Goal: Information Seeking & Learning: Learn about a topic

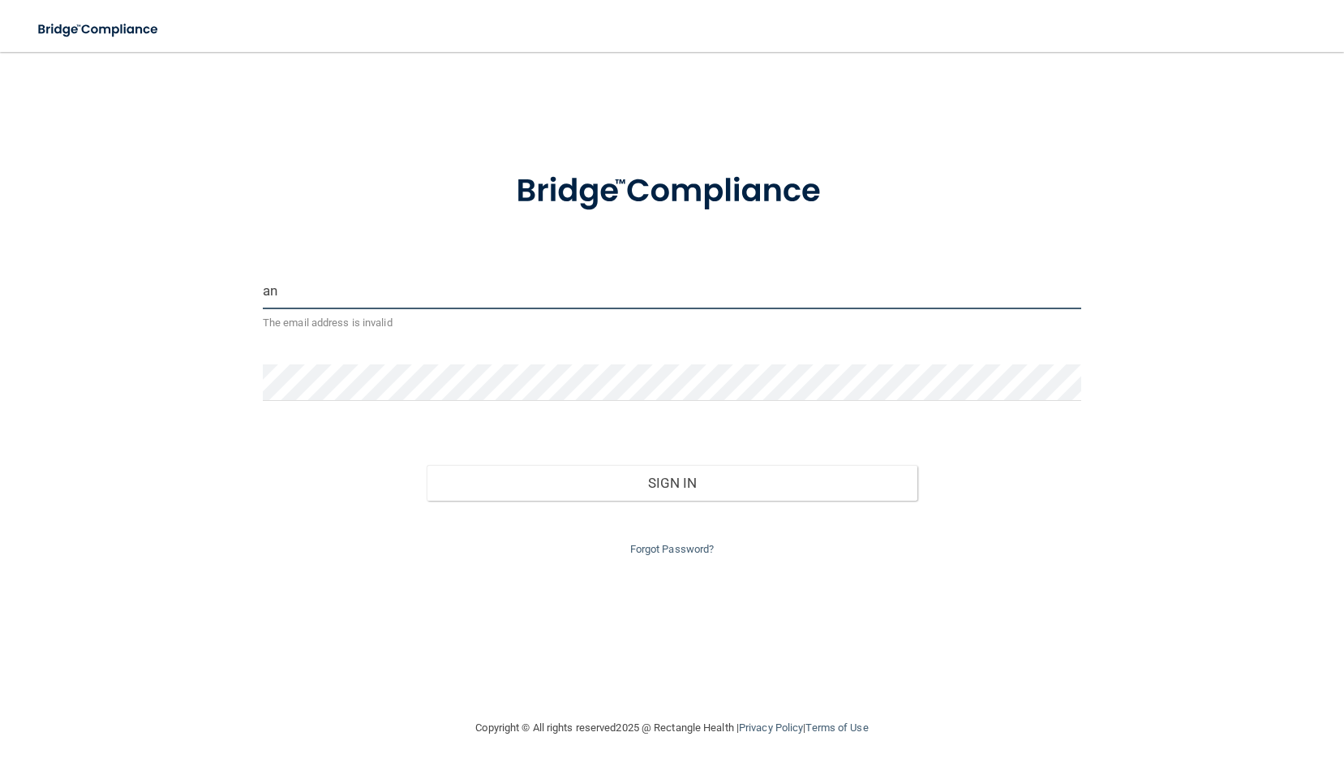
type input "a"
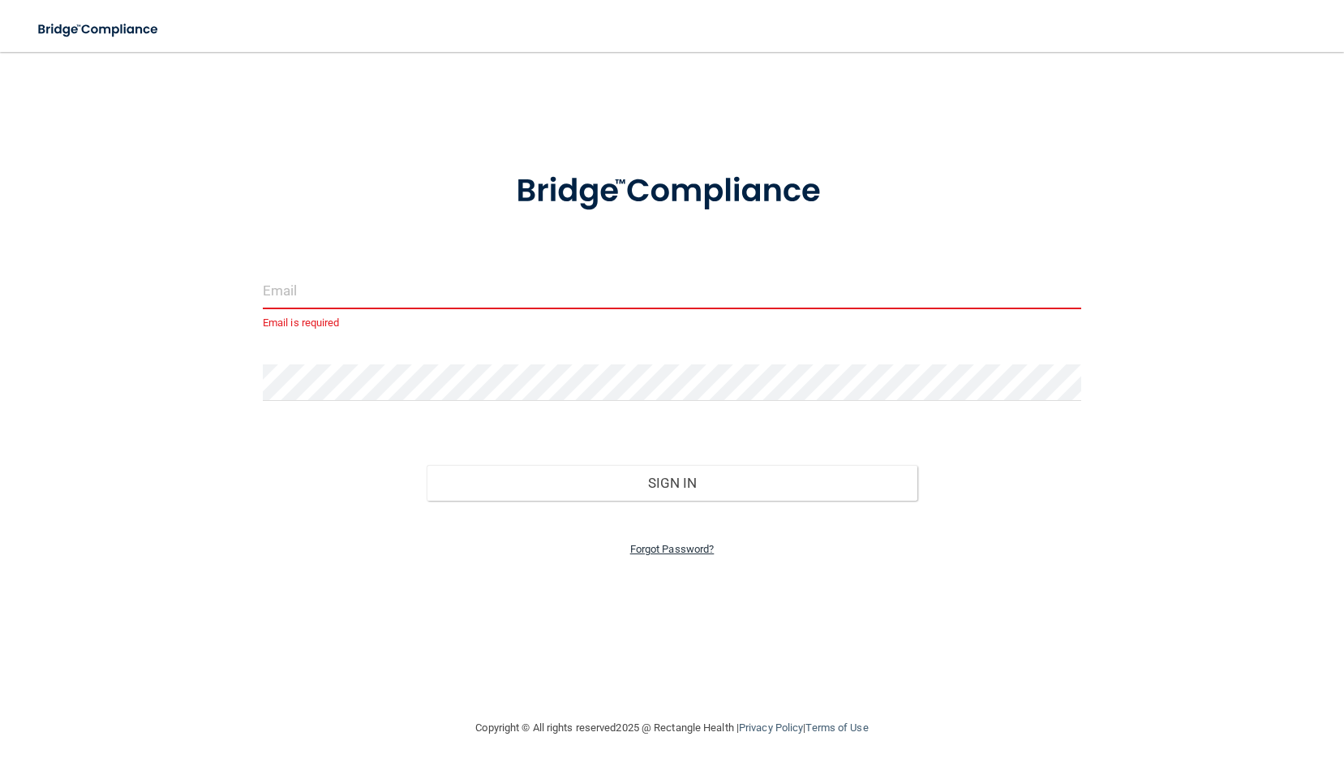
click at [660, 545] on link "Forgot Password?" at bounding box center [672, 549] width 84 height 12
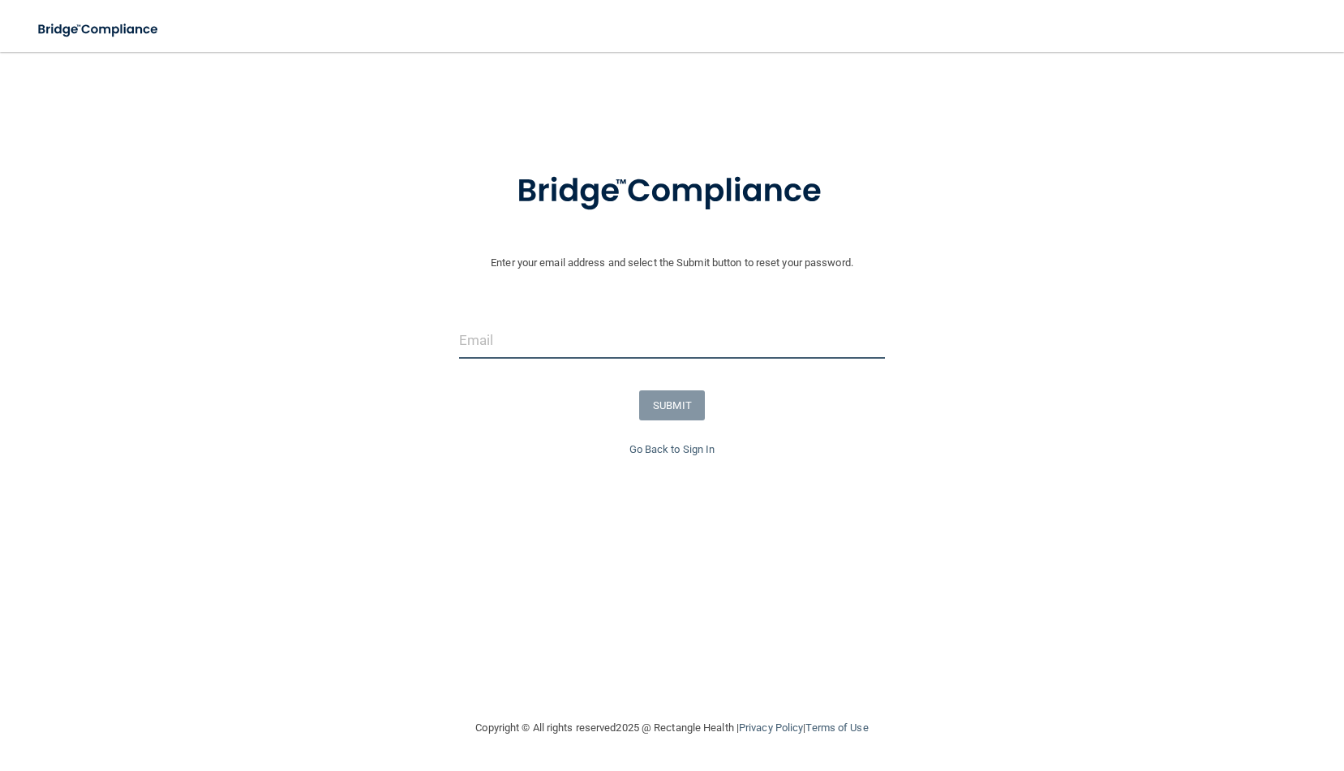
click at [564, 334] on input "email" at bounding box center [672, 340] width 427 height 37
type input "[EMAIL_ADDRESS][DOMAIN_NAME]"
click at [656, 415] on button "SUBMIT" at bounding box center [672, 405] width 66 height 30
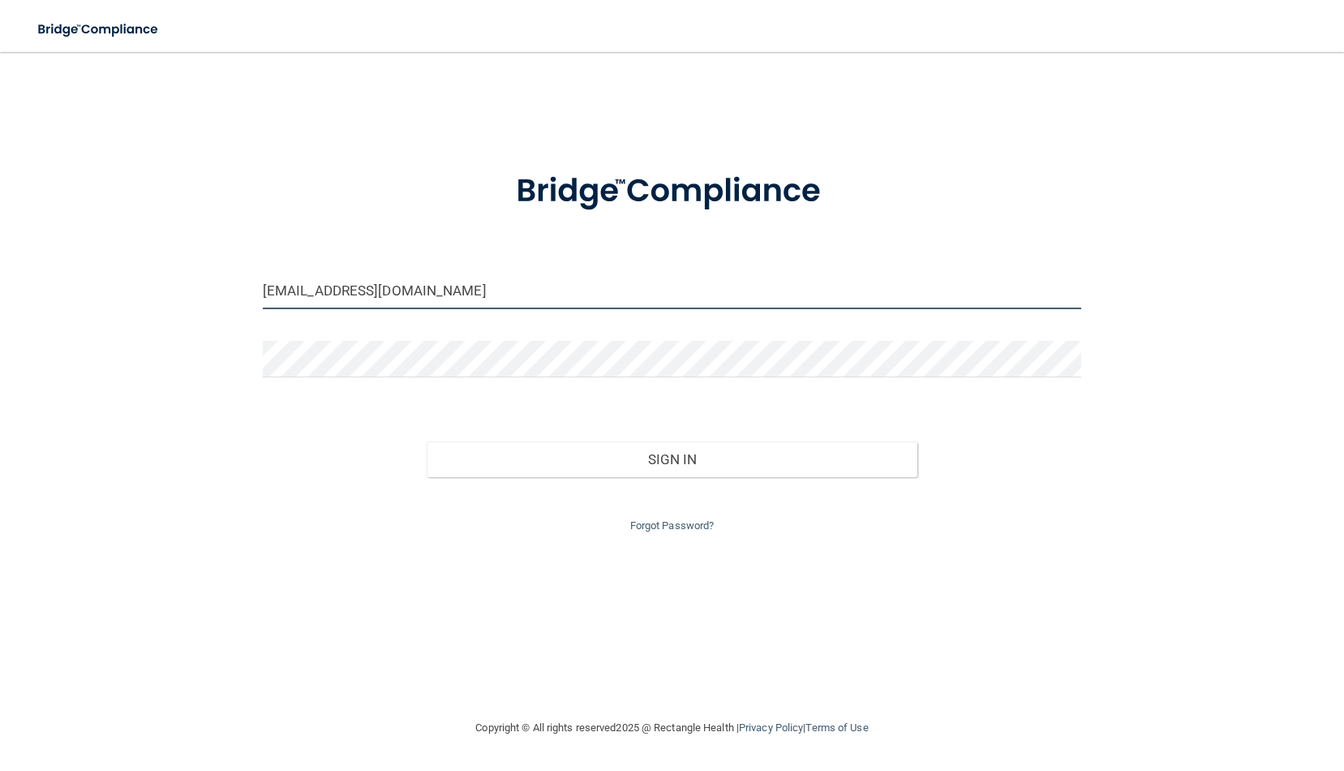
type input "[EMAIL_ADDRESS][DOMAIN_NAME]"
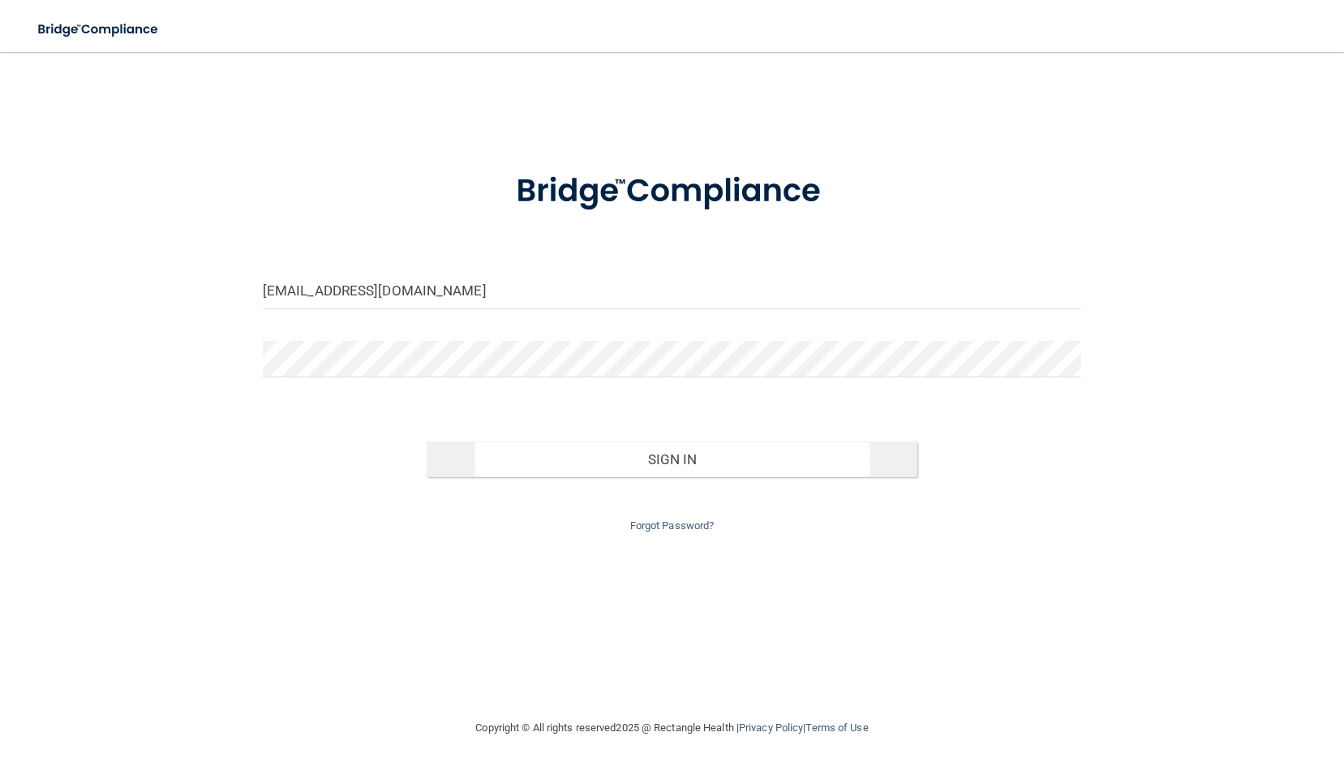
click at [600, 452] on button "Sign In" at bounding box center [673, 459] width 492 height 36
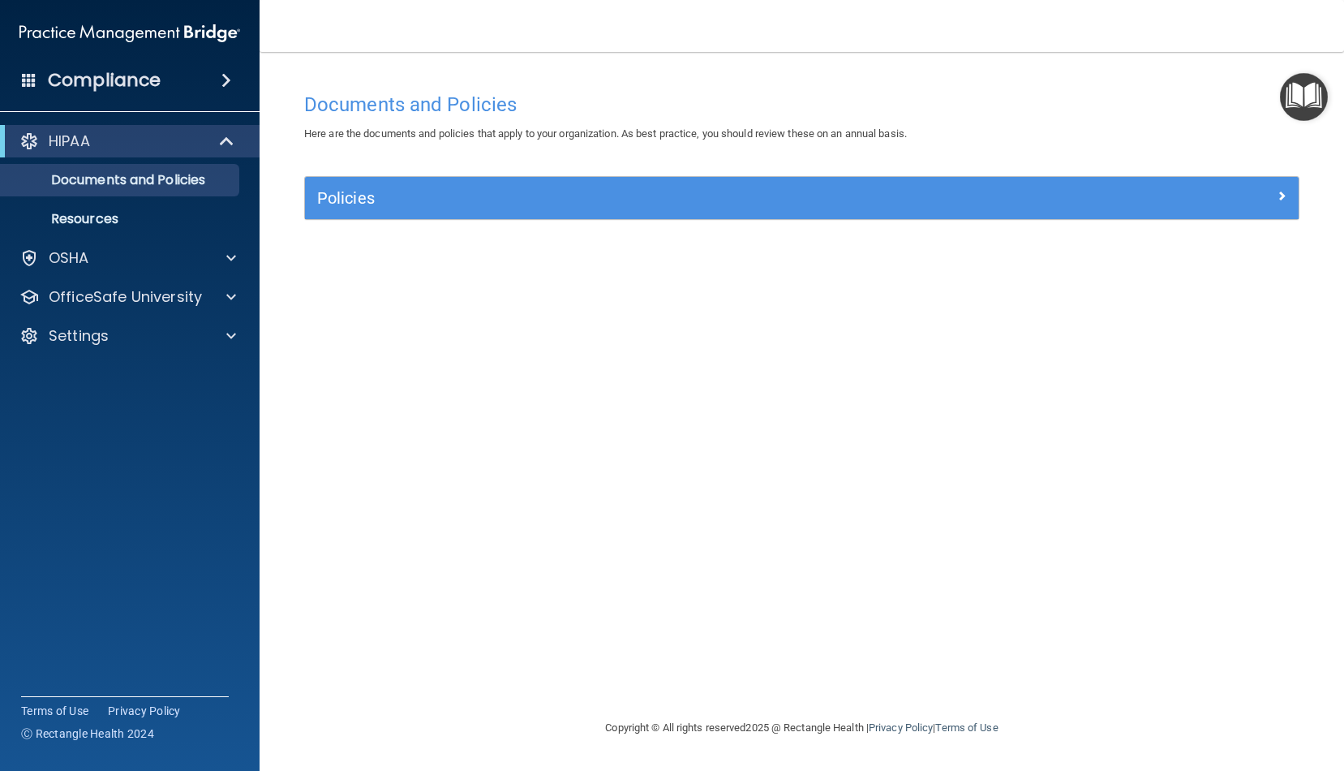
click at [544, 213] on div "Policies" at bounding box center [802, 198] width 994 height 42
click at [1285, 198] on span at bounding box center [1282, 195] width 10 height 19
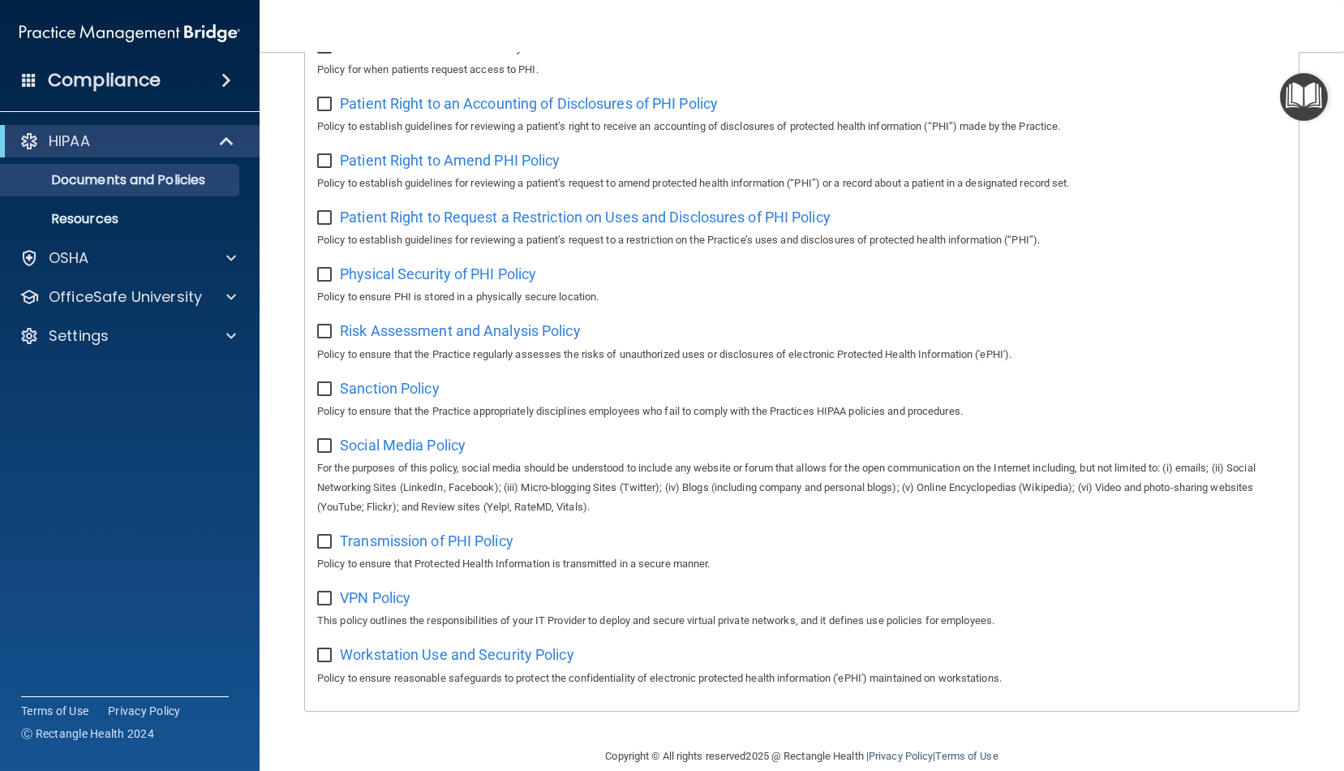
scroll to position [834, 0]
click at [57, 256] on p "OSHA" at bounding box center [69, 257] width 41 height 19
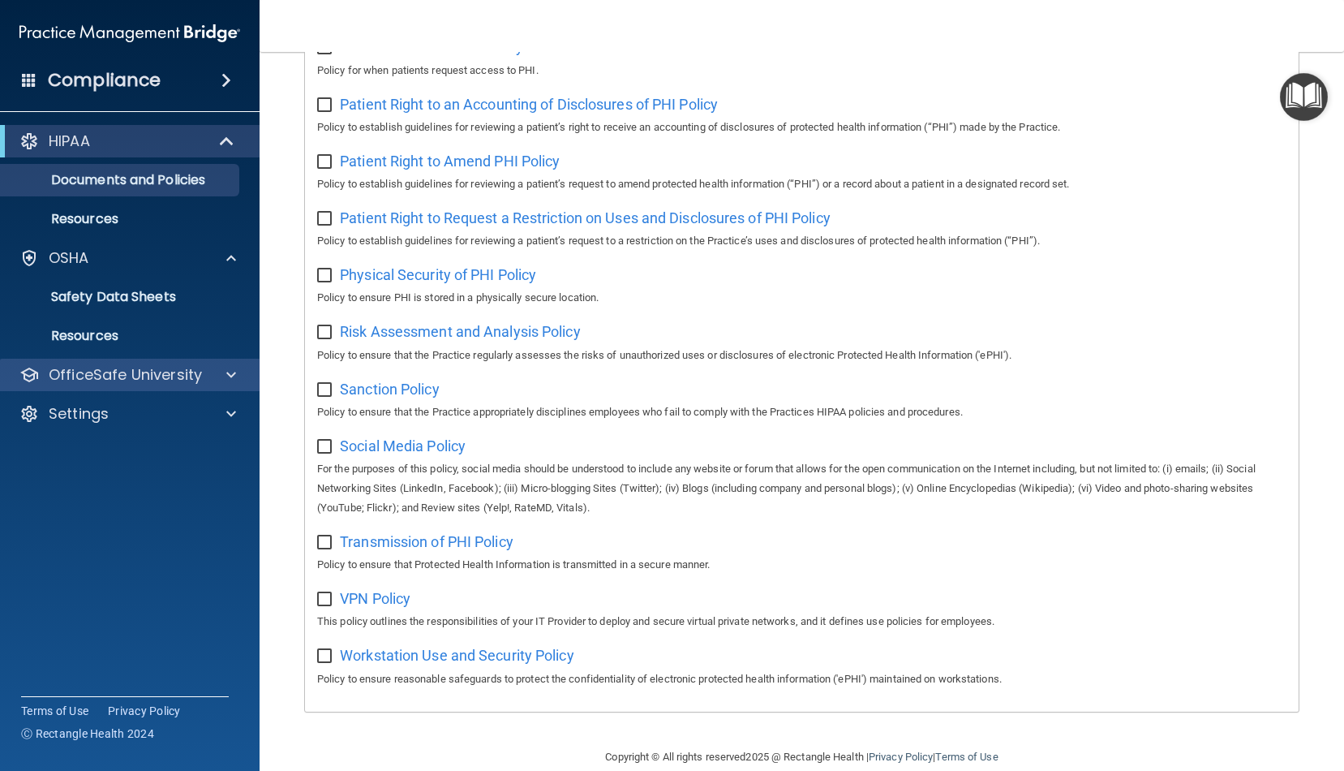
click at [93, 376] on p "OfficeSafe University" at bounding box center [125, 374] width 153 height 19
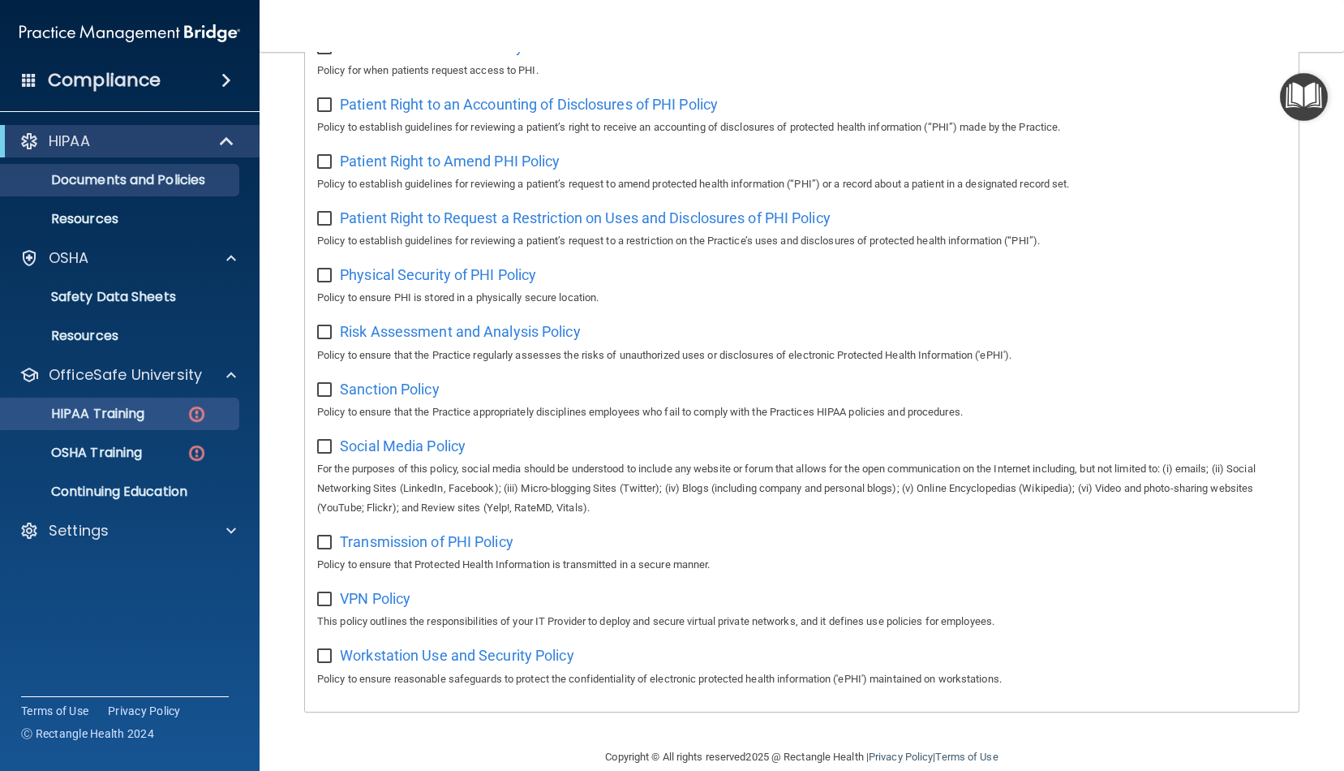
click at [94, 414] on p "HIPAA Training" at bounding box center [78, 414] width 134 height 16
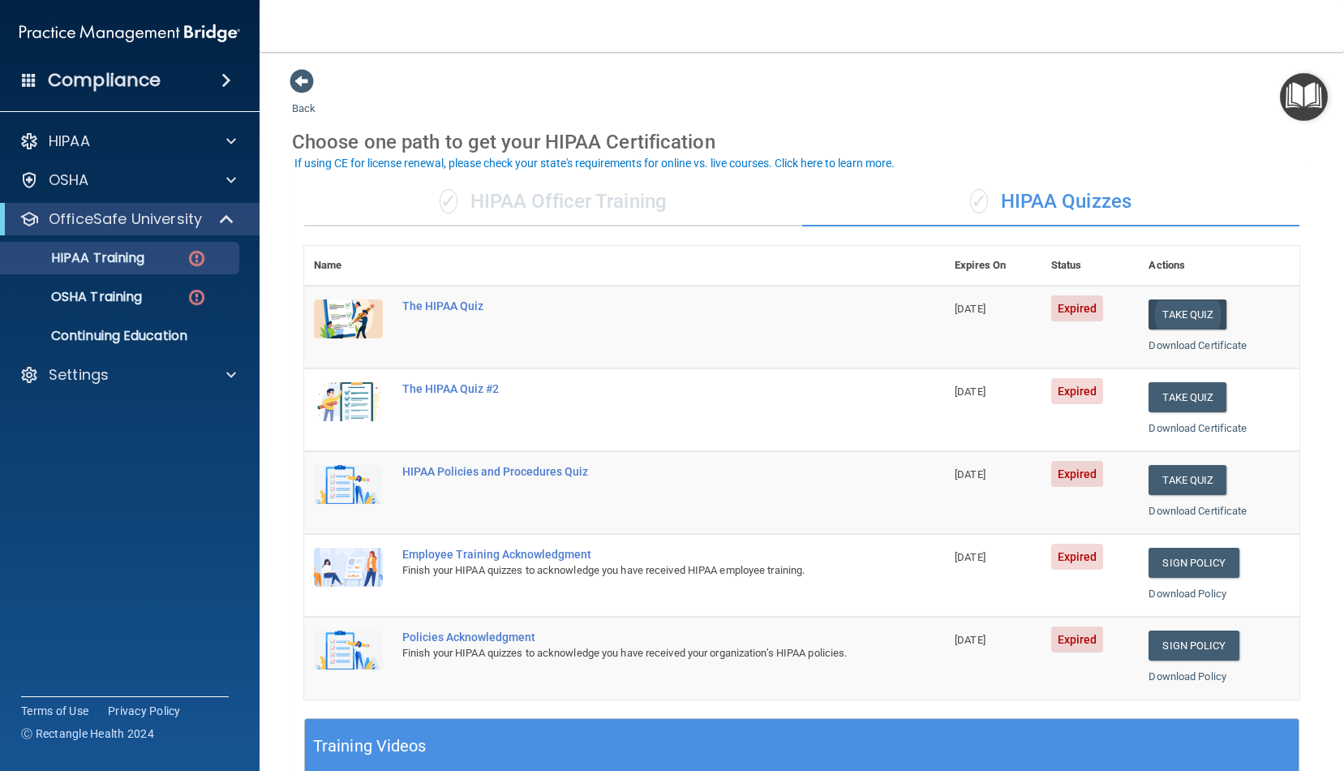
click at [1184, 315] on button "Take Quiz" at bounding box center [1188, 314] width 78 height 30
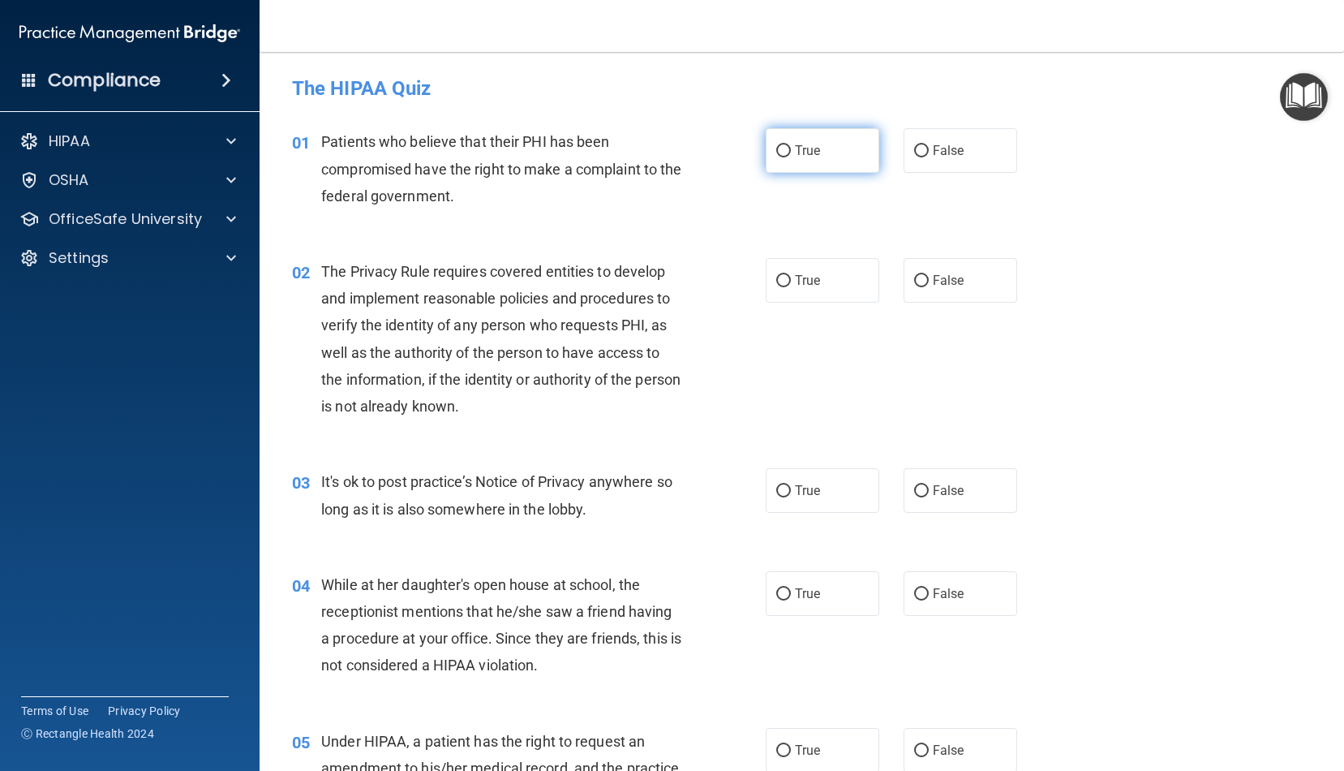
click at [800, 147] on span "True" at bounding box center [807, 150] width 25 height 15
click at [791, 147] on input "True" at bounding box center [784, 151] width 15 height 12
radio input "true"
click at [829, 484] on label "True" at bounding box center [823, 490] width 114 height 45
click at [791, 485] on input "True" at bounding box center [784, 491] width 15 height 12
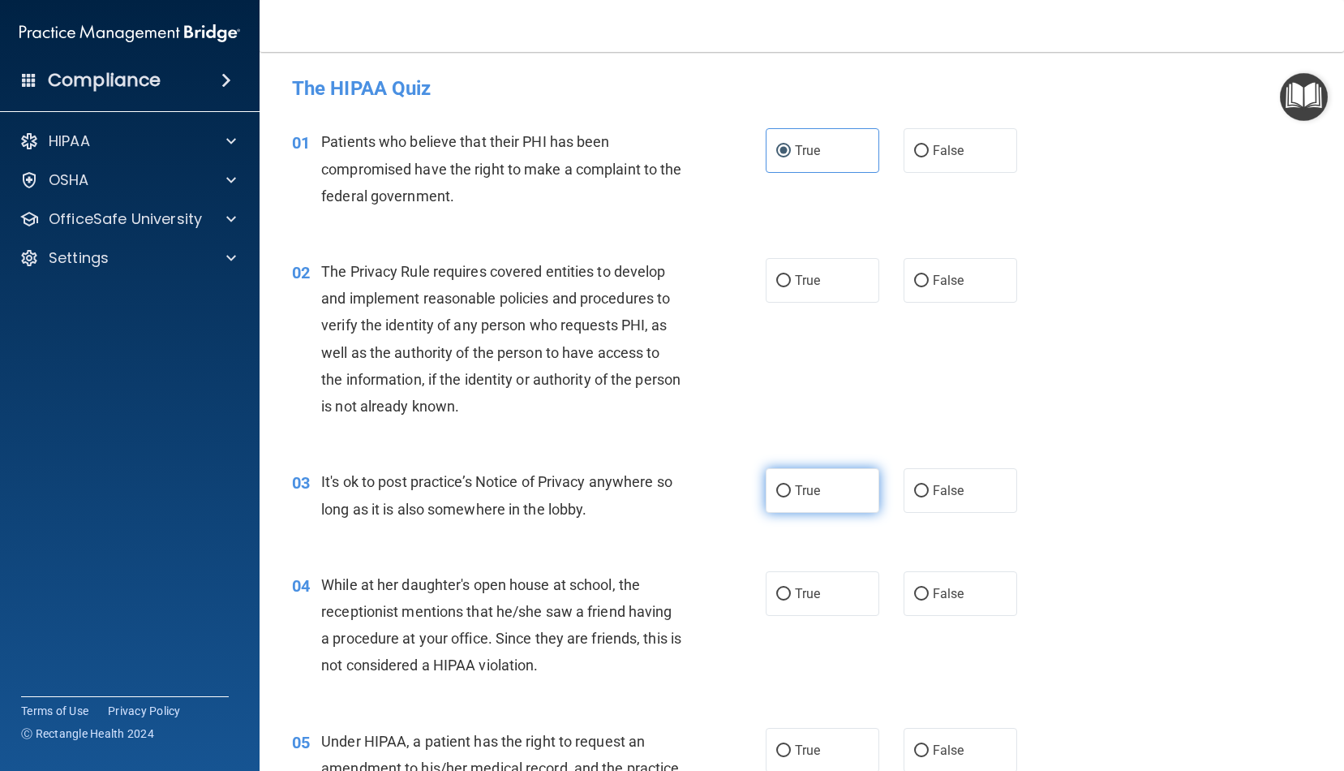
radio input "true"
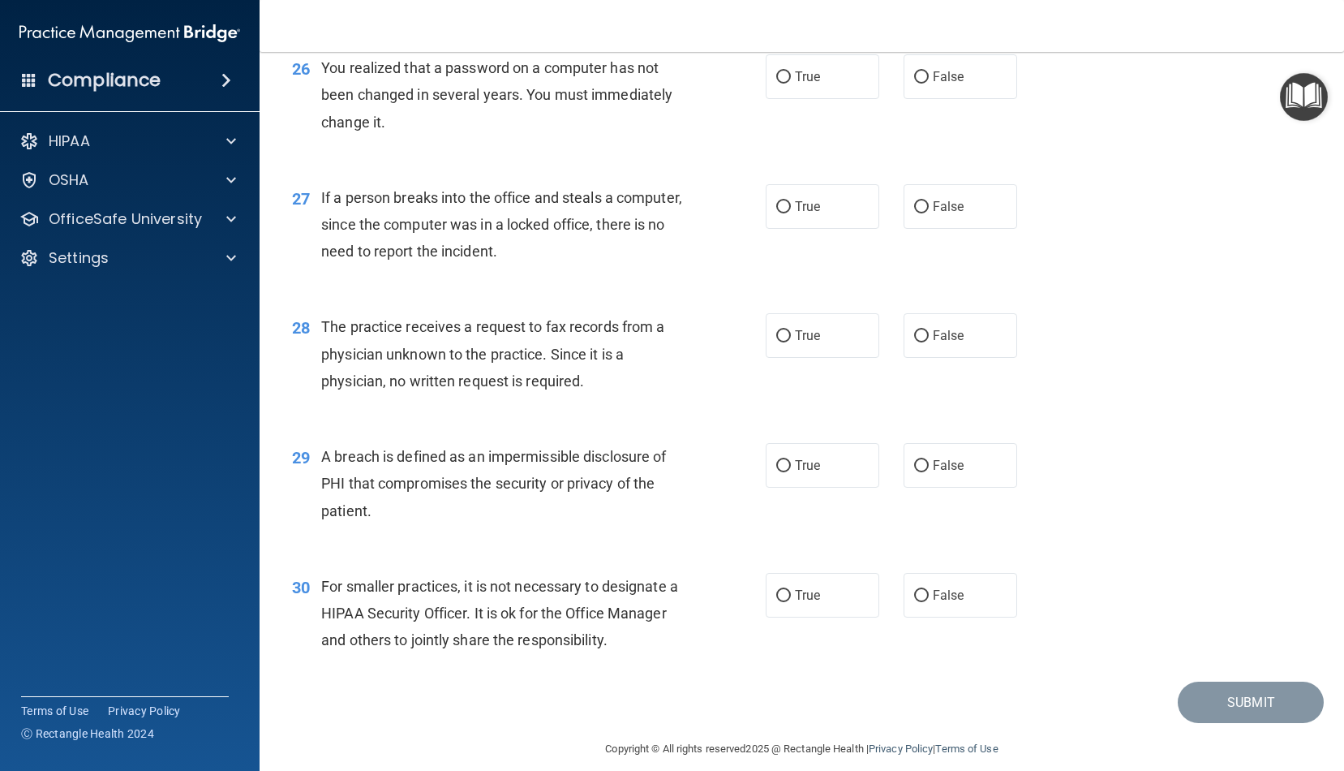
scroll to position [3474, 0]
click at [849, 596] on label "True" at bounding box center [823, 596] width 114 height 45
click at [791, 596] on input "True" at bounding box center [784, 597] width 15 height 12
radio input "true"
click at [977, 446] on label "False" at bounding box center [961, 466] width 114 height 45
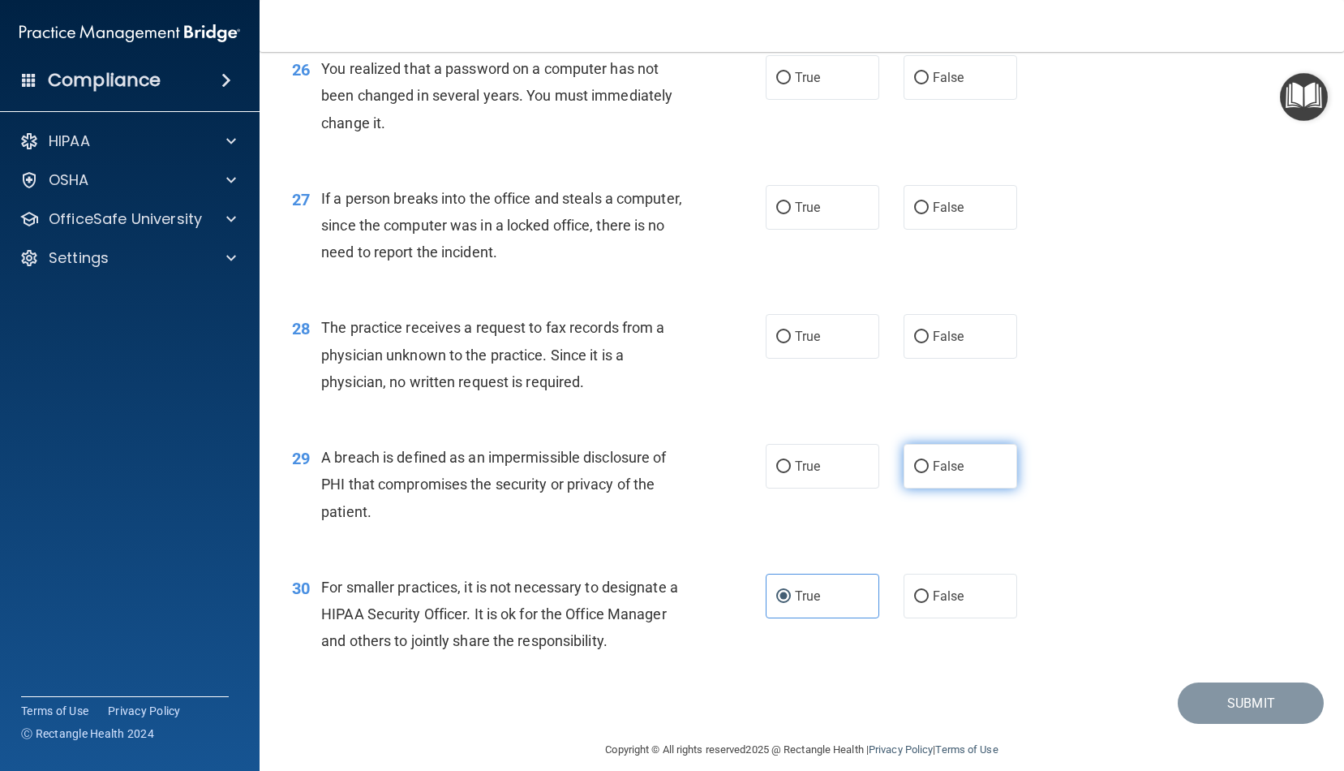
click at [929, 461] on input "False" at bounding box center [921, 467] width 15 height 12
radio input "true"
click at [830, 449] on label "True" at bounding box center [823, 466] width 114 height 45
click at [791, 461] on input "True" at bounding box center [784, 467] width 15 height 12
radio input "true"
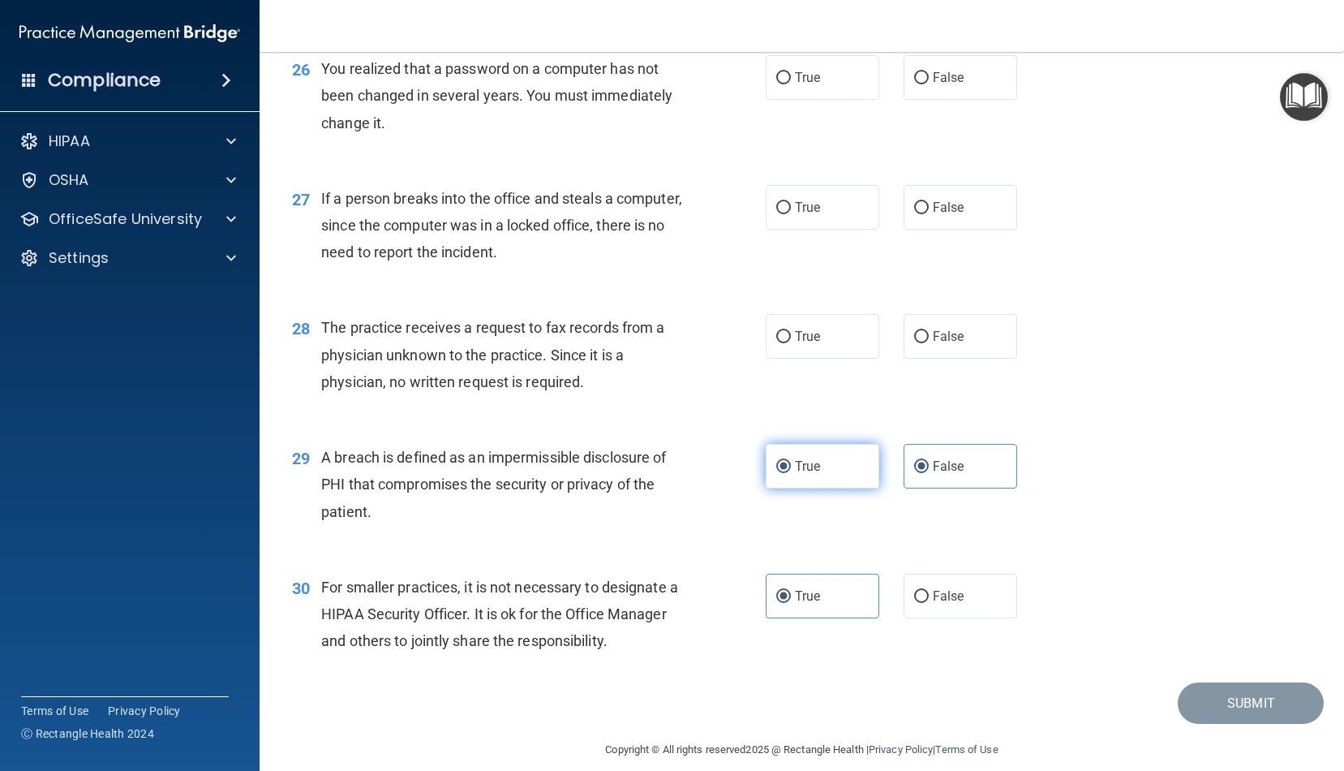
radio input "false"
click at [914, 331] on input "False" at bounding box center [921, 337] width 15 height 12
radio input "true"
click at [938, 200] on span "False" at bounding box center [949, 207] width 32 height 15
click at [929, 202] on input "False" at bounding box center [921, 208] width 15 height 12
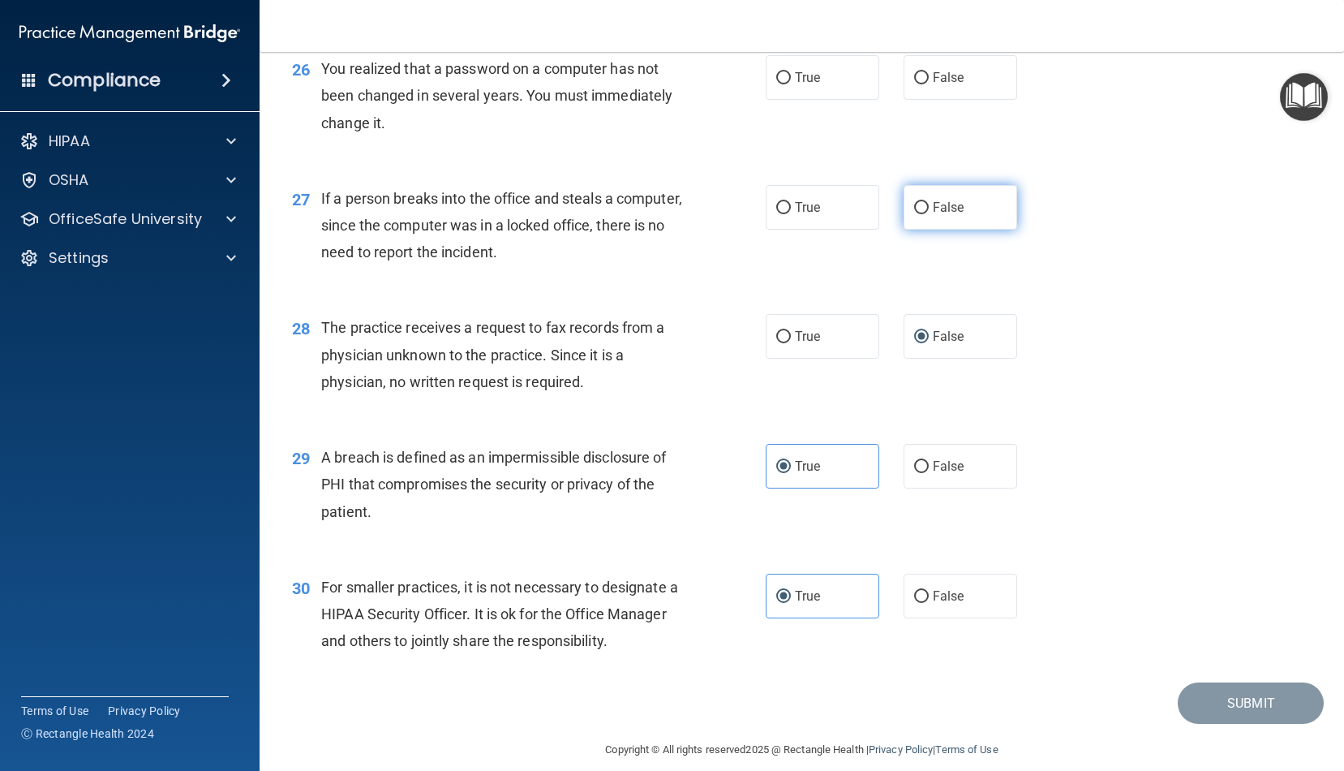
radio input "true"
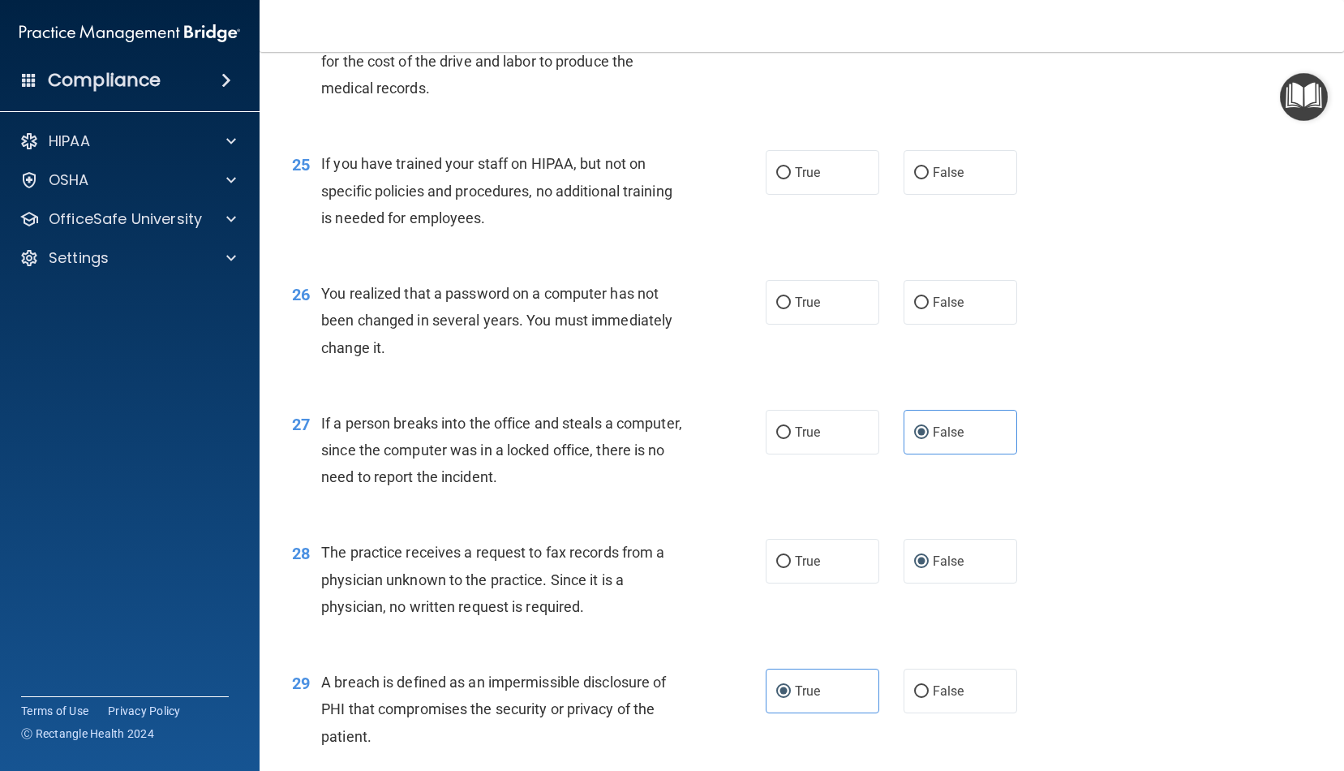
scroll to position [3250, 0]
click at [786, 295] on input "True" at bounding box center [784, 301] width 15 height 12
radio input "true"
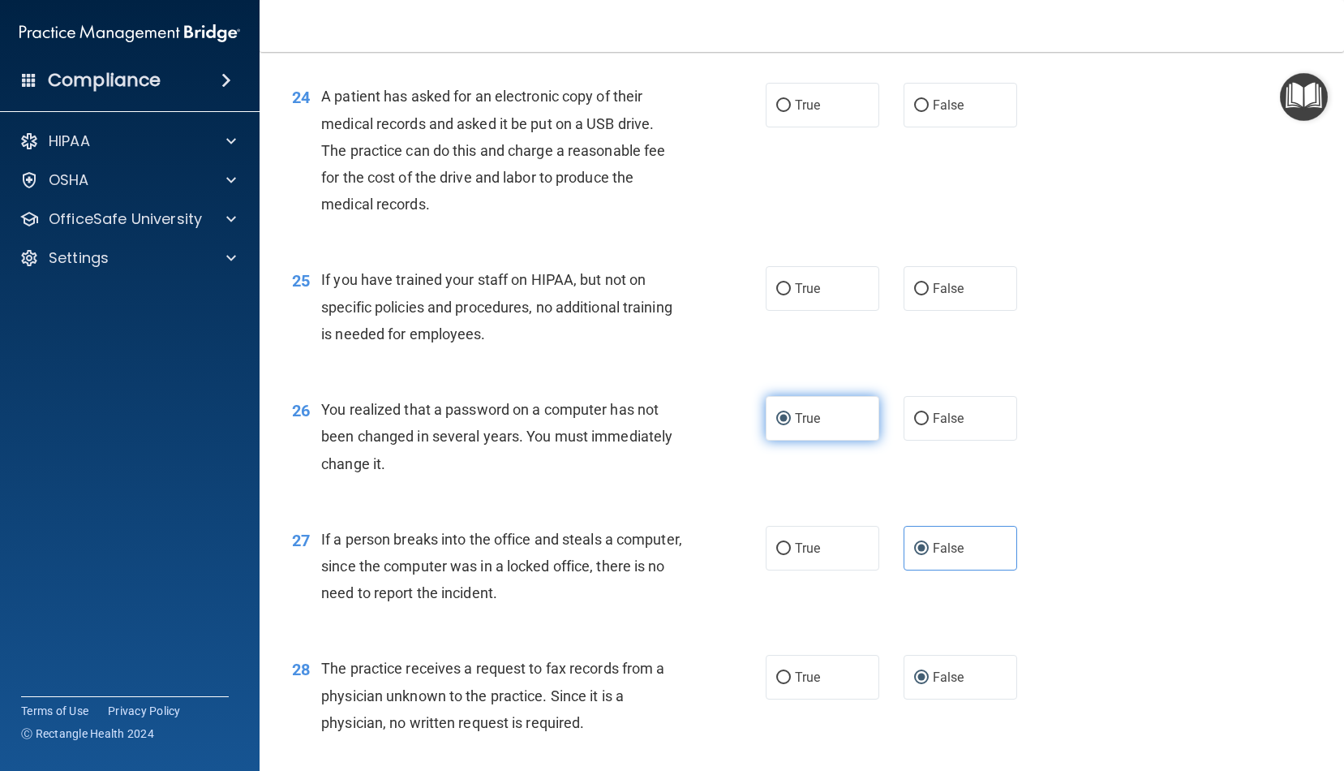
scroll to position [3125, 0]
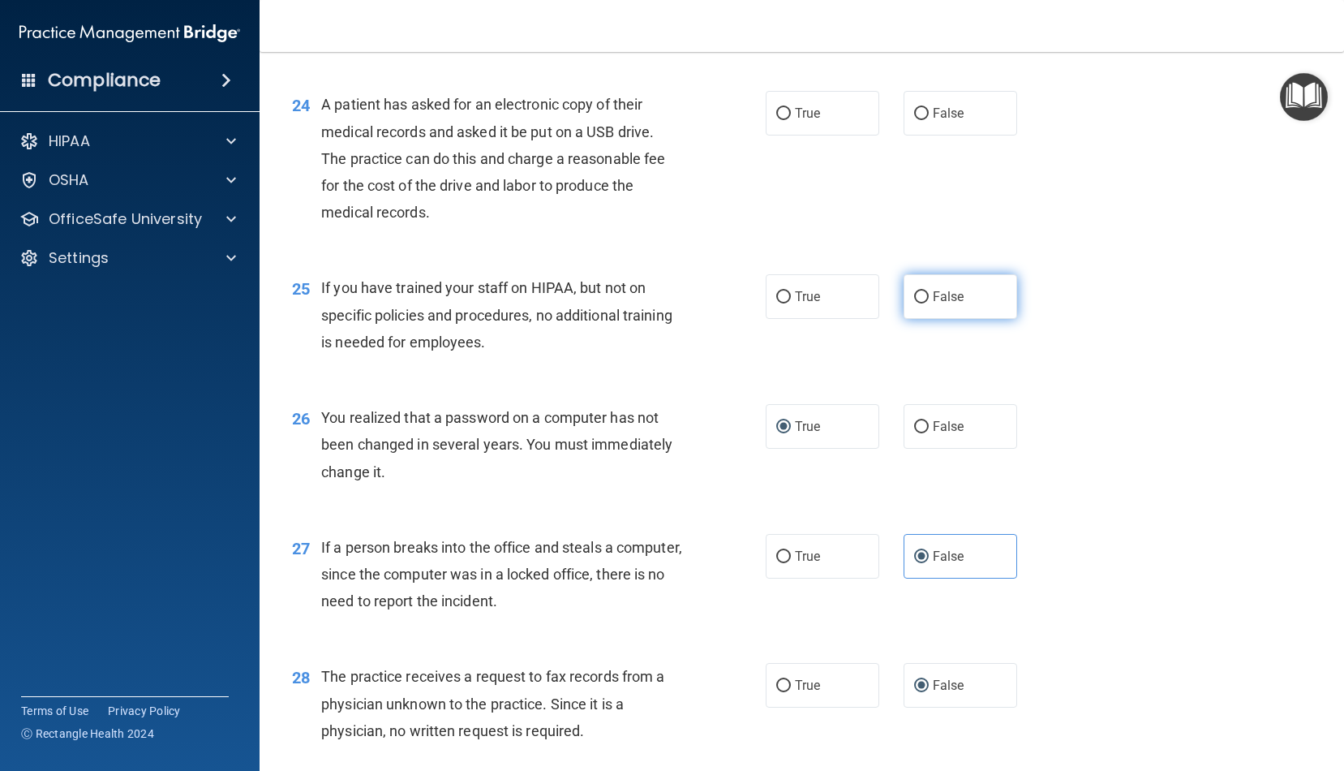
click at [1008, 286] on label "False" at bounding box center [961, 296] width 114 height 45
click at [929, 291] on input "False" at bounding box center [921, 297] width 15 height 12
radio input "true"
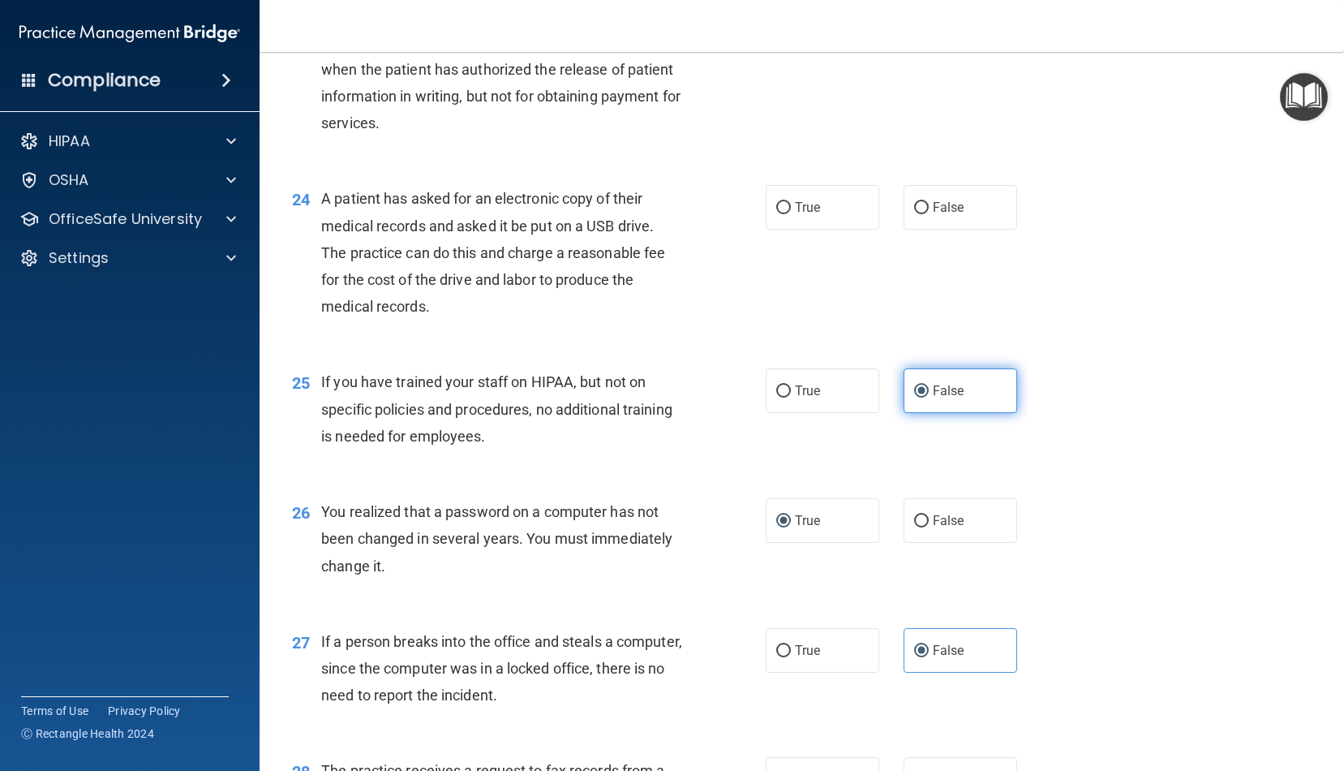
scroll to position [3018, 0]
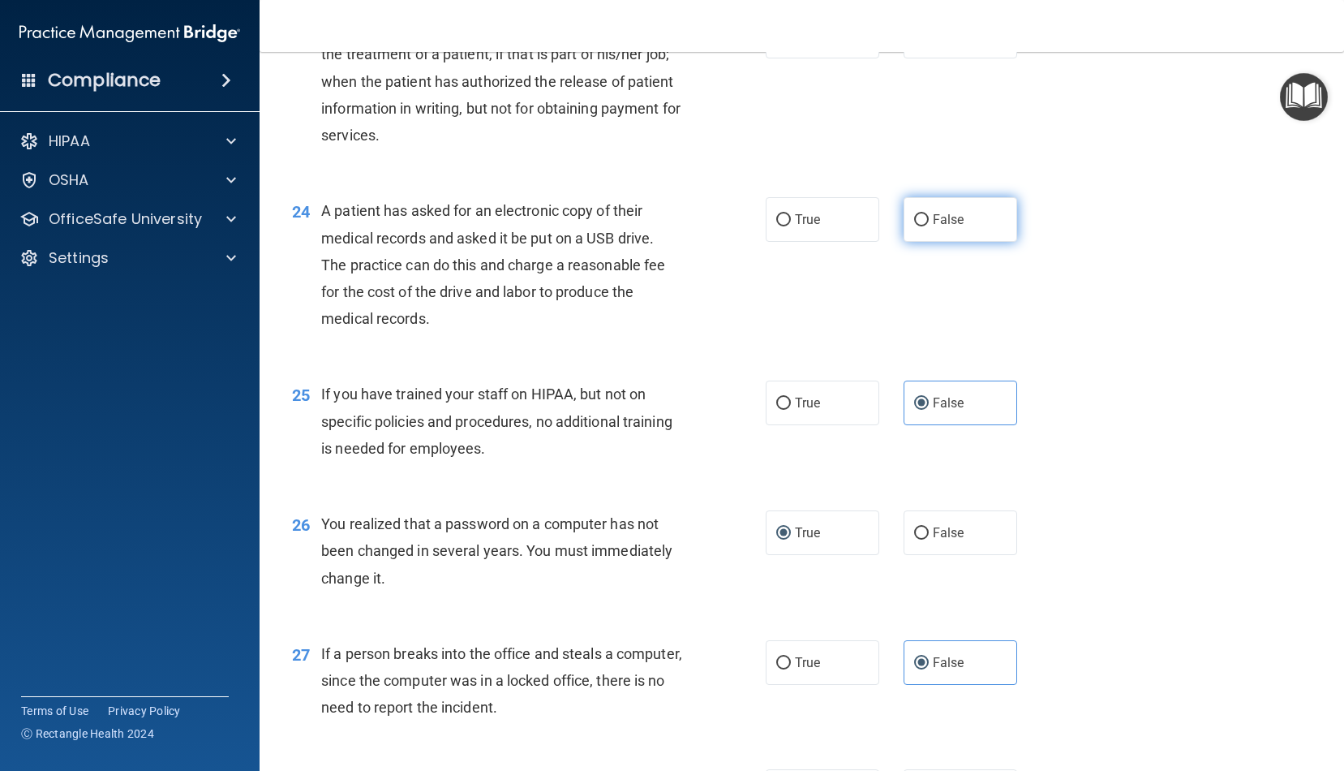
click at [958, 222] on label "False" at bounding box center [961, 219] width 114 height 45
click at [929, 222] on input "False" at bounding box center [921, 220] width 15 height 12
radio input "true"
click at [425, 308] on span "A patient has asked for an electronic copy of their medical records and asked i…" at bounding box center [493, 264] width 344 height 125
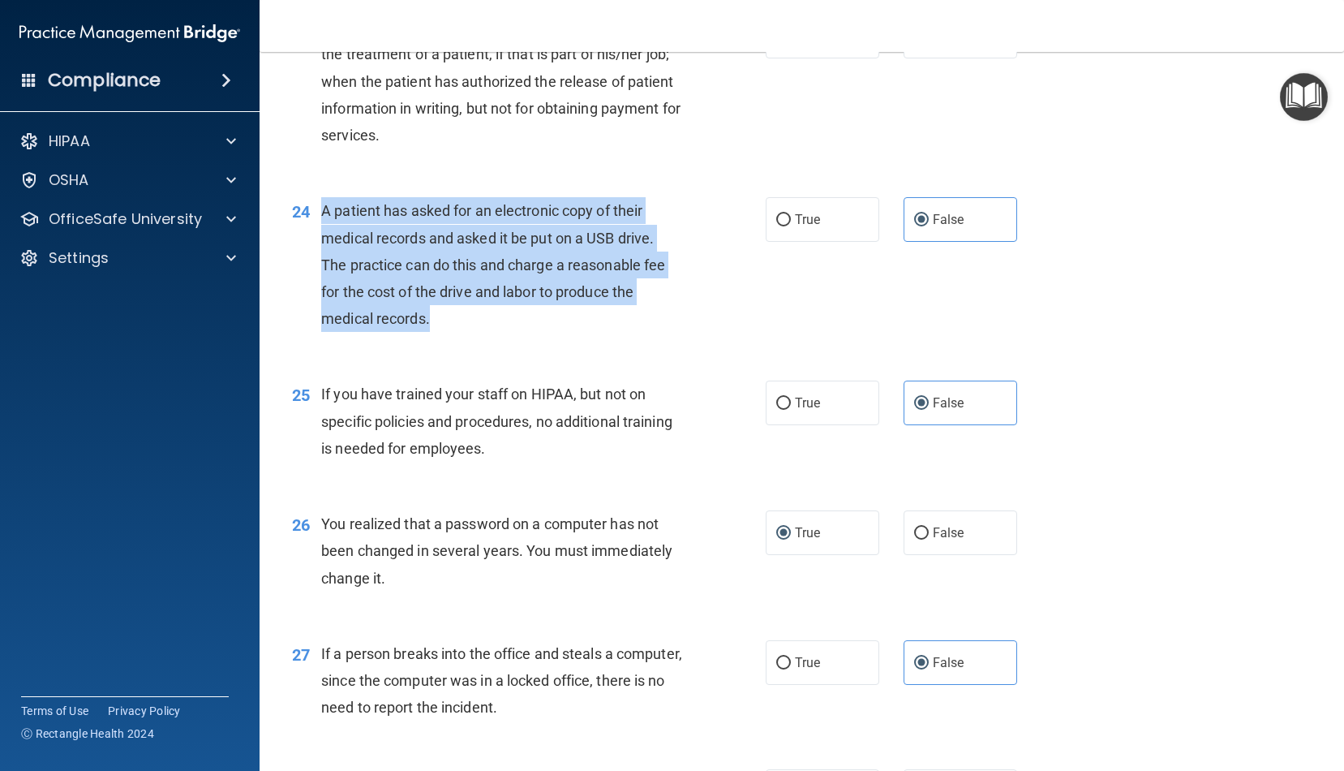
drag, startPoint x: 430, startPoint y: 310, endPoint x: 325, endPoint y: 199, distance: 152.7
click at [325, 199] on div "A patient has asked for an electronic copy of their medical records and asked i…" at bounding box center [507, 264] width 373 height 135
copy span "A patient has asked for an electronic copy of their medical records and asked i…"
click at [790, 214] on input "True" at bounding box center [784, 220] width 15 height 12
radio input "true"
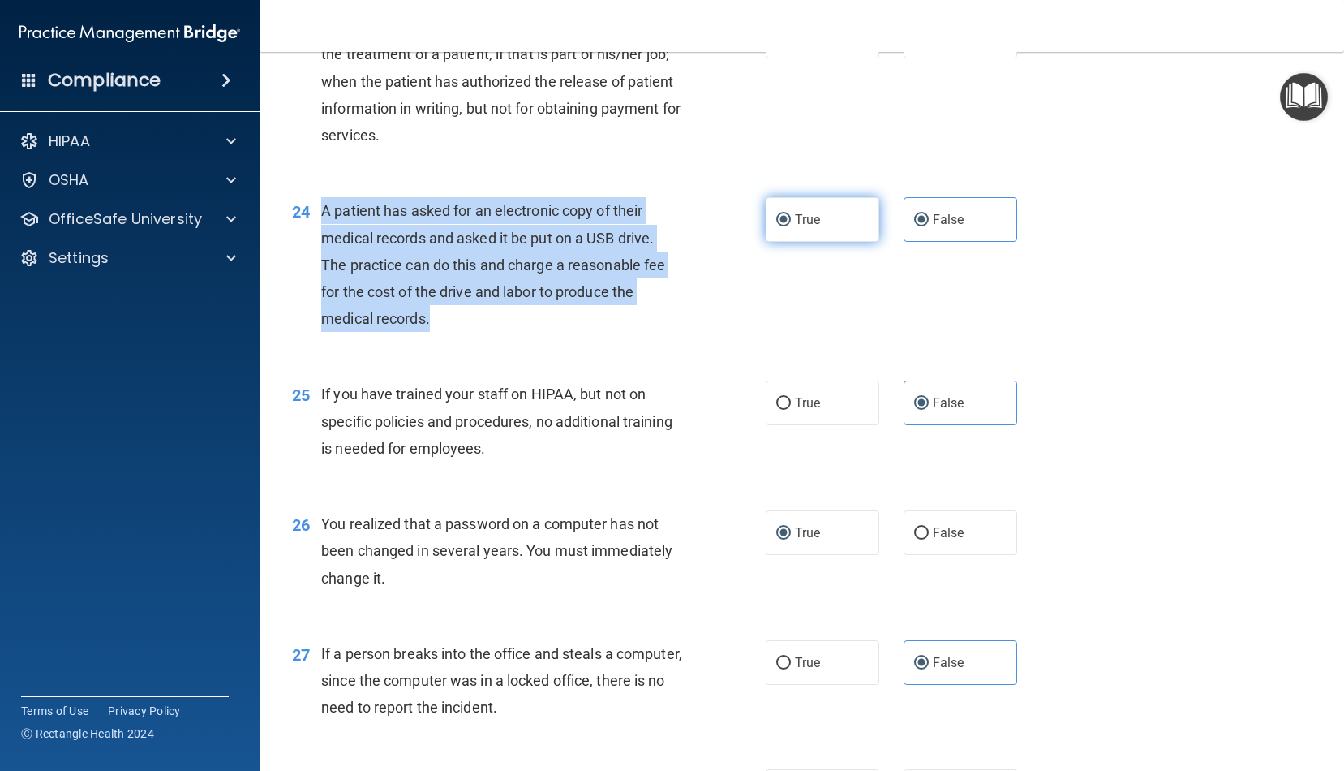
radio input "false"
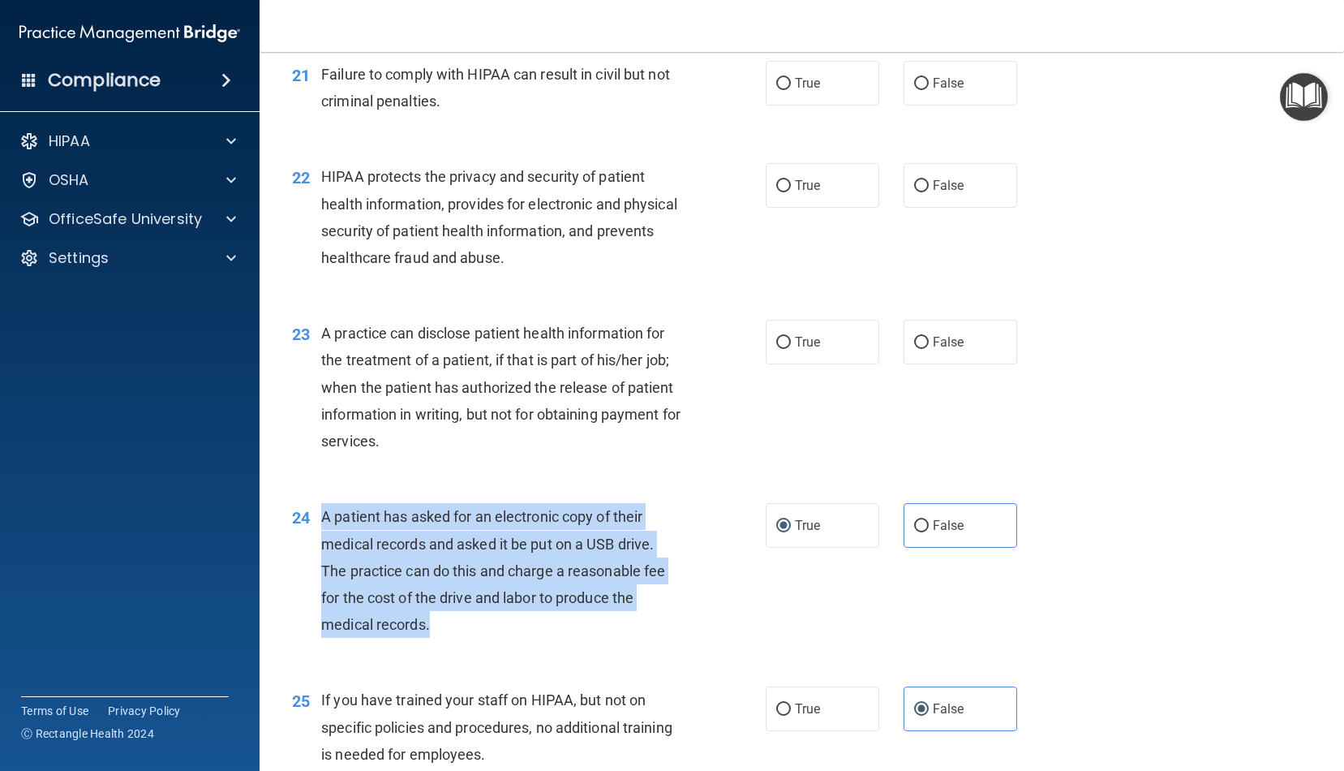
scroll to position [2697, 0]
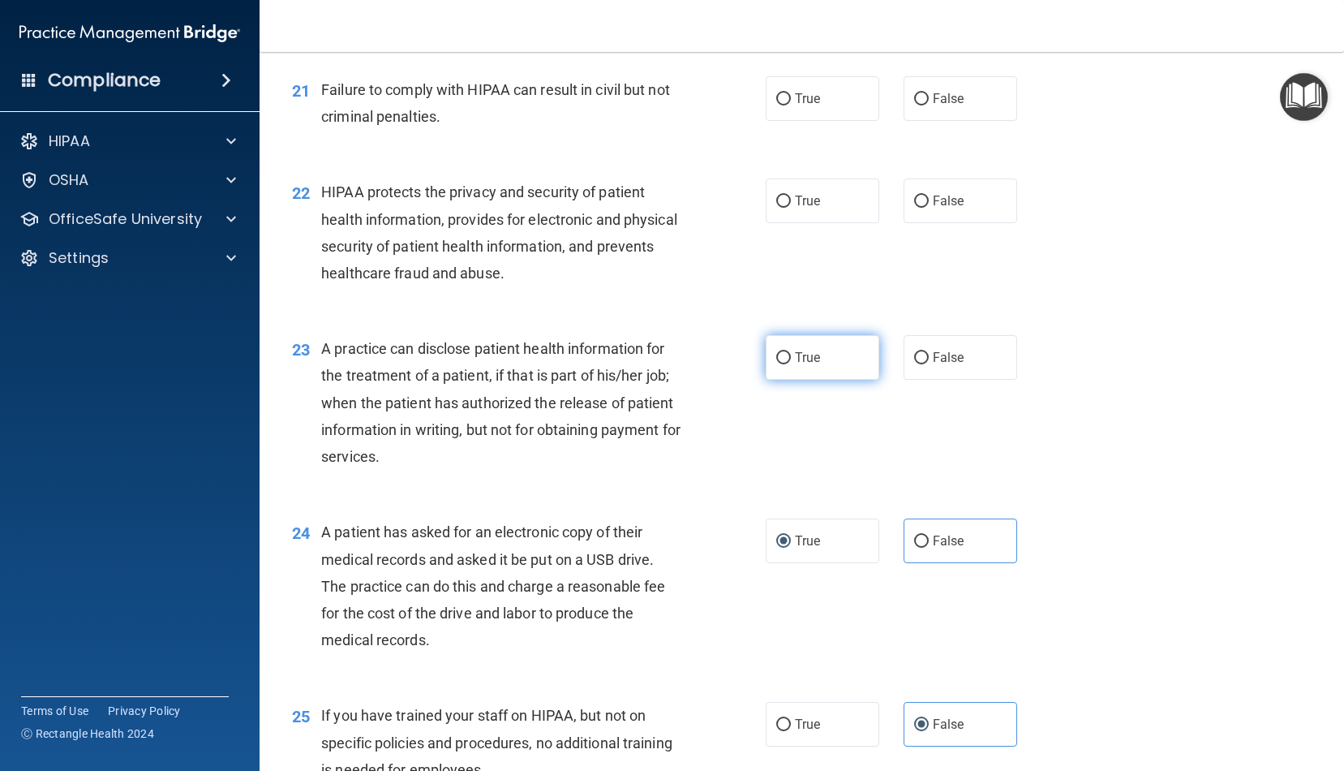
click at [798, 350] on span "True" at bounding box center [807, 357] width 25 height 15
click at [791, 352] on input "True" at bounding box center [784, 358] width 15 height 12
radio input "true"
click at [820, 202] on label "True" at bounding box center [823, 201] width 114 height 45
click at [791, 202] on input "True" at bounding box center [784, 202] width 15 height 12
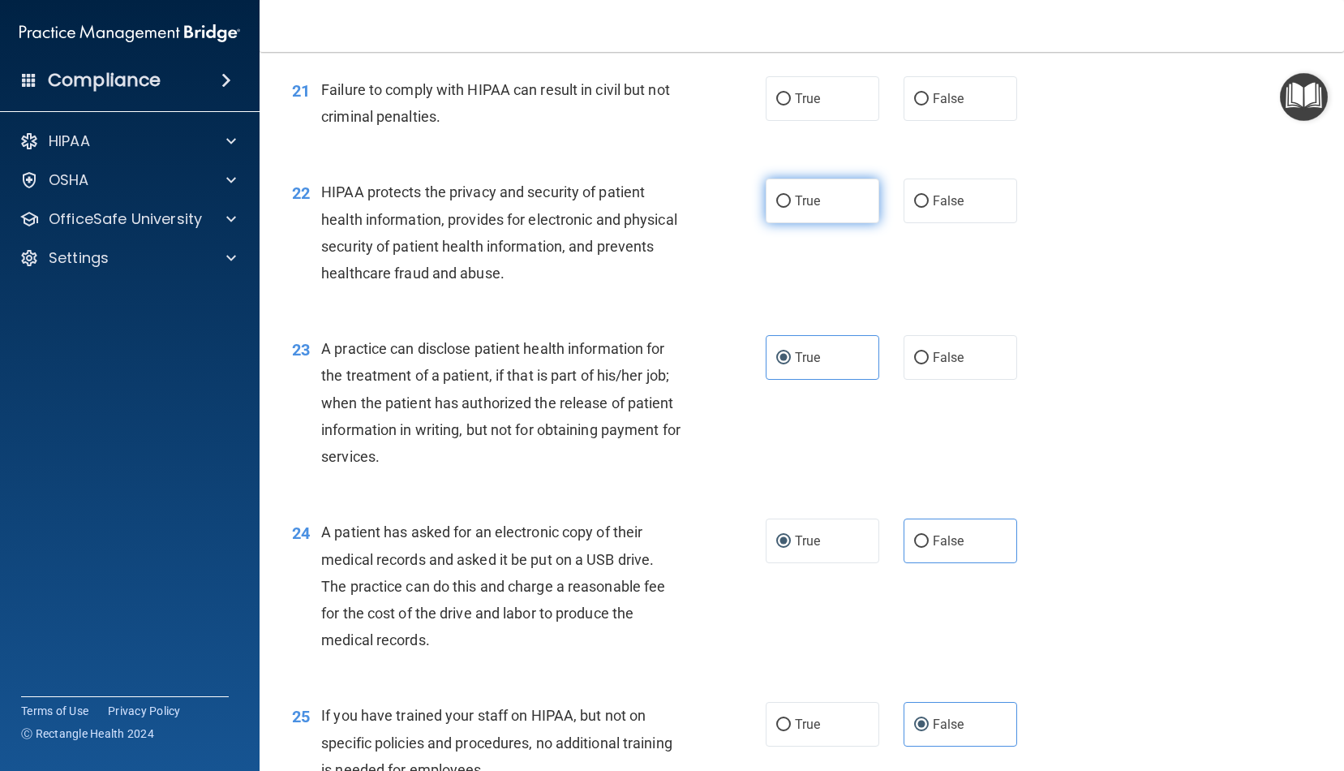
radio input "true"
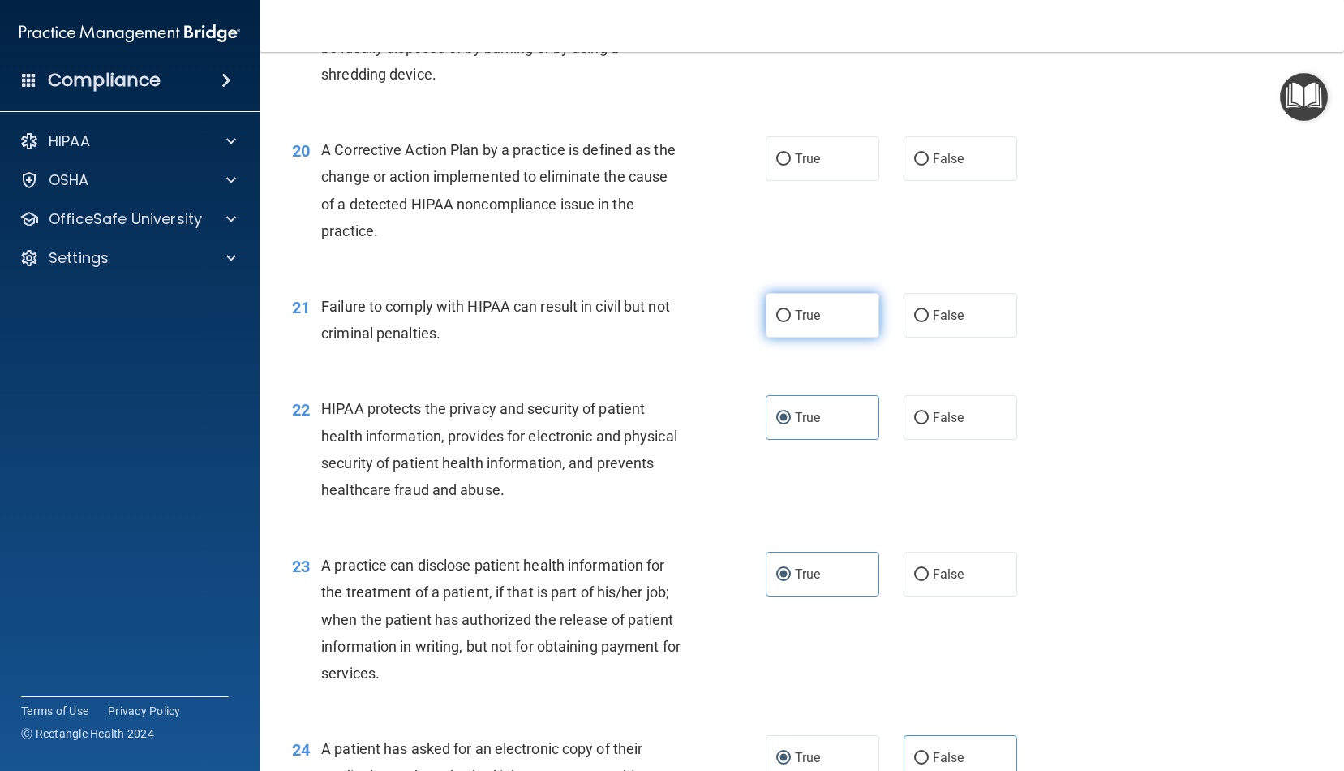
scroll to position [2467, 0]
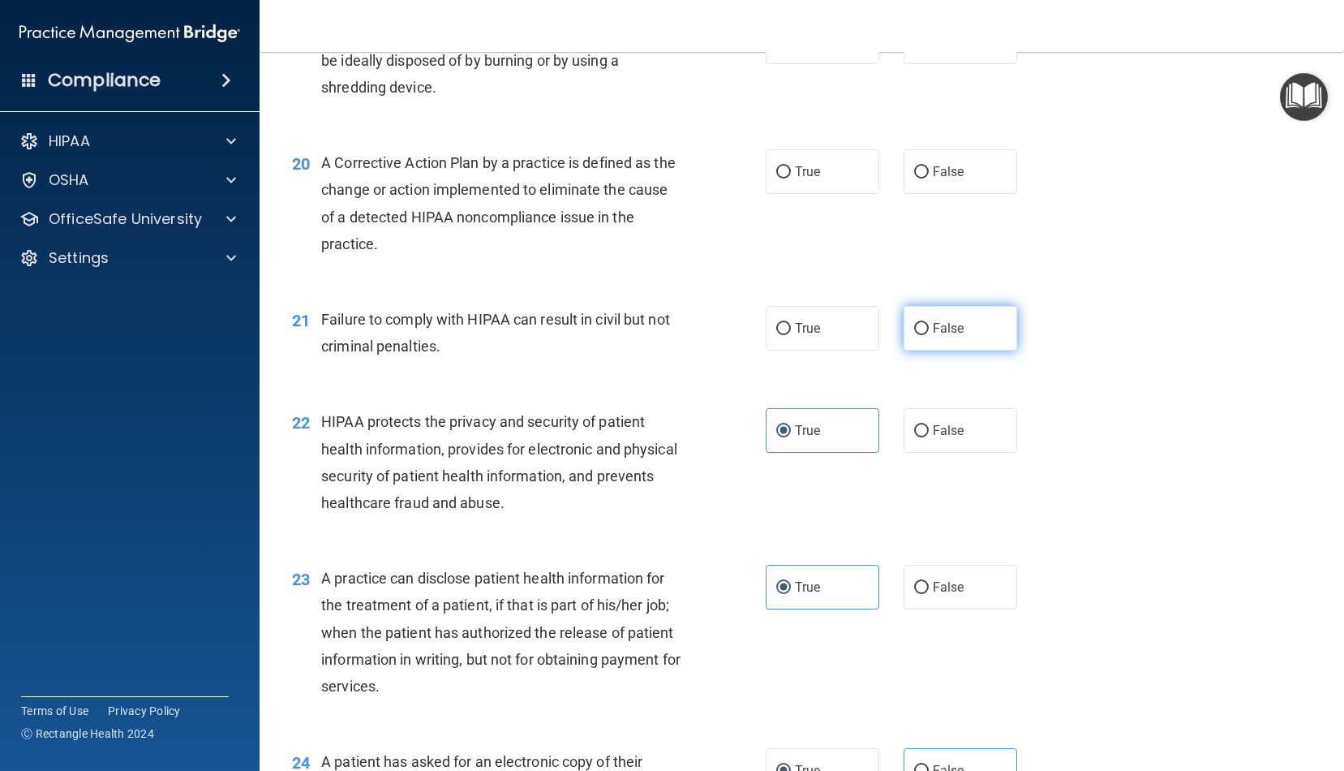
click at [948, 330] on label "False" at bounding box center [961, 328] width 114 height 45
click at [929, 330] on input "False" at bounding box center [921, 329] width 15 height 12
radio input "true"
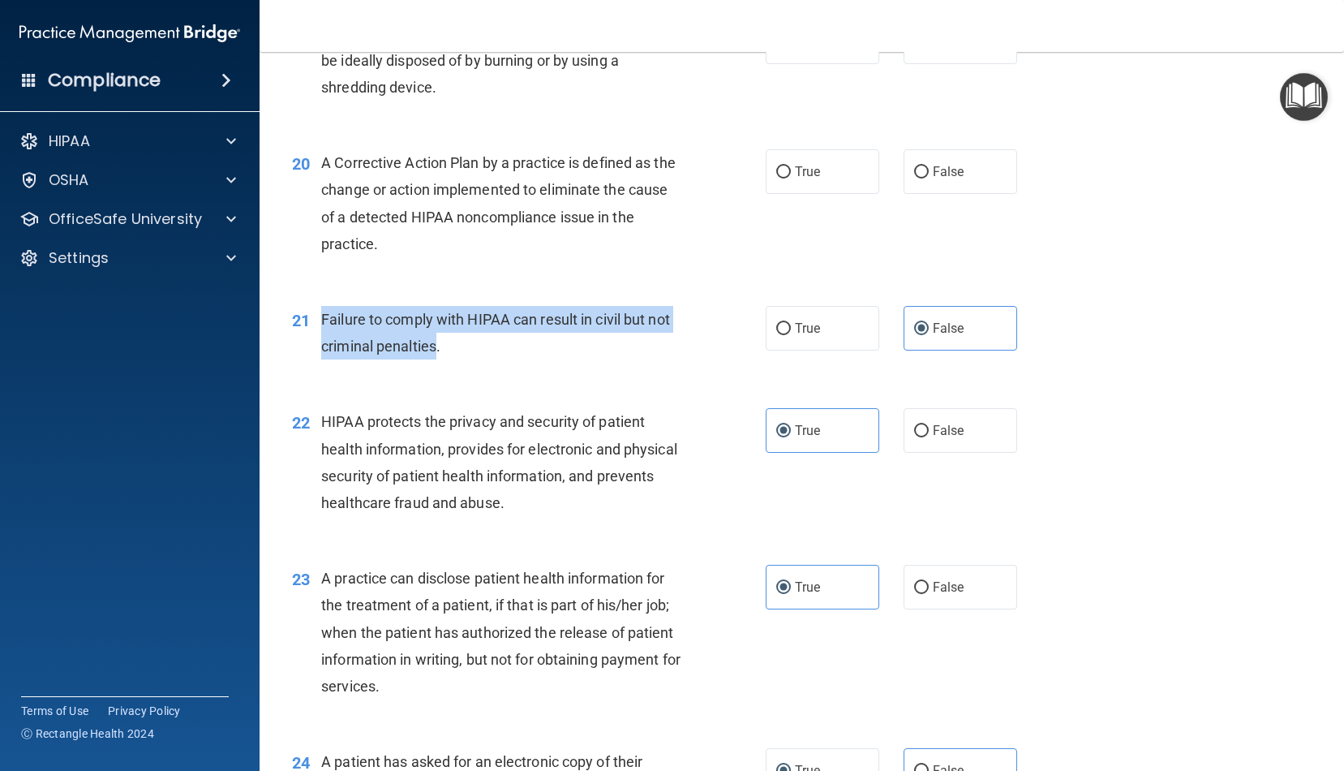
drag, startPoint x: 436, startPoint y: 338, endPoint x: 322, endPoint y: 310, distance: 116.9
click at [322, 311] on span "Failure to comply with HIPAA can result in civil but not criminal penalties." at bounding box center [495, 333] width 349 height 44
copy span "Failure to comply with HIPAA can result in civil but not criminal penalties"
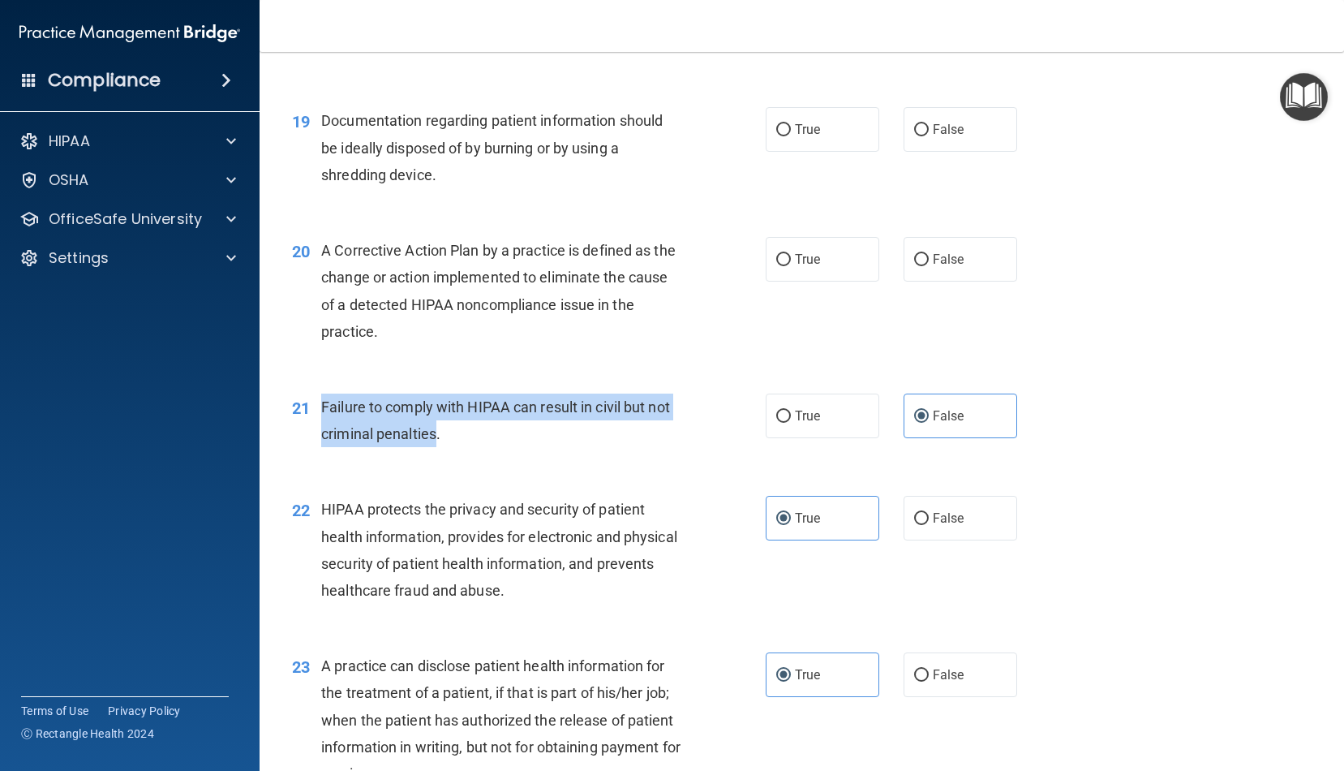
scroll to position [2367, 0]
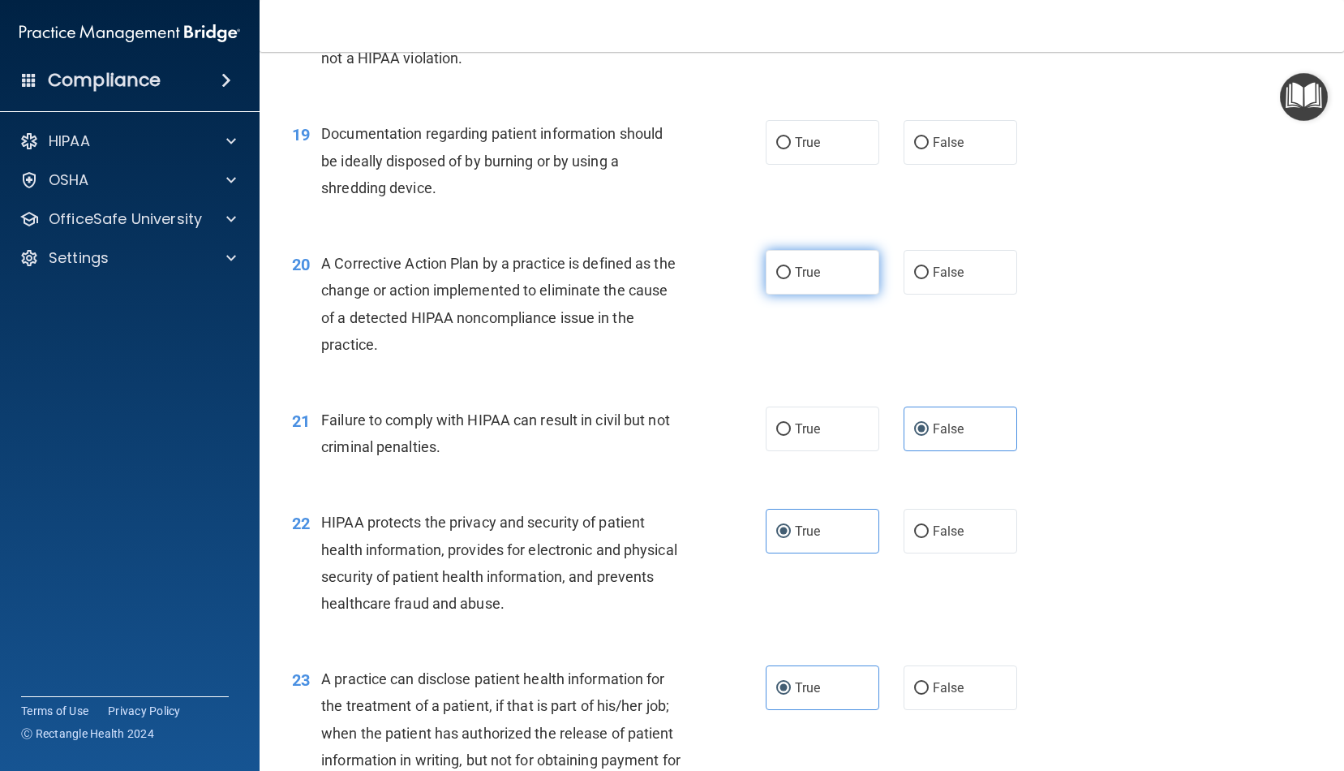
click at [859, 270] on label "True" at bounding box center [823, 272] width 114 height 45
click at [791, 270] on input "True" at bounding box center [784, 273] width 15 height 12
radio input "true"
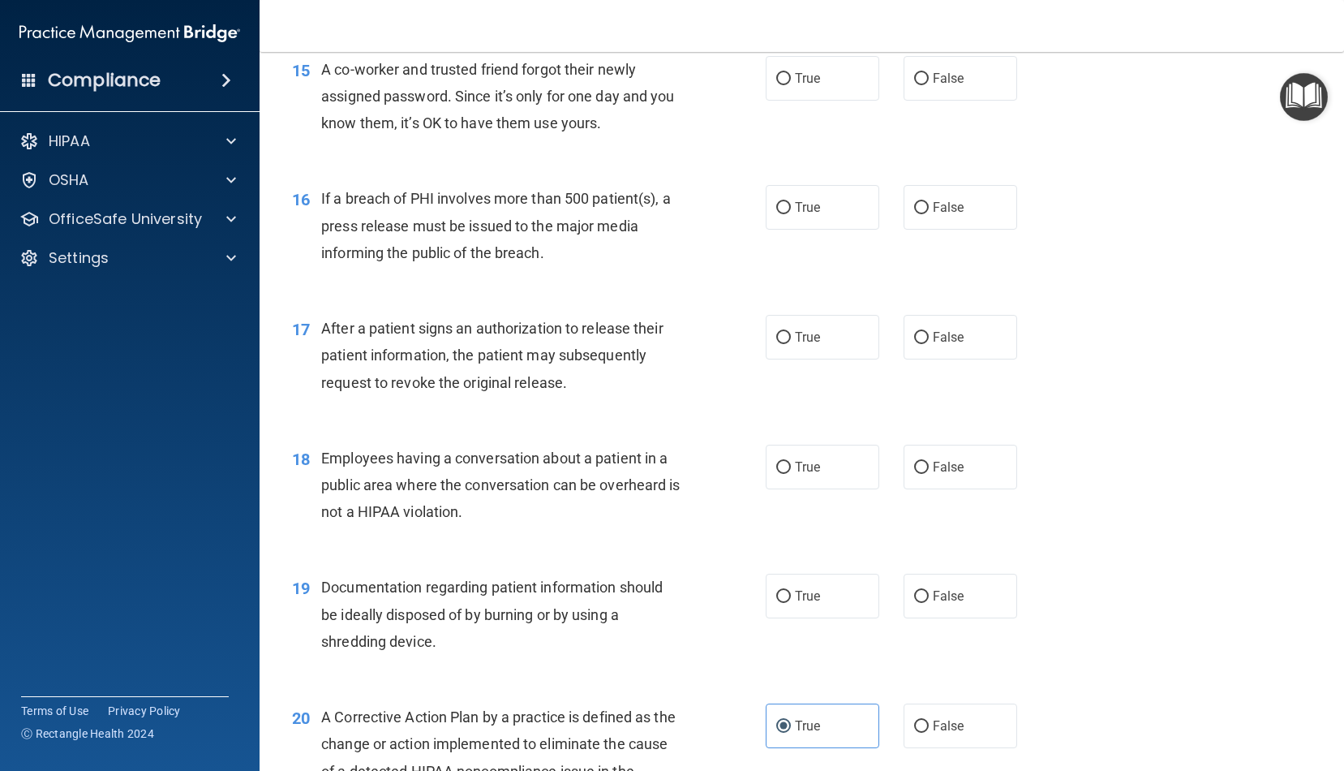
scroll to position [1911, 0]
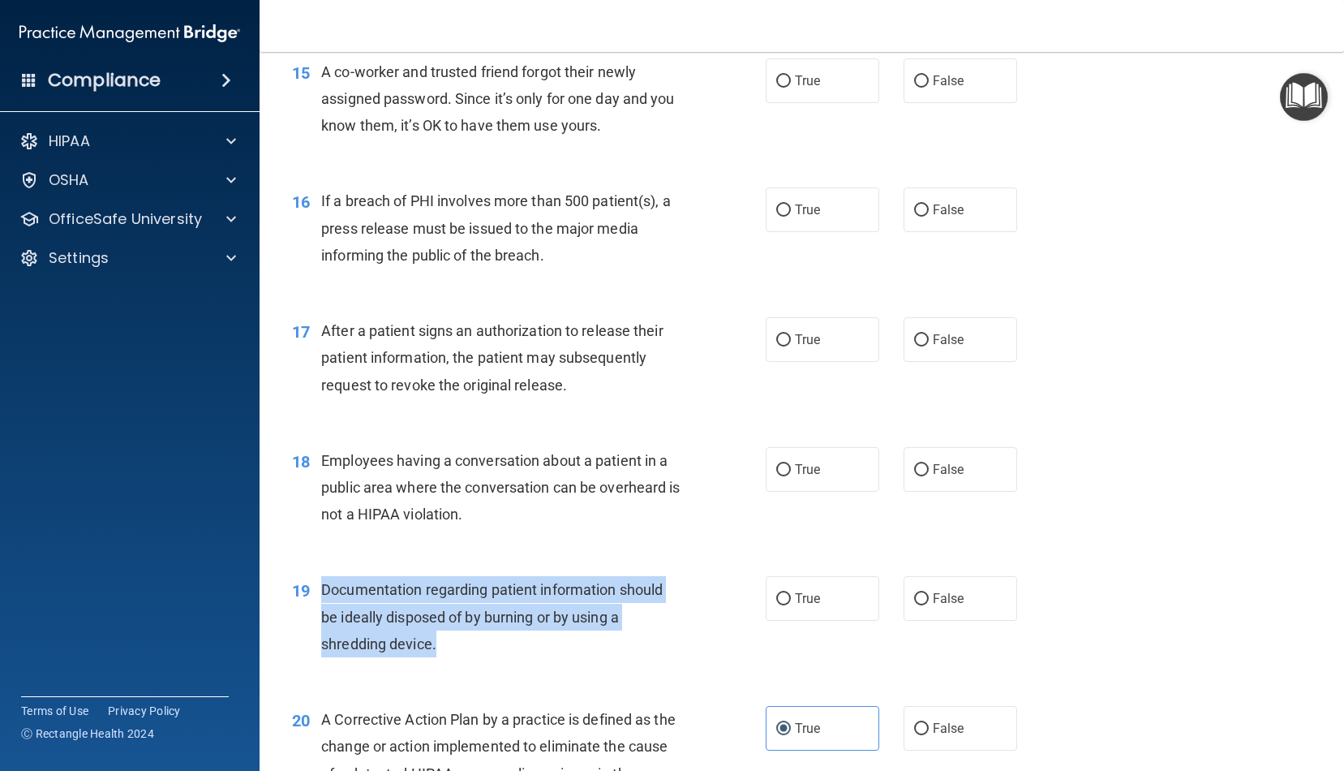
drag, startPoint x: 445, startPoint y: 635, endPoint x: 325, endPoint y: 576, distance: 133.9
click at [326, 576] on div "Documentation regarding patient information should be ideally disposed of by bu…" at bounding box center [507, 616] width 373 height 81
copy span "Documentation regarding patient information should be ideally disposed of by bu…"
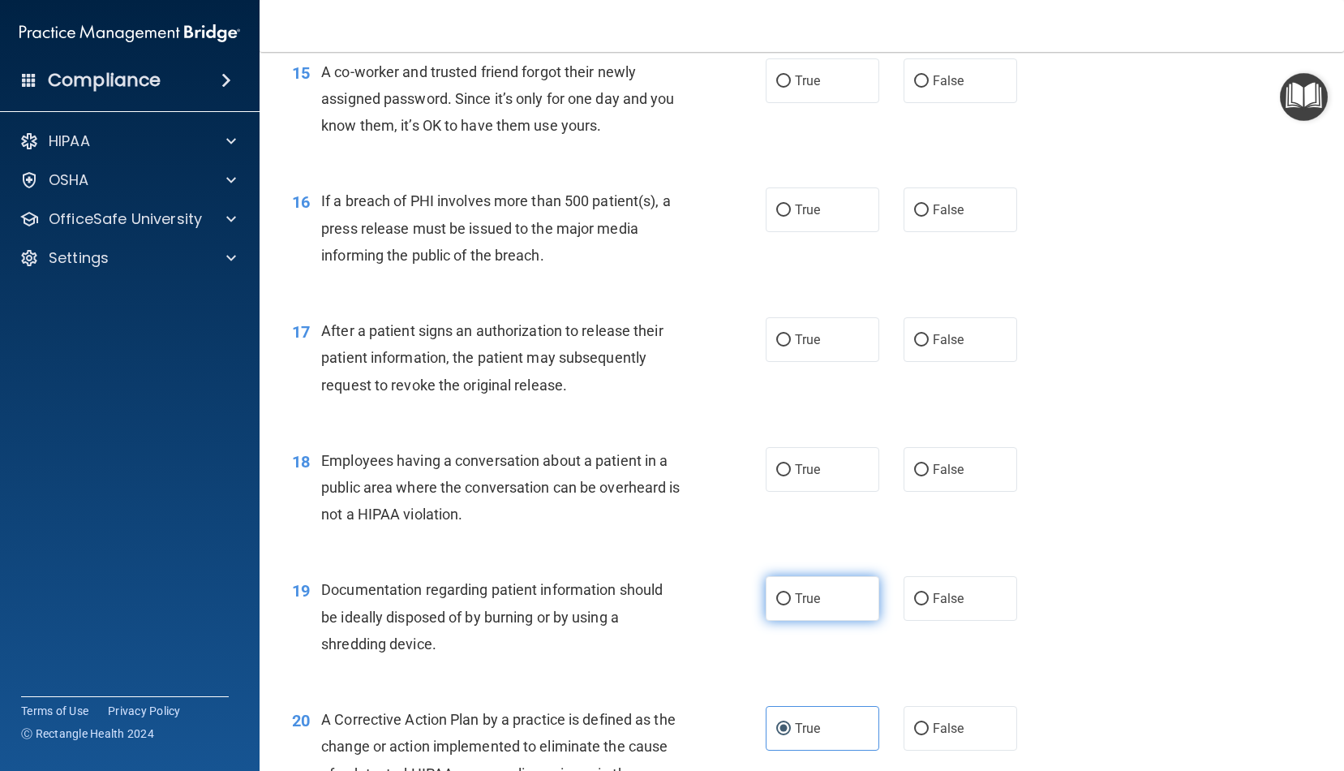
click at [790, 601] on label "True" at bounding box center [823, 598] width 114 height 45
click at [790, 601] on input "True" at bounding box center [784, 599] width 15 height 12
radio input "true"
click at [928, 464] on input "False" at bounding box center [921, 470] width 15 height 12
radio input "true"
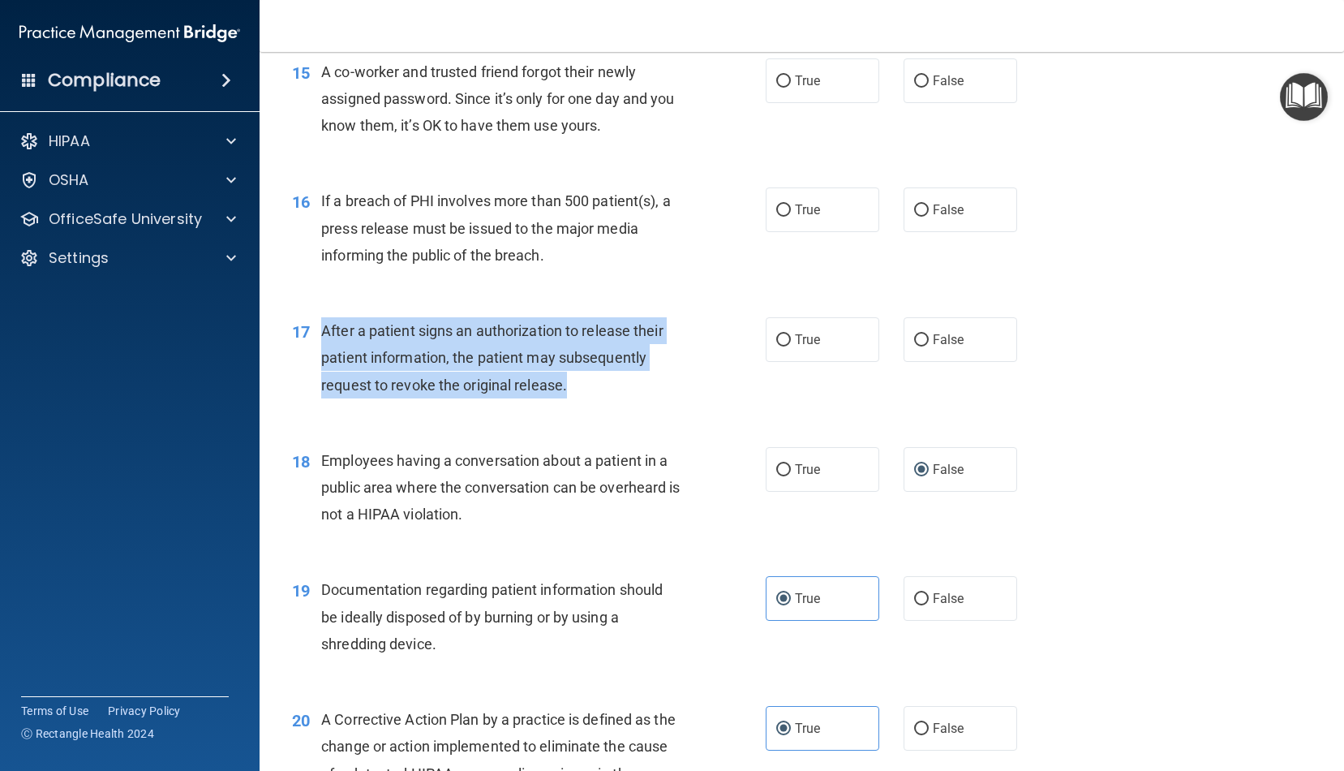
drag, startPoint x: 569, startPoint y: 380, endPoint x: 314, endPoint y: 318, distance: 262.1
click at [314, 318] on div "17 After a patient signs an authorization to release their patient information,…" at bounding box center [529, 361] width 523 height 89
copy div "After a patient signs an authorization to release their patient information, th…"
click at [784, 334] on input "True" at bounding box center [784, 340] width 15 height 12
radio input "true"
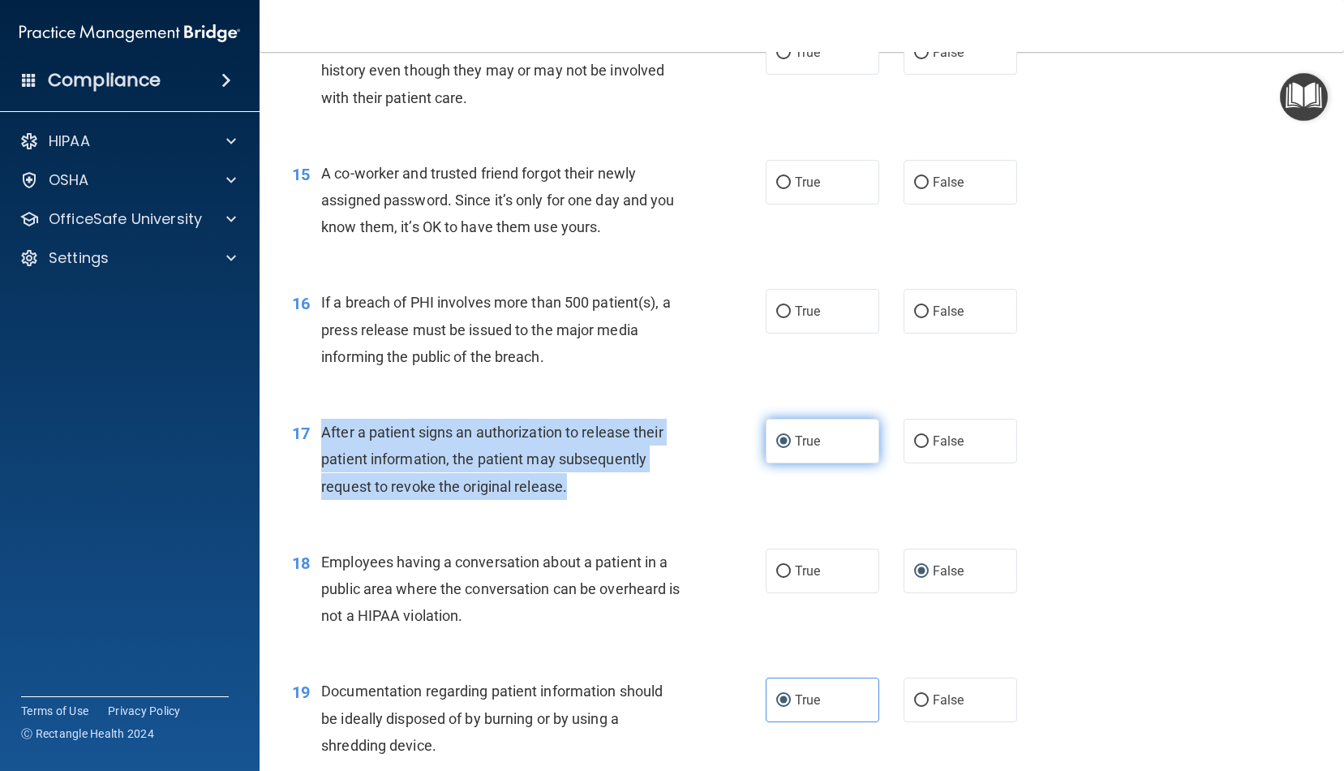
scroll to position [1779, 0]
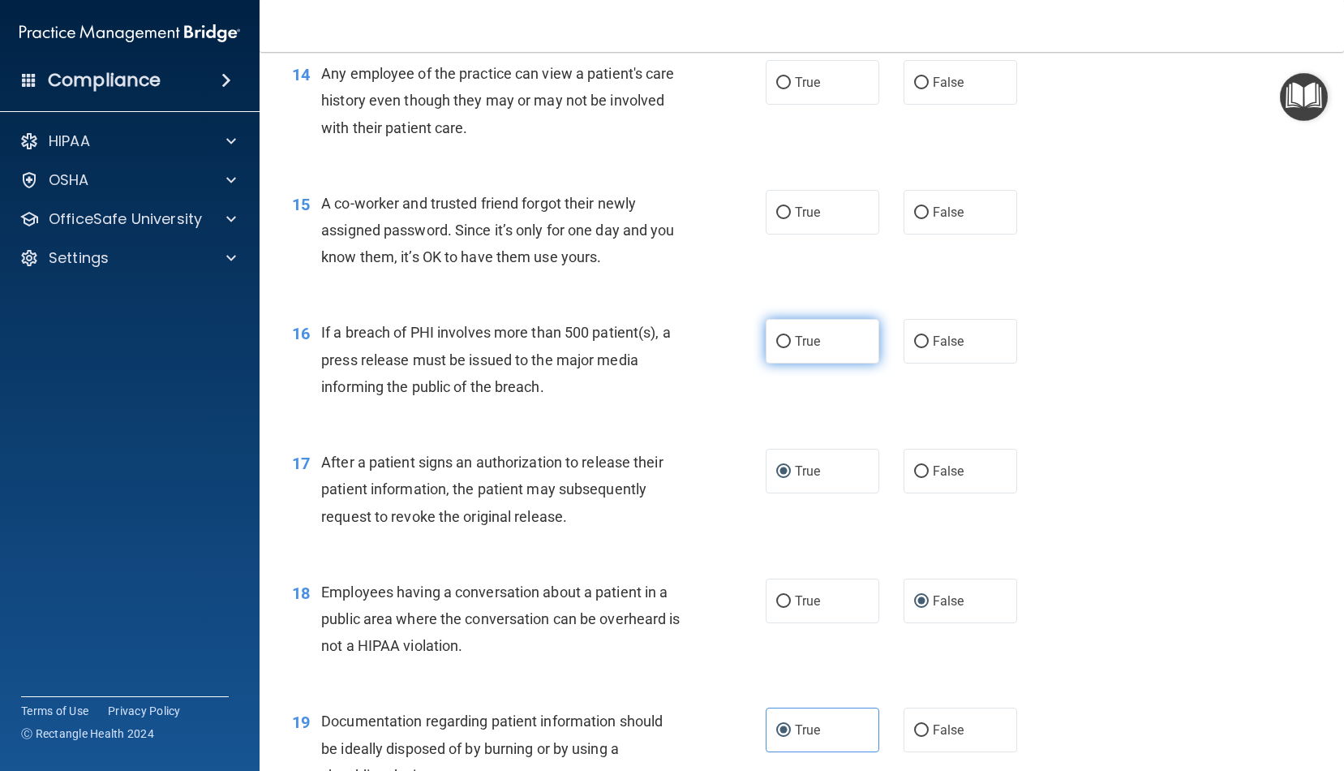
click at [845, 345] on label "True" at bounding box center [823, 341] width 114 height 45
click at [791, 345] on input "True" at bounding box center [784, 342] width 15 height 12
radio input "true"
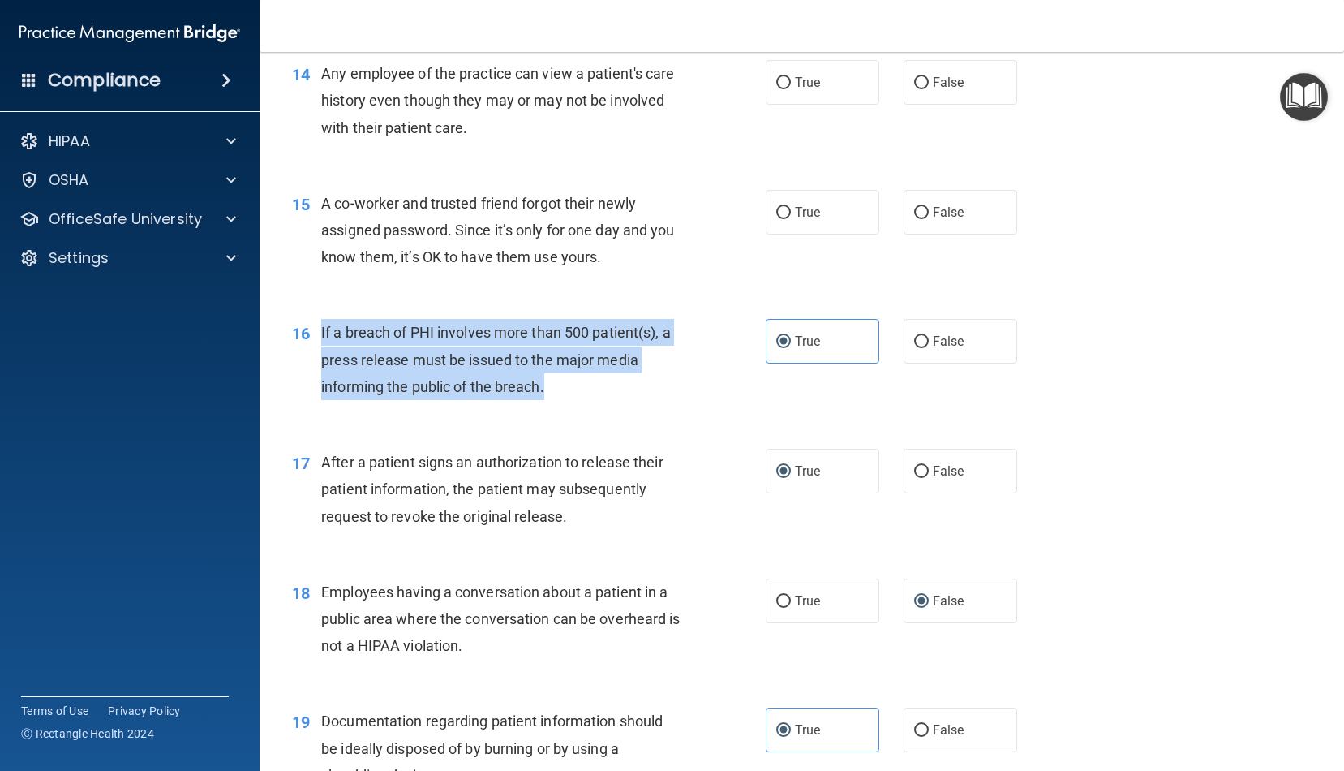
drag, startPoint x: 585, startPoint y: 378, endPoint x: 323, endPoint y: 326, distance: 267.2
click at [319, 327] on div "16 If a breach of PHI involves more than 500 patient(s), a press release must b…" at bounding box center [529, 363] width 523 height 89
copy div "If a breach of PHI involves more than 500 patient(s), a press release must be i…"
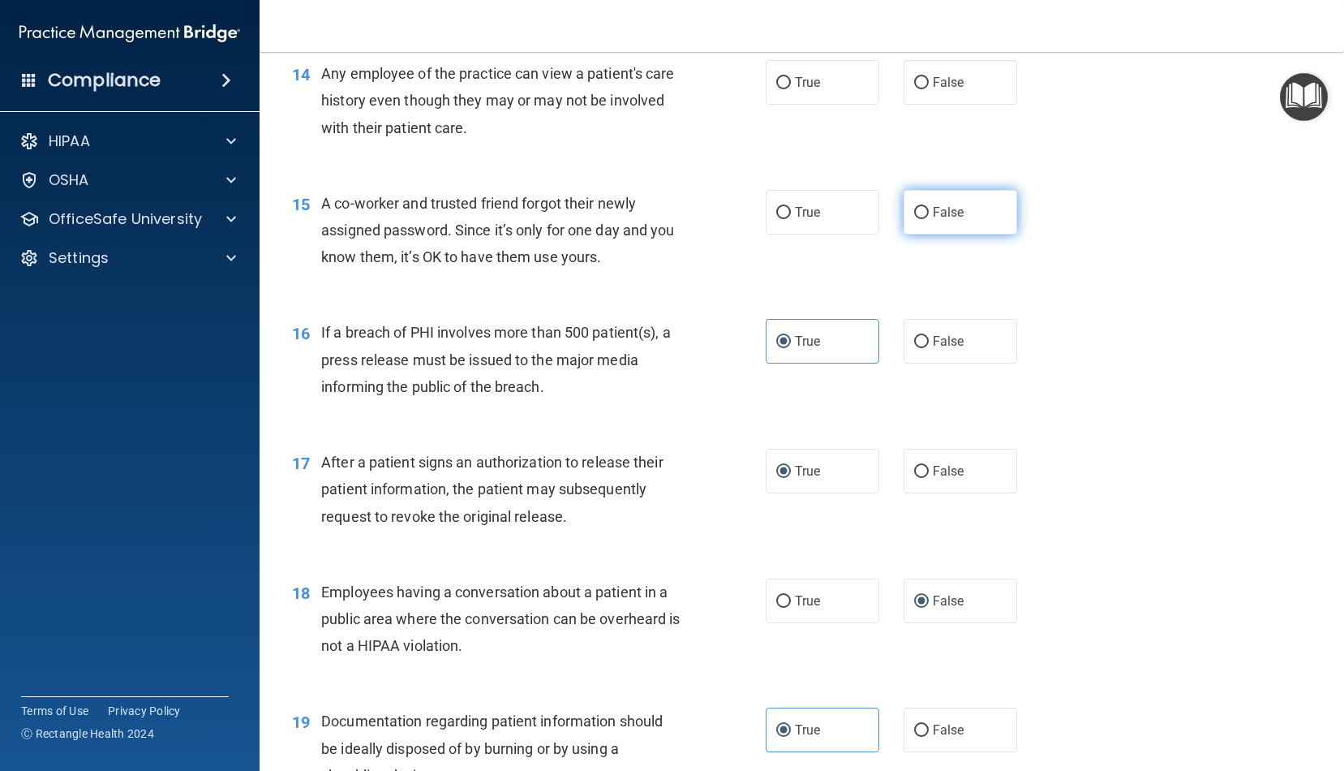
click at [917, 222] on label "False" at bounding box center [961, 212] width 114 height 45
click at [917, 219] on input "False" at bounding box center [921, 213] width 15 height 12
radio input "true"
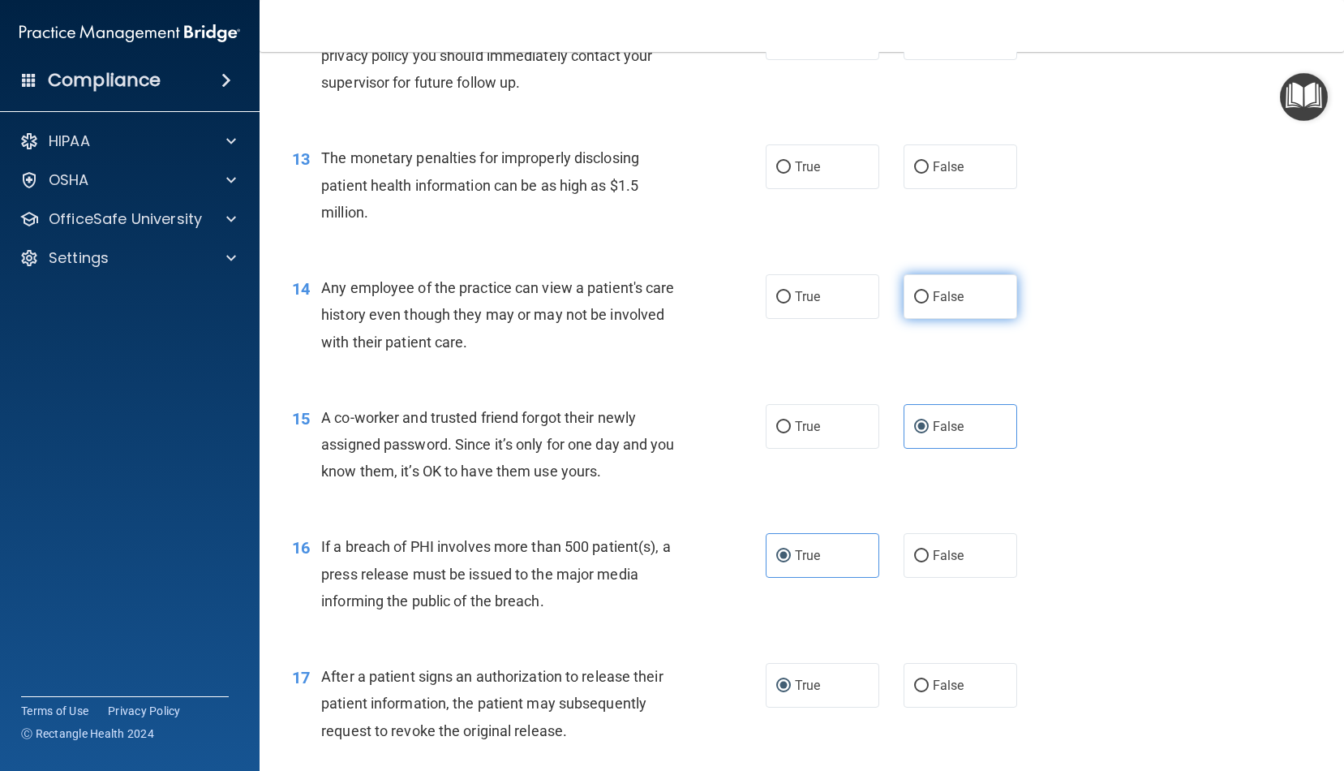
scroll to position [1563, 0]
drag, startPoint x: 949, startPoint y: 295, endPoint x: 898, endPoint y: 294, distance: 51.1
click at [949, 295] on span "False" at bounding box center [949, 298] width 32 height 15
click at [929, 295] on input "False" at bounding box center [921, 300] width 15 height 12
radio input "true"
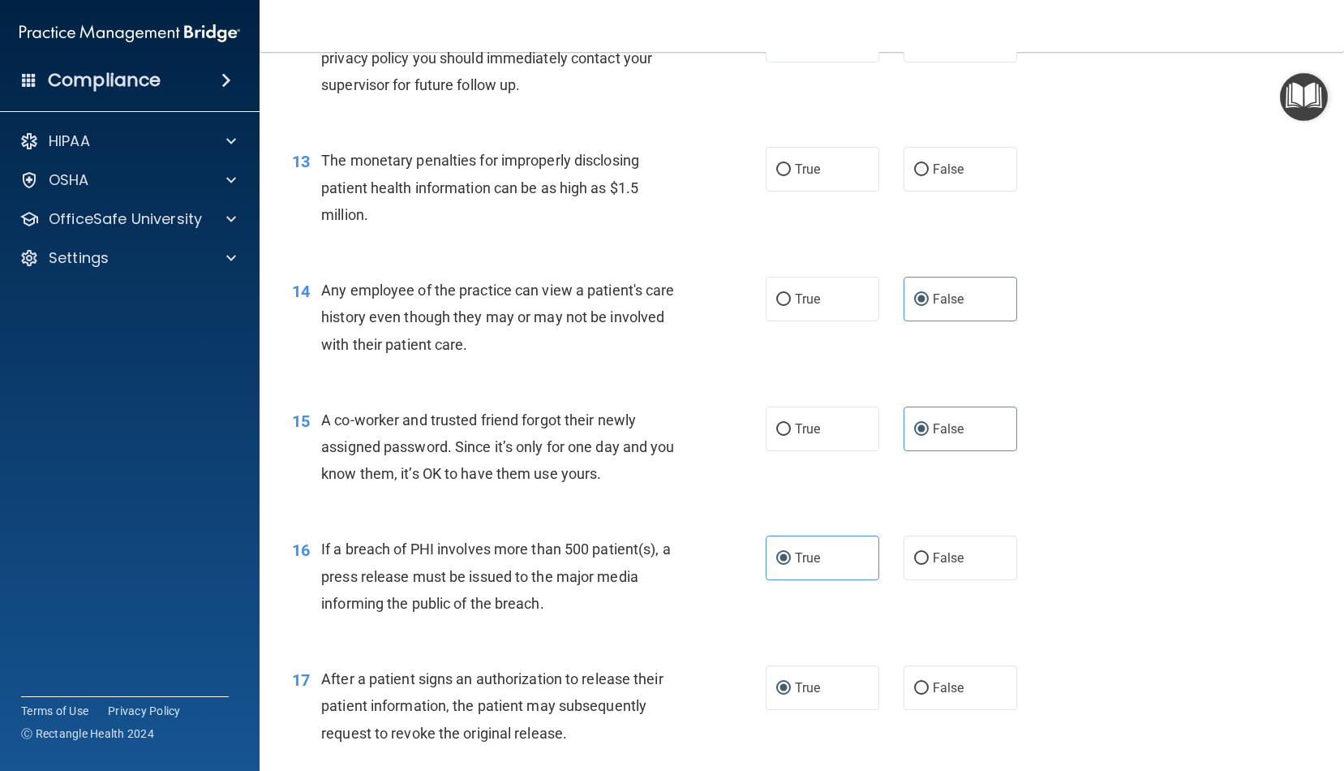
scroll to position [1564, 0]
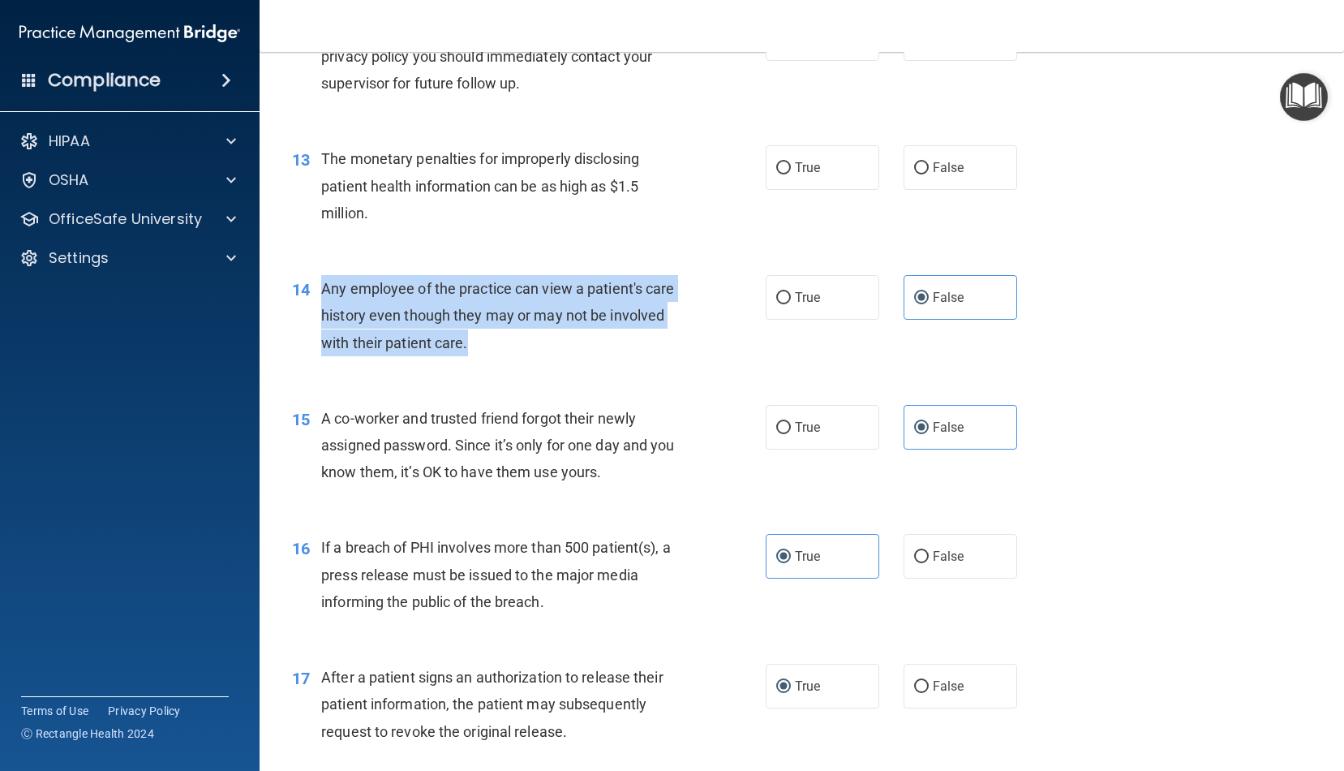
drag, startPoint x: 487, startPoint y: 348, endPoint x: 324, endPoint y: 283, distance: 175.5
click at [324, 283] on div "14 Any employee of the practice can view a patient's care history even though t…" at bounding box center [529, 319] width 523 height 89
copy span "Any employee of the practice can view a patient's care history even though they…"
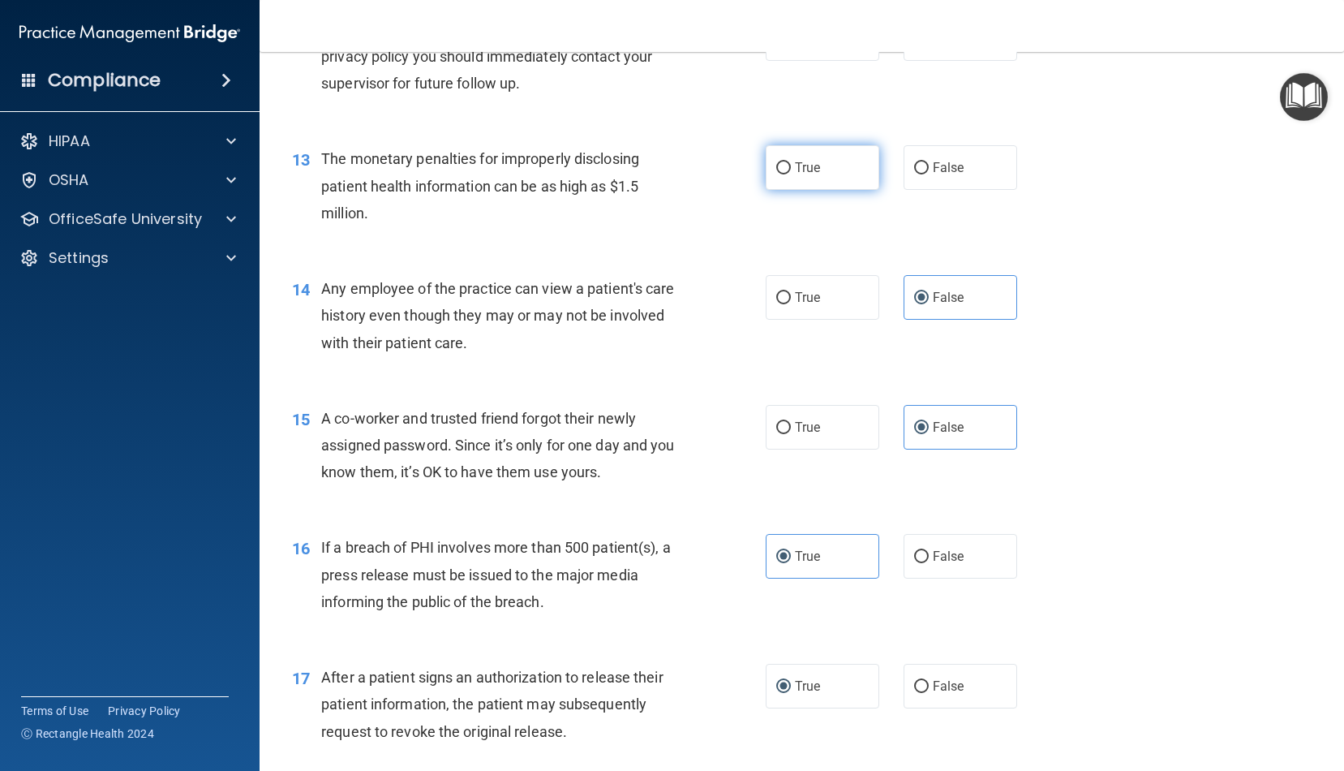
click at [819, 170] on label "True" at bounding box center [823, 167] width 114 height 45
click at [791, 170] on input "True" at bounding box center [784, 168] width 15 height 12
radio input "true"
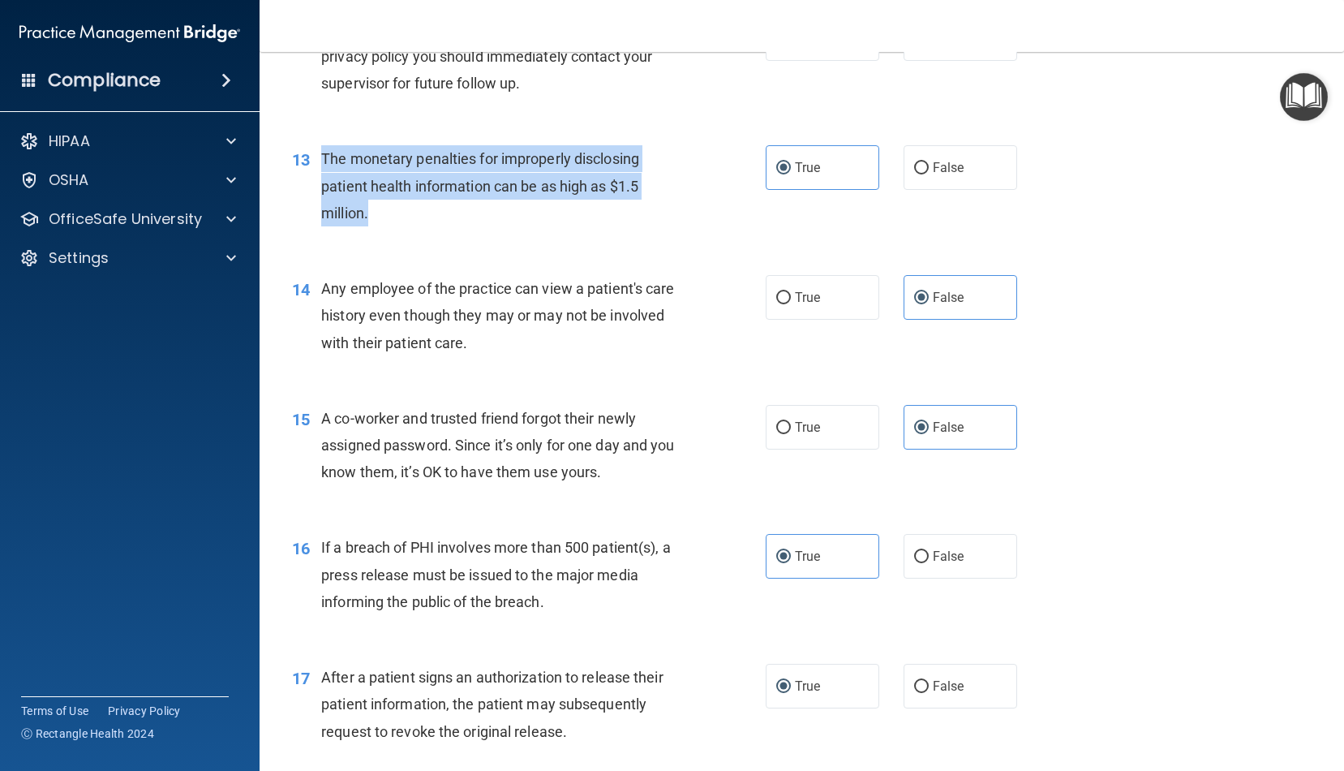
drag, startPoint x: 351, startPoint y: 202, endPoint x: 318, endPoint y: 153, distance: 58.5
click at [318, 153] on div "13 The monetary penalties for improperly disclosing patient health information …" at bounding box center [529, 189] width 523 height 89
copy div "The monetary penalties for improperly disclosing patient health information can…"
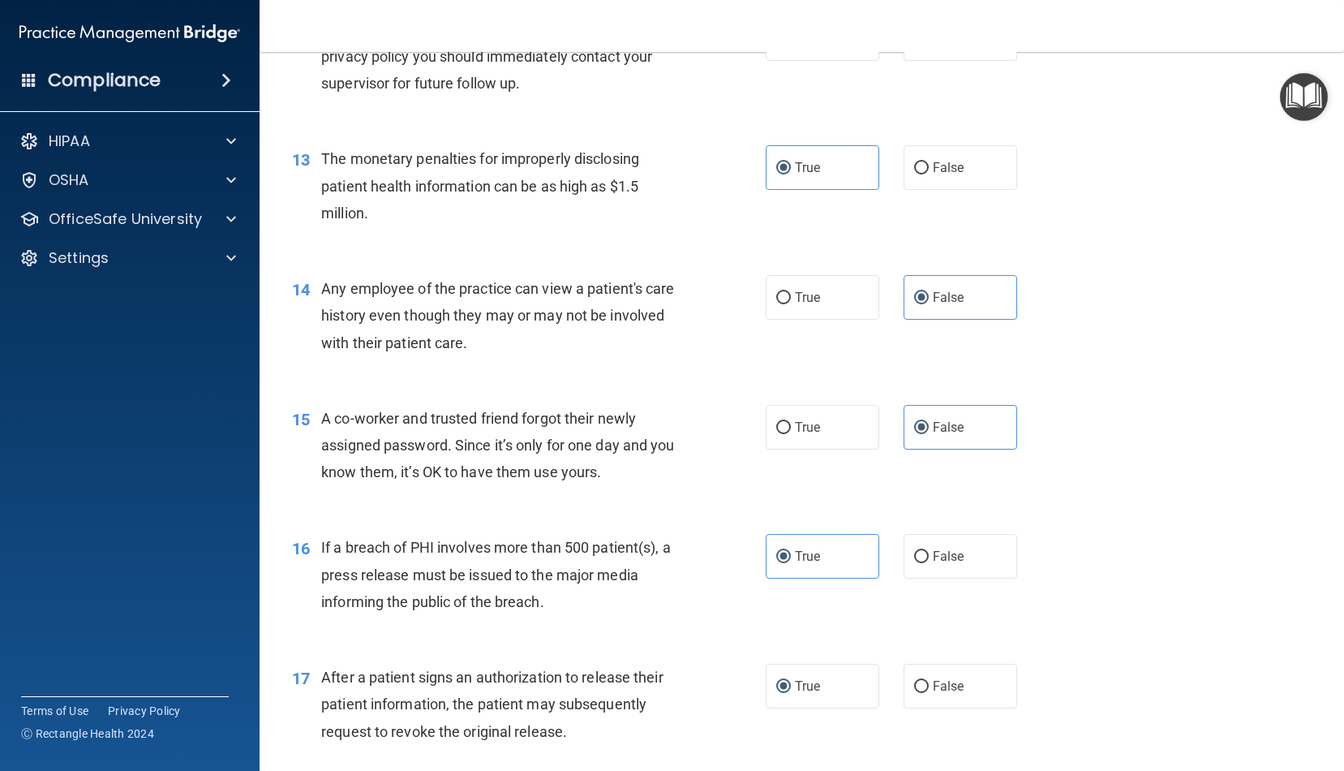
click at [1131, 200] on div "13 The monetary penalties for improperly disclosing patient health information …" at bounding box center [802, 190] width 1044 height 130
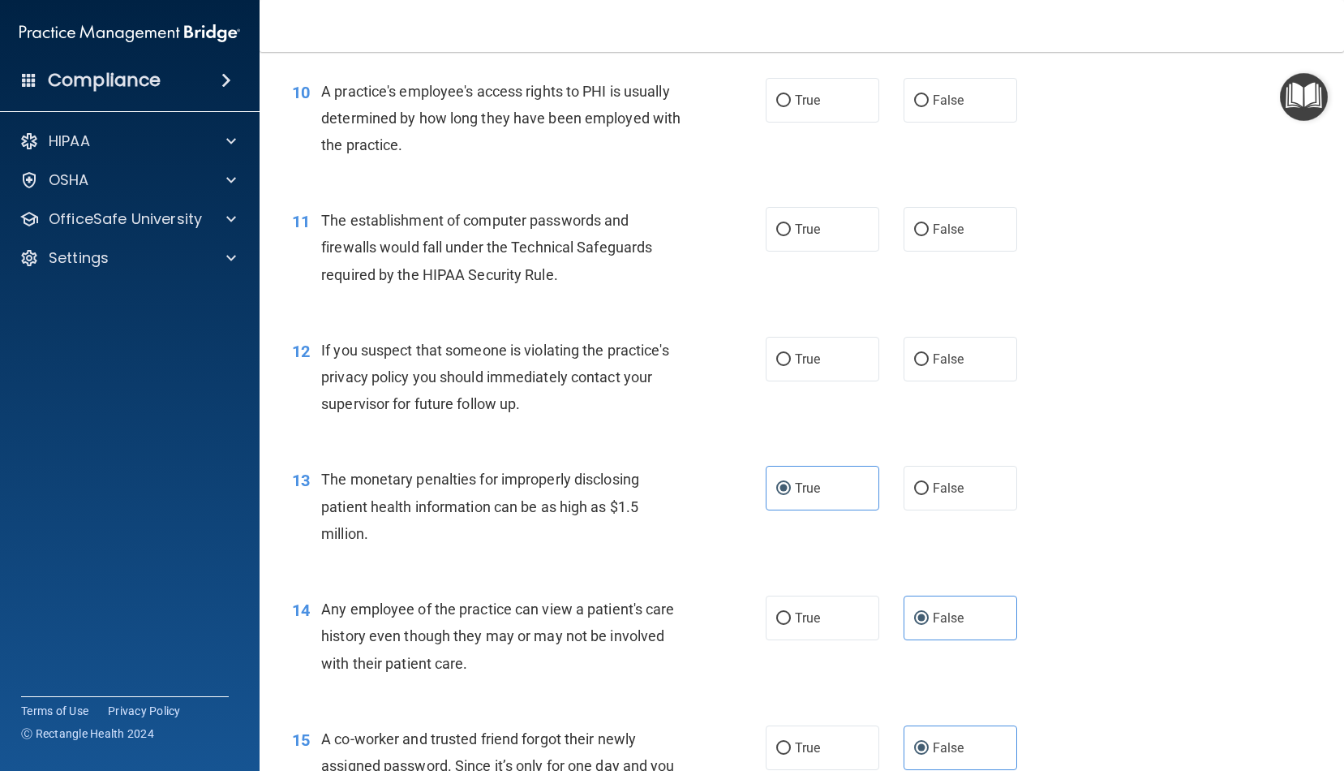
scroll to position [1222, 0]
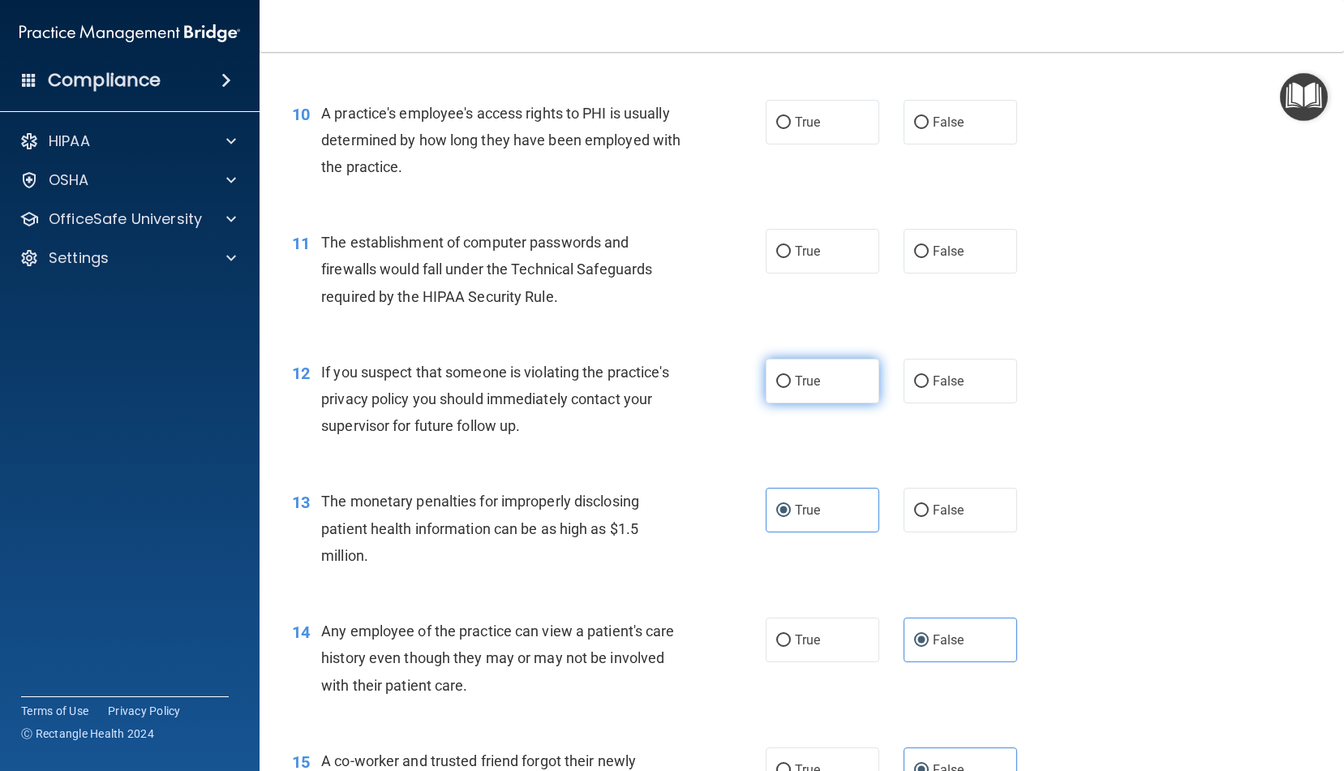
click at [842, 361] on label "True" at bounding box center [823, 381] width 114 height 45
click at [791, 376] on input "True" at bounding box center [784, 382] width 15 height 12
radio input "true"
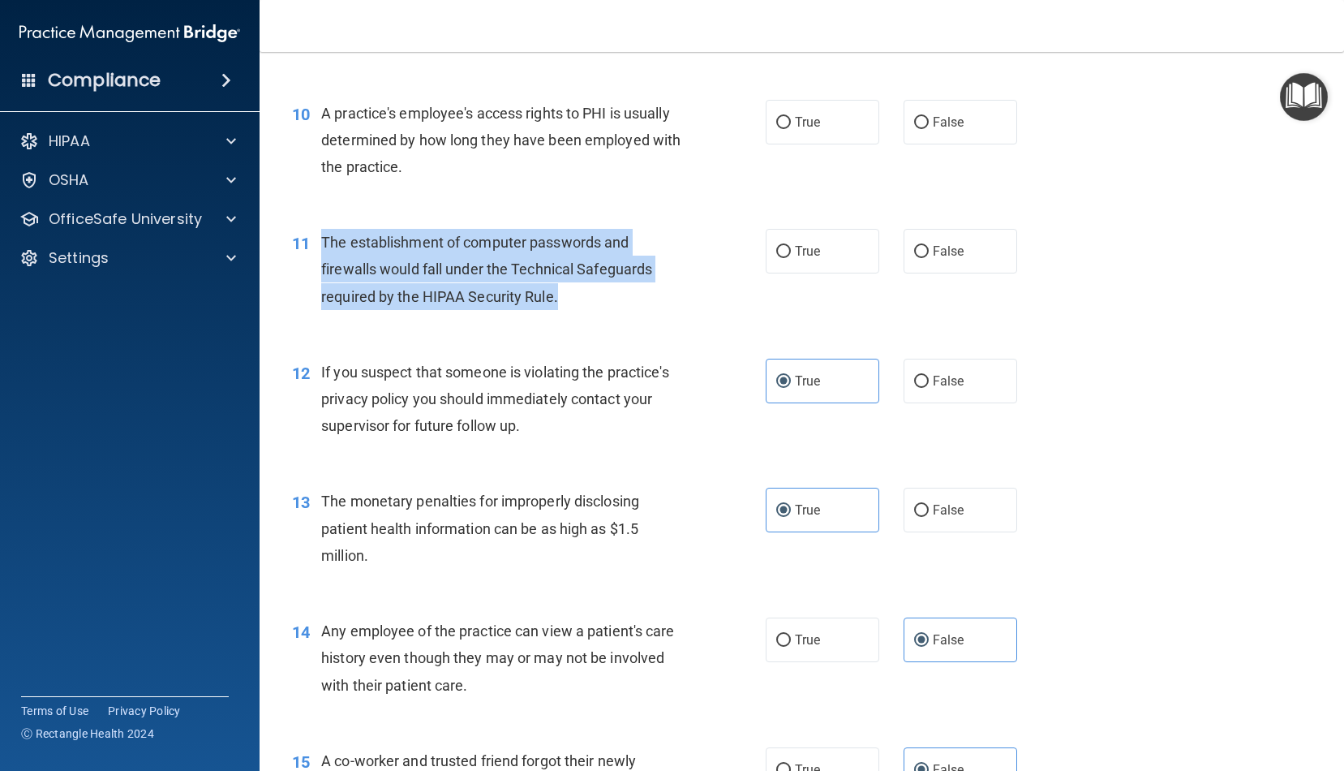
drag, startPoint x: 577, startPoint y: 296, endPoint x: 341, endPoint y: 239, distance: 243.0
click at [324, 229] on div "The establishment of computer passwords and firewalls would fall under the Tech…" at bounding box center [507, 269] width 373 height 81
copy span "The establishment of computer passwords and firewalls would fall under the Tech…"
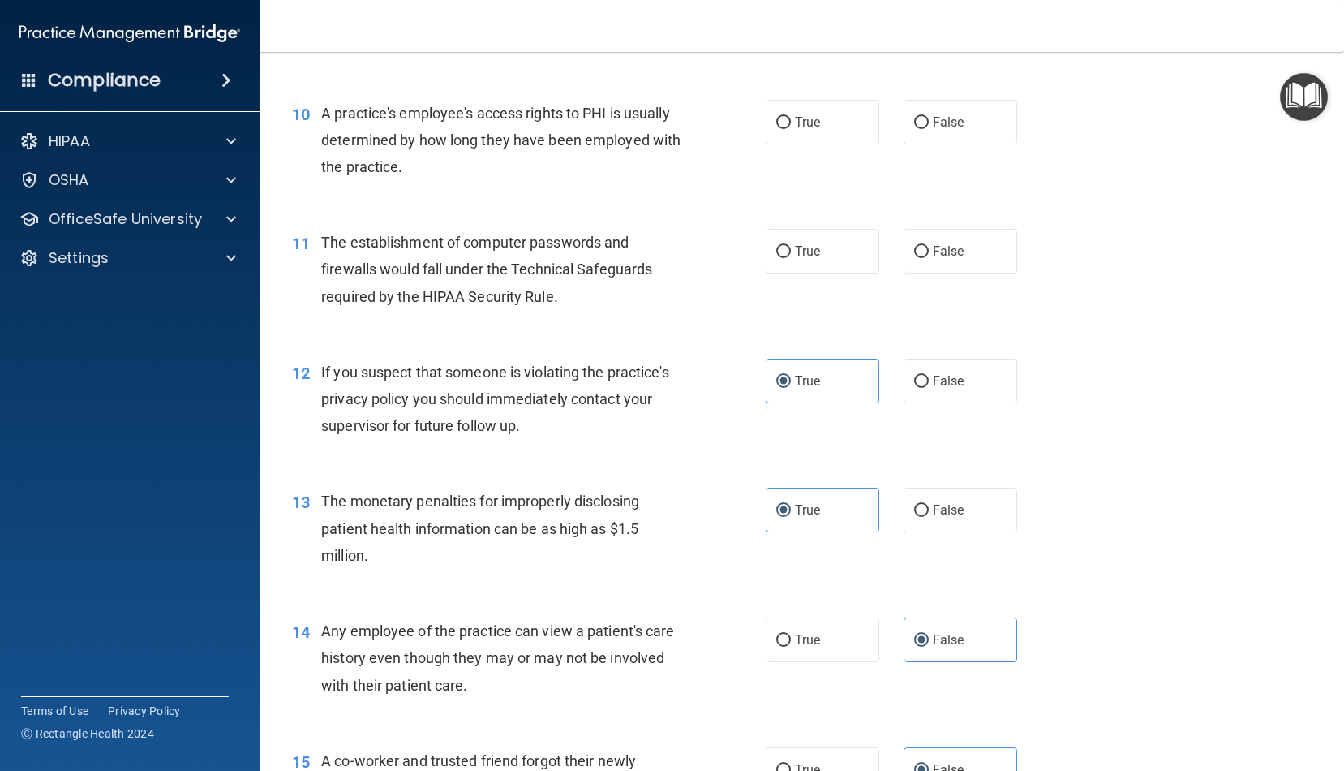
click at [1022, 0] on div at bounding box center [876, 0] width 304 height 1
click at [777, 254] on label "True" at bounding box center [823, 251] width 114 height 45
click at [777, 254] on input "True" at bounding box center [784, 252] width 15 height 12
radio input "true"
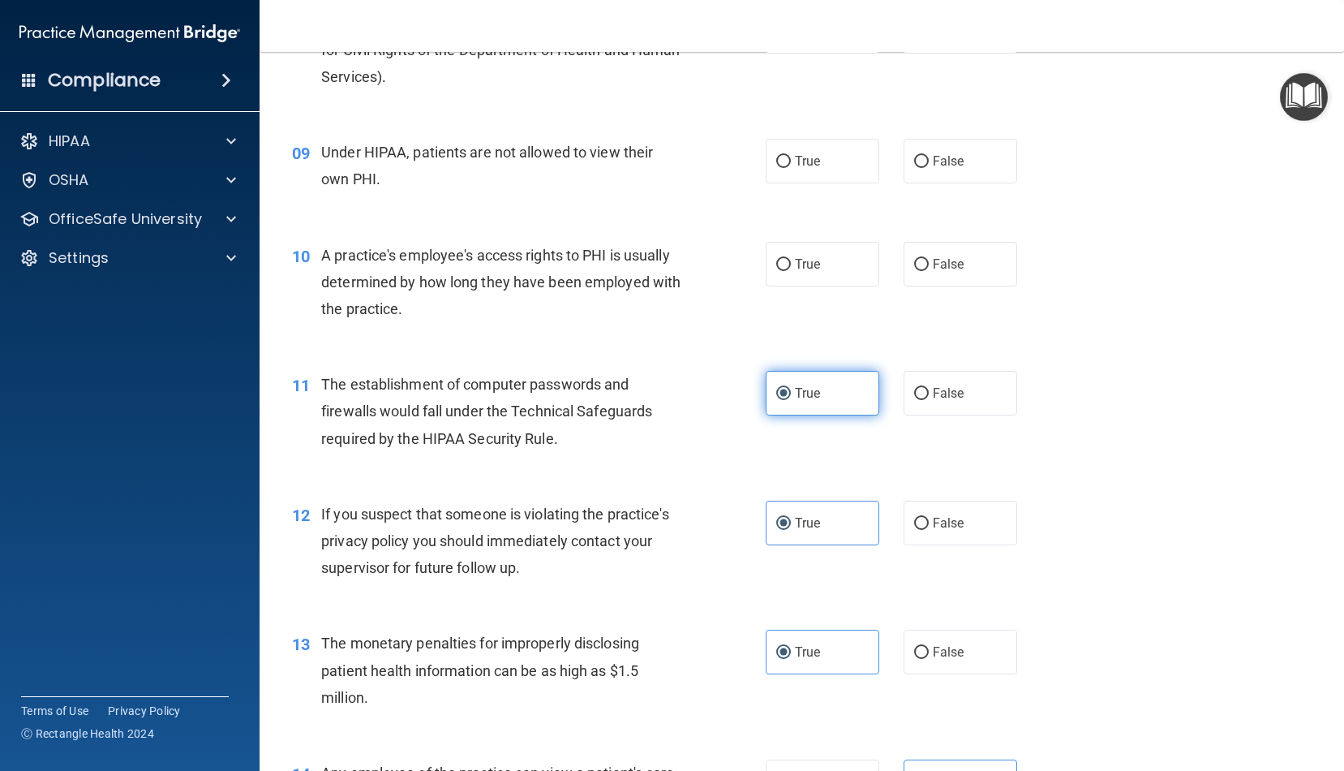
scroll to position [1054, 0]
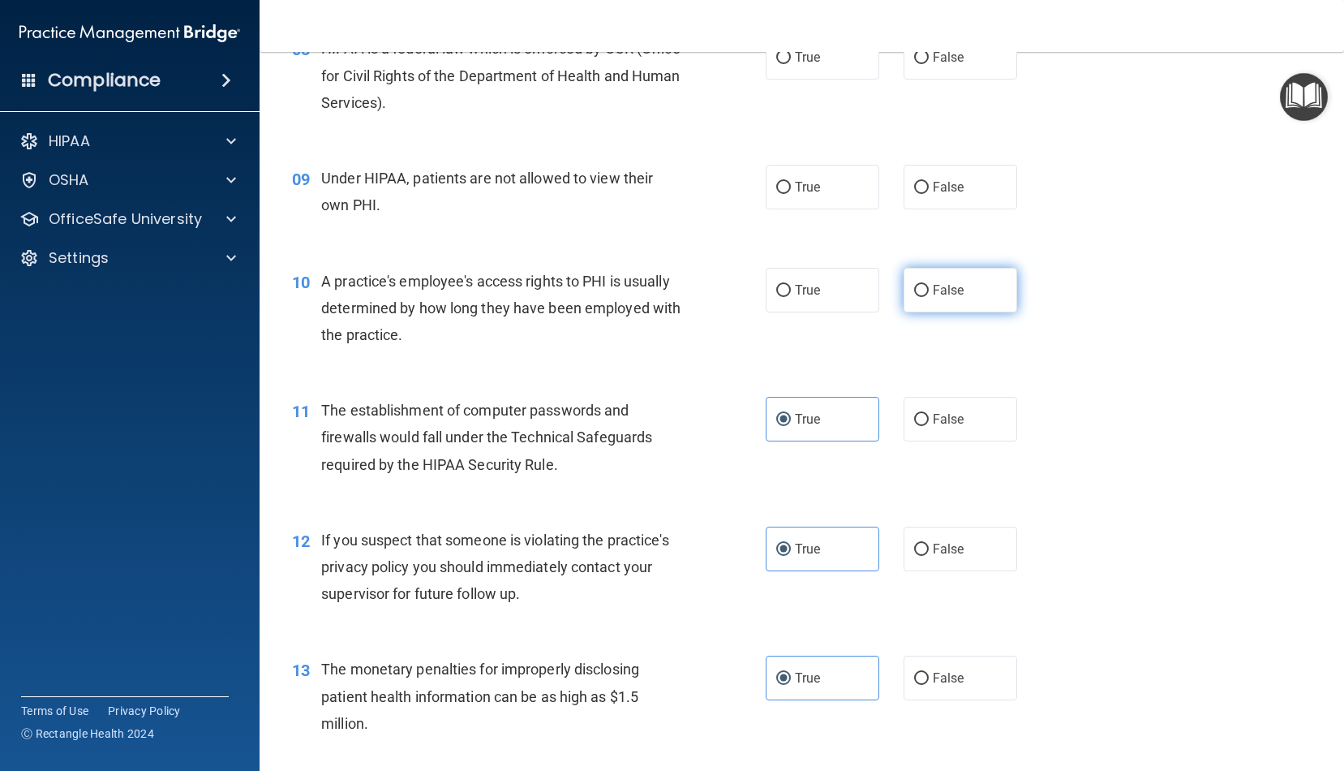
click at [954, 286] on span "False" at bounding box center [949, 289] width 32 height 15
click at [929, 286] on input "False" at bounding box center [921, 291] width 15 height 12
radio input "true"
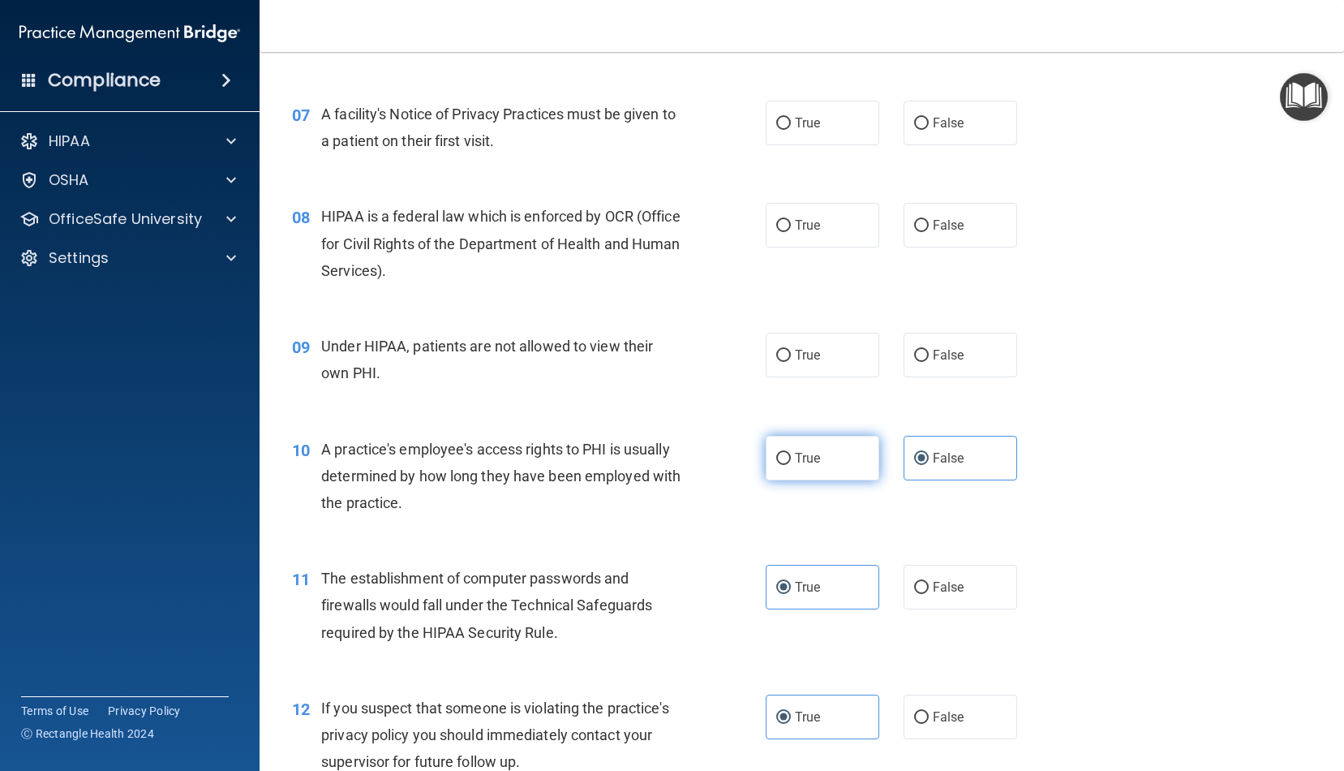
scroll to position [868, 0]
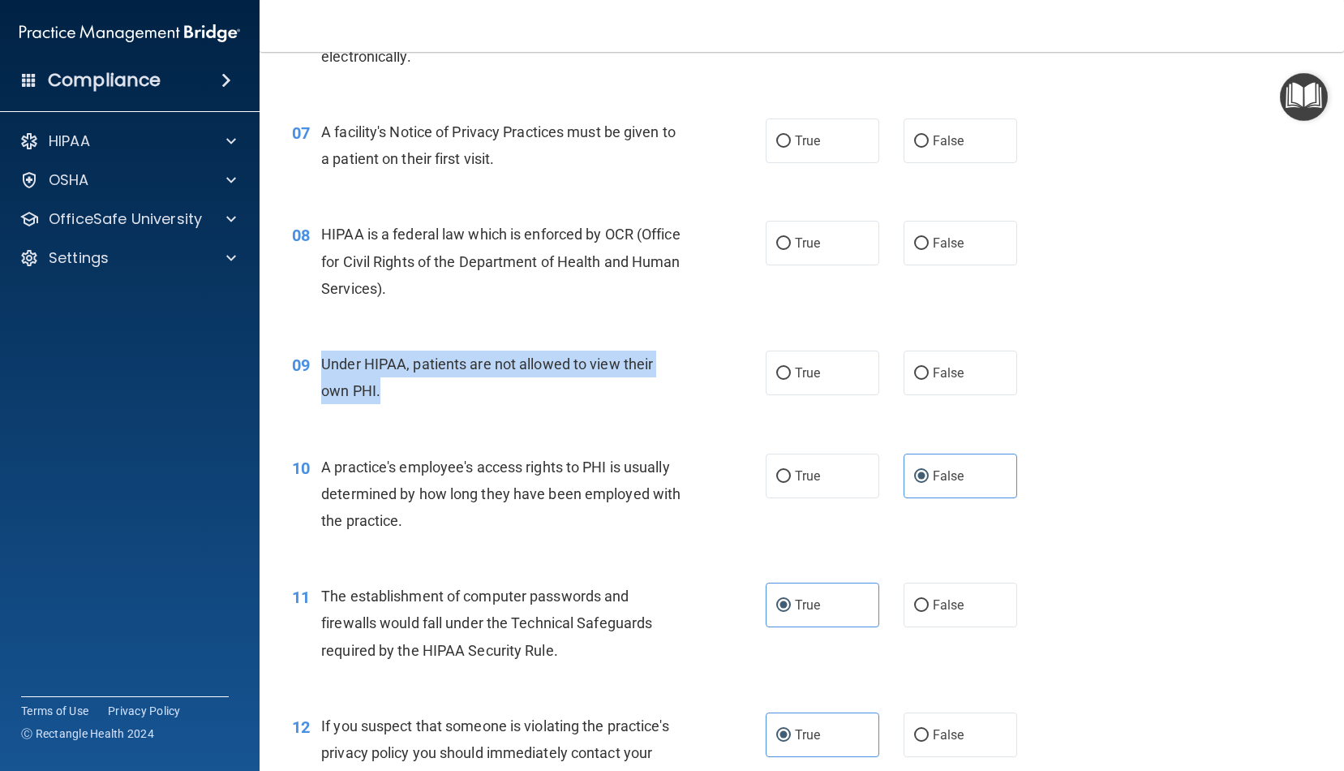
drag, startPoint x: 402, startPoint y: 391, endPoint x: 322, endPoint y: 357, distance: 87.3
click at [322, 357] on div "Under HIPAA, patients are not allowed to view their own PHI." at bounding box center [507, 378] width 373 height 54
copy span "Under HIPAA, patients are not allowed to view their own PHI."
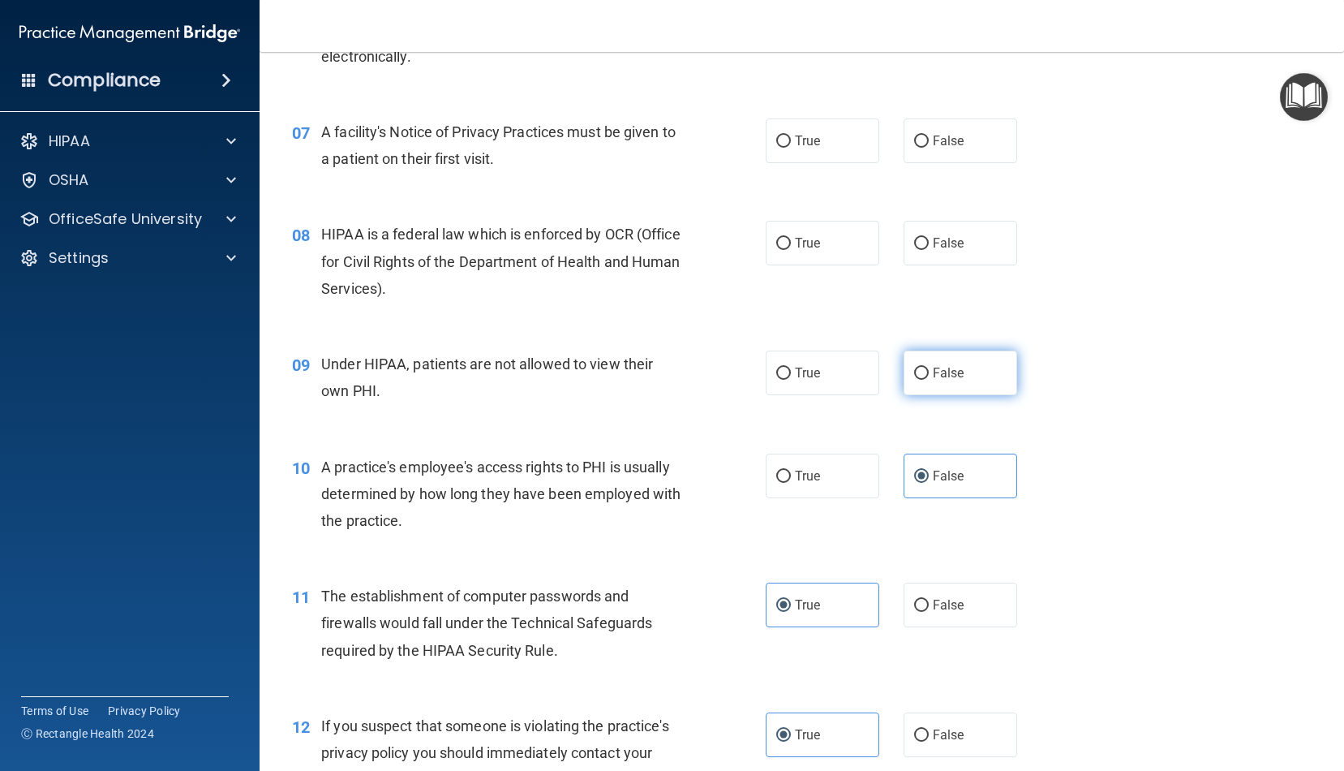
click at [957, 389] on label "False" at bounding box center [961, 373] width 114 height 45
click at [929, 380] on input "False" at bounding box center [921, 374] width 15 height 12
radio input "true"
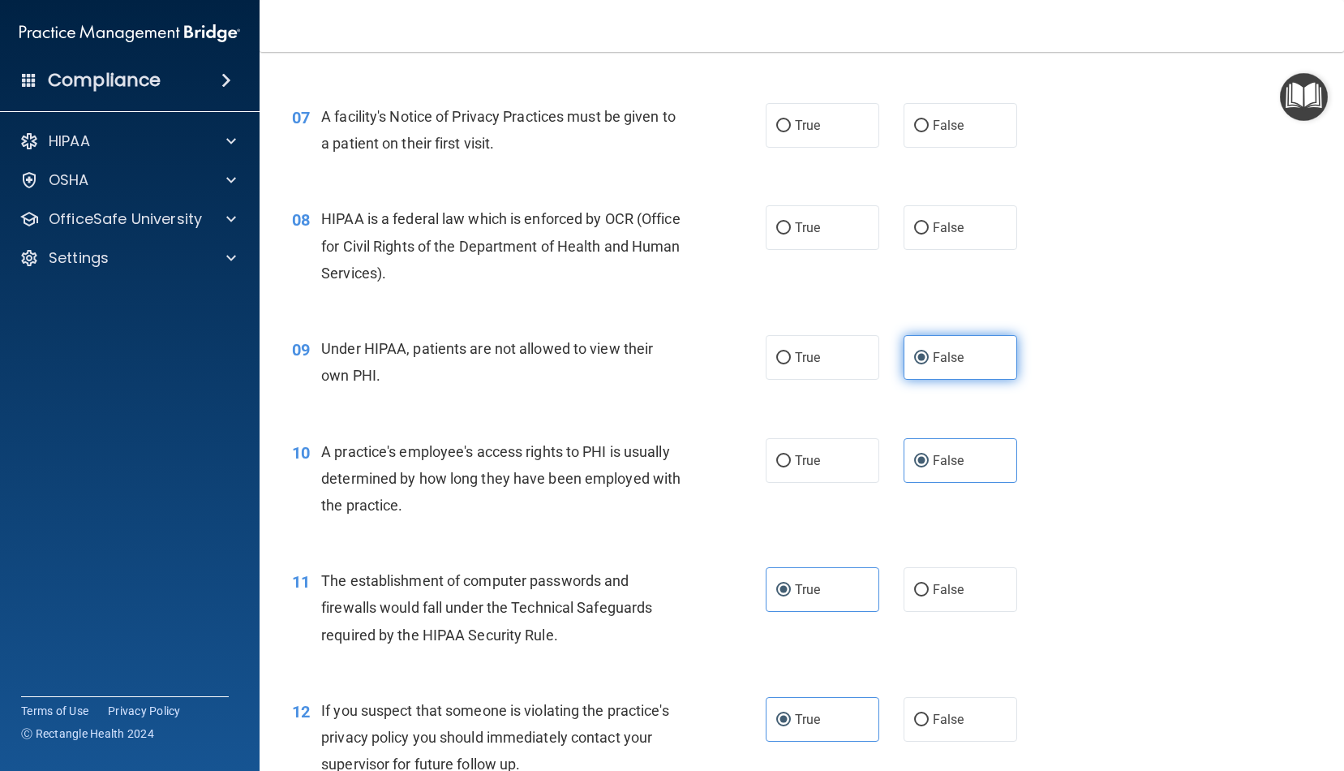
scroll to position [885, 0]
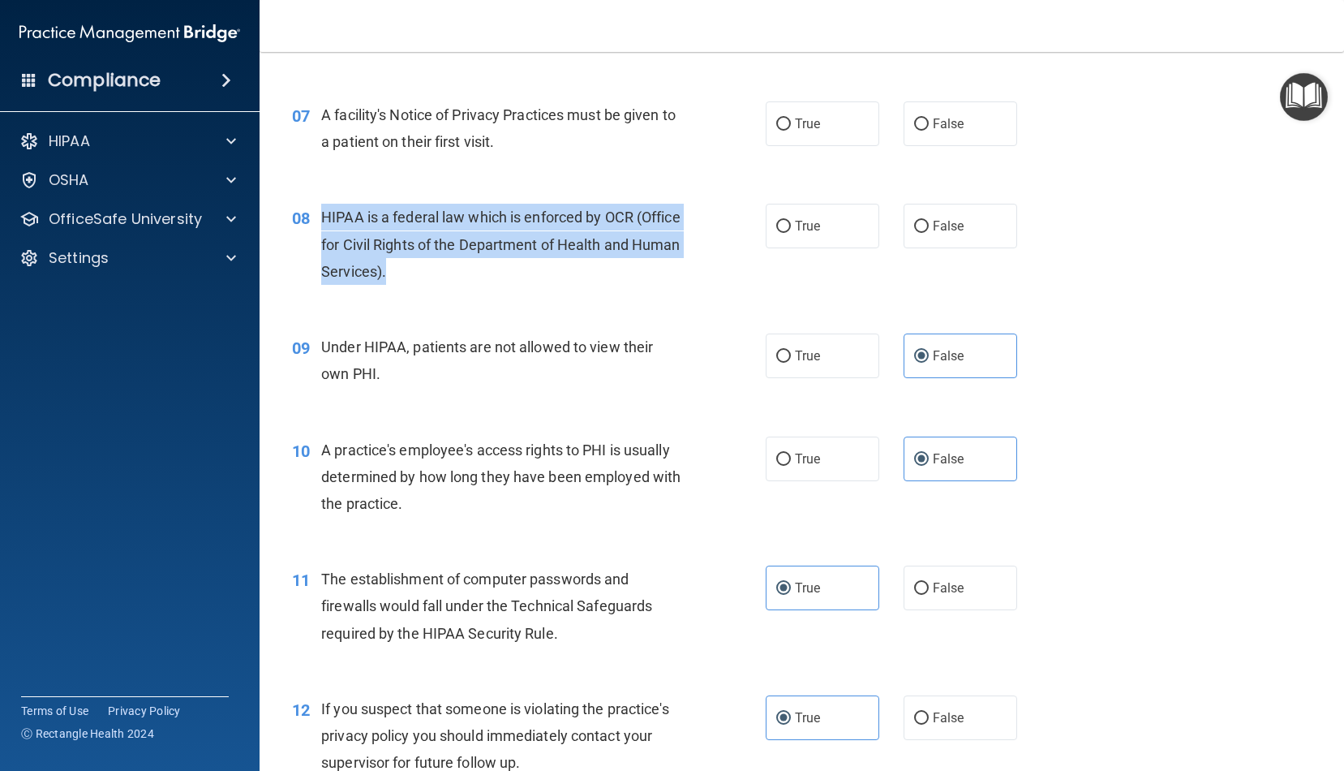
drag, startPoint x: 461, startPoint y: 269, endPoint x: 323, endPoint y: 208, distance: 151.1
click at [323, 208] on div "HIPAA is a federal law which is enforced by OCR (Office for Civil Rights of the…" at bounding box center [507, 244] width 373 height 81
copy span "HIPAA is a federal law which is enforced by OCR (Office for Civil Rights of the…"
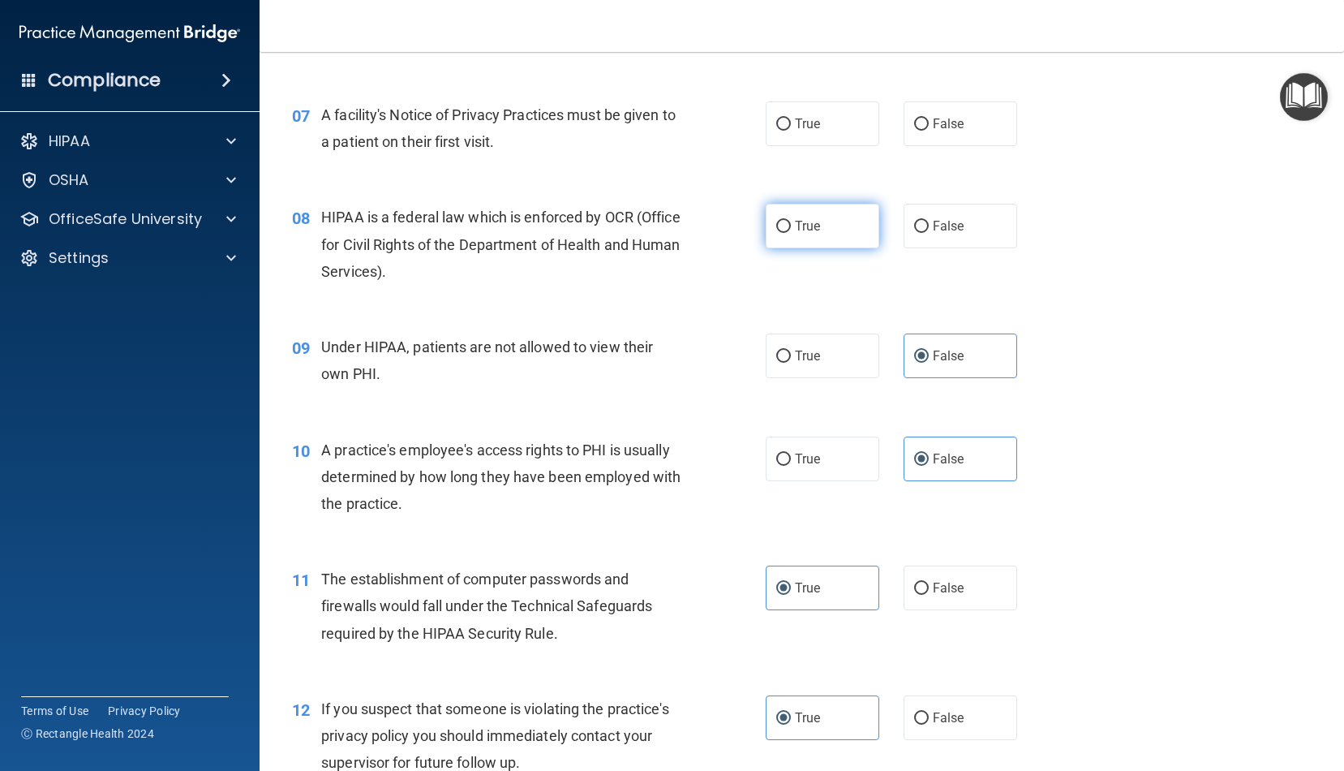
click at [837, 230] on label "True" at bounding box center [823, 226] width 114 height 45
click at [791, 230] on input "True" at bounding box center [784, 227] width 15 height 12
radio input "true"
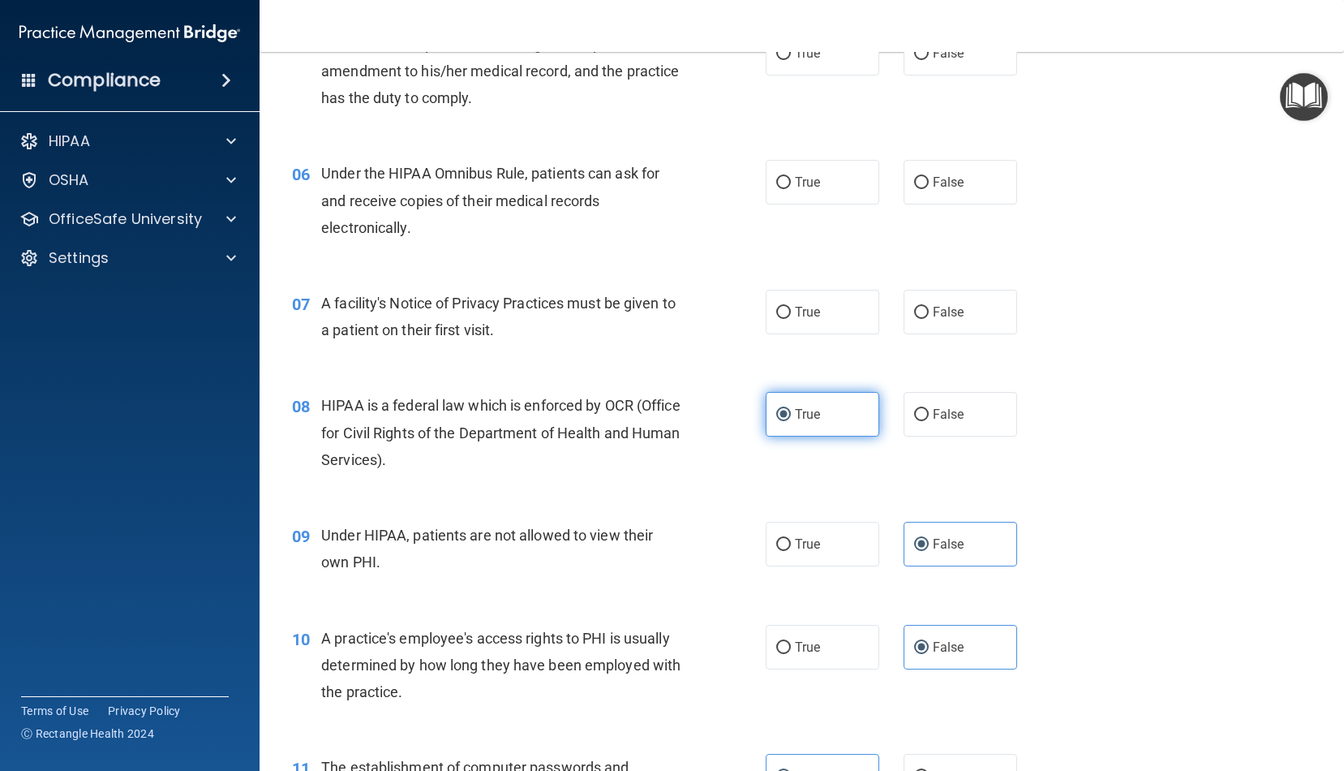
scroll to position [688, 0]
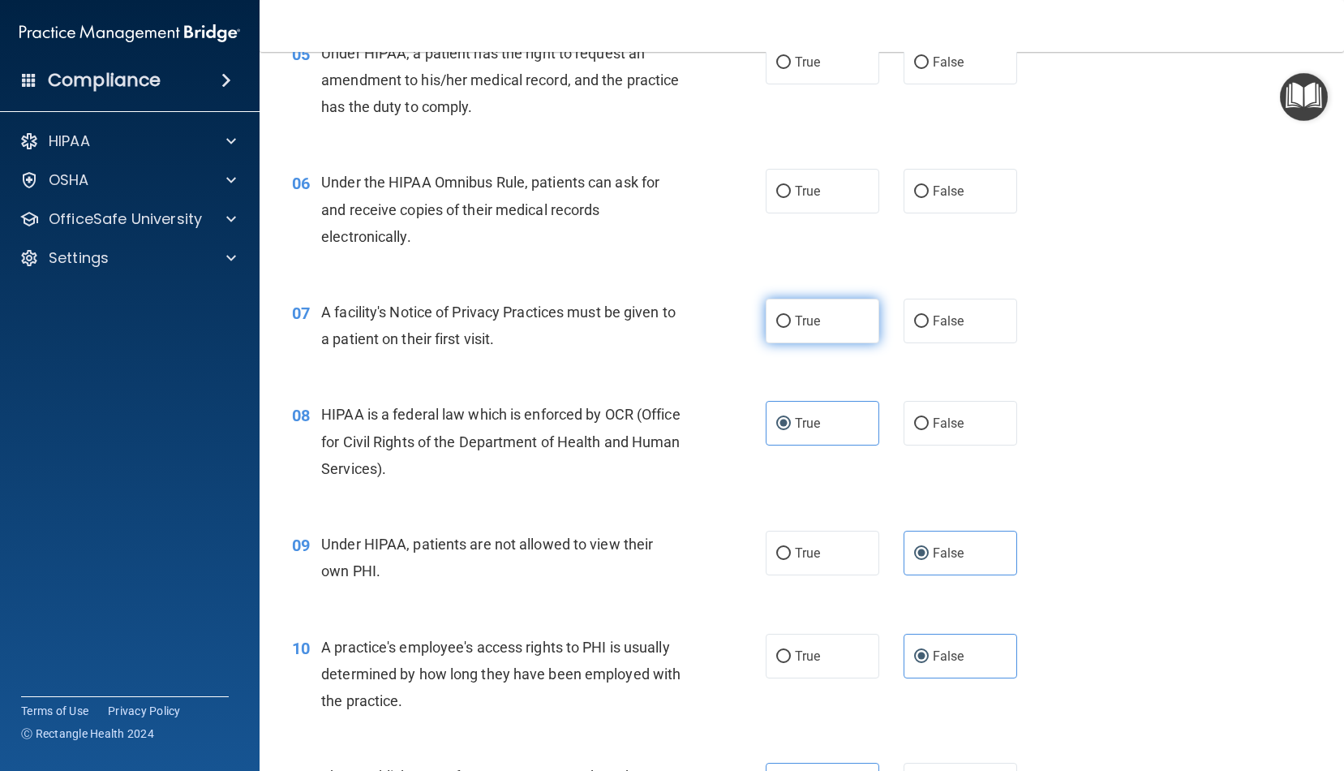
click at [792, 325] on label "True" at bounding box center [823, 321] width 114 height 45
click at [791, 325] on input "True" at bounding box center [784, 322] width 15 height 12
radio input "true"
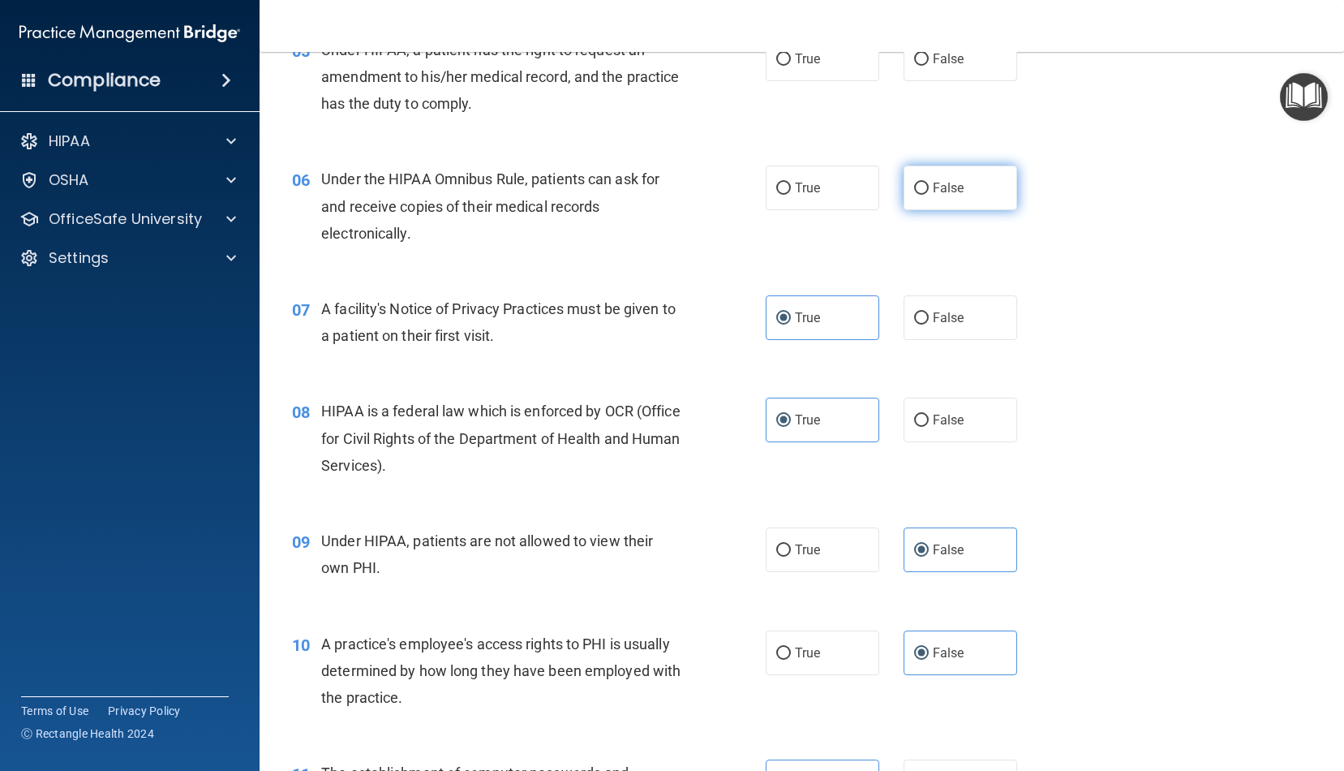
click at [946, 195] on label "False" at bounding box center [961, 188] width 114 height 45
click at [929, 195] on input "False" at bounding box center [921, 189] width 15 height 12
radio input "true"
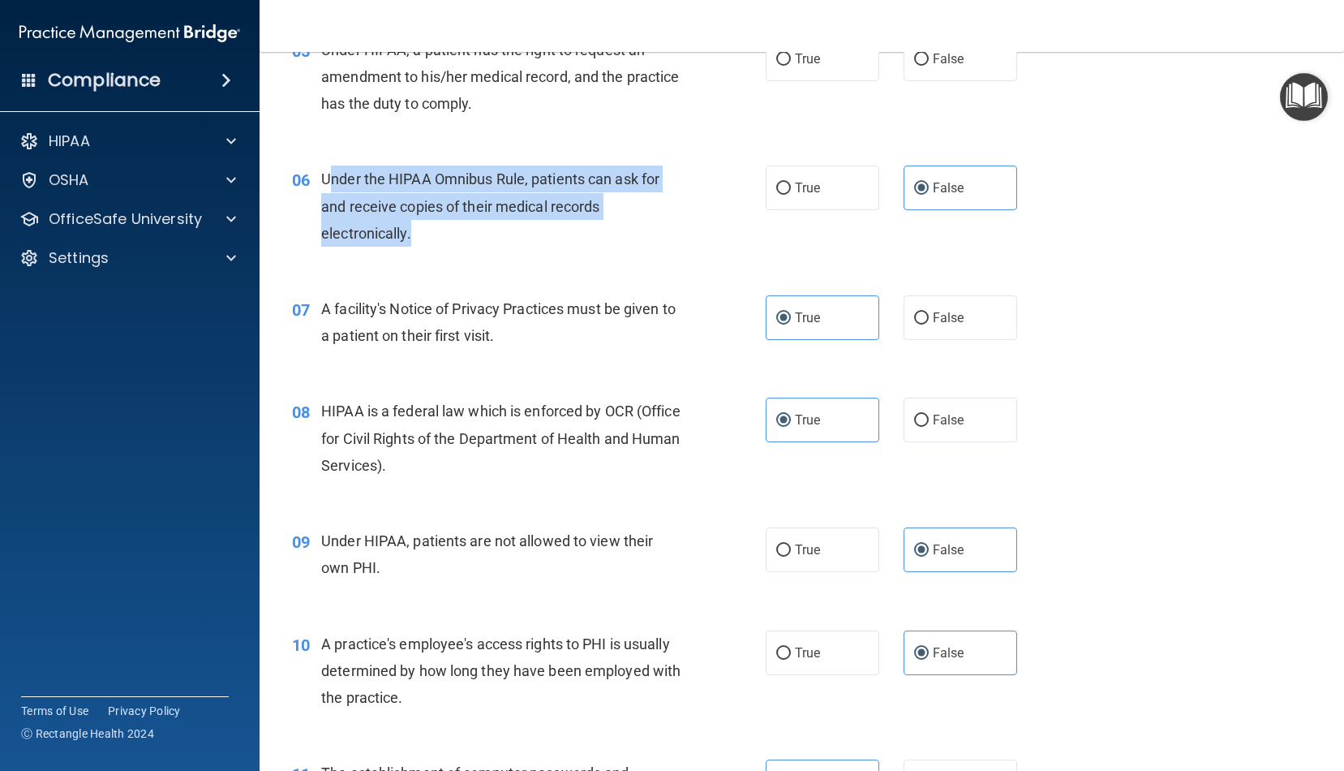
drag, startPoint x: 427, startPoint y: 236, endPoint x: 326, endPoint y: 168, distance: 121.5
click at [326, 167] on div "Under the HIPAA Omnibus Rule, patients can ask for and receive copies of their …" at bounding box center [507, 206] width 373 height 81
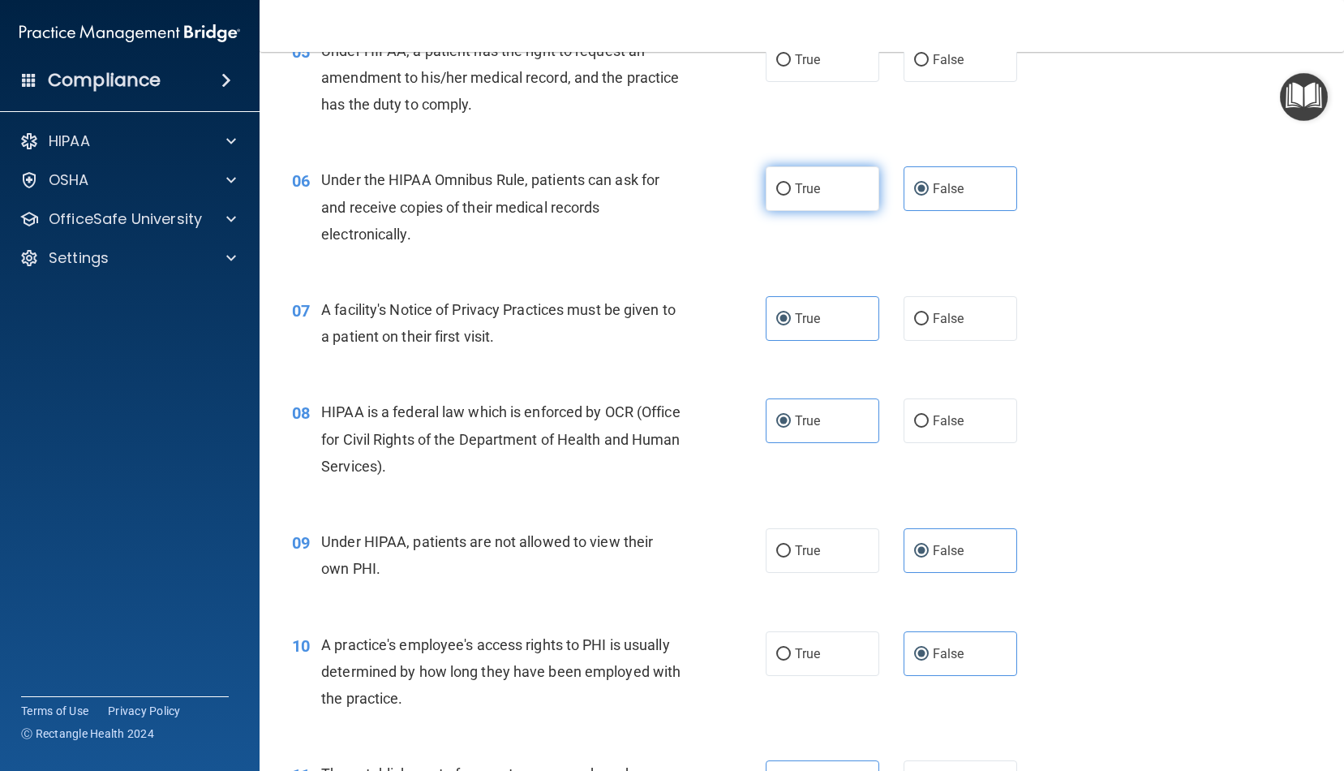
click at [791, 190] on label "True" at bounding box center [823, 188] width 114 height 45
click at [791, 190] on input "True" at bounding box center [784, 189] width 15 height 12
radio input "true"
radio input "false"
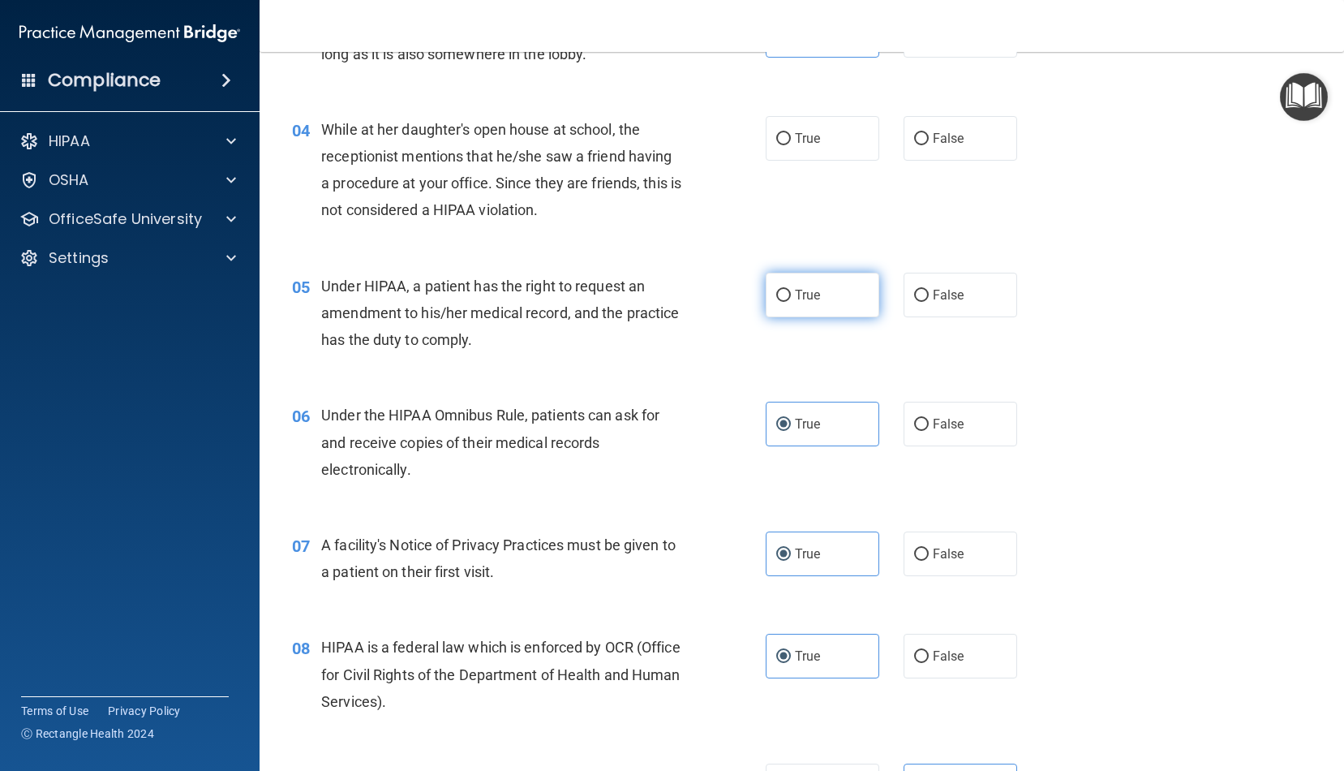
scroll to position [453, 0]
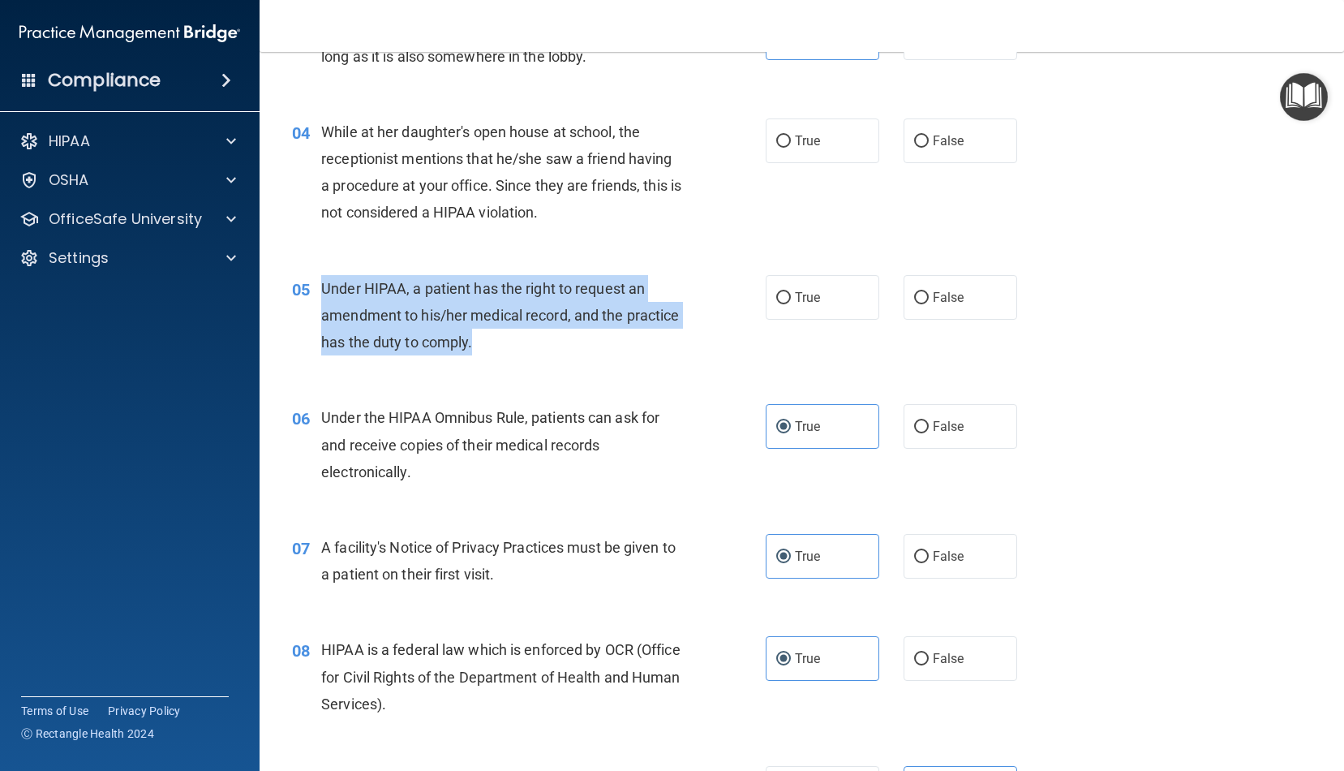
drag, startPoint x: 495, startPoint y: 342, endPoint x: 322, endPoint y: 286, distance: 181.4
click at [316, 286] on div "05 Under HIPAA, a patient has the right to request an amendment to his/her medi…" at bounding box center [529, 319] width 523 height 89
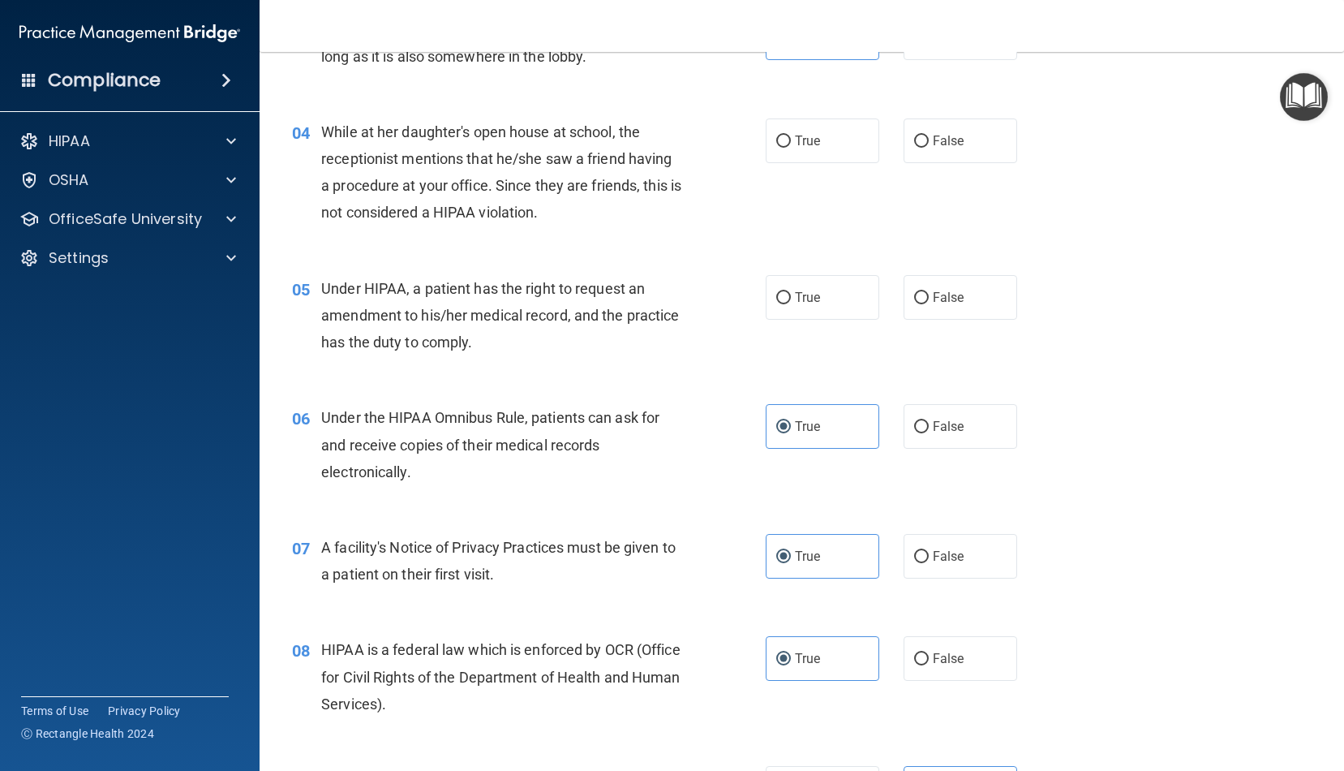
click at [1018, 2] on nav "Toggle navigation Anahi Choudhary anahi_v25@hotmail.com Manage My Enterprise TB…" at bounding box center [802, 26] width 1085 height 52
click at [777, 295] on input "True" at bounding box center [784, 298] width 15 height 12
radio input "true"
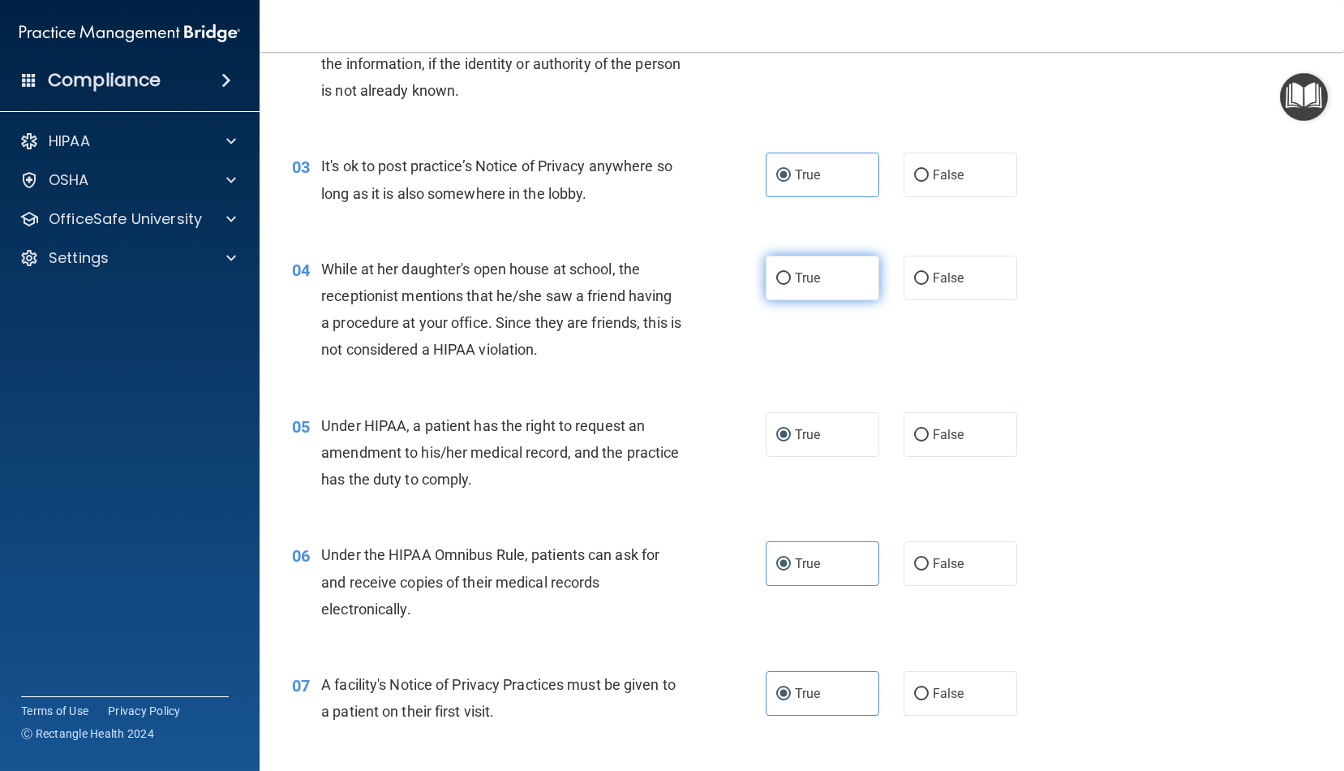
scroll to position [321, 0]
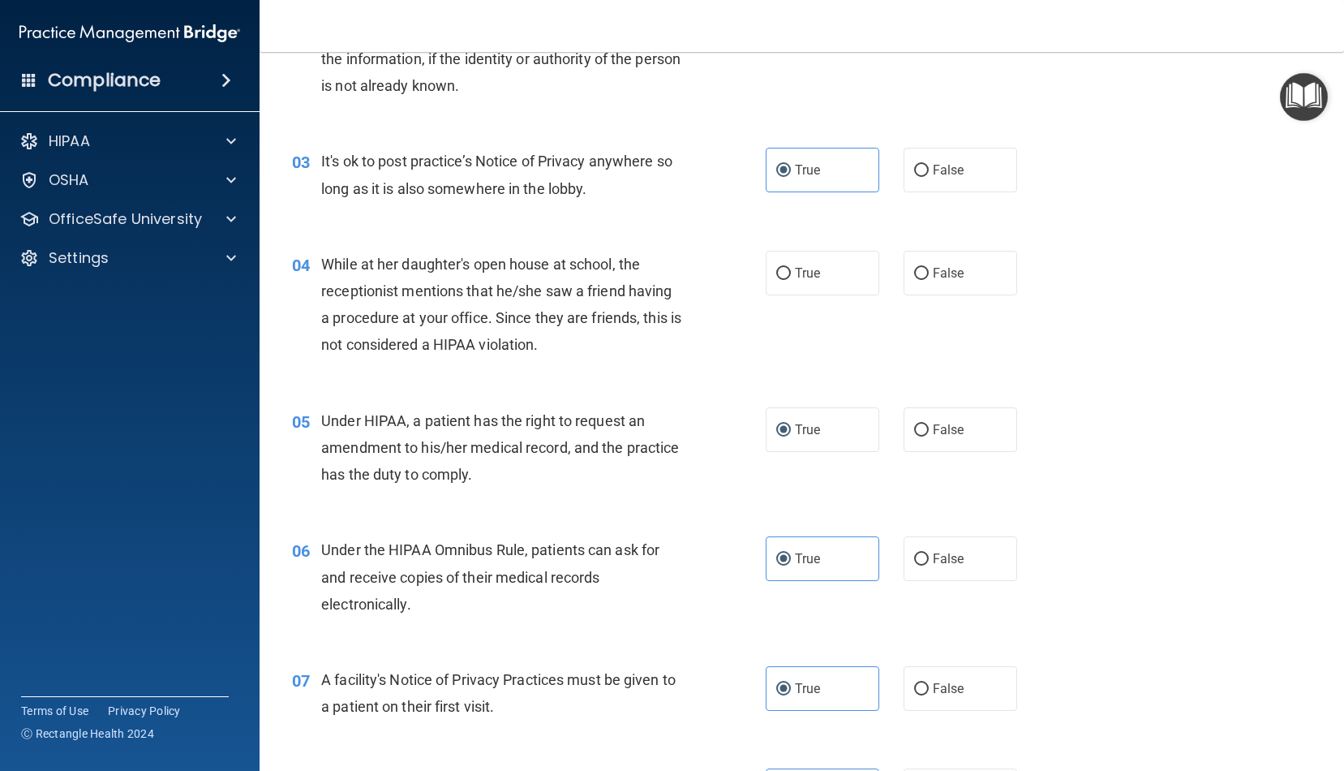
click at [1036, 2] on nav "Toggle navigation Anahi Choudhary anahi_v25@hotmail.com Manage My Enterprise TB…" at bounding box center [802, 26] width 1085 height 52
click at [927, 440] on label "False" at bounding box center [961, 429] width 114 height 45
click at [927, 437] on input "False" at bounding box center [921, 430] width 15 height 12
radio input "true"
radio input "false"
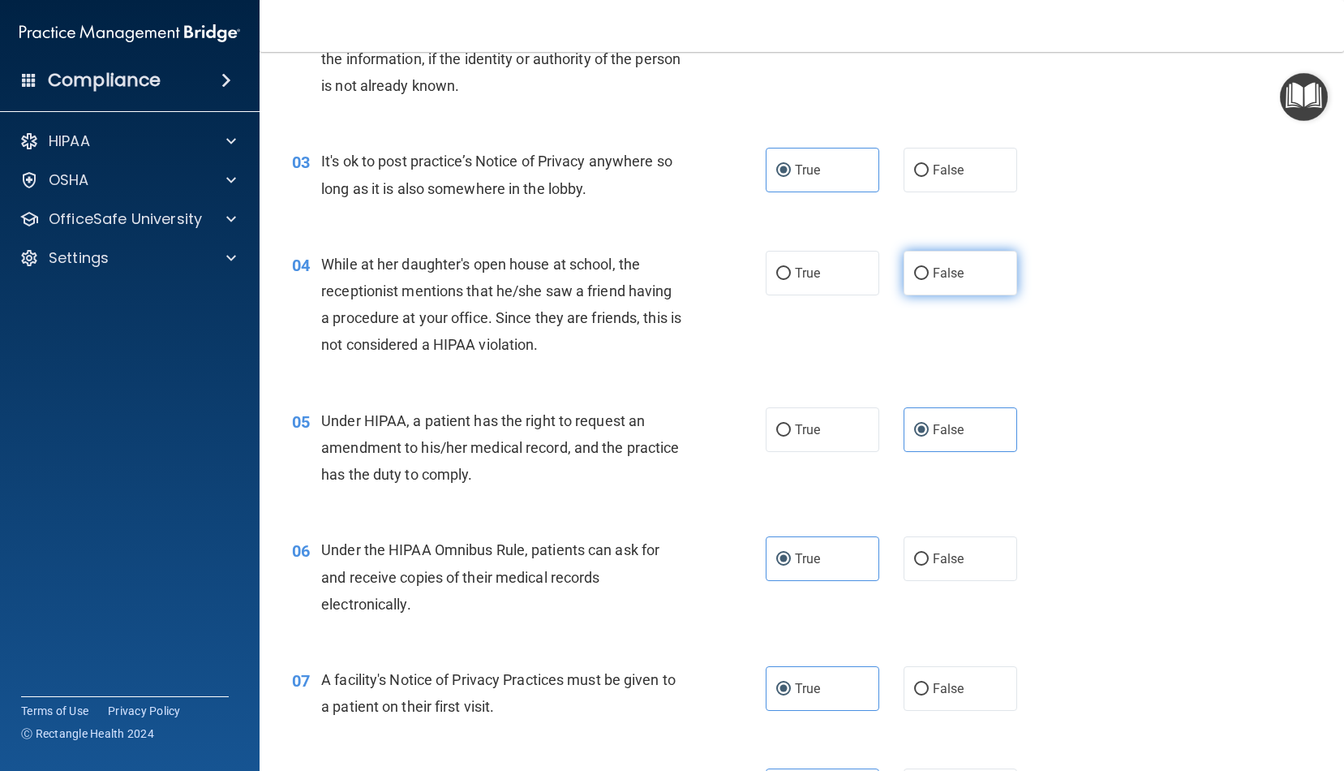
click at [940, 265] on span "False" at bounding box center [949, 272] width 32 height 15
click at [929, 268] on input "False" at bounding box center [921, 274] width 15 height 12
radio input "true"
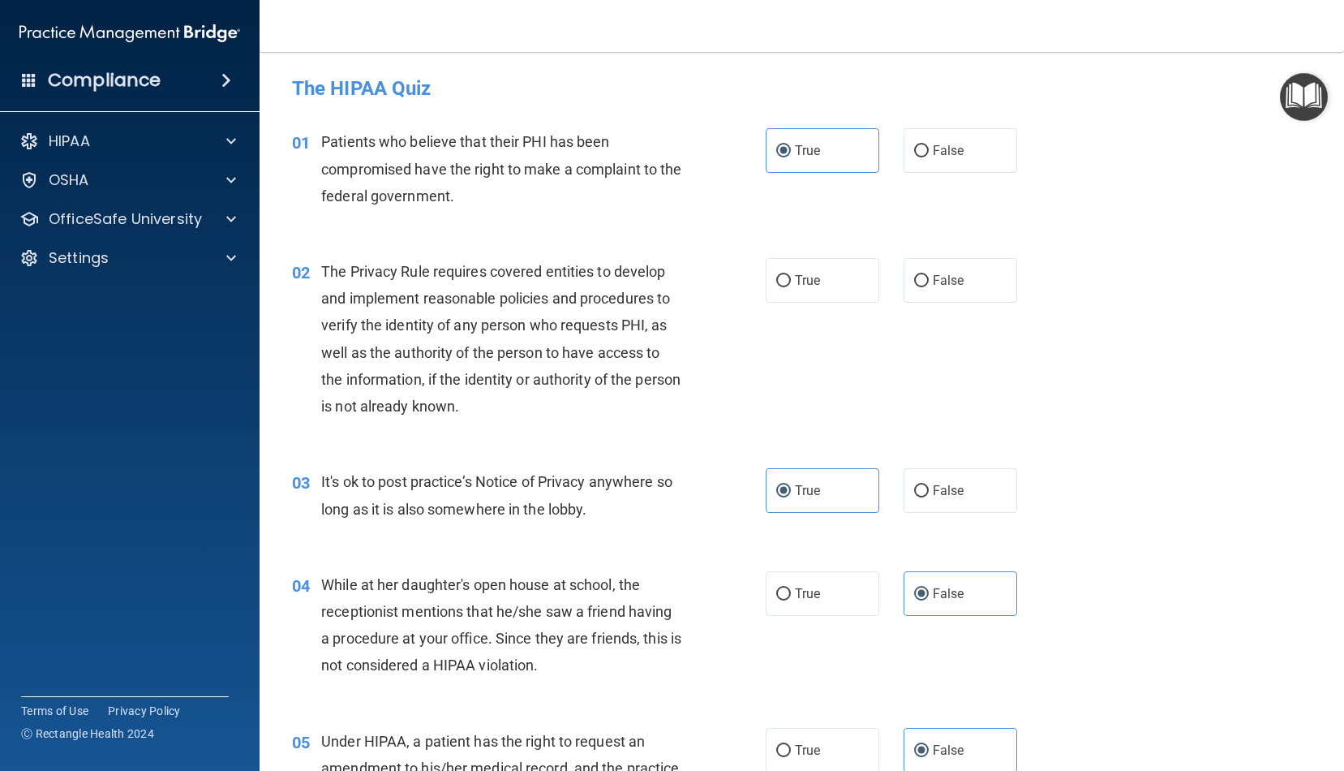
scroll to position [0, 0]
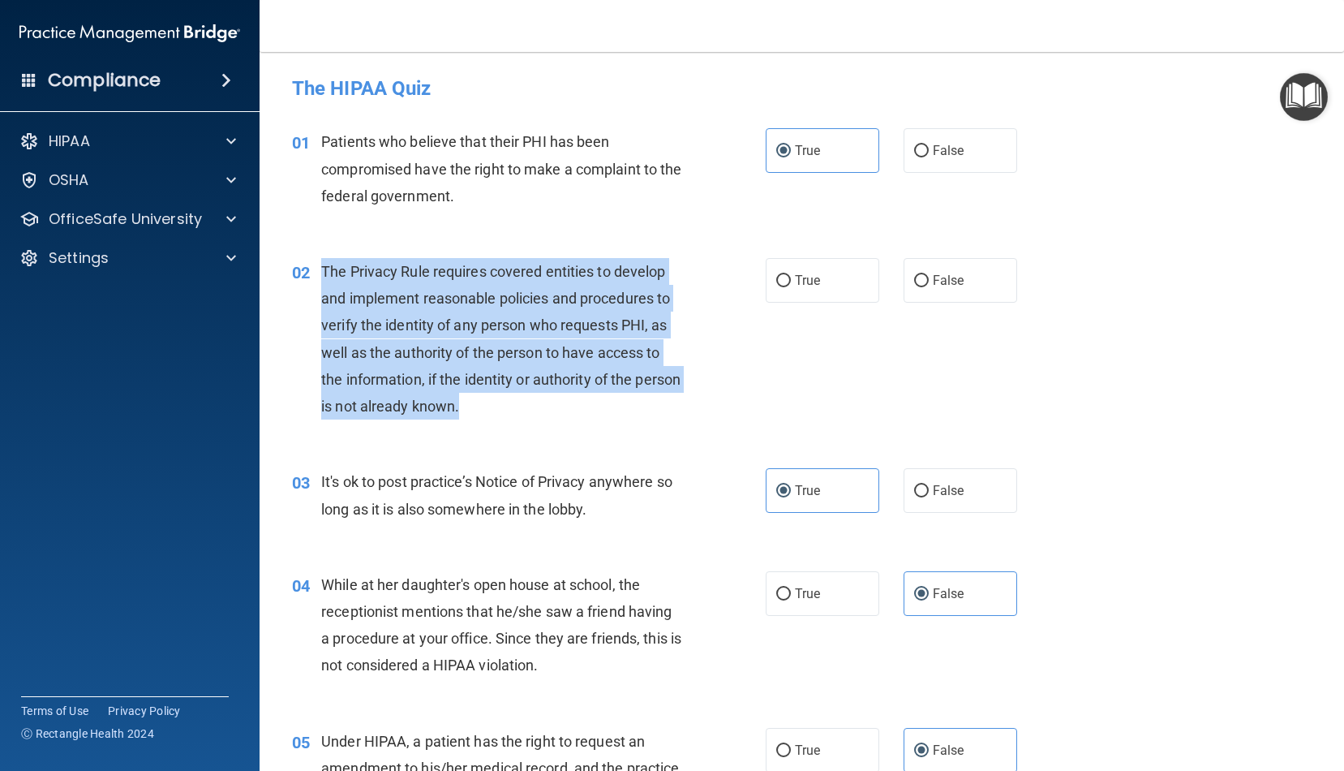
drag, startPoint x: 513, startPoint y: 408, endPoint x: 325, endPoint y: 265, distance: 236.8
click at [325, 265] on div "The Privacy Rule requires covered entities to develop and implement reasonable …" at bounding box center [507, 338] width 373 height 161
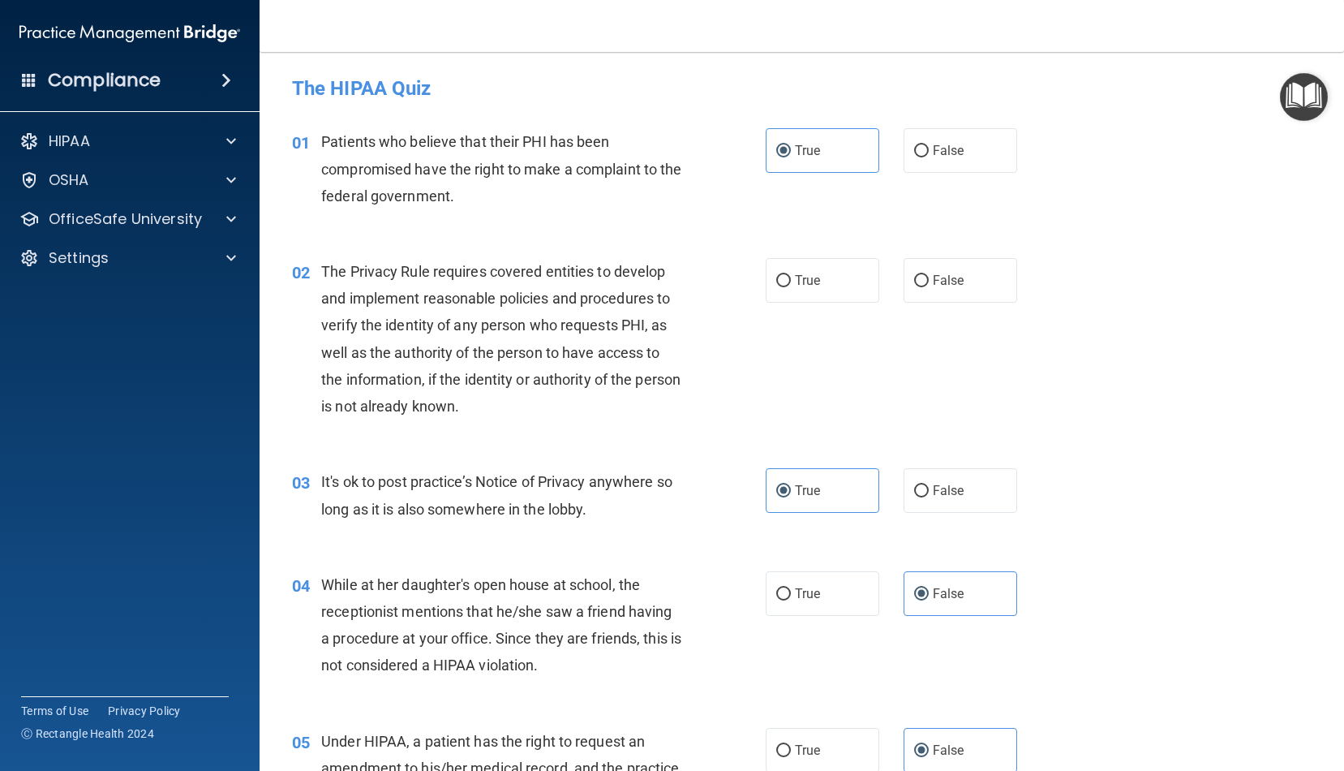
click at [972, 1] on nav "Toggle navigation Anahi Choudhary anahi_v25@hotmail.com Manage My Enterprise TB…" at bounding box center [802, 26] width 1085 height 52
click at [811, 286] on span "True" at bounding box center [807, 280] width 25 height 15
click at [791, 286] on input "True" at bounding box center [784, 281] width 15 height 12
radio input "true"
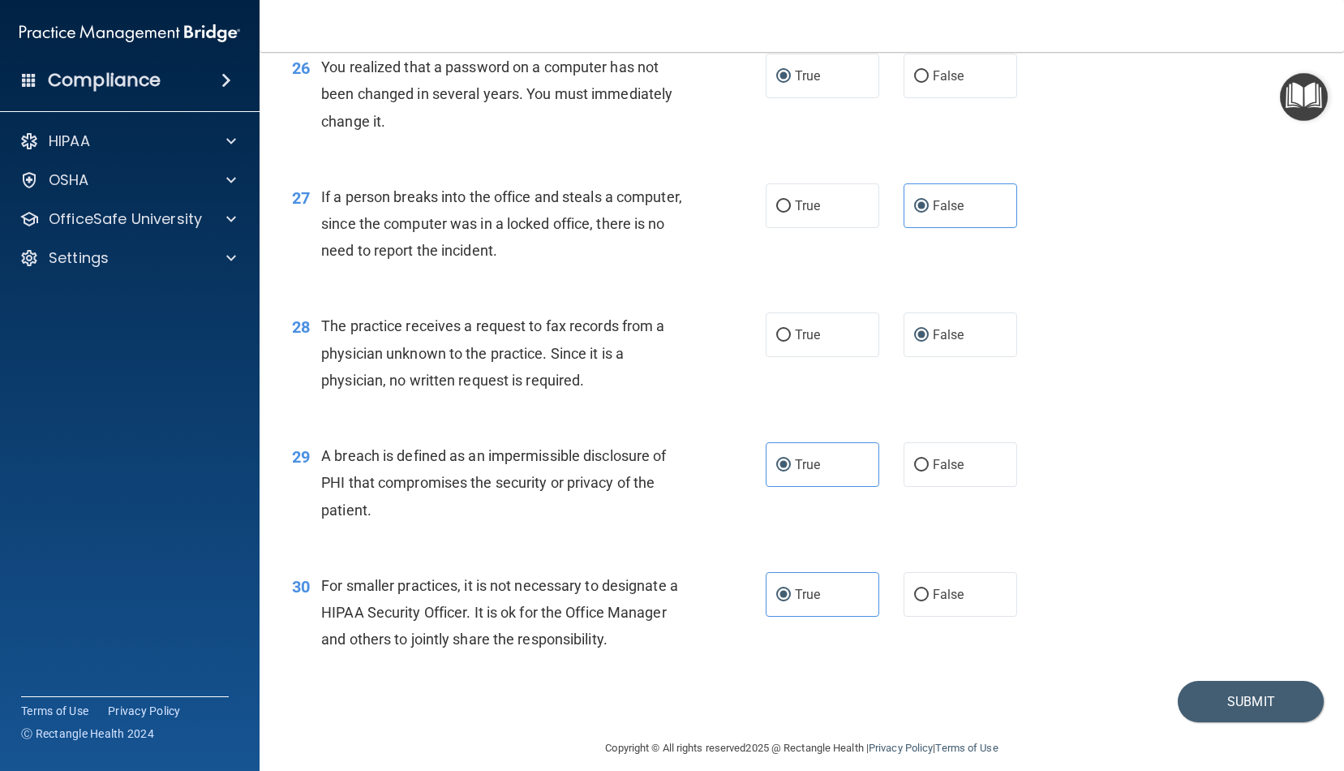
scroll to position [3474, 0]
click at [1252, 697] on button "Submit" at bounding box center [1251, 702] width 146 height 41
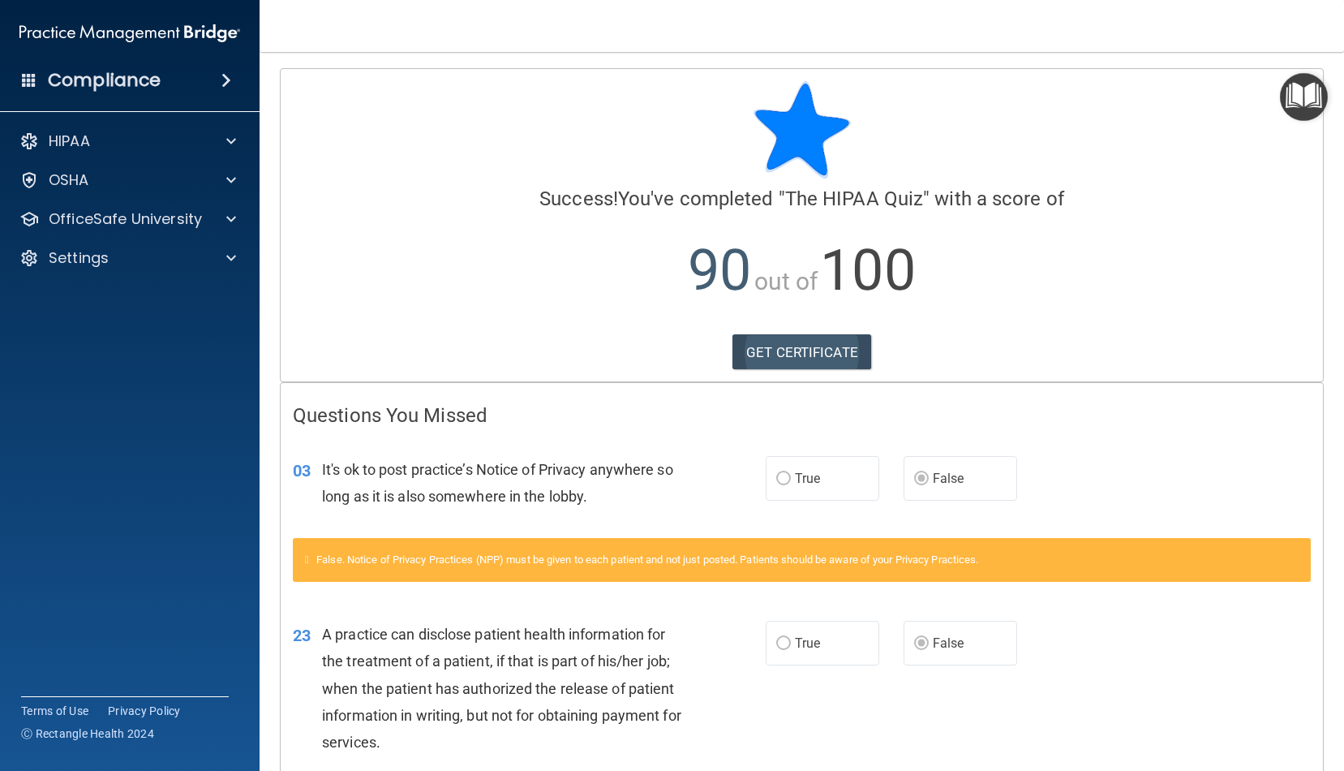
click at [833, 351] on link "GET CERTIFICATE" at bounding box center [802, 352] width 139 height 36
click at [114, 143] on div "HIPAA" at bounding box center [107, 140] width 201 height 19
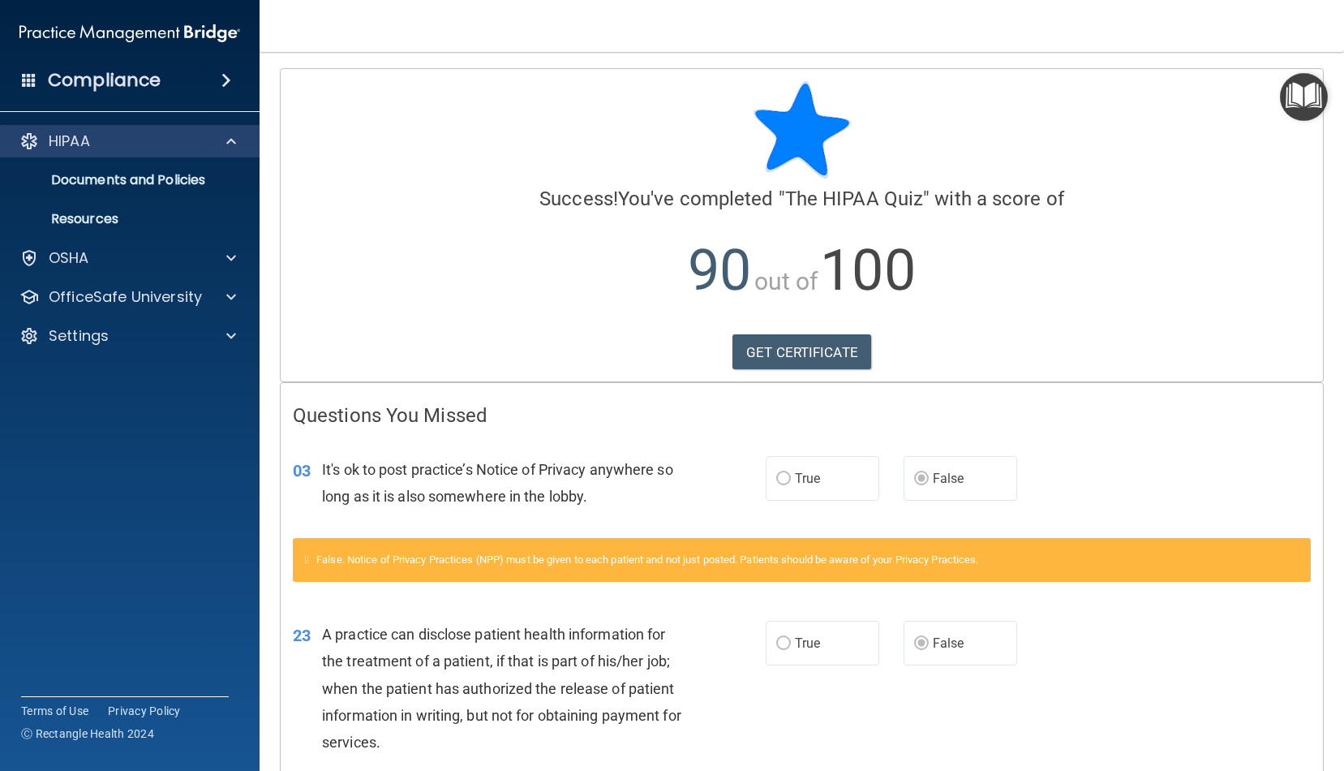
click at [88, 151] on div "HIPAA" at bounding box center [130, 141] width 260 height 32
click at [161, 185] on p "Documents and Policies" at bounding box center [122, 180] width 222 height 16
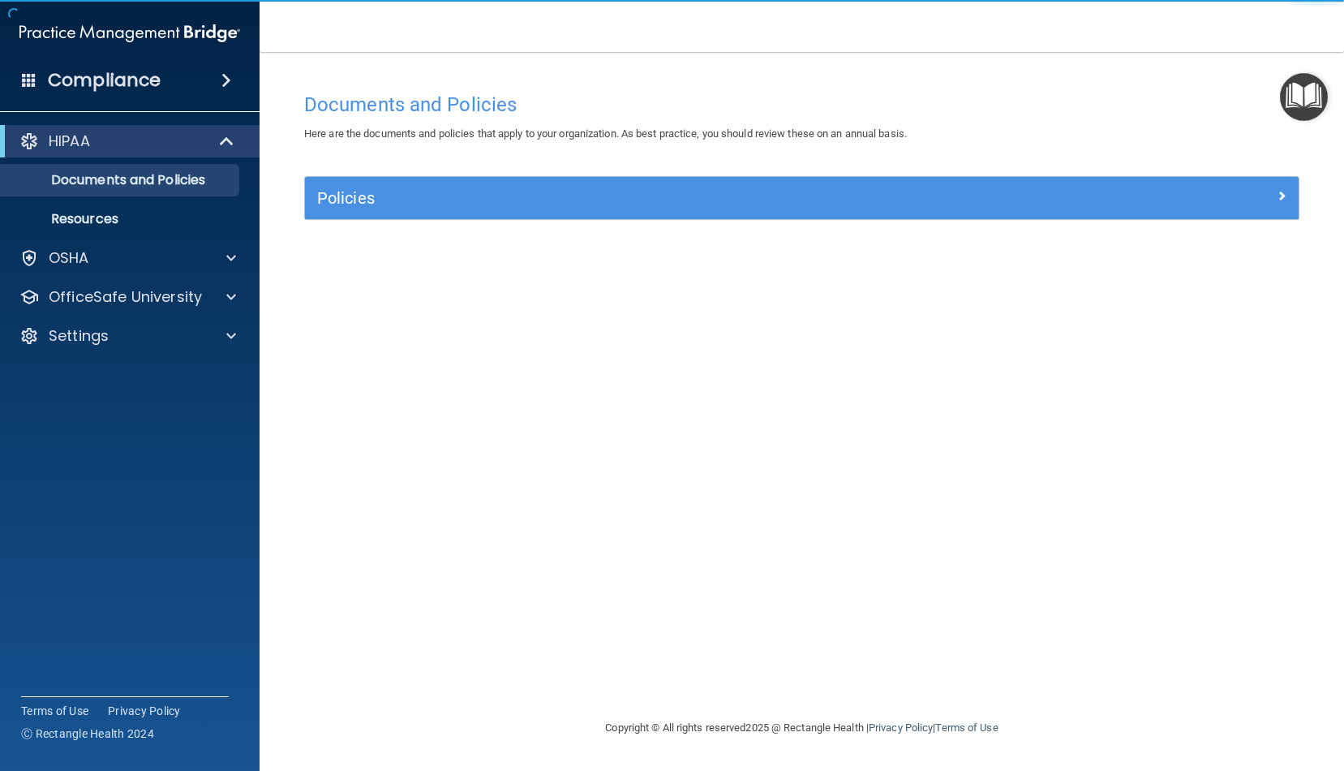
click at [494, 213] on div "Policies" at bounding box center [802, 198] width 994 height 42
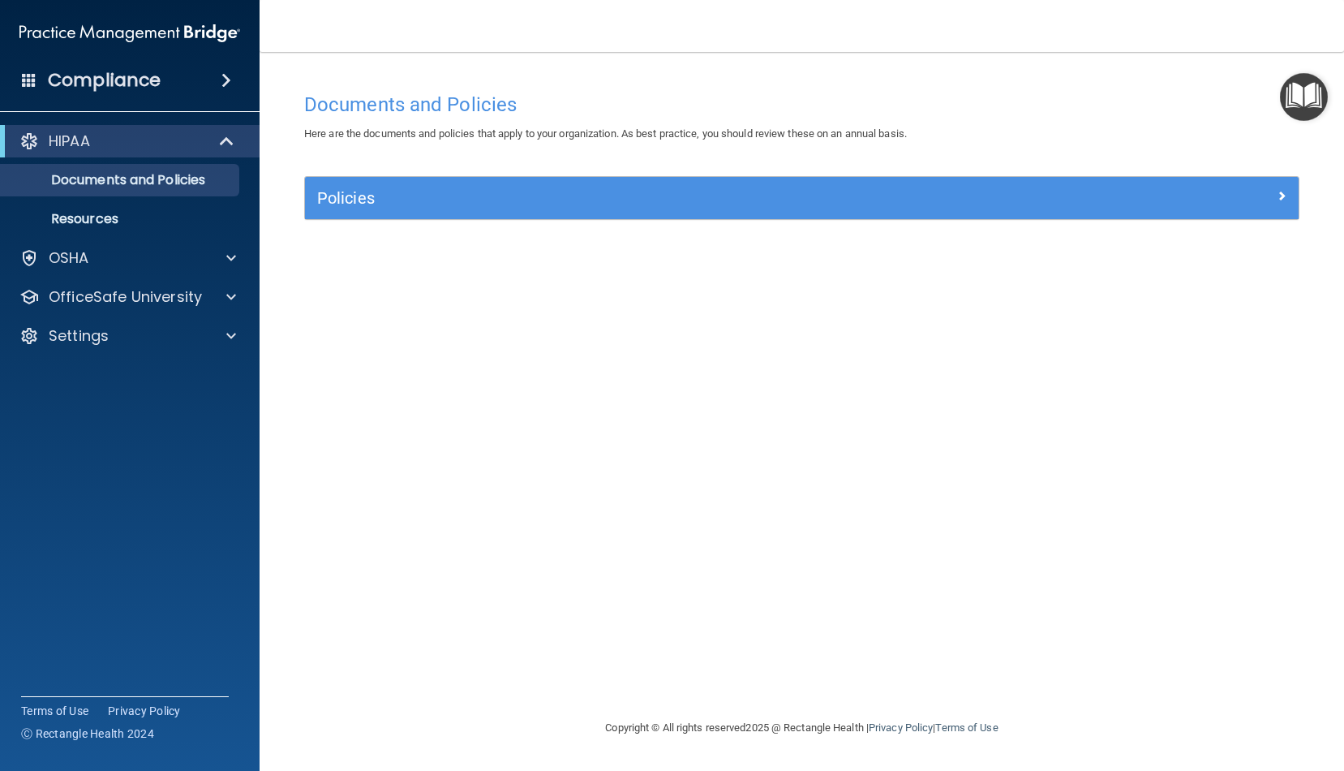
click at [1276, 195] on div at bounding box center [1175, 194] width 248 height 19
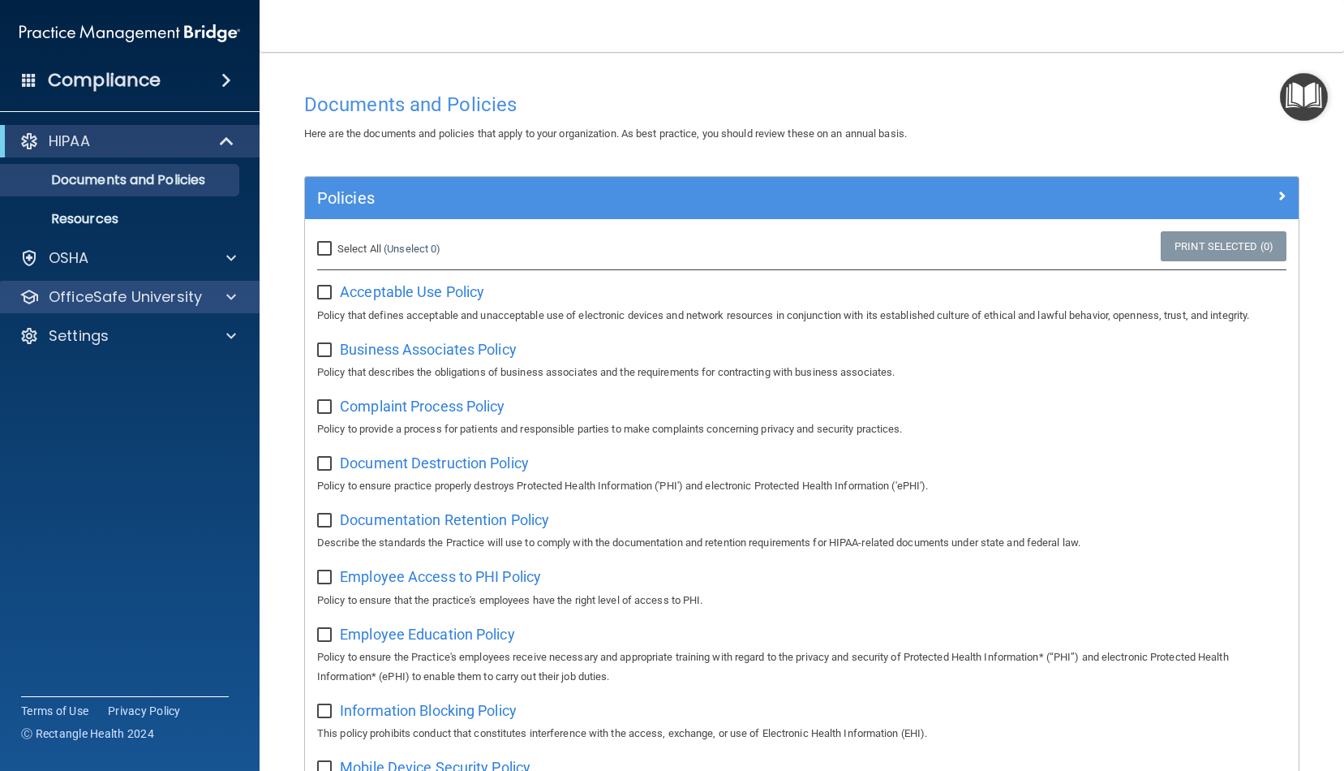
click at [147, 299] on p "OfficeSafe University" at bounding box center [125, 296] width 153 height 19
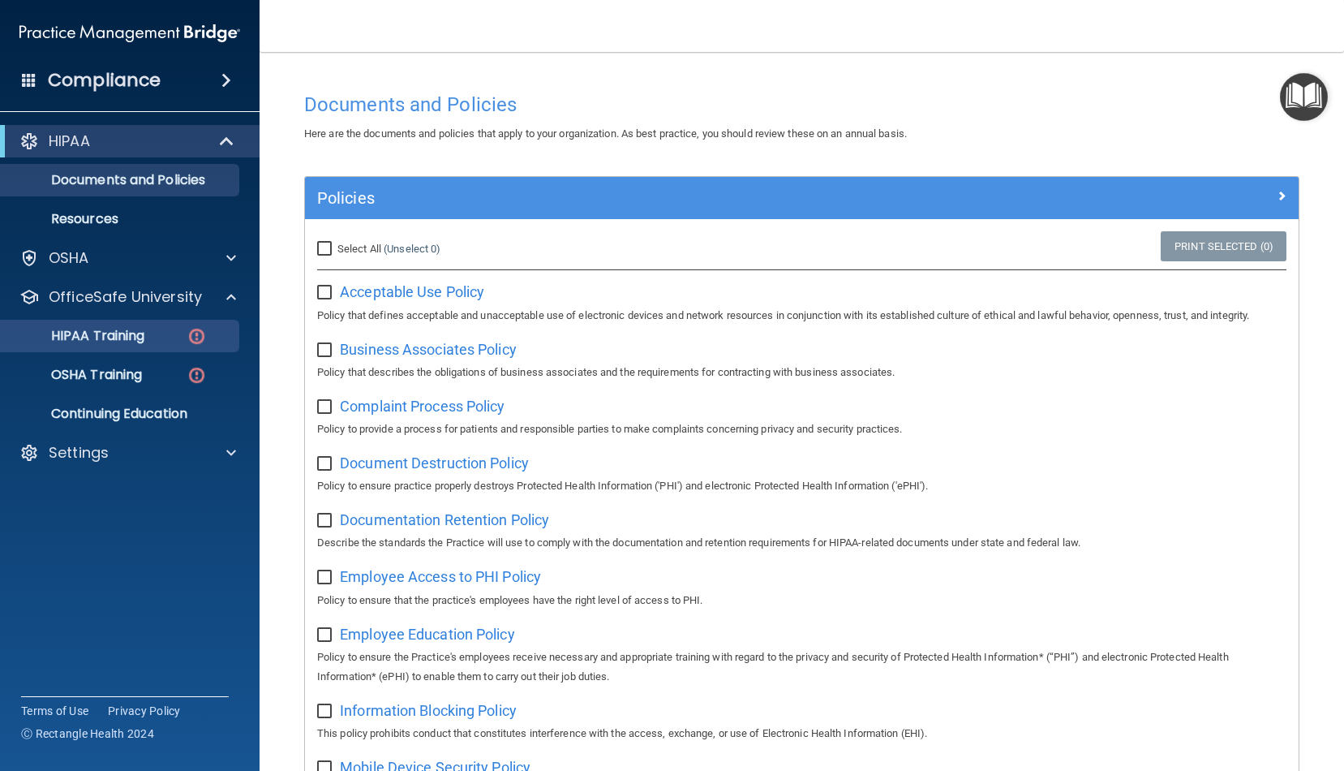
click at [155, 346] on link "HIPAA Training" at bounding box center [112, 336] width 256 height 32
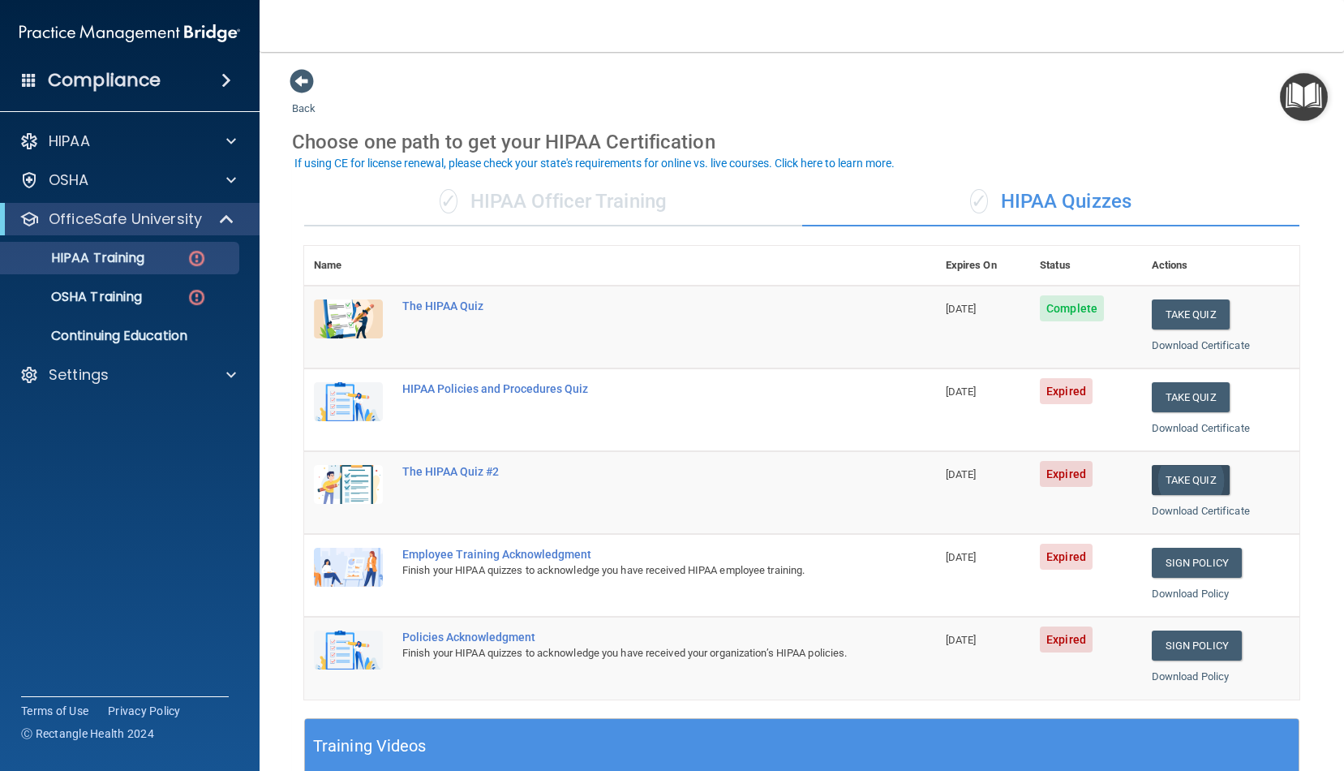
click at [1162, 476] on button "Take Quiz" at bounding box center [1191, 480] width 78 height 30
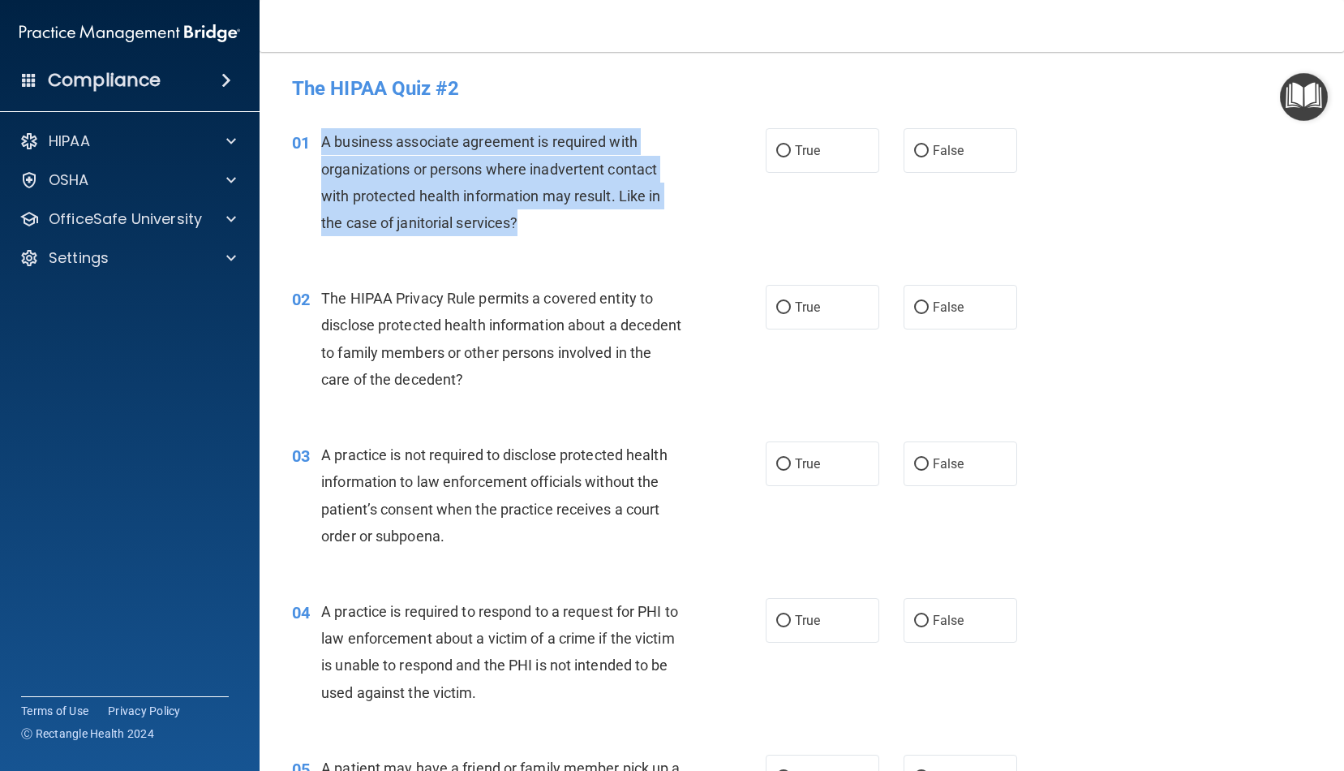
drag, startPoint x: 527, startPoint y: 230, endPoint x: 326, endPoint y: 144, distance: 218.4
click at [324, 143] on div "A business associate agreement is required with organizations or persons where …" at bounding box center [507, 182] width 373 height 108
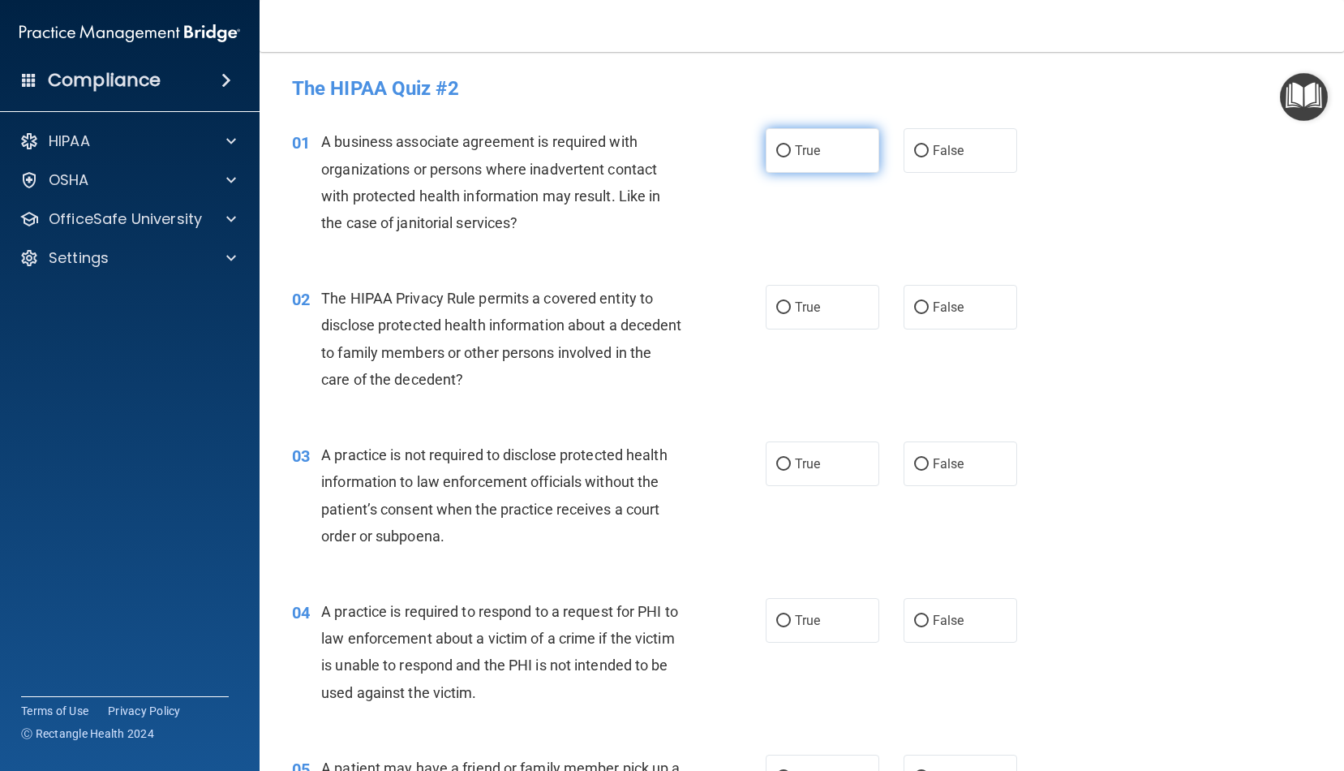
click at [850, 155] on label "True" at bounding box center [823, 150] width 114 height 45
click at [791, 155] on input "True" at bounding box center [784, 151] width 15 height 12
radio input "true"
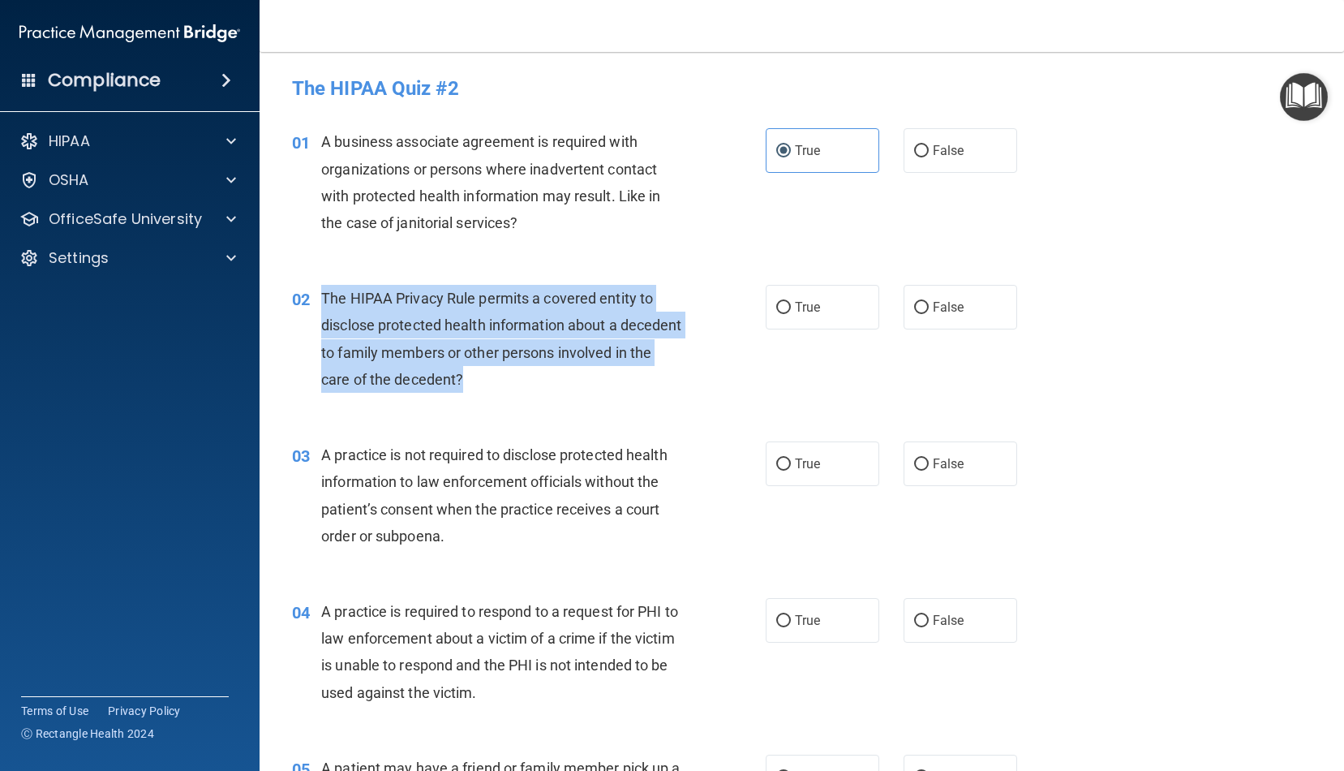
drag, startPoint x: 525, startPoint y: 377, endPoint x: 322, endPoint y: 287, distance: 221.9
click at [322, 287] on div "The HIPAA Privacy Rule permits a covered entity to disclose protected health in…" at bounding box center [507, 339] width 373 height 108
click at [785, 308] on input "True" at bounding box center [784, 308] width 15 height 12
radio input "true"
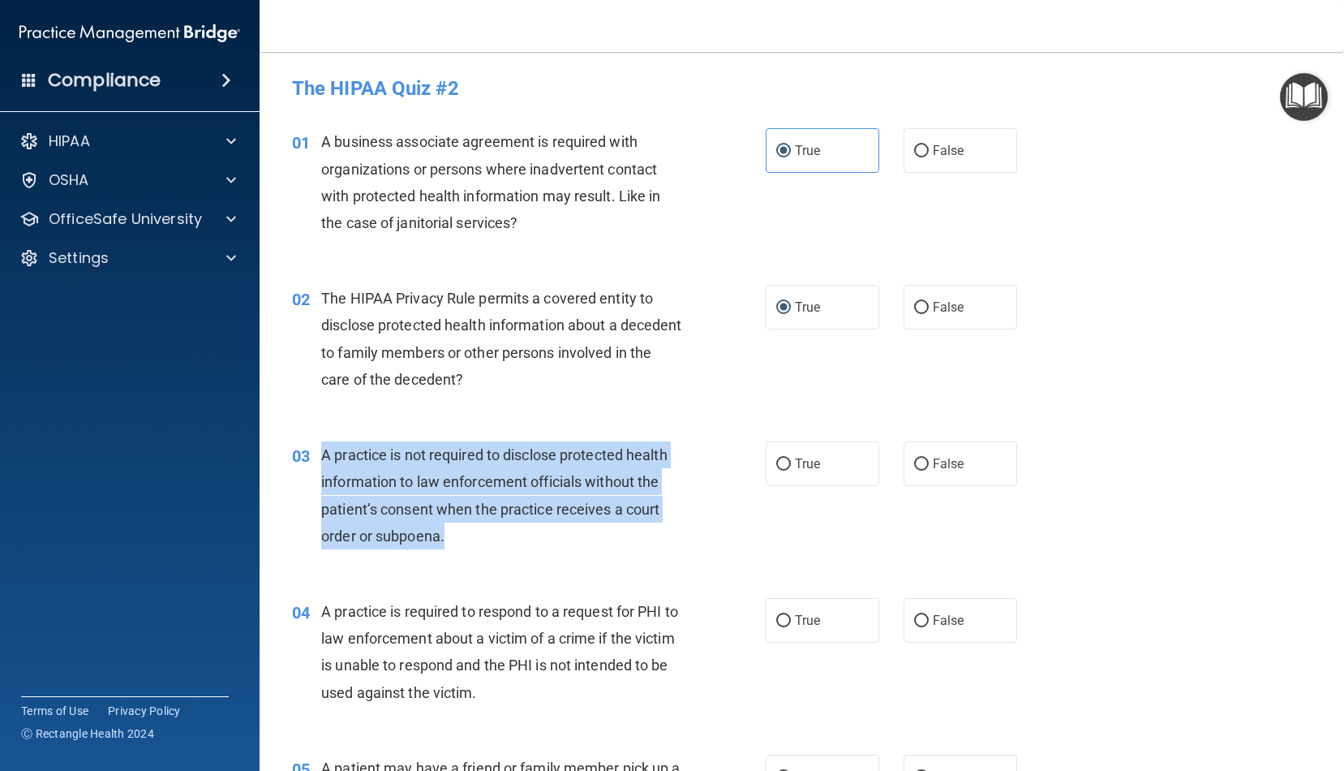
drag, startPoint x: 458, startPoint y: 539, endPoint x: 321, endPoint y: 450, distance: 163.2
click at [321, 450] on div "03 A practice is not required to disclose protected health information to law e…" at bounding box center [529, 499] width 523 height 116
click at [433, 481] on span "A practice is not required to disclose protected health information to law enfo…" at bounding box center [494, 495] width 346 height 98
drag, startPoint x: 445, startPoint y: 539, endPoint x: 325, endPoint y: 448, distance: 150.6
click at [325, 448] on div "A practice is not required to disclose protected health information to law enfo…" at bounding box center [507, 495] width 373 height 108
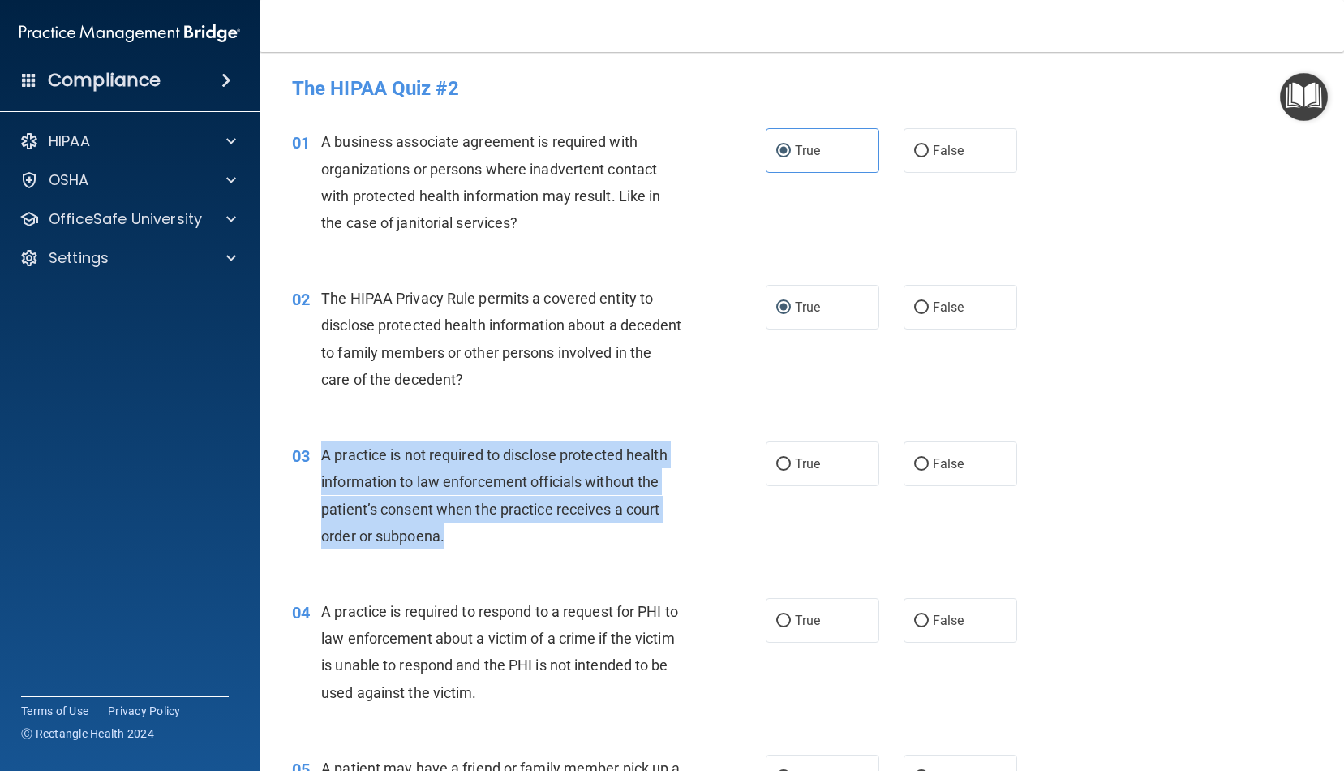
click at [676, 540] on div "A practice is not required to disclose protected health information to law enfo…" at bounding box center [507, 495] width 373 height 108
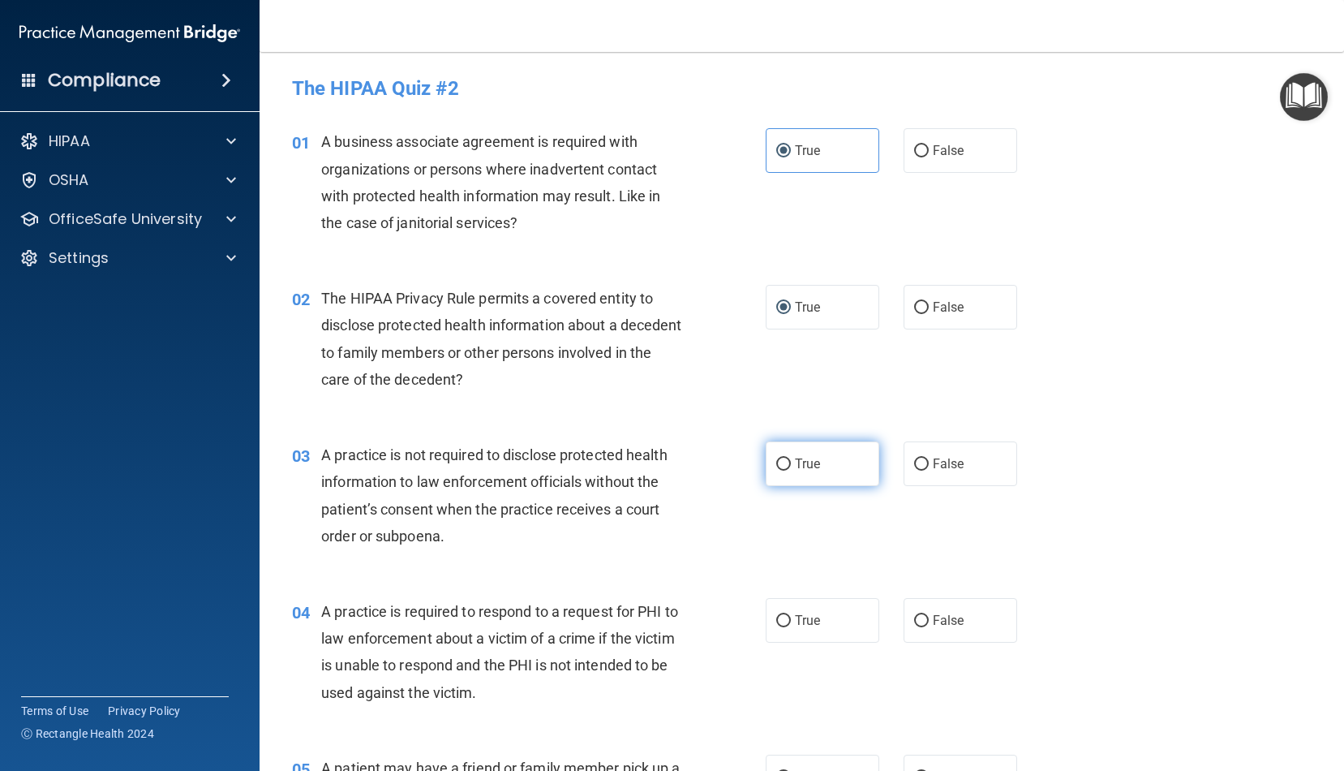
click at [801, 477] on label "True" at bounding box center [823, 463] width 114 height 45
click at [791, 471] on input "True" at bounding box center [784, 464] width 15 height 12
radio input "true"
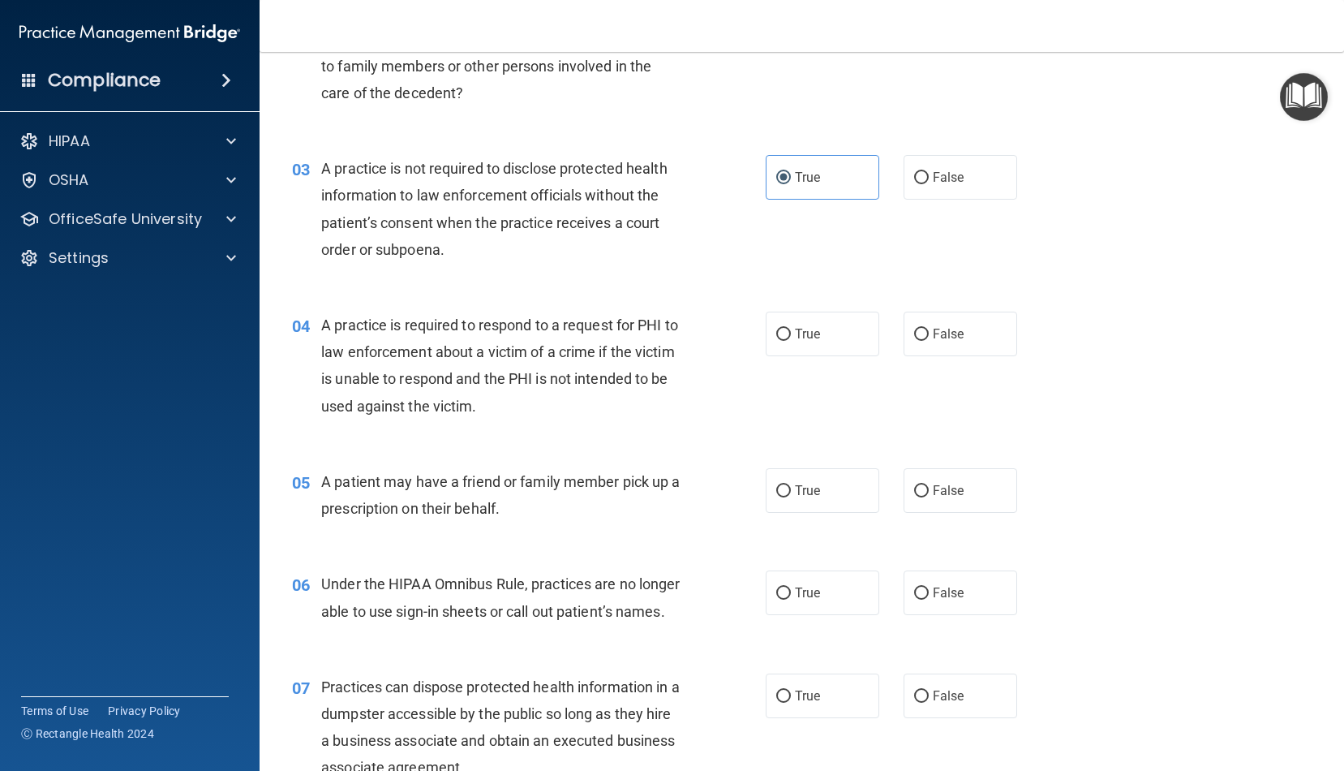
scroll to position [289, 0]
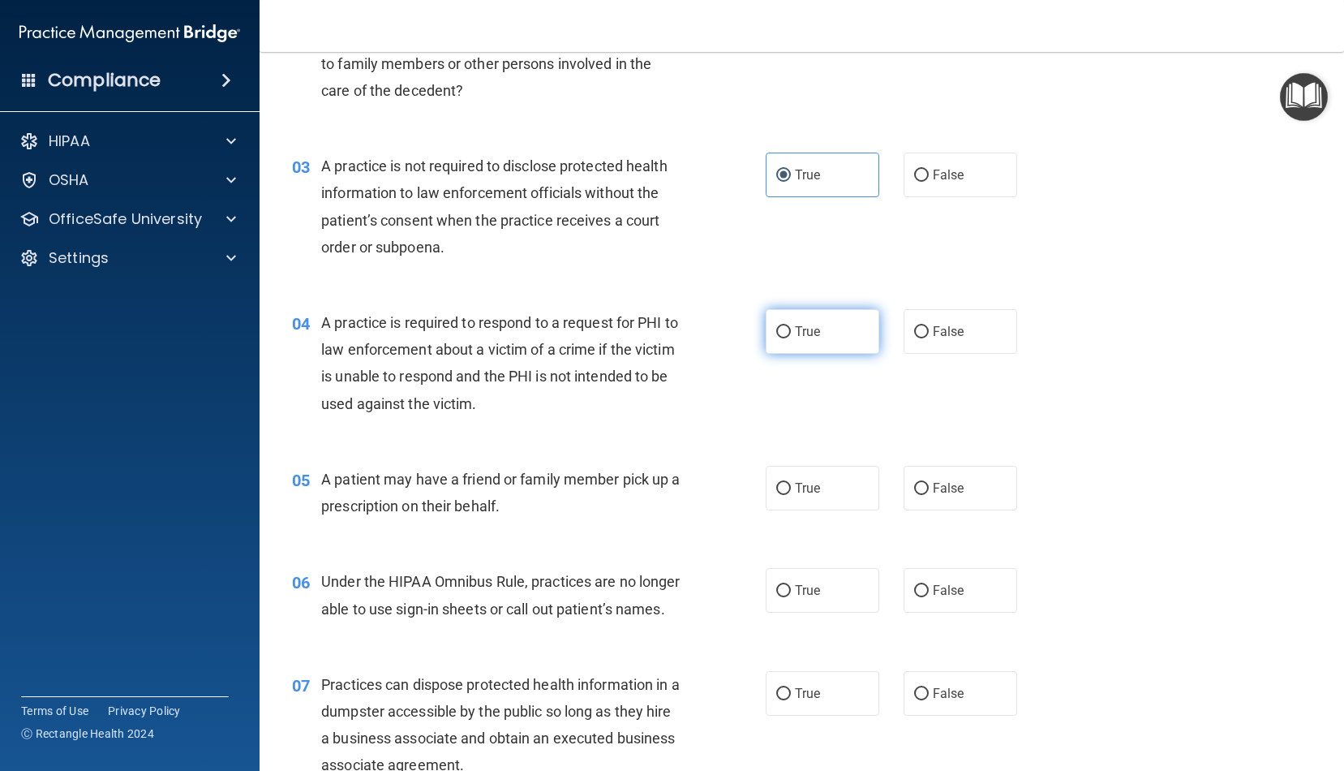
click at [807, 330] on span "True" at bounding box center [807, 331] width 25 height 15
click at [791, 330] on input "True" at bounding box center [784, 332] width 15 height 12
radio input "true"
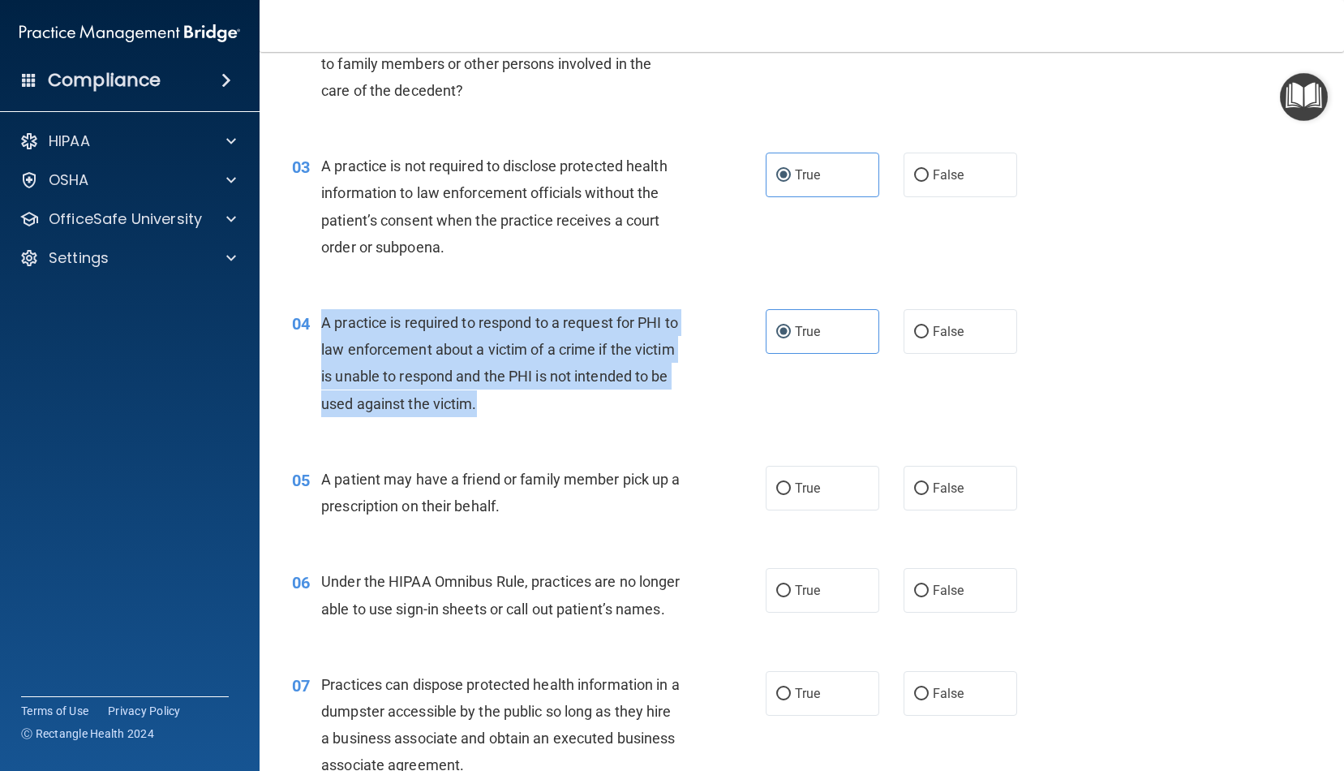
drag, startPoint x: 536, startPoint y: 407, endPoint x: 324, endPoint y: 317, distance: 230.6
click at [324, 317] on div "A practice is required to respond to a request for PHI to law enforcement about…" at bounding box center [507, 363] width 373 height 108
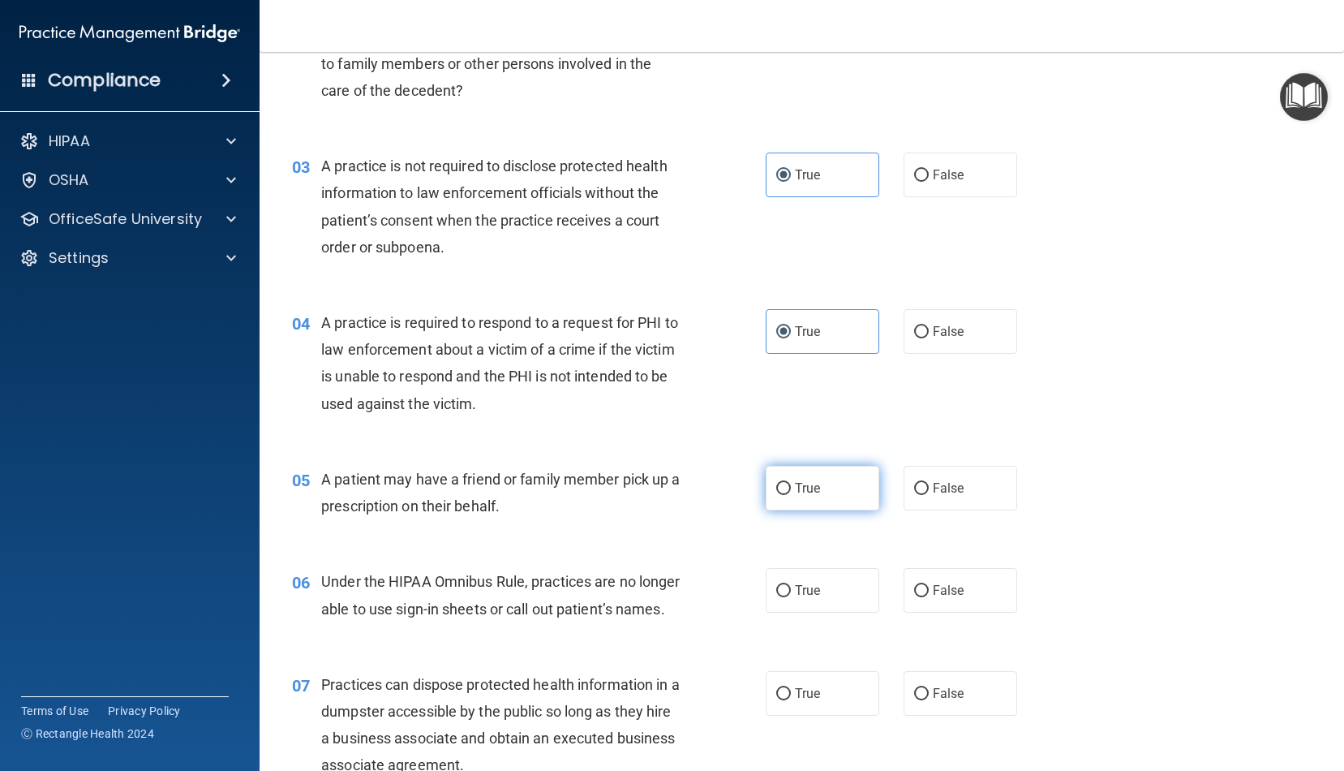
click at [811, 488] on span "True" at bounding box center [807, 487] width 25 height 15
click at [791, 488] on input "True" at bounding box center [784, 489] width 15 height 12
radio input "true"
click at [819, 587] on span "True" at bounding box center [807, 590] width 25 height 15
click at [791, 587] on input "True" at bounding box center [784, 591] width 15 height 12
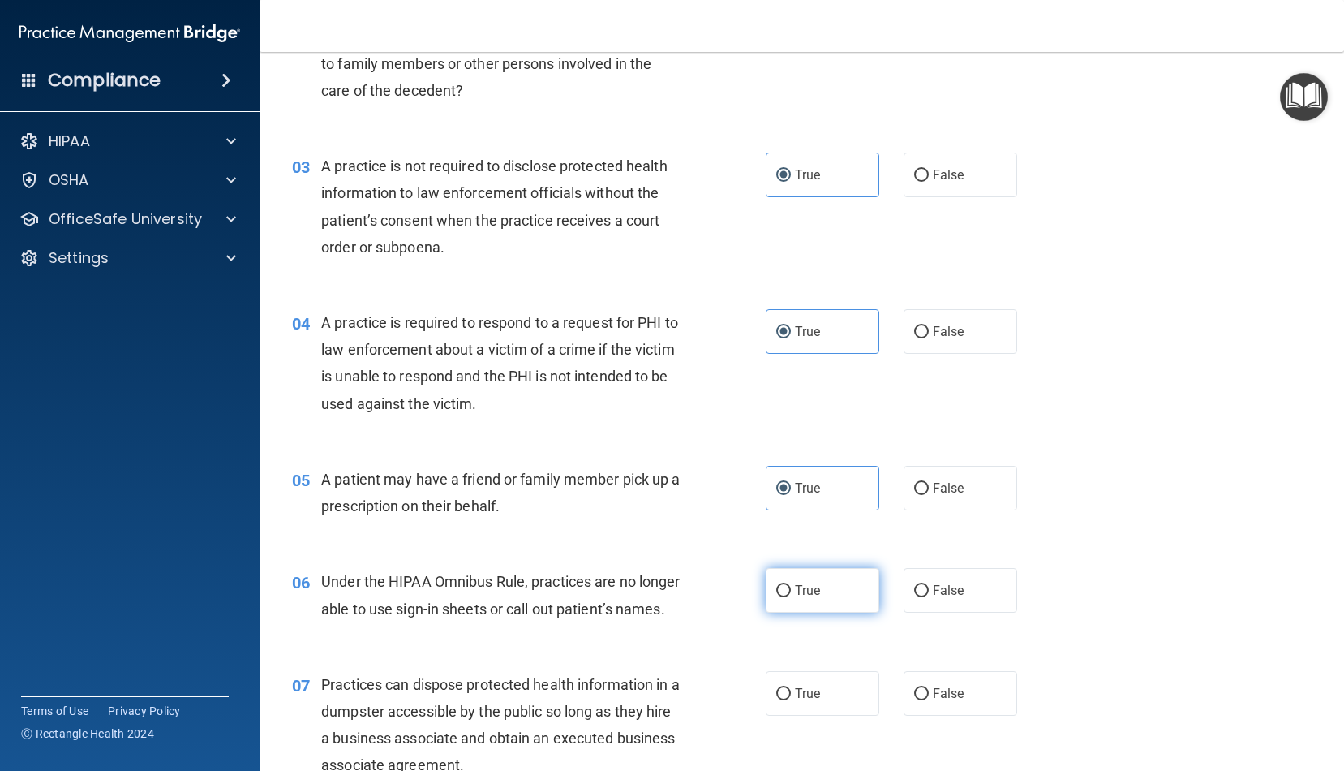
radio input "true"
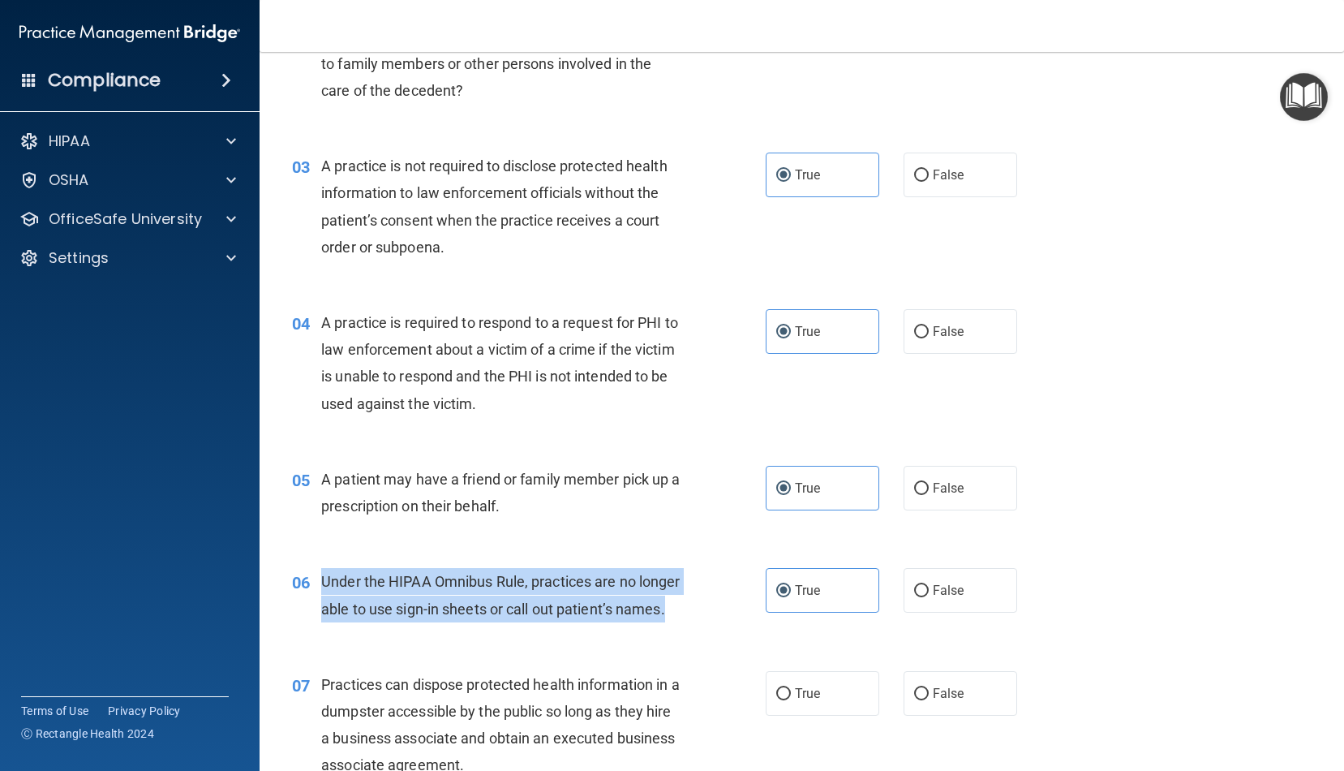
drag, startPoint x: 685, startPoint y: 609, endPoint x: 321, endPoint y: 568, distance: 365.9
click at [321, 568] on div "Under the HIPAA Omnibus Rule, practices are no longer able to use sign-in sheet…" at bounding box center [507, 595] width 373 height 54
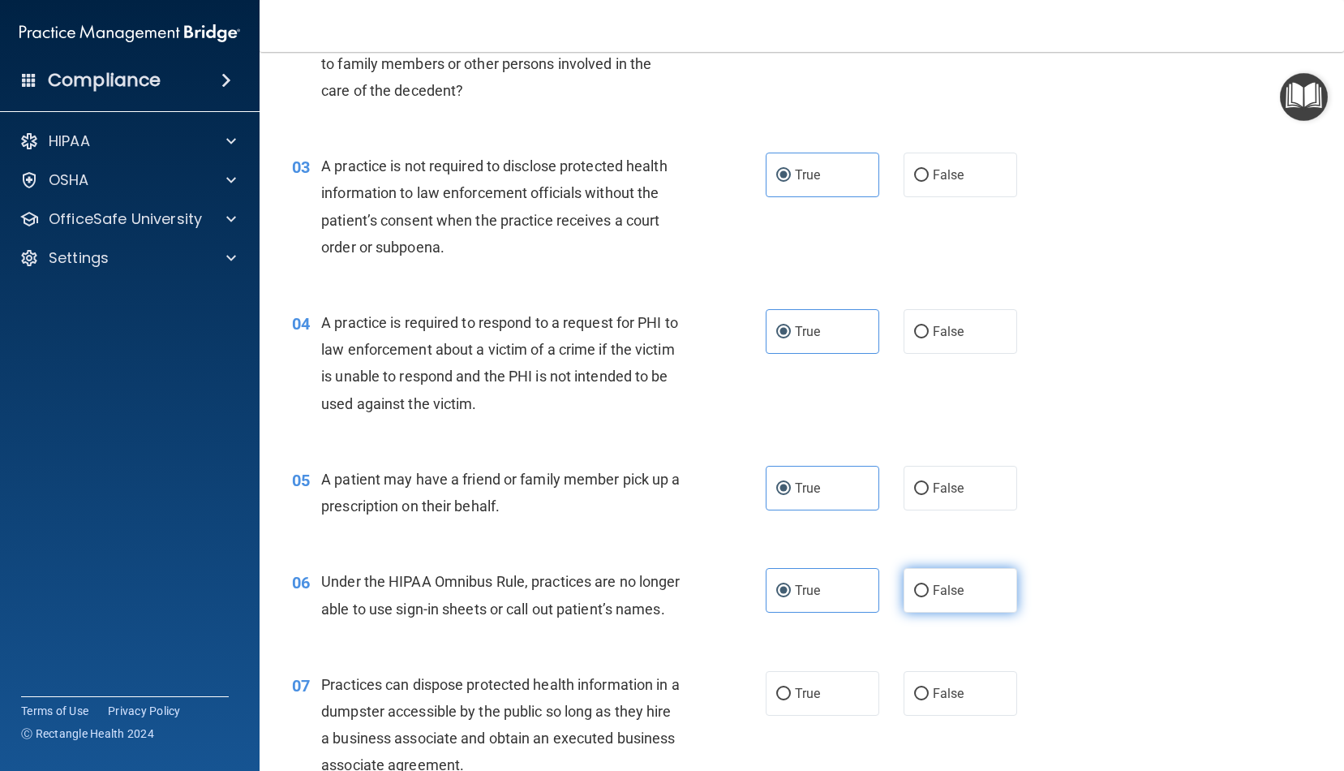
click at [938, 591] on span "False" at bounding box center [949, 590] width 32 height 15
click at [929, 591] on input "False" at bounding box center [921, 591] width 15 height 12
radio input "true"
radio input "false"
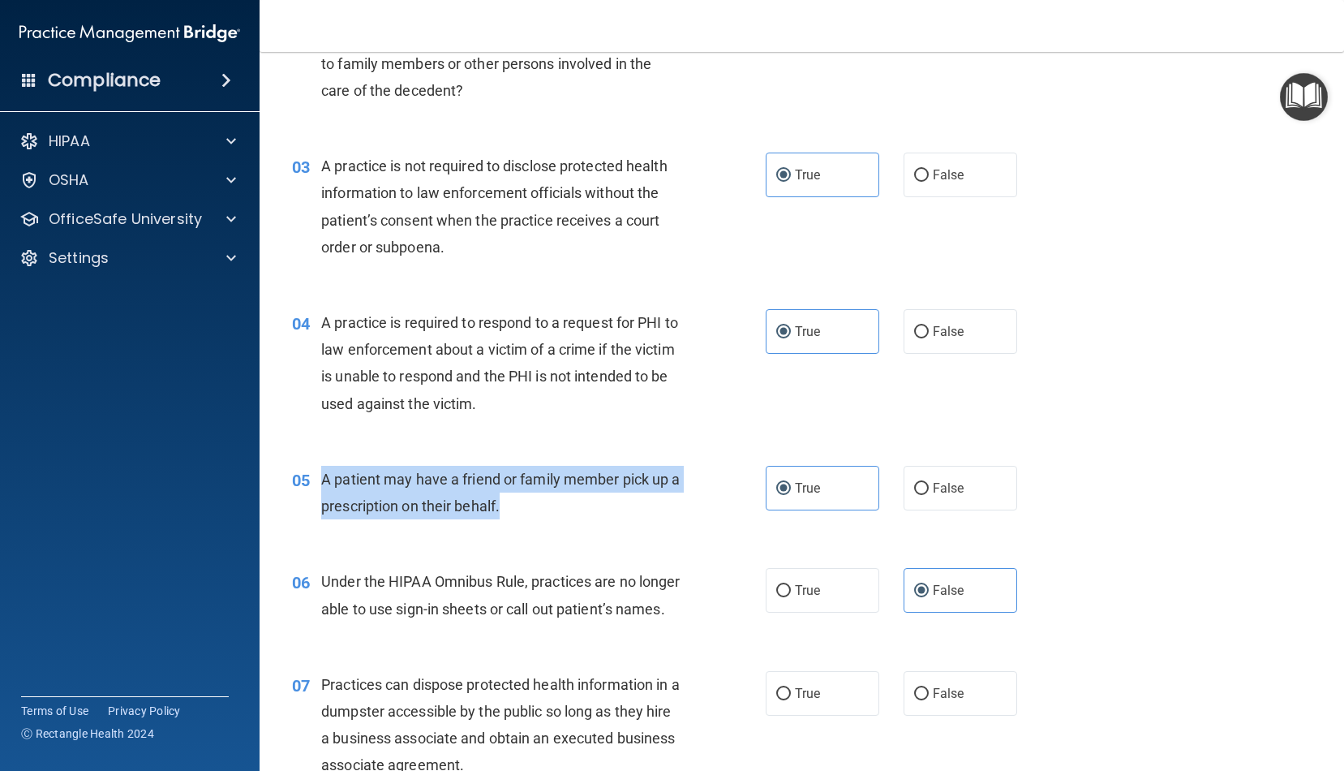
drag, startPoint x: 511, startPoint y: 505, endPoint x: 324, endPoint y: 475, distance: 189.8
click at [324, 475] on div "A patient may have a friend or family member pick up a prescription on their be…" at bounding box center [507, 493] width 373 height 54
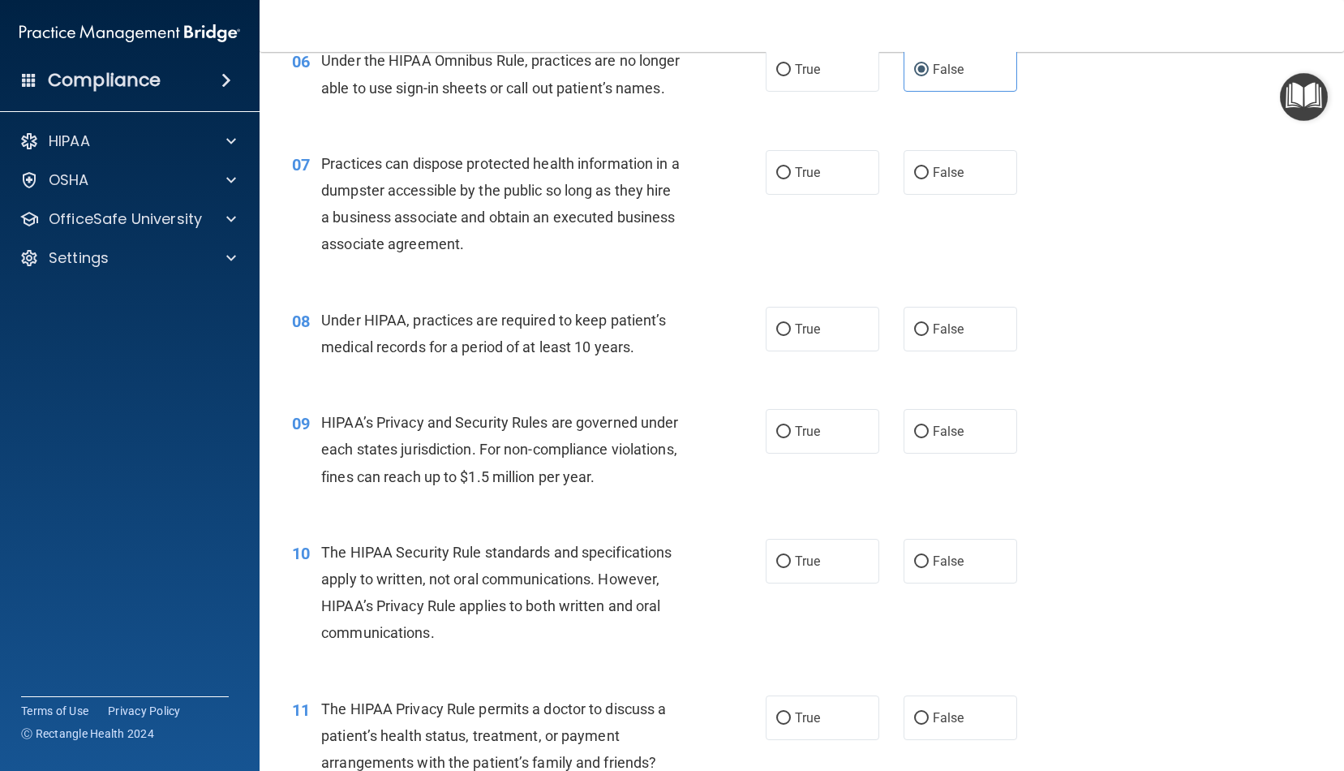
scroll to position [811, 0]
click at [933, 170] on span "False" at bounding box center [949, 170] width 32 height 15
click at [929, 170] on input "False" at bounding box center [921, 172] width 15 height 12
radio input "true"
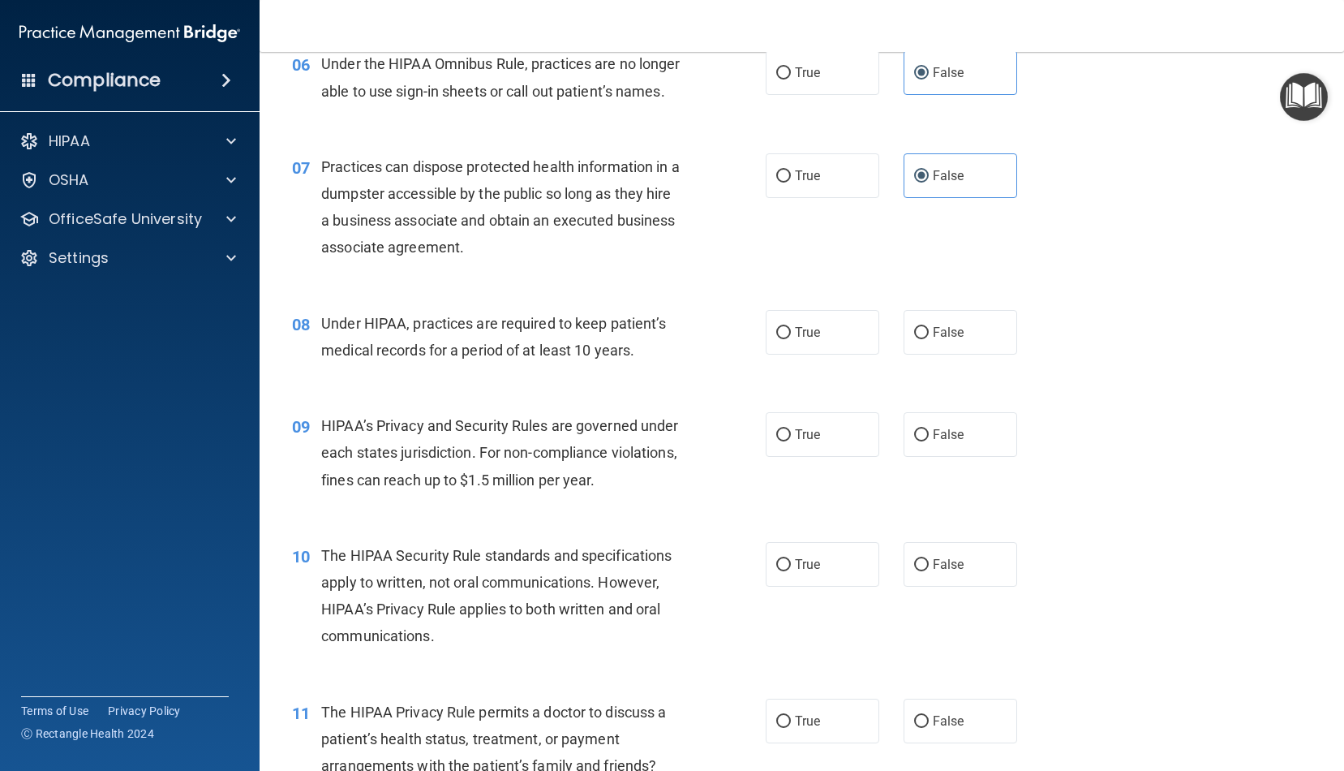
scroll to position [810, 0]
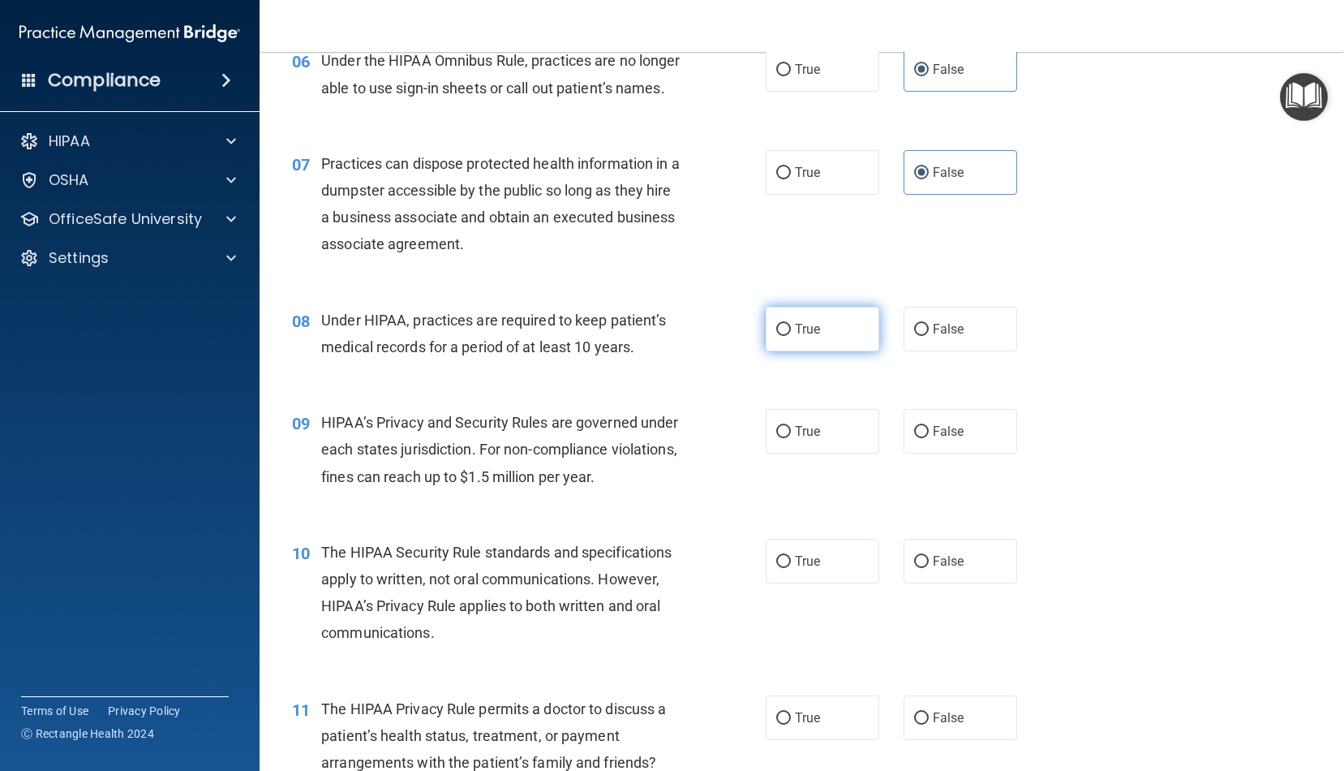
click at [815, 321] on span "True" at bounding box center [807, 328] width 25 height 15
click at [791, 324] on input "True" at bounding box center [784, 330] width 15 height 12
radio input "true"
click at [798, 431] on span "True" at bounding box center [807, 431] width 25 height 15
click at [791, 431] on input "True" at bounding box center [784, 432] width 15 height 12
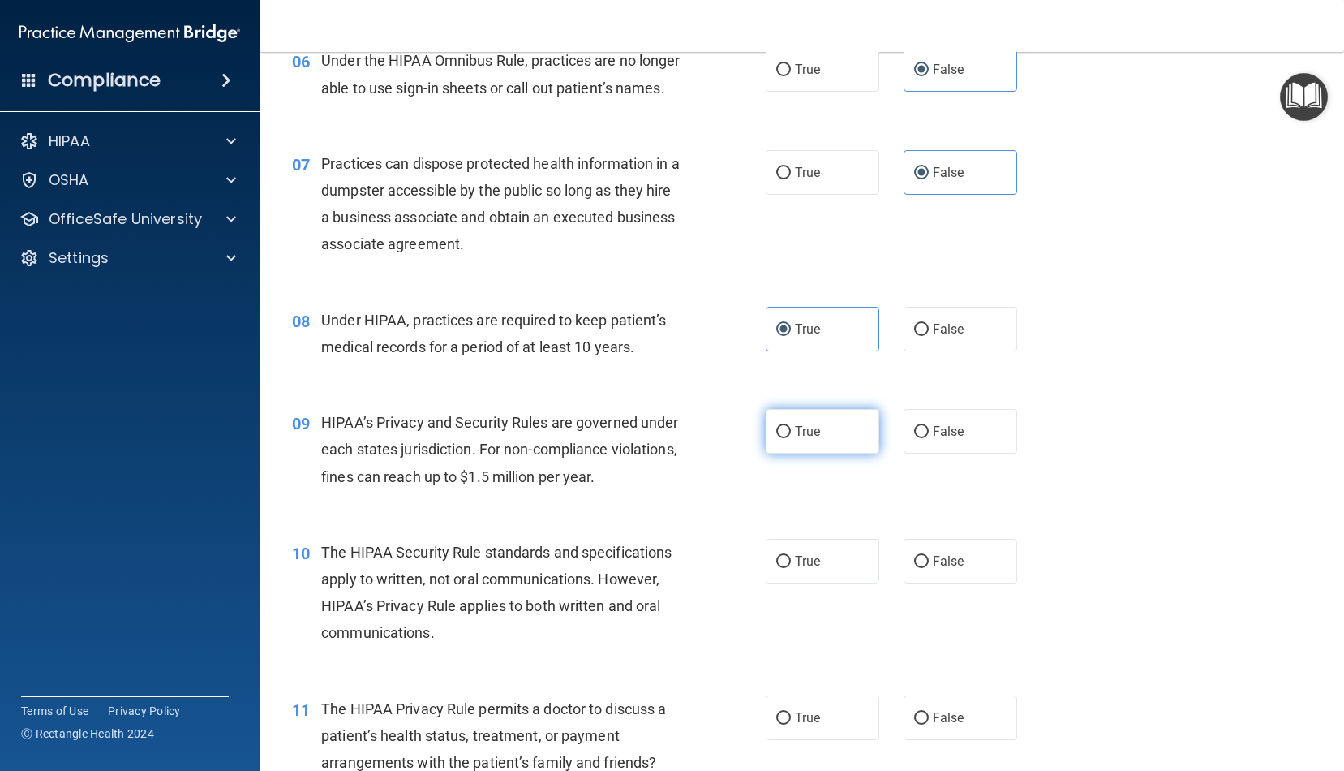
radio input "true"
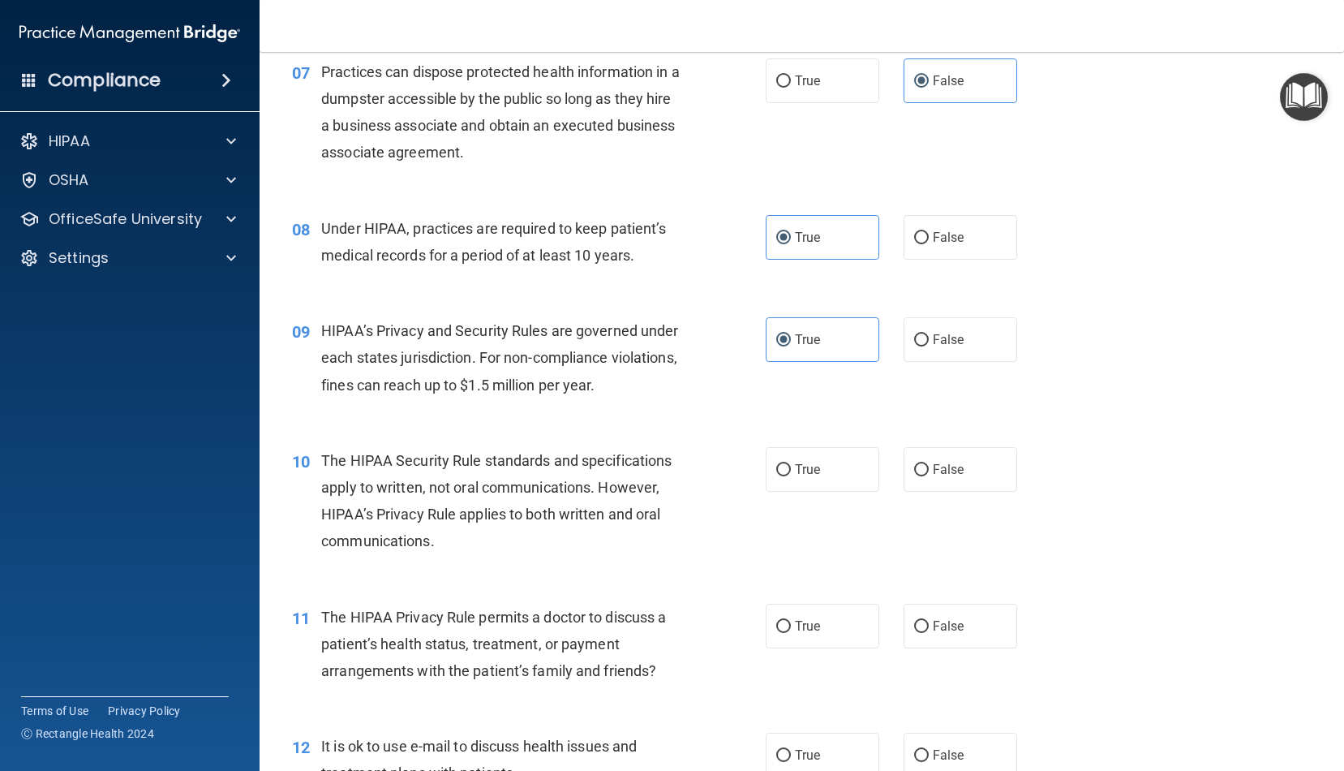
scroll to position [970, 0]
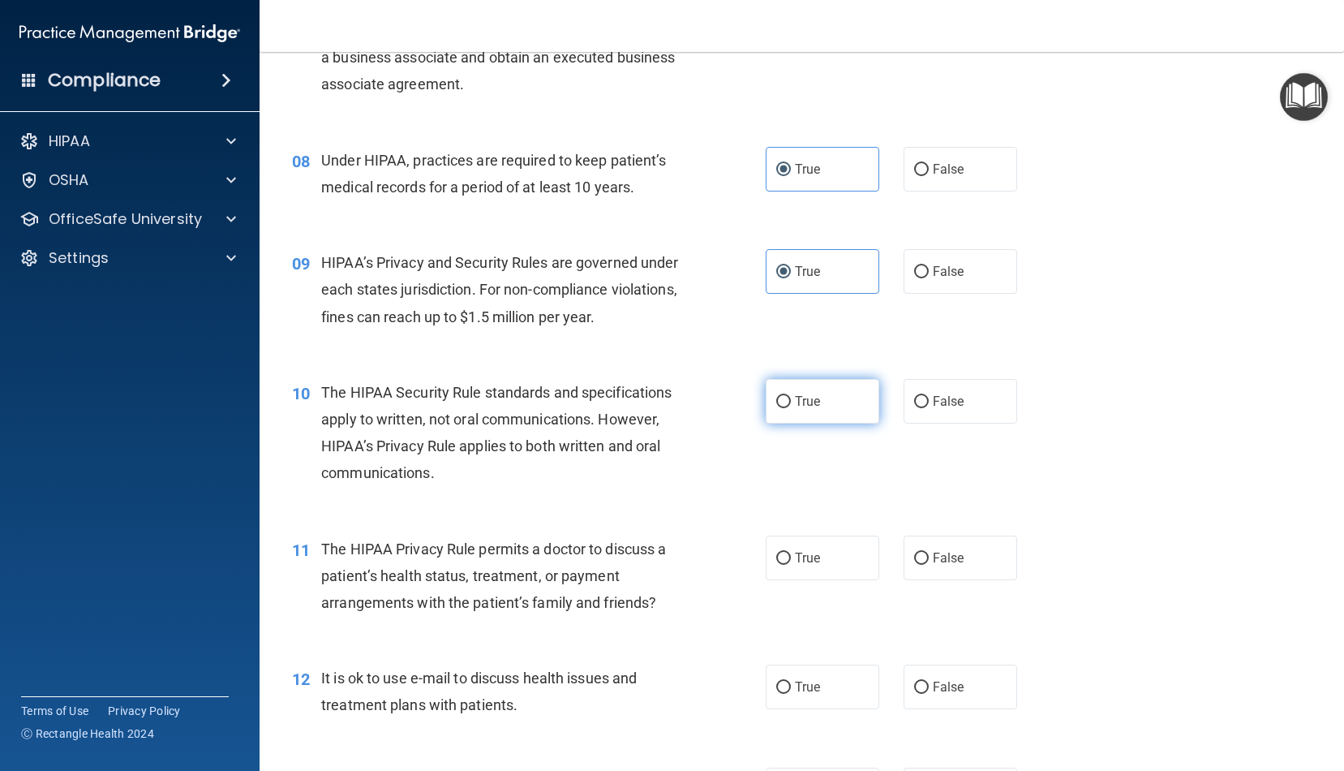
click at [842, 399] on label "True" at bounding box center [823, 401] width 114 height 45
click at [791, 399] on input "True" at bounding box center [784, 402] width 15 height 12
radio input "true"
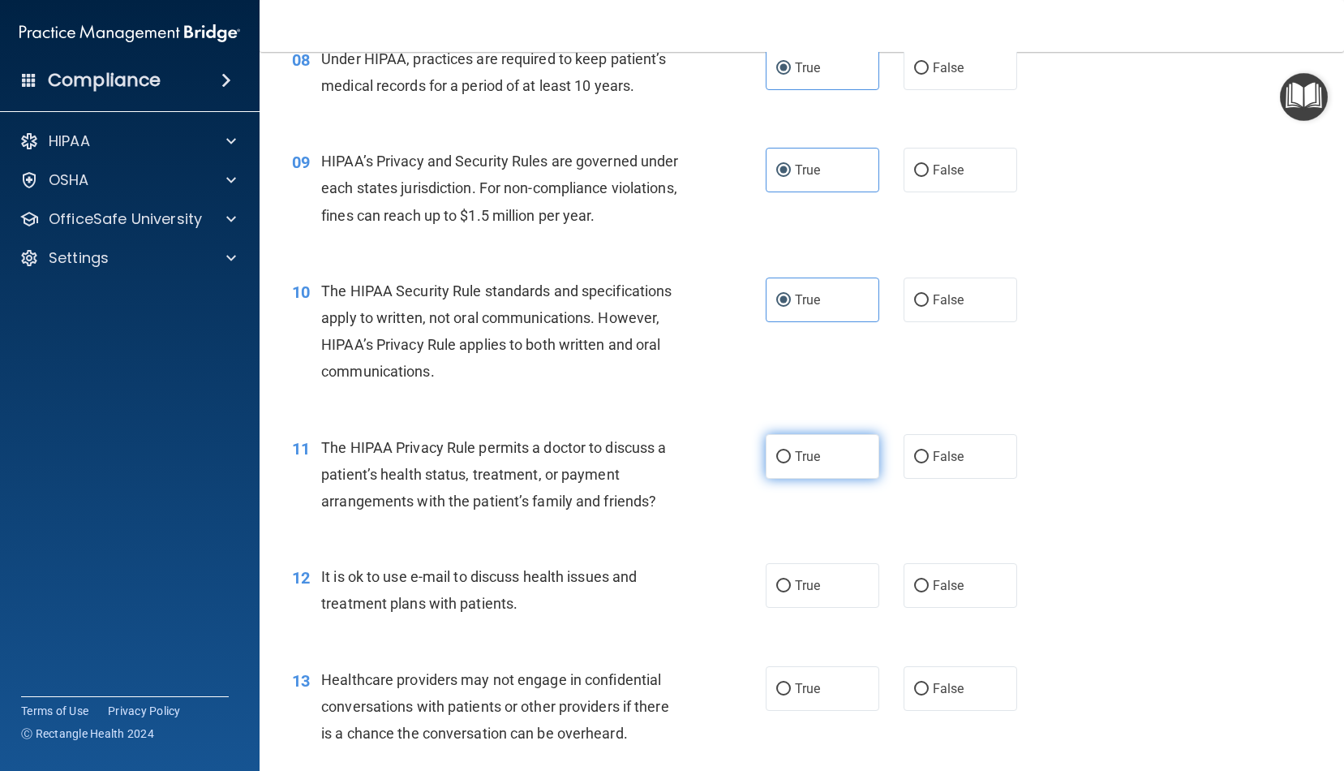
scroll to position [1092, 0]
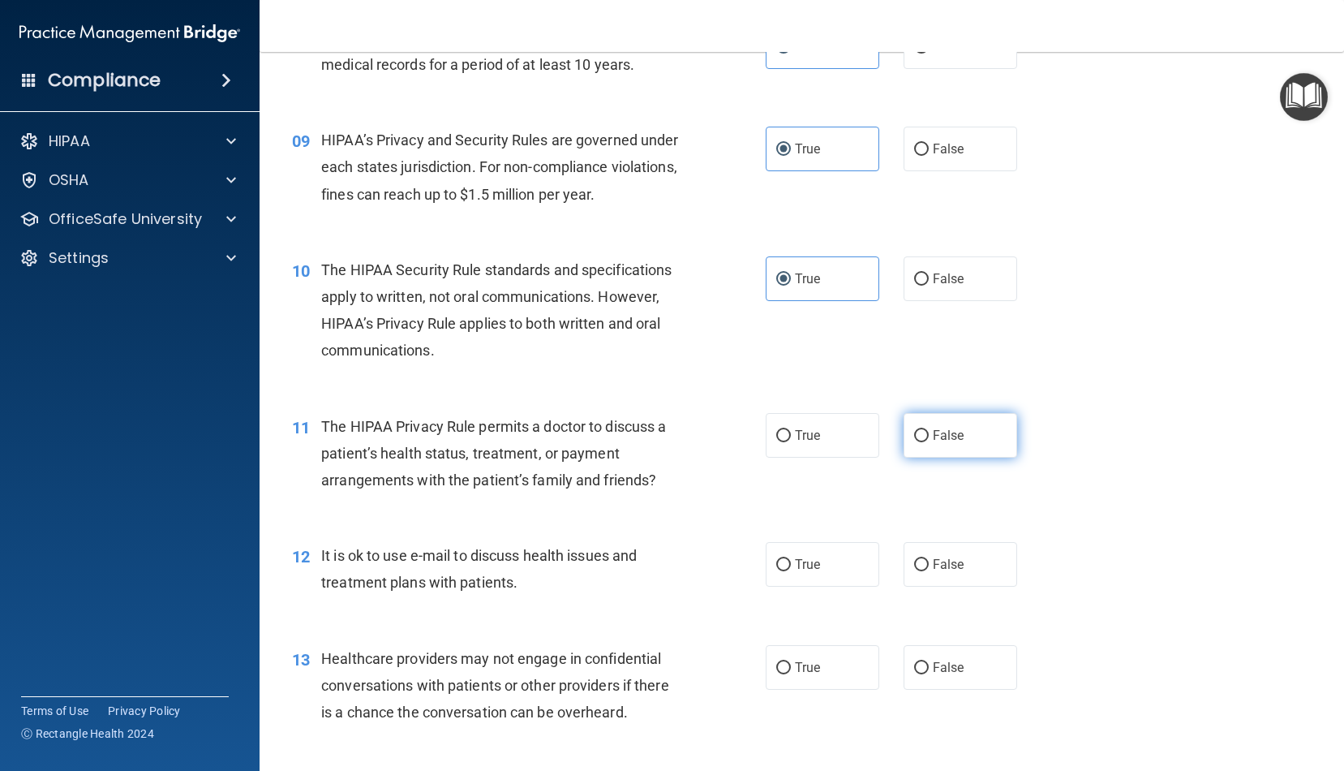
click at [928, 444] on label "False" at bounding box center [961, 435] width 114 height 45
click at [928, 442] on input "False" at bounding box center [921, 436] width 15 height 12
radio input "true"
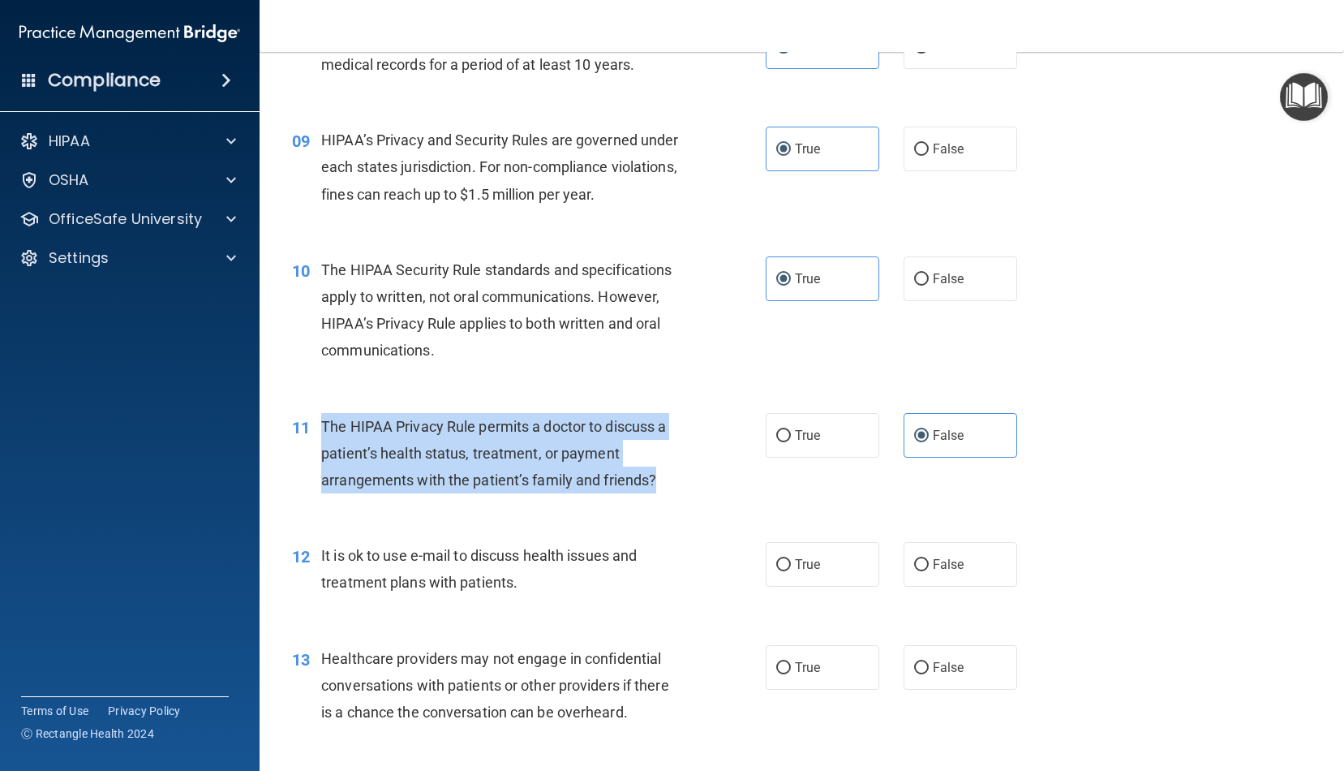
drag, startPoint x: 660, startPoint y: 474, endPoint x: 321, endPoint y: 413, distance: 344.6
click at [322, 414] on div "The HIPAA Privacy Rule permits a doctor to discuss a patient’s health status, t…" at bounding box center [507, 453] width 373 height 81
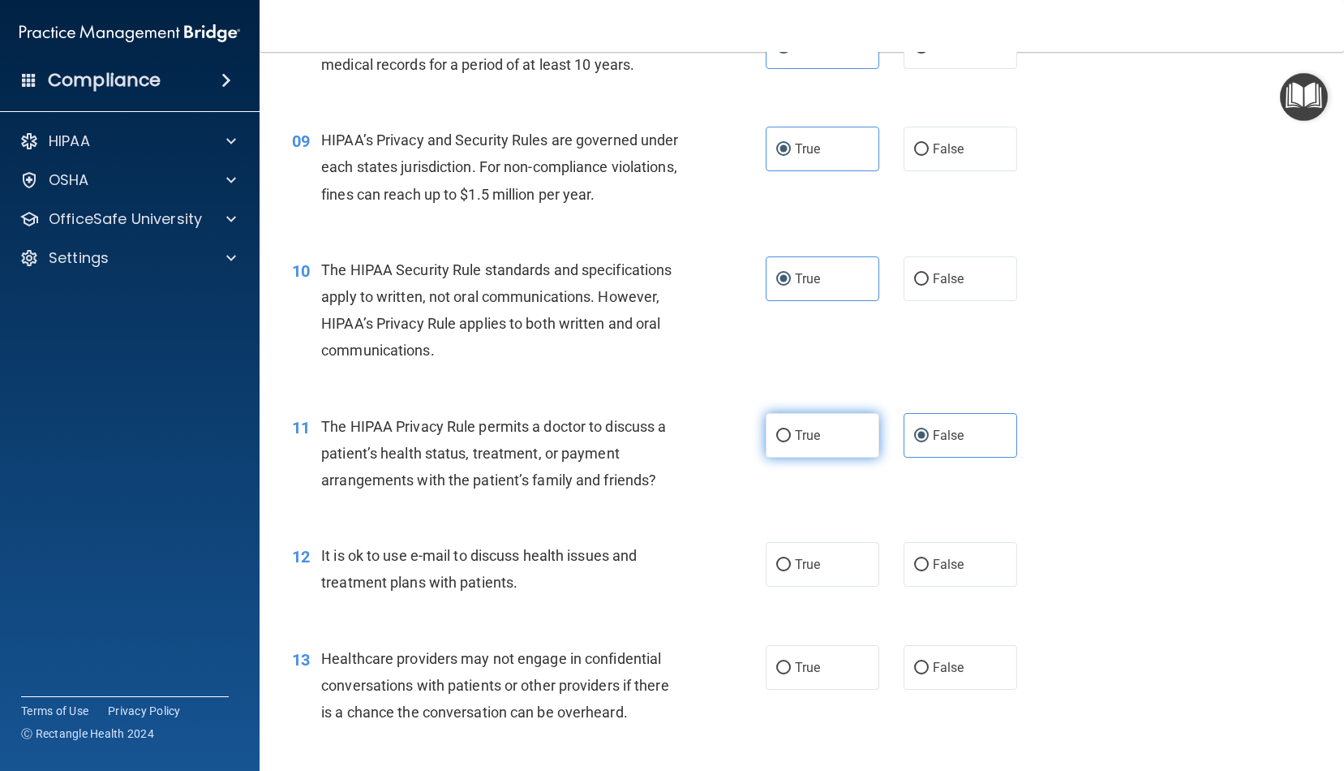
click at [807, 434] on span "True" at bounding box center [807, 435] width 25 height 15
click at [791, 434] on input "True" at bounding box center [784, 436] width 15 height 12
radio input "true"
radio input "false"
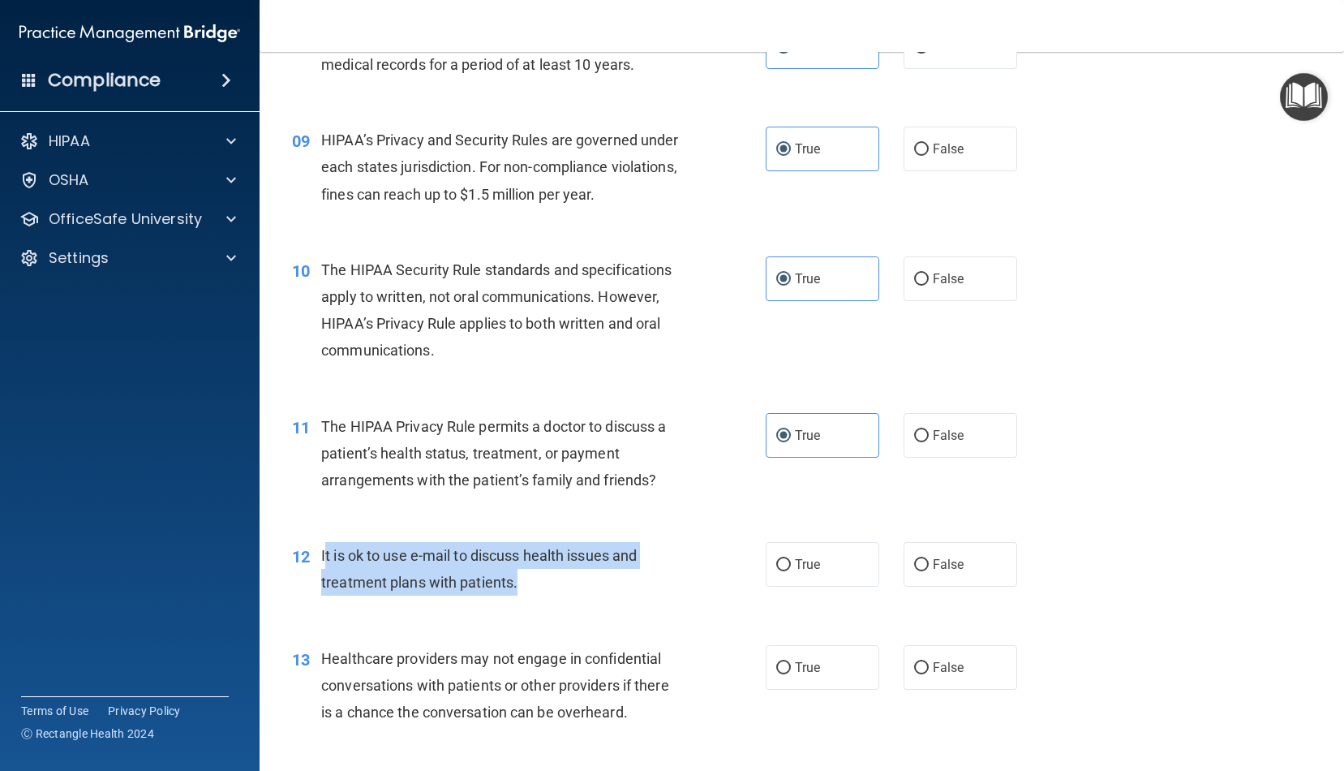
drag, startPoint x: 562, startPoint y: 572, endPoint x: 326, endPoint y: 547, distance: 237.5
click at [326, 547] on div "It is ok to use e-mail to discuss health issues and treatment plans with patien…" at bounding box center [507, 569] width 373 height 54
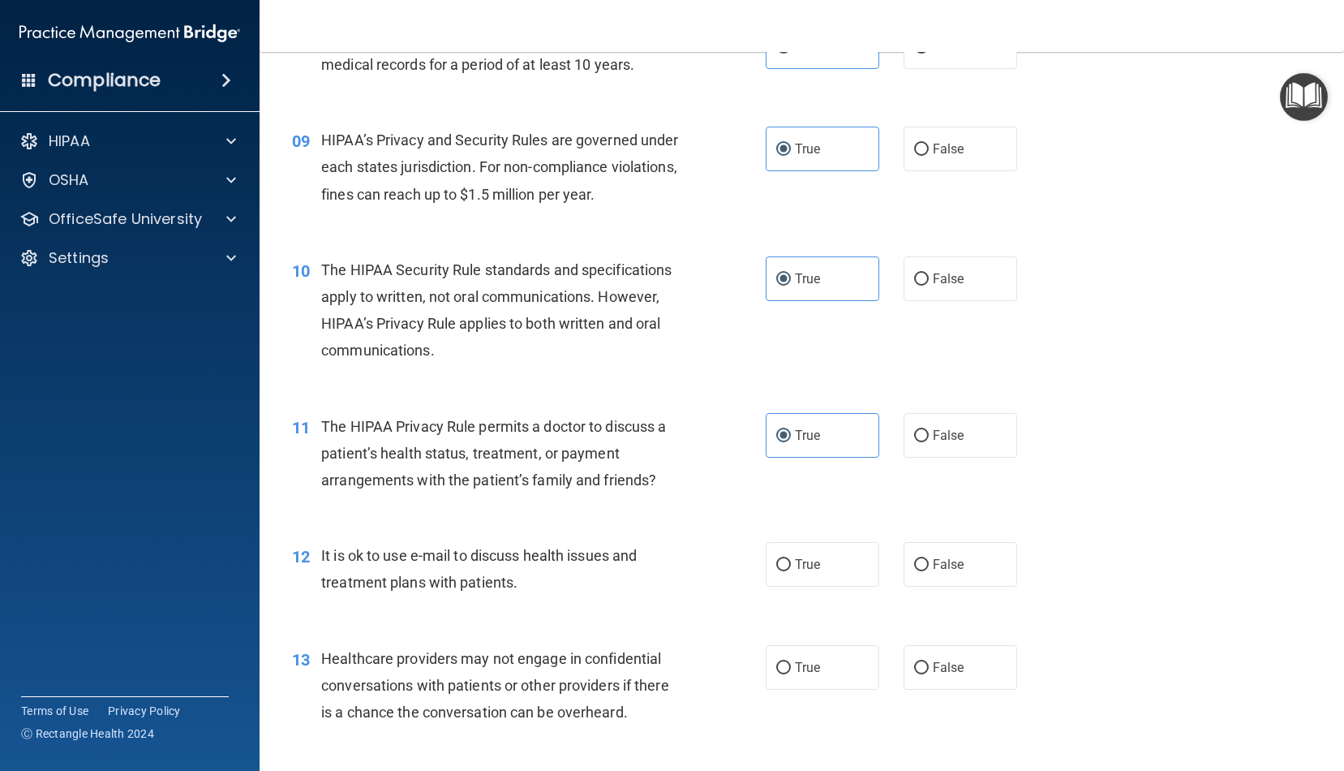
drag, startPoint x: 328, startPoint y: 550, endPoint x: 397, endPoint y: 553, distance: 69.0
click at [329, 549] on span "It is ok to use e-mail to discuss health issues and treatment plans with patien…" at bounding box center [479, 569] width 316 height 44
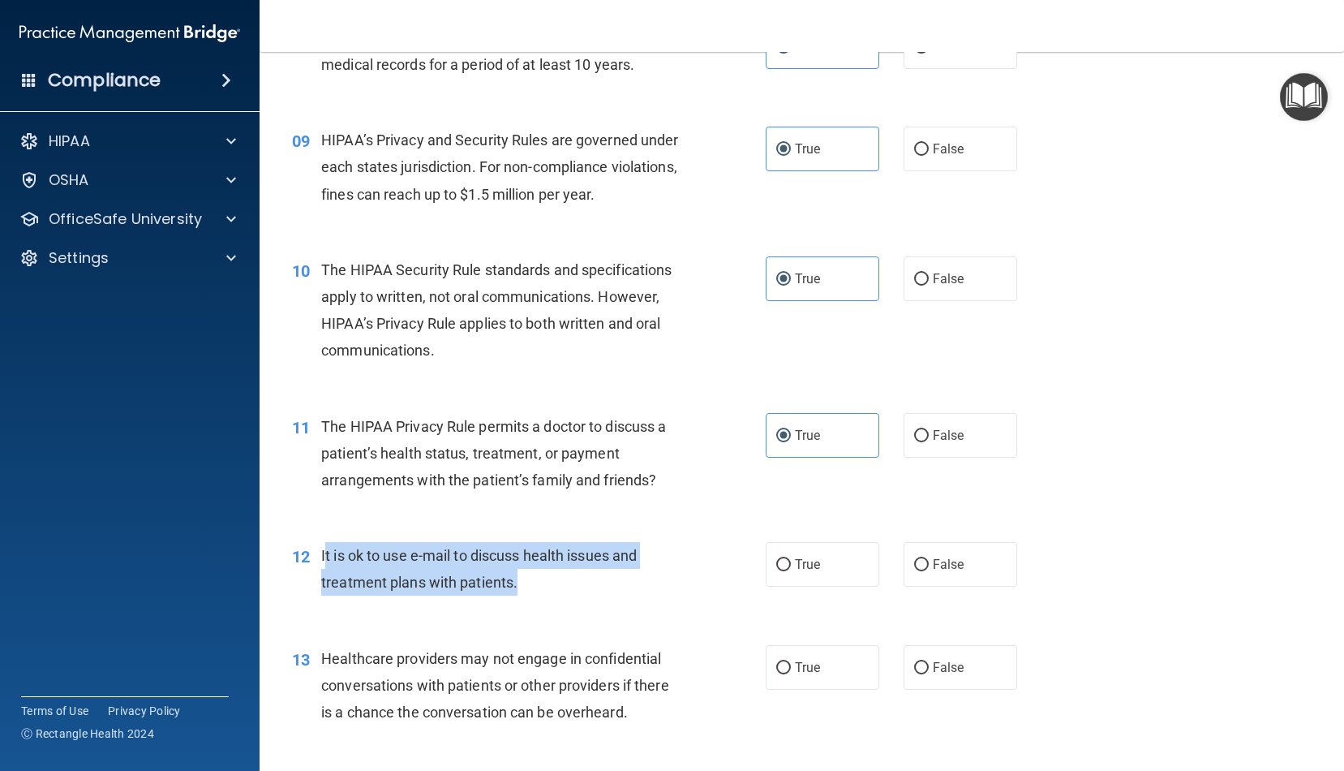
drag, startPoint x: 527, startPoint y: 577, endPoint x: 378, endPoint y: 551, distance: 150.7
click at [325, 549] on div "It is ok to use e-mail to discuss health issues and treatment plans with patien…" at bounding box center [507, 569] width 373 height 54
click at [785, 563] on input "True" at bounding box center [784, 565] width 15 height 12
radio input "true"
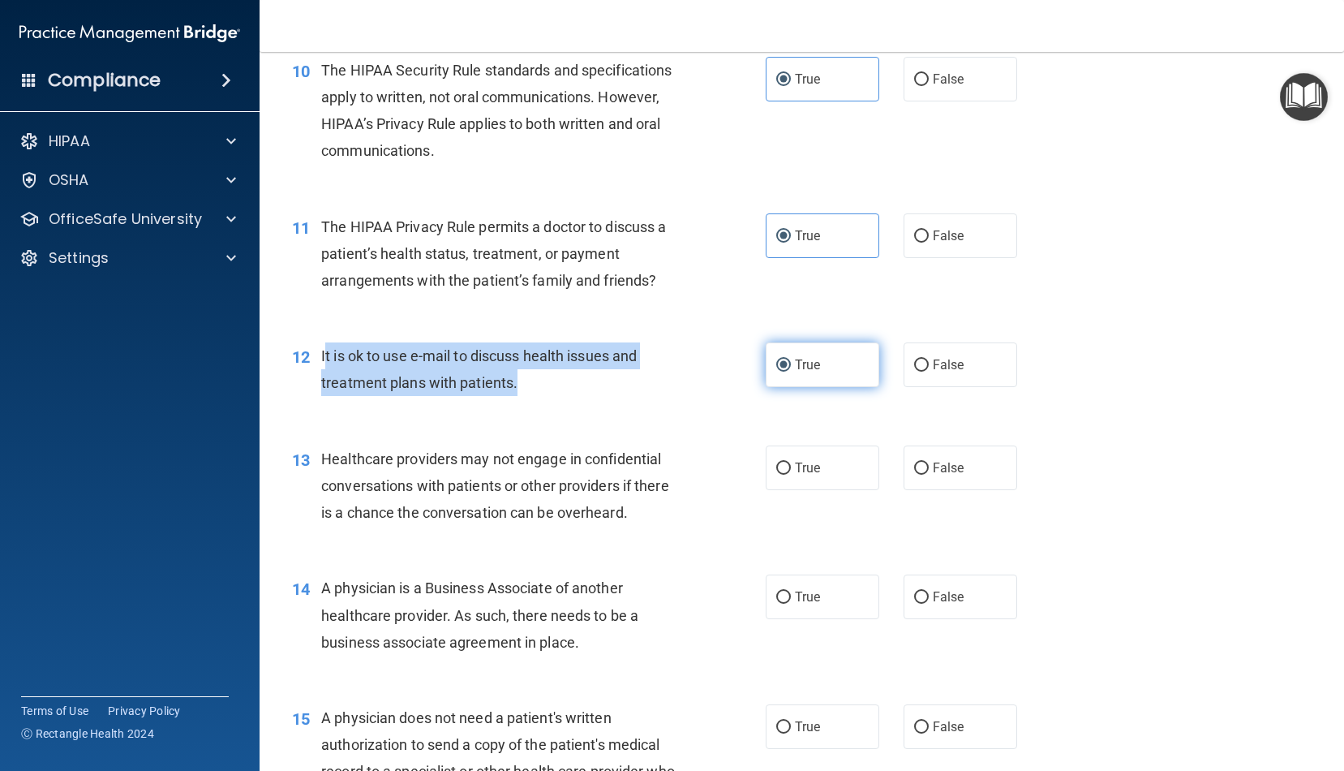
scroll to position [1317, 0]
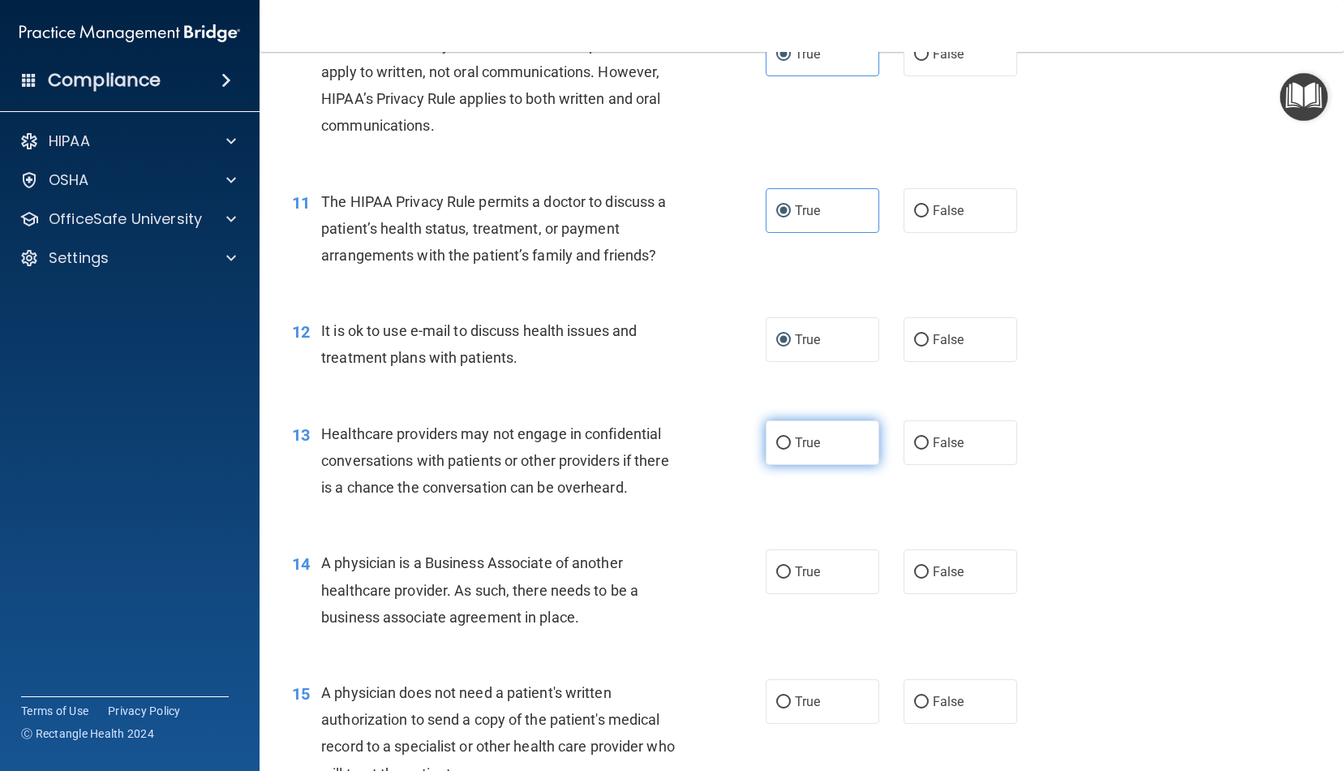
click at [816, 448] on label "True" at bounding box center [823, 442] width 114 height 45
click at [791, 448] on input "True" at bounding box center [784, 443] width 15 height 12
radio input "true"
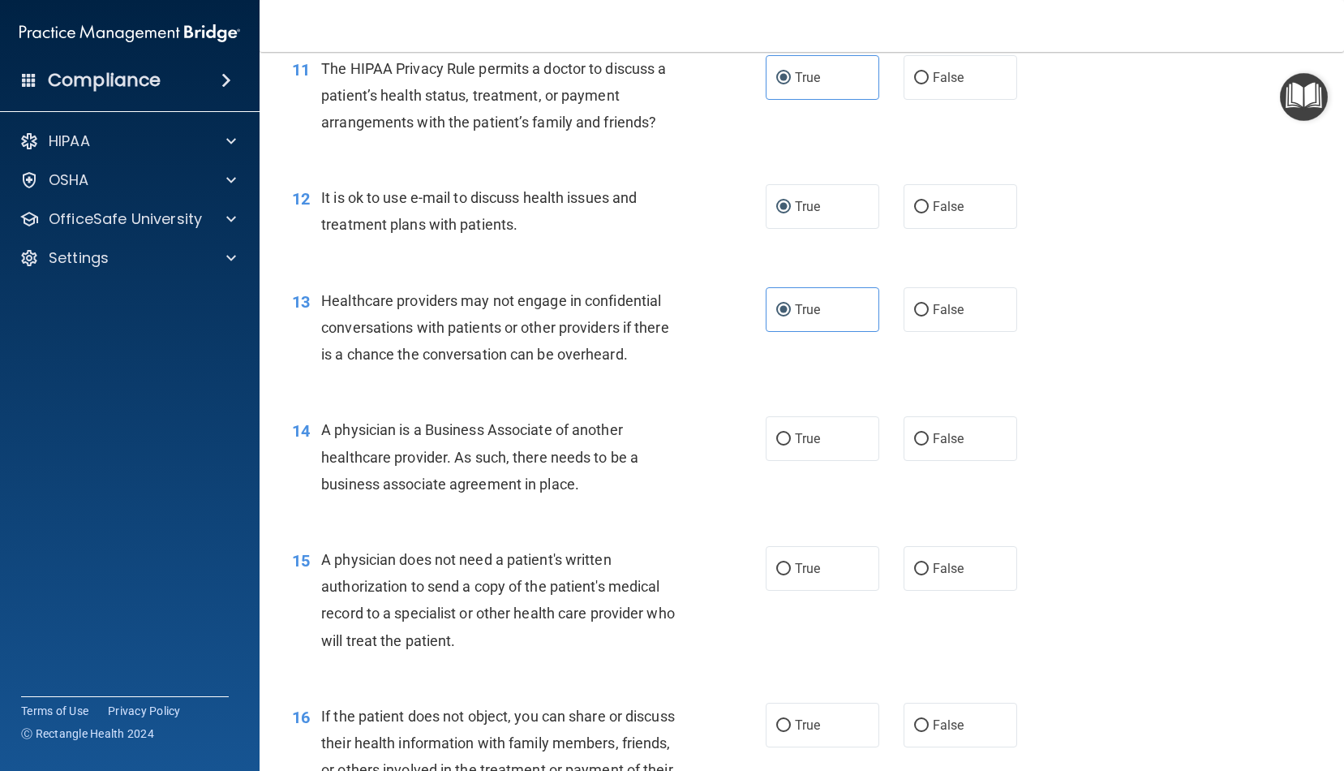
scroll to position [1448, 0]
drag, startPoint x: 583, startPoint y: 486, endPoint x: 333, endPoint y: 425, distance: 257.2
click at [321, 422] on div "A physician is a Business Associate of another healthcare provider. As such, th…" at bounding box center [507, 458] width 373 height 81
click at [920, 435] on input "False" at bounding box center [921, 441] width 15 height 12
radio input "true"
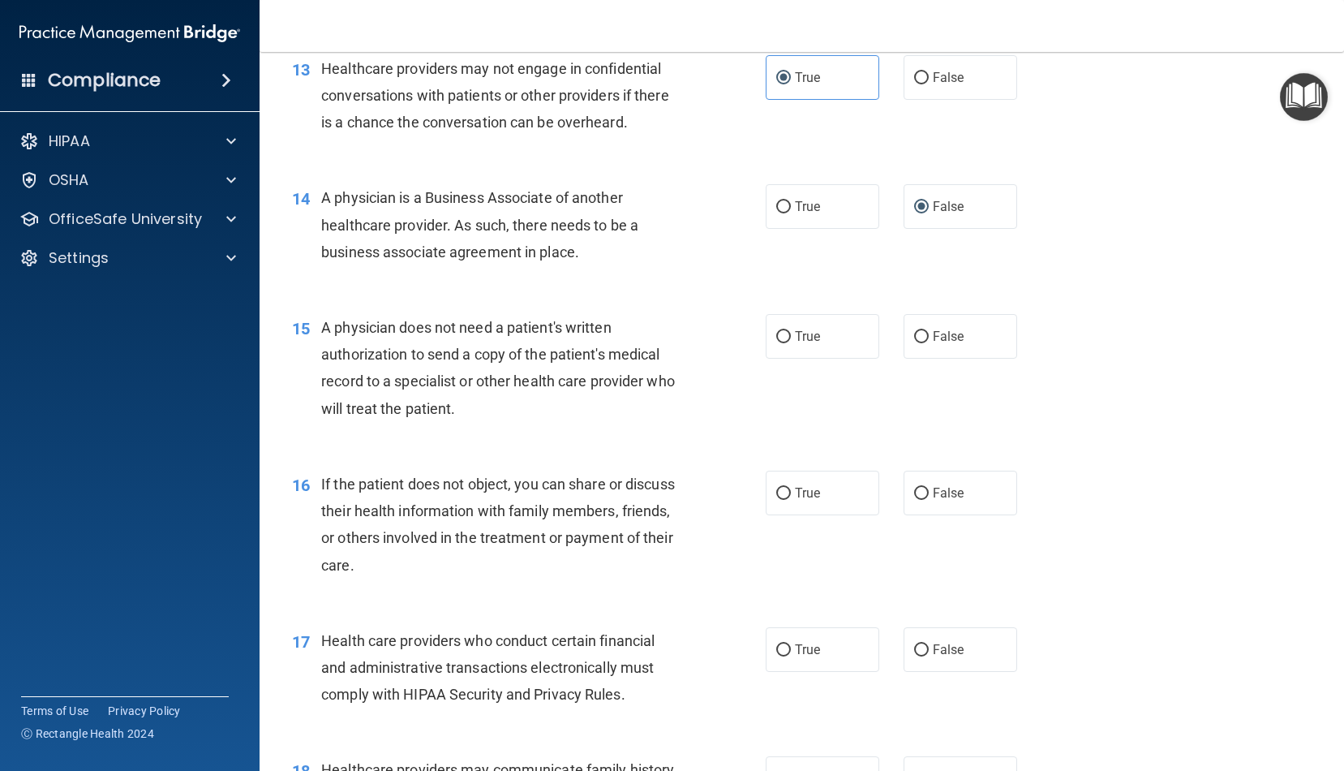
scroll to position [1693, 0]
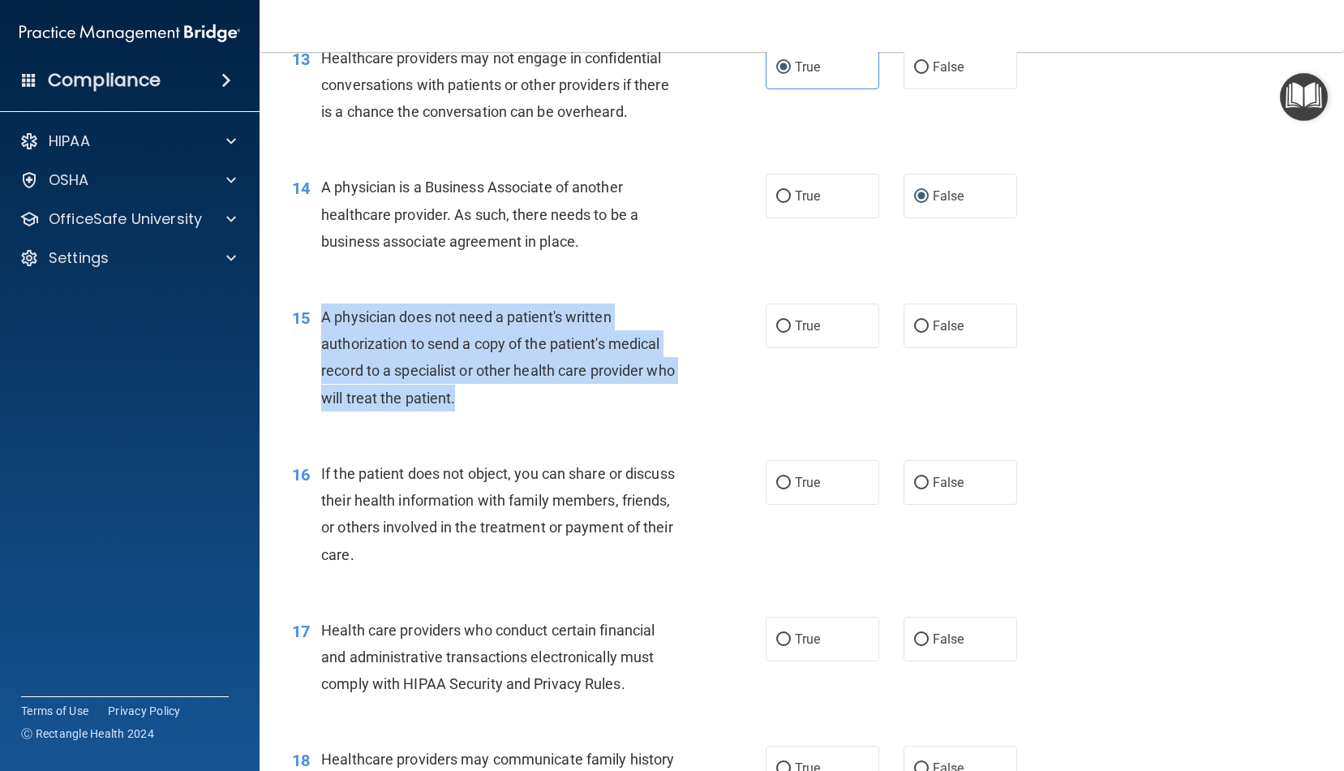
drag, startPoint x: 466, startPoint y: 397, endPoint x: 322, endPoint y: 303, distance: 171.7
click at [321, 303] on div "A physician does not need a patient's written authorization to send a copy of t…" at bounding box center [507, 357] width 373 height 108
click at [764, 303] on div "15 A physician does not need a patient's written authorization to send a copy o…" at bounding box center [529, 361] width 523 height 116
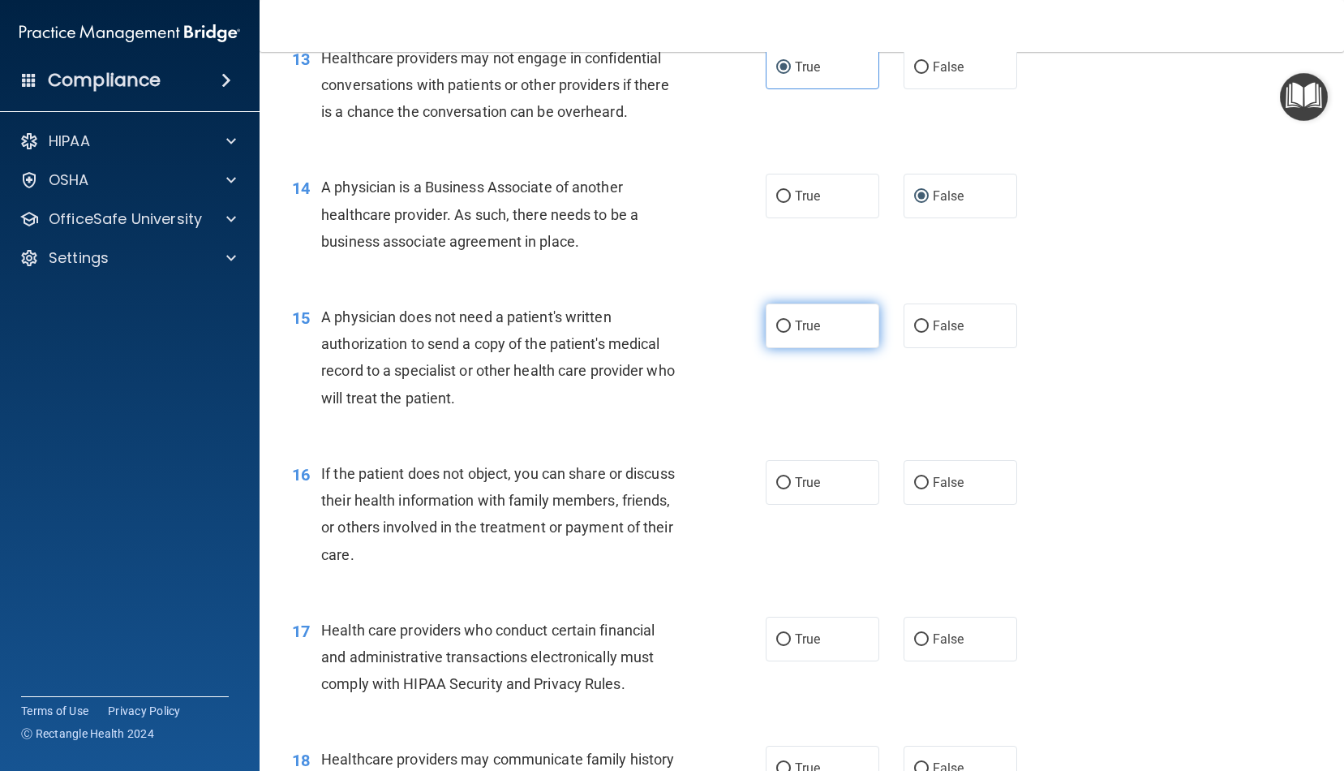
click at [782, 321] on input "True" at bounding box center [784, 327] width 15 height 12
radio input "true"
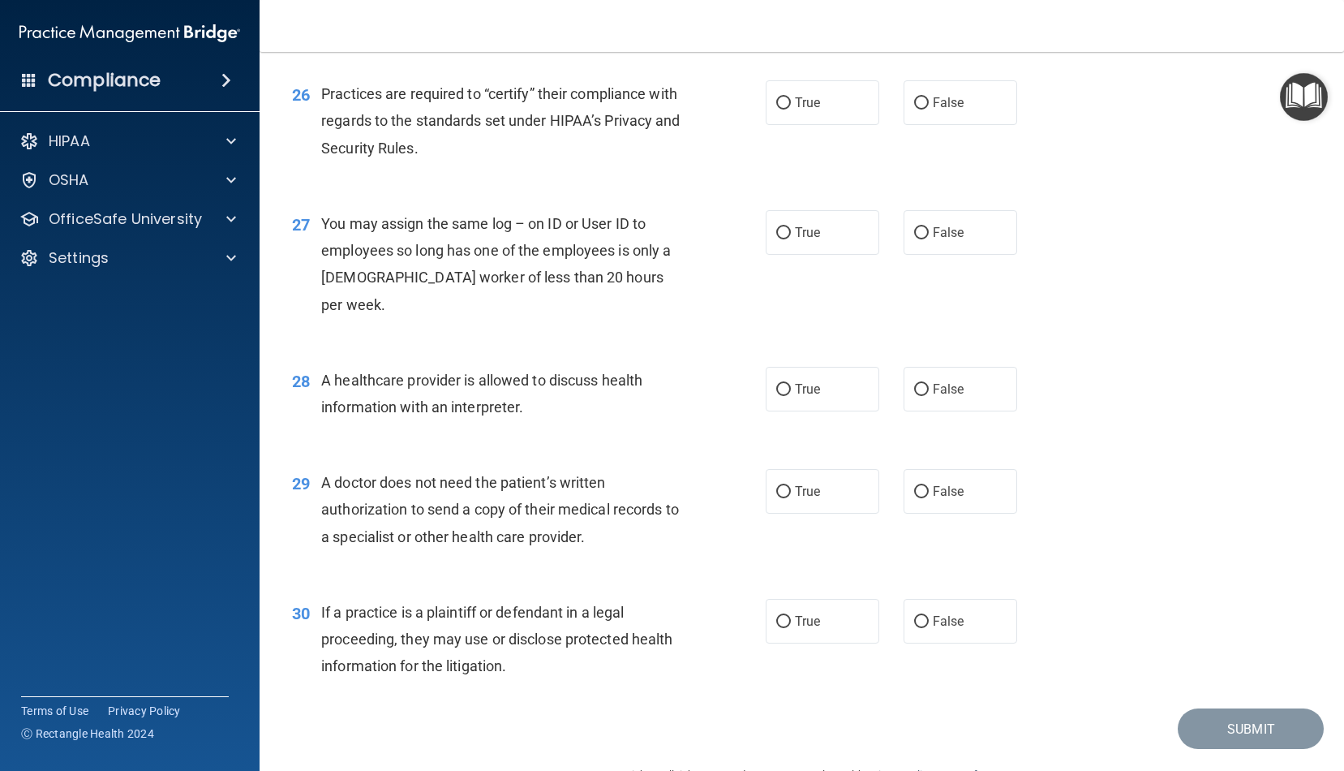
scroll to position [3340, 0]
click at [942, 614] on span "False" at bounding box center [949, 621] width 32 height 15
click at [929, 617] on input "False" at bounding box center [921, 623] width 15 height 12
radio input "true"
drag, startPoint x: 936, startPoint y: 458, endPoint x: 622, endPoint y: 485, distance: 316.0
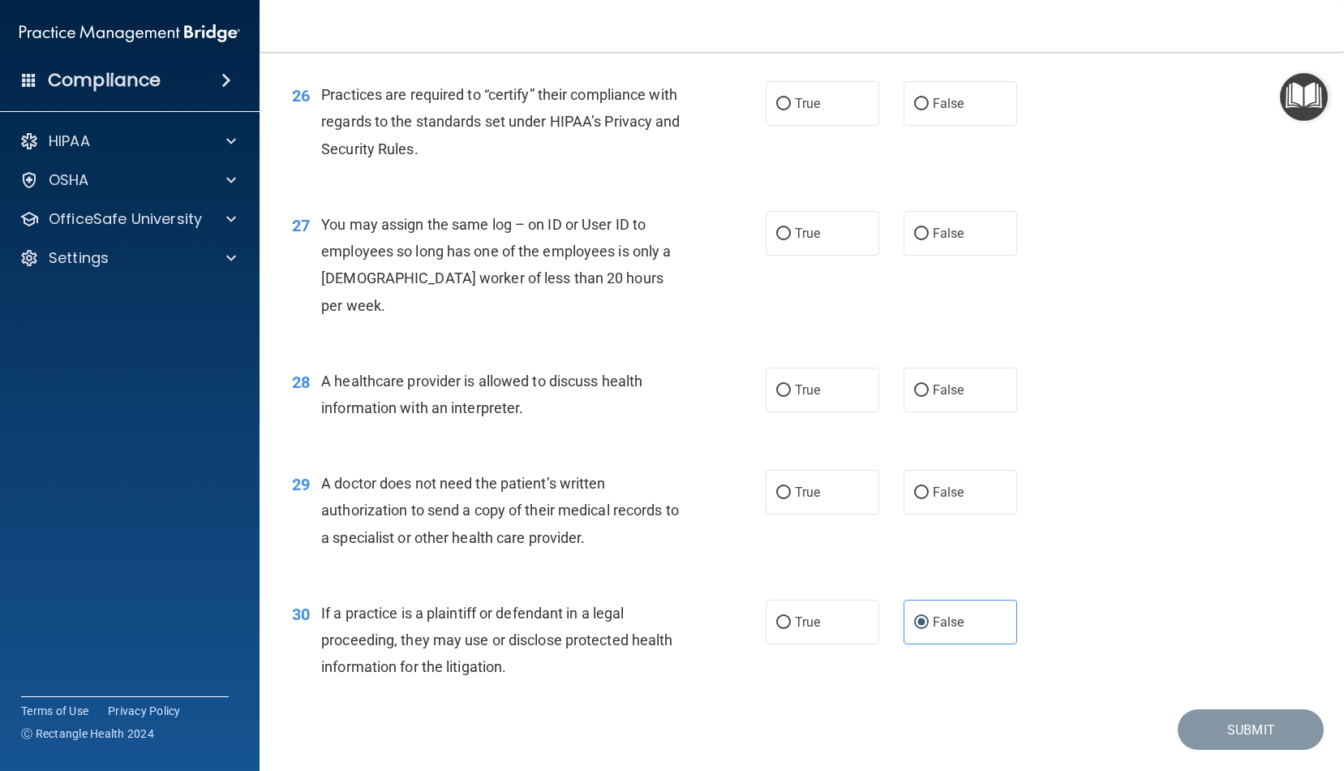
click at [936, 470] on label "False" at bounding box center [961, 492] width 114 height 45
click at [929, 487] on input "False" at bounding box center [921, 493] width 15 height 12
radio input "true"
drag, startPoint x: 815, startPoint y: 467, endPoint x: 661, endPoint y: 487, distance: 155.4
click at [815, 470] on label "True" at bounding box center [823, 492] width 114 height 45
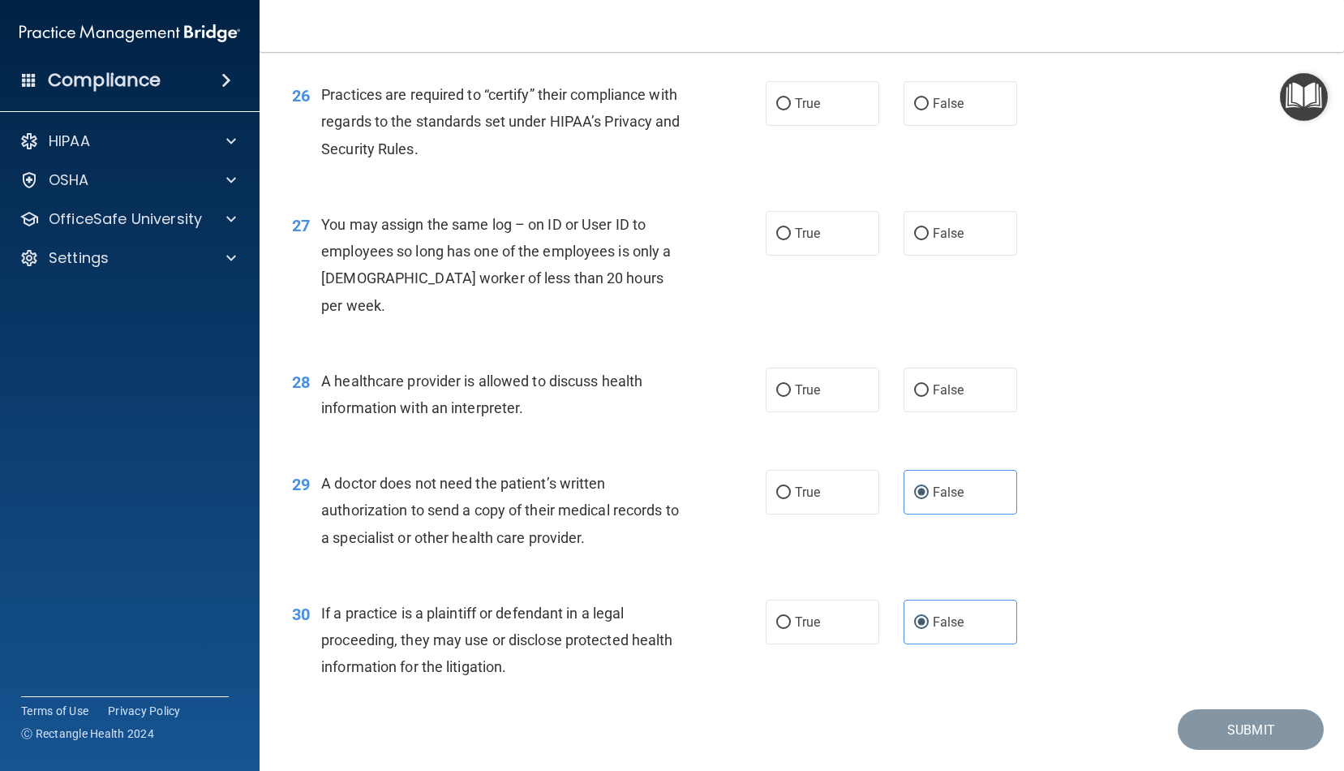
click at [791, 487] on input "True" at bounding box center [784, 493] width 15 height 12
radio input "true"
radio input "false"
drag, startPoint x: 617, startPoint y: 504, endPoint x: 324, endPoint y: 447, distance: 298.4
click at [325, 470] on div "A doctor does not need the patient’s written authorization to send a copy of th…" at bounding box center [507, 510] width 373 height 81
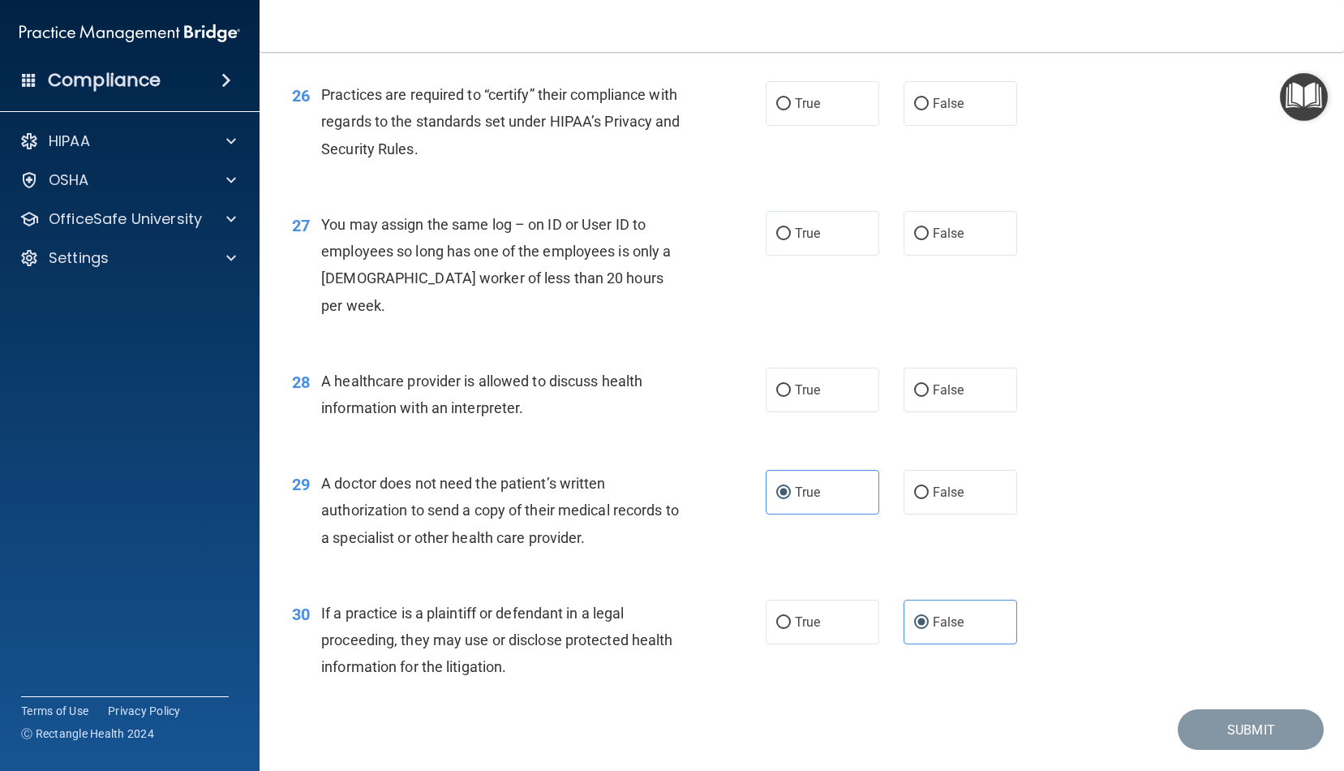
click at [673, 613] on div "If a practice is a plaintiff or defendant in a legal proceeding, they may use o…" at bounding box center [507, 640] width 373 height 81
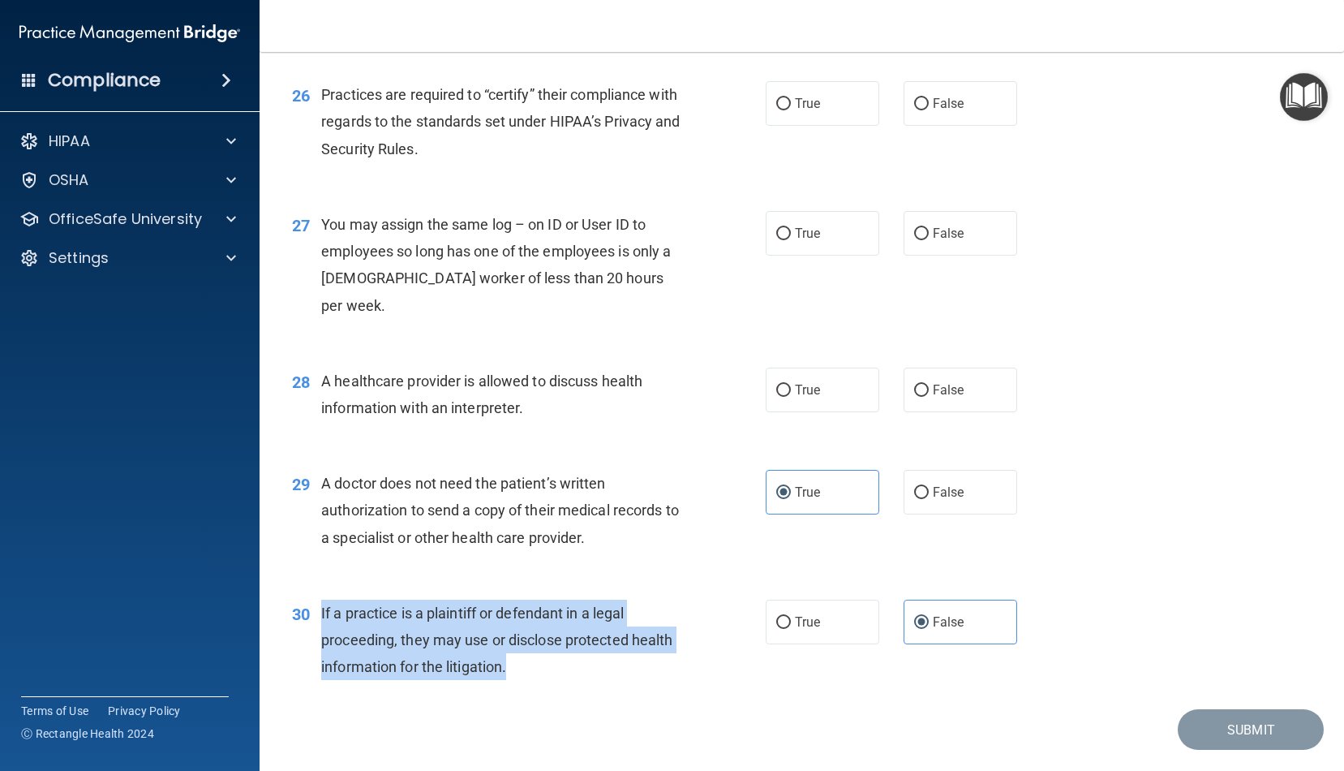
drag, startPoint x: 514, startPoint y: 629, endPoint x: 415, endPoint y: 555, distance: 124.1
click at [325, 600] on div "If a practice is a plaintiff or defendant in a legal proceeding, they may use o…" at bounding box center [507, 640] width 373 height 81
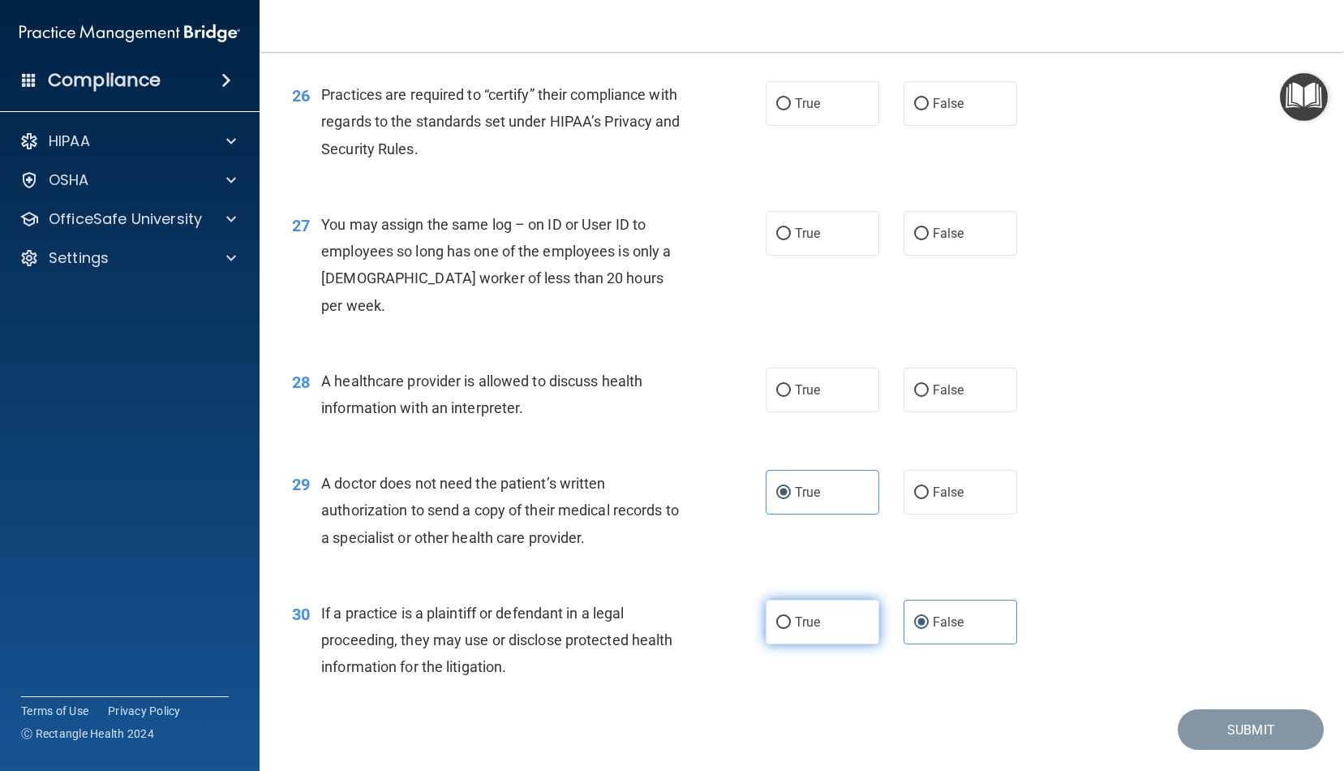
drag, startPoint x: 802, startPoint y: 578, endPoint x: 818, endPoint y: 572, distance: 16.4
click at [802, 614] on span "True" at bounding box center [807, 621] width 25 height 15
click at [791, 617] on input "True" at bounding box center [784, 623] width 15 height 12
radio input "true"
radio input "false"
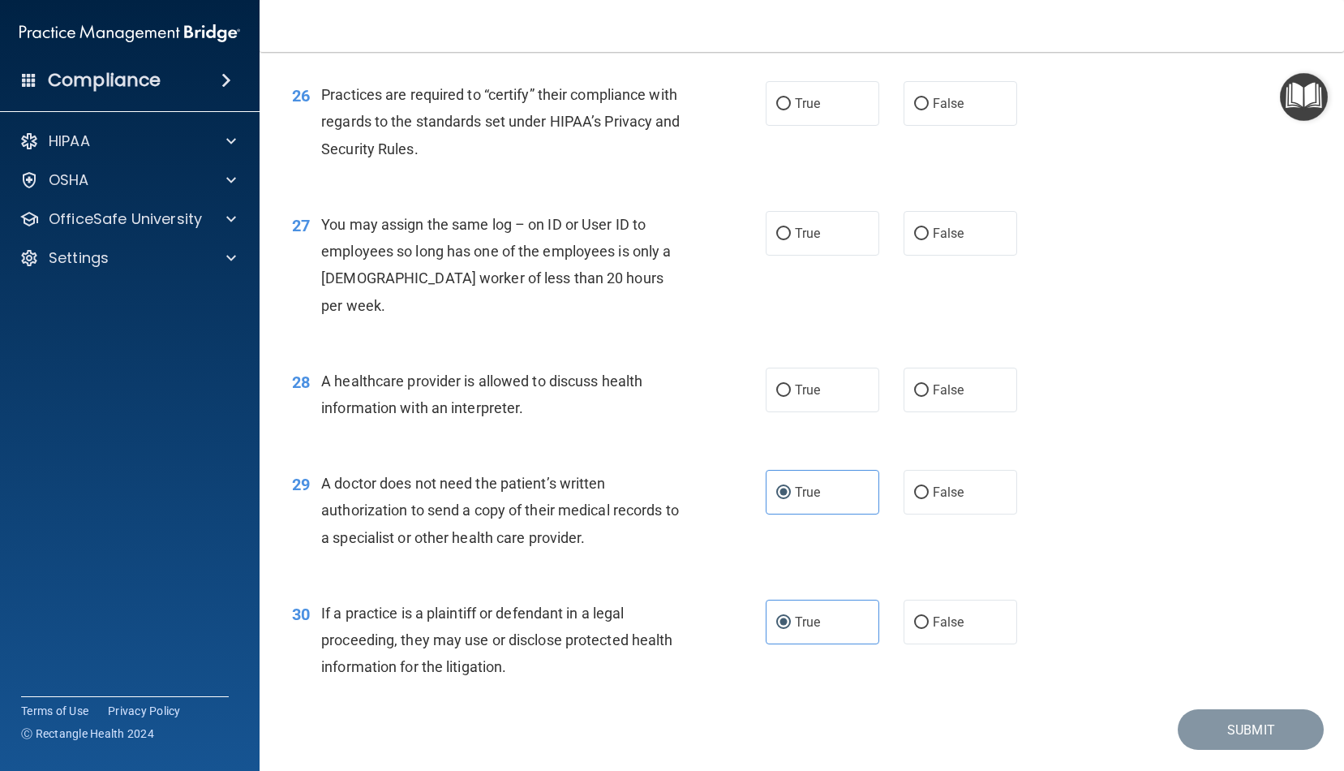
drag, startPoint x: 824, startPoint y: 351, endPoint x: 518, endPoint y: 366, distance: 306.3
click at [824, 368] on label "True" at bounding box center [823, 390] width 114 height 45
click at [791, 385] on input "True" at bounding box center [784, 391] width 15 height 12
radio input "true"
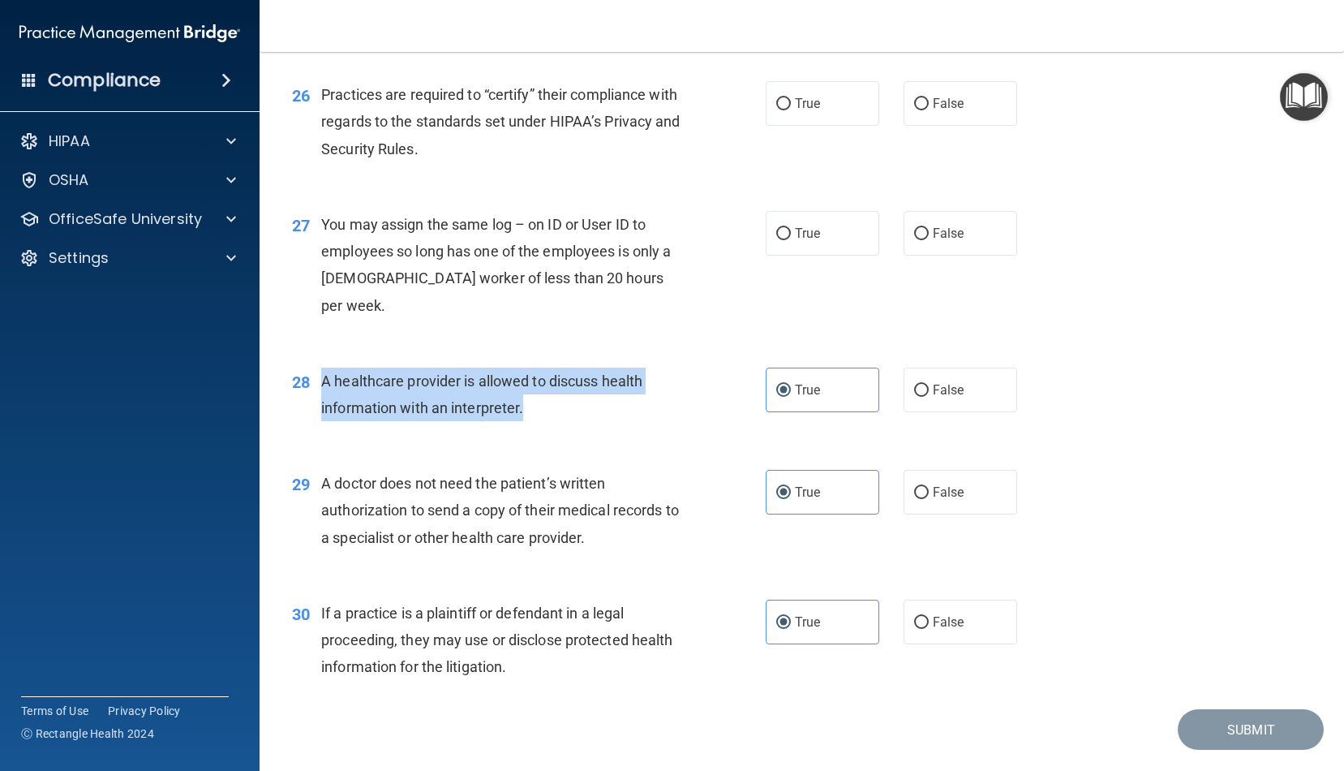
drag, startPoint x: 531, startPoint y: 369, endPoint x: 325, endPoint y: 338, distance: 209.2
click at [325, 368] on div "A healthcare provider is allowed to discuss health information with an interpre…" at bounding box center [507, 395] width 373 height 54
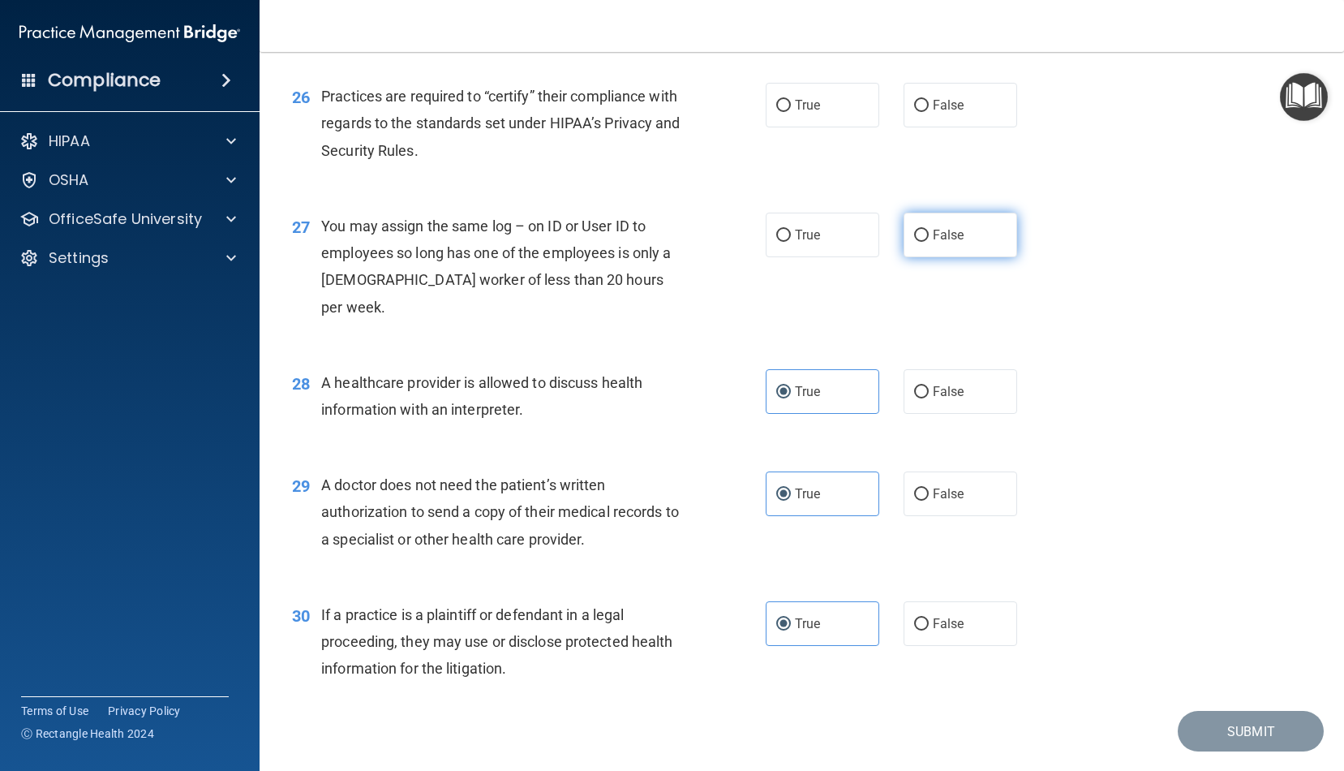
click at [970, 226] on label "False" at bounding box center [961, 235] width 114 height 45
click at [929, 230] on input "False" at bounding box center [921, 236] width 15 height 12
radio input "true"
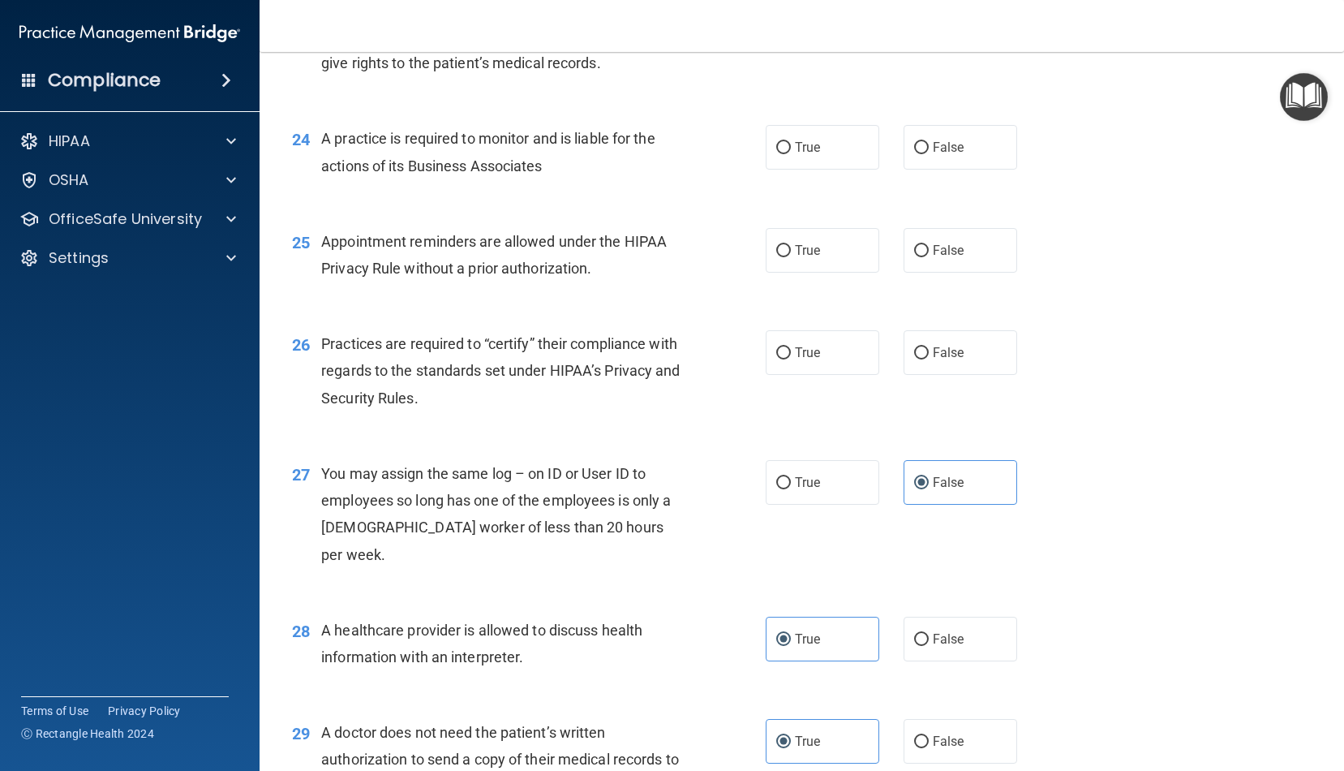
scroll to position [3089, 0]
click at [820, 346] on span "True" at bounding box center [807, 353] width 25 height 15
click at [791, 349] on input "True" at bounding box center [784, 355] width 15 height 12
radio input "true"
click at [854, 252] on label "True" at bounding box center [823, 252] width 114 height 45
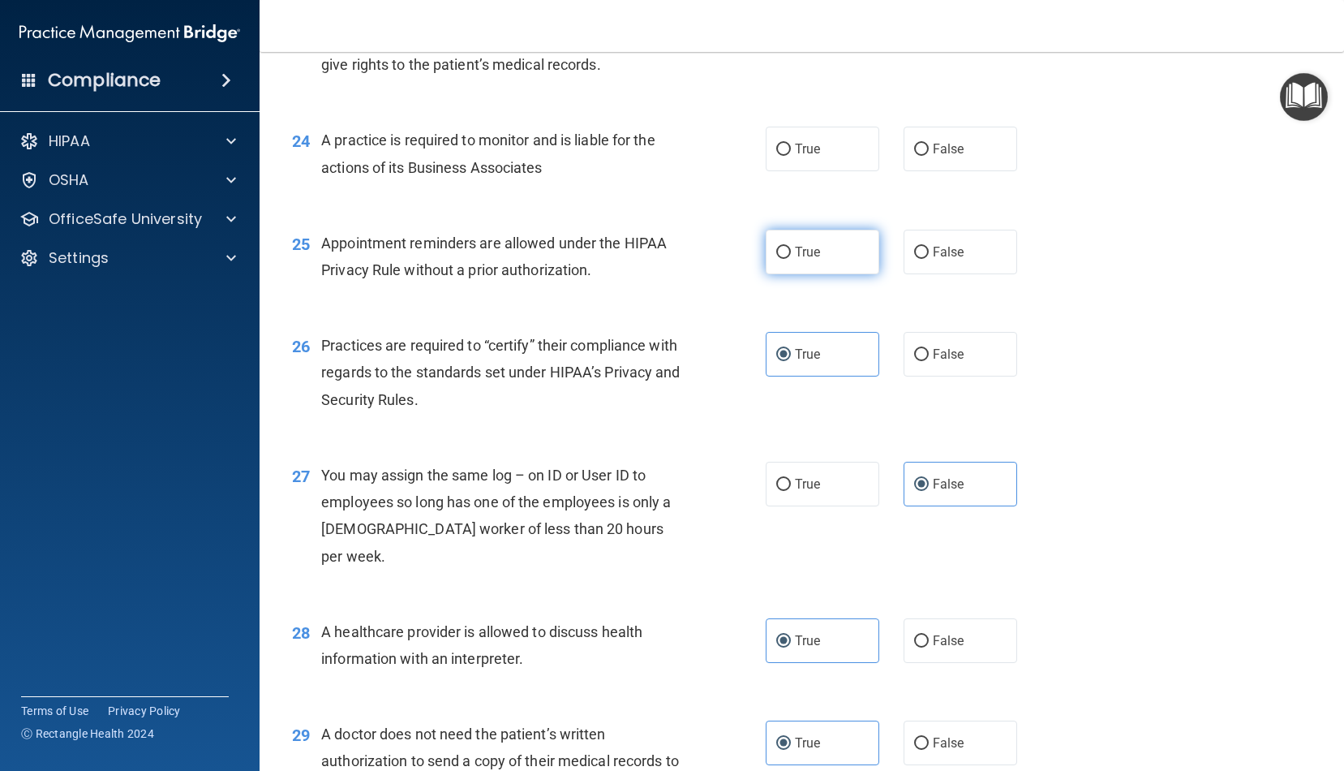
click at [791, 252] on input "True" at bounding box center [784, 253] width 15 height 12
radio input "true"
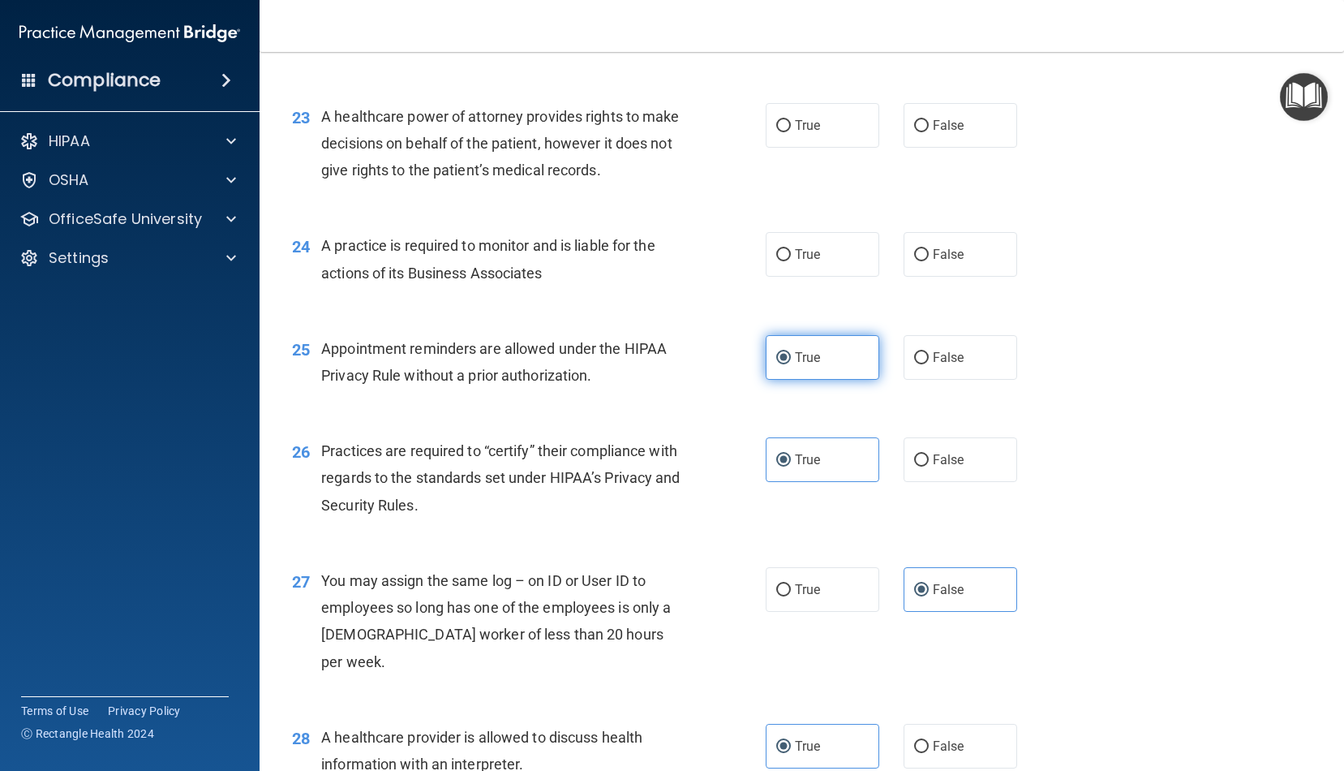
scroll to position [2981, 0]
click at [860, 252] on label "True" at bounding box center [823, 256] width 114 height 45
click at [791, 252] on input "True" at bounding box center [784, 258] width 15 height 12
radio input "true"
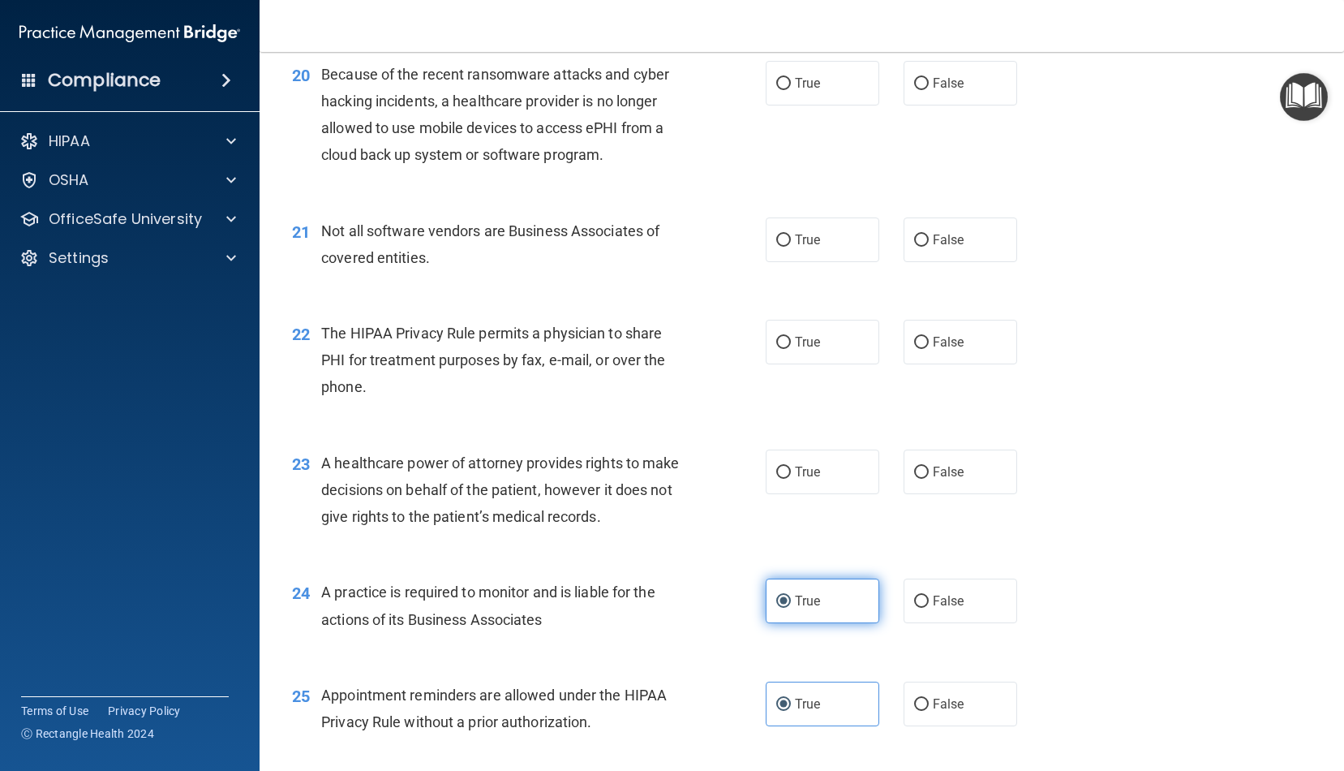
scroll to position [2625, 0]
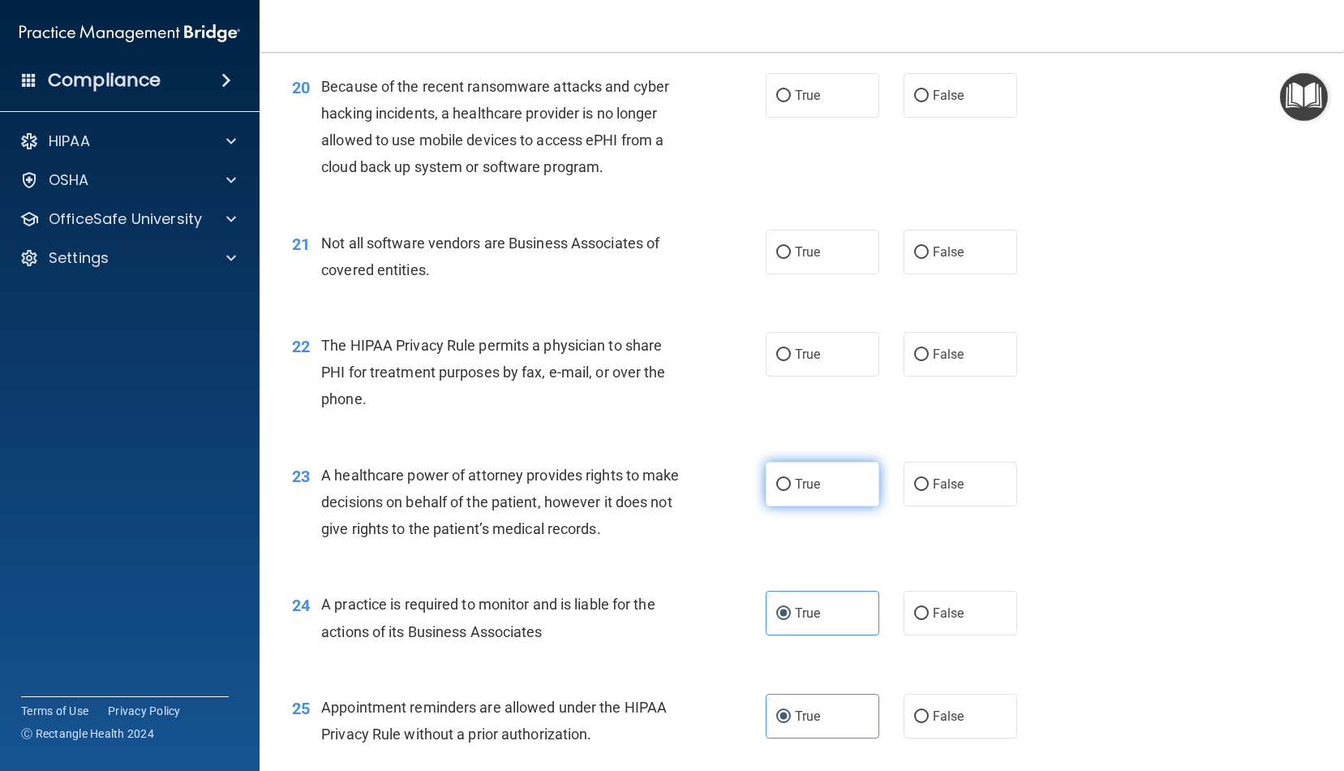
click at [836, 486] on label "True" at bounding box center [823, 484] width 114 height 45
click at [791, 486] on input "True" at bounding box center [784, 485] width 15 height 12
radio input "true"
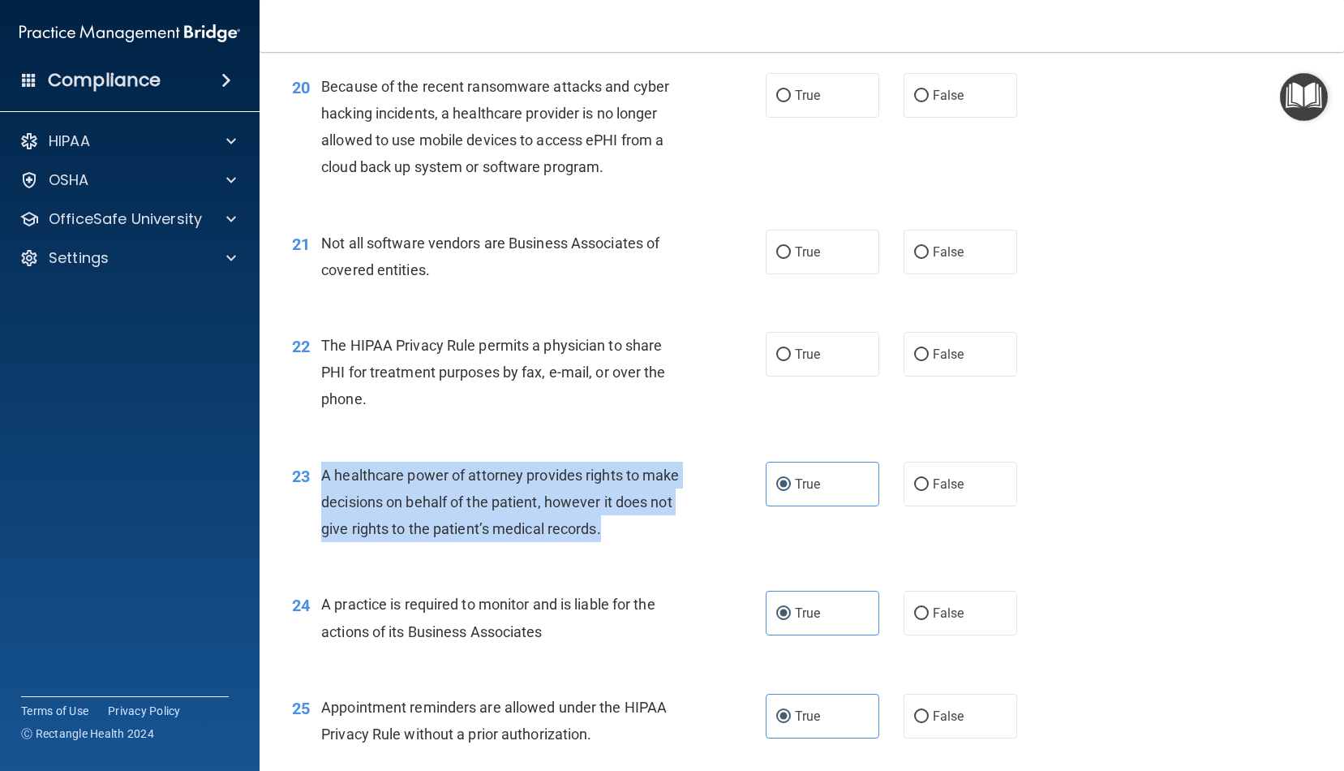
drag, startPoint x: 604, startPoint y: 526, endPoint x: 321, endPoint y: 451, distance: 293.6
click at [321, 462] on div "A healthcare power of attorney provides rights to make decisions on behalf of t…" at bounding box center [507, 502] width 373 height 81
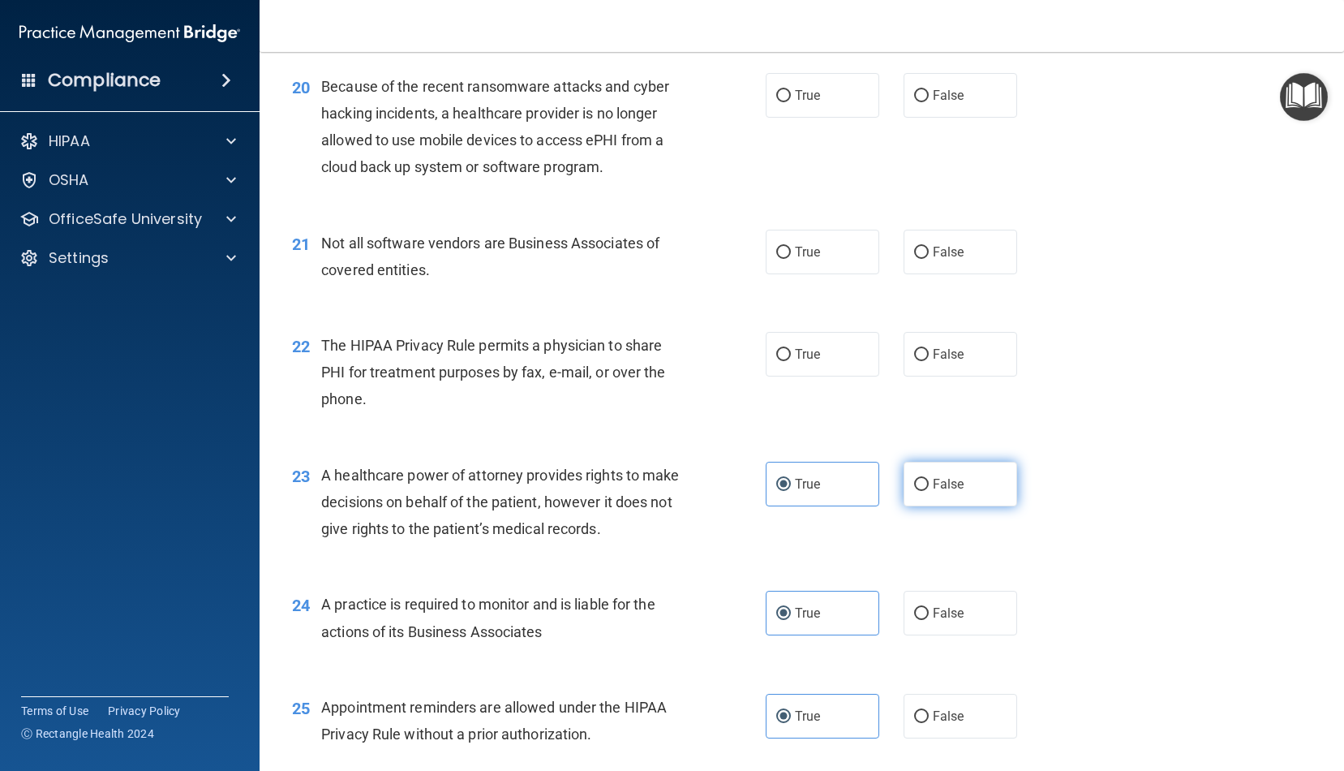
click at [941, 477] on span "False" at bounding box center [949, 483] width 32 height 15
click at [929, 479] on input "False" at bounding box center [921, 485] width 15 height 12
radio input "true"
radio input "false"
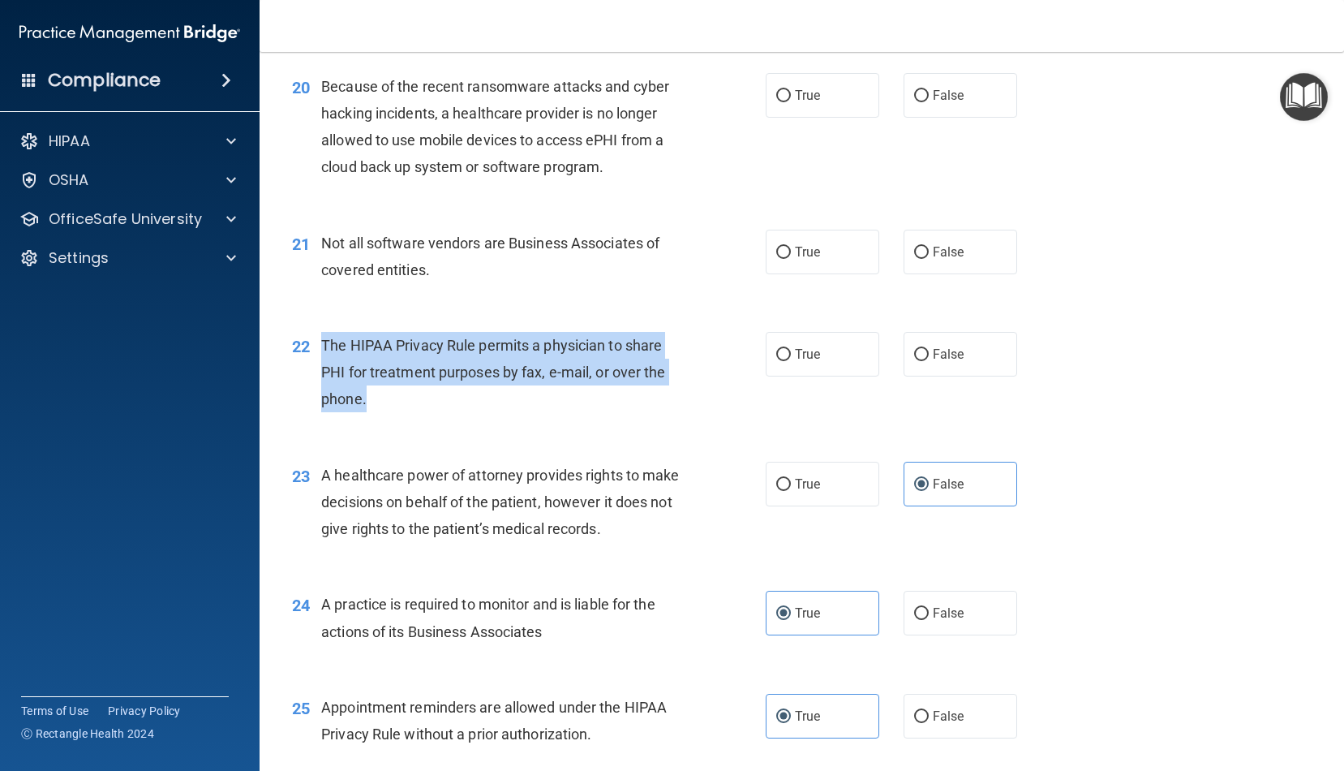
drag, startPoint x: 455, startPoint y: 397, endPoint x: 322, endPoint y: 331, distance: 148.4
click at [322, 332] on div "The HIPAA Privacy Rule permits a physician to share PHI for treatment purposes …" at bounding box center [507, 372] width 373 height 81
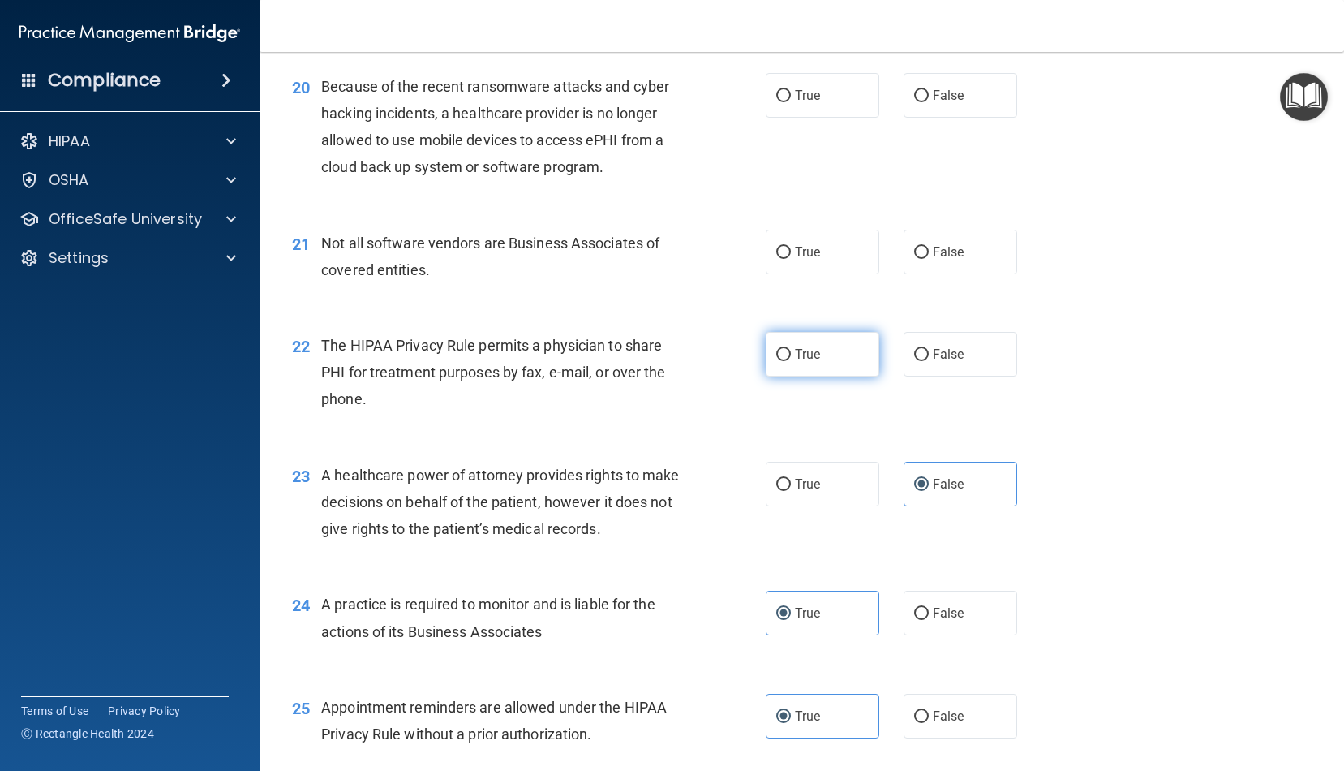
click at [774, 351] on label "True" at bounding box center [823, 354] width 114 height 45
click at [777, 351] on input "True" at bounding box center [784, 355] width 15 height 12
radio input "true"
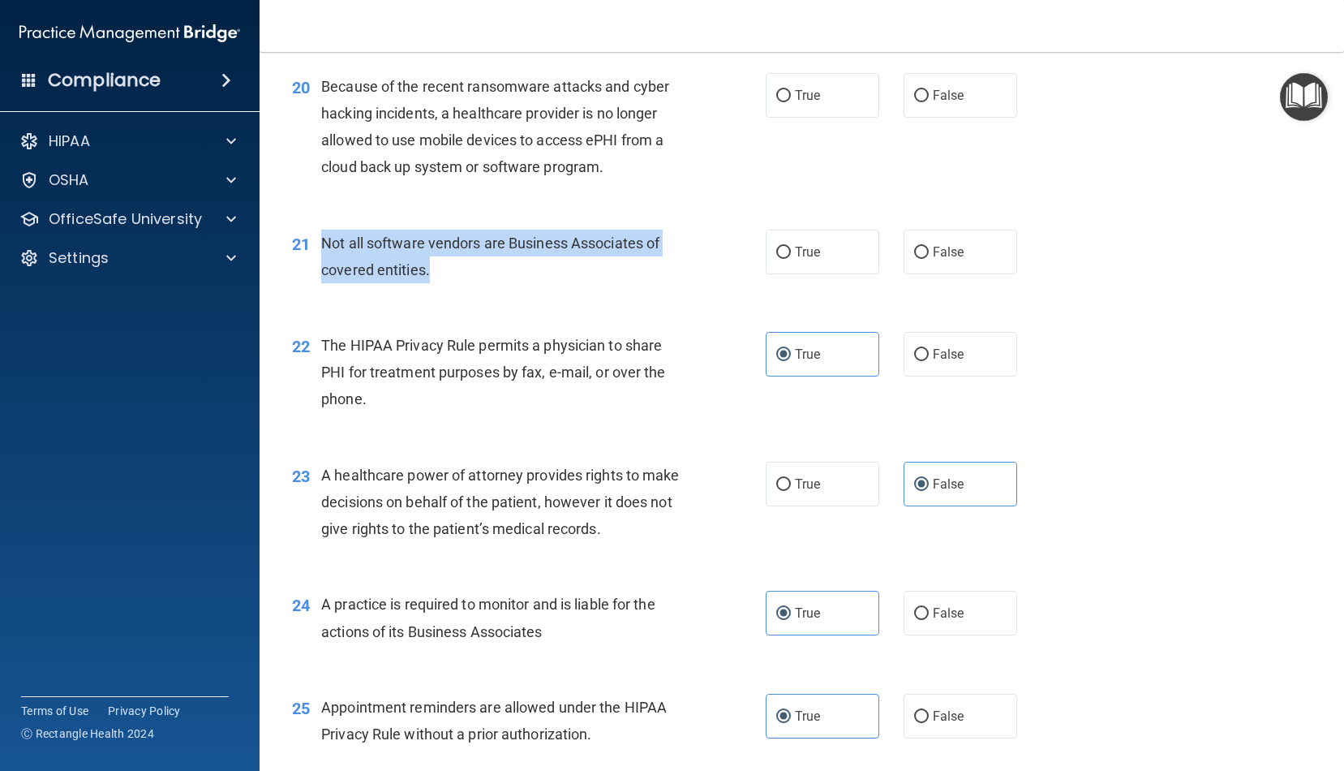
drag, startPoint x: 457, startPoint y: 261, endPoint x: 320, endPoint y: 228, distance: 141.1
click at [320, 230] on div "21 Not all software vendors are Business Associates of covered entities." at bounding box center [529, 261] width 523 height 62
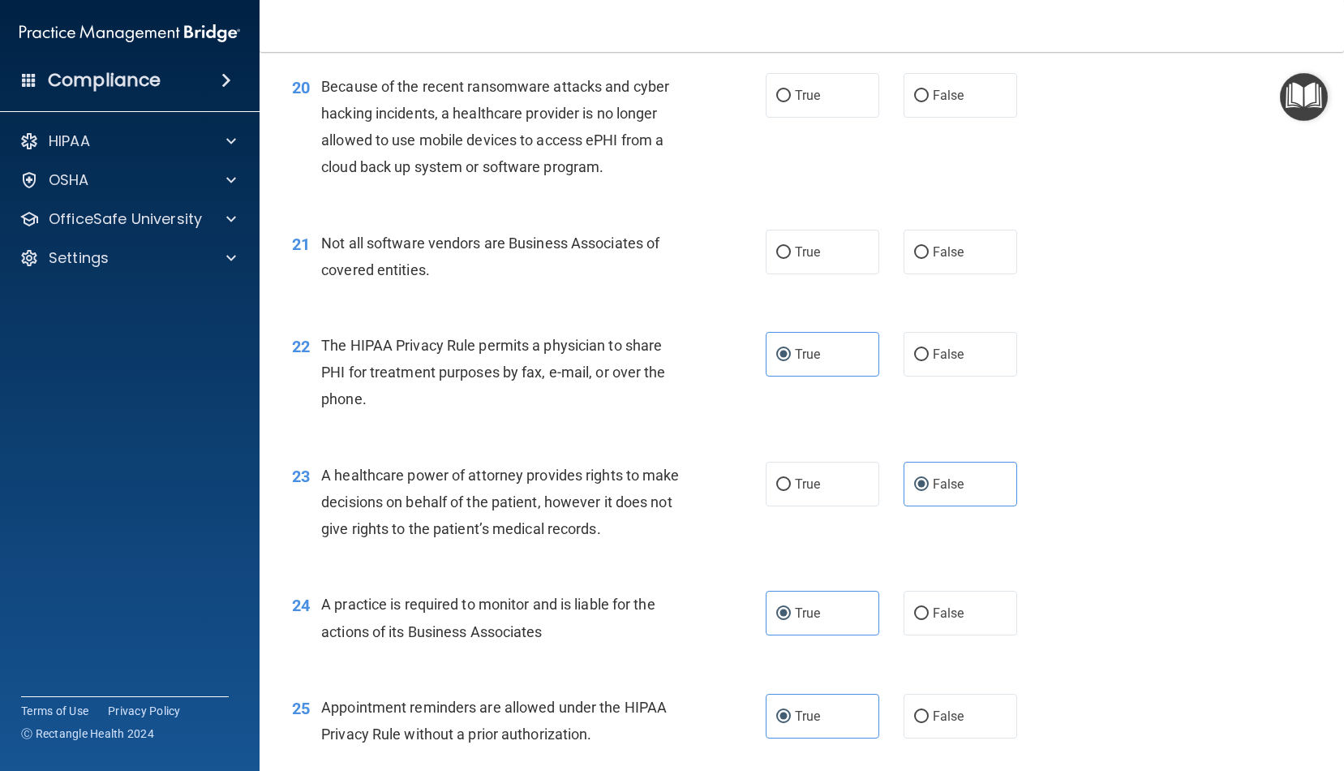
drag, startPoint x: 851, startPoint y: 277, endPoint x: 844, endPoint y: 272, distance: 8.8
click at [850, 276] on div "21 Not all software vendors are Business Associates of covered entities. True F…" at bounding box center [802, 260] width 1044 height 102
click at [842, 258] on label "True" at bounding box center [823, 252] width 114 height 45
click at [791, 258] on input "True" at bounding box center [784, 253] width 15 height 12
radio input "true"
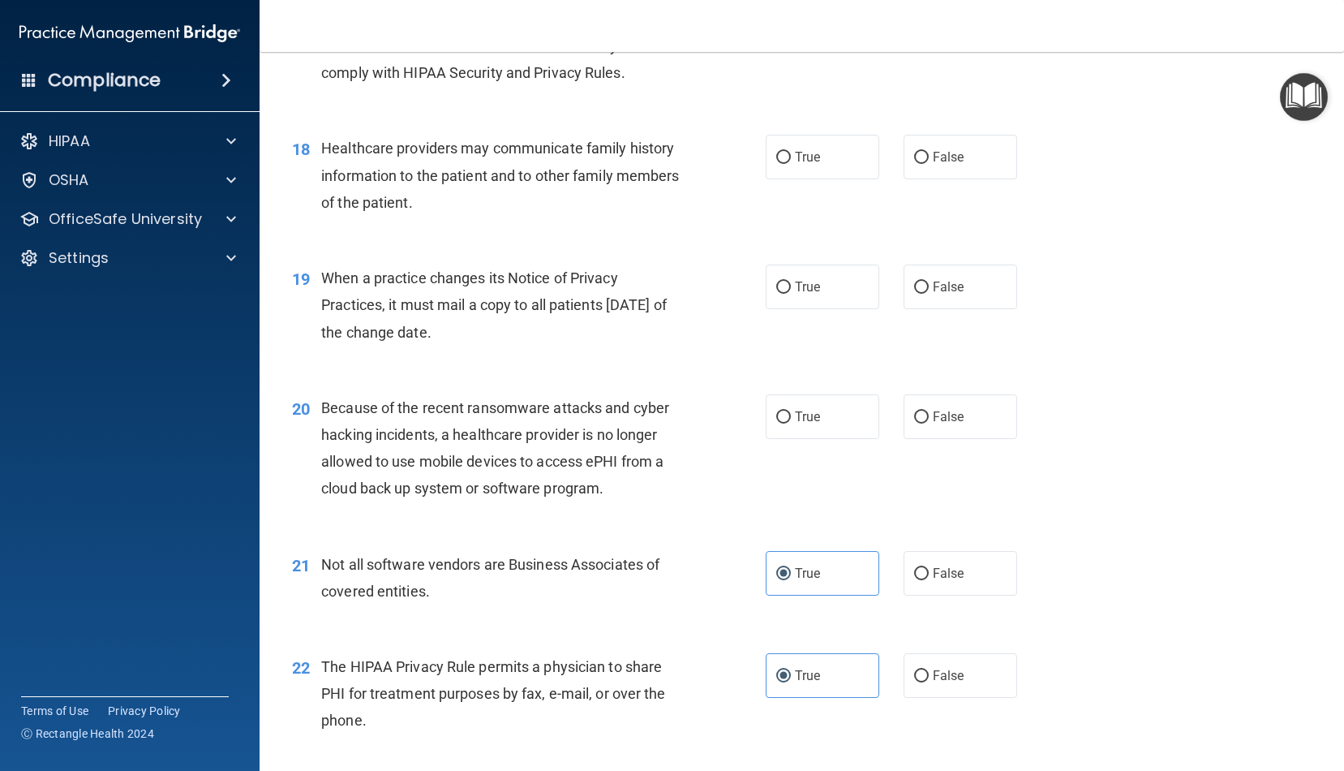
scroll to position [2302, 0]
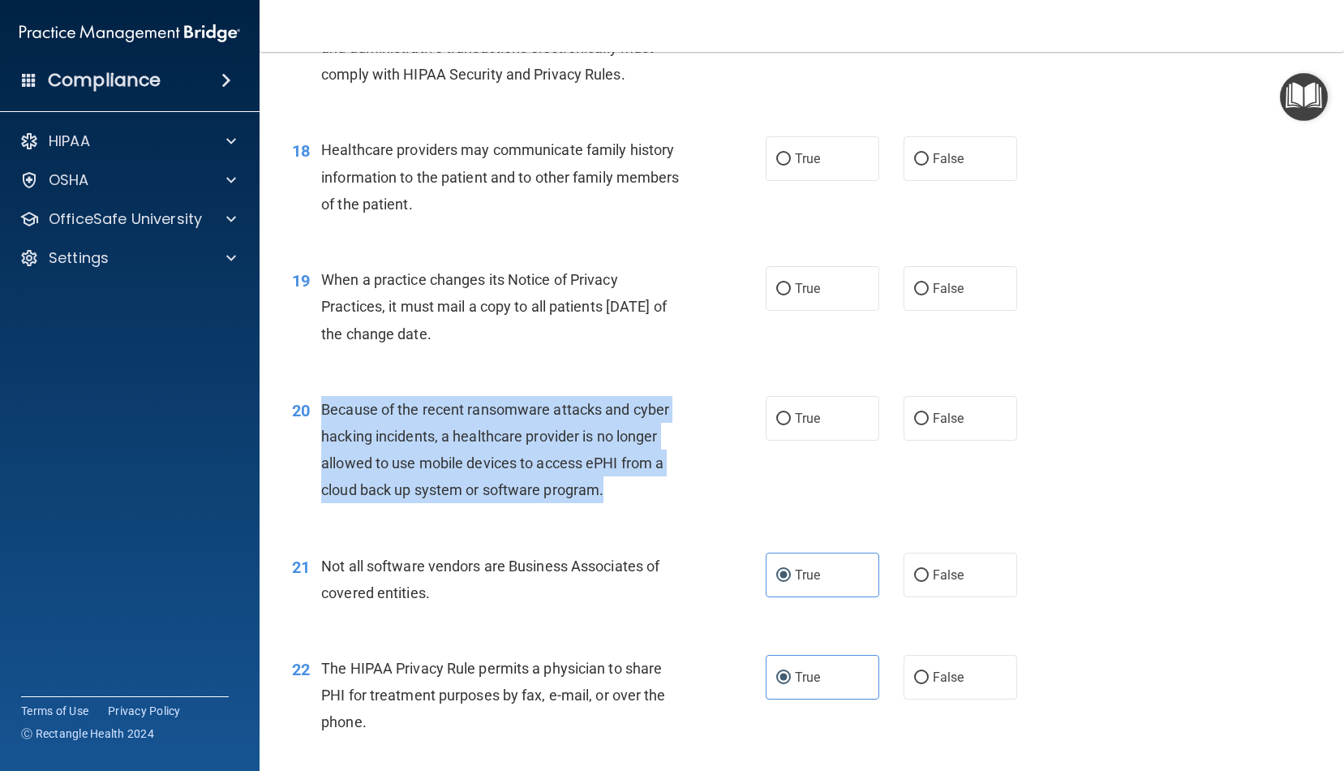
drag, startPoint x: 626, startPoint y: 483, endPoint x: 324, endPoint y: 393, distance: 315.0
click at [324, 396] on div "Because of the recent ransomware attacks and cyber hacking incidents, a healthc…" at bounding box center [507, 450] width 373 height 108
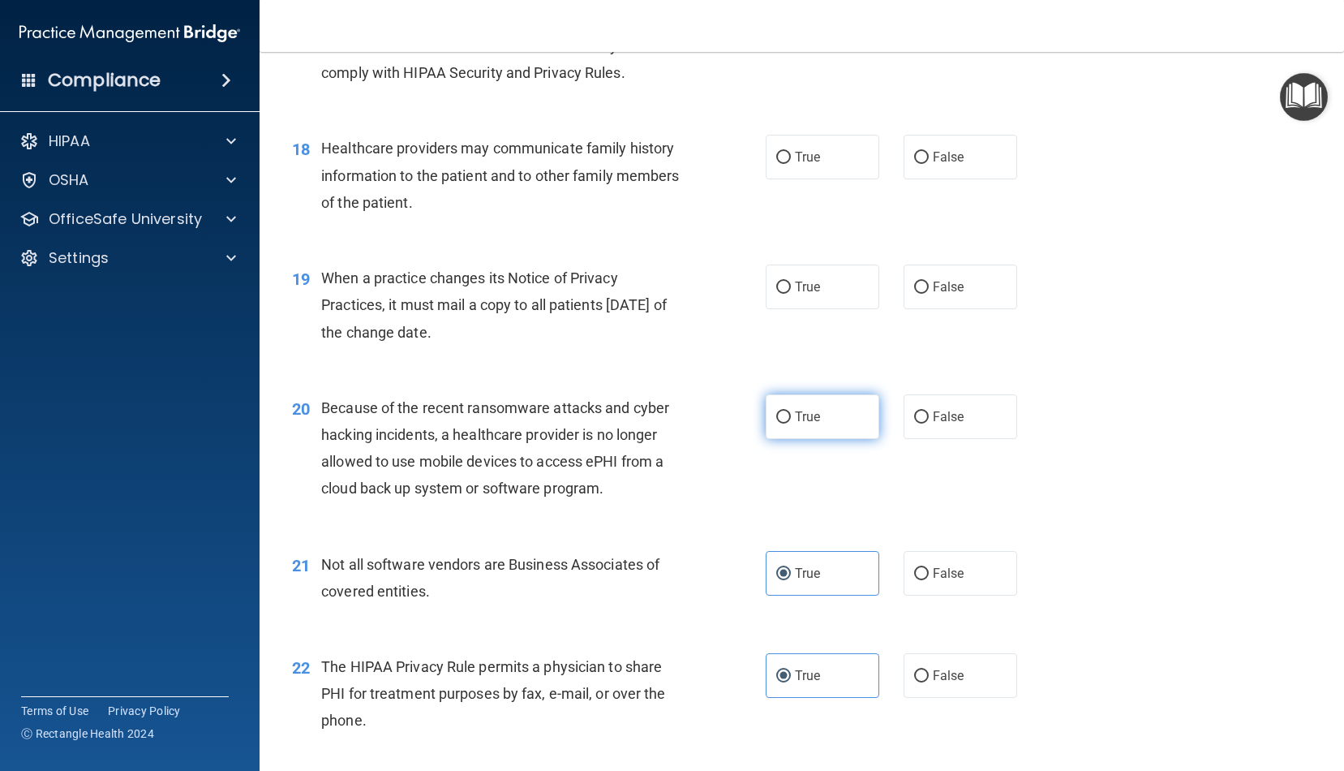
drag, startPoint x: 907, startPoint y: 407, endPoint x: 879, endPoint y: 402, distance: 28.8
click at [906, 406] on label "False" at bounding box center [961, 416] width 114 height 45
click at [914, 411] on input "False" at bounding box center [921, 417] width 15 height 12
radio input "true"
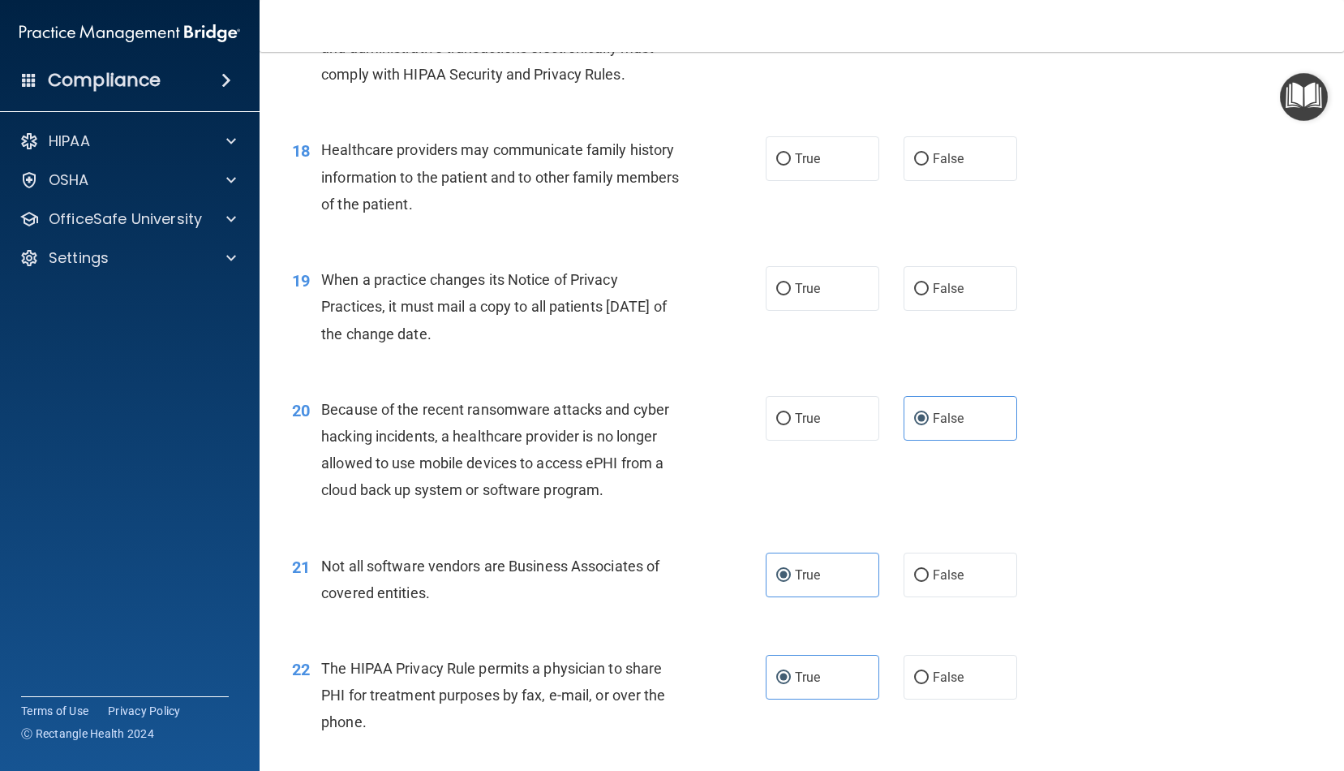
drag, startPoint x: 798, startPoint y: 281, endPoint x: 586, endPoint y: 300, distance: 212.7
click at [798, 281] on span "True" at bounding box center [807, 288] width 25 height 15
click at [791, 283] on input "True" at bounding box center [784, 289] width 15 height 12
radio input "true"
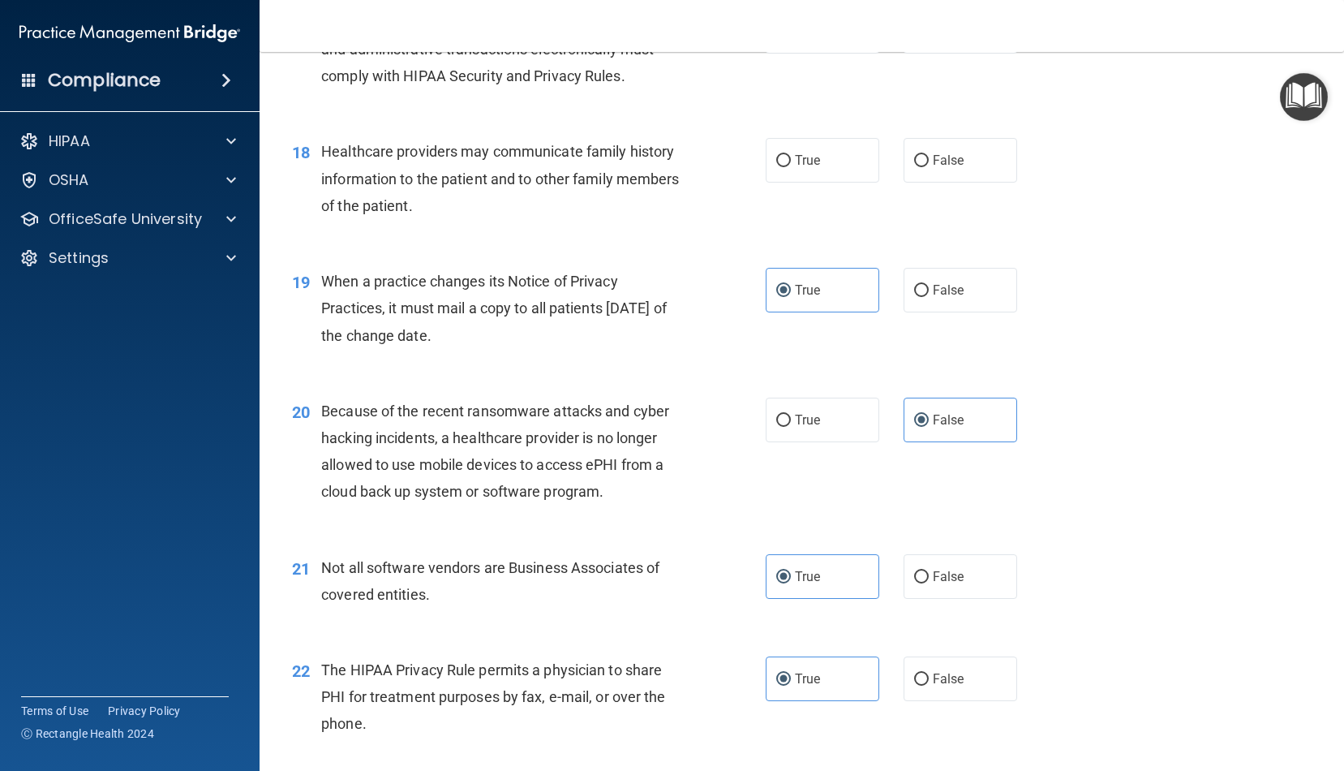
drag, startPoint x: 501, startPoint y: 327, endPoint x: 319, endPoint y: 265, distance: 191.9
click at [319, 268] on div "19 When a practice changes its Notice of Privacy Practices, it must mail a copy…" at bounding box center [529, 312] width 523 height 89
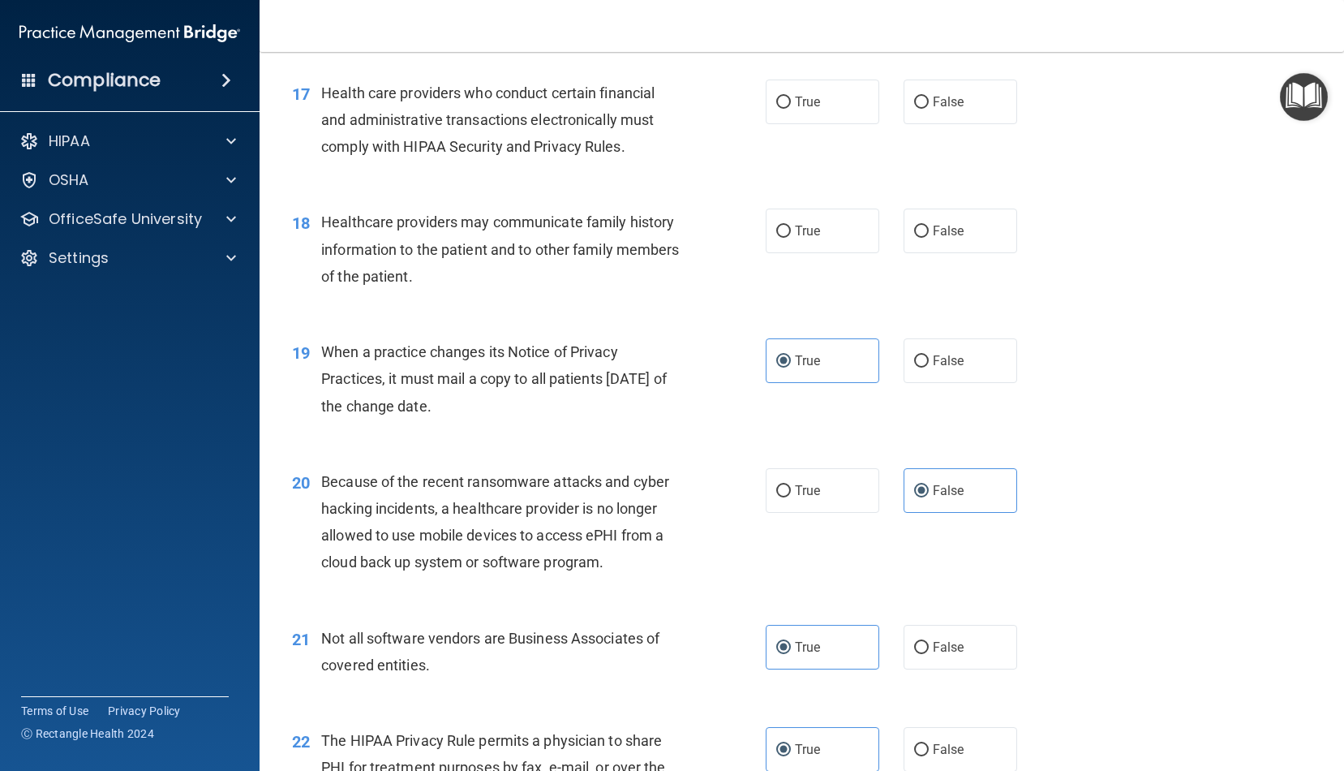
scroll to position [2226, 0]
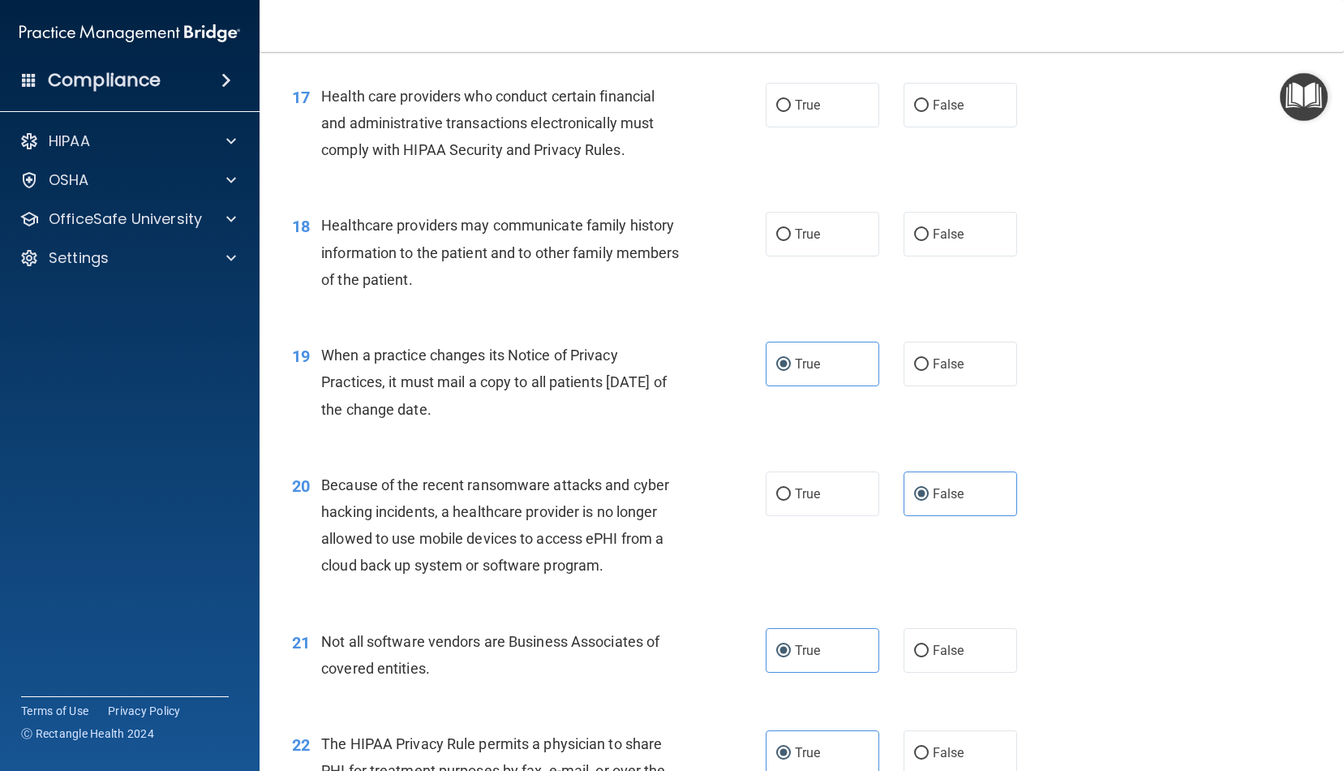
drag, startPoint x: 563, startPoint y: 282, endPoint x: 542, endPoint y: 281, distance: 21.2
click at [562, 282] on div "18 Healthcare providers may communicate family history information to the patie…" at bounding box center [529, 256] width 523 height 89
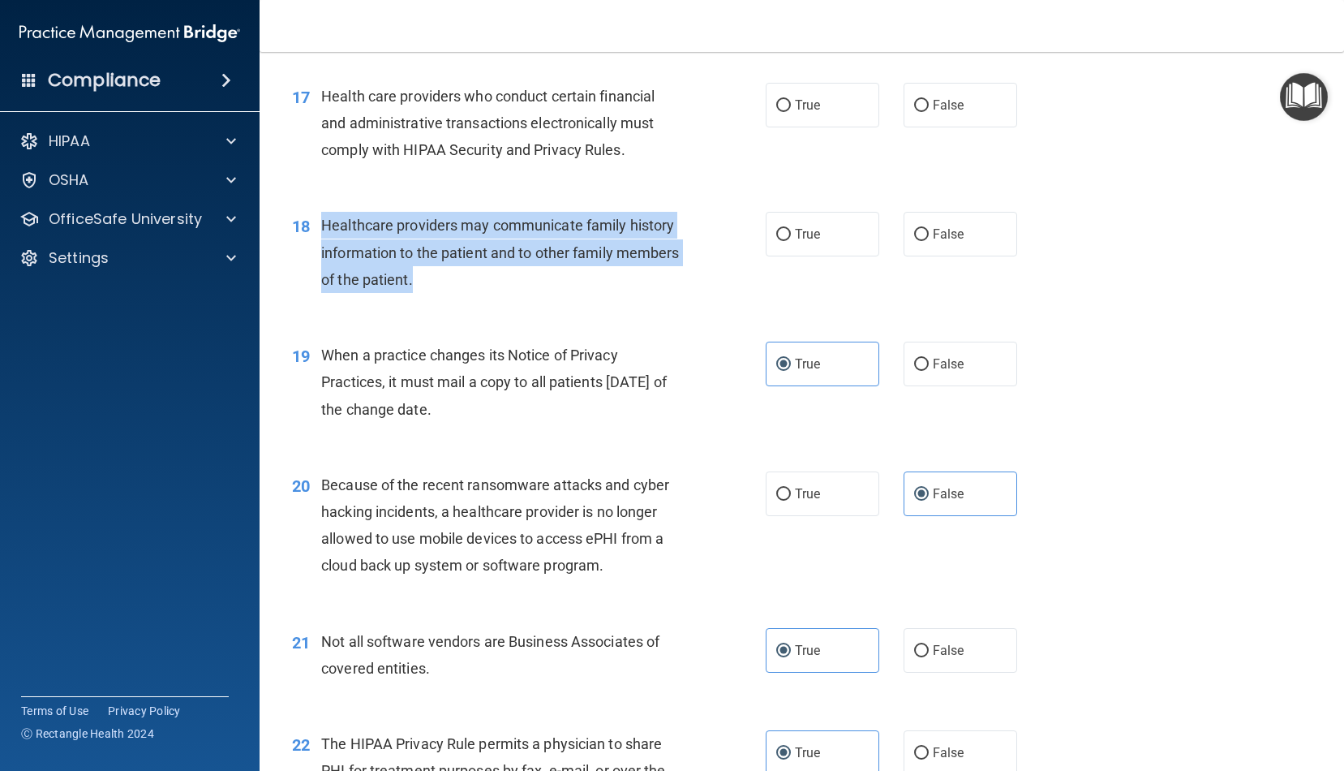
drag, startPoint x: 471, startPoint y: 272, endPoint x: 316, endPoint y: 209, distance: 166.7
click at [316, 212] on div "18 Healthcare providers may communicate family history information to the patie…" at bounding box center [529, 256] width 523 height 89
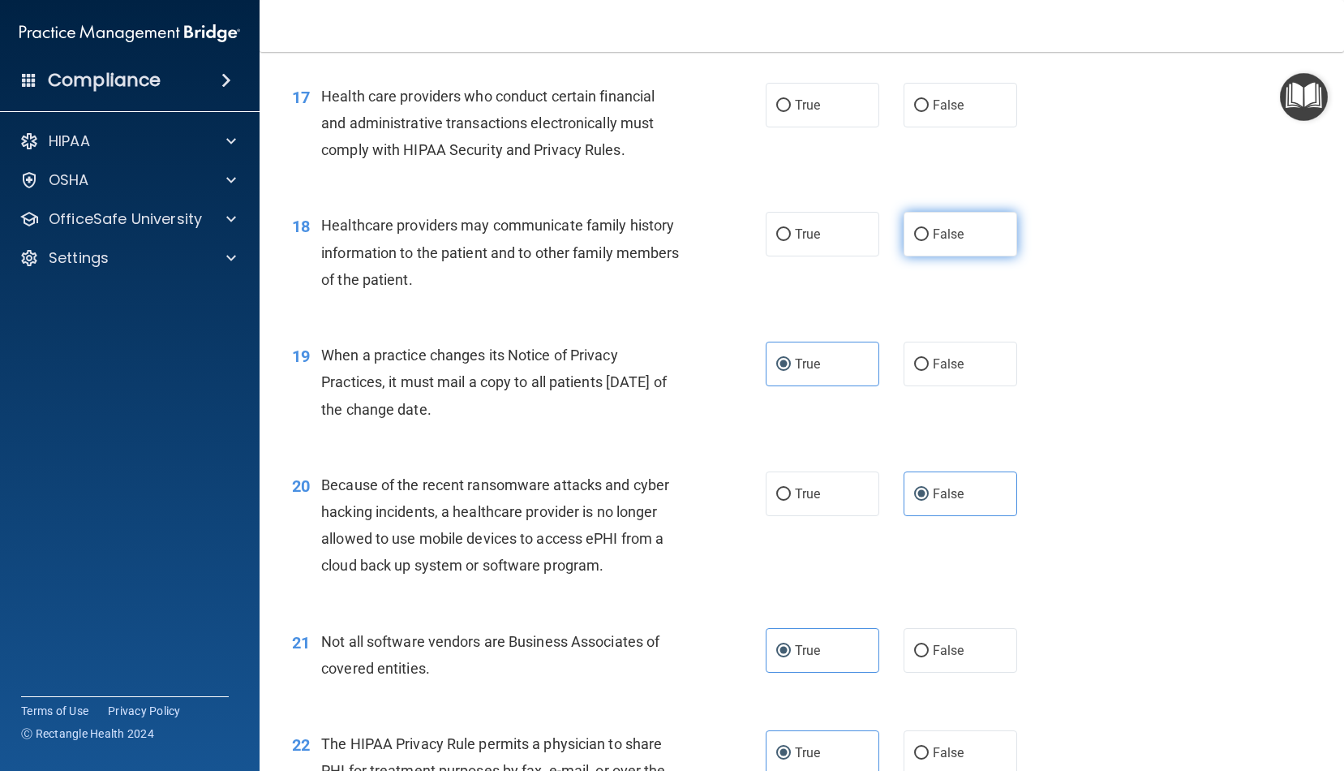
click at [940, 239] on label "False" at bounding box center [961, 234] width 114 height 45
click at [929, 239] on input "False" at bounding box center [921, 235] width 15 height 12
radio input "true"
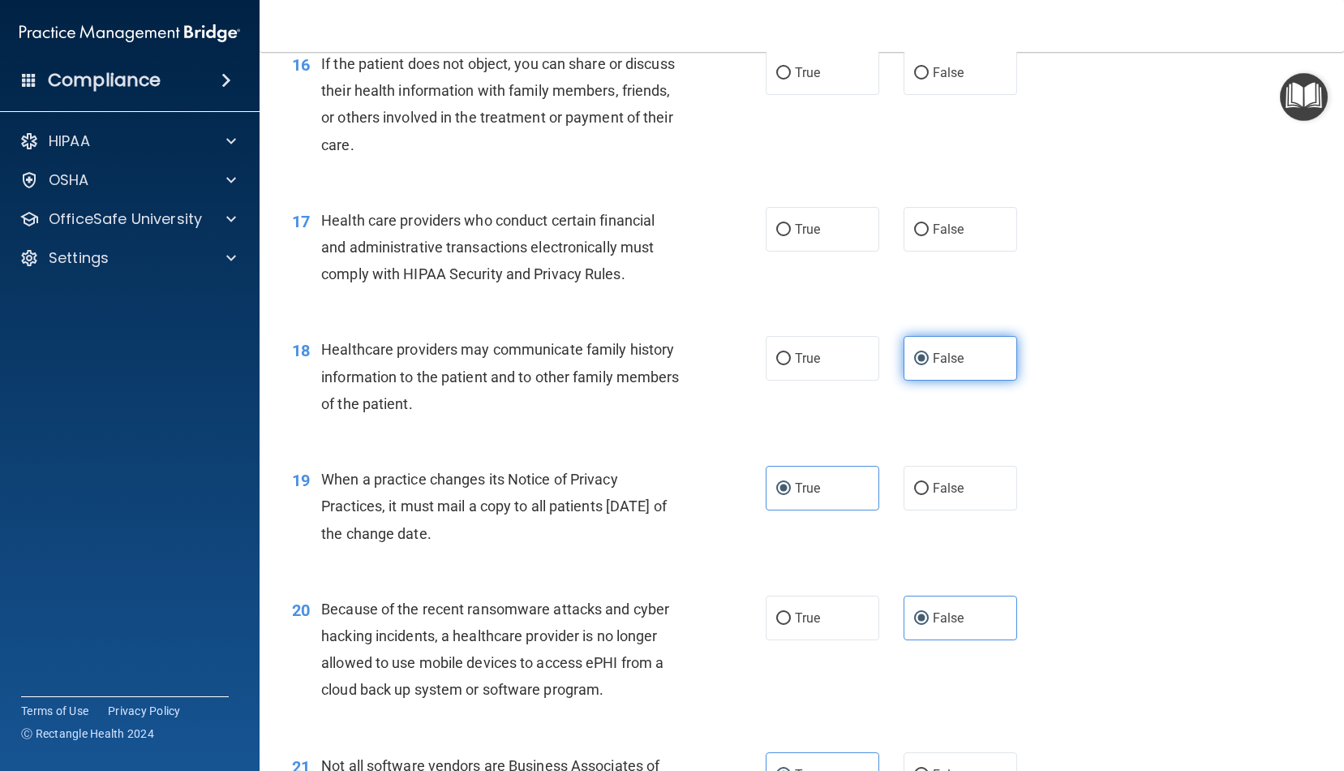
scroll to position [2088, 0]
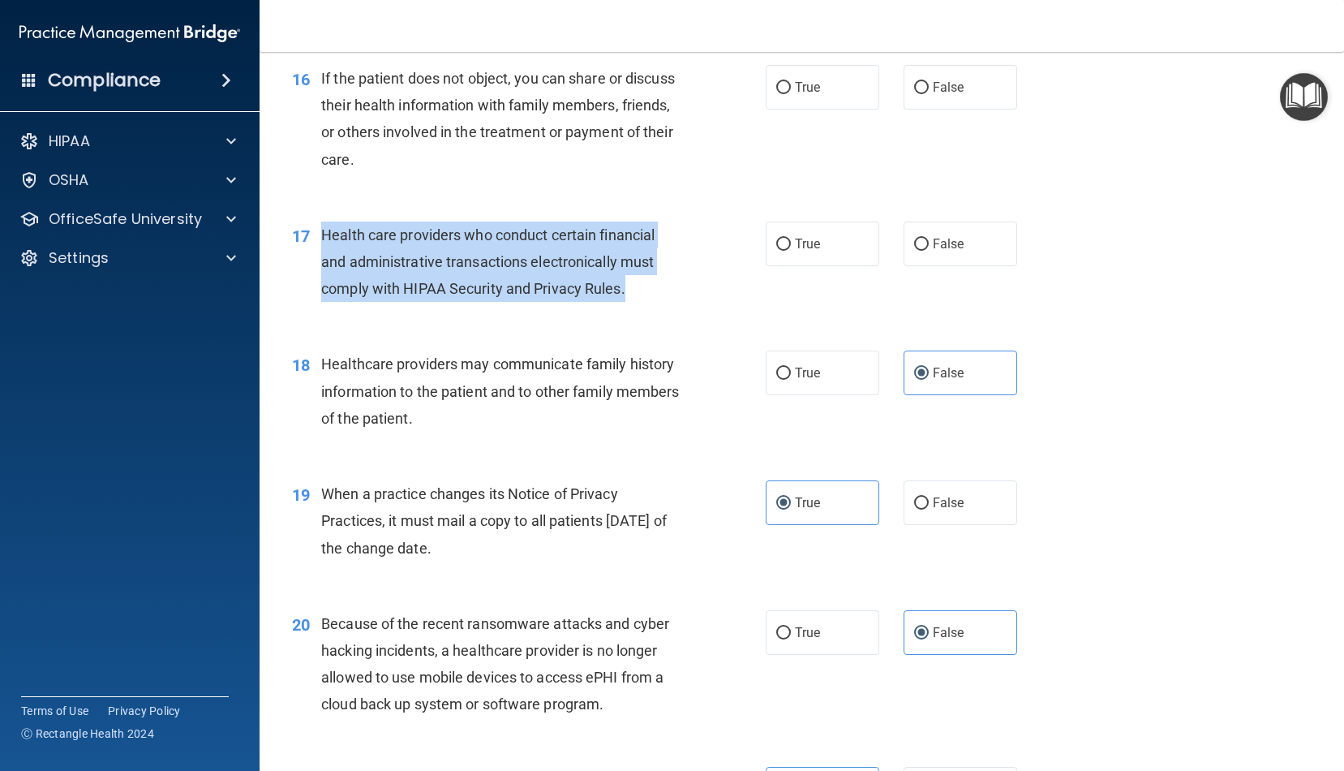
drag, startPoint x: 630, startPoint y: 285, endPoint x: 321, endPoint y: 217, distance: 316.4
click at [320, 222] on div "17 Health care providers who conduct certain financial and administrative trans…" at bounding box center [529, 266] width 523 height 89
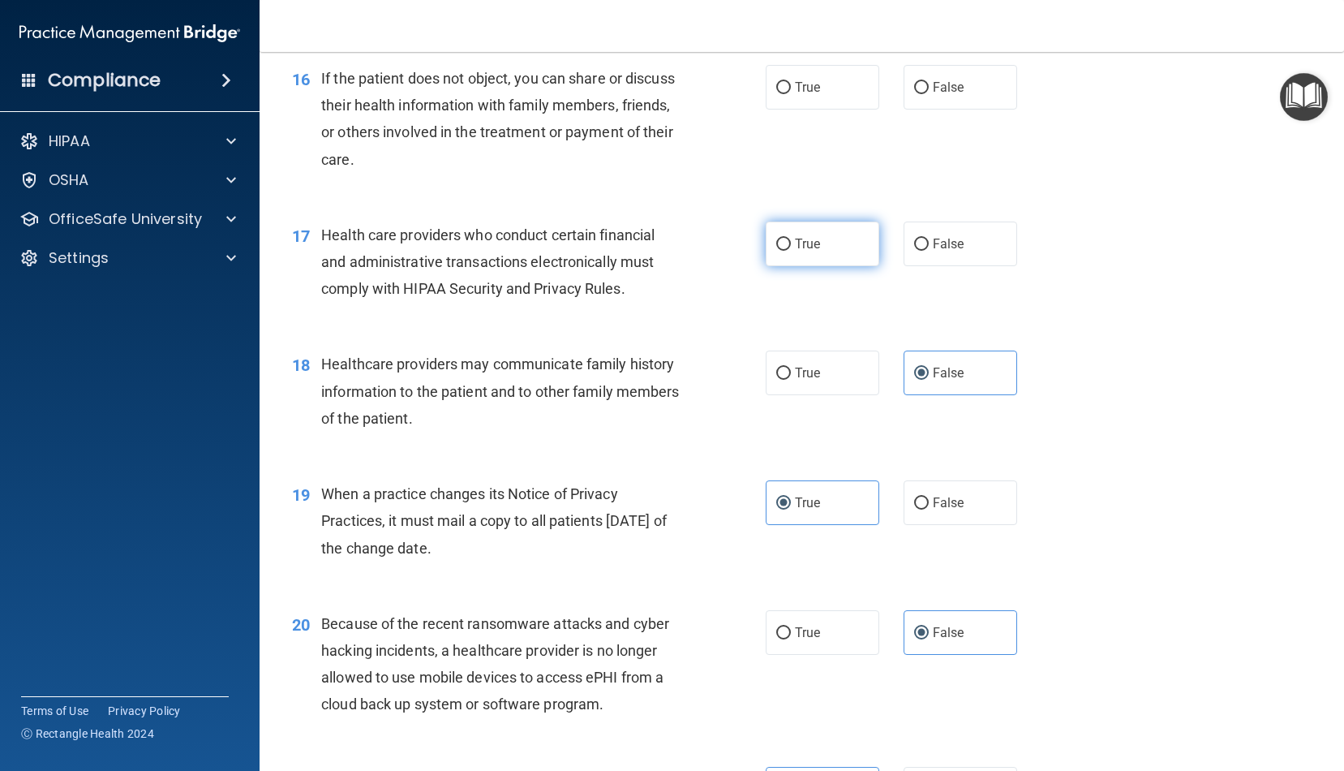
click at [795, 236] on span "True" at bounding box center [807, 243] width 25 height 15
click at [791, 239] on input "True" at bounding box center [784, 245] width 15 height 12
radio input "true"
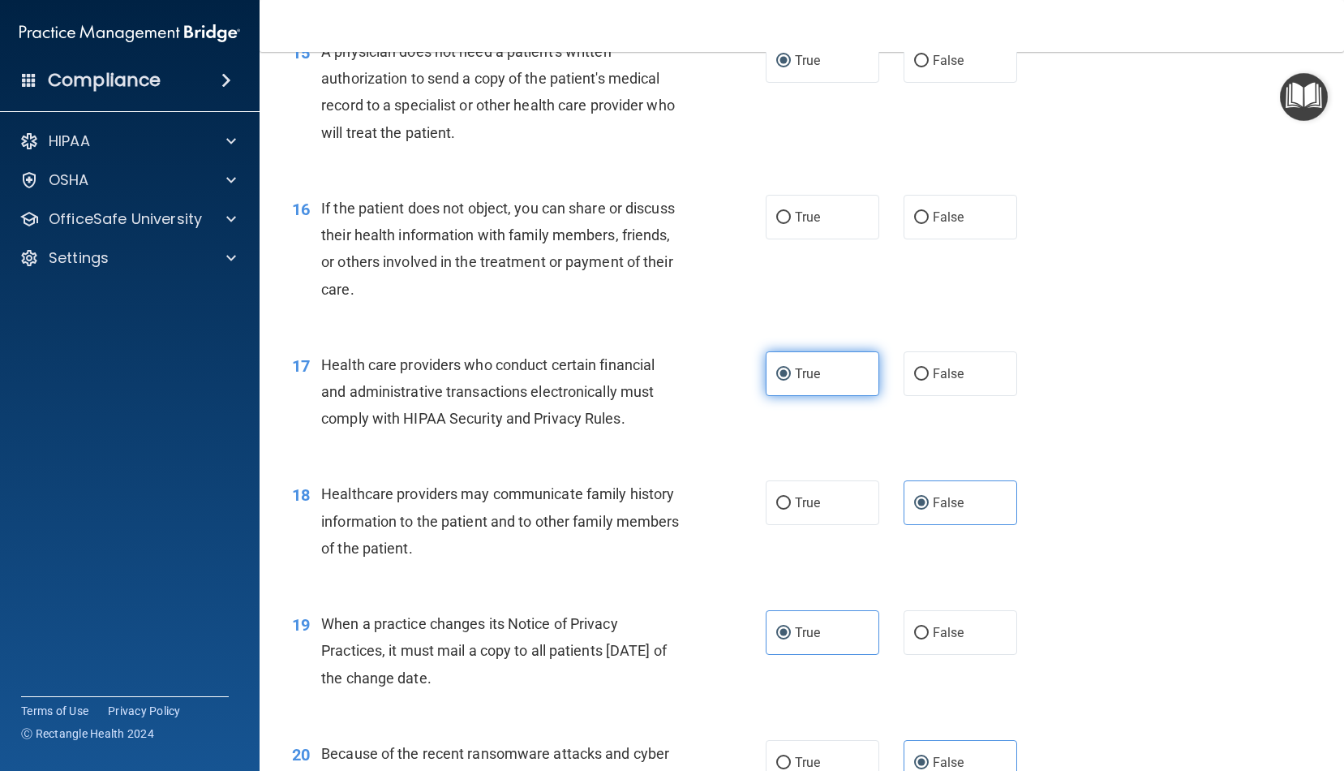
scroll to position [1905, 0]
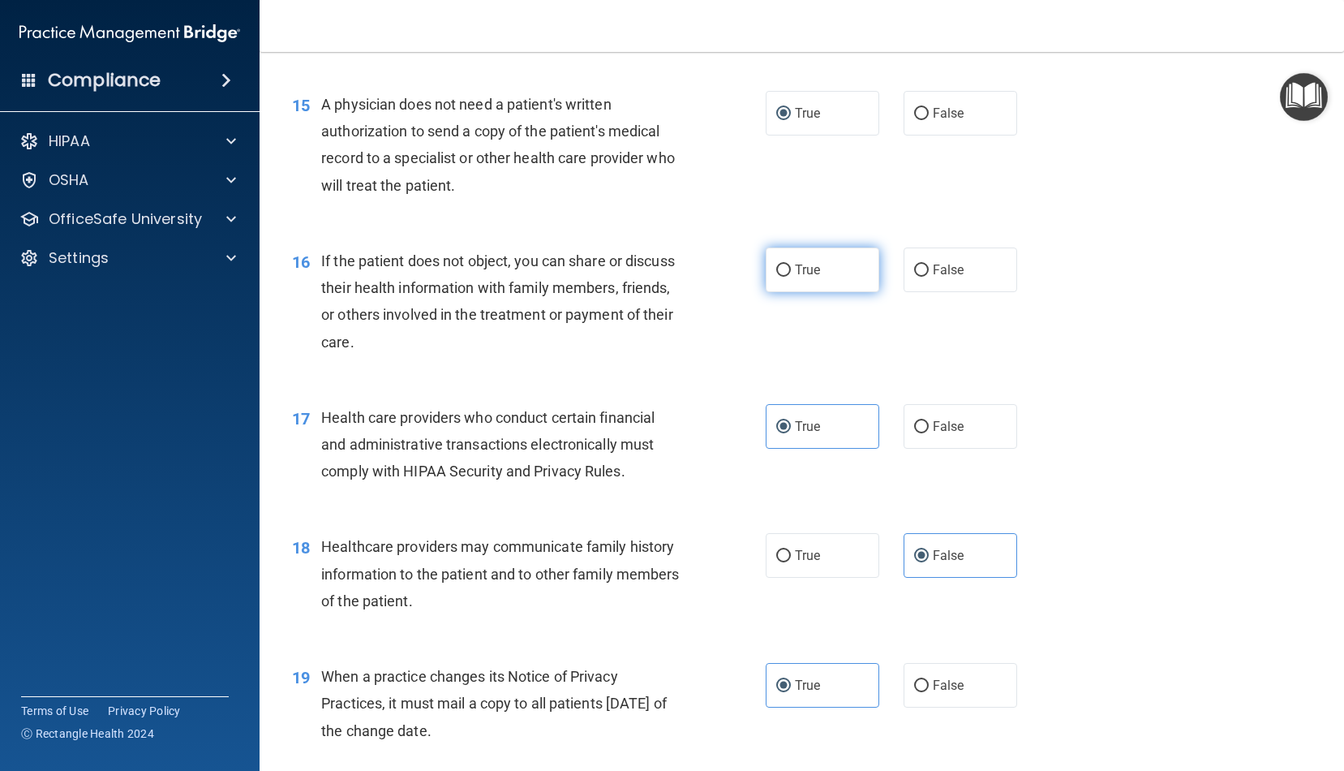
click at [867, 264] on label "True" at bounding box center [823, 269] width 114 height 45
click at [791, 265] on input "True" at bounding box center [784, 271] width 15 height 12
radio input "true"
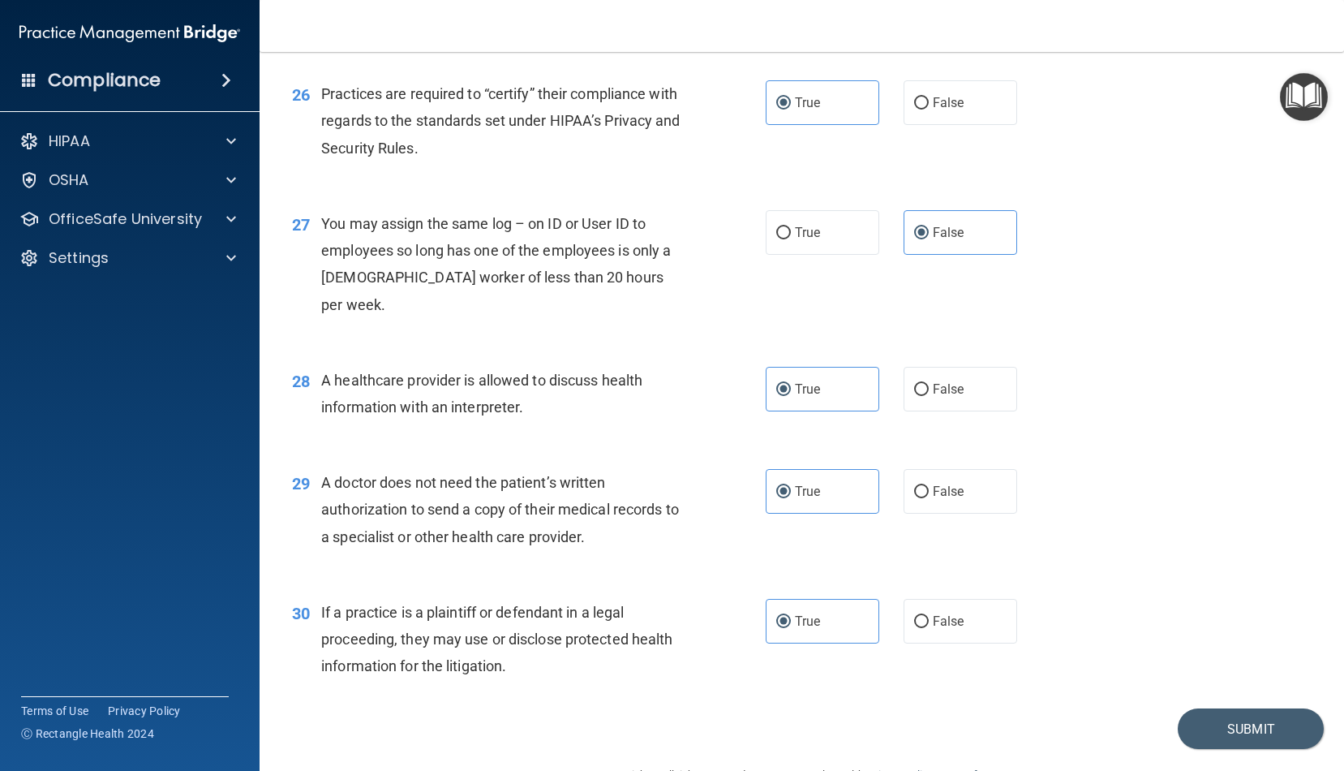
scroll to position [3340, 0]
click at [1256, 709] on button "Submit" at bounding box center [1251, 729] width 146 height 41
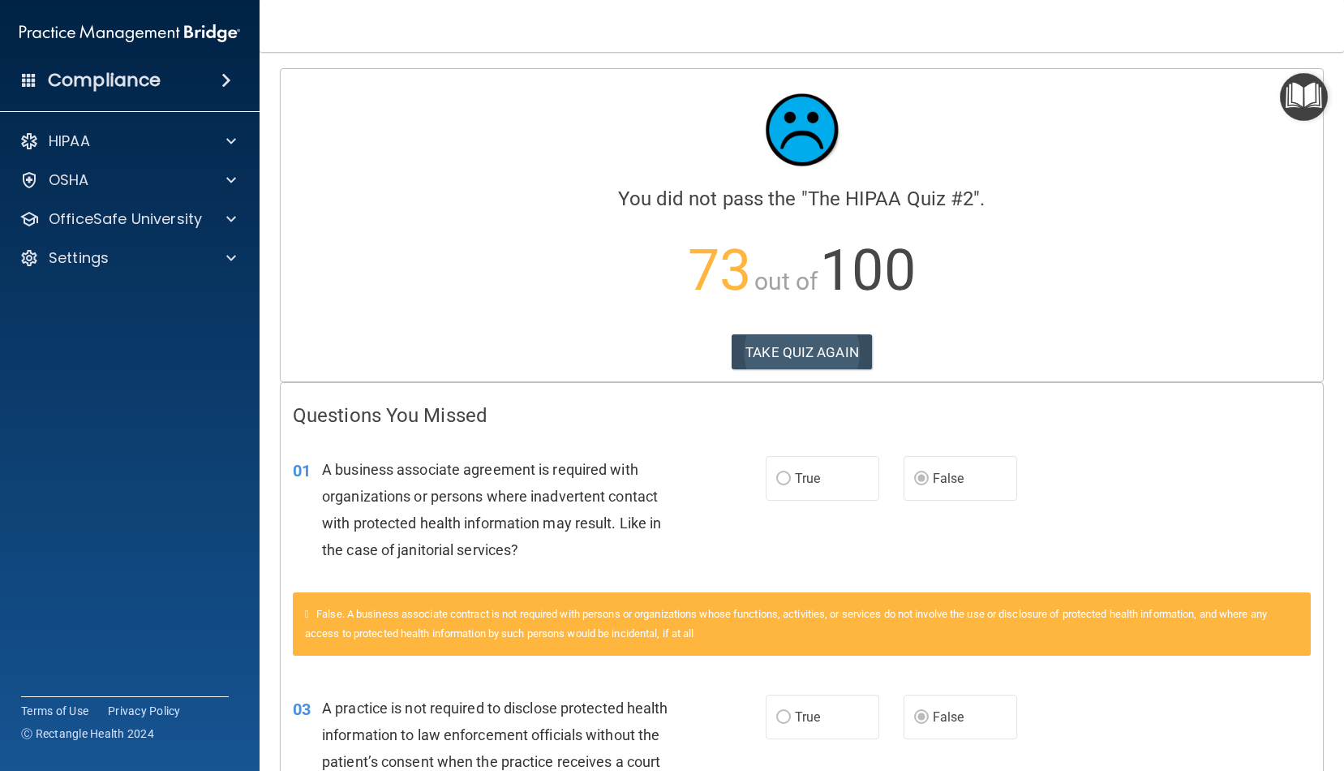
click at [766, 346] on button "TAKE QUIZ AGAIN" at bounding box center [802, 352] width 140 height 36
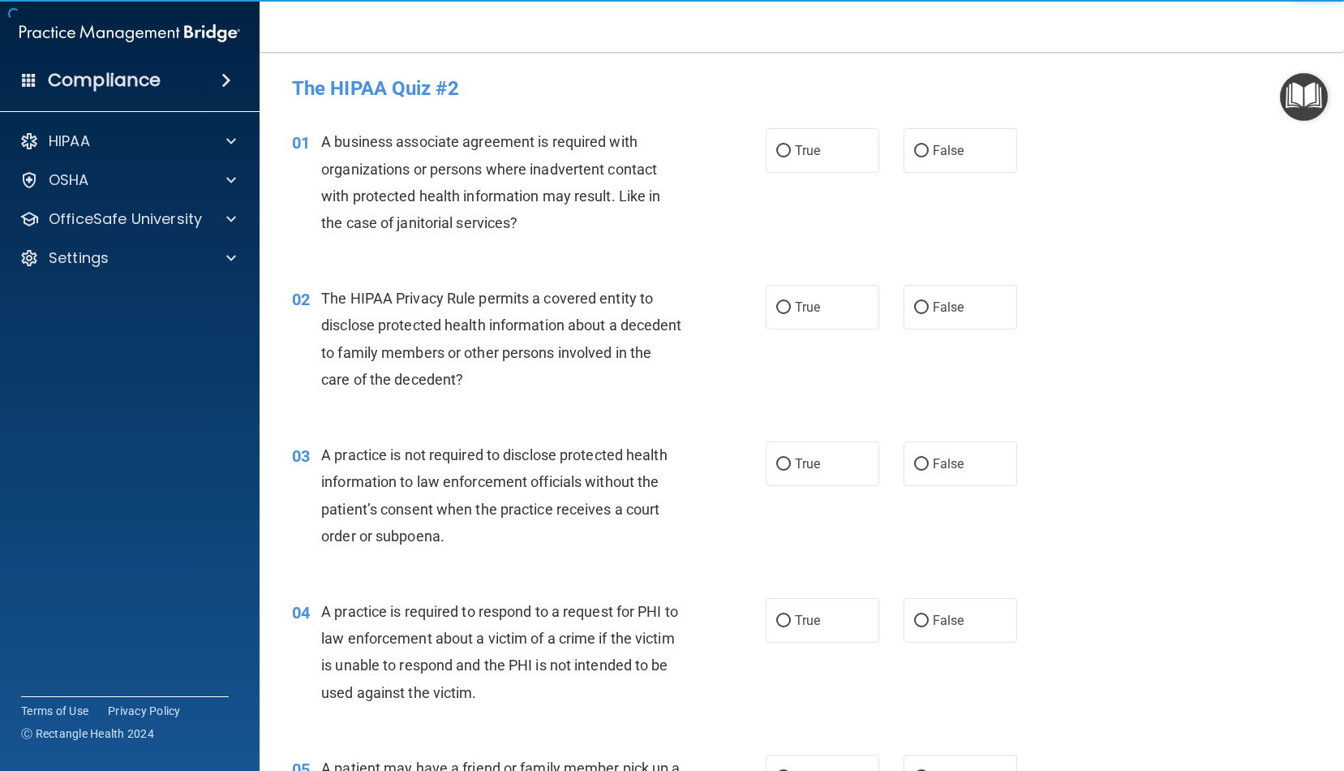
scroll to position [6, 0]
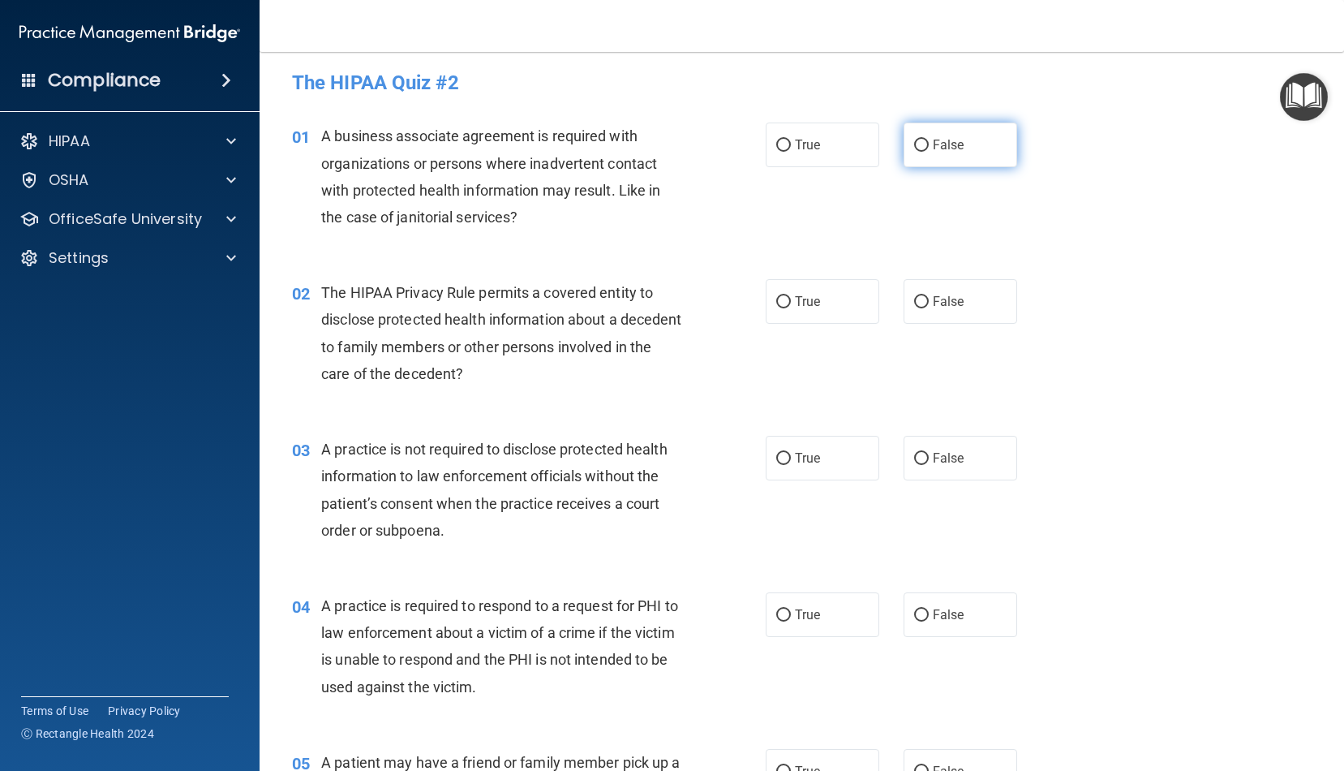
click at [943, 161] on label "False" at bounding box center [961, 145] width 114 height 45
click at [929, 152] on input "False" at bounding box center [921, 146] width 15 height 12
radio input "true"
click at [856, 304] on label "True" at bounding box center [823, 301] width 114 height 45
click at [791, 304] on input "True" at bounding box center [784, 302] width 15 height 12
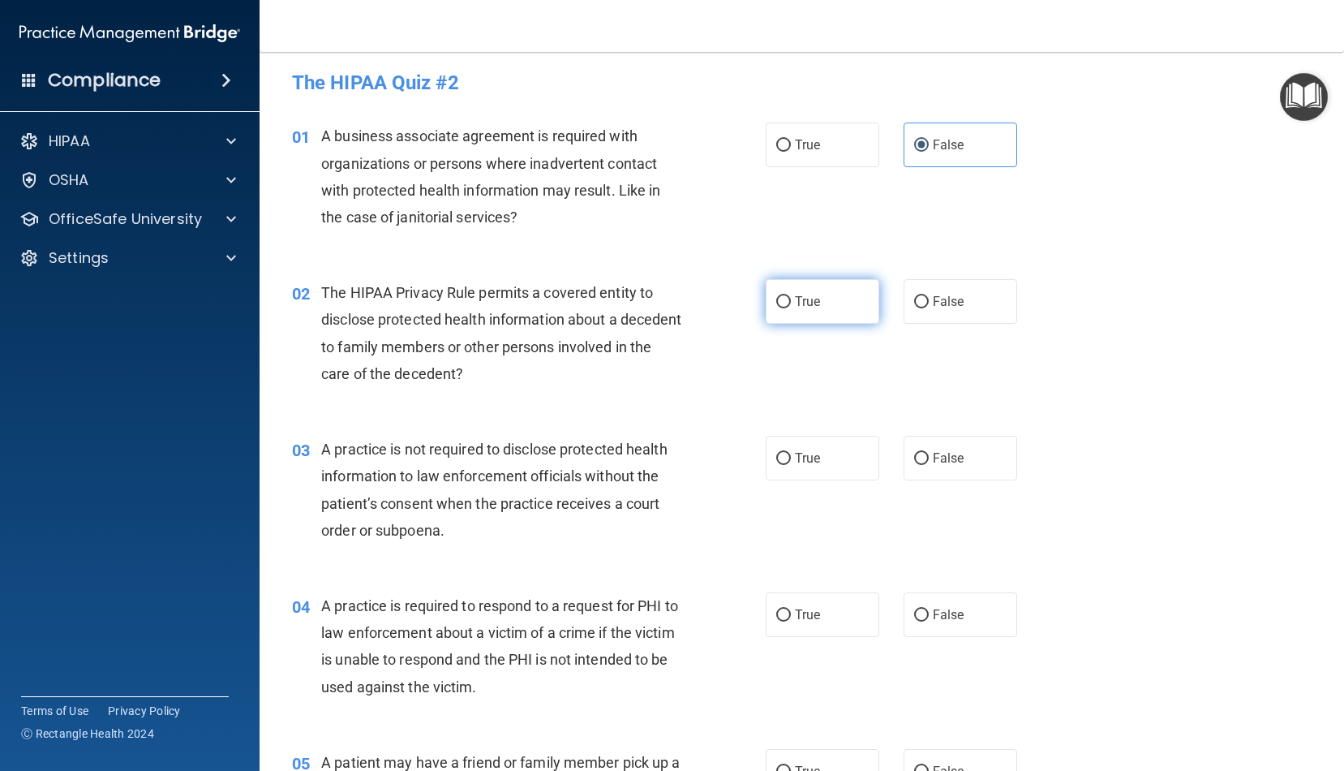
radio input "true"
click at [935, 464] on label "False" at bounding box center [961, 458] width 114 height 45
click at [929, 464] on input "False" at bounding box center [921, 459] width 15 height 12
radio input "true"
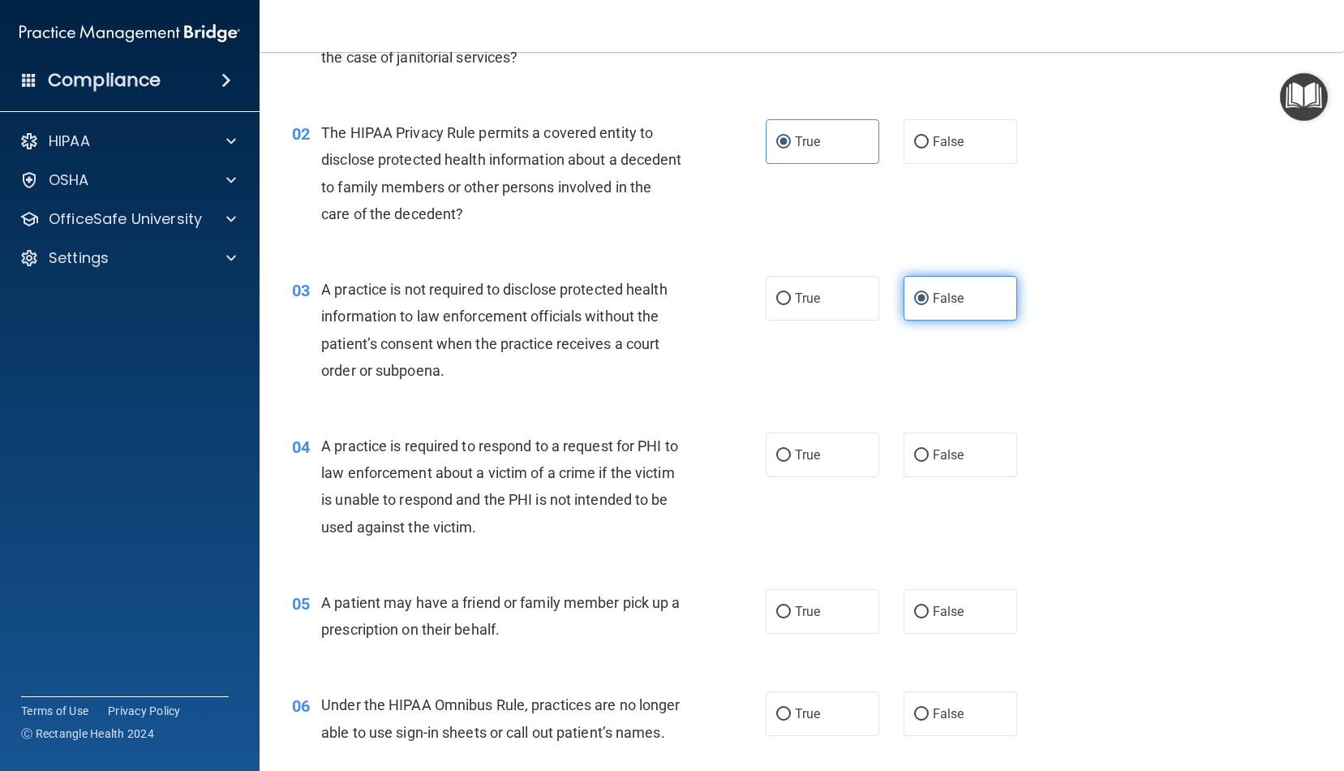
scroll to position [186, 0]
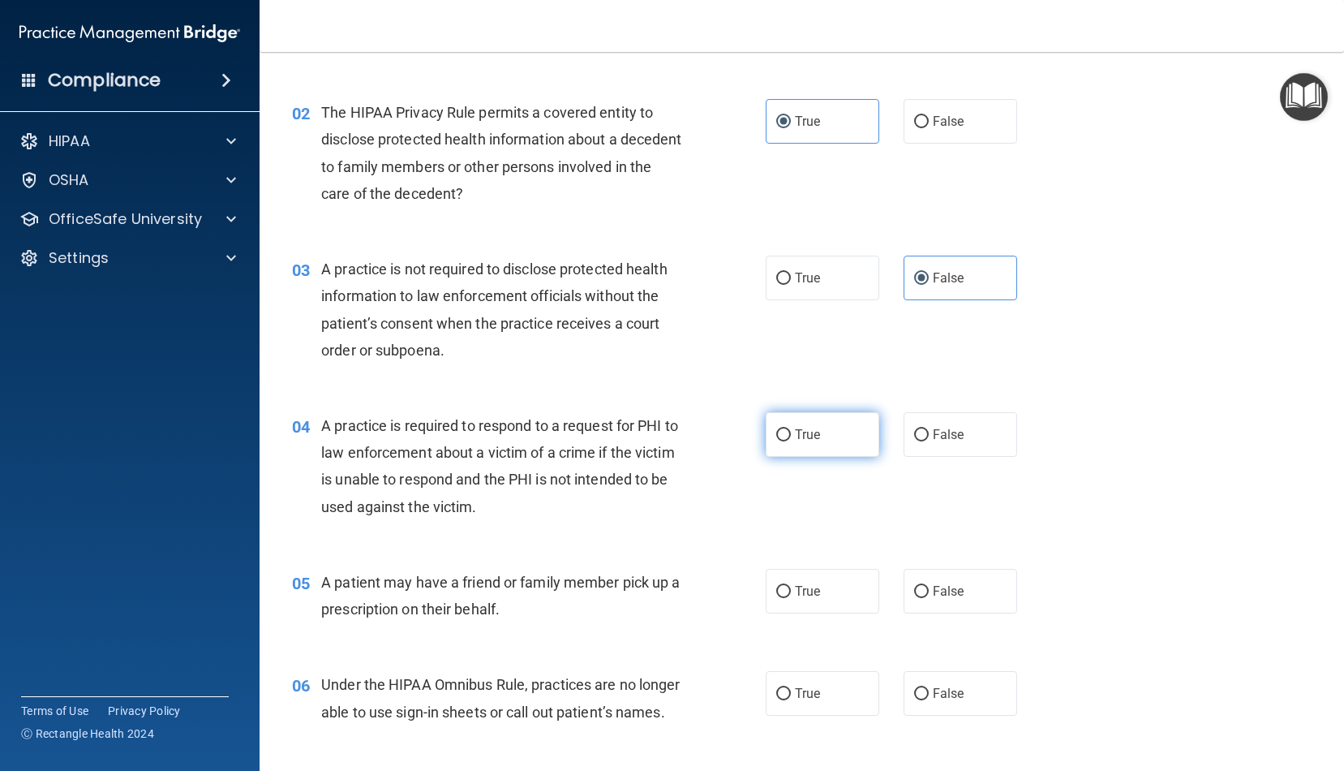
click at [785, 441] on label "True" at bounding box center [823, 434] width 114 height 45
click at [785, 441] on input "True" at bounding box center [784, 435] width 15 height 12
radio input "true"
click at [807, 588] on span "True" at bounding box center [807, 590] width 25 height 15
click at [791, 588] on input "True" at bounding box center [784, 592] width 15 height 12
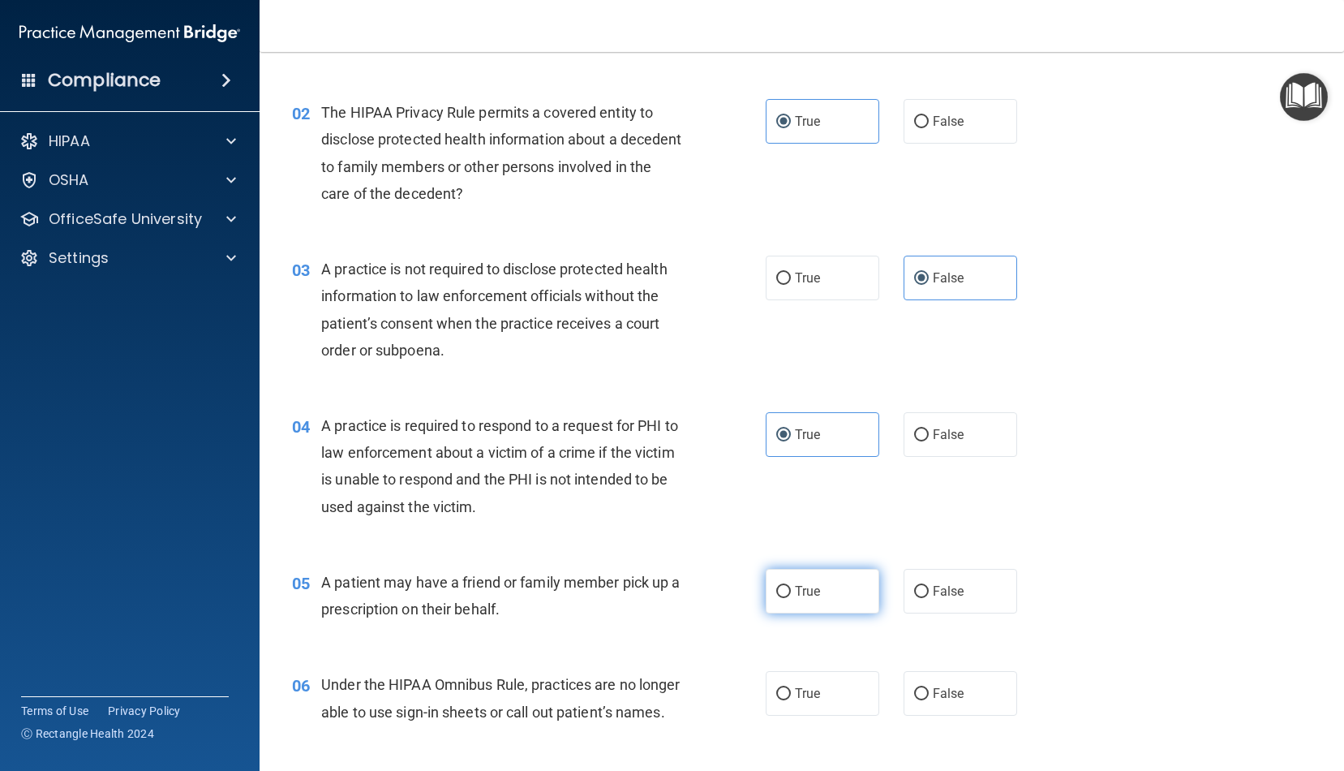
radio input "true"
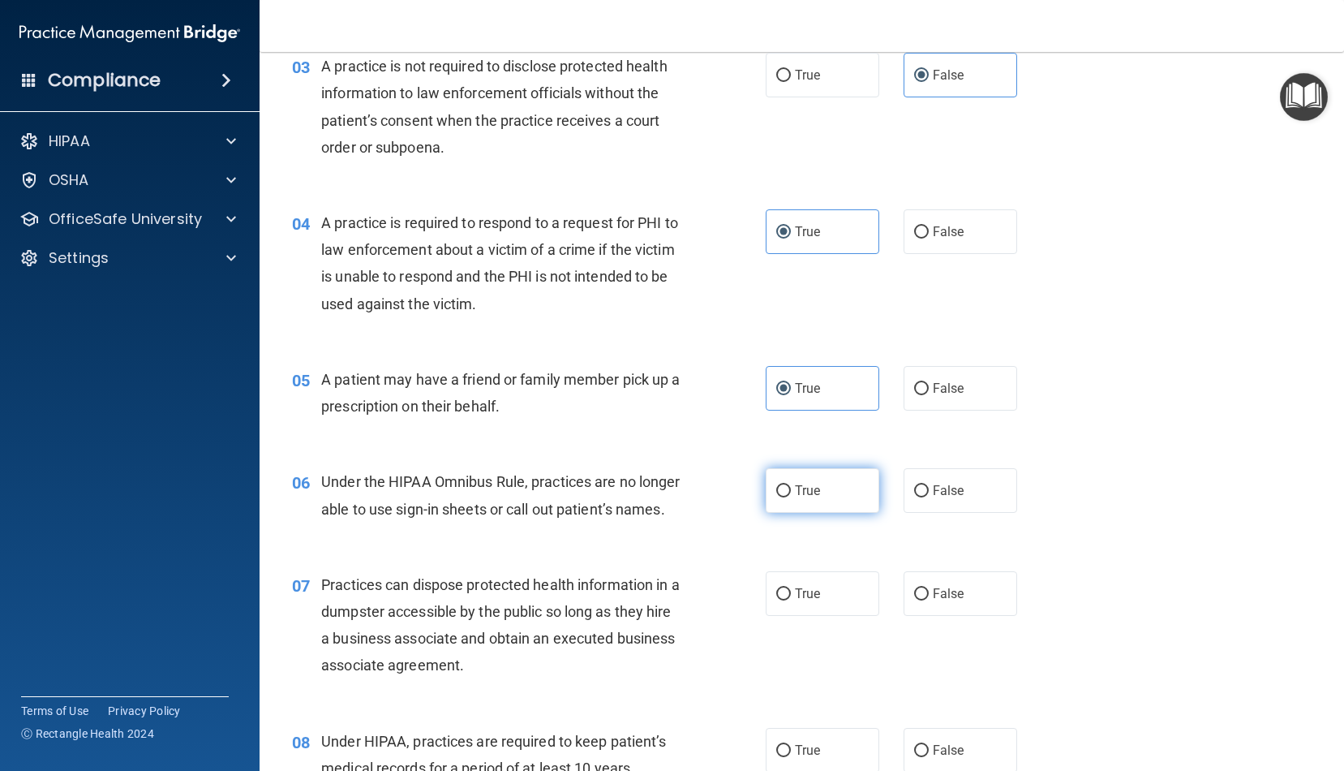
scroll to position [394, 0]
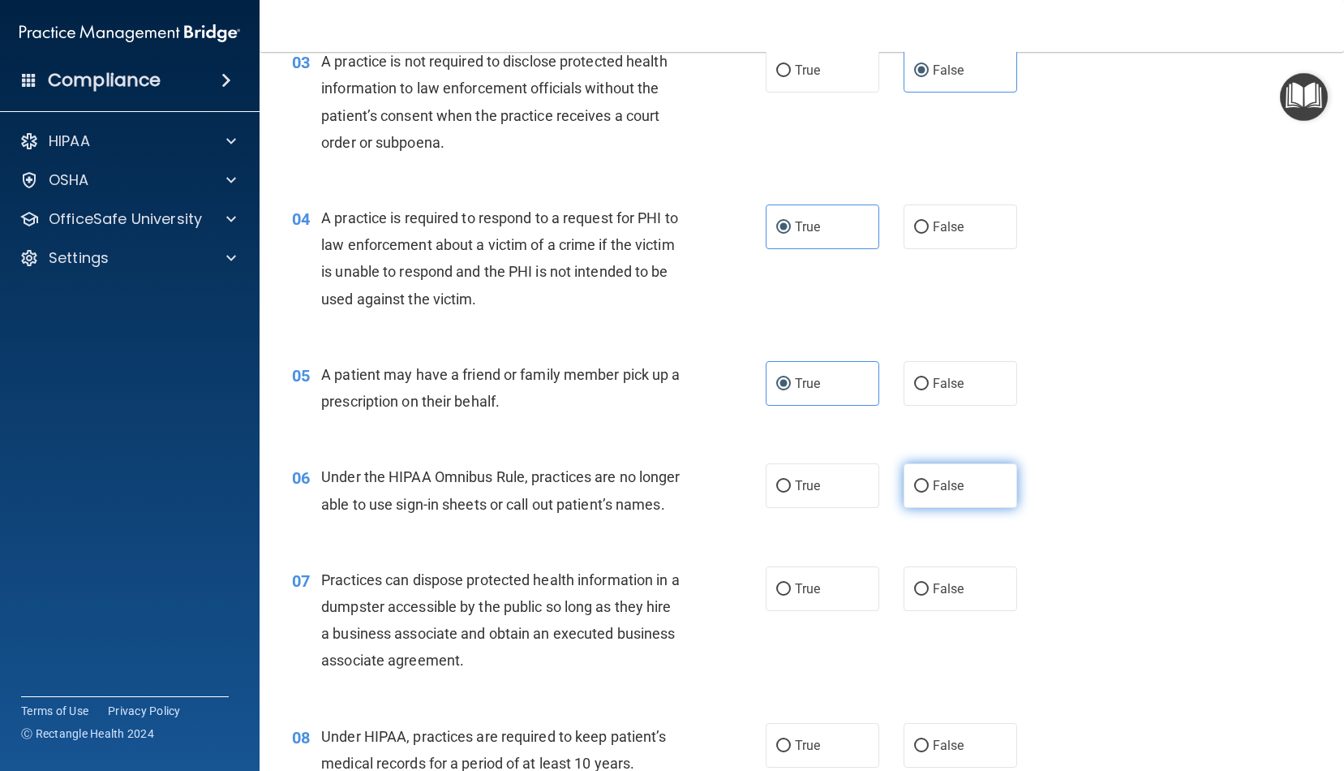
click at [960, 485] on span "False" at bounding box center [949, 485] width 32 height 15
click at [929, 485] on input "False" at bounding box center [921, 486] width 15 height 12
radio input "true"
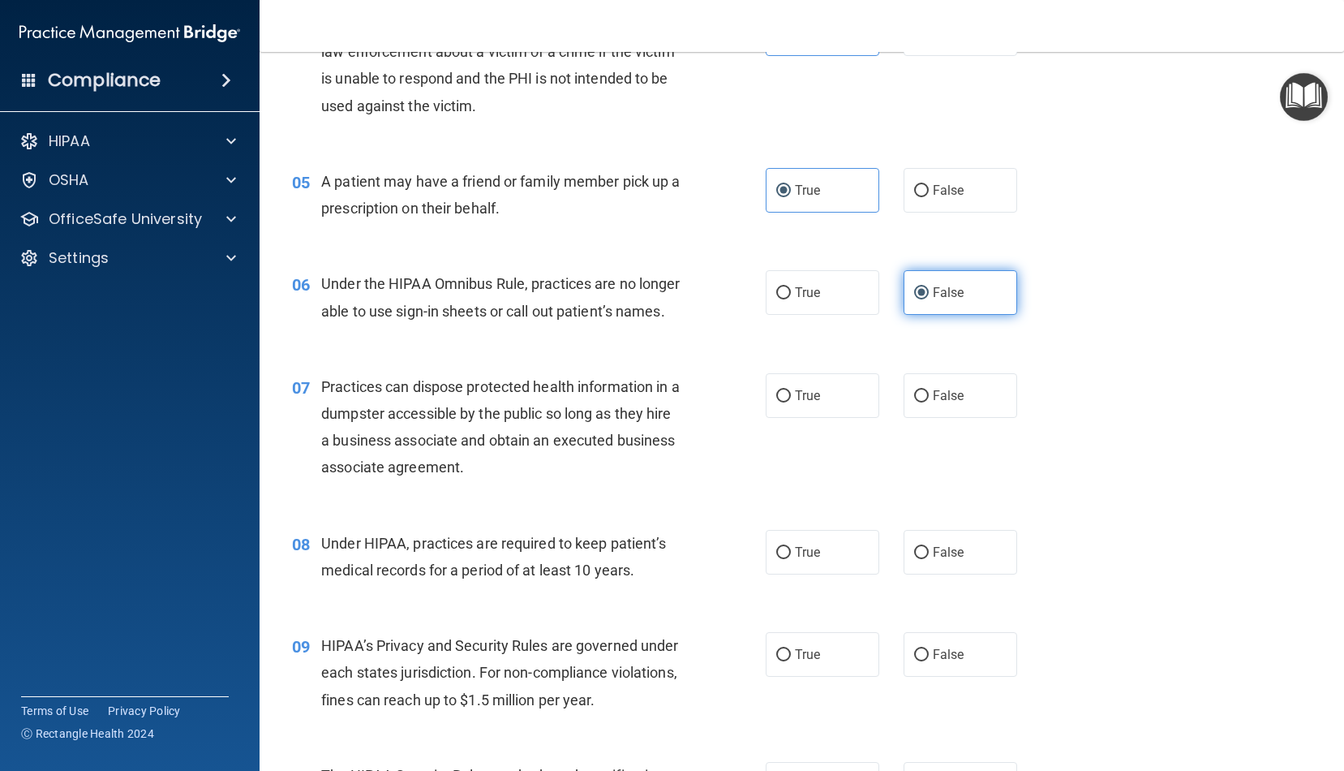
scroll to position [587, 0]
click at [929, 404] on label "False" at bounding box center [961, 394] width 114 height 45
click at [929, 402] on input "False" at bounding box center [921, 395] width 15 height 12
radio input "true"
click at [927, 558] on label "False" at bounding box center [961, 551] width 114 height 45
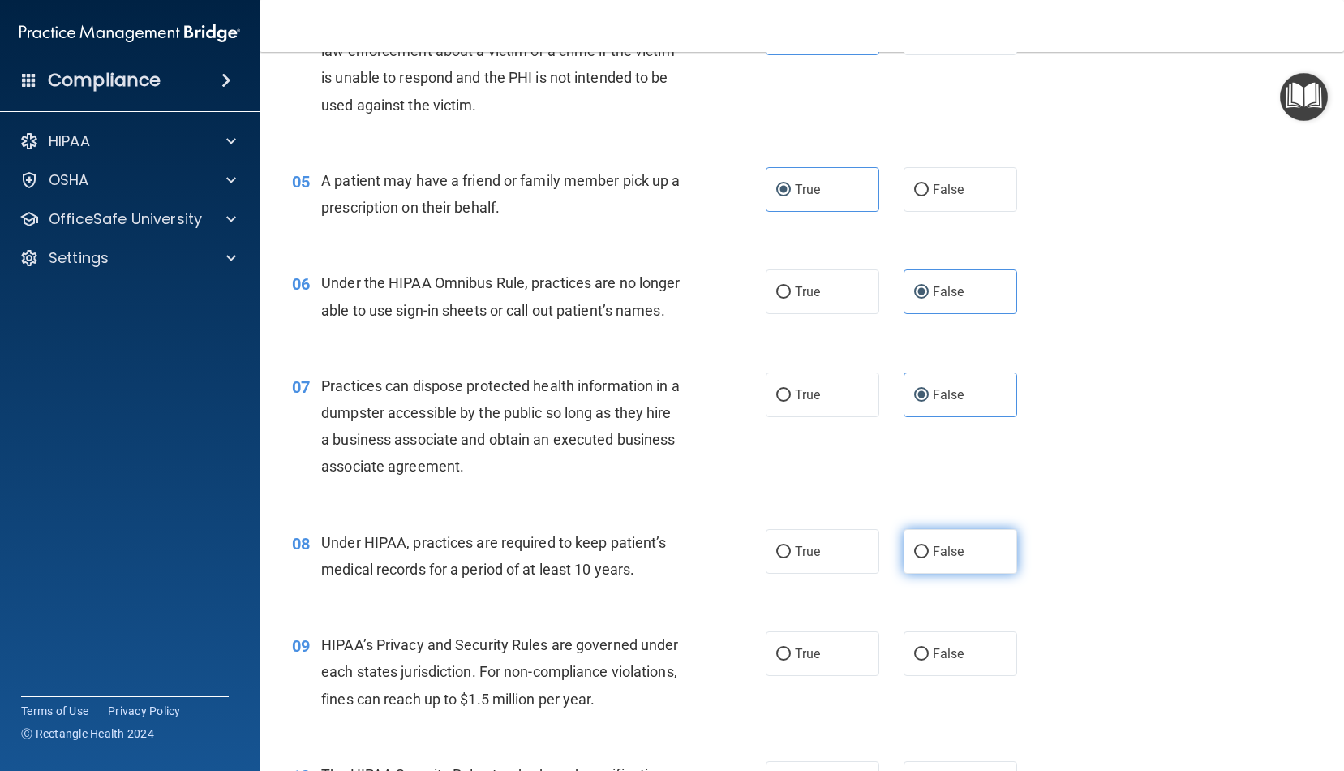
click at [927, 558] on input "False" at bounding box center [921, 552] width 15 height 12
radio input "true"
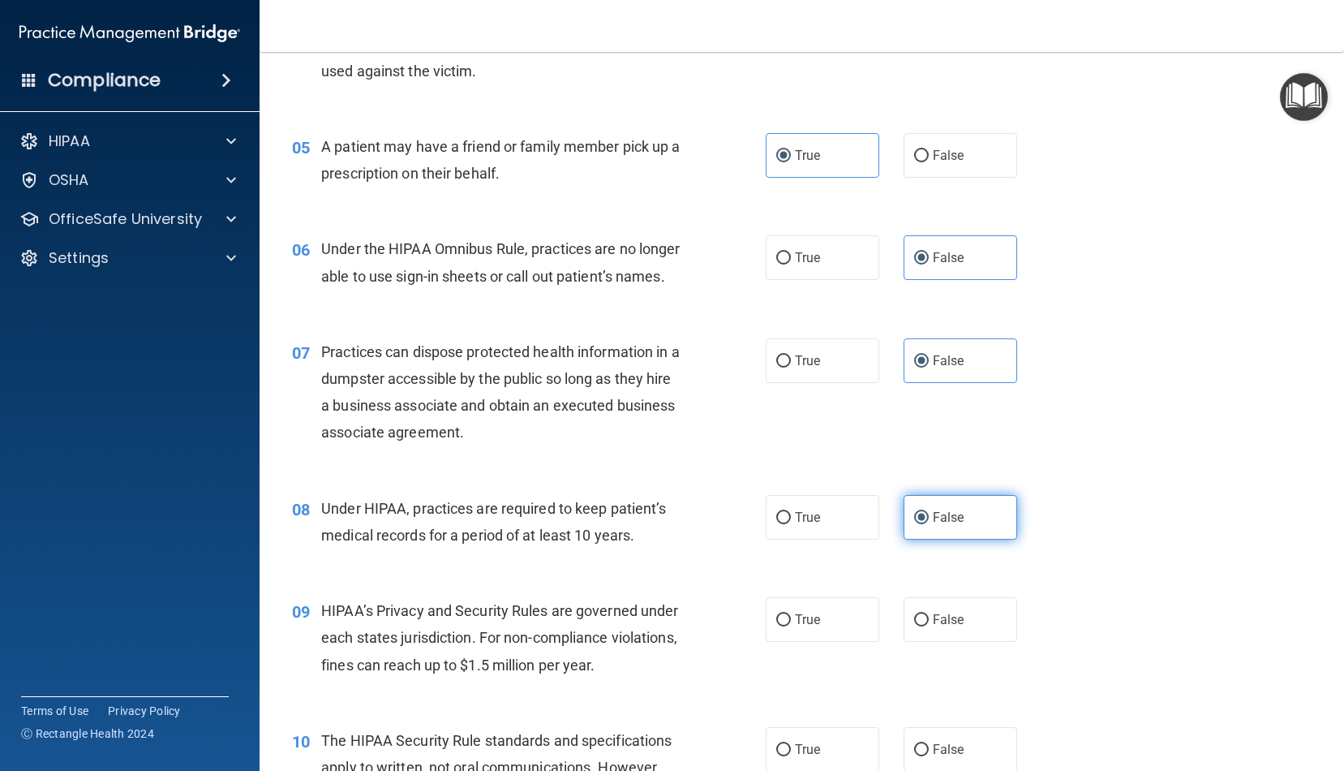
scroll to position [627, 0]
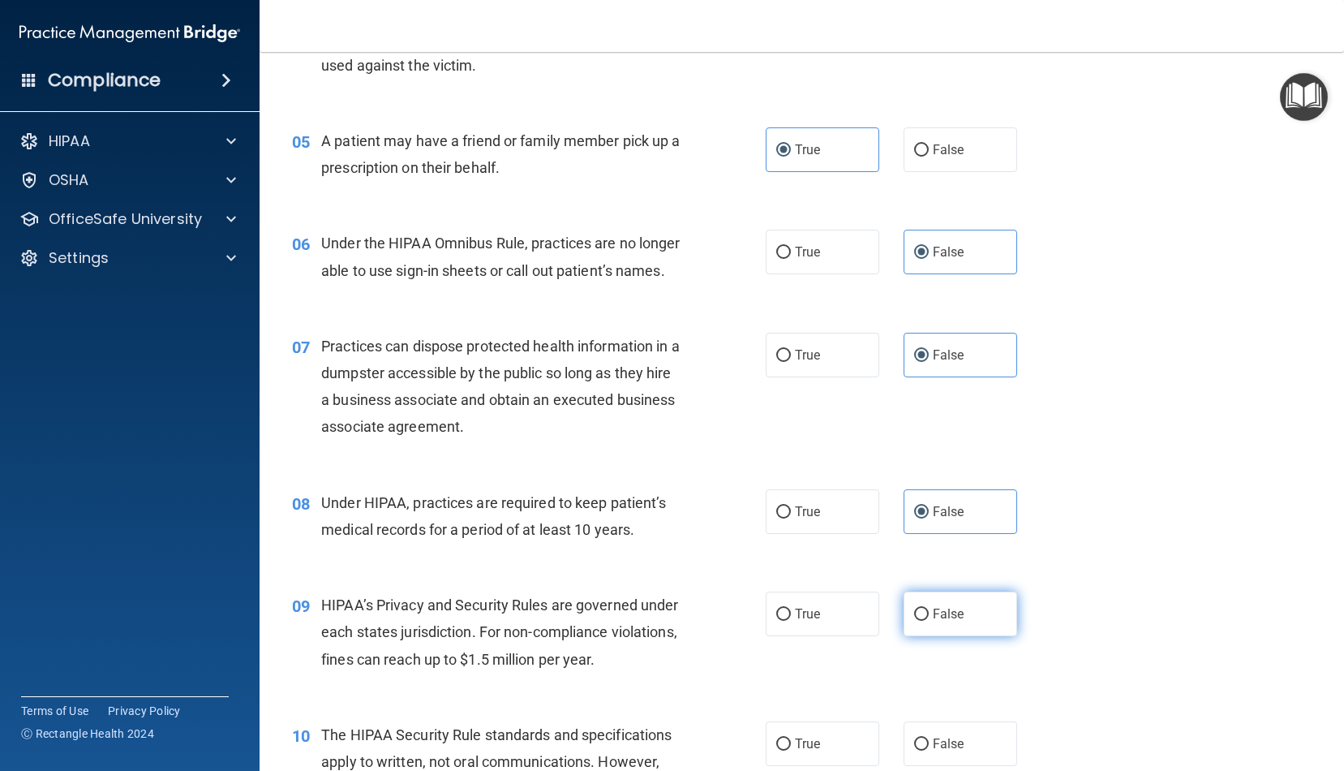
click at [927, 615] on input "False" at bounding box center [921, 615] width 15 height 12
radio input "true"
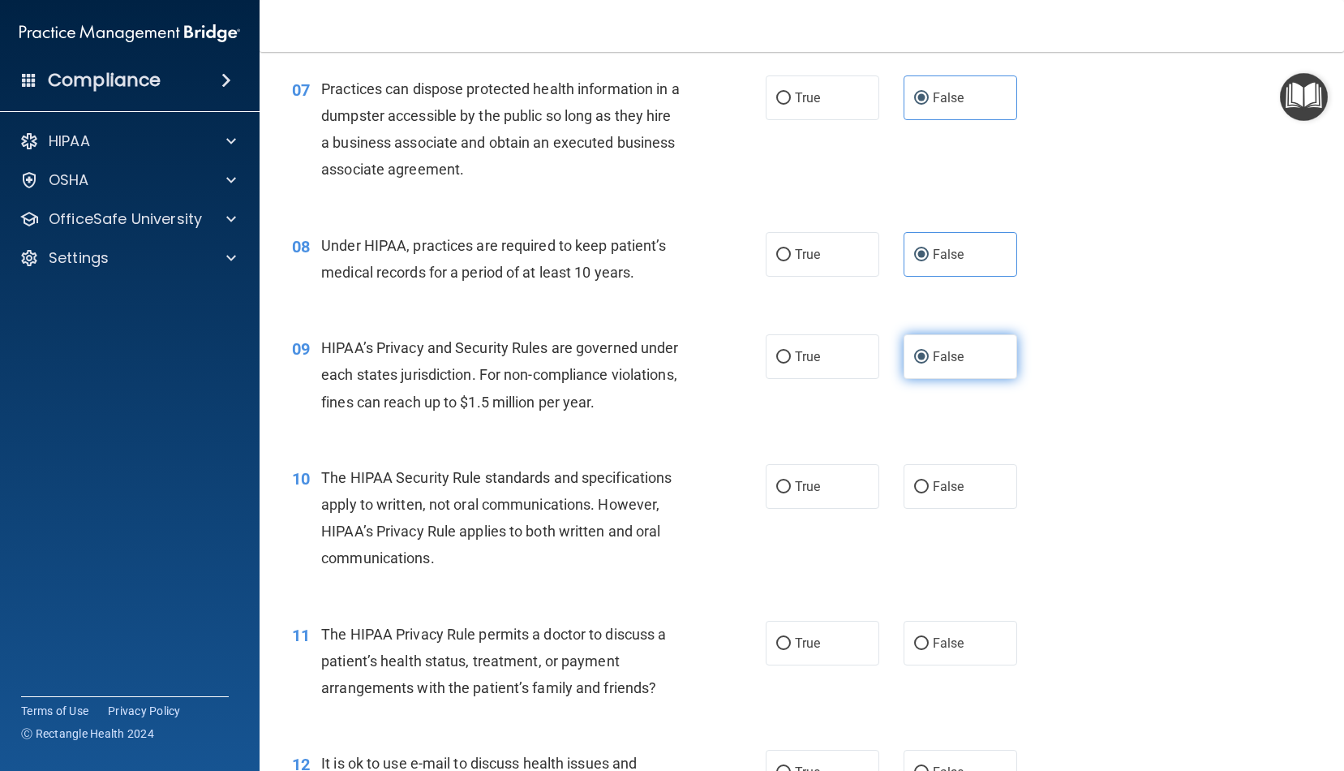
scroll to position [887, 0]
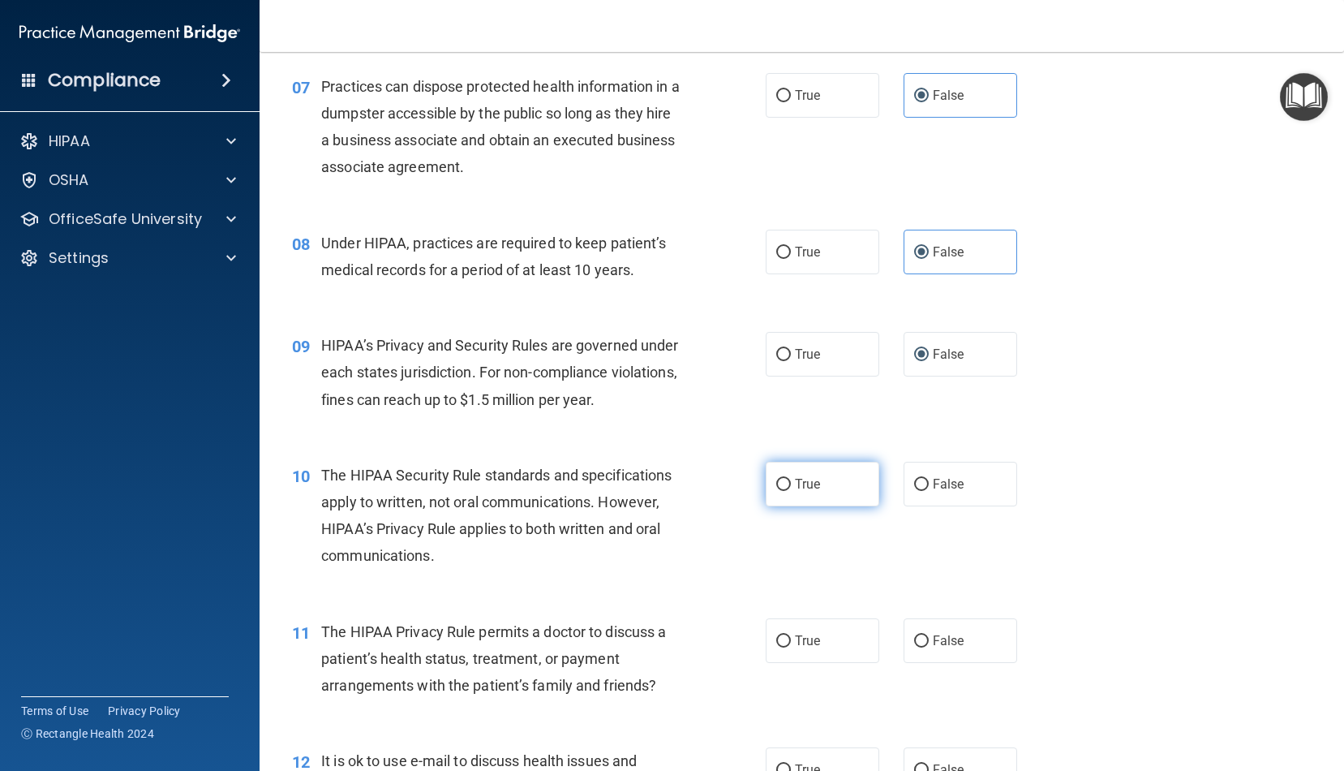
click at [811, 478] on span "True" at bounding box center [807, 483] width 25 height 15
click at [791, 479] on input "True" at bounding box center [784, 485] width 15 height 12
radio input "true"
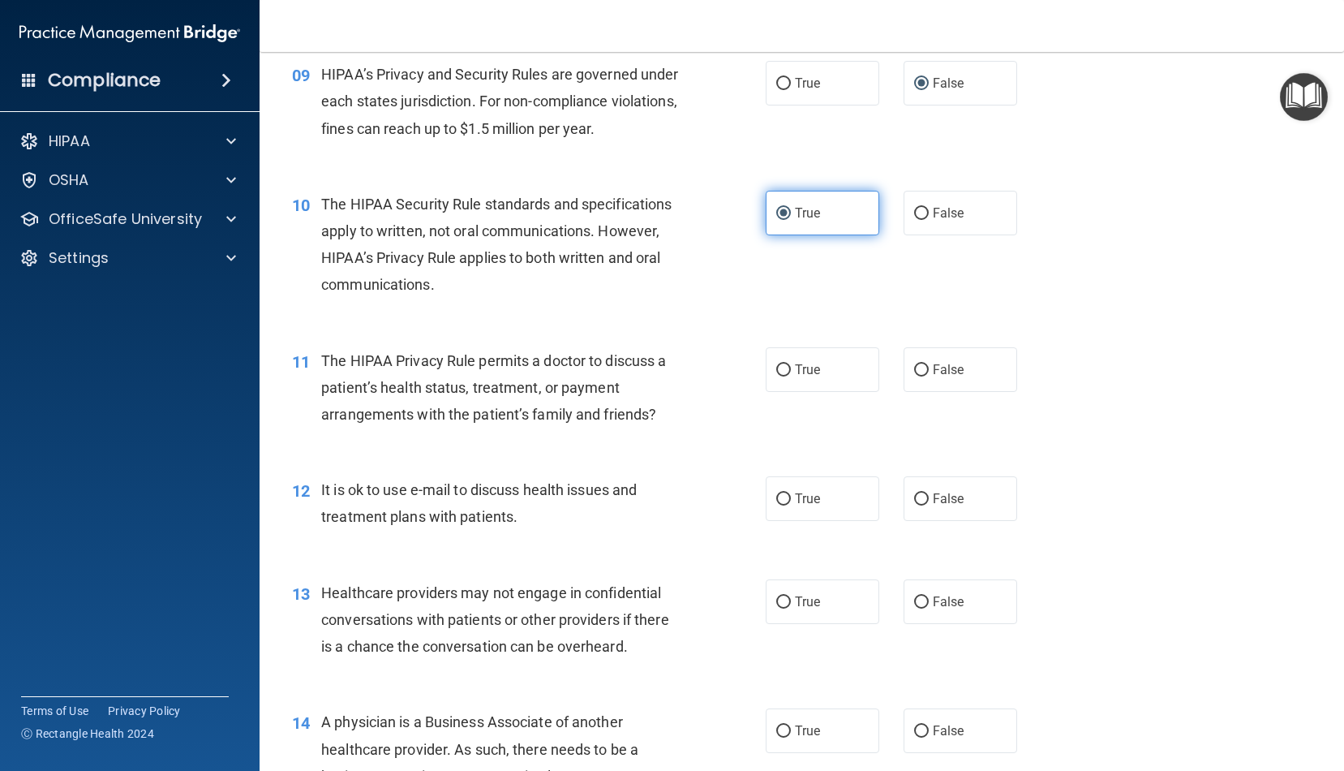
scroll to position [1160, 0]
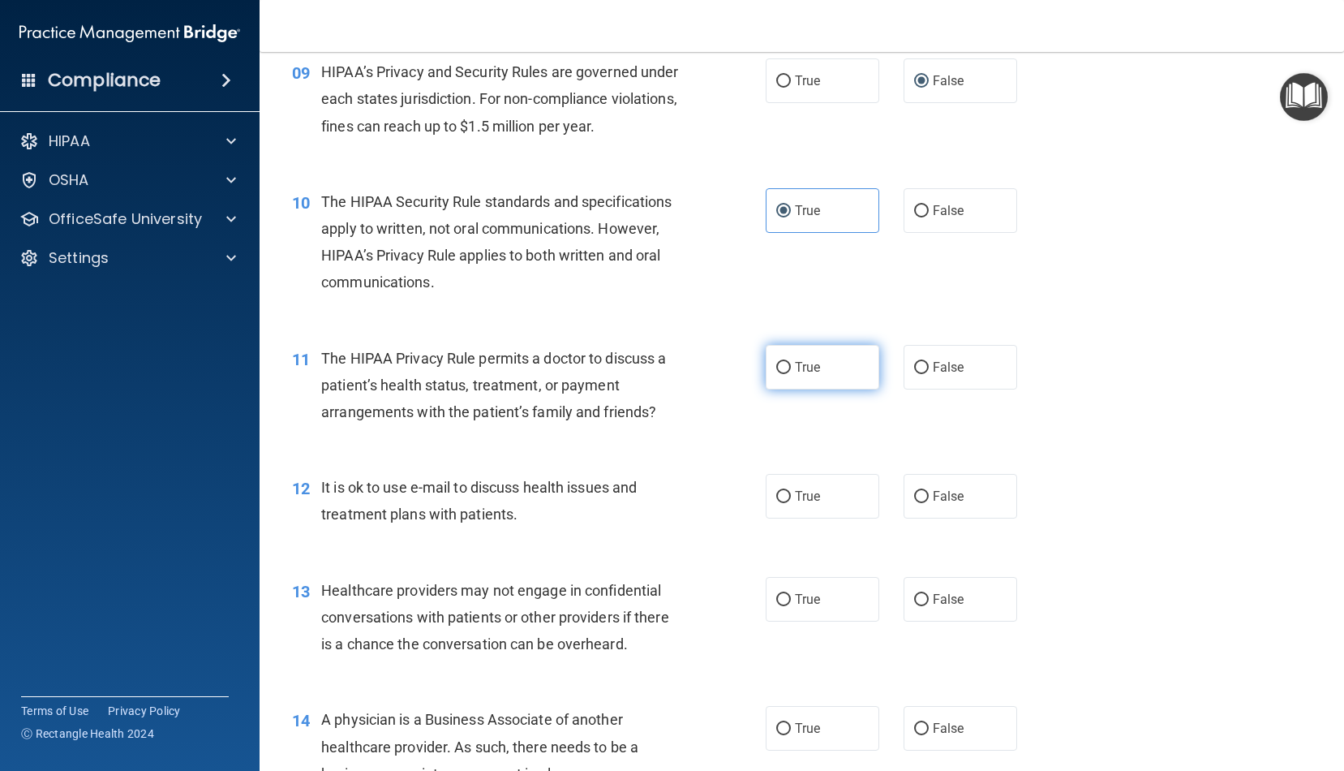
click at [807, 374] on label "True" at bounding box center [823, 367] width 114 height 45
click at [791, 374] on input "True" at bounding box center [784, 368] width 15 height 12
radio input "true"
click at [803, 502] on label "True" at bounding box center [823, 496] width 114 height 45
click at [791, 502] on input "True" at bounding box center [784, 497] width 15 height 12
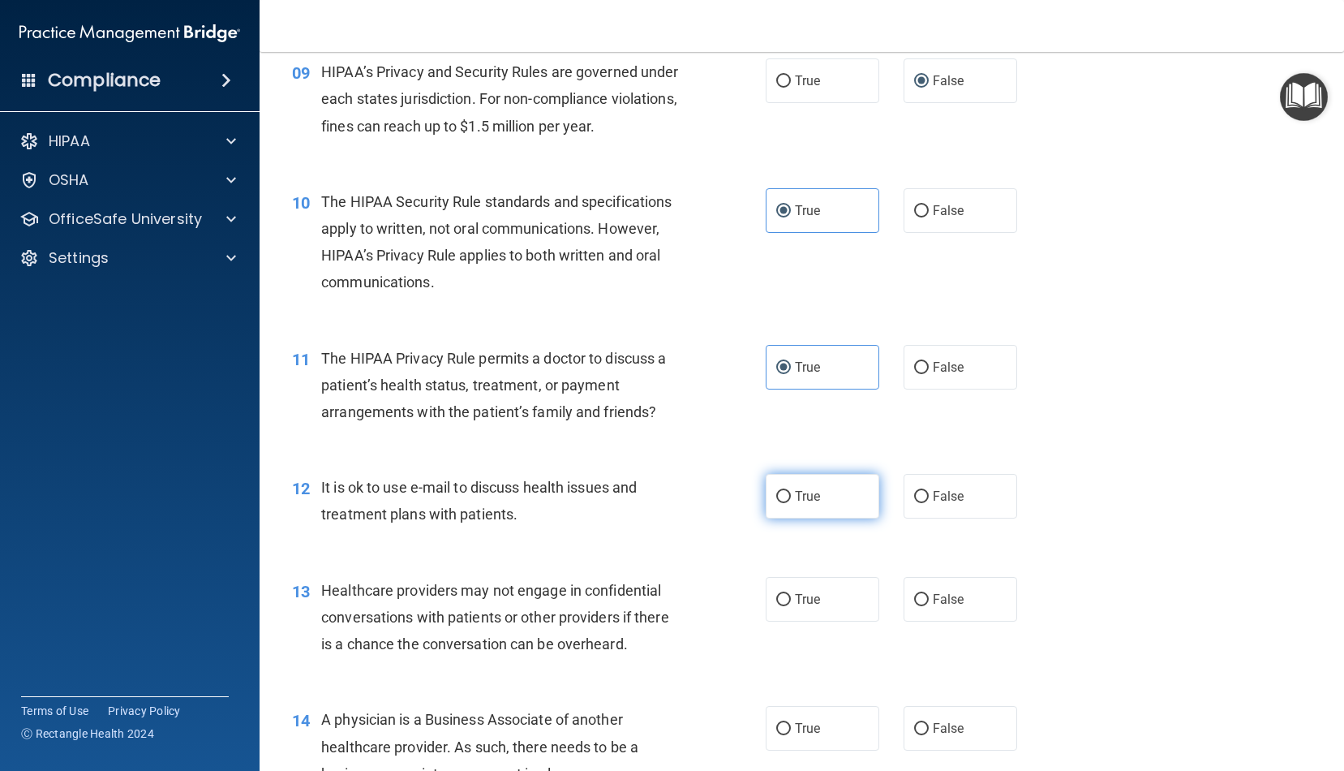
radio input "true"
click at [940, 592] on span "False" at bounding box center [949, 599] width 32 height 15
click at [929, 594] on input "False" at bounding box center [921, 600] width 15 height 12
radio input "true"
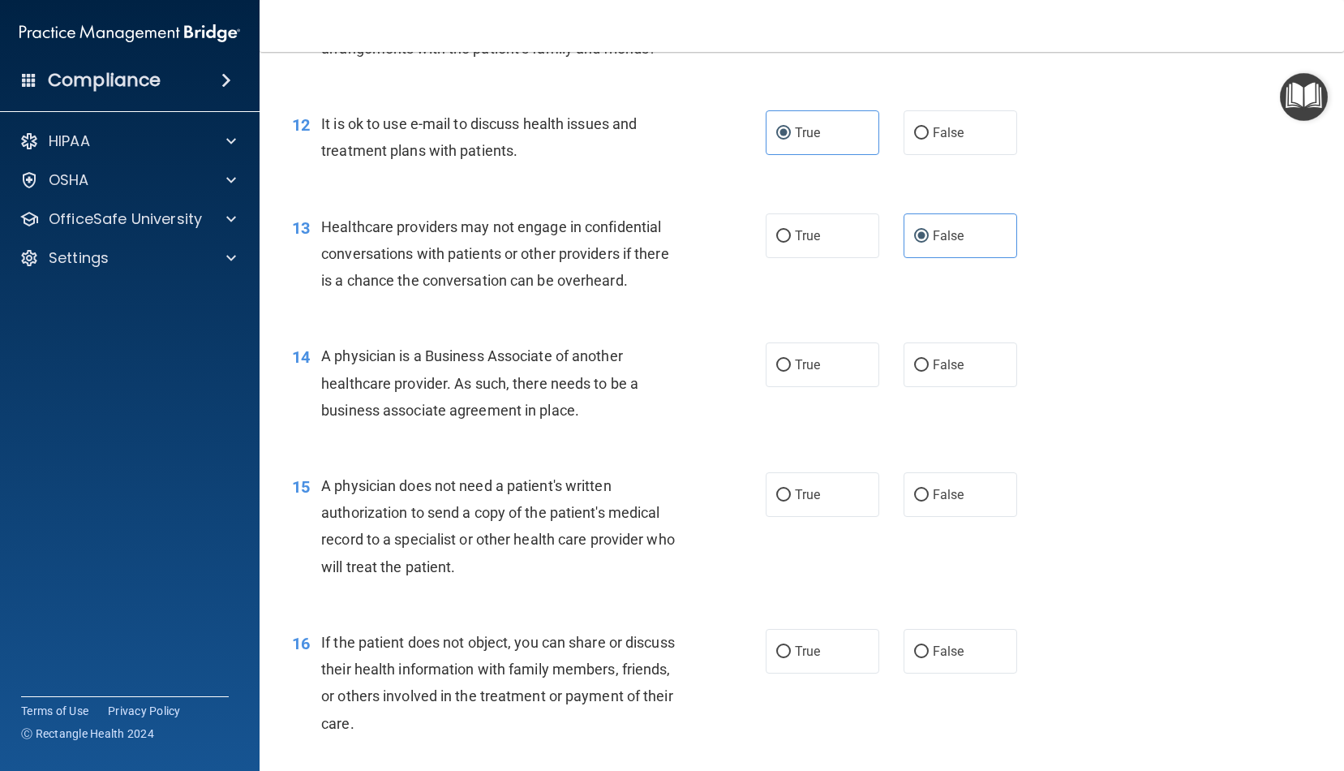
scroll to position [1525, 0]
click at [820, 371] on label "True" at bounding box center [823, 364] width 114 height 45
click at [791, 371] on input "True" at bounding box center [784, 365] width 15 height 12
radio input "true"
click at [840, 493] on label "True" at bounding box center [823, 493] width 114 height 45
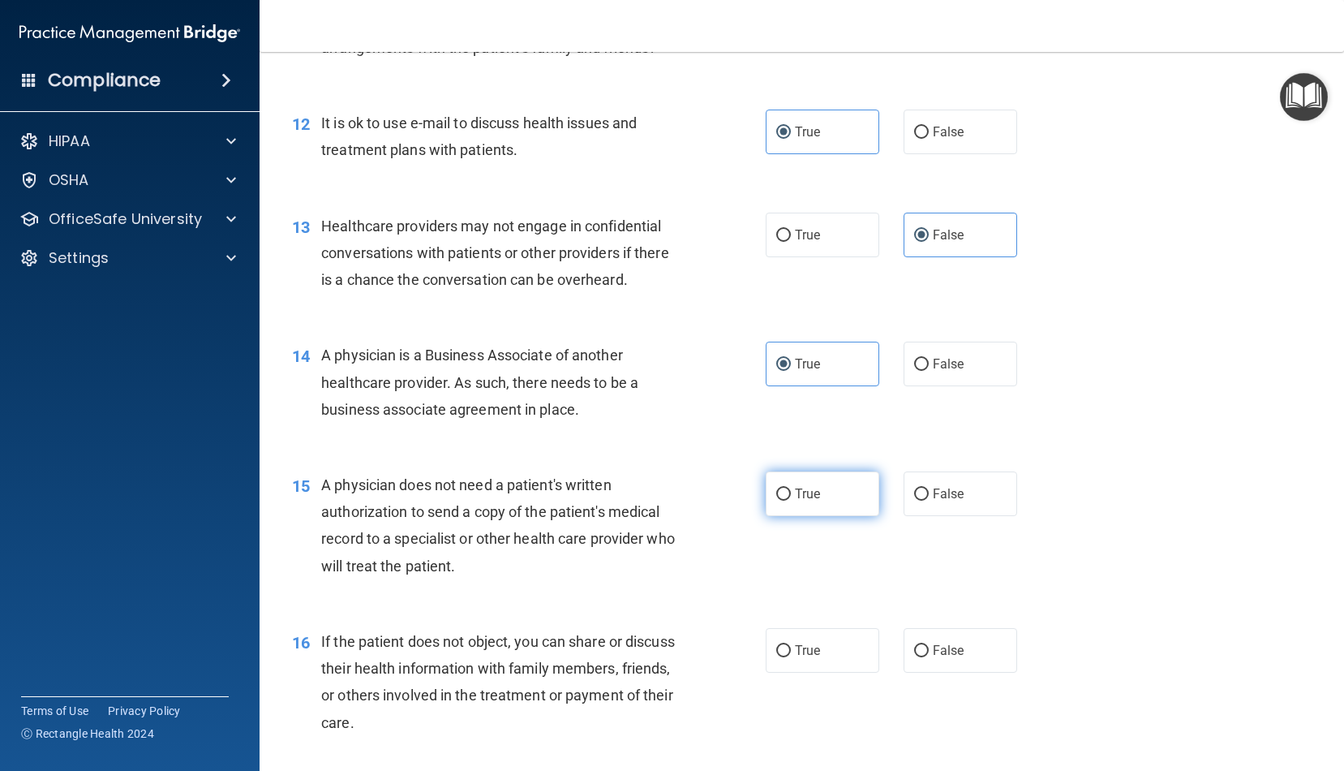
click at [791, 493] on input "True" at bounding box center [784, 494] width 15 height 12
radio input "true"
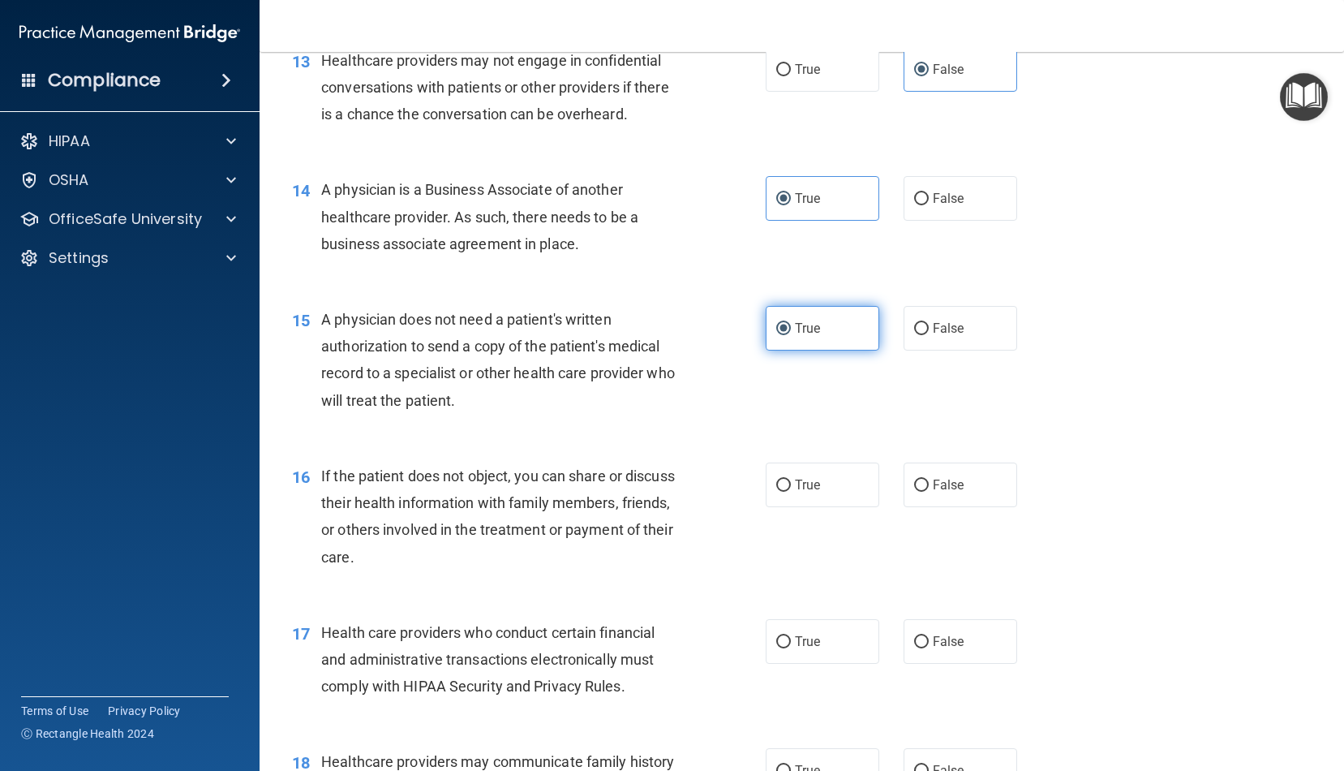
scroll to position [1701, 0]
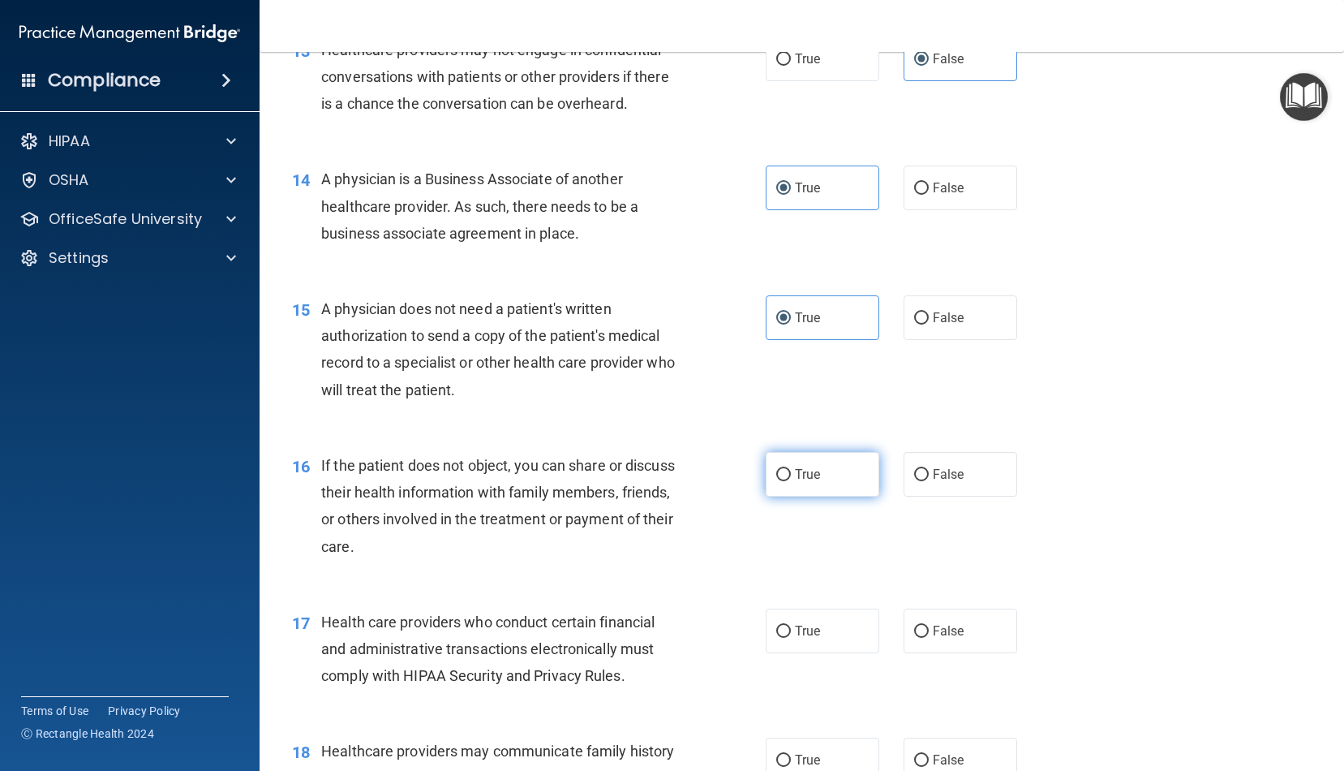
click at [838, 485] on label "True" at bounding box center [823, 474] width 114 height 45
click at [791, 481] on input "True" at bounding box center [784, 475] width 15 height 12
radio input "true"
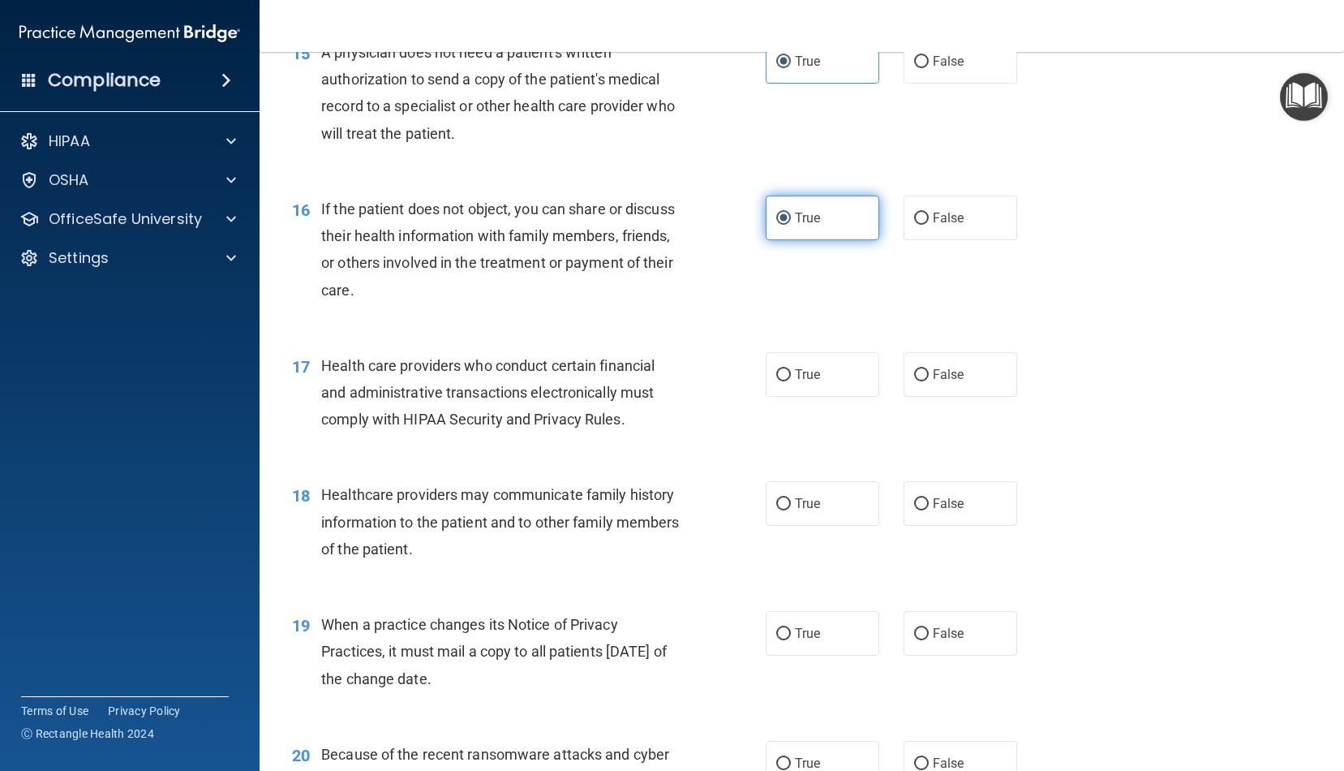
scroll to position [1958, 0]
click at [794, 373] on label "True" at bounding box center [823, 373] width 114 height 45
click at [791, 373] on input "True" at bounding box center [784, 374] width 15 height 12
radio input "true"
click at [831, 505] on label "True" at bounding box center [823, 502] width 114 height 45
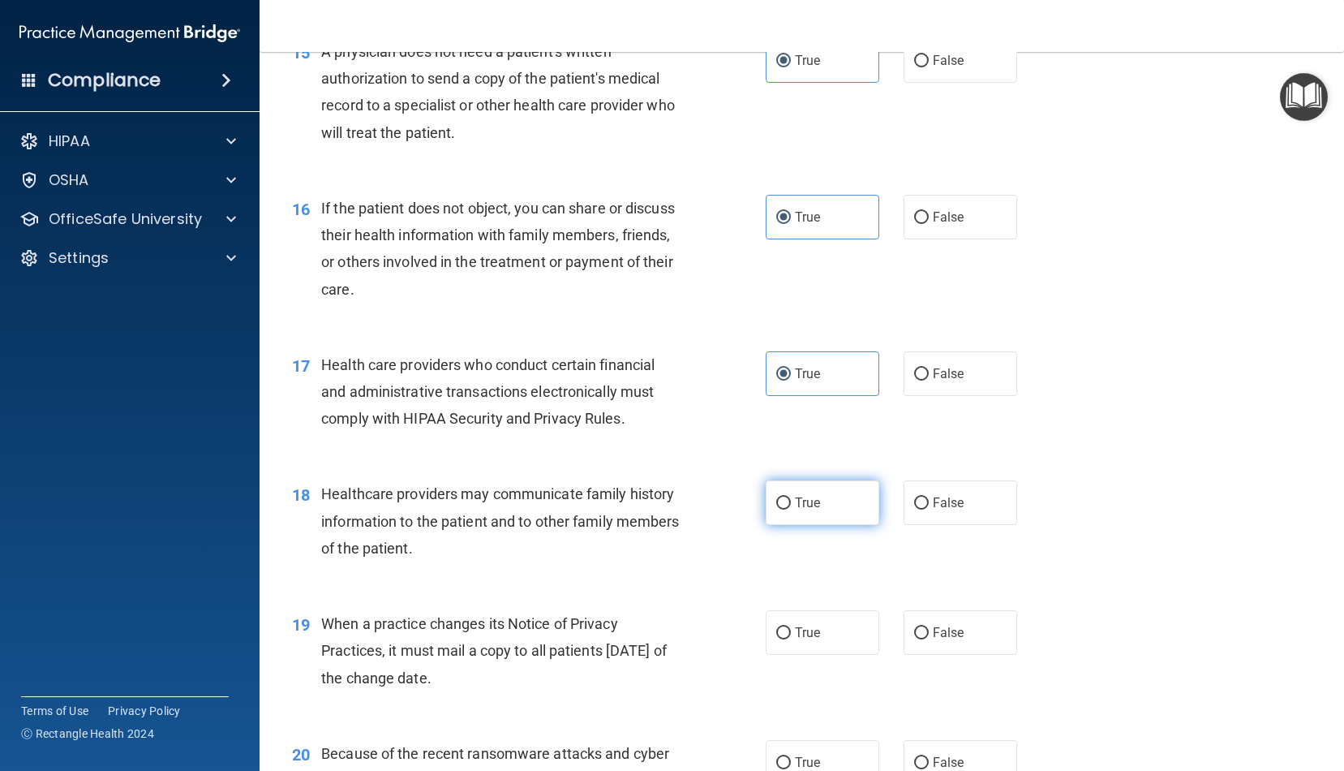
click at [791, 505] on input "True" at bounding box center [784, 503] width 15 height 12
radio input "true"
click at [957, 639] on label "False" at bounding box center [961, 632] width 114 height 45
click at [929, 639] on input "False" at bounding box center [921, 633] width 15 height 12
radio input "true"
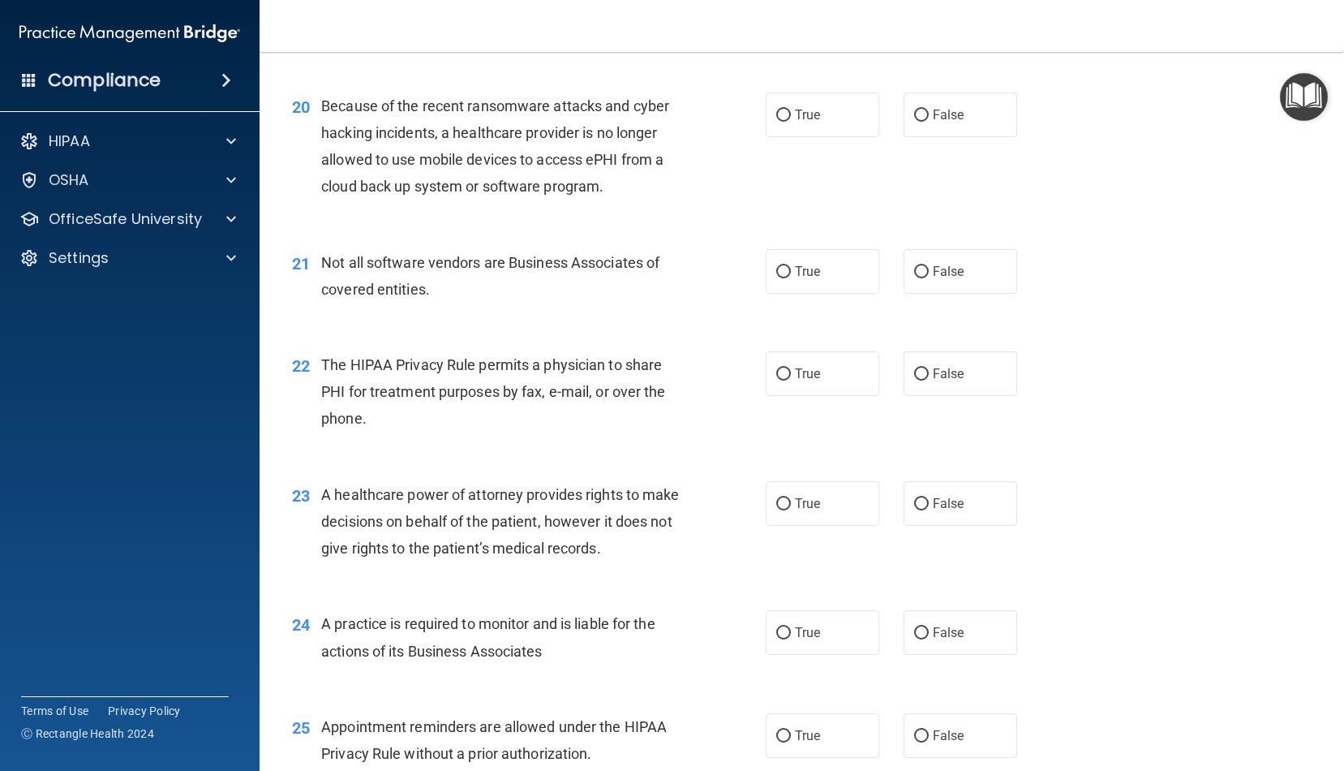
scroll to position [2608, 0]
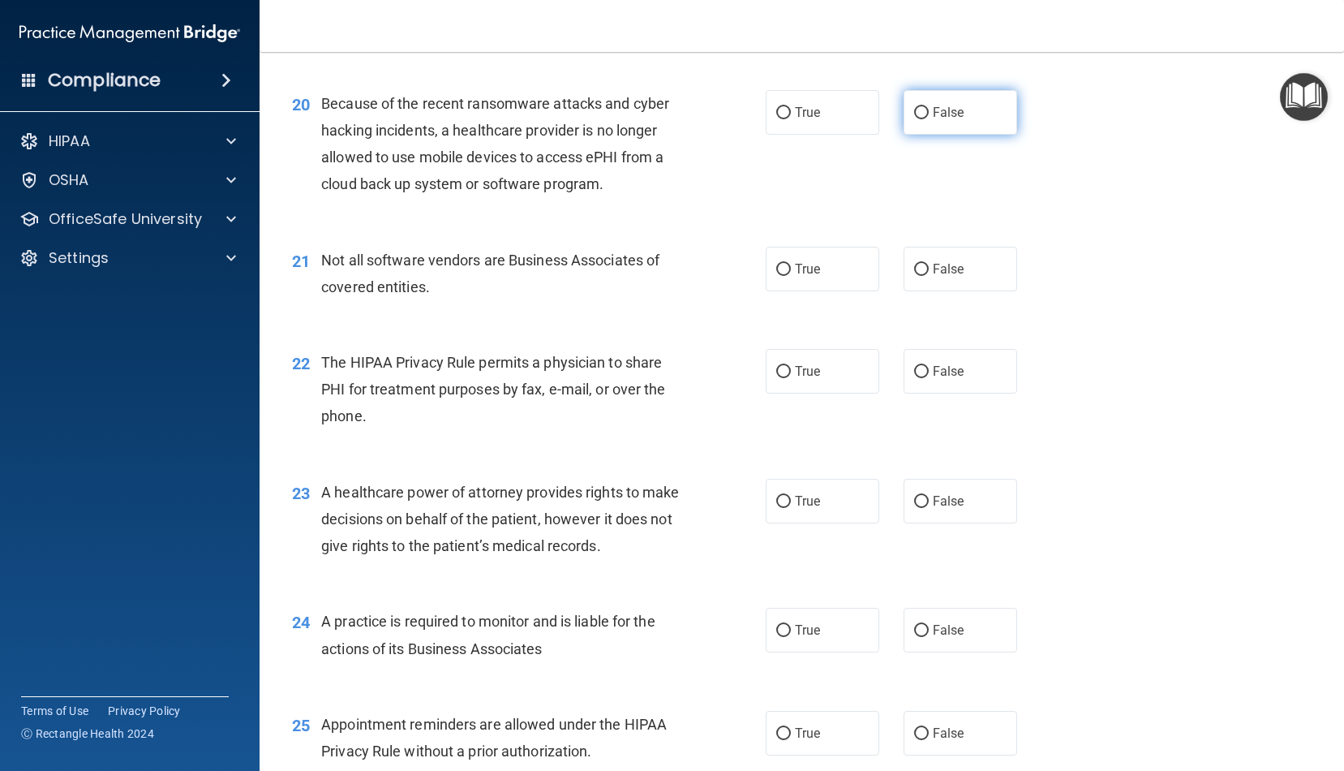
click at [960, 105] on span "False" at bounding box center [949, 112] width 32 height 15
click at [929, 107] on input "False" at bounding box center [921, 113] width 15 height 12
radio input "true"
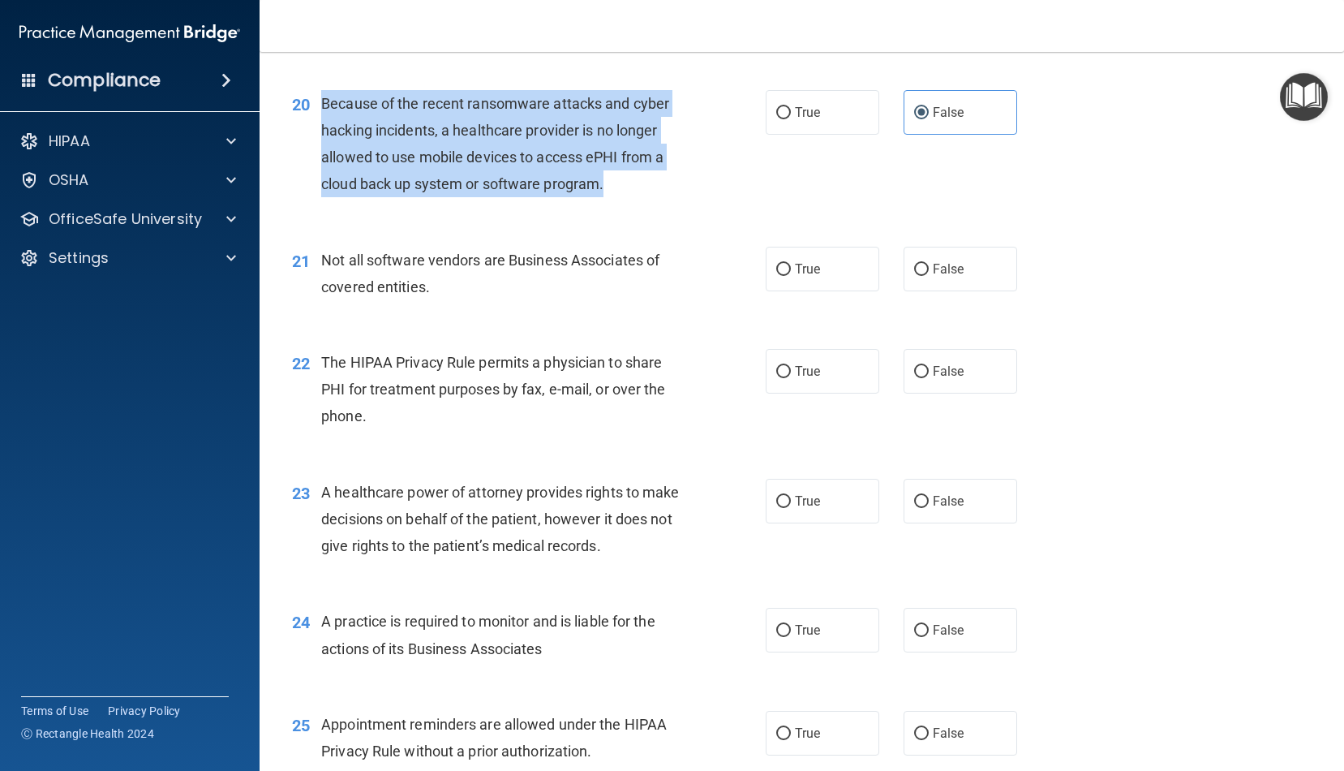
drag, startPoint x: 613, startPoint y: 179, endPoint x: 323, endPoint y: 88, distance: 304.4
click at [323, 90] on div "Because of the recent ransomware attacks and cyber hacking incidents, a healthc…" at bounding box center [507, 144] width 373 height 108
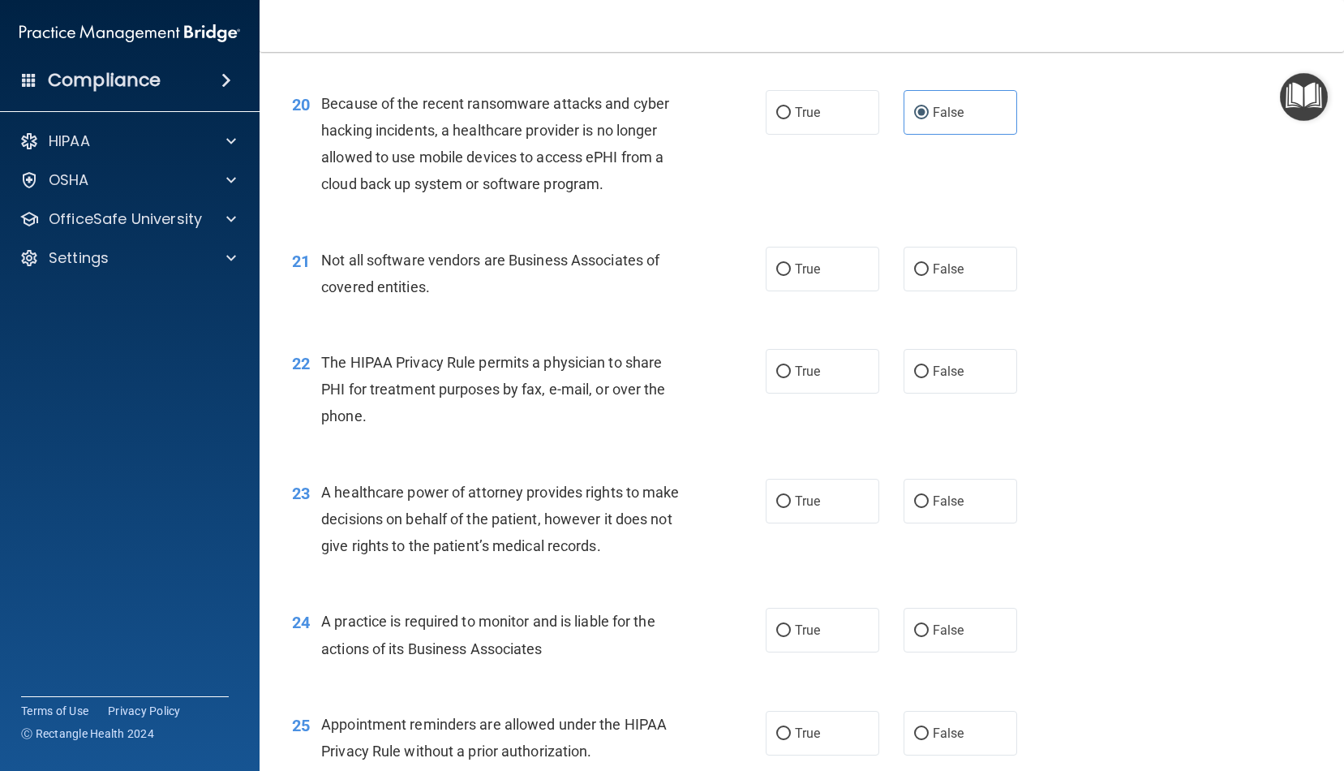
click at [863, 173] on div "20 Because of the recent ransomware attacks and cyber hacking incidents, a heal…" at bounding box center [802, 148] width 1044 height 157
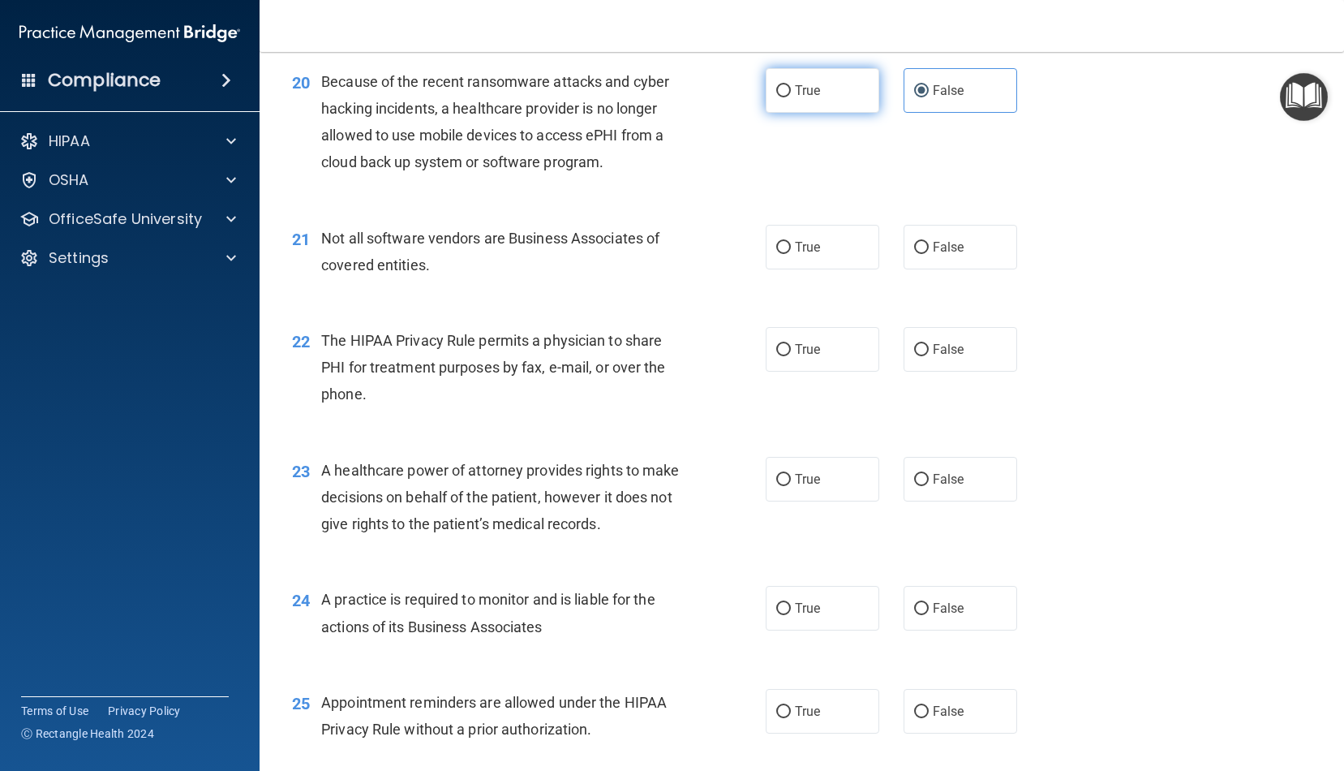
click at [798, 106] on div "20 Because of the recent ransomware attacks and cyber hacking incidents, a heal…" at bounding box center [802, 126] width 1044 height 157
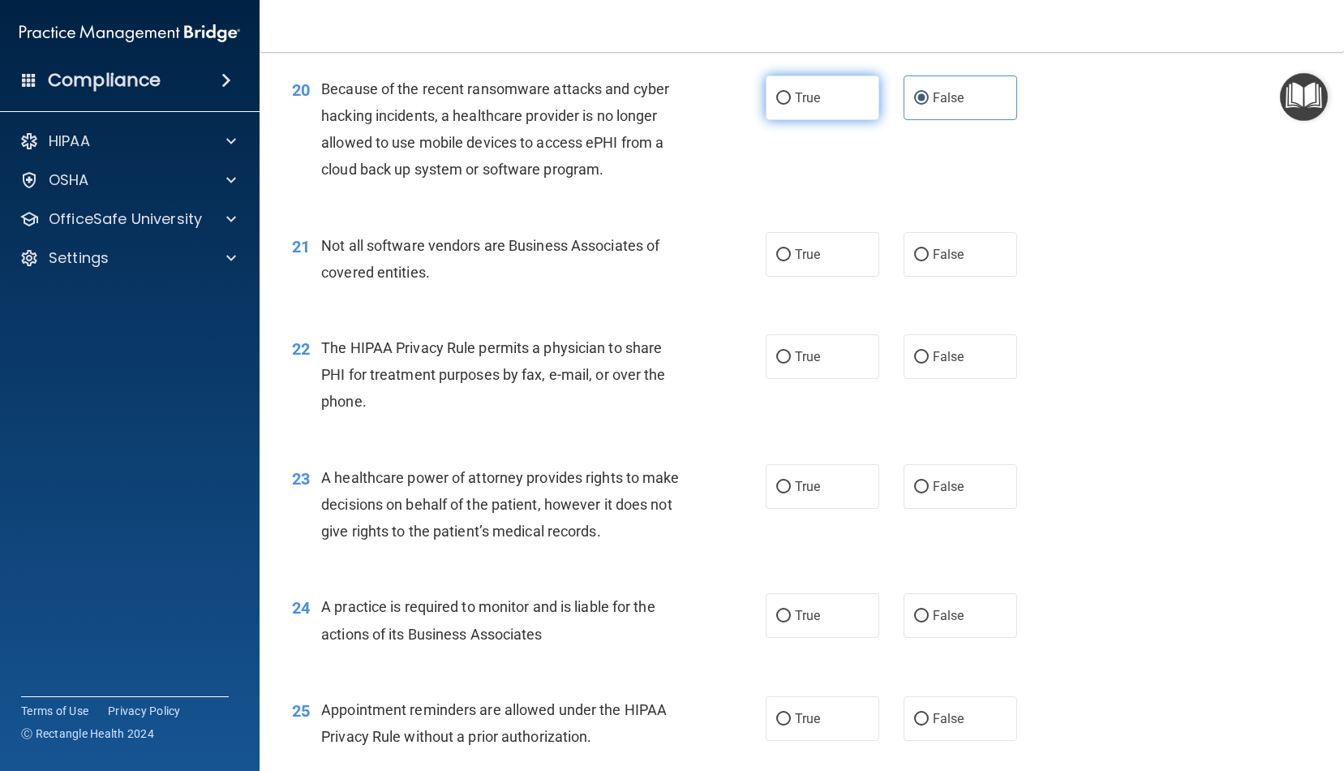
scroll to position [2621, 0]
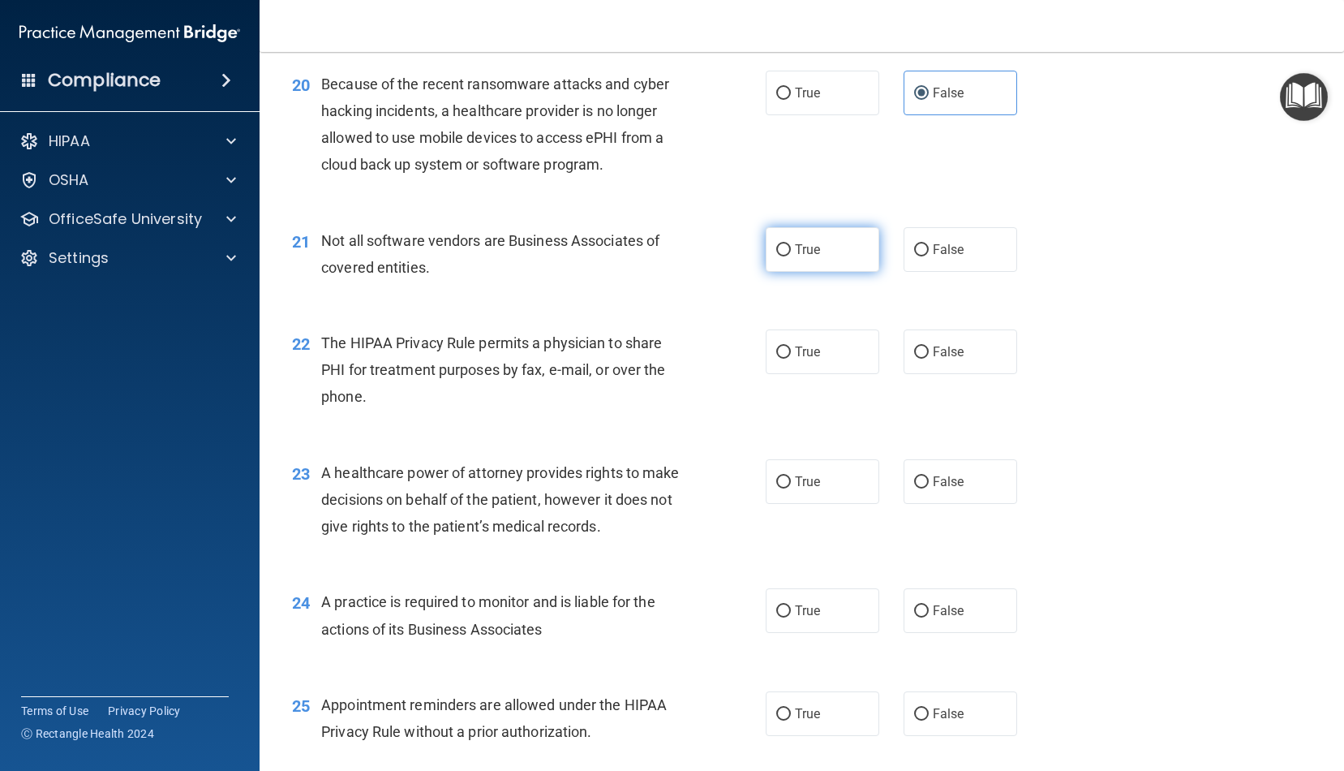
click at [803, 249] on label "True" at bounding box center [823, 249] width 114 height 45
click at [791, 249] on input "True" at bounding box center [784, 250] width 15 height 12
radio input "true"
click at [837, 339] on label "True" at bounding box center [823, 352] width 114 height 45
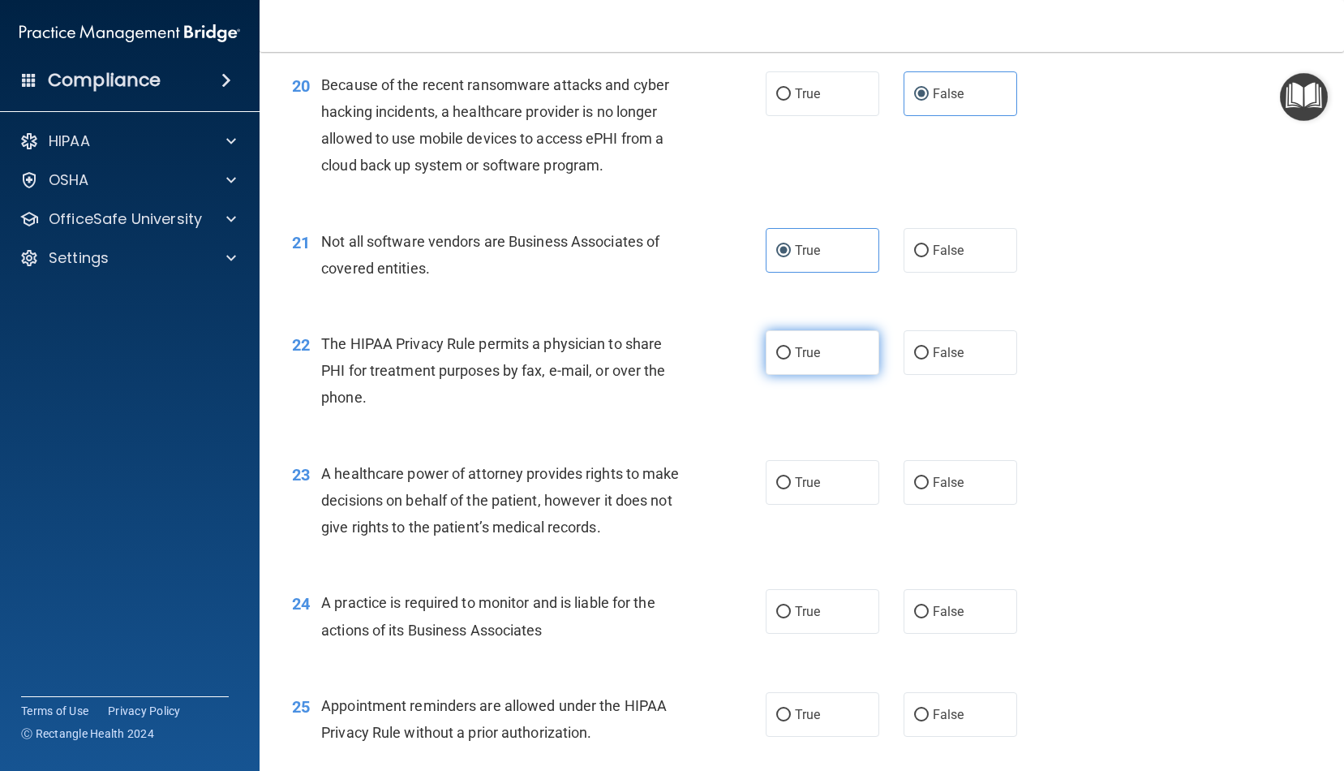
click at [791, 347] on input "True" at bounding box center [784, 353] width 15 height 12
radio input "true"
click at [918, 476] on label "False" at bounding box center [961, 482] width 114 height 45
click at [918, 477] on input "False" at bounding box center [921, 483] width 15 height 12
radio input "true"
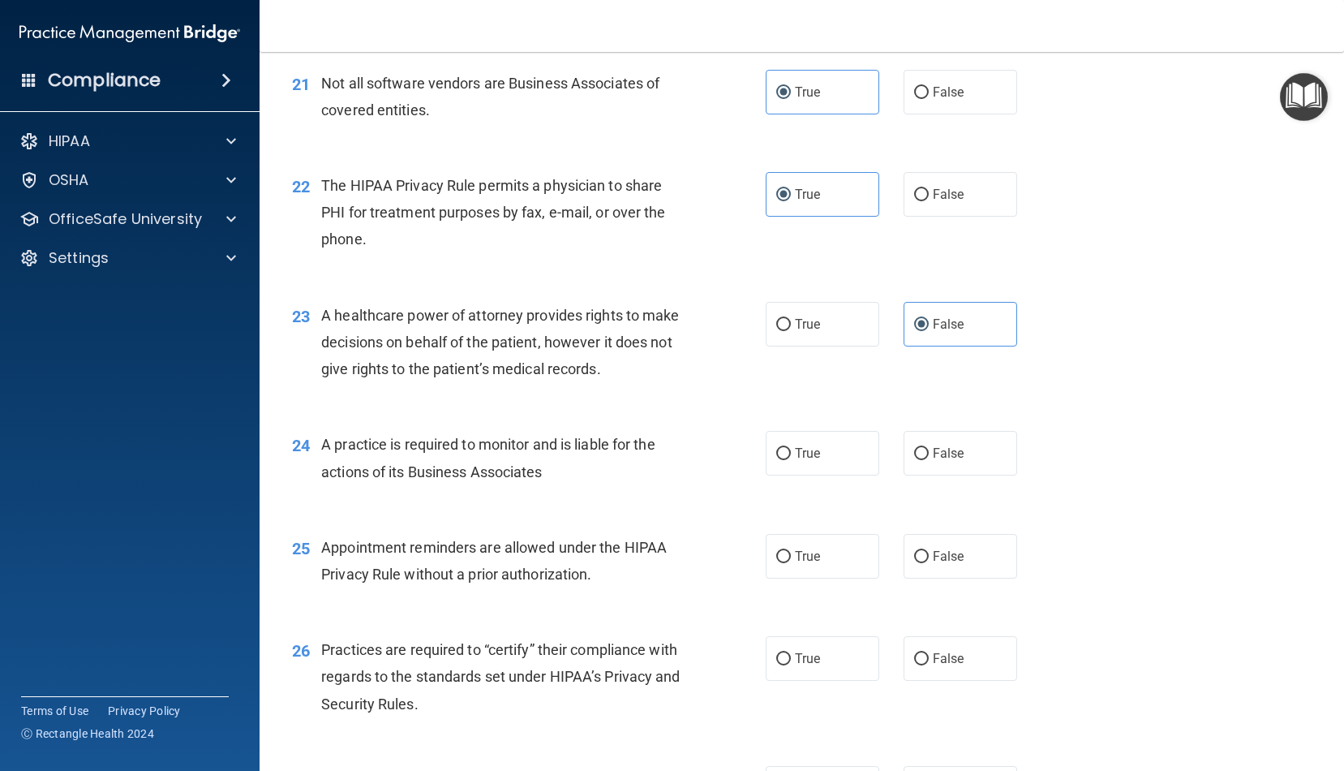
scroll to position [2789, 0]
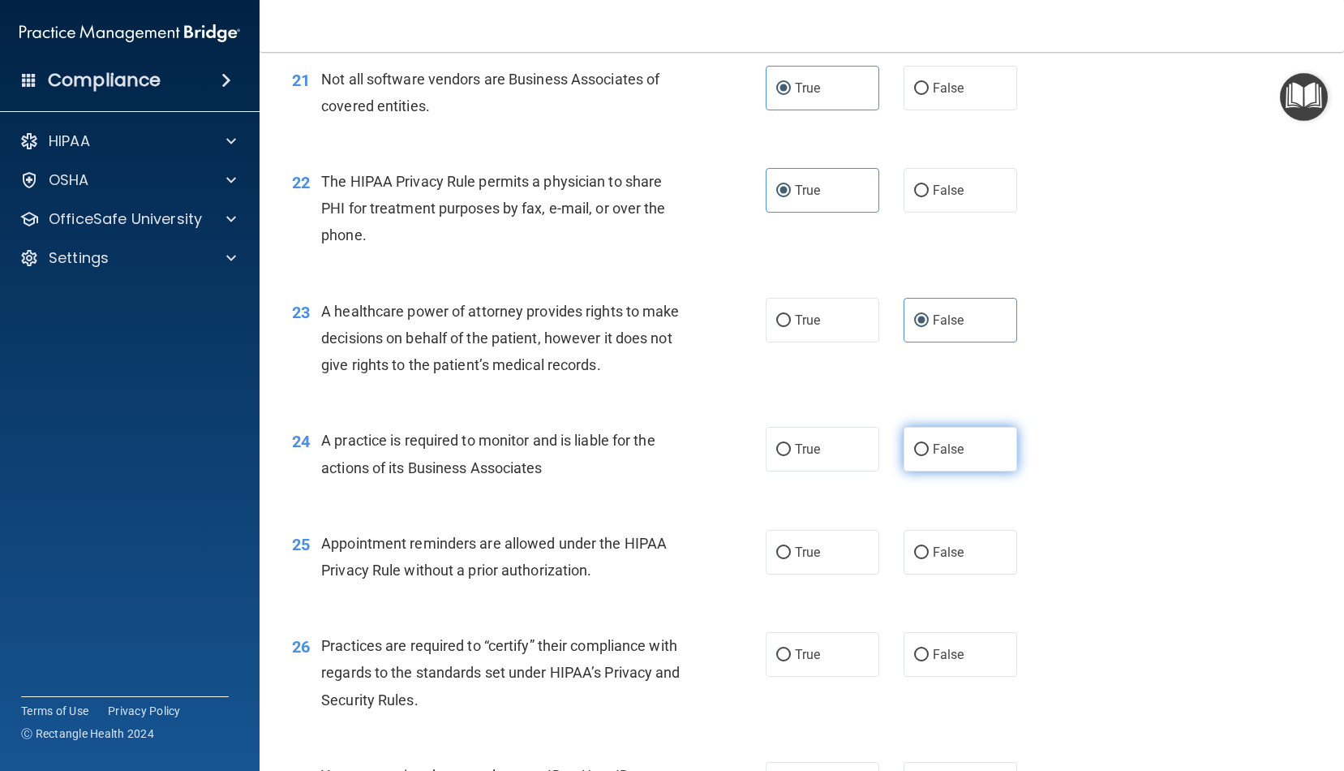
click at [922, 444] on input "False" at bounding box center [921, 450] width 15 height 12
radio input "true"
click at [971, 647] on label "False" at bounding box center [961, 654] width 114 height 45
click at [929, 649] on input "False" at bounding box center [921, 655] width 15 height 12
radio input "true"
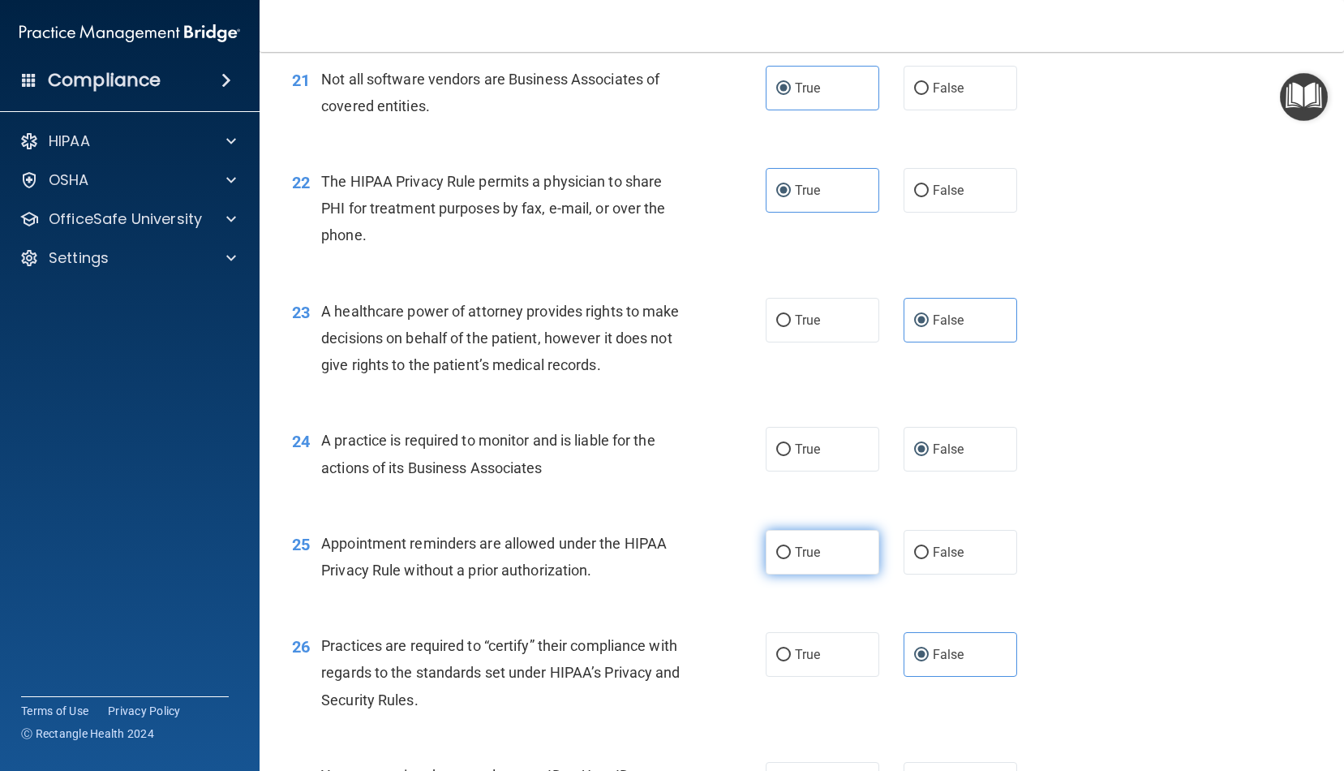
click at [817, 544] on span "True" at bounding box center [807, 551] width 25 height 15
click at [791, 547] on input "True" at bounding box center [784, 553] width 15 height 12
radio input "true"
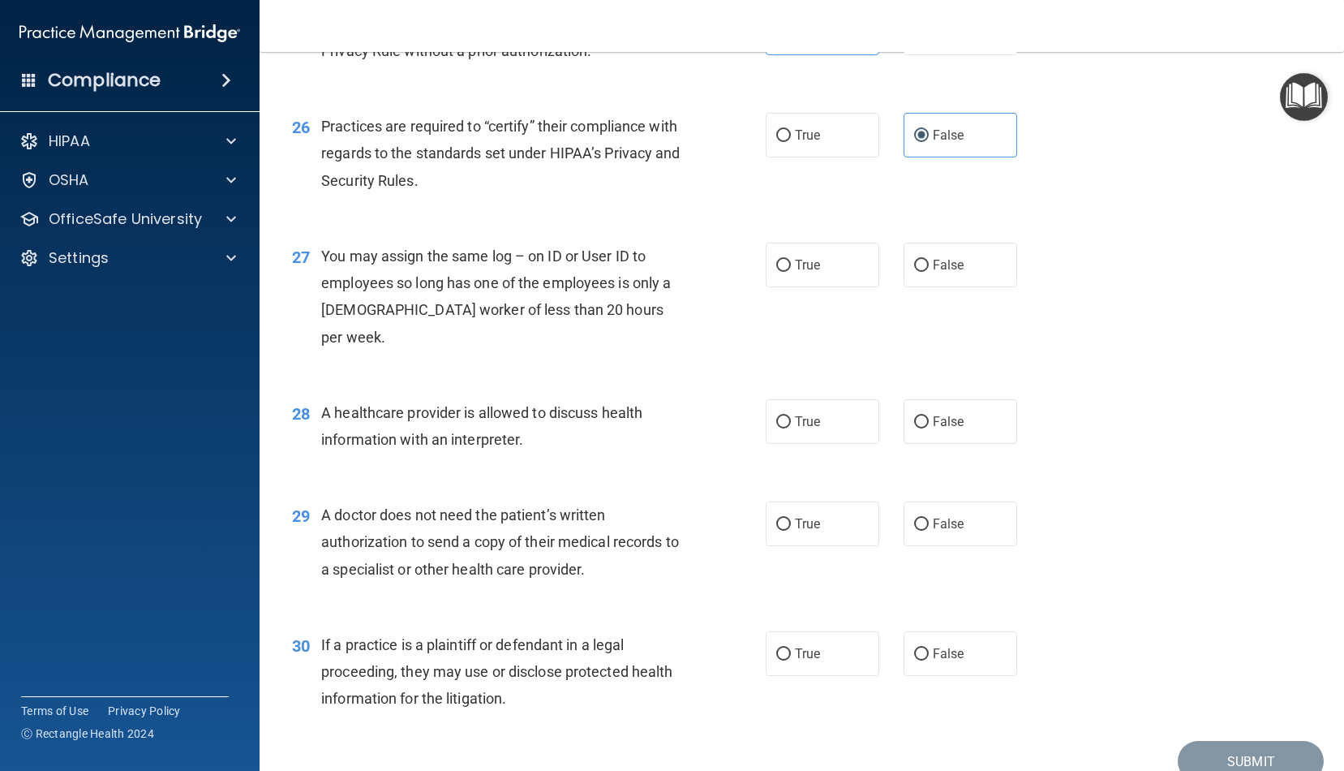
scroll to position [3336, 0]
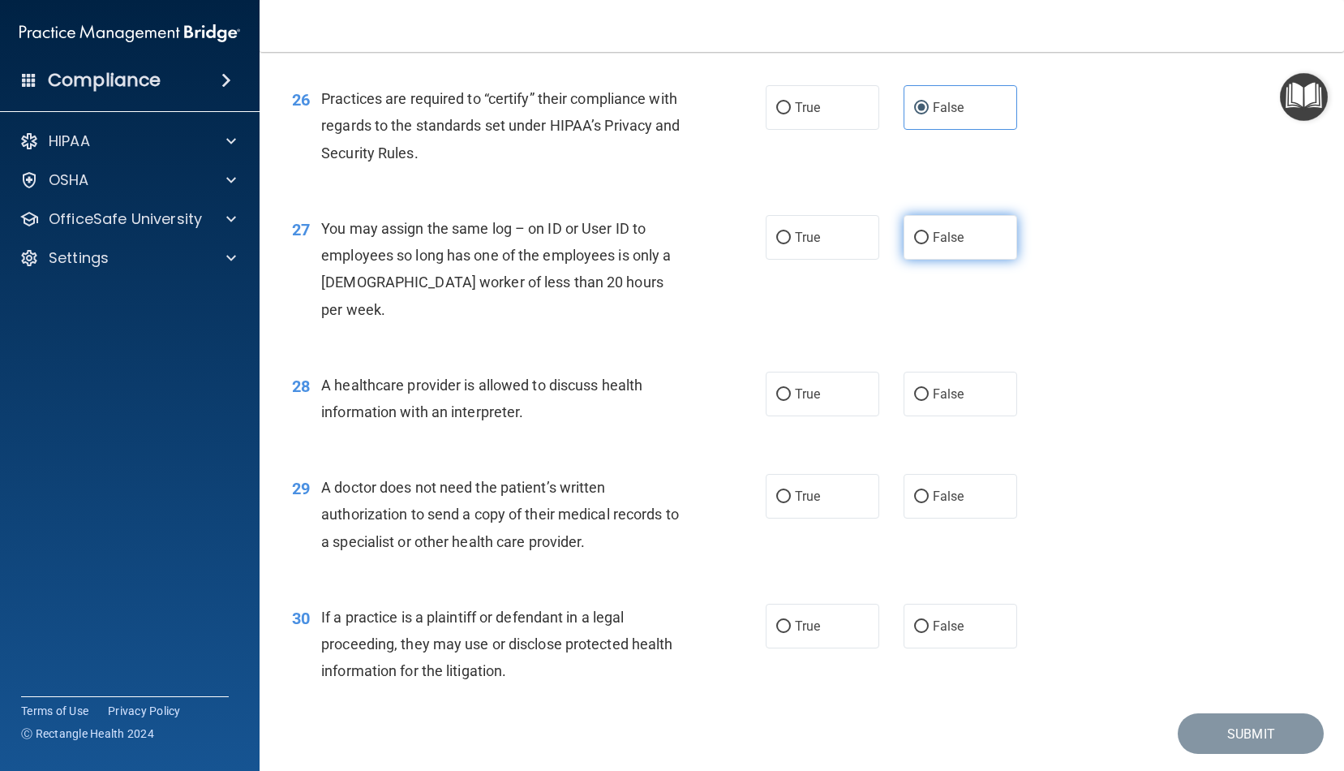
click at [957, 237] on label "False" at bounding box center [961, 237] width 114 height 45
click at [929, 237] on input "False" at bounding box center [921, 238] width 15 height 12
radio input "true"
click at [828, 372] on label "True" at bounding box center [823, 394] width 114 height 45
click at [791, 389] on input "True" at bounding box center [784, 395] width 15 height 12
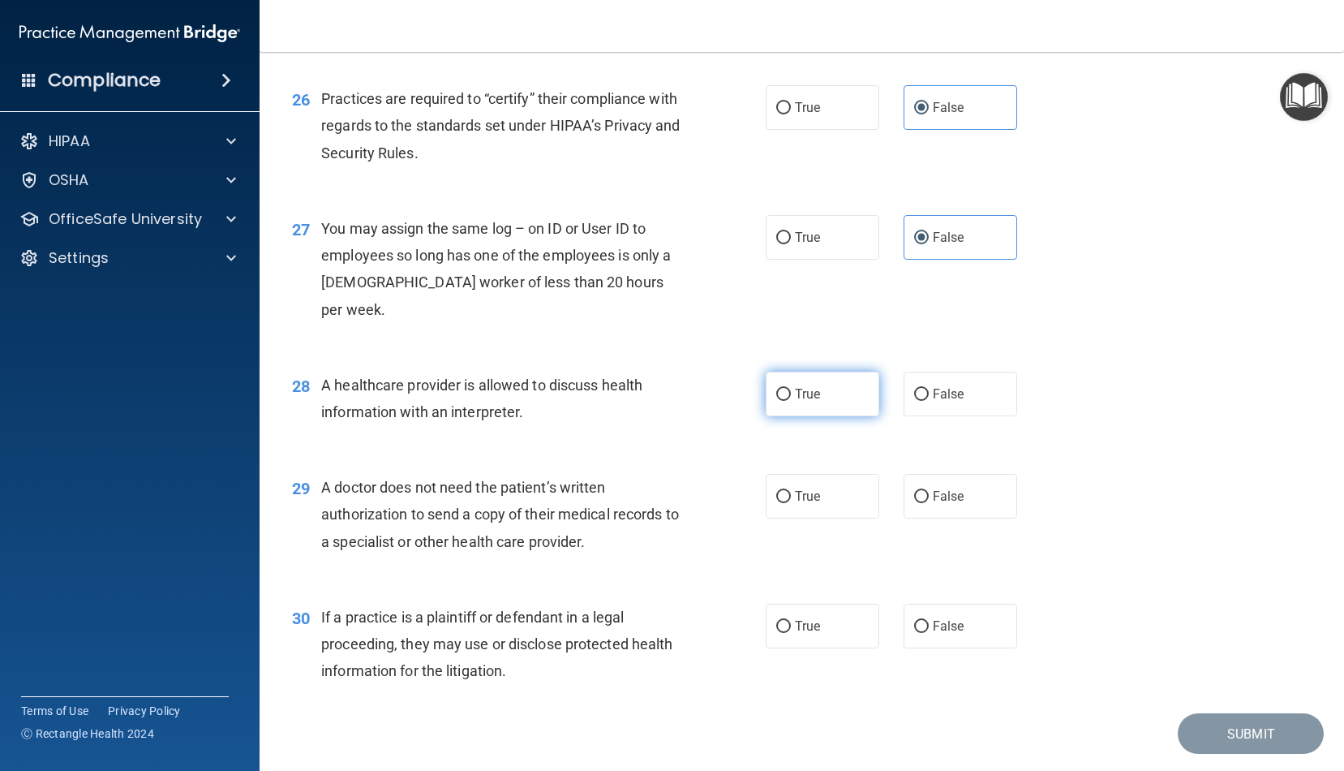
radio input "true"
click at [806, 474] on label "True" at bounding box center [823, 496] width 114 height 45
click at [791, 491] on input "True" at bounding box center [784, 497] width 15 height 12
radio input "true"
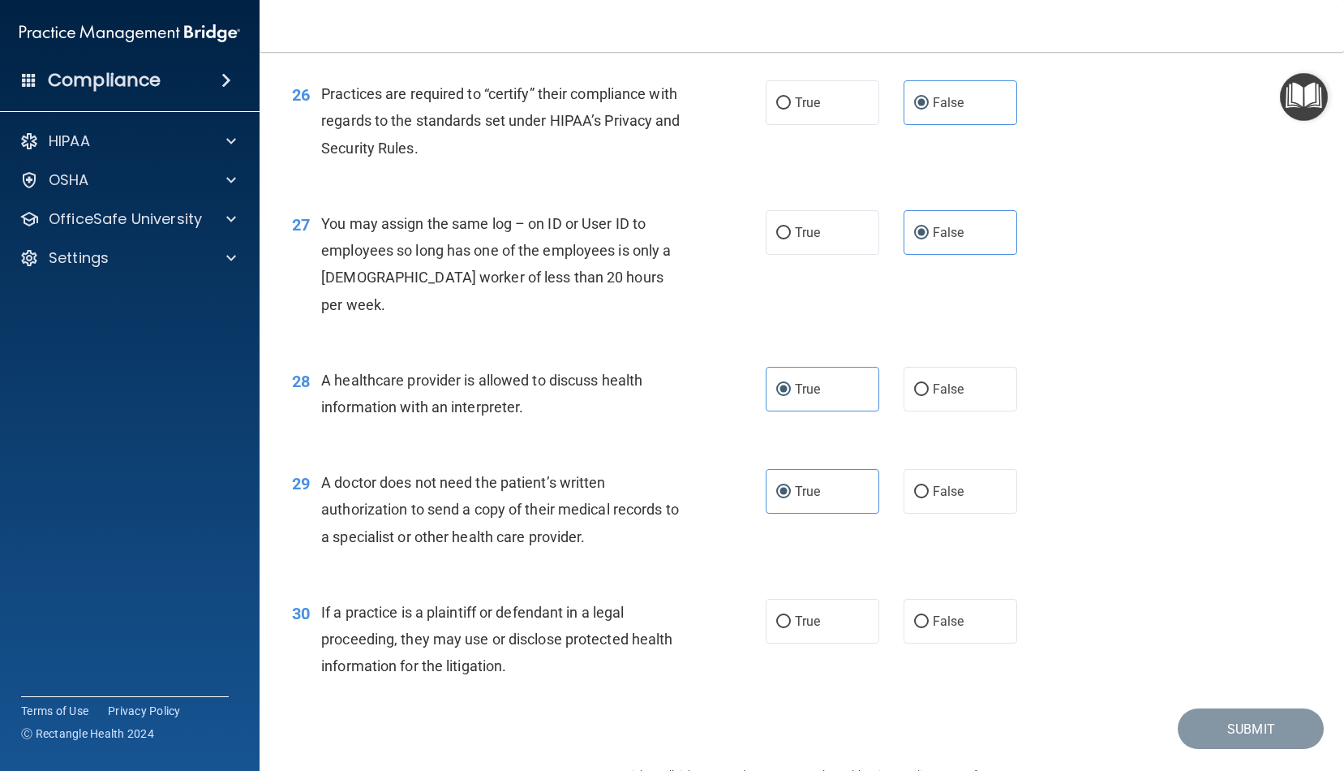
scroll to position [3340, 0]
drag, startPoint x: 820, startPoint y: 572, endPoint x: 1053, endPoint y: 664, distance: 250.3
click at [820, 614] on span "True" at bounding box center [807, 621] width 25 height 15
click at [791, 617] on input "True" at bounding box center [784, 623] width 15 height 12
radio input "true"
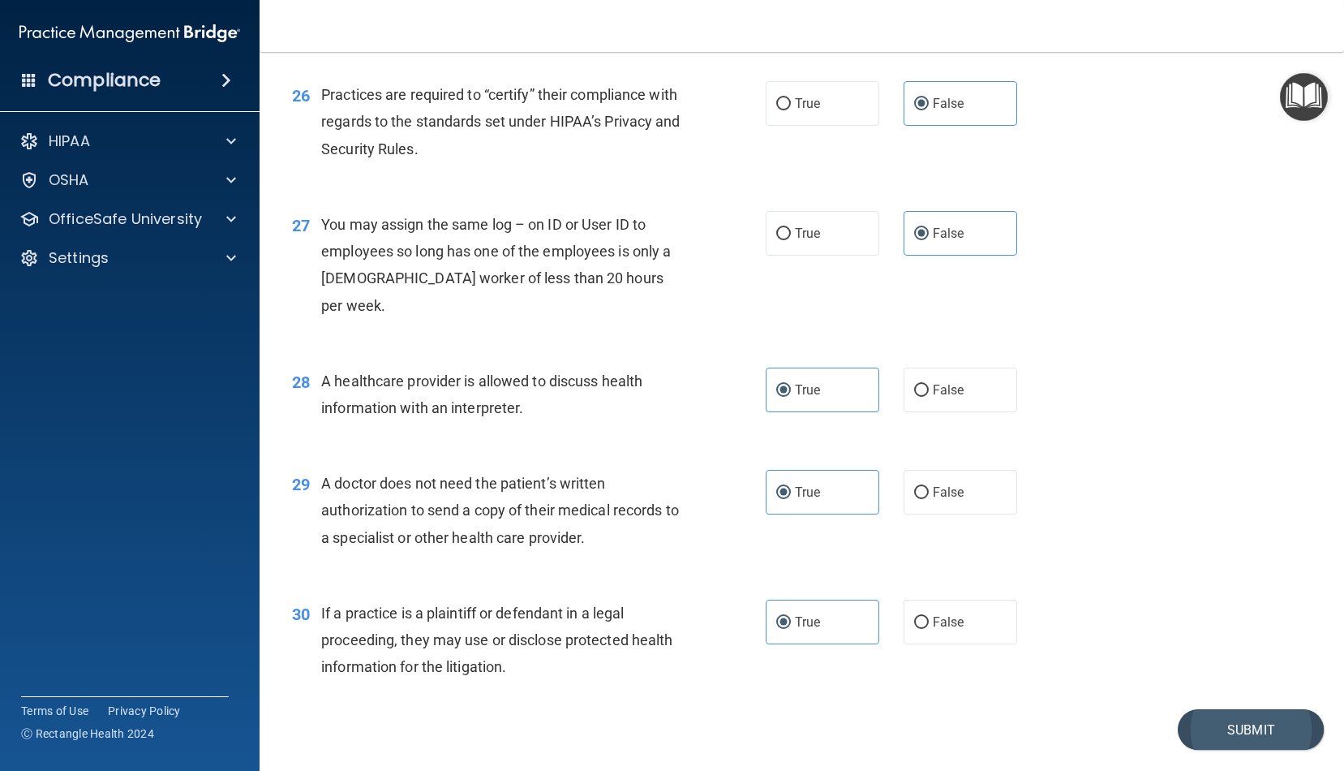
click at [1294, 709] on button "Submit" at bounding box center [1251, 729] width 146 height 41
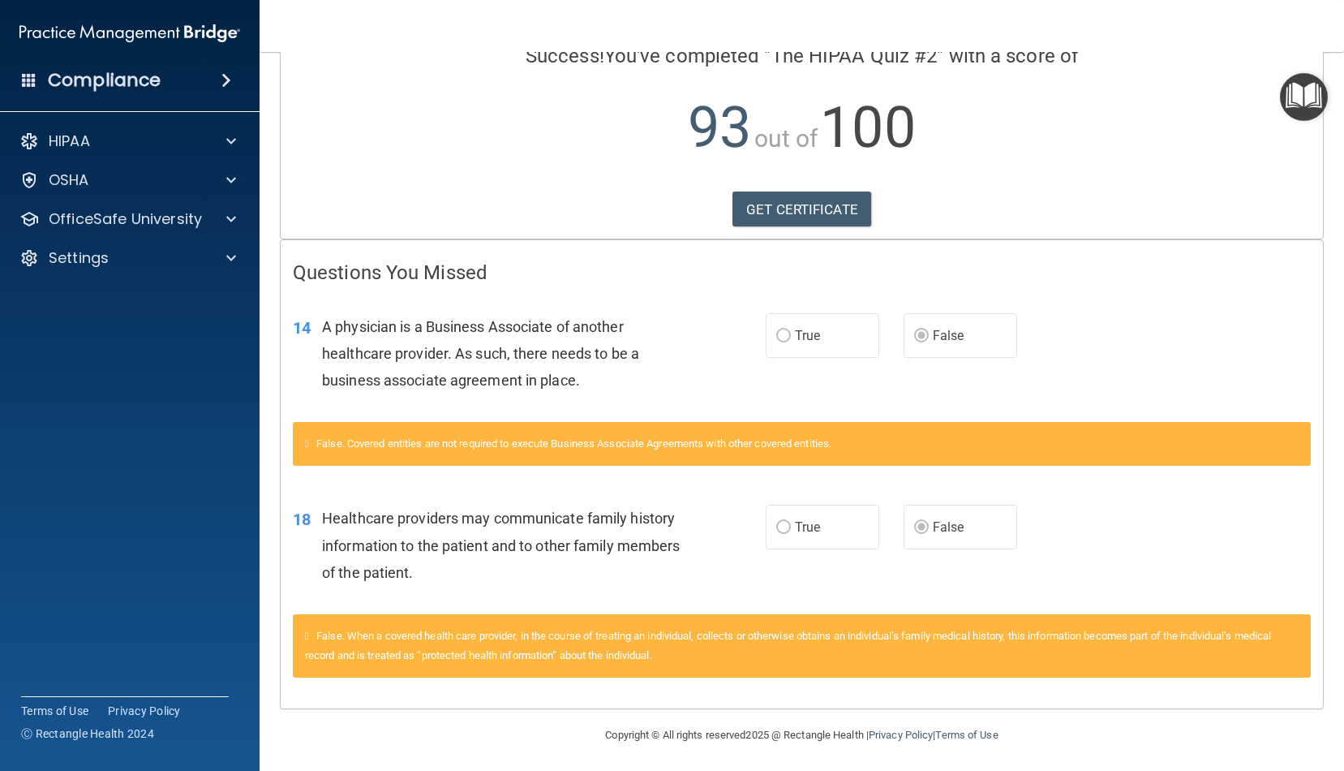
scroll to position [141, 0]
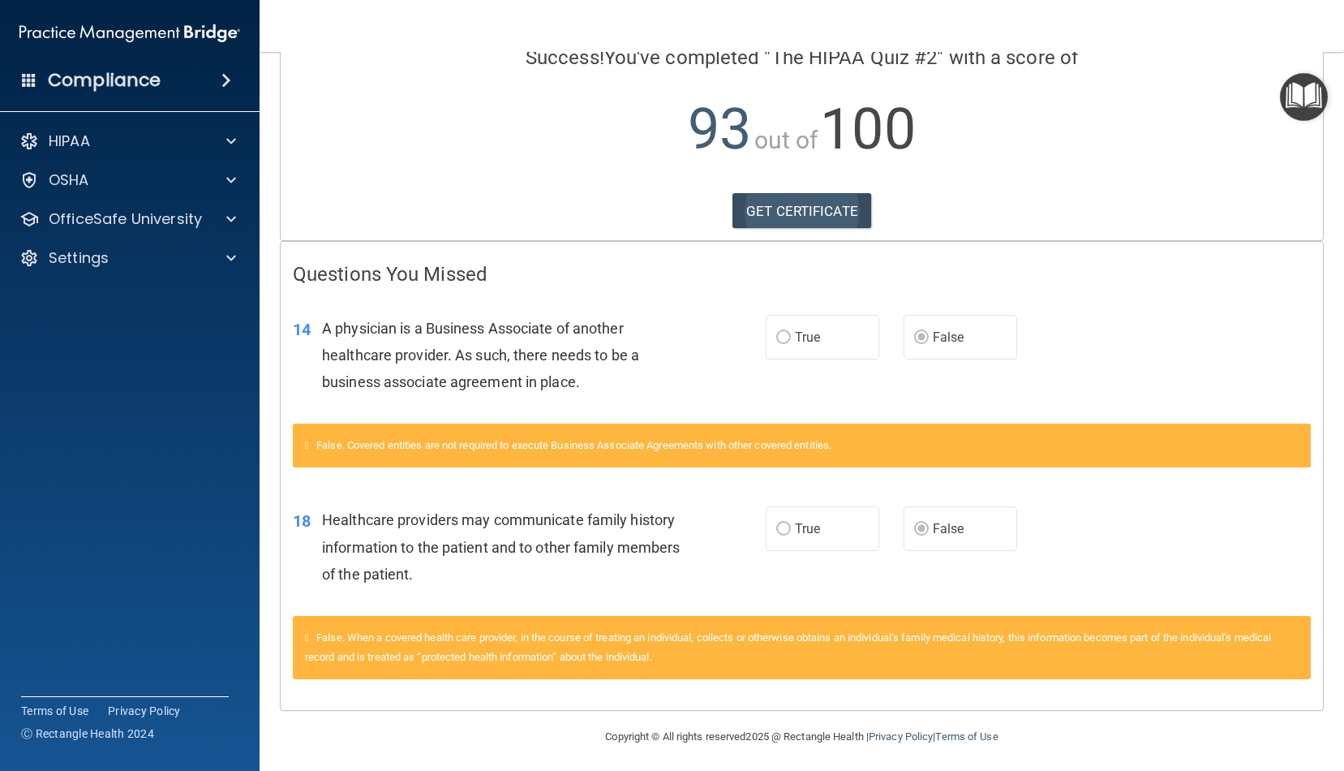
click at [828, 222] on link "GET CERTIFICATE" at bounding box center [802, 211] width 139 height 36
click at [114, 220] on p "OfficeSafe University" at bounding box center [125, 218] width 153 height 19
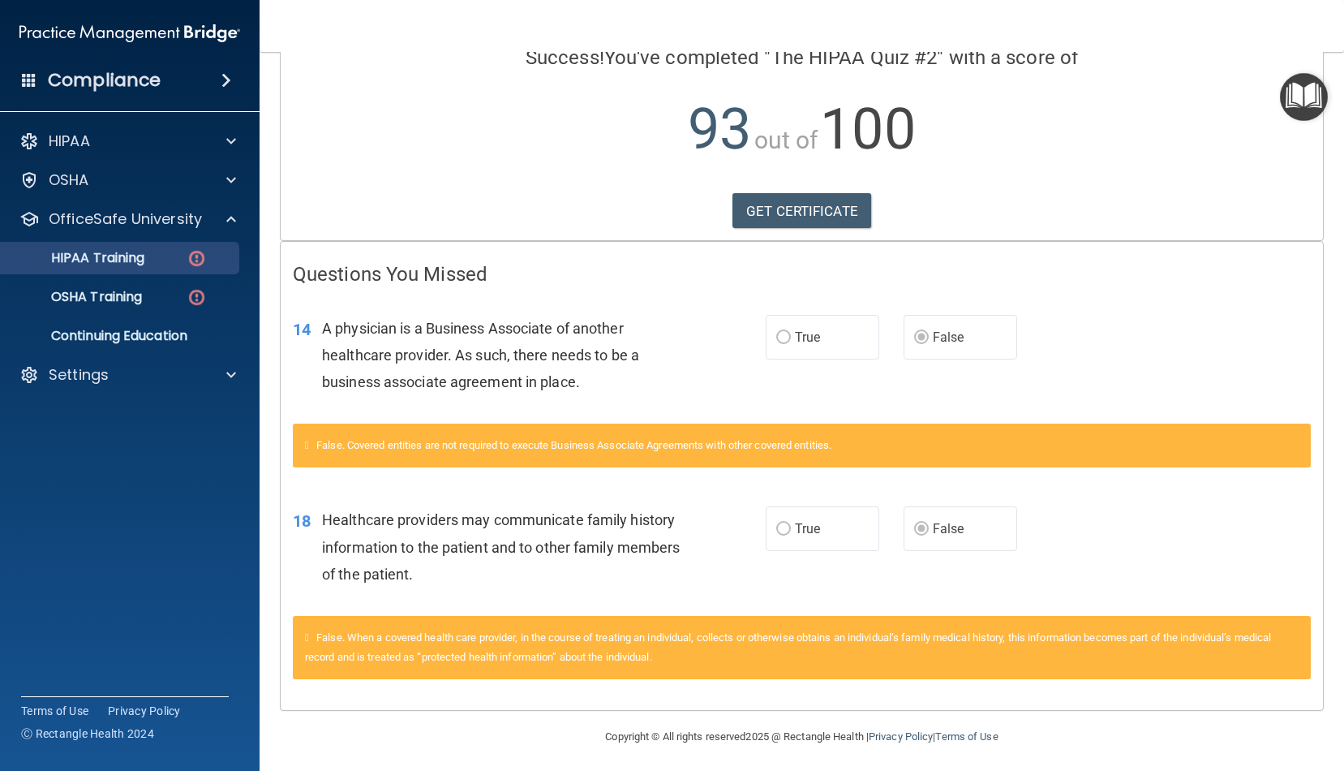
click at [114, 267] on link "HIPAA Training" at bounding box center [112, 258] width 256 height 32
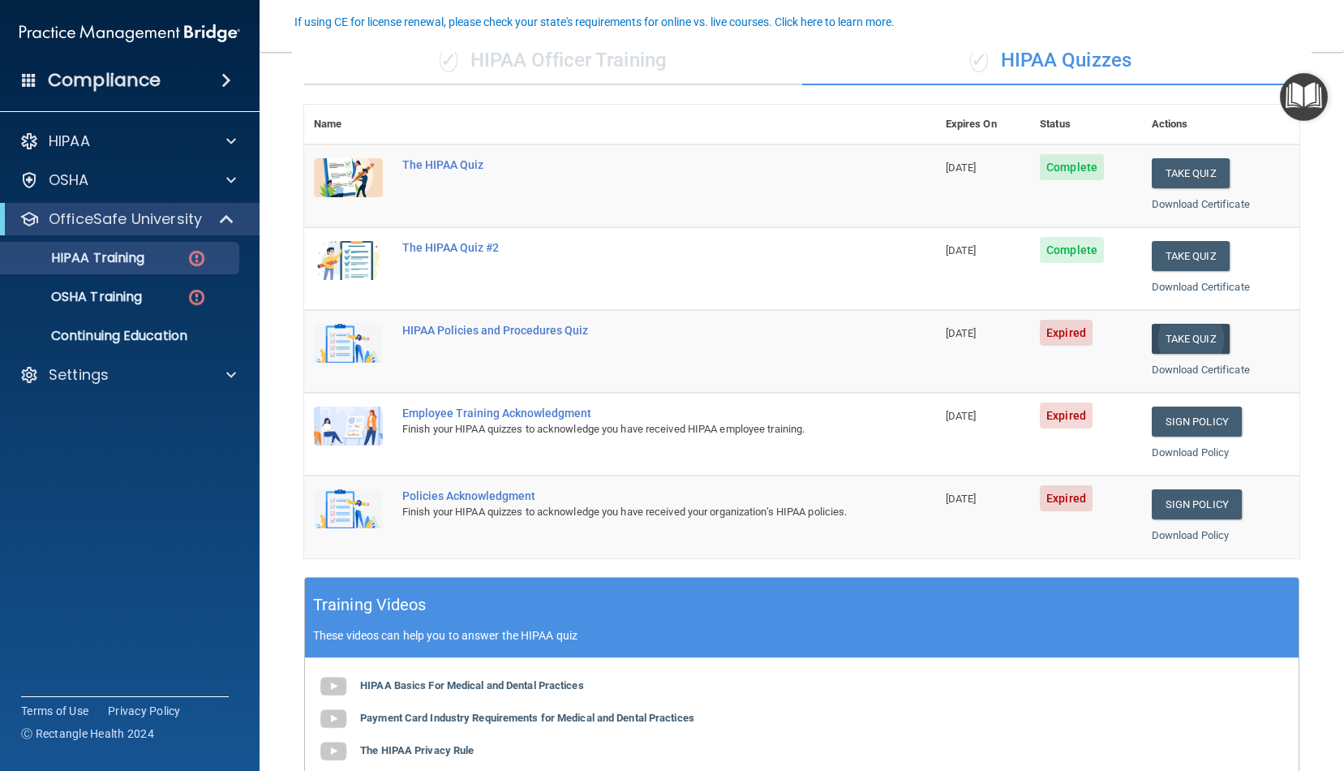
click at [1169, 336] on button "Take Quiz" at bounding box center [1191, 339] width 78 height 30
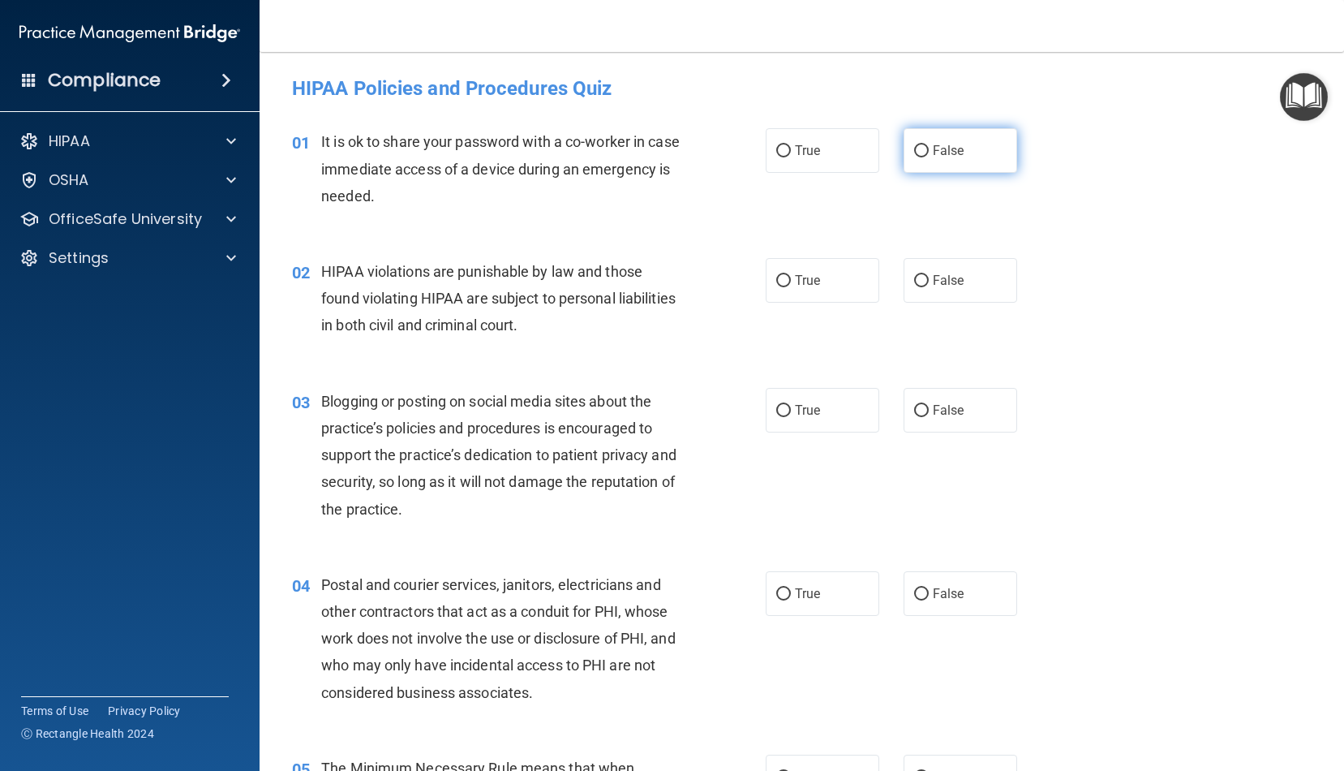
click at [917, 146] on input "False" at bounding box center [921, 151] width 15 height 12
radio input "true"
click at [830, 276] on label "True" at bounding box center [823, 280] width 114 height 45
click at [791, 276] on input "True" at bounding box center [784, 281] width 15 height 12
radio input "true"
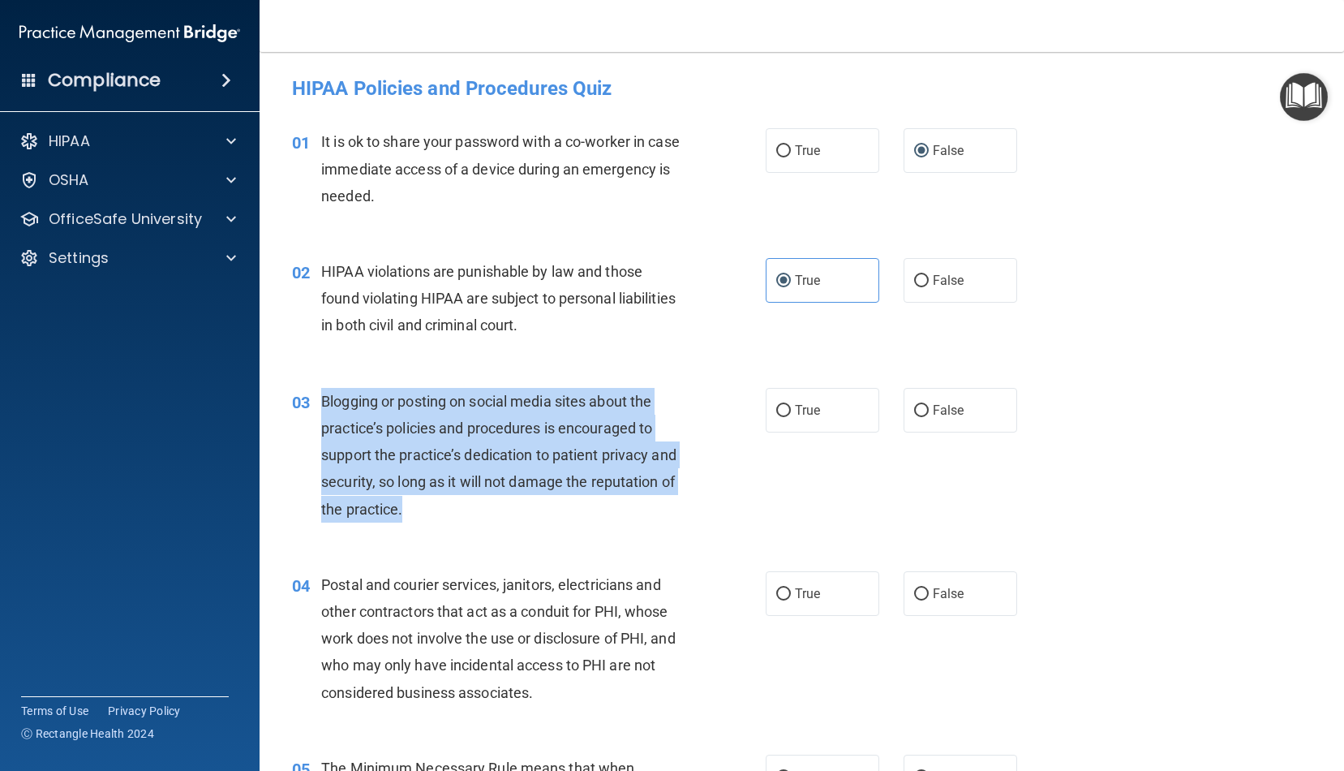
drag, startPoint x: 394, startPoint y: 505, endPoint x: 325, endPoint y: 393, distance: 132.6
click at [325, 393] on div "Blogging or posting on social media sites about the practice’s policies and pro…" at bounding box center [507, 455] width 373 height 135
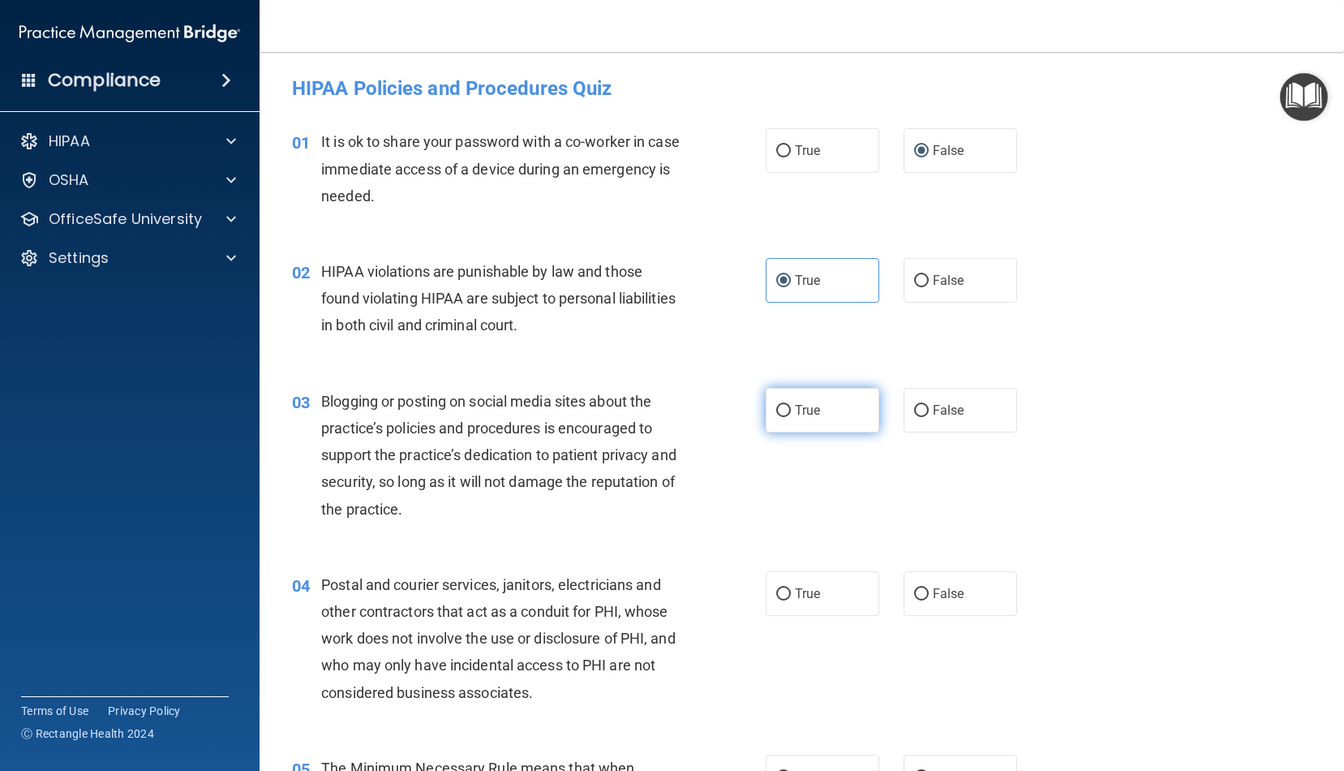
click at [825, 421] on label "True" at bounding box center [823, 410] width 114 height 45
click at [791, 417] on input "True" at bounding box center [784, 411] width 15 height 12
radio input "true"
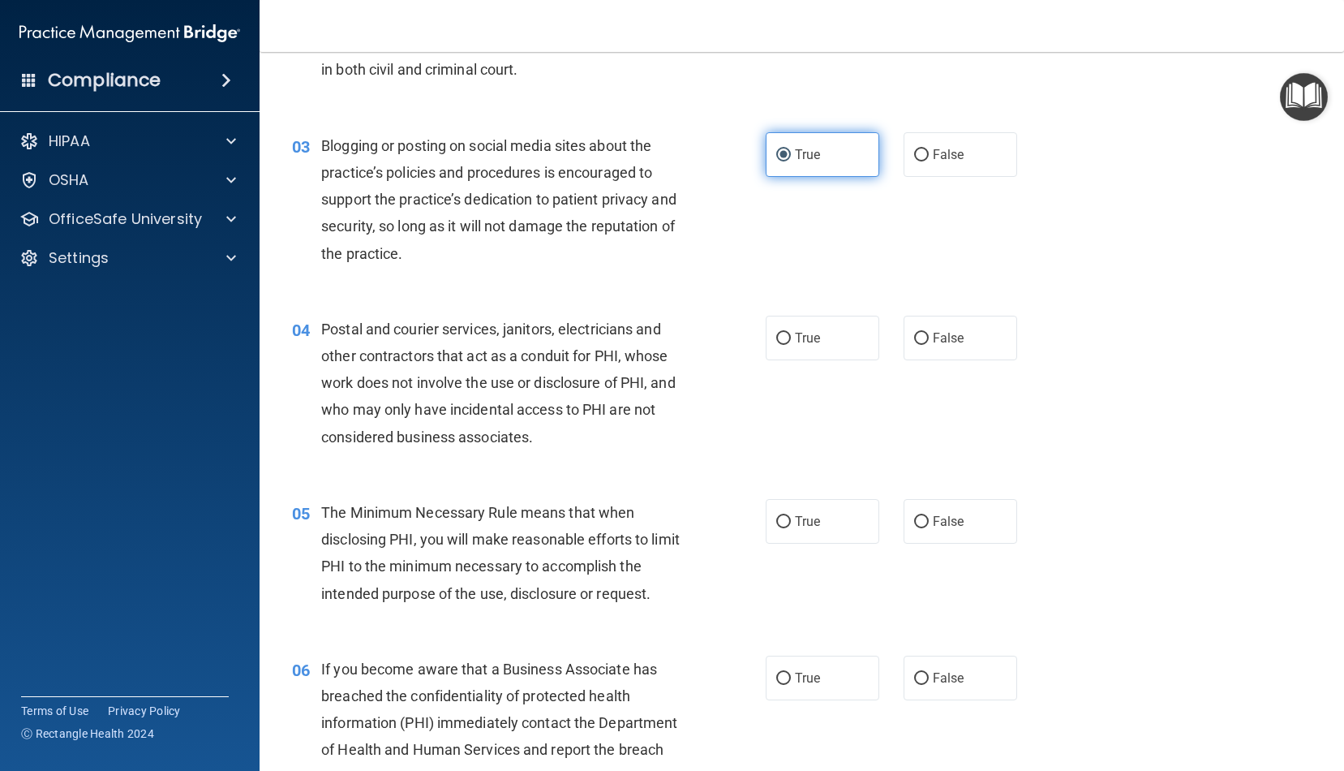
scroll to position [258, 0]
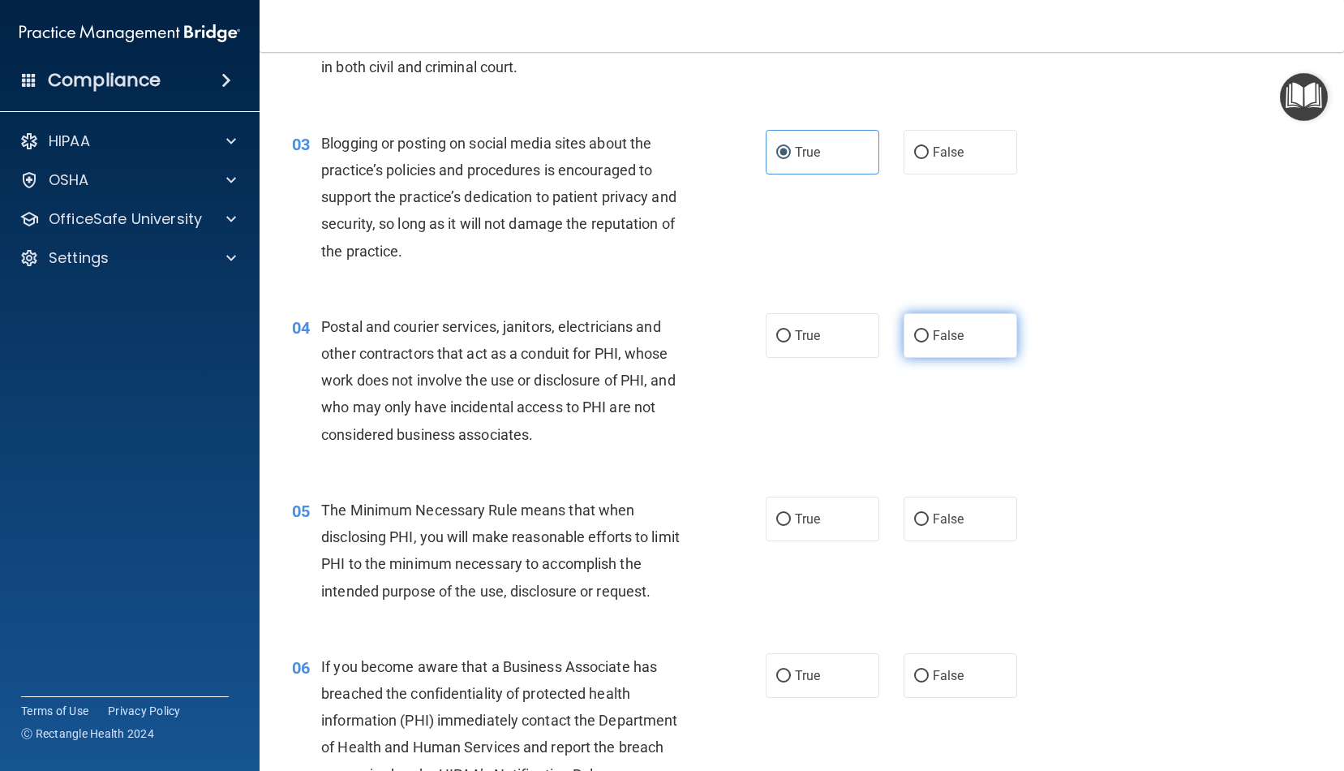
click at [923, 345] on label "False" at bounding box center [961, 335] width 114 height 45
click at [923, 342] on input "False" at bounding box center [921, 336] width 15 height 12
radio input "true"
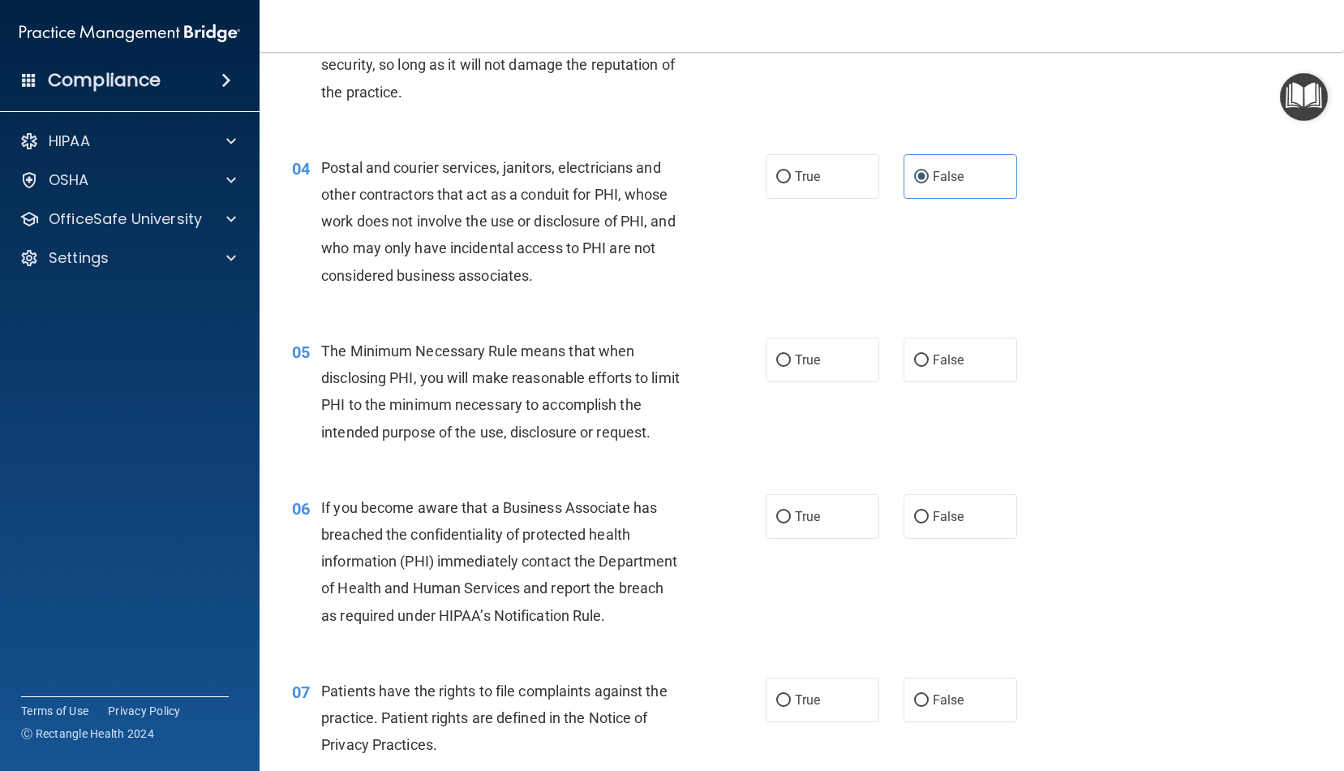
scroll to position [418, 0]
click at [807, 354] on span "True" at bounding box center [807, 358] width 25 height 15
click at [791, 354] on input "True" at bounding box center [784, 360] width 15 height 12
radio input "true"
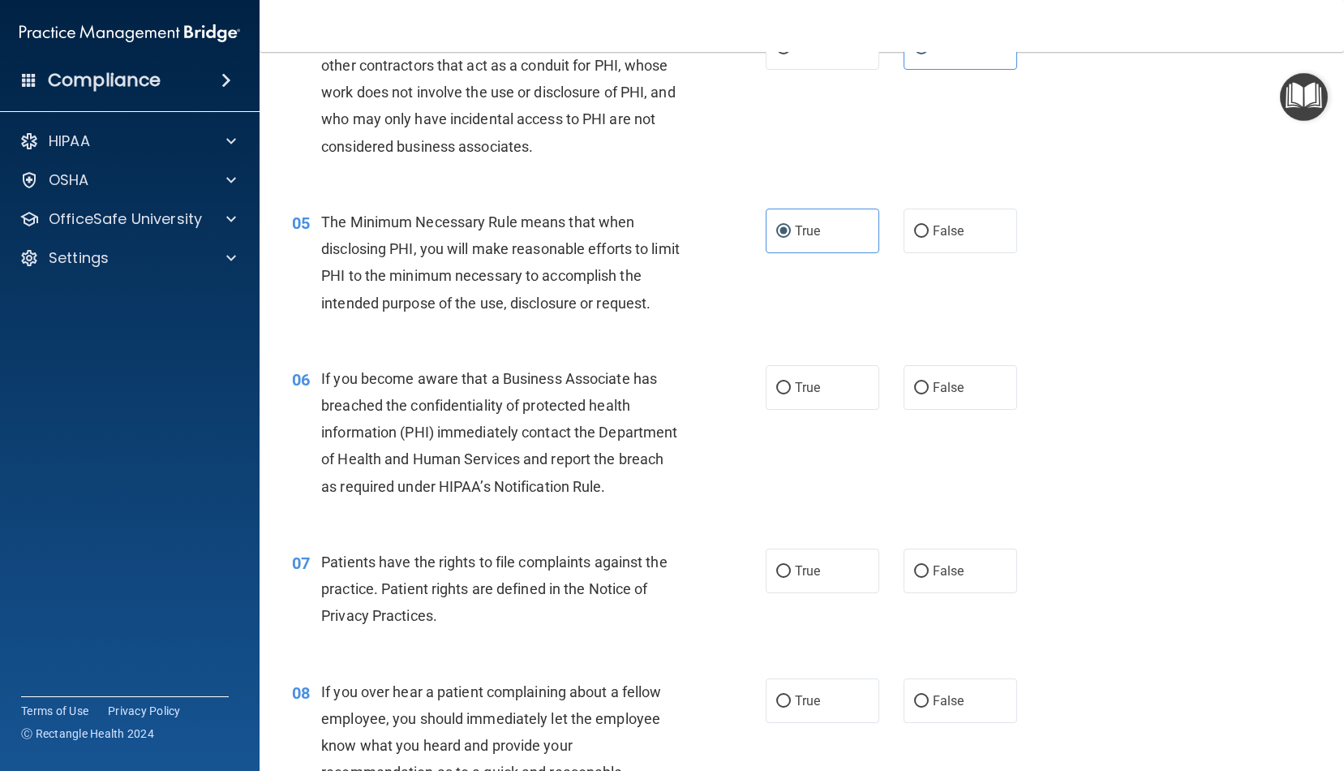
scroll to position [571, 0]
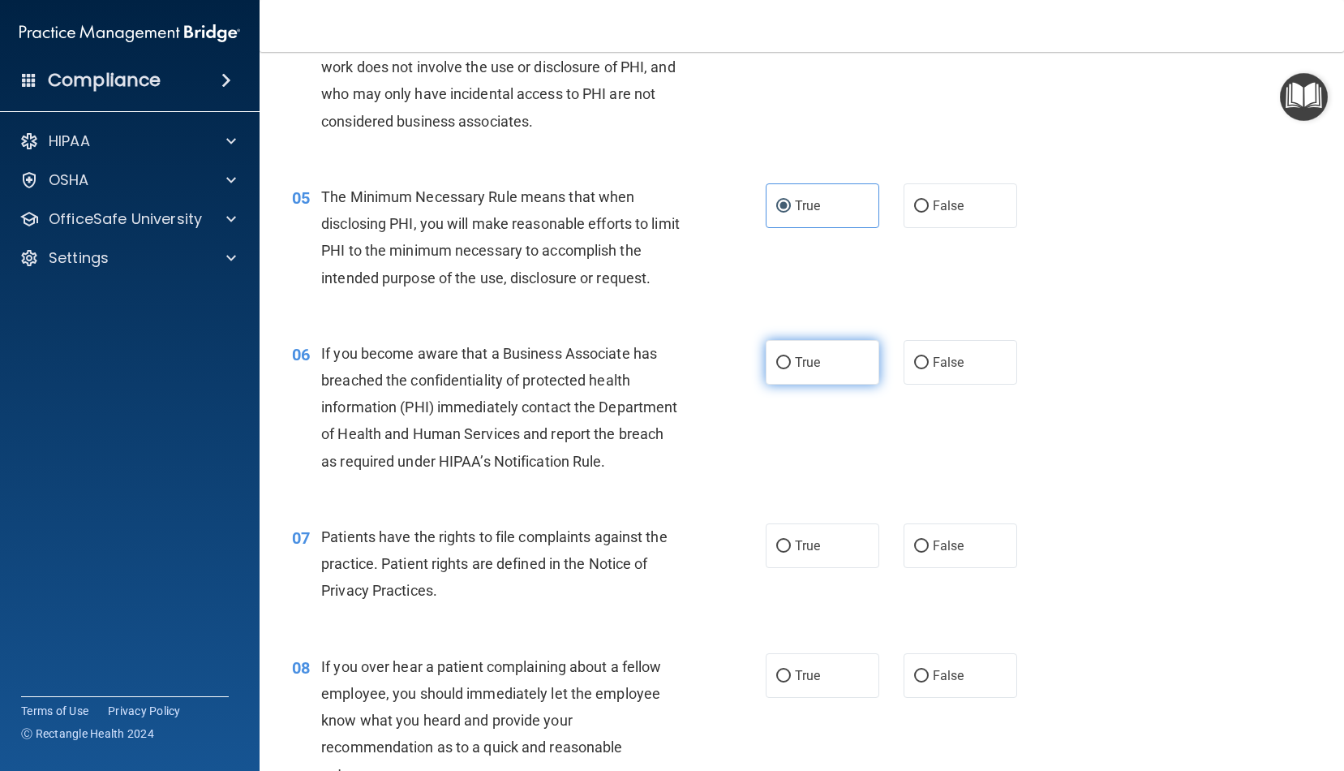
click at [813, 363] on span "True" at bounding box center [807, 362] width 25 height 15
click at [791, 363] on input "True" at bounding box center [784, 363] width 15 height 12
radio input "true"
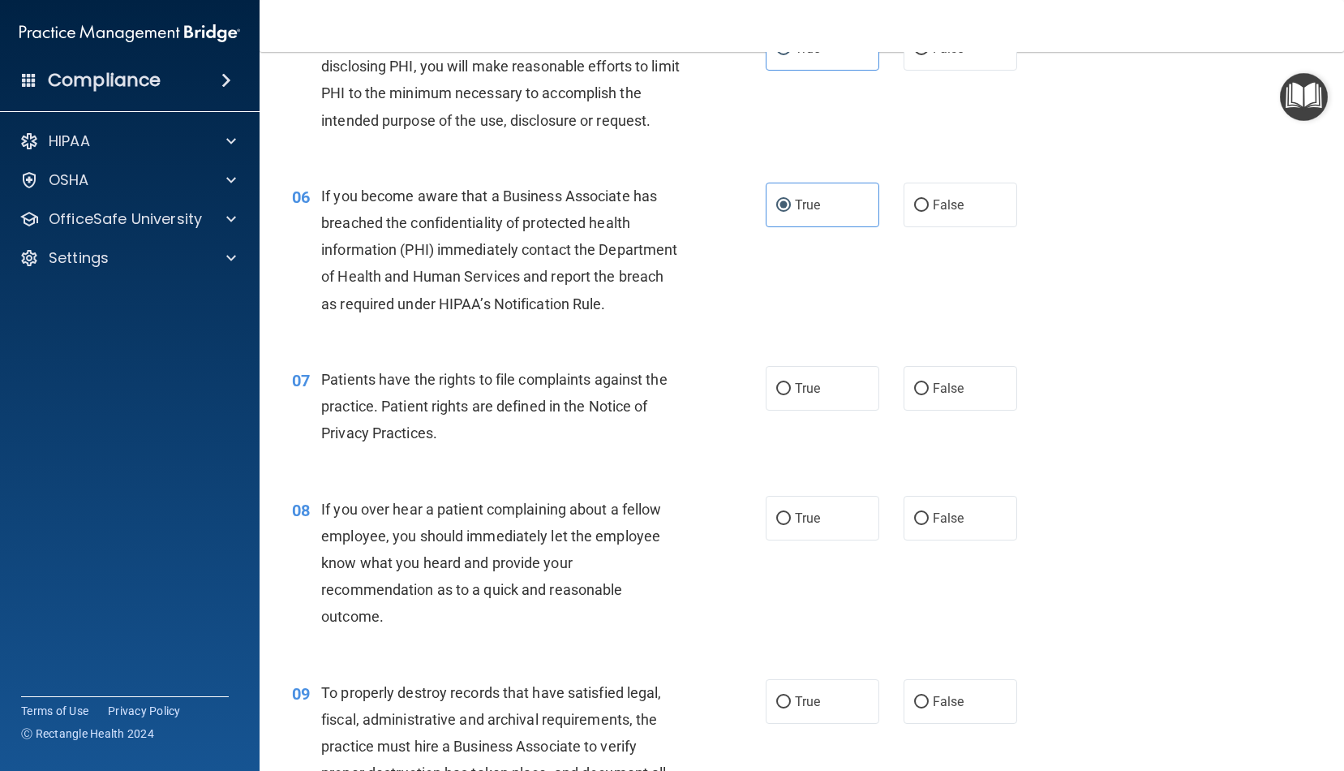
scroll to position [783, 0]
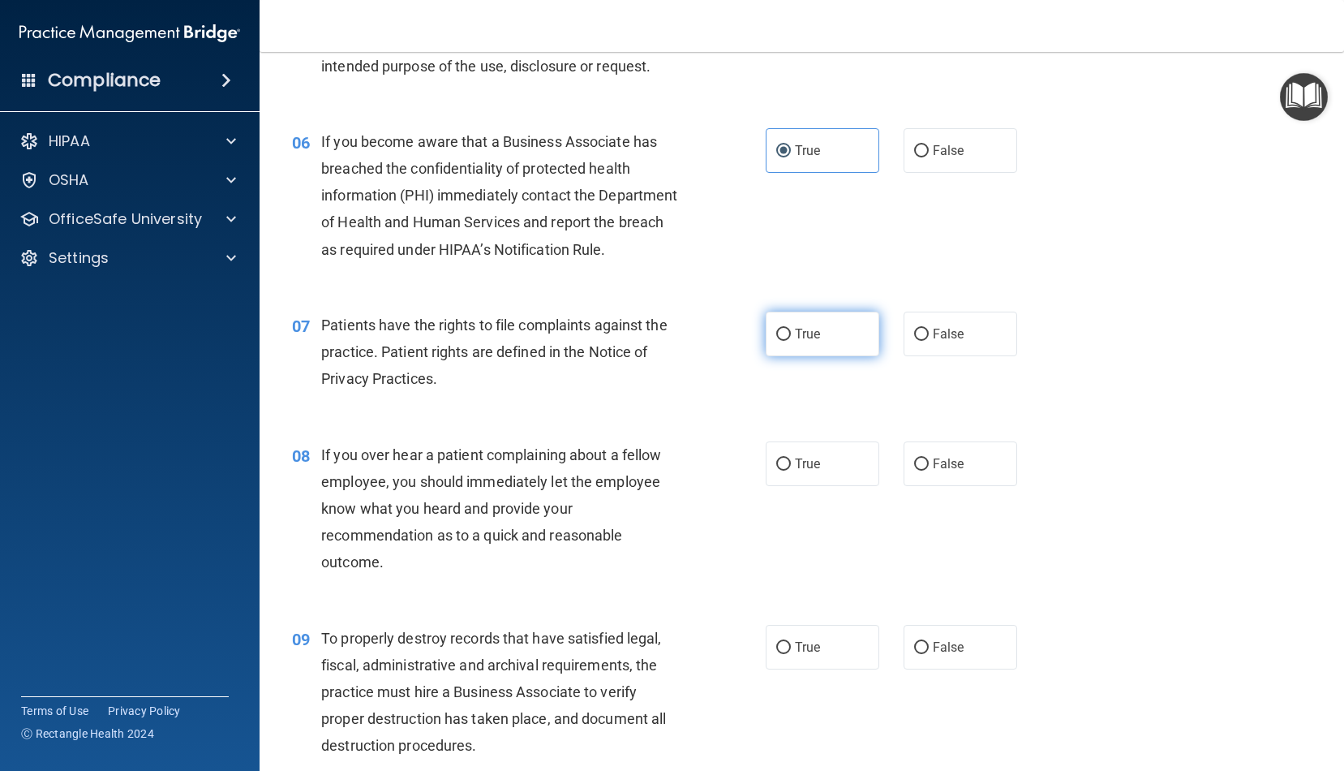
click at [805, 339] on label "True" at bounding box center [823, 334] width 114 height 45
click at [791, 339] on input "True" at bounding box center [784, 335] width 15 height 12
radio input "true"
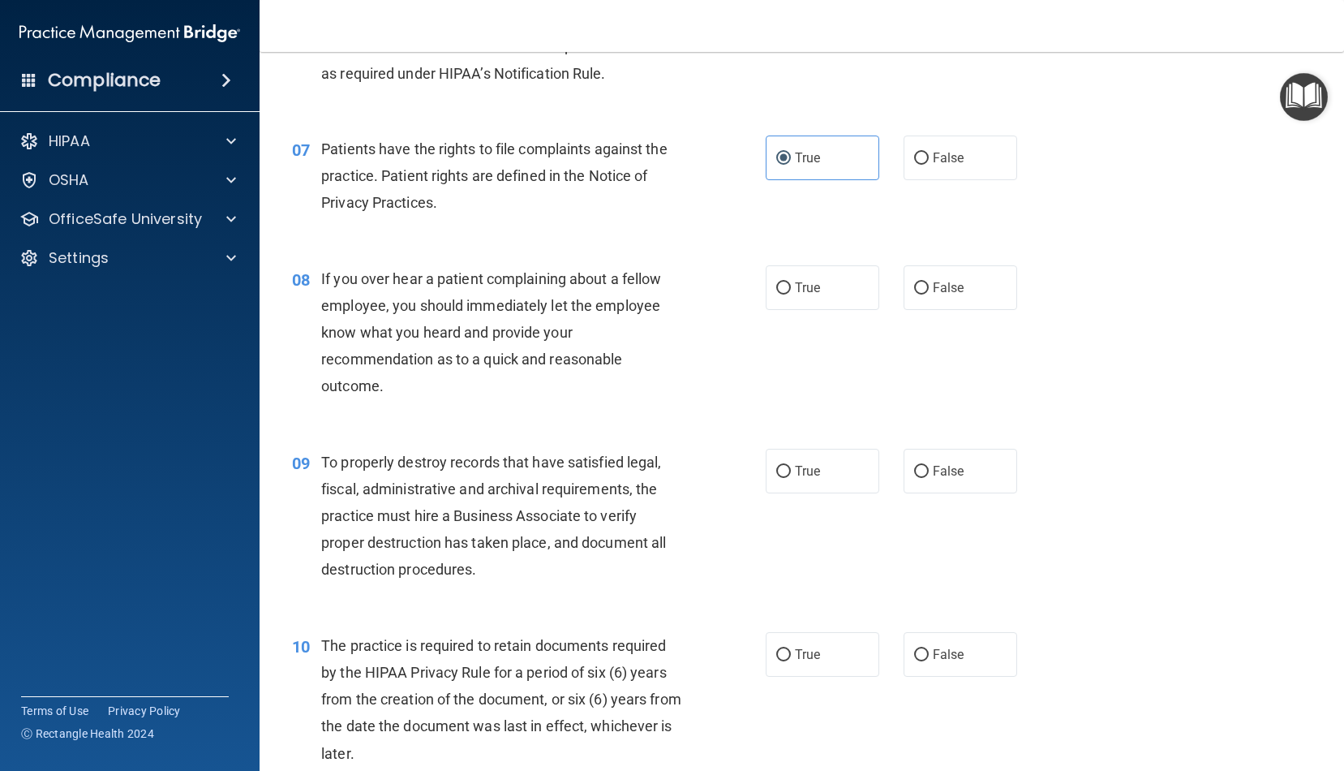
scroll to position [960, 0]
click at [953, 282] on span "False" at bounding box center [949, 286] width 32 height 15
click at [929, 282] on input "False" at bounding box center [921, 288] width 15 height 12
radio input "true"
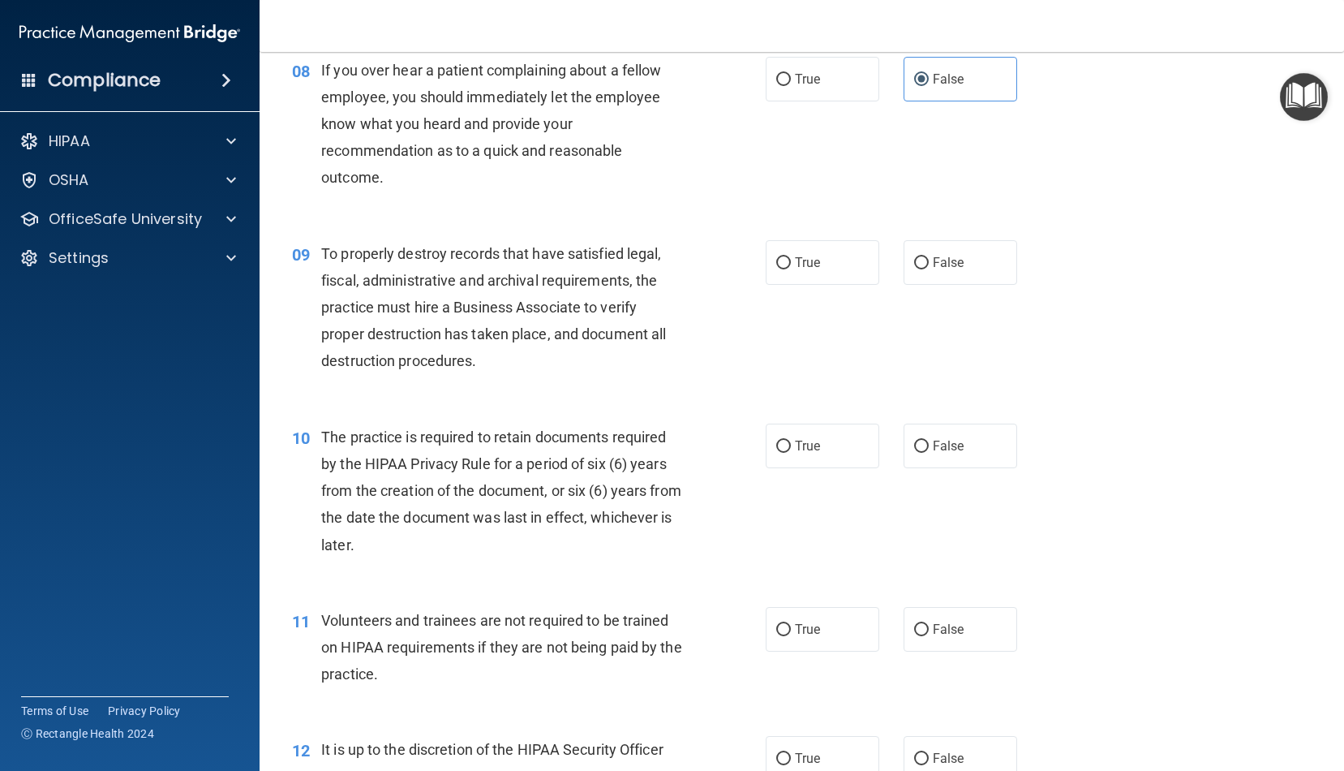
scroll to position [1171, 0]
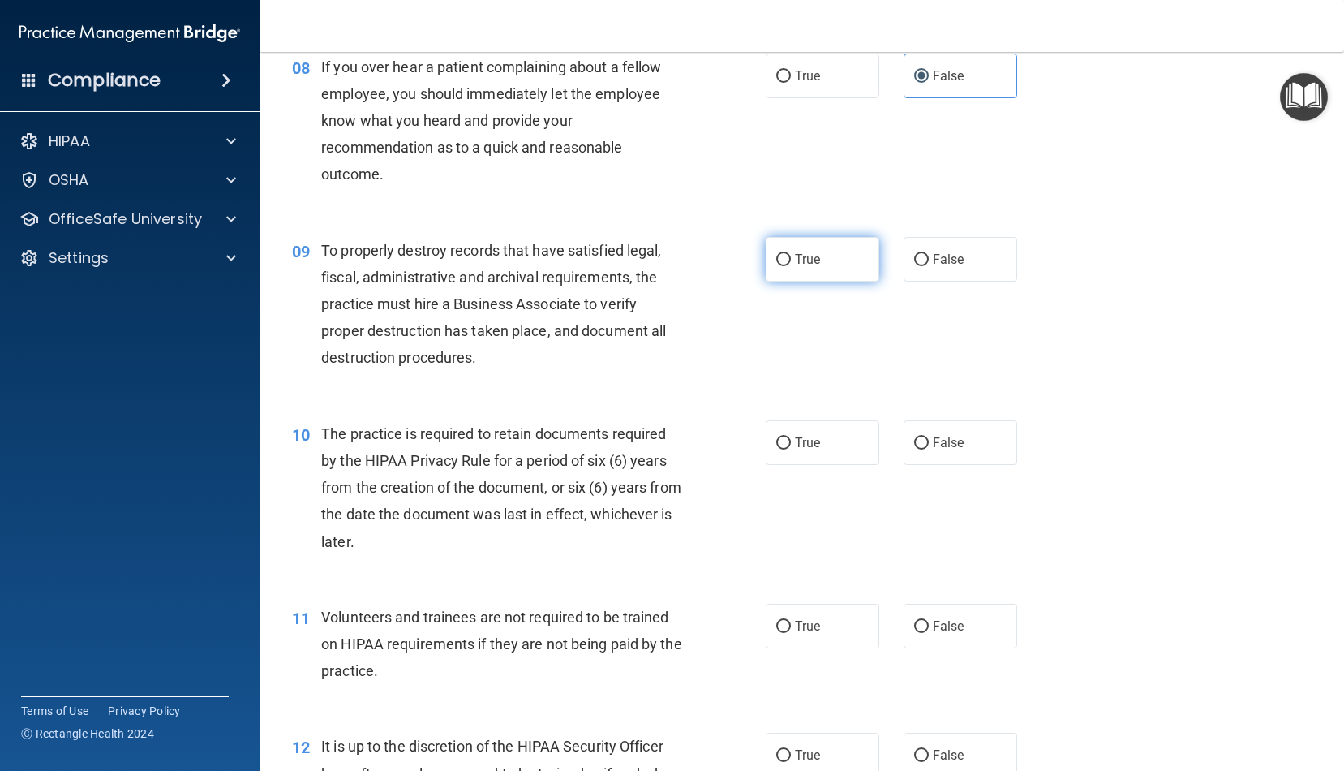
click at [826, 253] on label "True" at bounding box center [823, 259] width 114 height 45
click at [791, 254] on input "True" at bounding box center [784, 260] width 15 height 12
radio input "true"
click at [930, 450] on label "False" at bounding box center [961, 442] width 114 height 45
click at [929, 450] on input "False" at bounding box center [921, 443] width 15 height 12
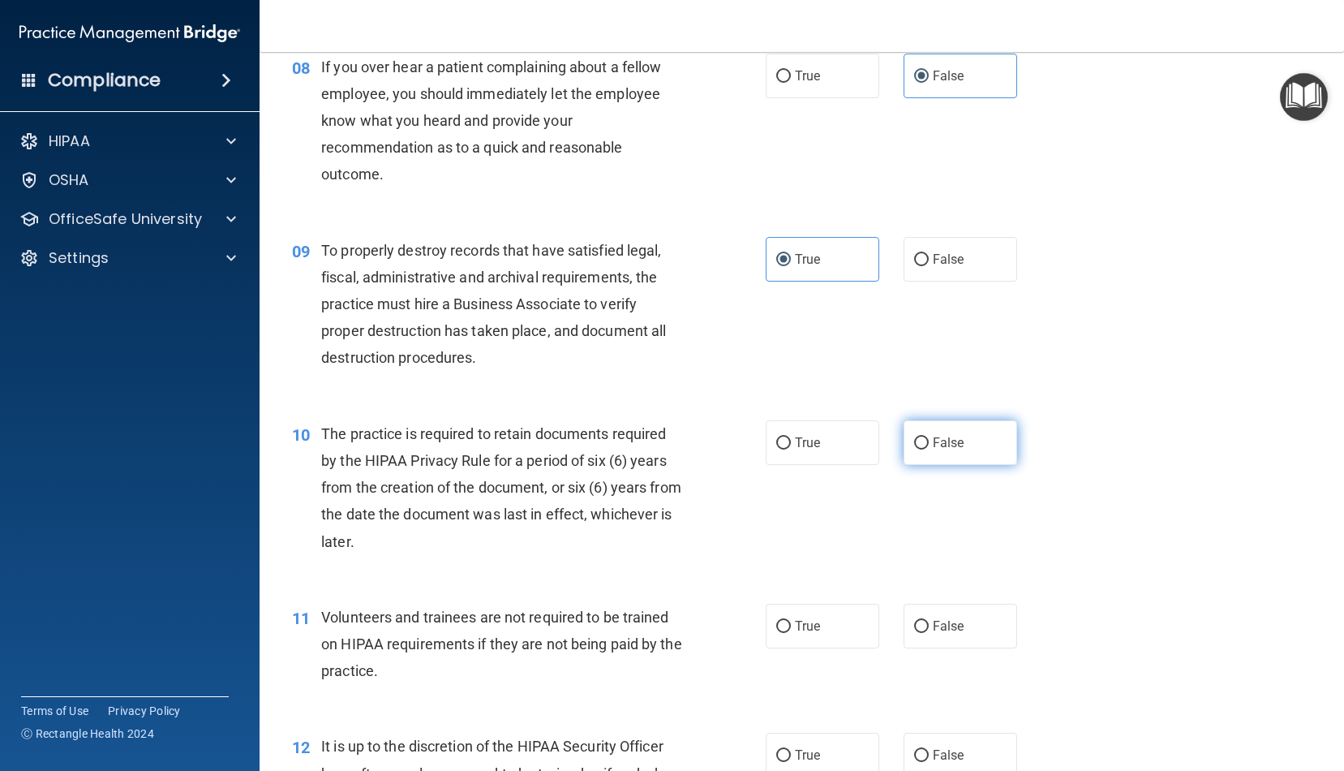
radio input "true"
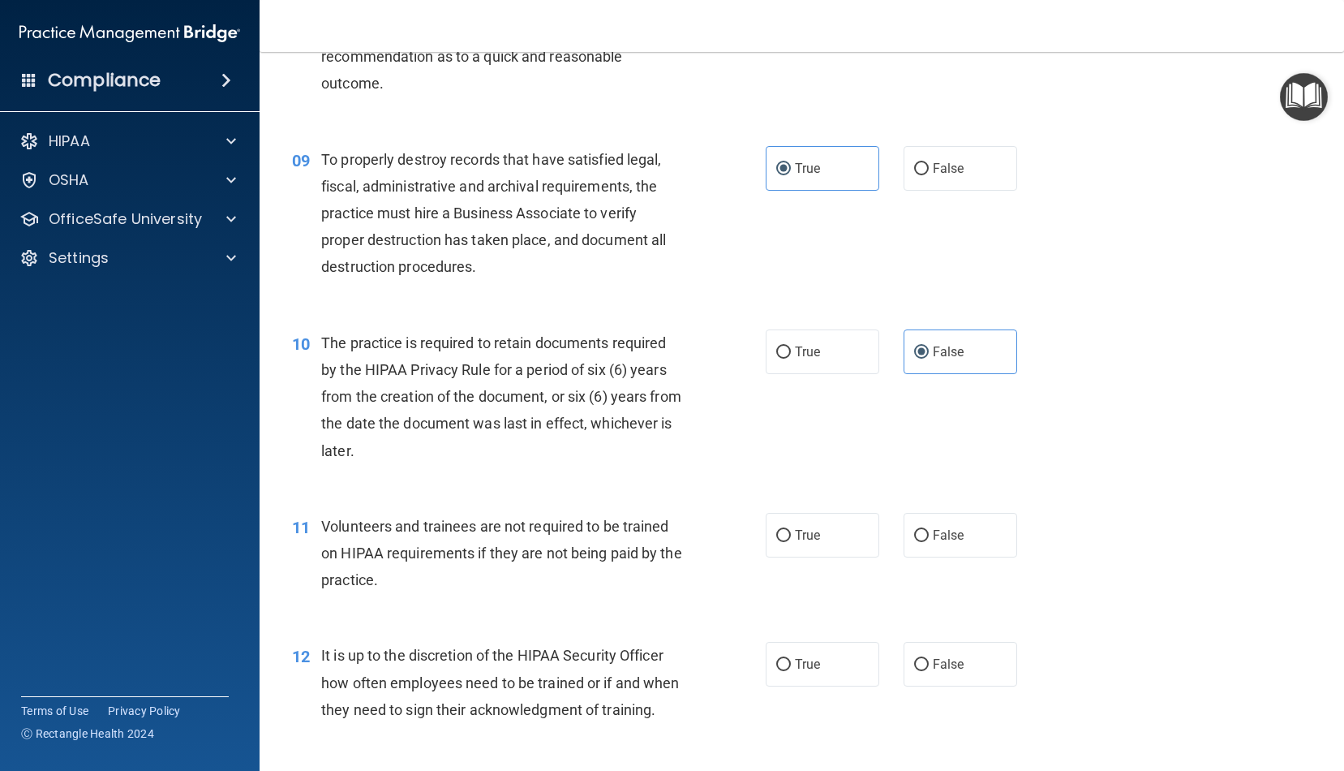
scroll to position [1272, 0]
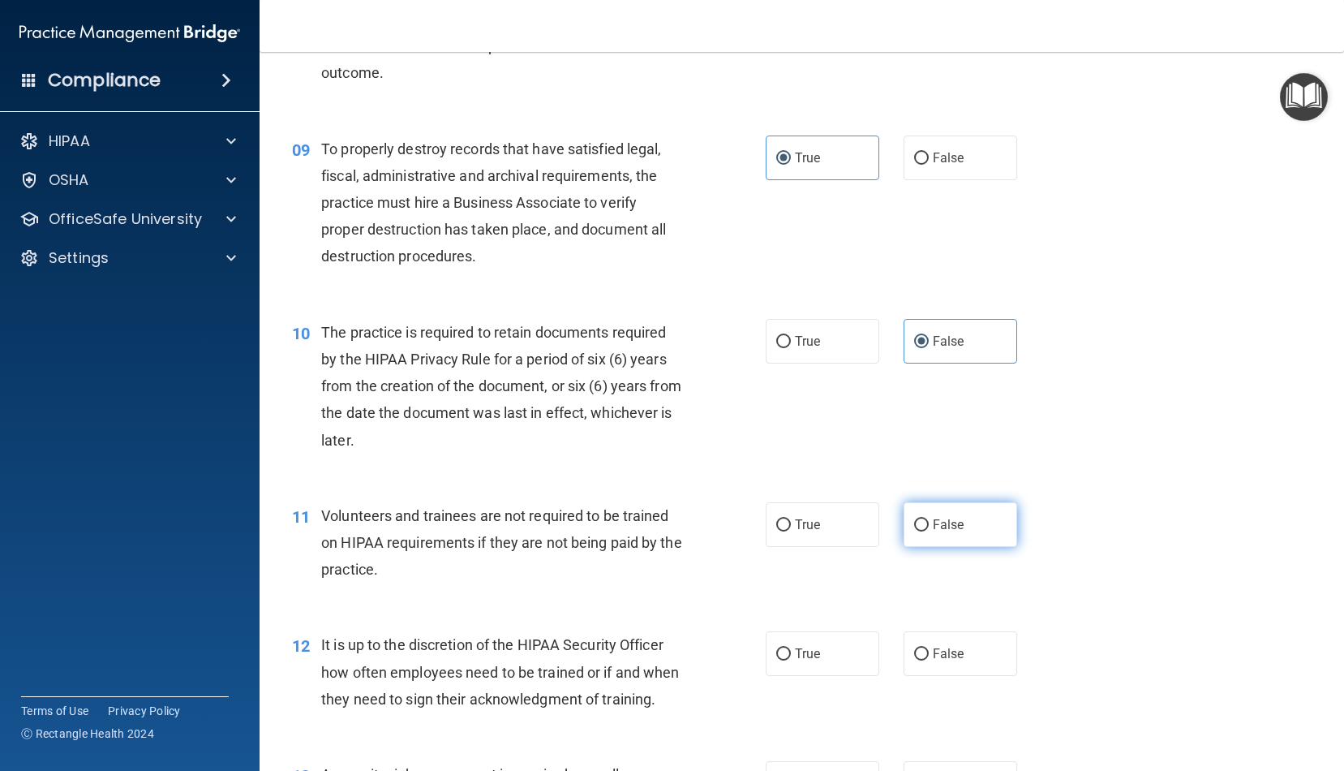
click at [944, 517] on span "False" at bounding box center [949, 524] width 32 height 15
click at [929, 519] on input "False" at bounding box center [921, 525] width 15 height 12
radio input "true"
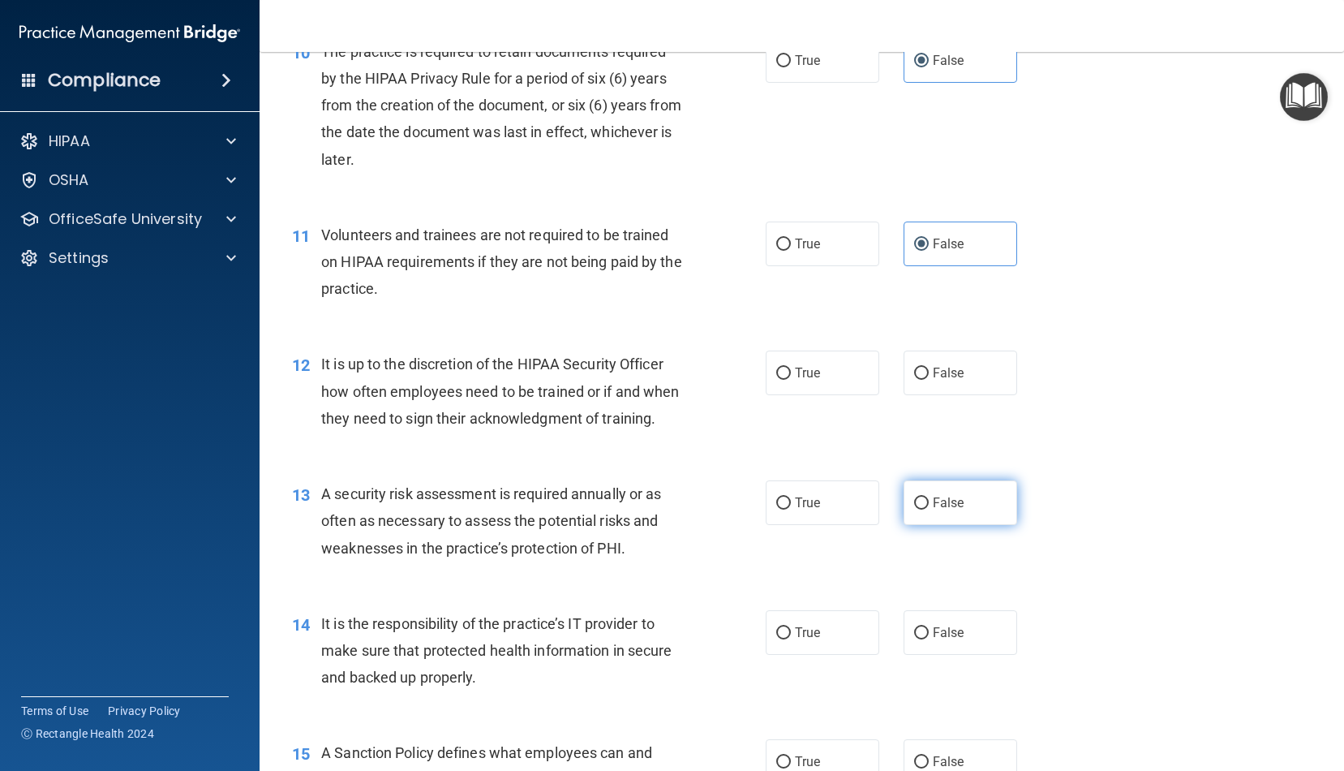
scroll to position [1555, 0]
click at [946, 373] on label "False" at bounding box center [961, 371] width 114 height 45
click at [929, 373] on input "False" at bounding box center [921, 372] width 15 height 12
radio input "true"
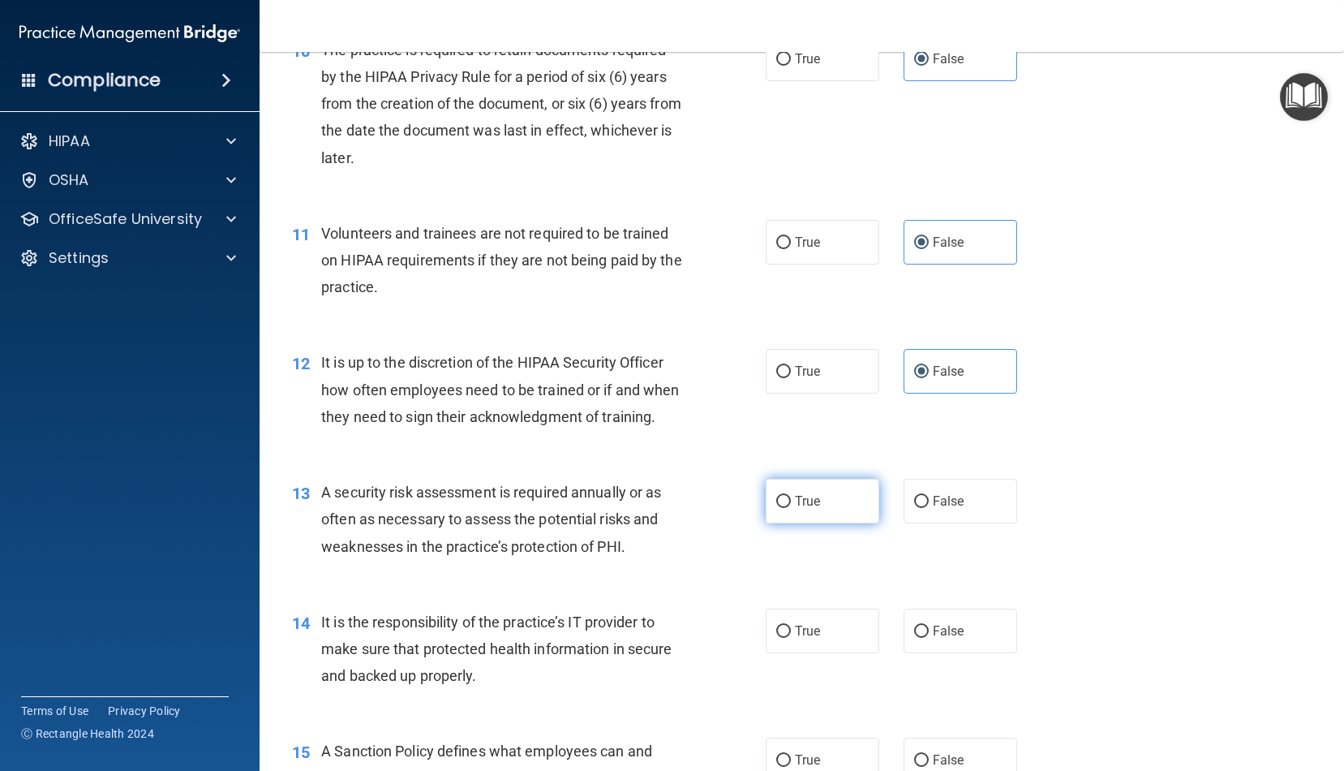
click at [863, 505] on label "True" at bounding box center [823, 501] width 114 height 45
click at [791, 505] on input "True" at bounding box center [784, 502] width 15 height 12
radio input "true"
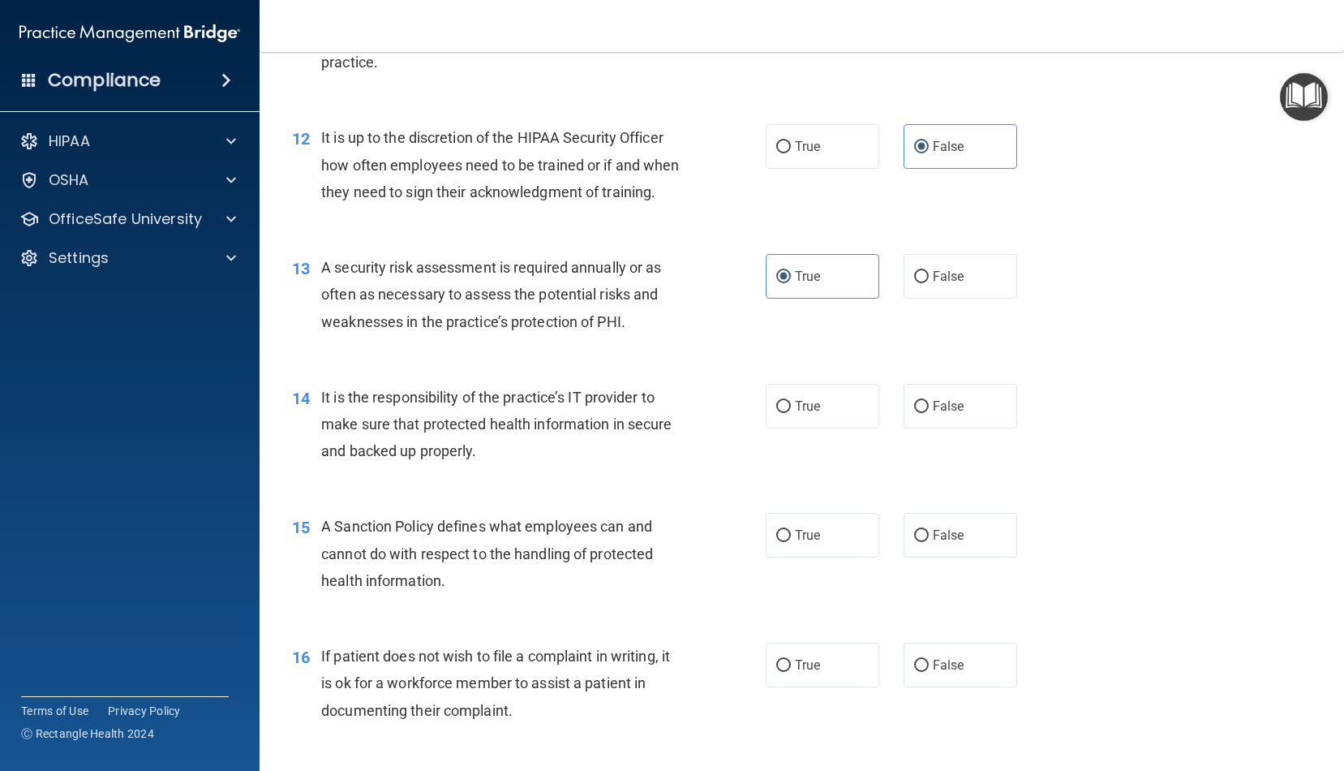
scroll to position [1782, 0]
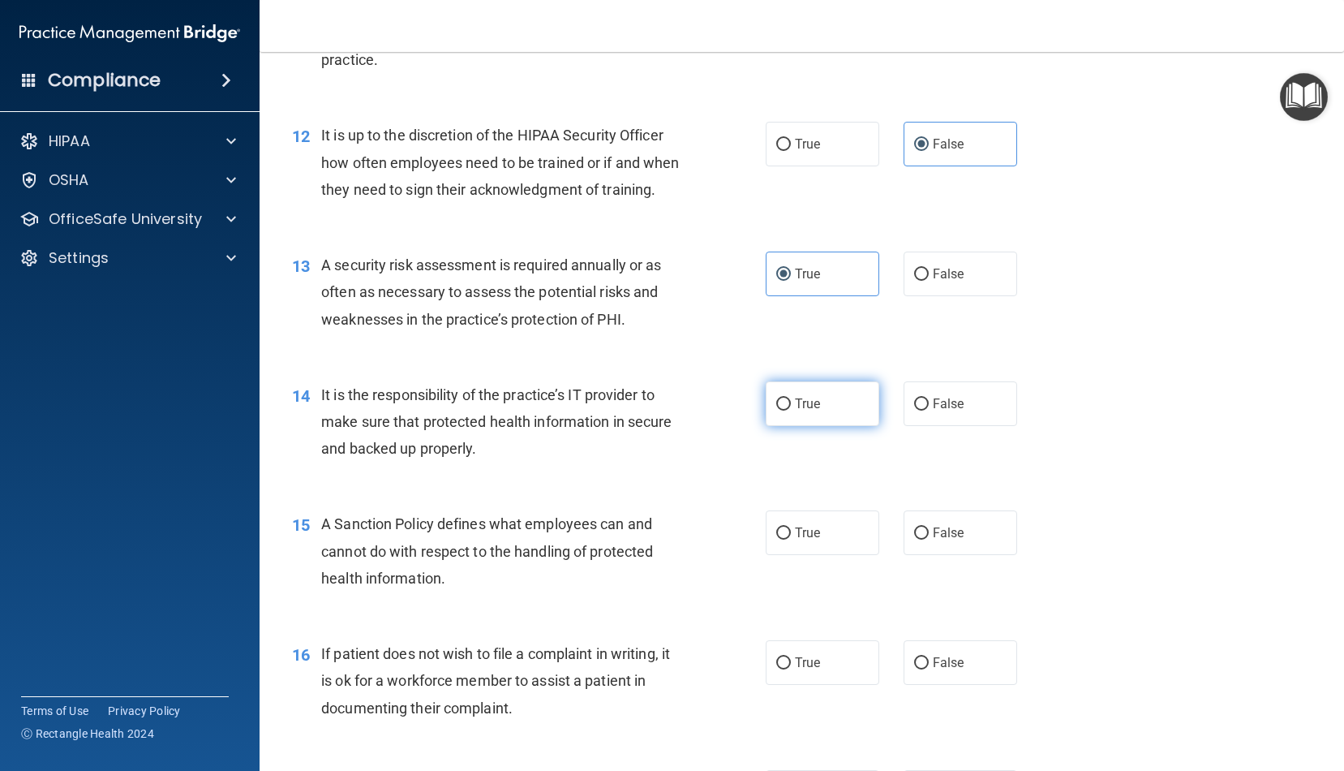
click at [843, 406] on label "True" at bounding box center [823, 403] width 114 height 45
click at [791, 406] on input "True" at bounding box center [784, 404] width 15 height 12
radio input "true"
click at [838, 527] on label "True" at bounding box center [823, 532] width 114 height 45
click at [791, 527] on input "True" at bounding box center [784, 533] width 15 height 12
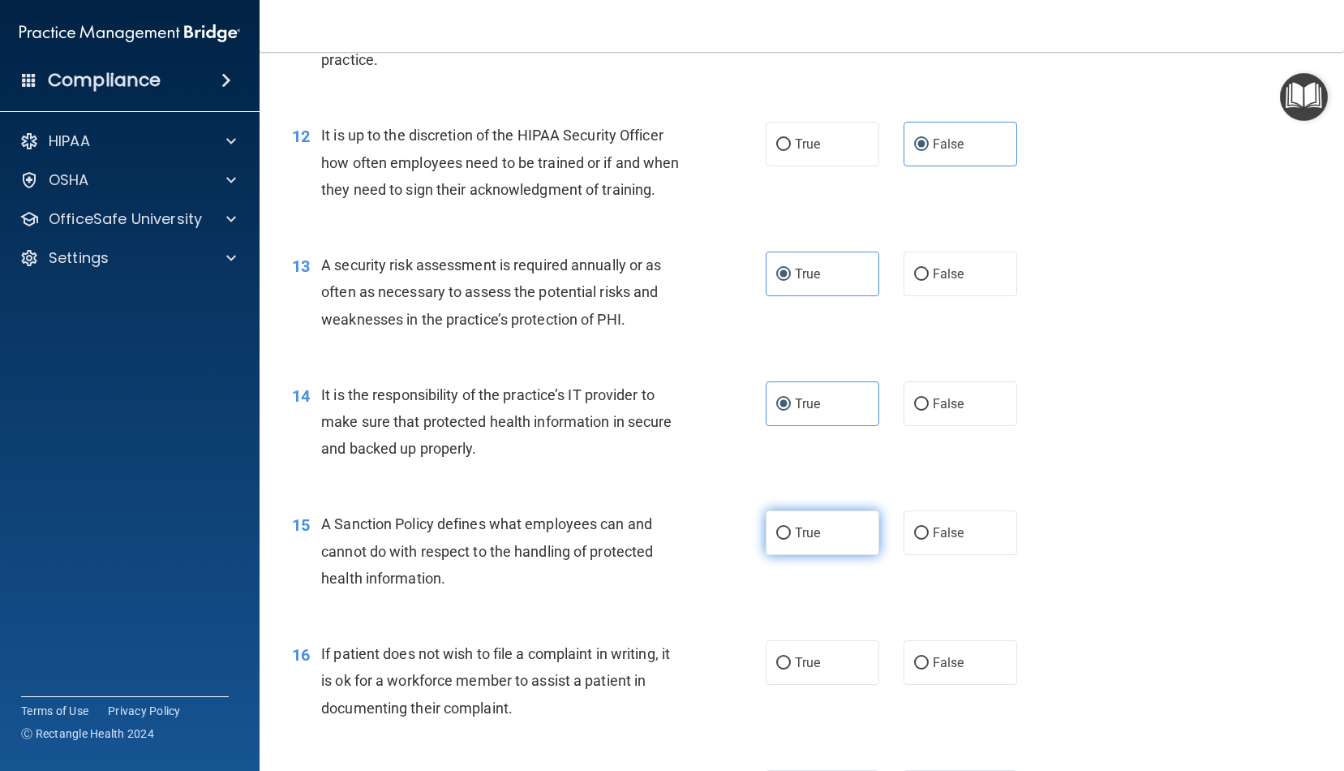
radio input "true"
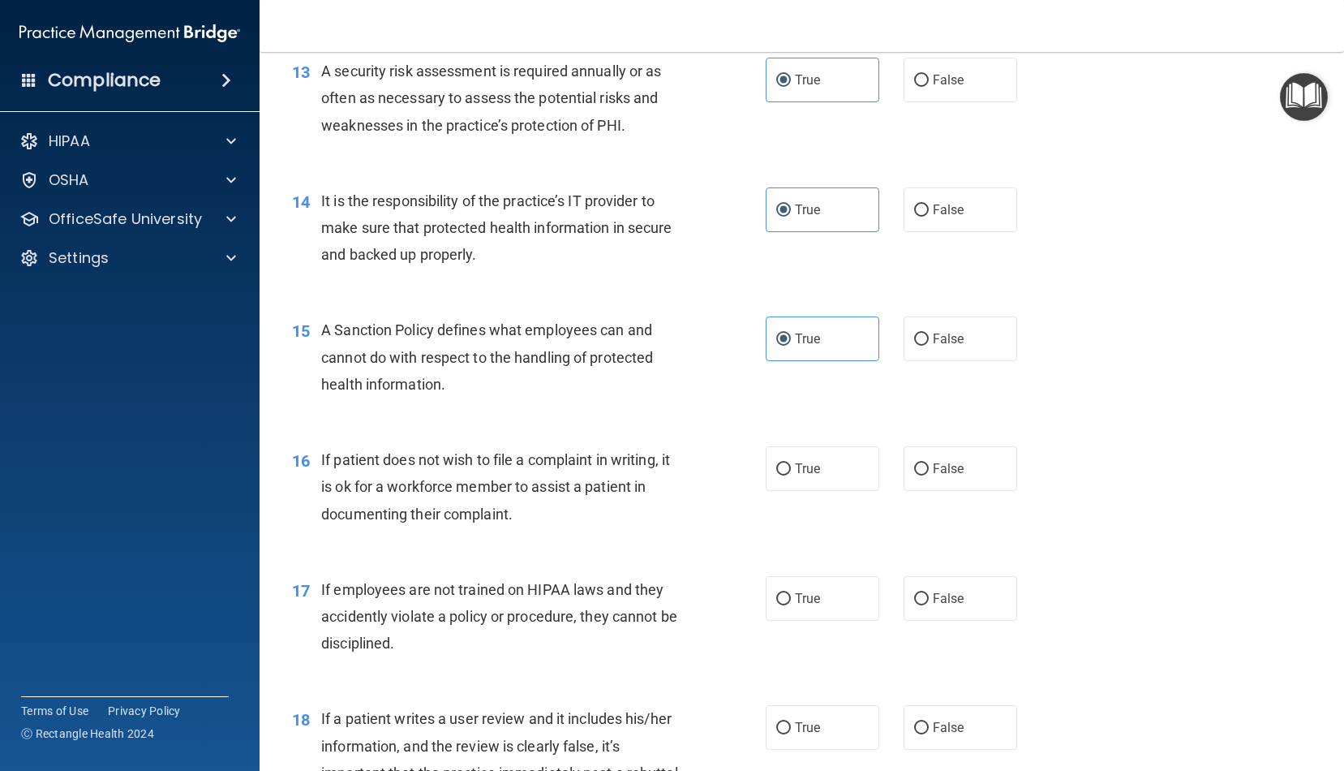
scroll to position [1991, 0]
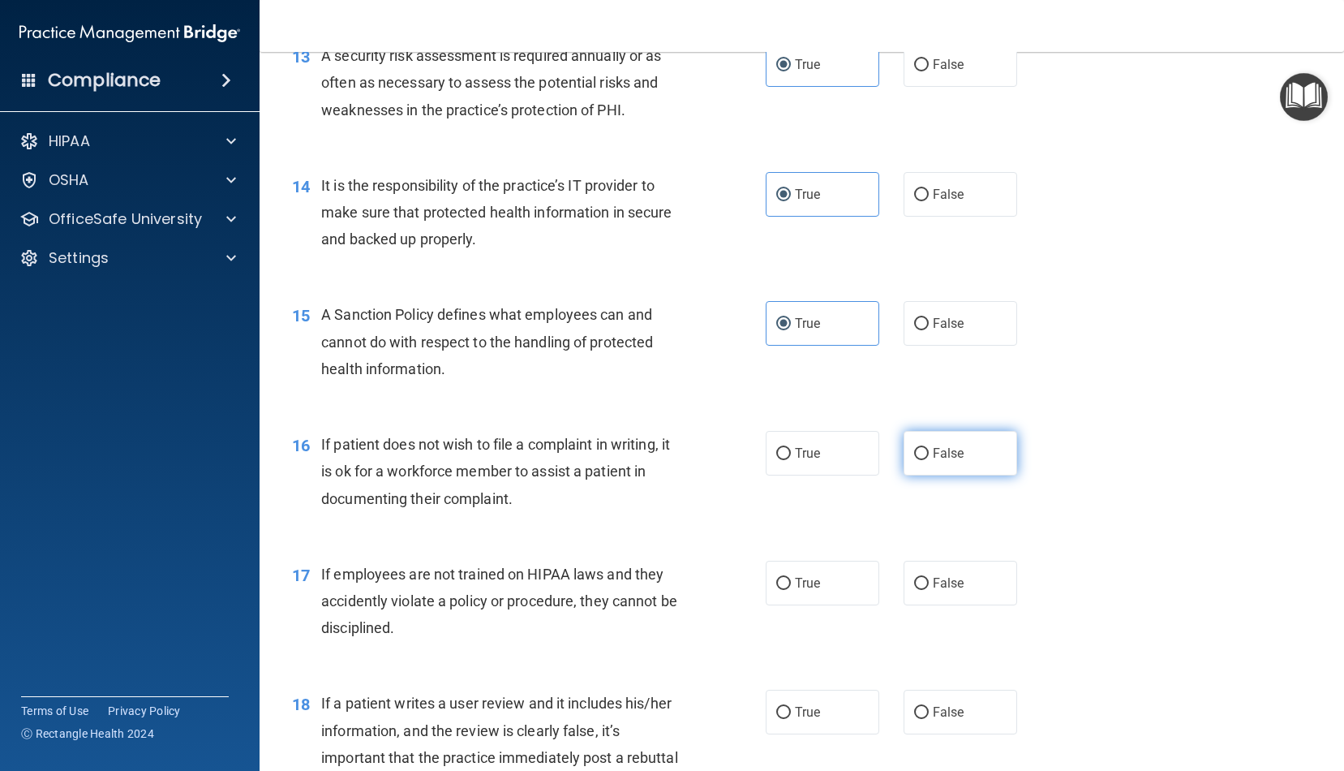
click at [962, 455] on label "False" at bounding box center [961, 453] width 114 height 45
click at [929, 455] on input "False" at bounding box center [921, 454] width 15 height 12
radio input "true"
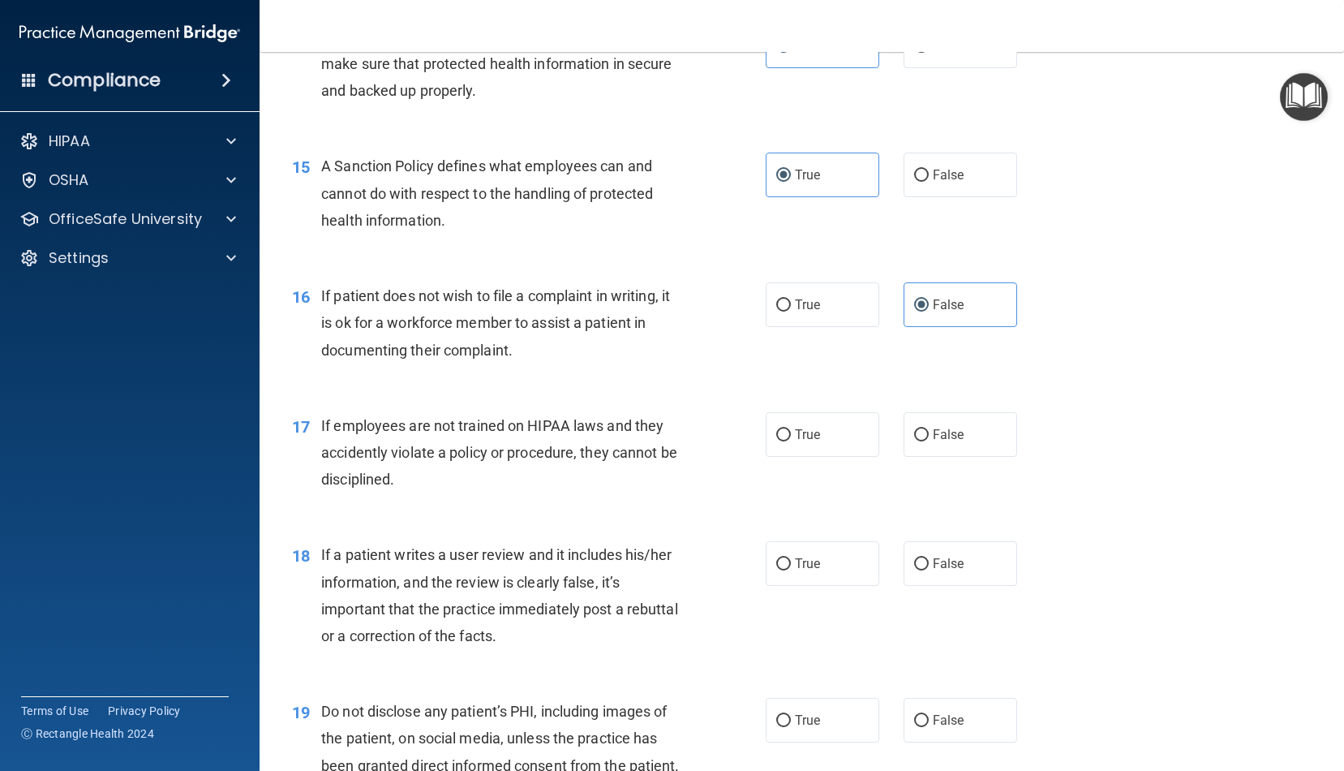
scroll to position [2141, 0]
click at [802, 425] on span "True" at bounding box center [807, 432] width 25 height 15
click at [791, 428] on input "True" at bounding box center [784, 434] width 15 height 12
radio input "true"
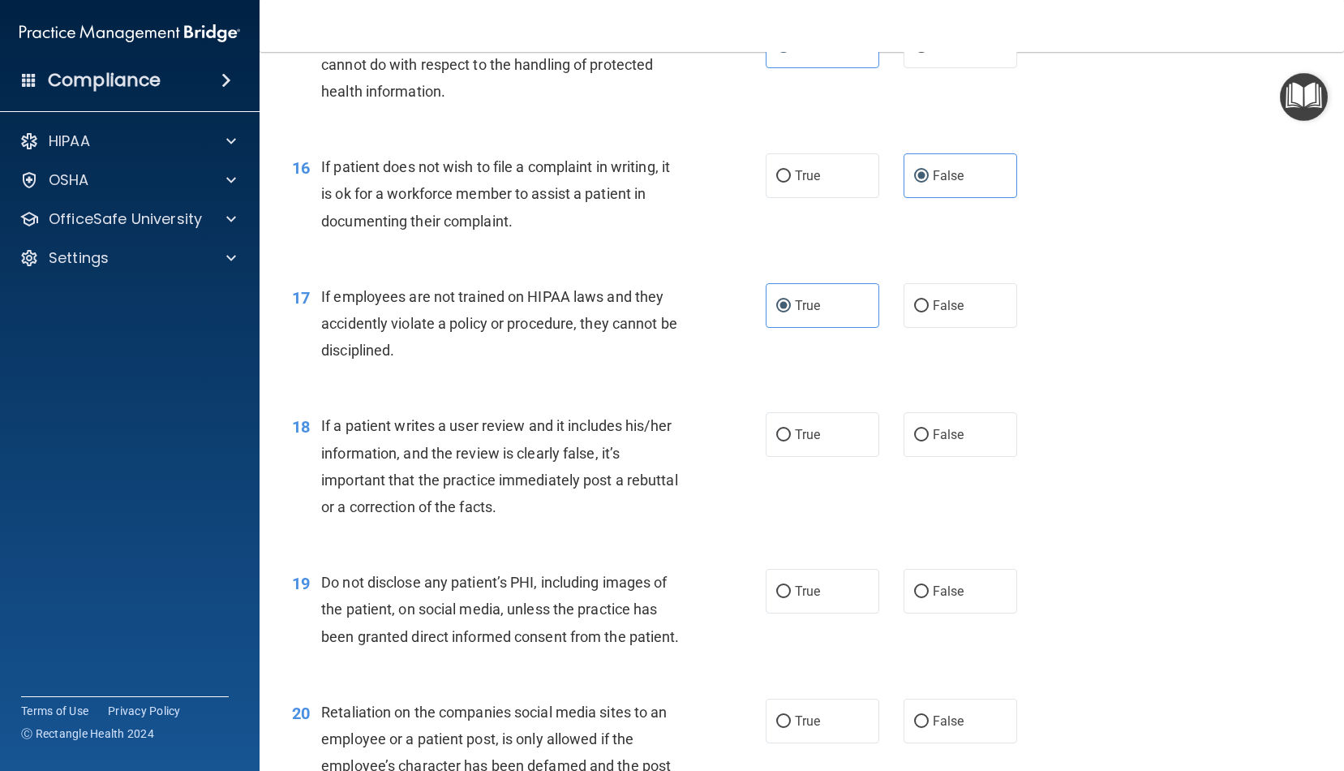
scroll to position [2271, 0]
click at [946, 438] on label "False" at bounding box center [961, 432] width 114 height 45
click at [929, 438] on input "False" at bounding box center [921, 433] width 15 height 12
radio input "true"
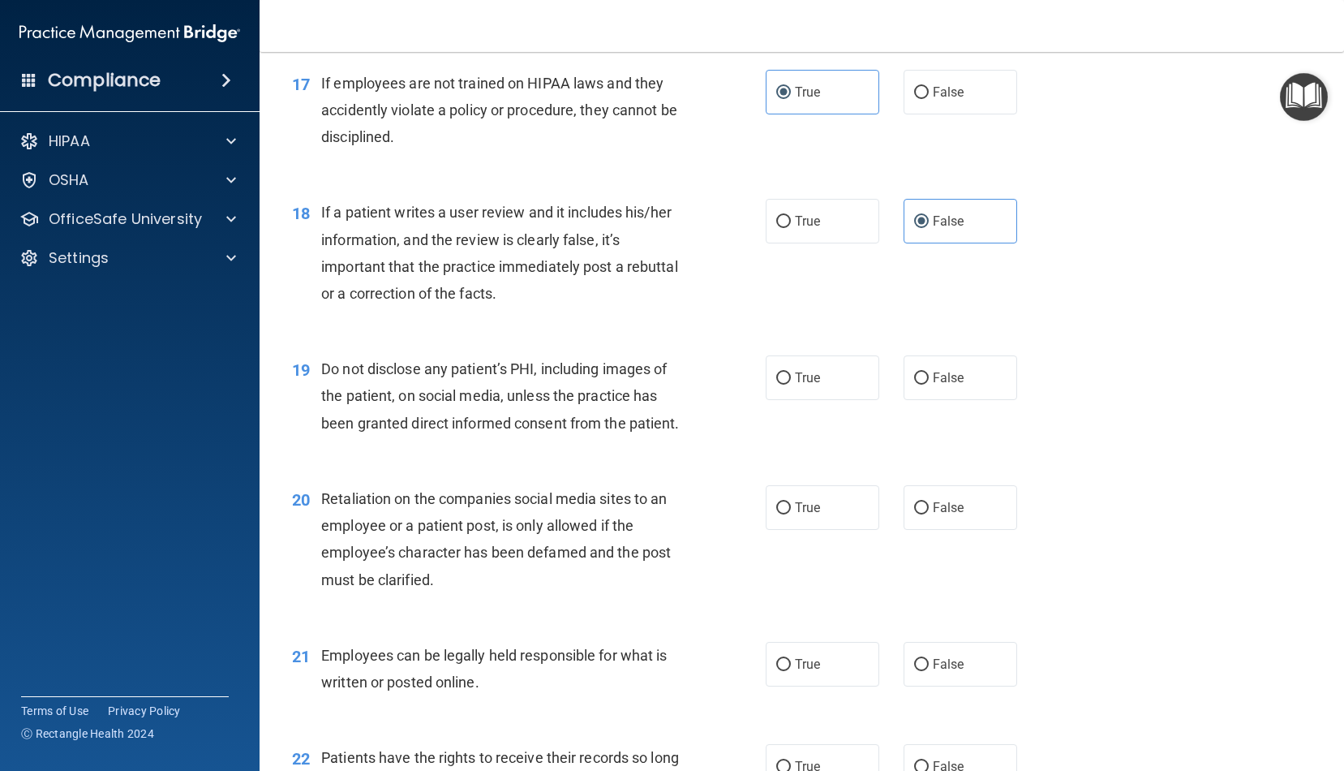
scroll to position [2484, 0]
click at [834, 362] on label "True" at bounding box center [823, 376] width 114 height 45
click at [791, 371] on input "True" at bounding box center [784, 377] width 15 height 12
radio input "true"
click at [803, 509] on label "True" at bounding box center [823, 506] width 114 height 45
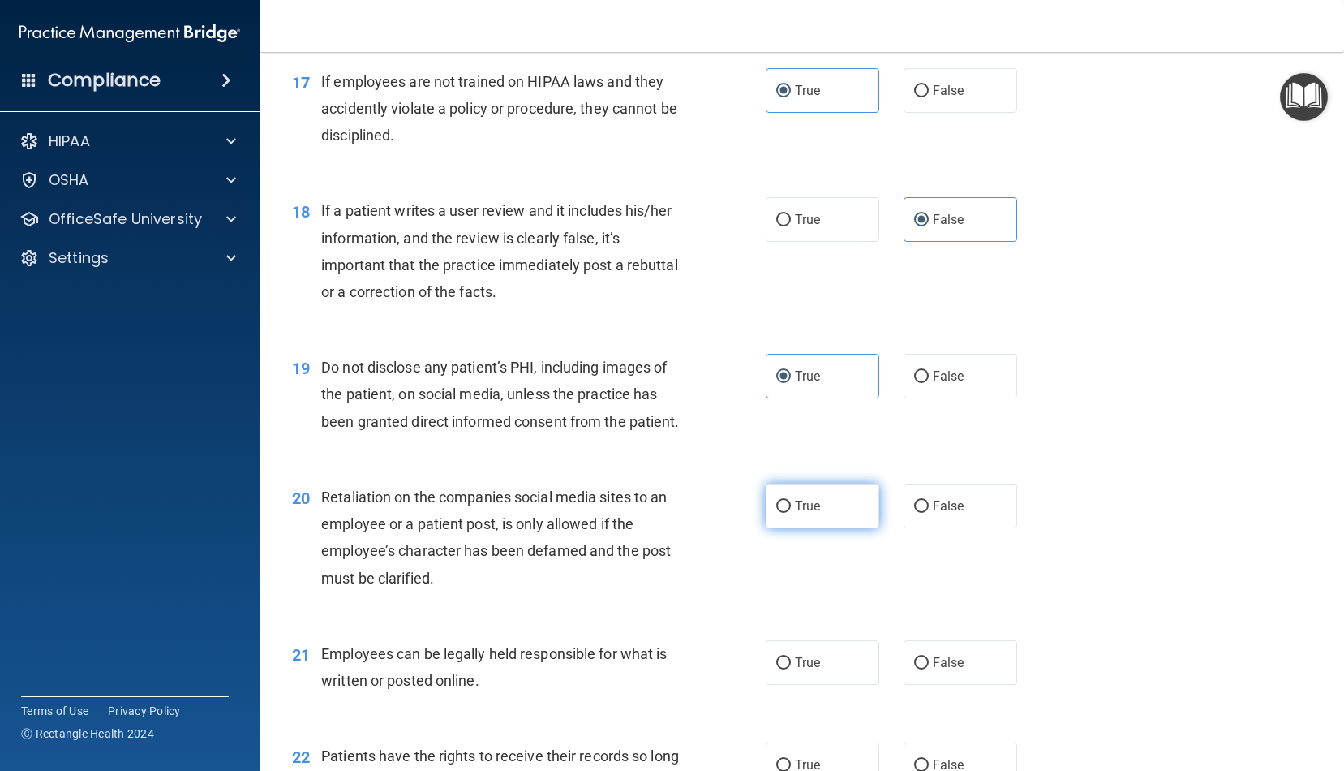
click at [791, 509] on input "True" at bounding box center [784, 507] width 15 height 12
radio input "true"
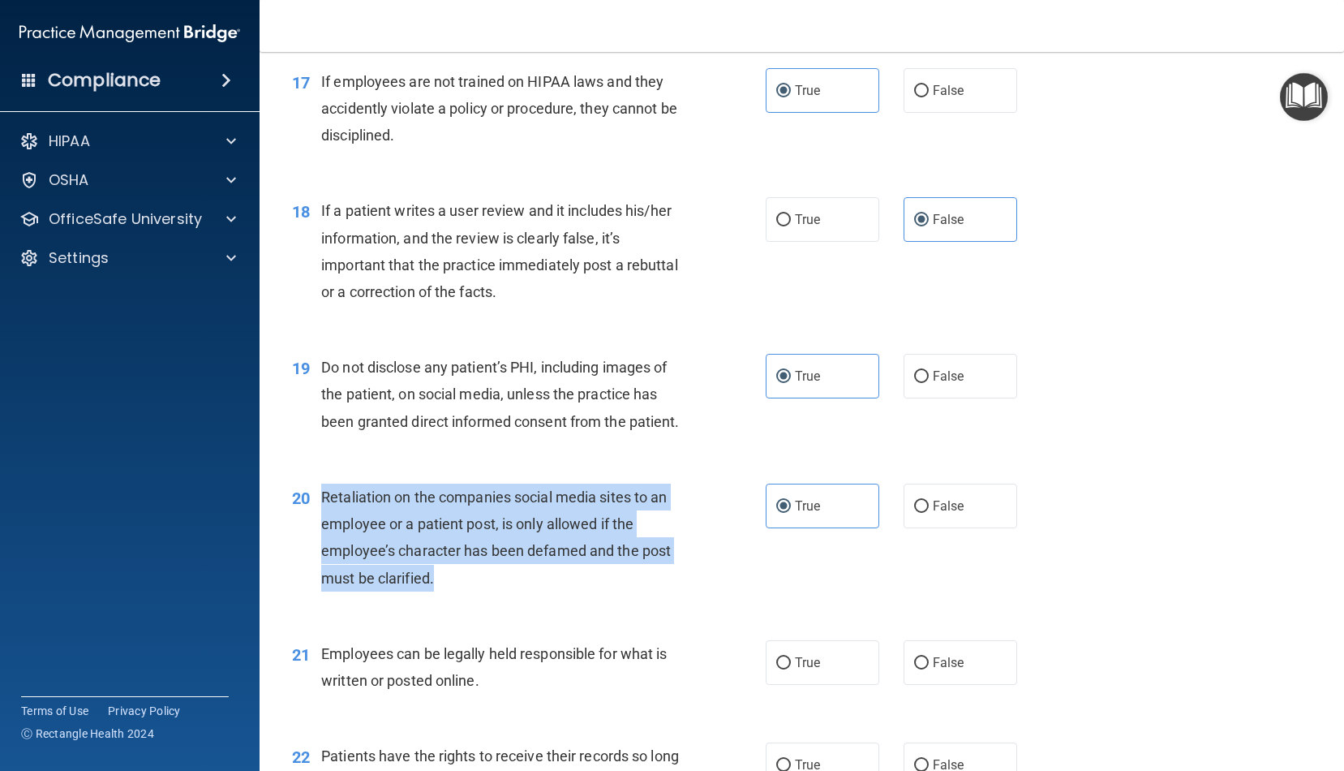
drag, startPoint x: 451, startPoint y: 574, endPoint x: 323, endPoint y: 480, distance: 158.6
click at [323, 484] on div "Retaliation on the companies social media sites to an employee or a patient pos…" at bounding box center [507, 538] width 373 height 108
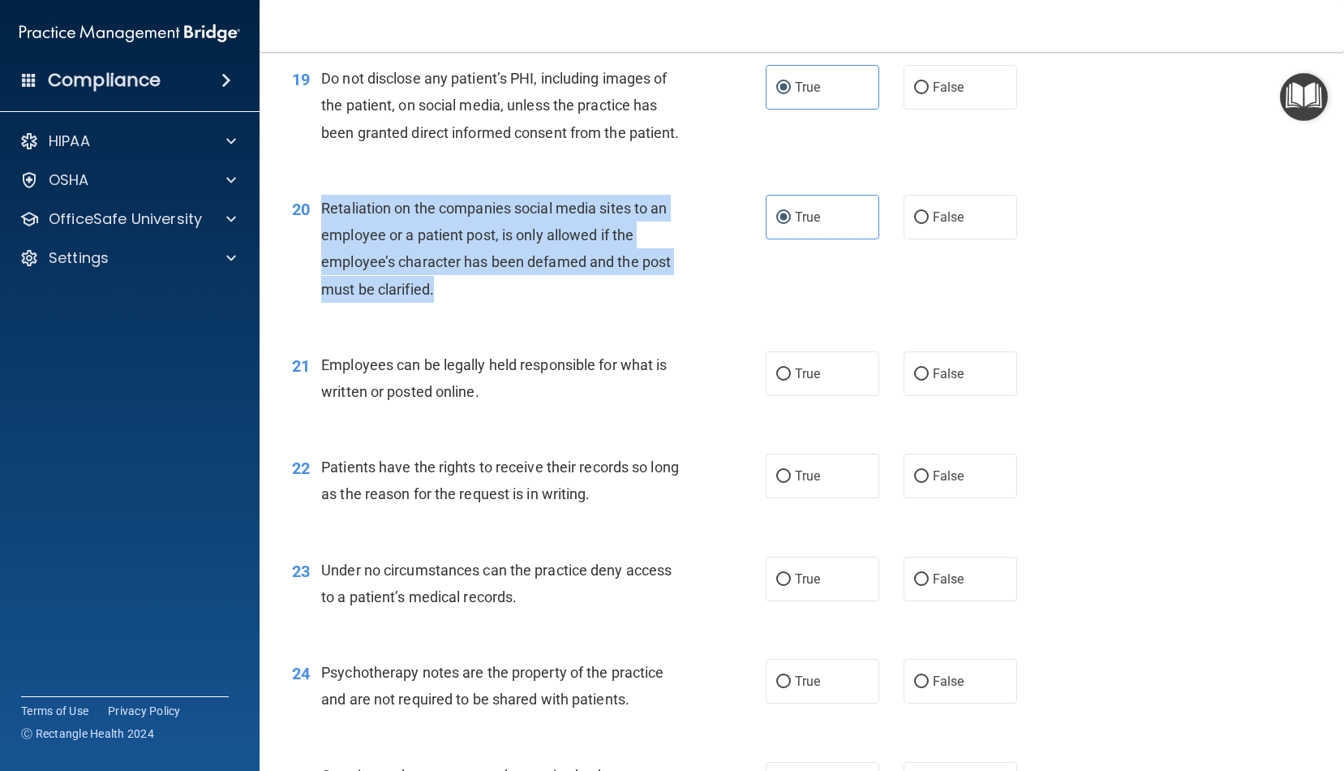
scroll to position [2777, 0]
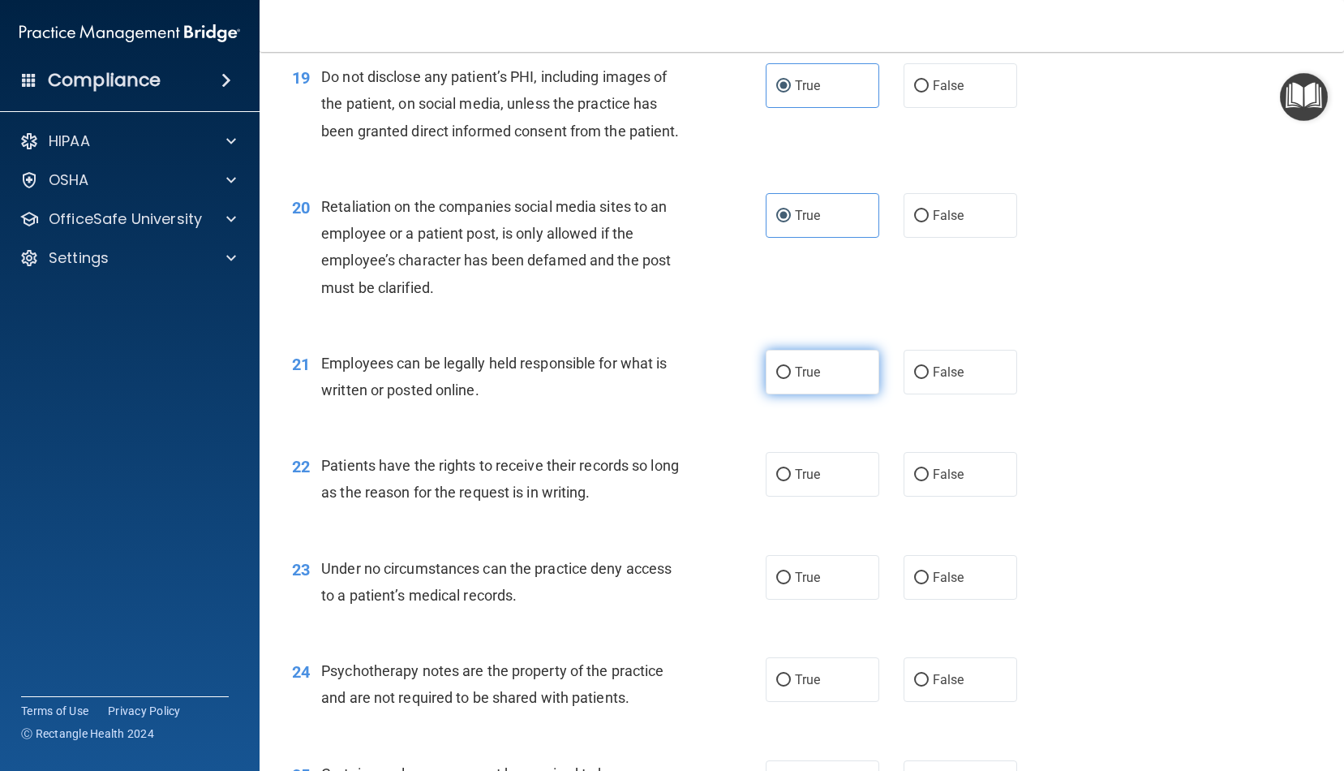
click at [807, 372] on label "True" at bounding box center [823, 372] width 114 height 45
click at [791, 372] on input "True" at bounding box center [784, 373] width 15 height 12
radio input "true"
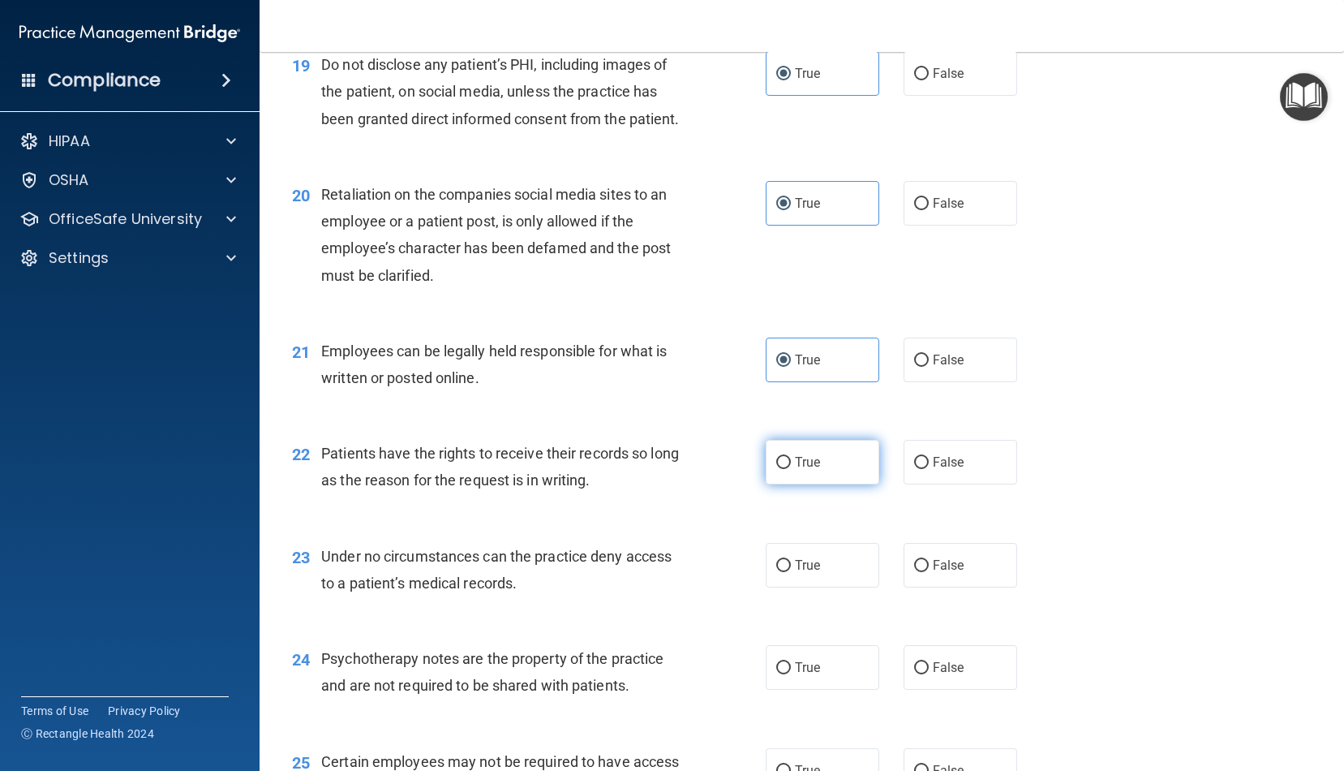
click at [808, 454] on span "True" at bounding box center [807, 461] width 25 height 15
click at [791, 457] on input "True" at bounding box center [784, 463] width 15 height 12
radio input "true"
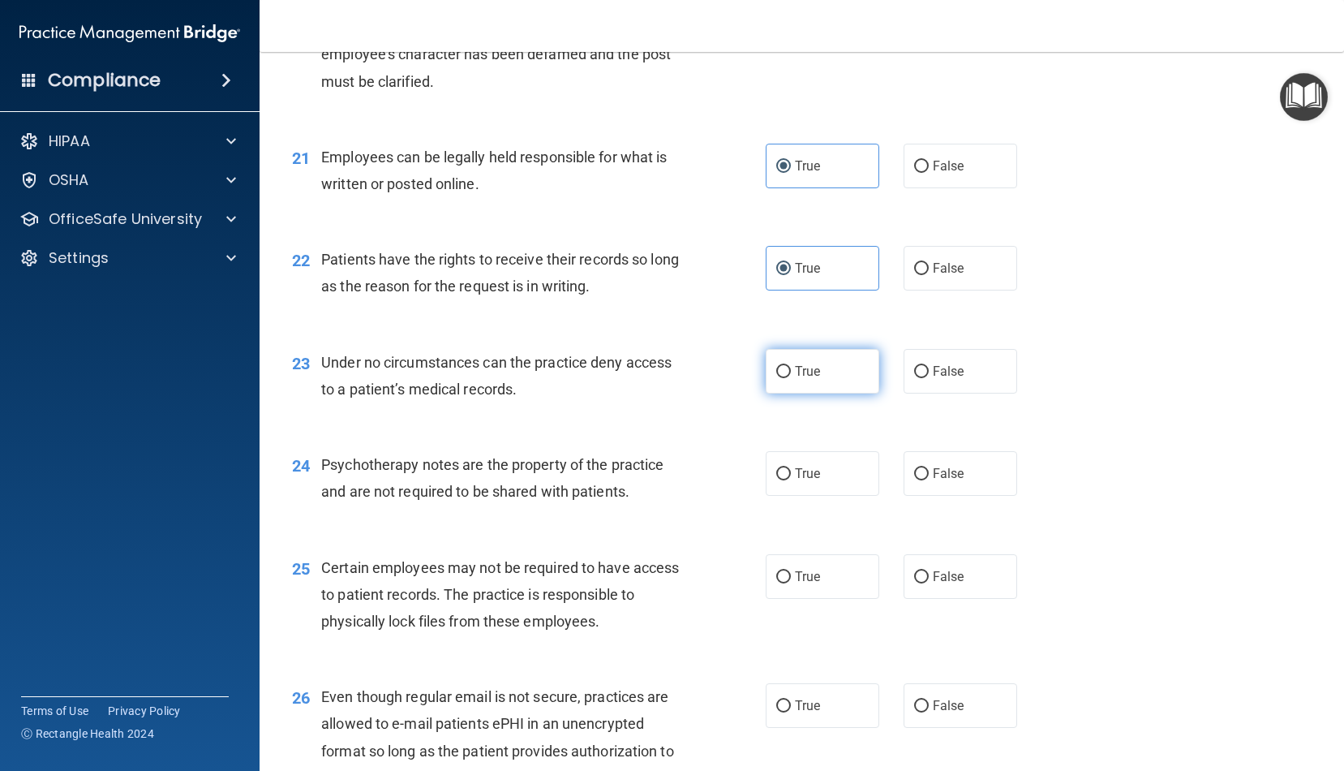
scroll to position [2993, 0]
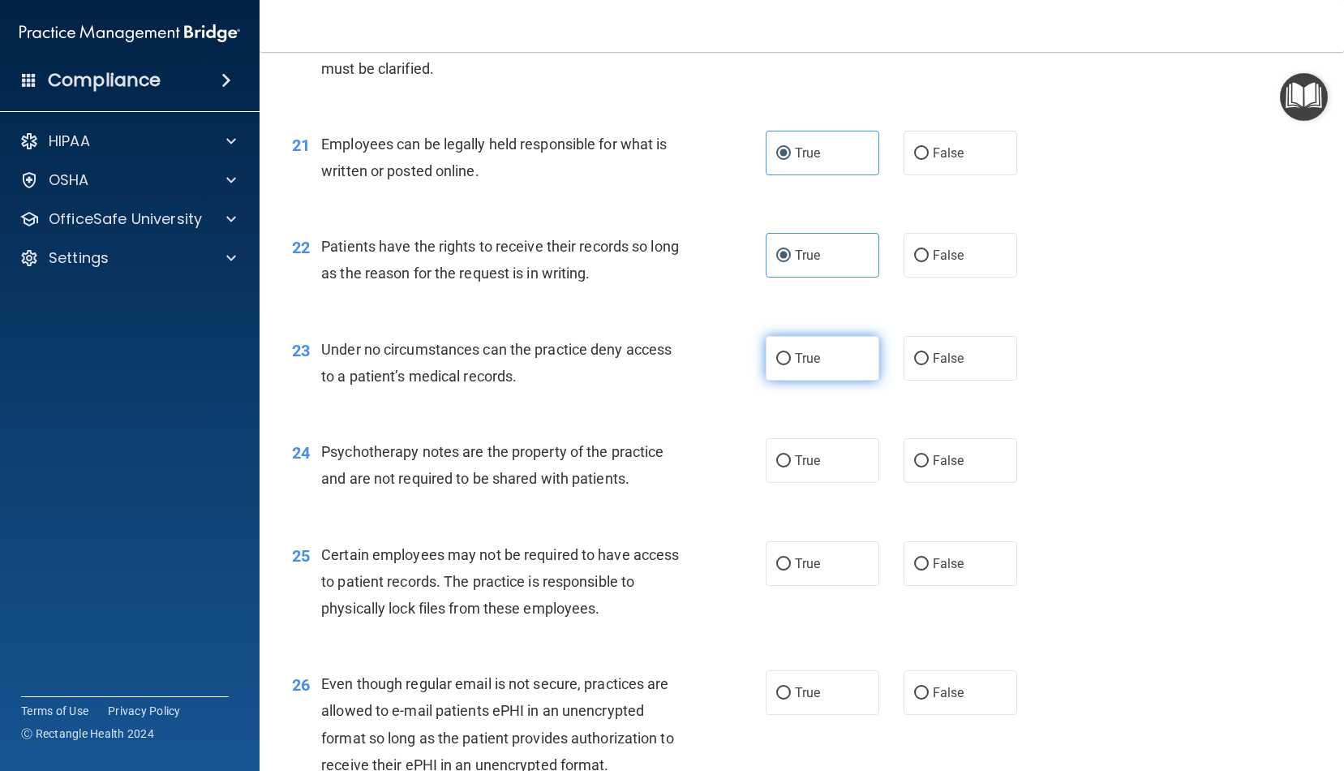
click at [814, 355] on label "True" at bounding box center [823, 358] width 114 height 45
click at [791, 355] on input "True" at bounding box center [784, 359] width 15 height 12
radio input "true"
click at [825, 455] on label "True" at bounding box center [823, 460] width 114 height 45
click at [791, 455] on input "True" at bounding box center [784, 461] width 15 height 12
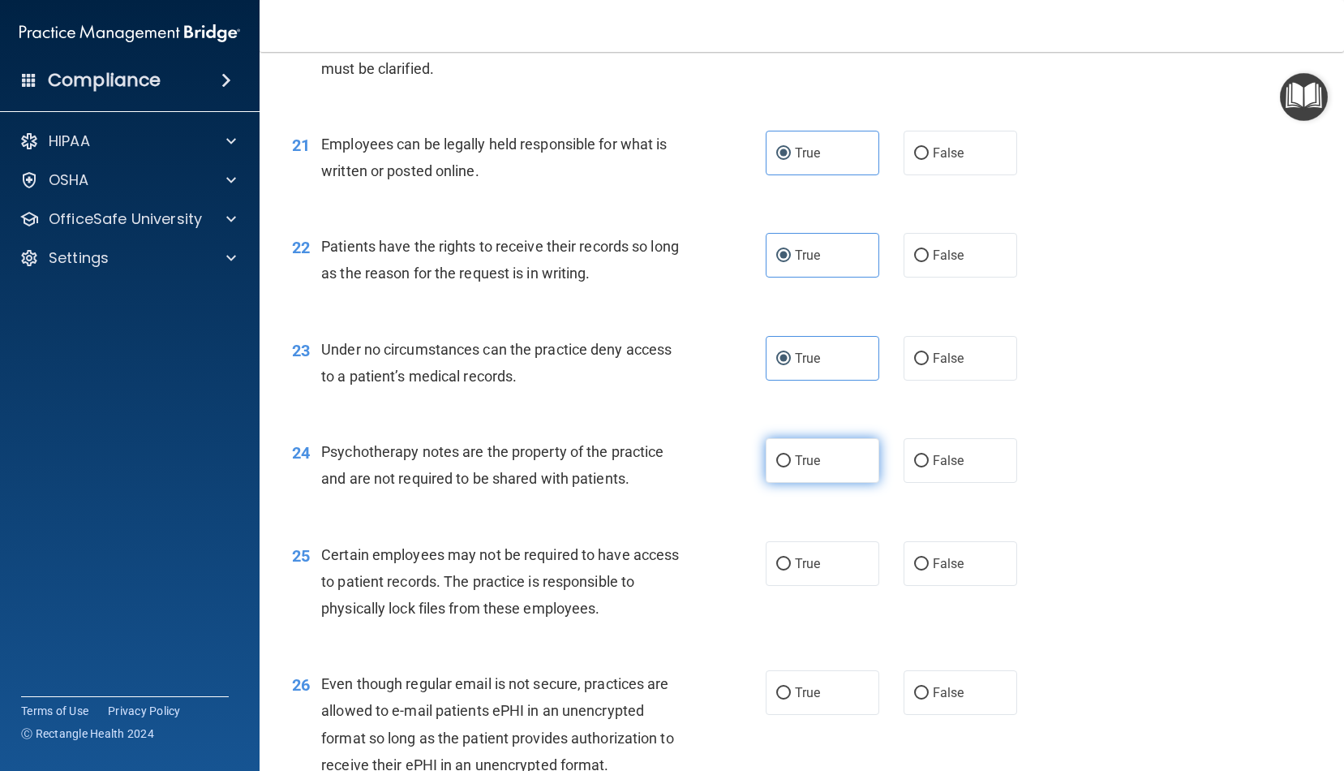
radio input "true"
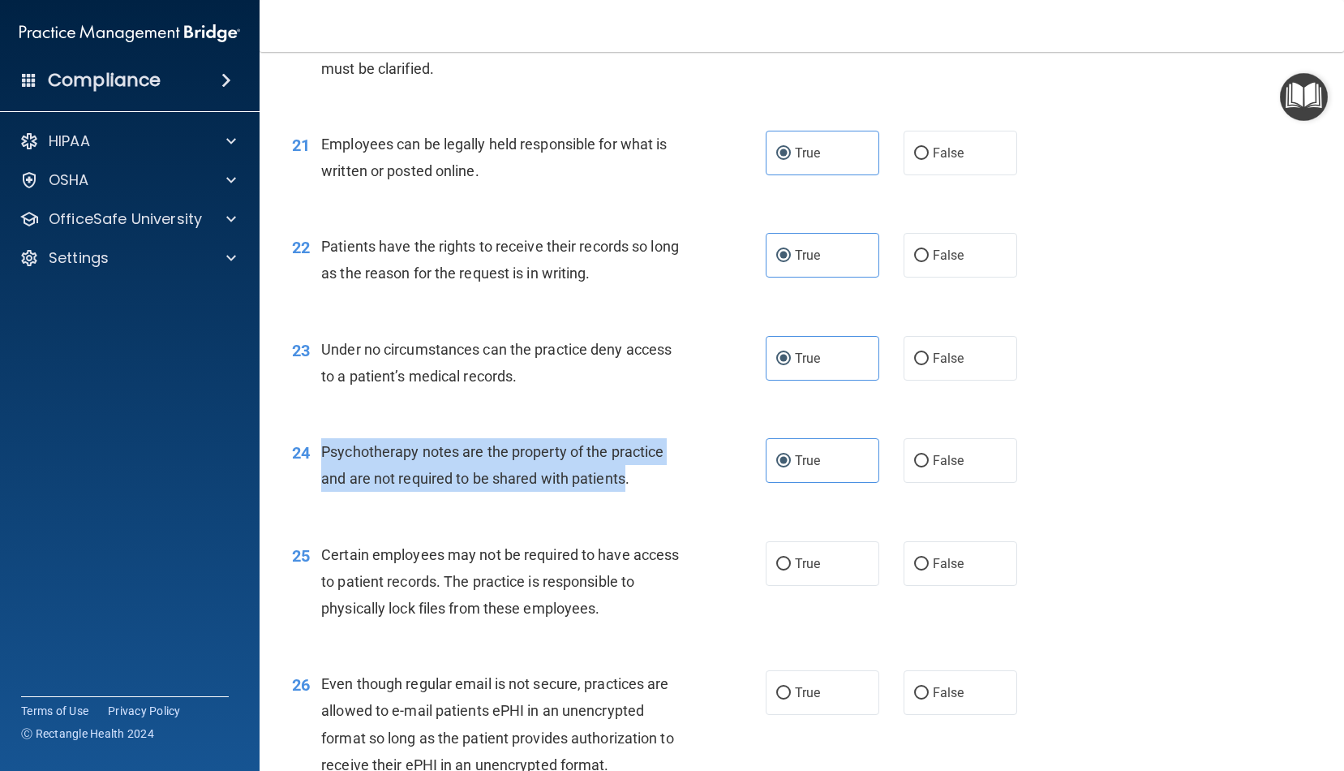
drag, startPoint x: 605, startPoint y: 463, endPoint x: 321, endPoint y: 431, distance: 285.8
click at [321, 443] on span "Psychotherapy notes are the property of the practice and are not required to be…" at bounding box center [492, 465] width 342 height 44
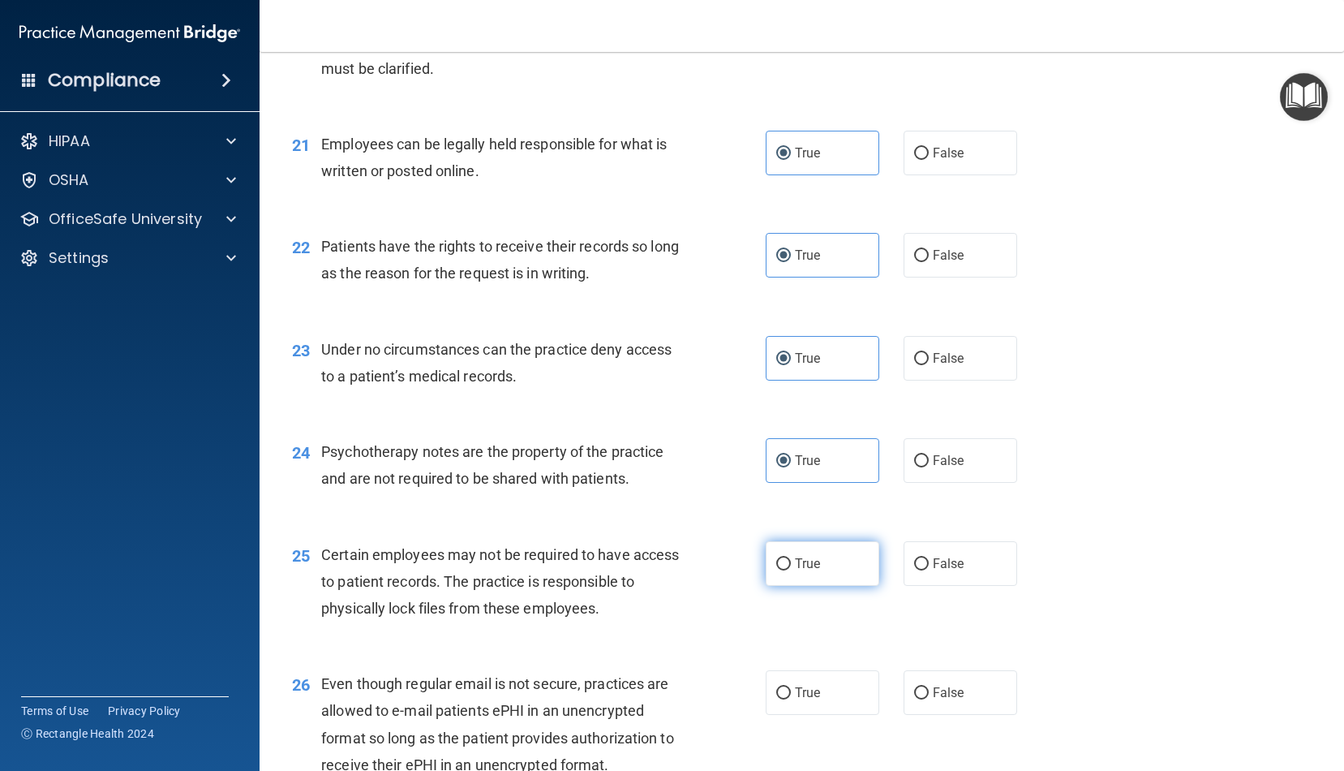
click at [798, 558] on label "True" at bounding box center [823, 563] width 114 height 45
click at [791, 558] on input "True" at bounding box center [784, 564] width 15 height 12
radio input "true"
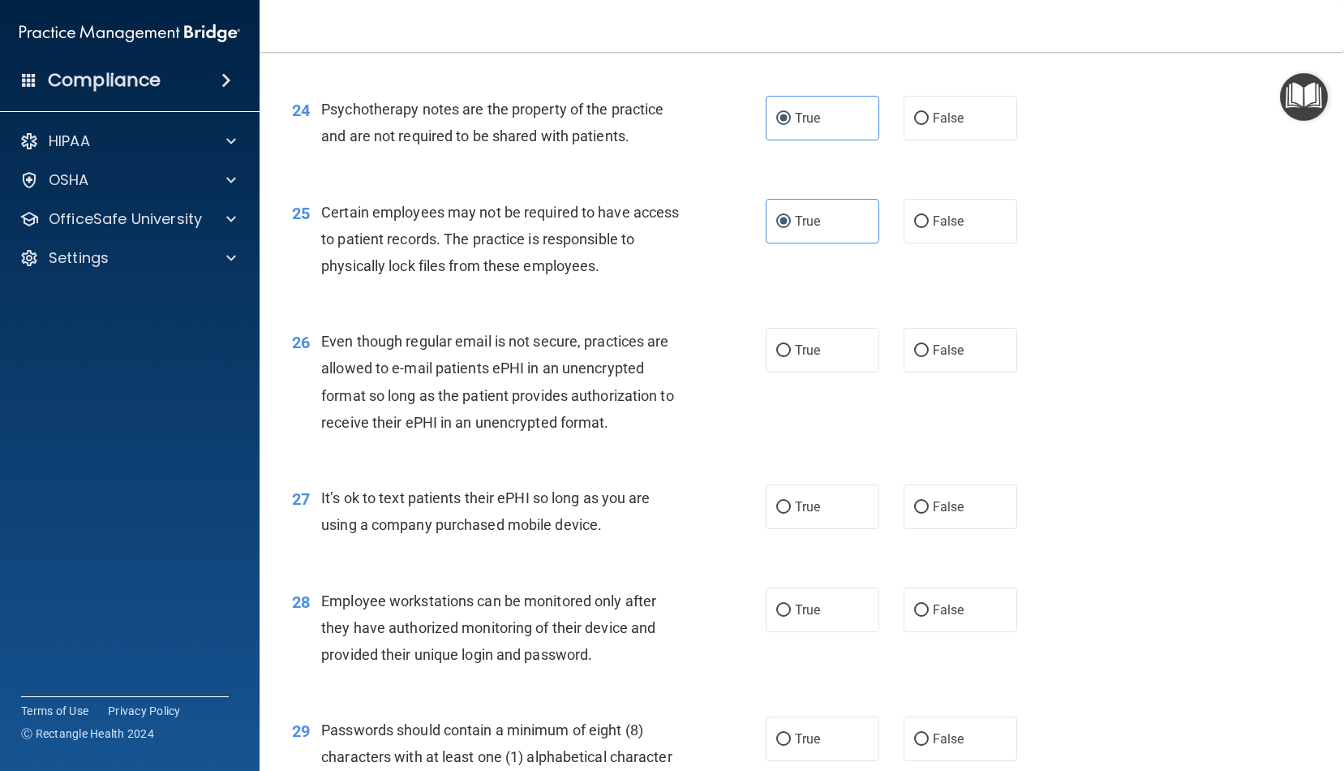
scroll to position [3344, 0]
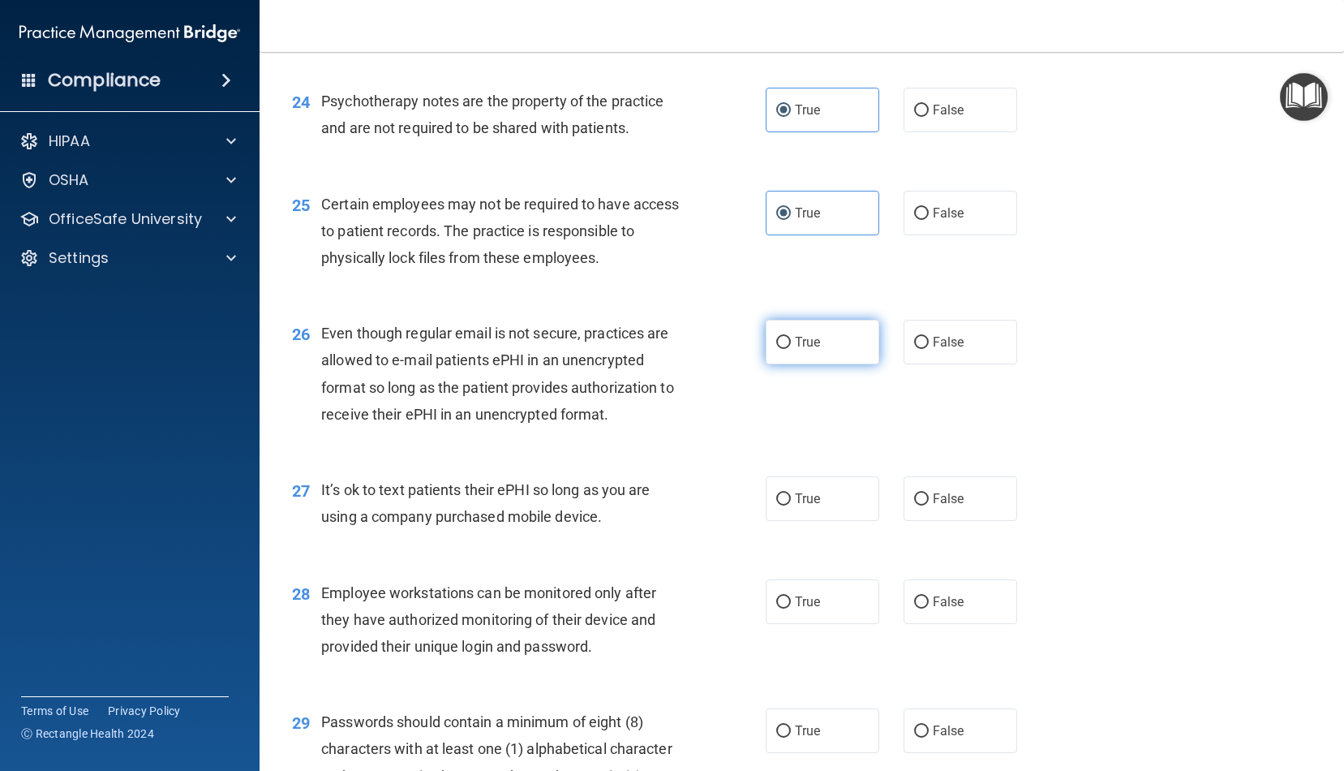
click at [823, 329] on label "True" at bounding box center [823, 342] width 114 height 45
click at [791, 337] on input "True" at bounding box center [784, 343] width 15 height 12
radio input "true"
drag, startPoint x: 615, startPoint y: 505, endPoint x: 321, endPoint y: 470, distance: 296.6
click at [321, 476] on div "27 It’s ok to text patients their ePHI so long as you are using a company purch…" at bounding box center [529, 507] width 523 height 62
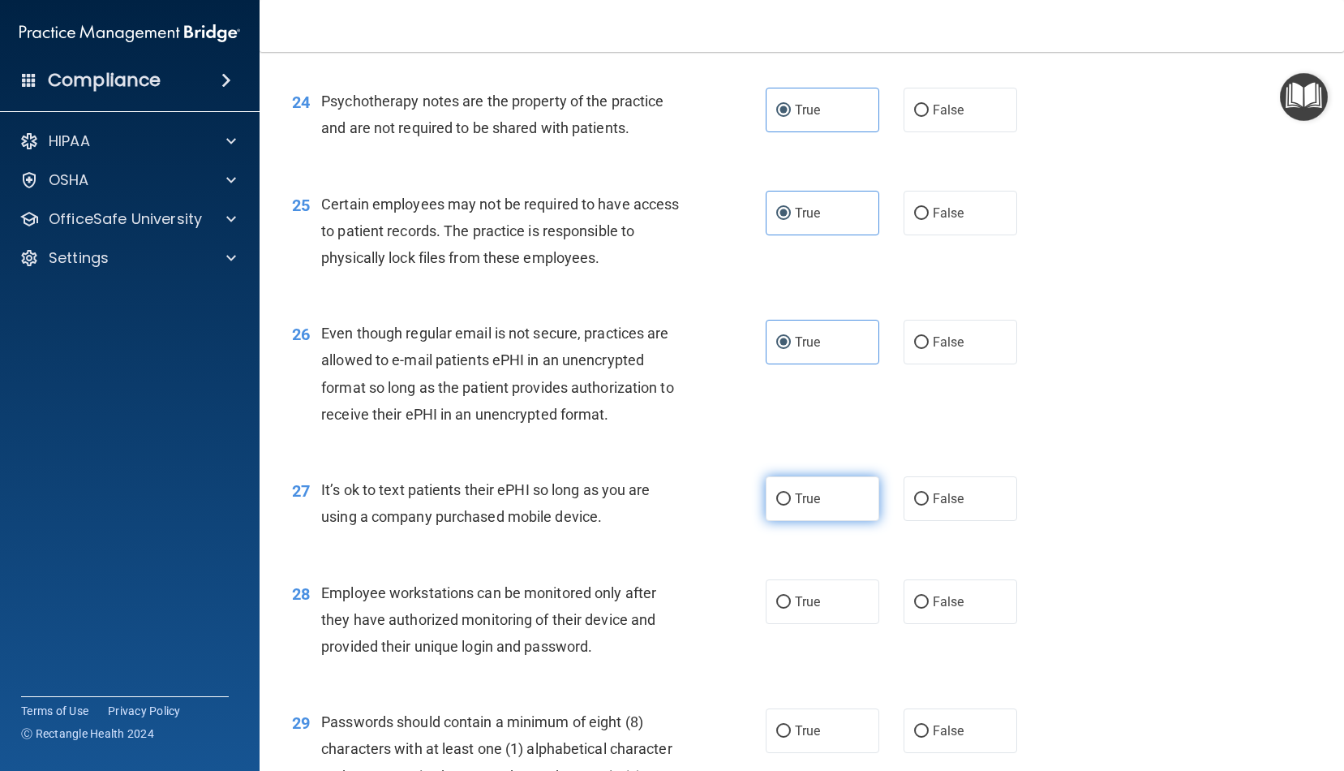
click at [798, 491] on span "True" at bounding box center [807, 498] width 25 height 15
click at [791, 493] on input "True" at bounding box center [784, 499] width 15 height 12
radio input "true"
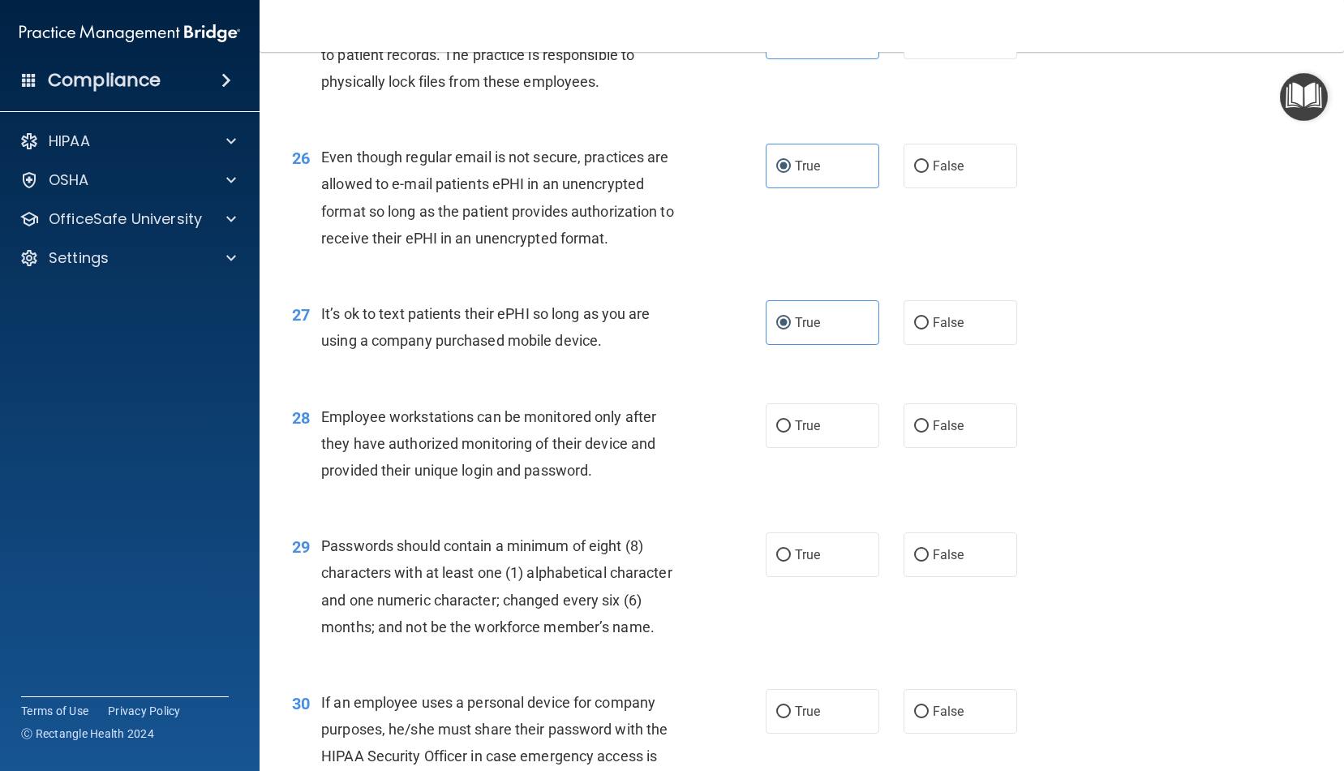
scroll to position [3521, 0]
click at [851, 405] on label "True" at bounding box center [823, 424] width 114 height 45
click at [791, 419] on input "True" at bounding box center [784, 425] width 15 height 12
radio input "true"
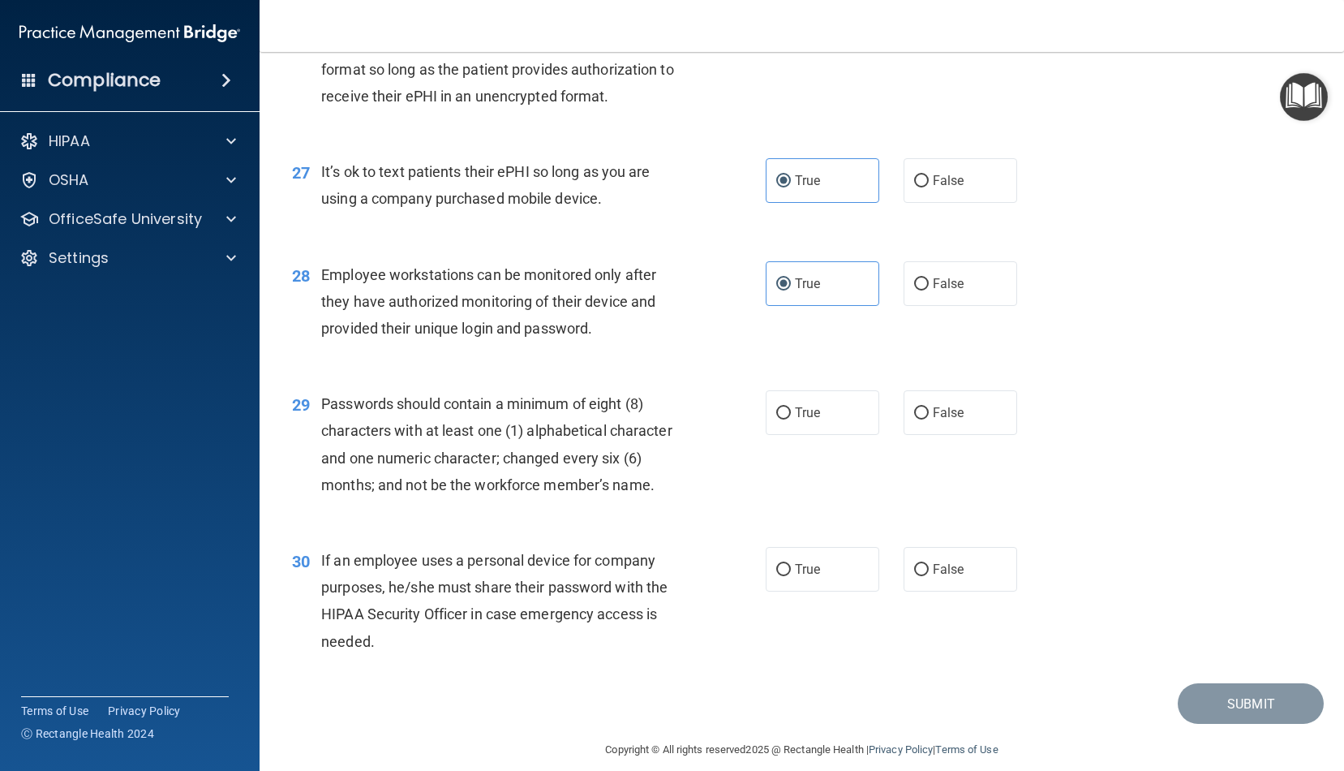
scroll to position [3661, 0]
click at [814, 406] on span "True" at bounding box center [807, 413] width 25 height 15
click at [791, 408] on input "True" at bounding box center [784, 414] width 15 height 12
radio input "true"
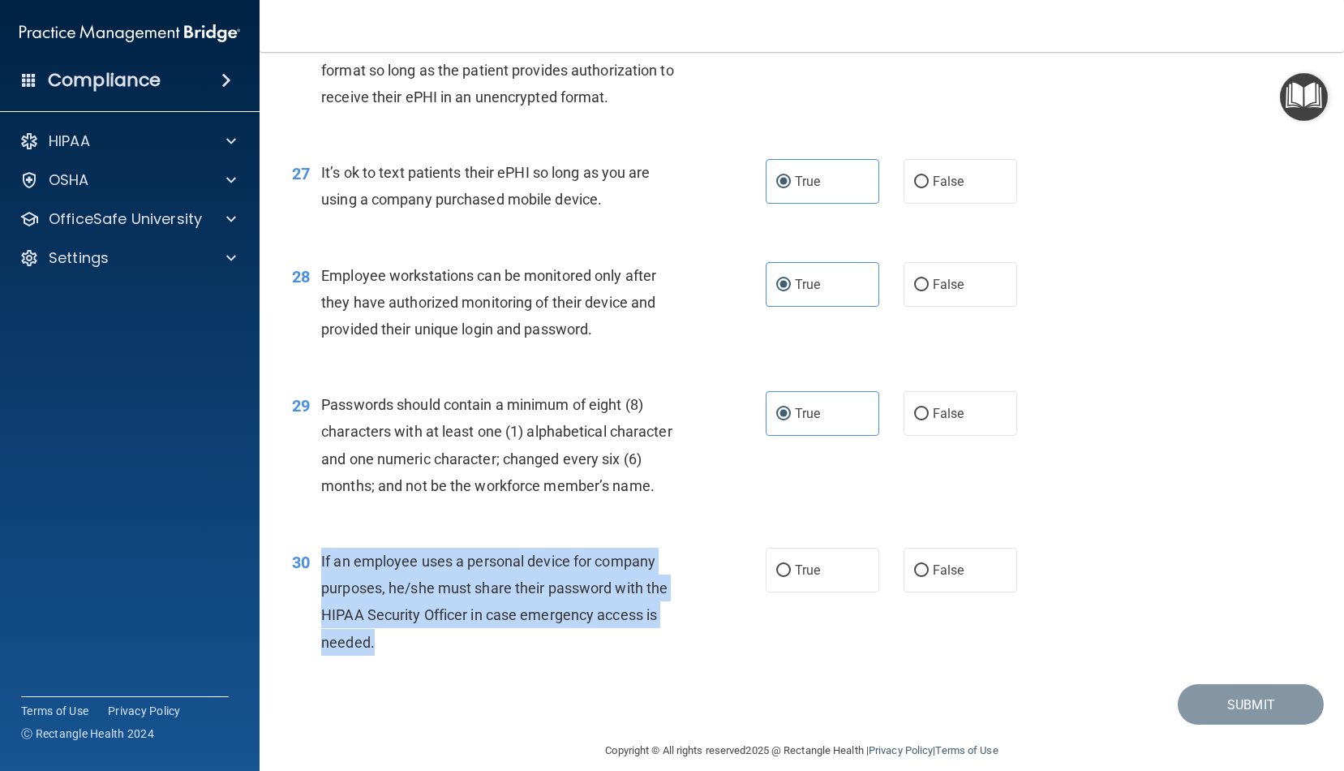
drag, startPoint x: 448, startPoint y: 632, endPoint x: 322, endPoint y: 540, distance: 156.1
click at [322, 548] on div "If an employee uses a personal device for company purposes, he/she must share t…" at bounding box center [507, 602] width 373 height 108
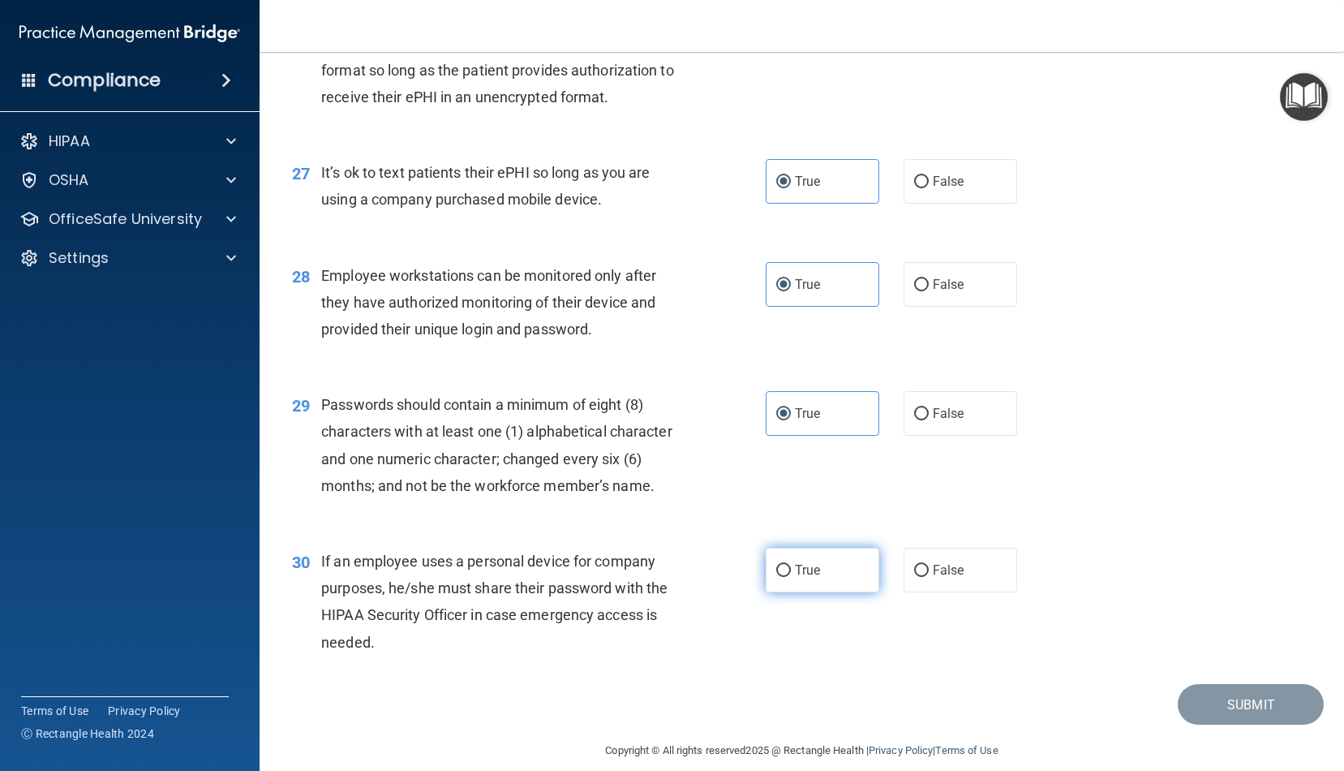
click at [797, 562] on span "True" at bounding box center [807, 569] width 25 height 15
click at [791, 565] on input "True" at bounding box center [784, 571] width 15 height 12
radio input "true"
click at [1254, 697] on button "Submit" at bounding box center [1251, 704] width 146 height 41
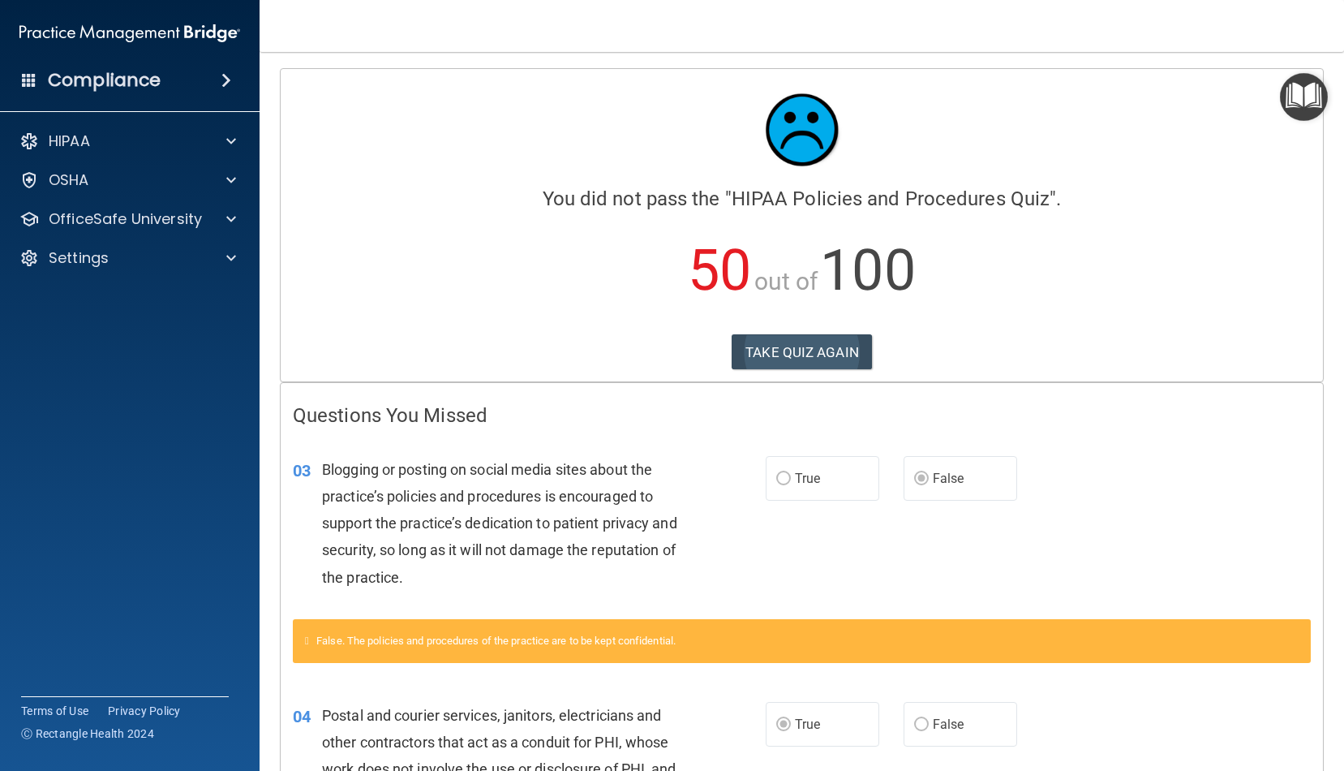
click at [766, 349] on button "TAKE QUIZ AGAIN" at bounding box center [802, 352] width 140 height 36
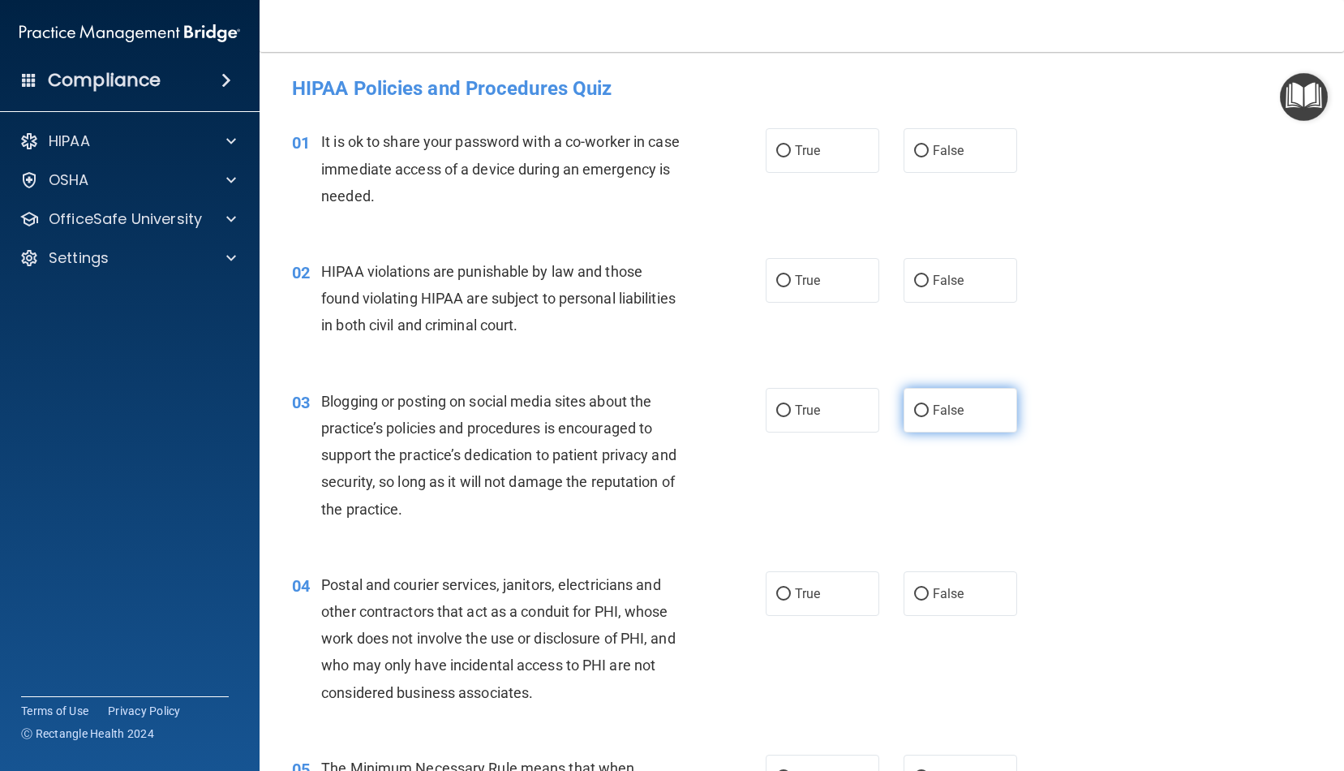
click at [930, 418] on label "False" at bounding box center [961, 410] width 114 height 45
click at [929, 417] on input "False" at bounding box center [921, 411] width 15 height 12
radio input "true"
click at [819, 593] on span "True" at bounding box center [807, 593] width 25 height 15
click at [791, 593] on input "True" at bounding box center [784, 594] width 15 height 12
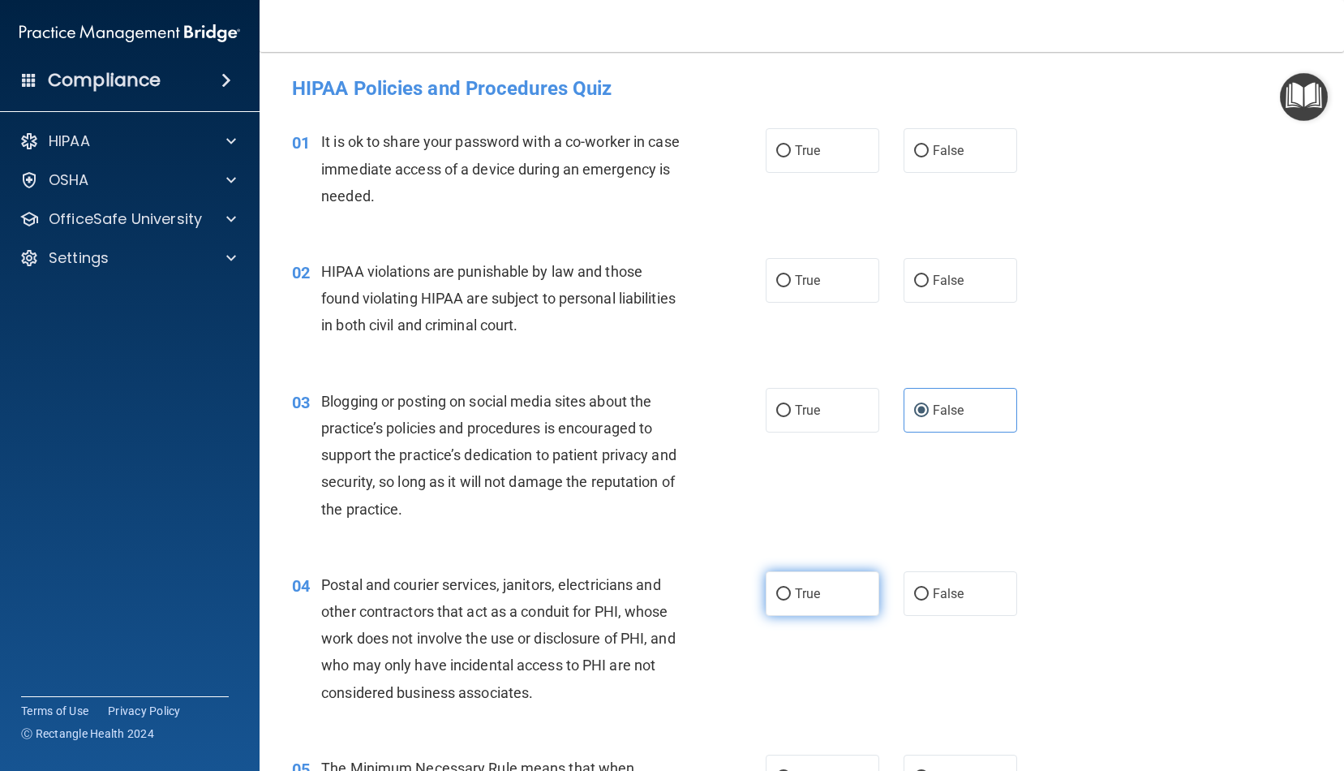
radio input "true"
drag, startPoint x: 952, startPoint y: 149, endPoint x: 920, endPoint y: 179, distance: 43.6
click at [952, 149] on span "False" at bounding box center [949, 150] width 32 height 15
click at [929, 149] on input "False" at bounding box center [921, 151] width 15 height 12
radio input "true"
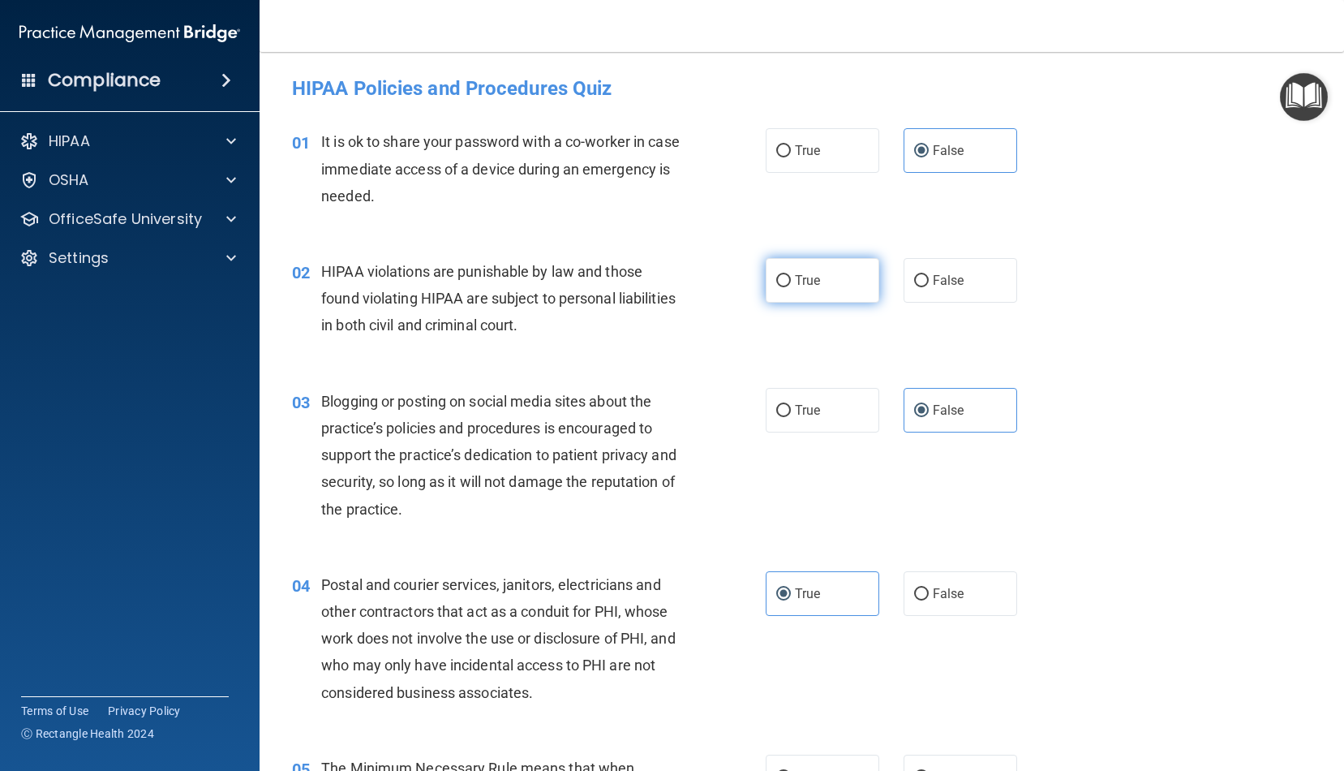
click at [823, 283] on label "True" at bounding box center [823, 280] width 114 height 45
click at [791, 283] on input "True" at bounding box center [784, 281] width 15 height 12
radio input "true"
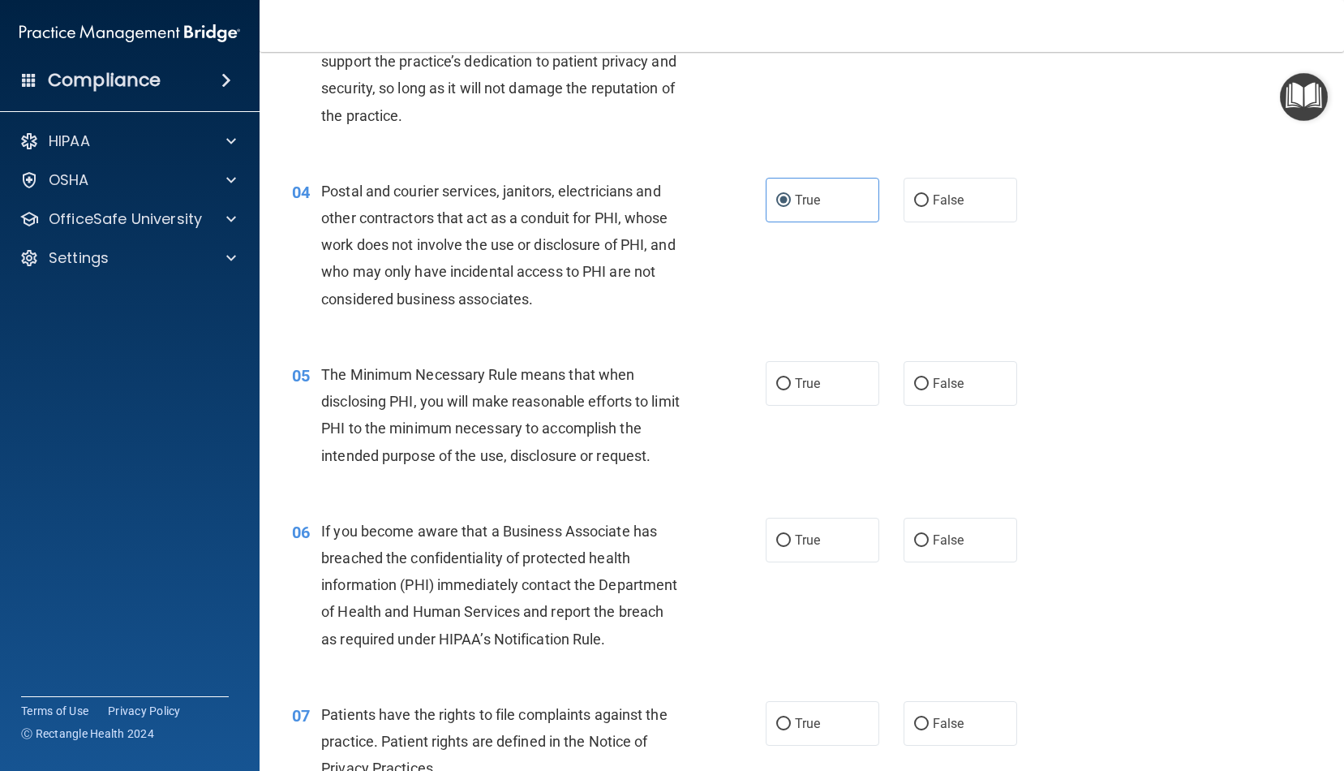
scroll to position [407, 0]
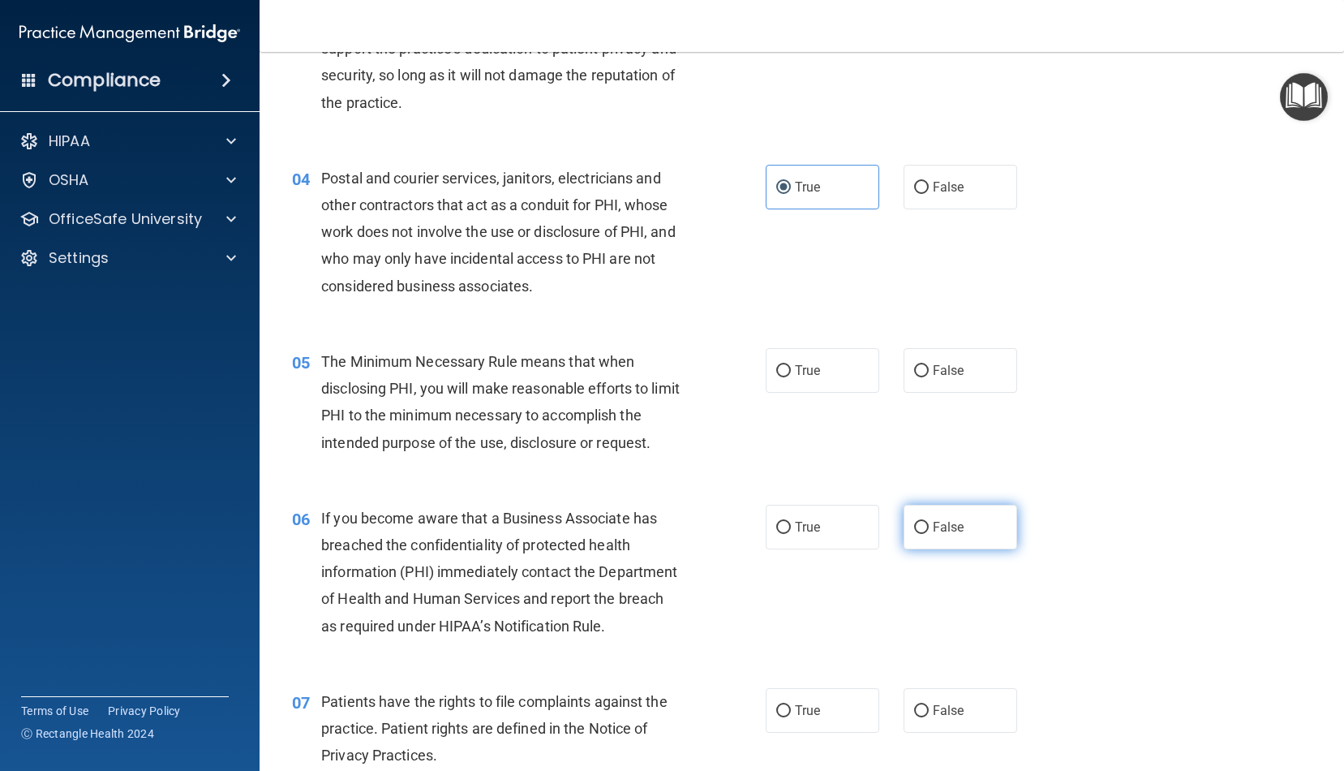
click at [954, 544] on label "False" at bounding box center [961, 527] width 114 height 45
click at [929, 534] on input "False" at bounding box center [921, 528] width 15 height 12
radio input "true"
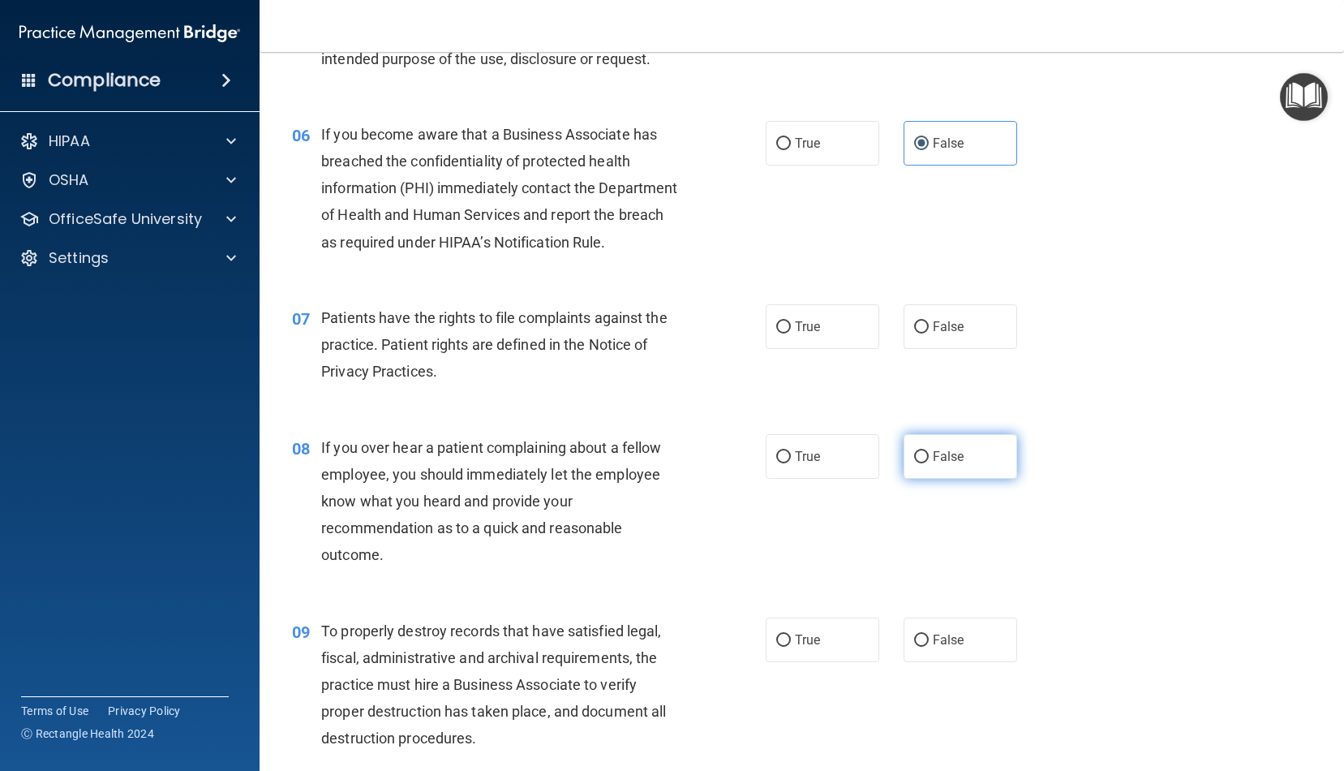
scroll to position [792, 0]
click at [927, 642] on label "False" at bounding box center [961, 638] width 114 height 45
click at [927, 642] on input "False" at bounding box center [921, 639] width 15 height 12
radio input "true"
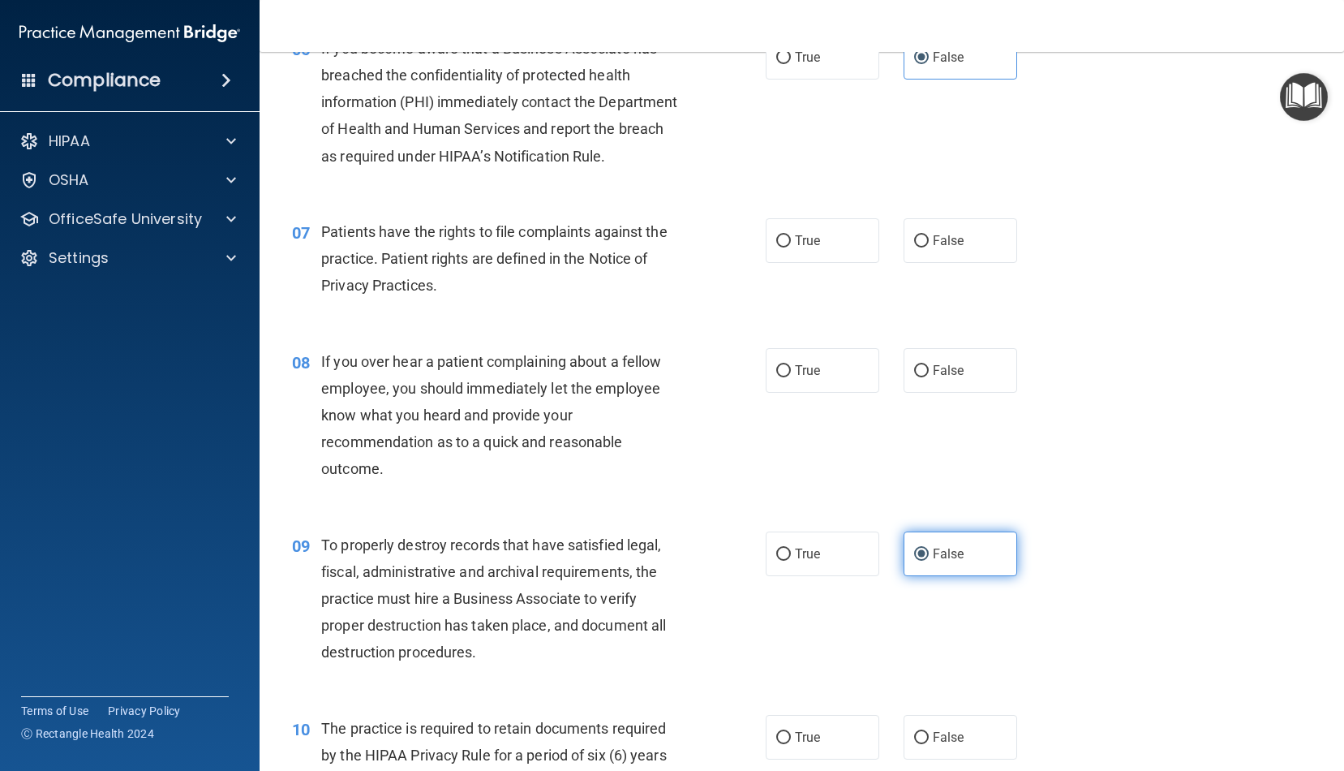
scroll to position [910, 0]
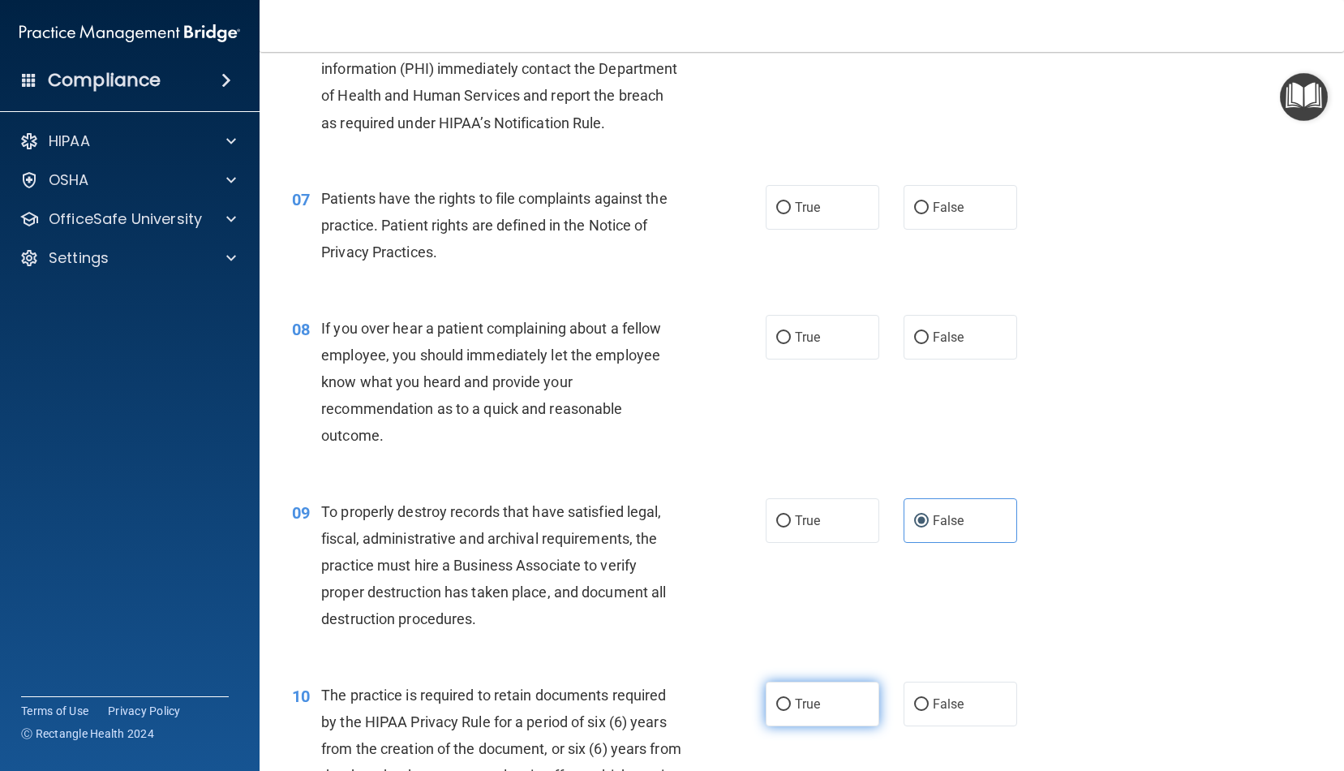
click at [853, 700] on label "True" at bounding box center [823, 704] width 114 height 45
click at [791, 700] on input "True" at bounding box center [784, 705] width 15 height 12
radio input "true"
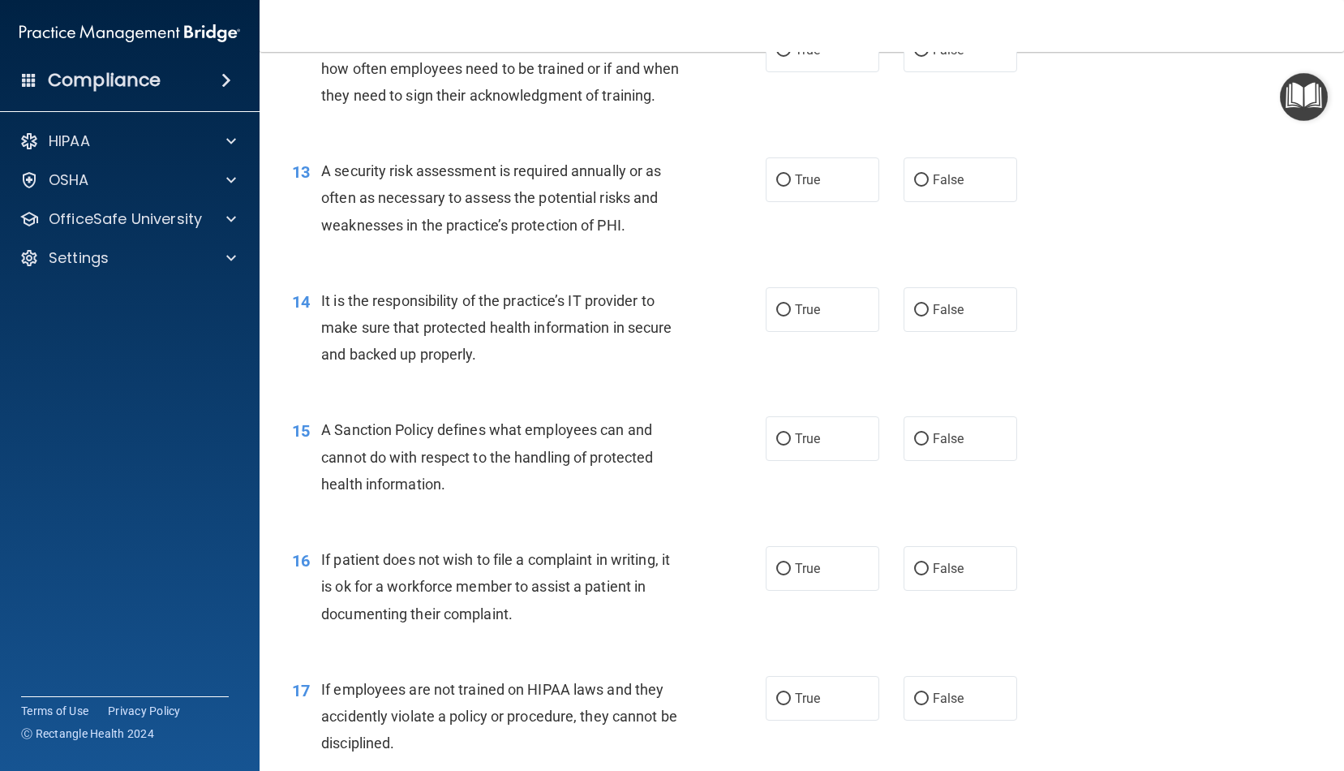
scroll to position [1880, 0]
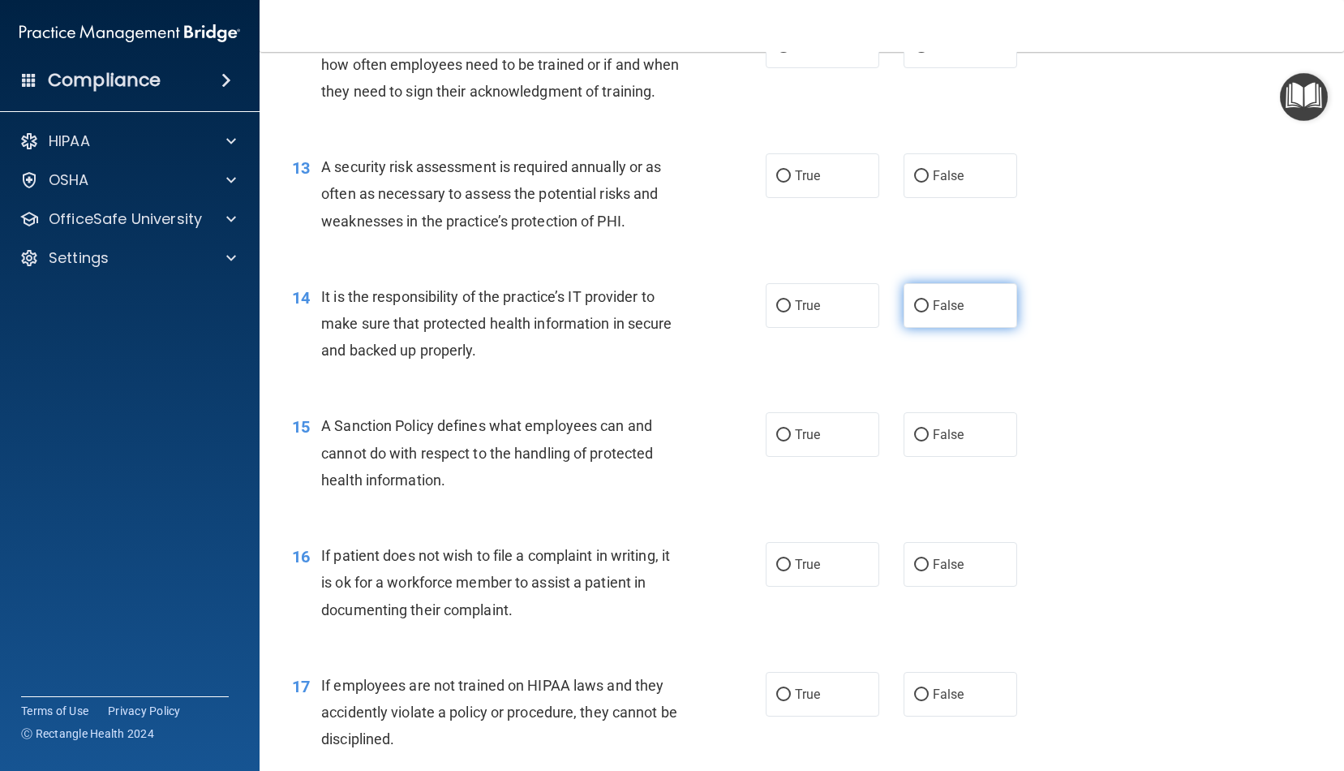
click at [927, 316] on label "False" at bounding box center [961, 305] width 114 height 45
click at [927, 312] on input "False" at bounding box center [921, 306] width 15 height 12
radio input "true"
drag, startPoint x: 925, startPoint y: 420, endPoint x: 913, endPoint y: 516, distance: 96.5
click at [925, 429] on input "False" at bounding box center [921, 435] width 15 height 12
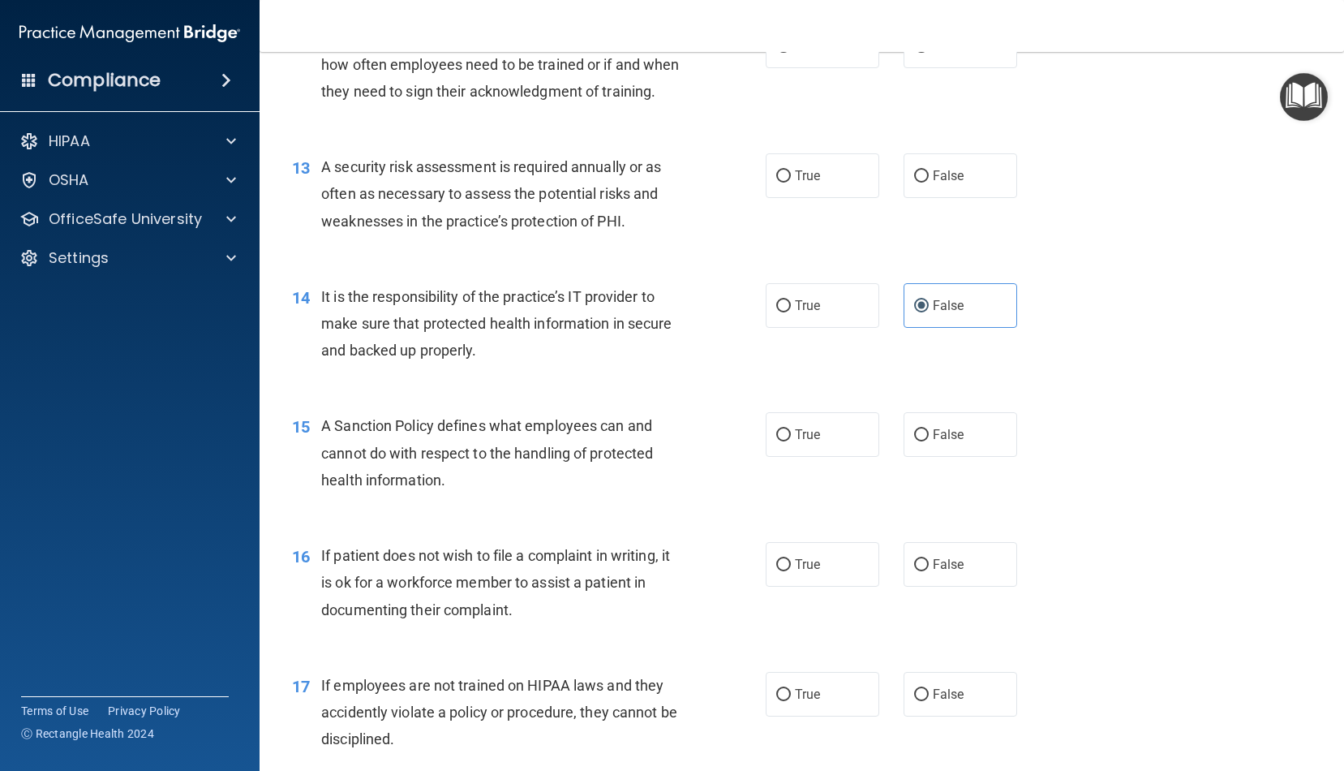
radio input "true"
click at [912, 563] on label "False" at bounding box center [961, 564] width 114 height 45
click at [914, 563] on input "False" at bounding box center [921, 565] width 15 height 12
radio input "true"
click at [830, 566] on label "True" at bounding box center [823, 564] width 114 height 45
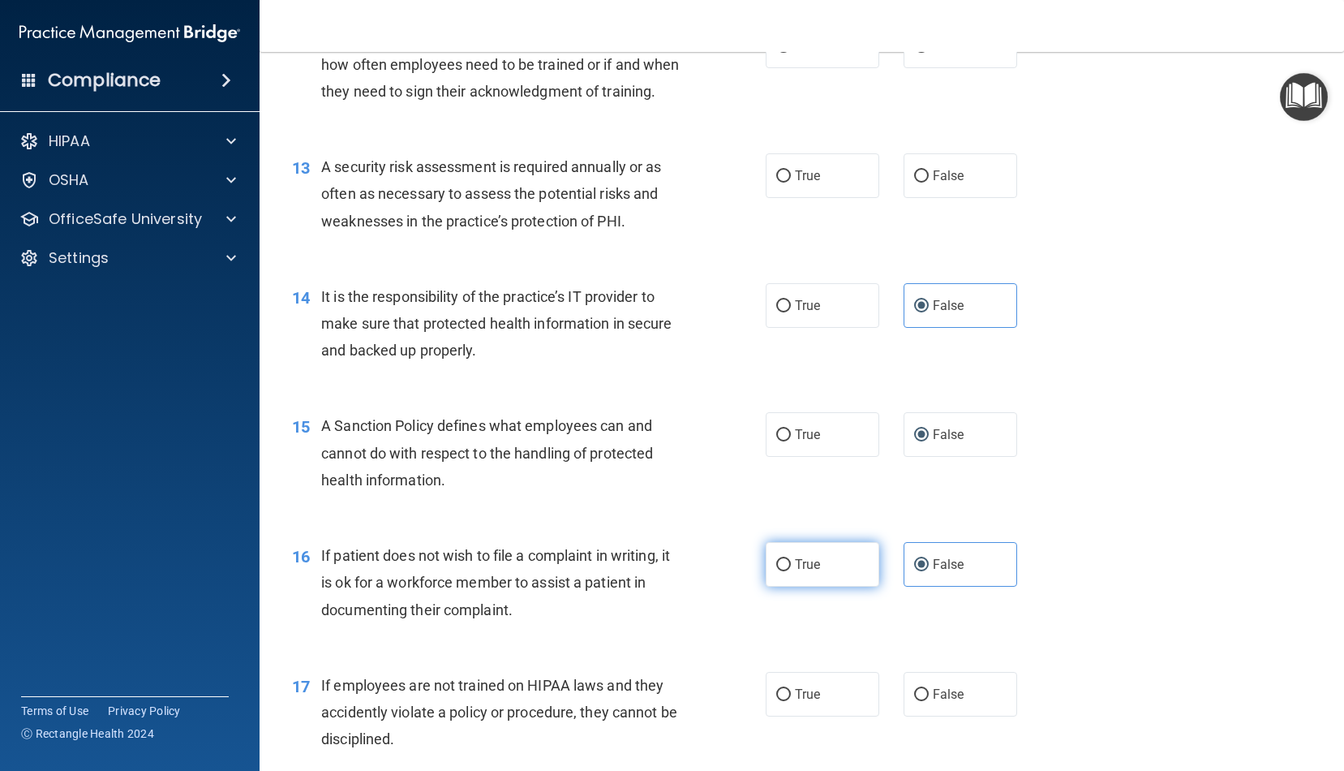
click at [791, 566] on input "True" at bounding box center [784, 565] width 15 height 12
radio input "true"
radio input "false"
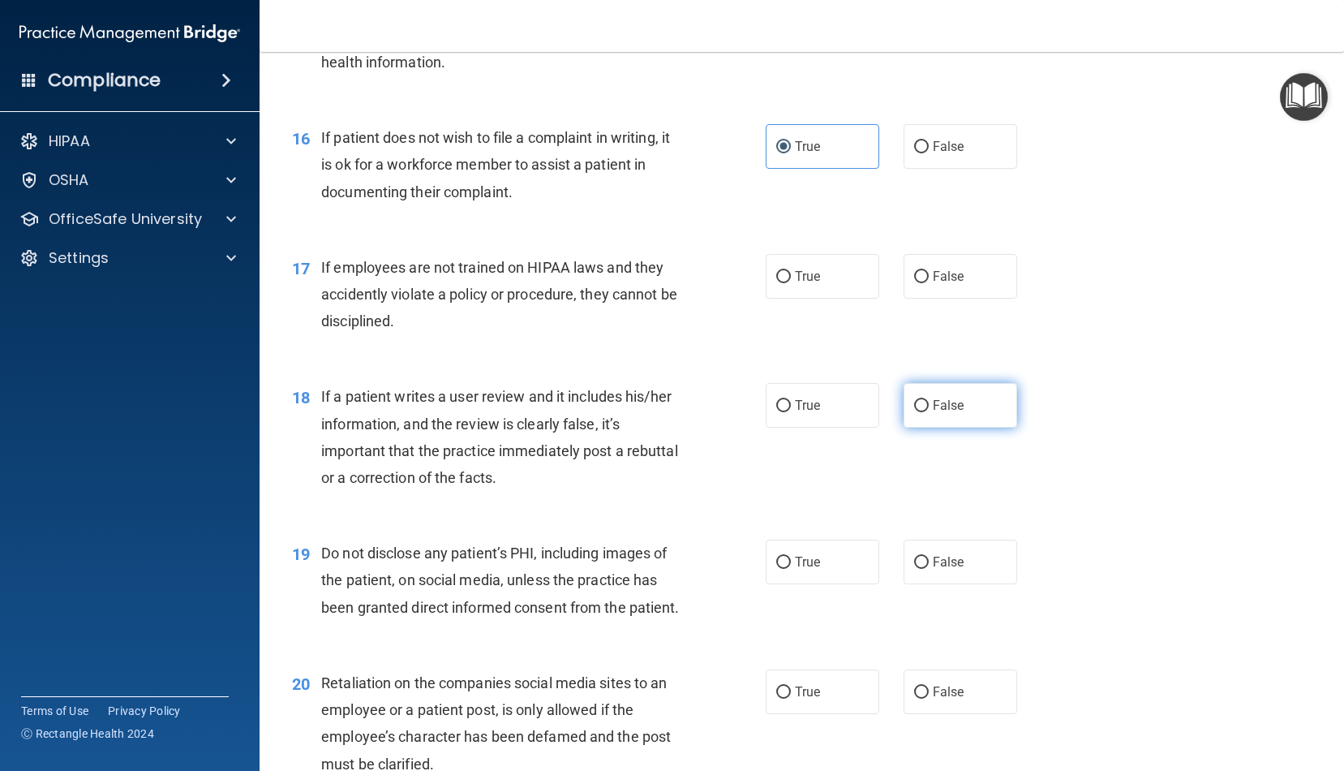
scroll to position [2301, 0]
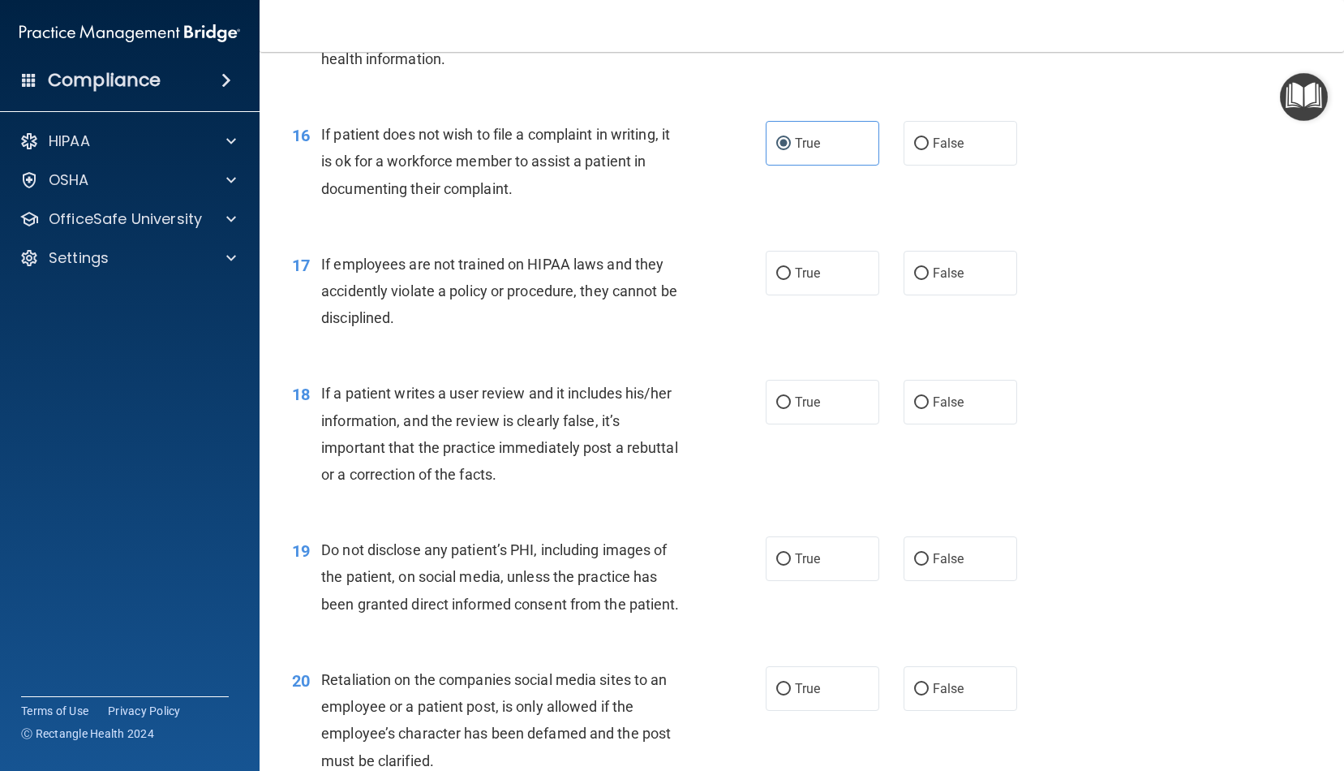
drag, startPoint x: 941, startPoint y: 282, endPoint x: 915, endPoint y: 422, distance: 142.8
click at [941, 282] on label "False" at bounding box center [961, 273] width 114 height 45
click at [929, 280] on input "False" at bounding box center [921, 274] width 15 height 12
radio input "true"
click at [936, 551] on span "False" at bounding box center [949, 558] width 32 height 15
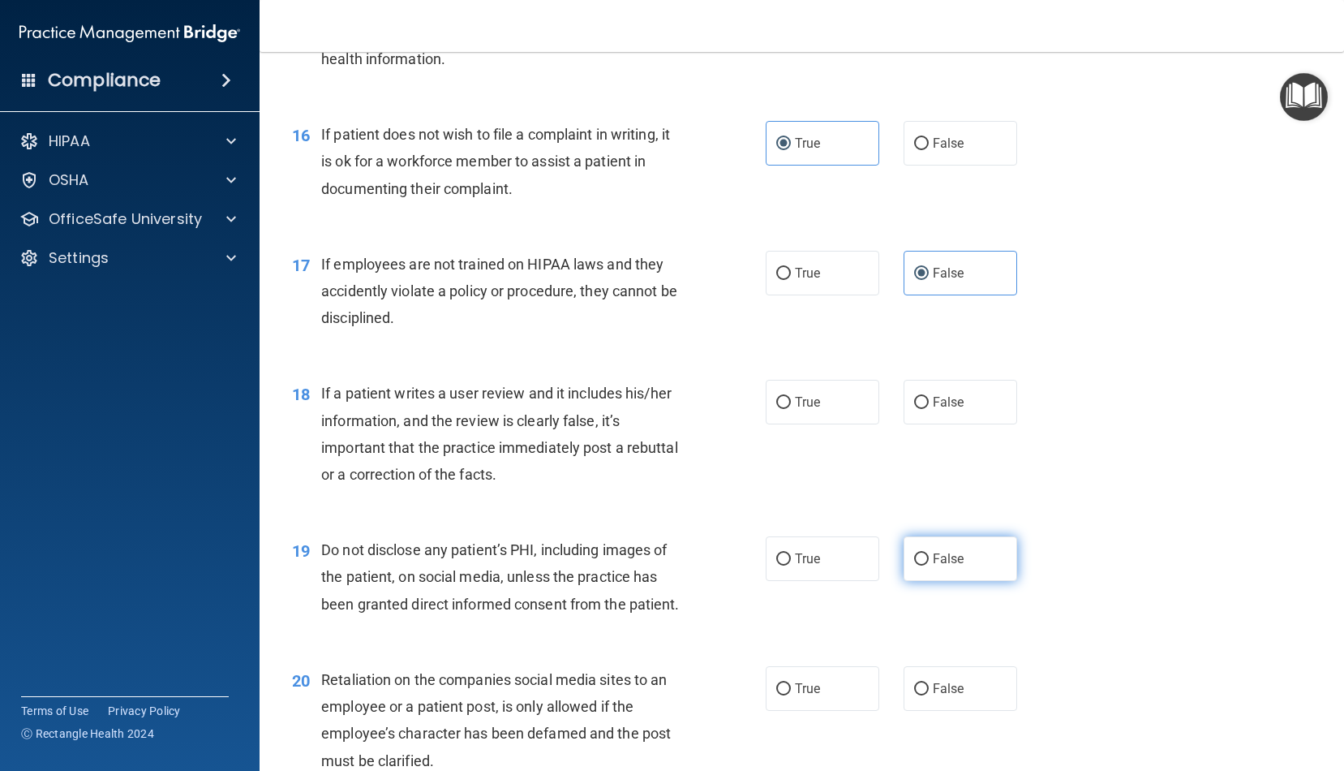
click at [929, 553] on input "False" at bounding box center [921, 559] width 15 height 12
radio input "true"
drag, startPoint x: 935, startPoint y: 551, endPoint x: 930, endPoint y: 581, distance: 30.4
click at [934, 551] on span "False" at bounding box center [949, 558] width 32 height 15
click at [929, 553] on input "False" at bounding box center [921, 559] width 15 height 12
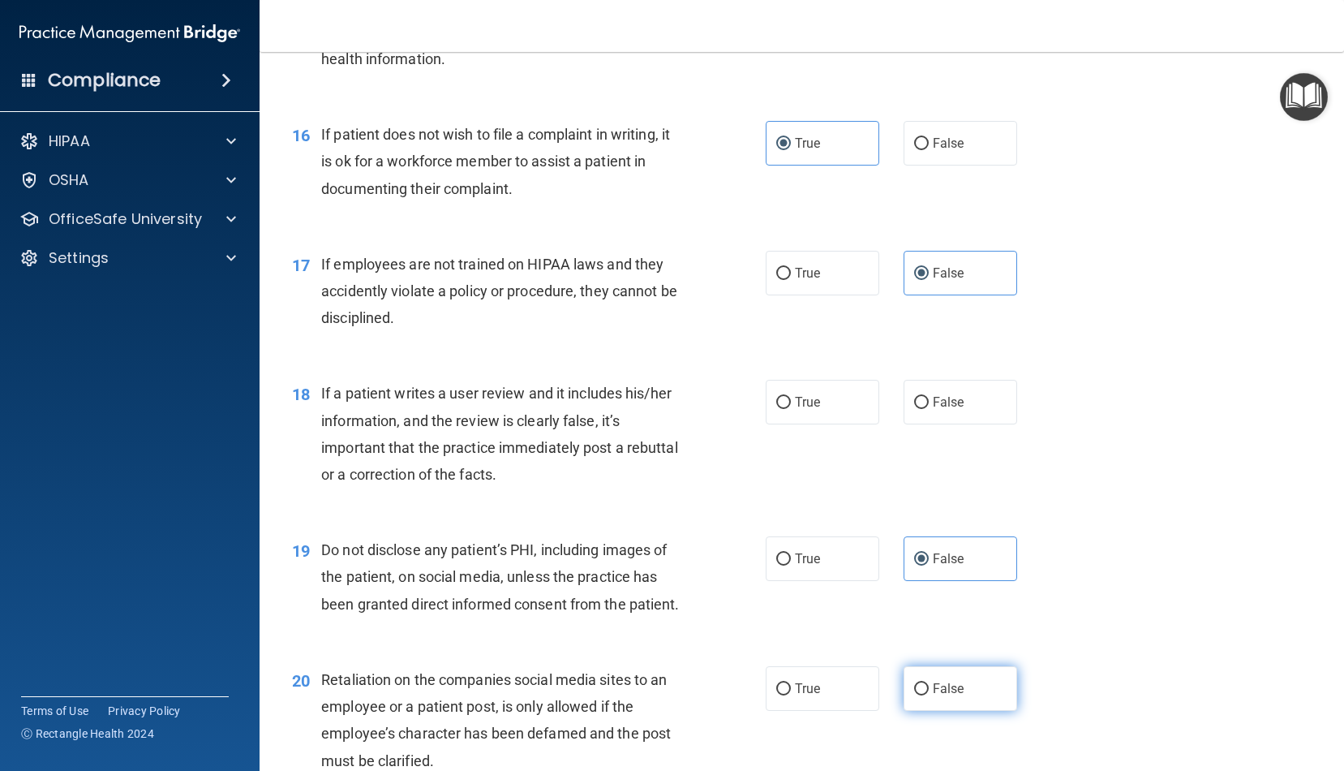
click at [929, 666] on label "False" at bounding box center [961, 688] width 114 height 45
click at [929, 683] on input "False" at bounding box center [921, 689] width 15 height 12
radio input "true"
drag, startPoint x: 940, startPoint y: 544, endPoint x: 948, endPoint y: 547, distance: 8.7
click at [940, 551] on span "False" at bounding box center [949, 558] width 32 height 15
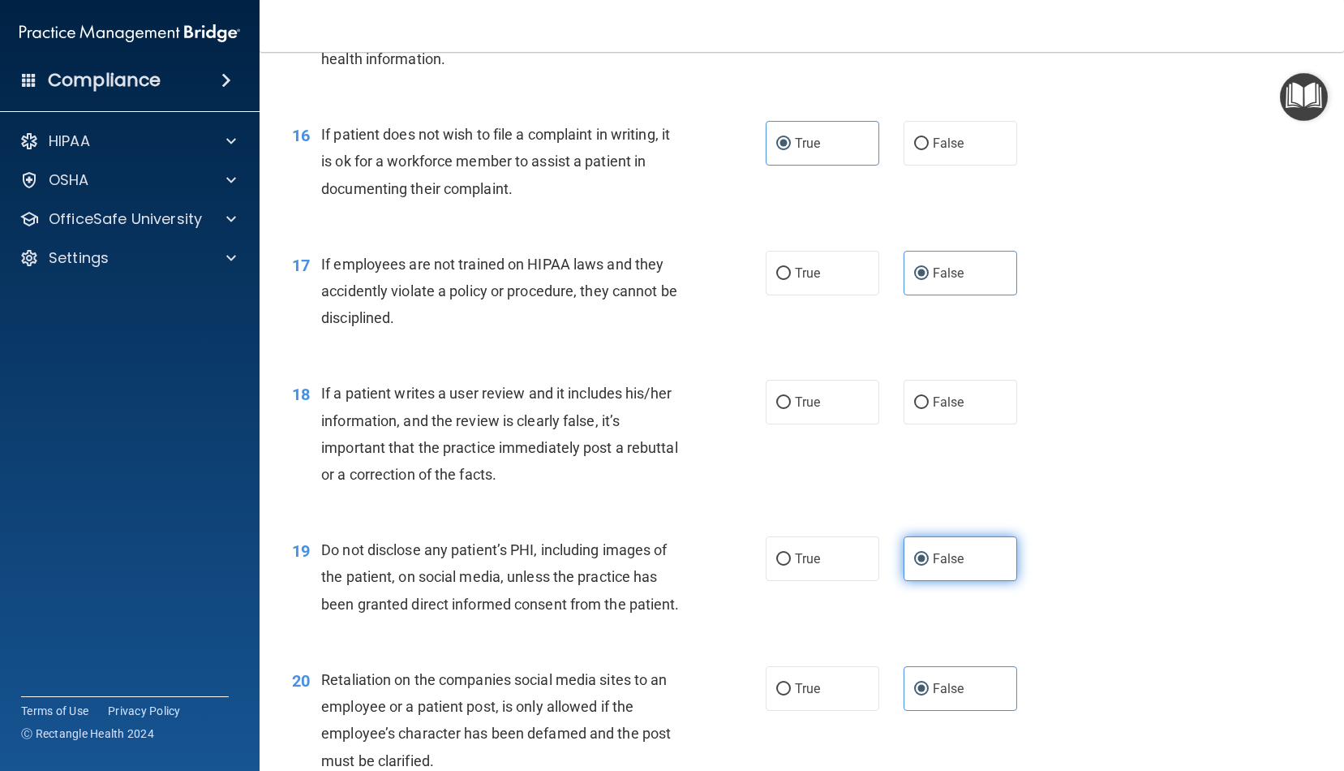
click at [929, 553] on input "False" at bounding box center [921, 559] width 15 height 12
click at [1138, 534] on div "19 Do not disclose any patient’s PHI, including images of the patient, on socia…" at bounding box center [802, 581] width 1044 height 130
drag, startPoint x: 832, startPoint y: 550, endPoint x: 969, endPoint y: 570, distance: 138.5
click at [832, 550] on label "True" at bounding box center [823, 558] width 114 height 45
click at [791, 553] on input "True" at bounding box center [784, 559] width 15 height 12
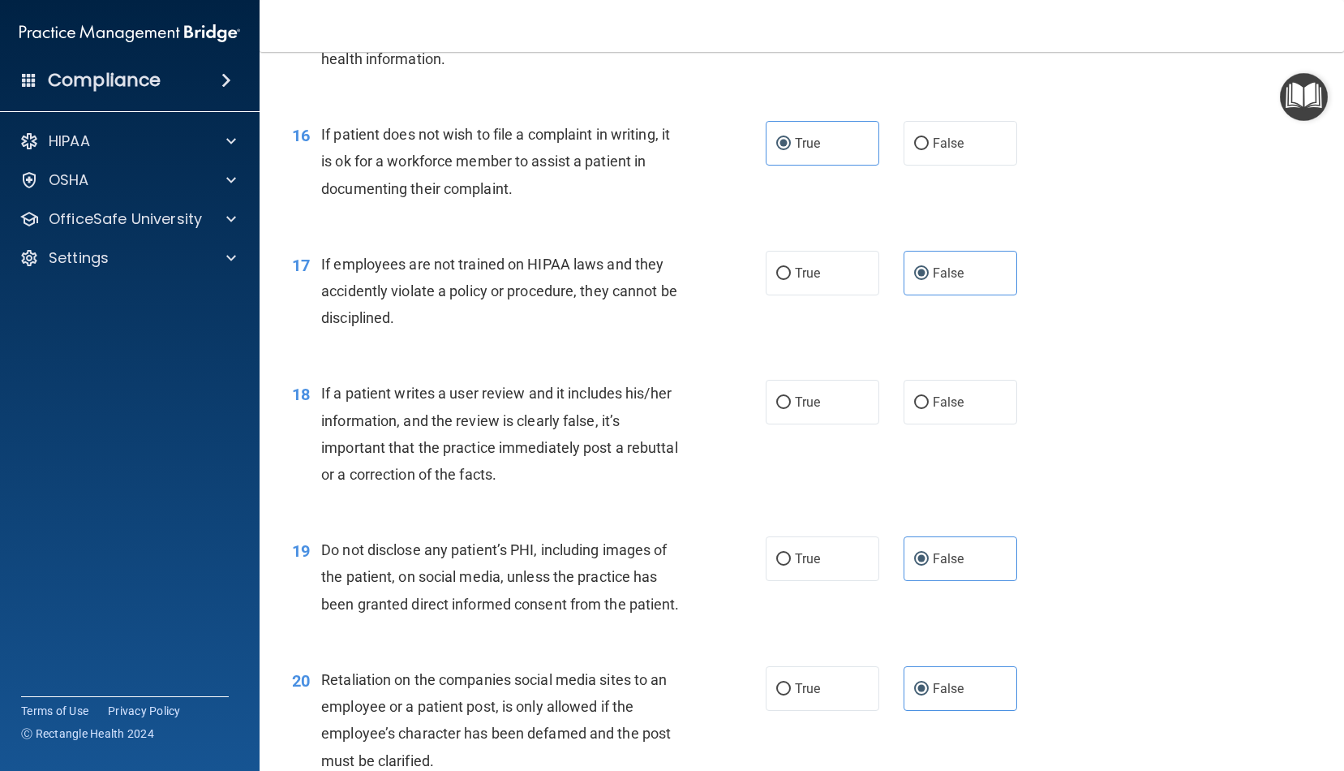
radio input "true"
radio input "false"
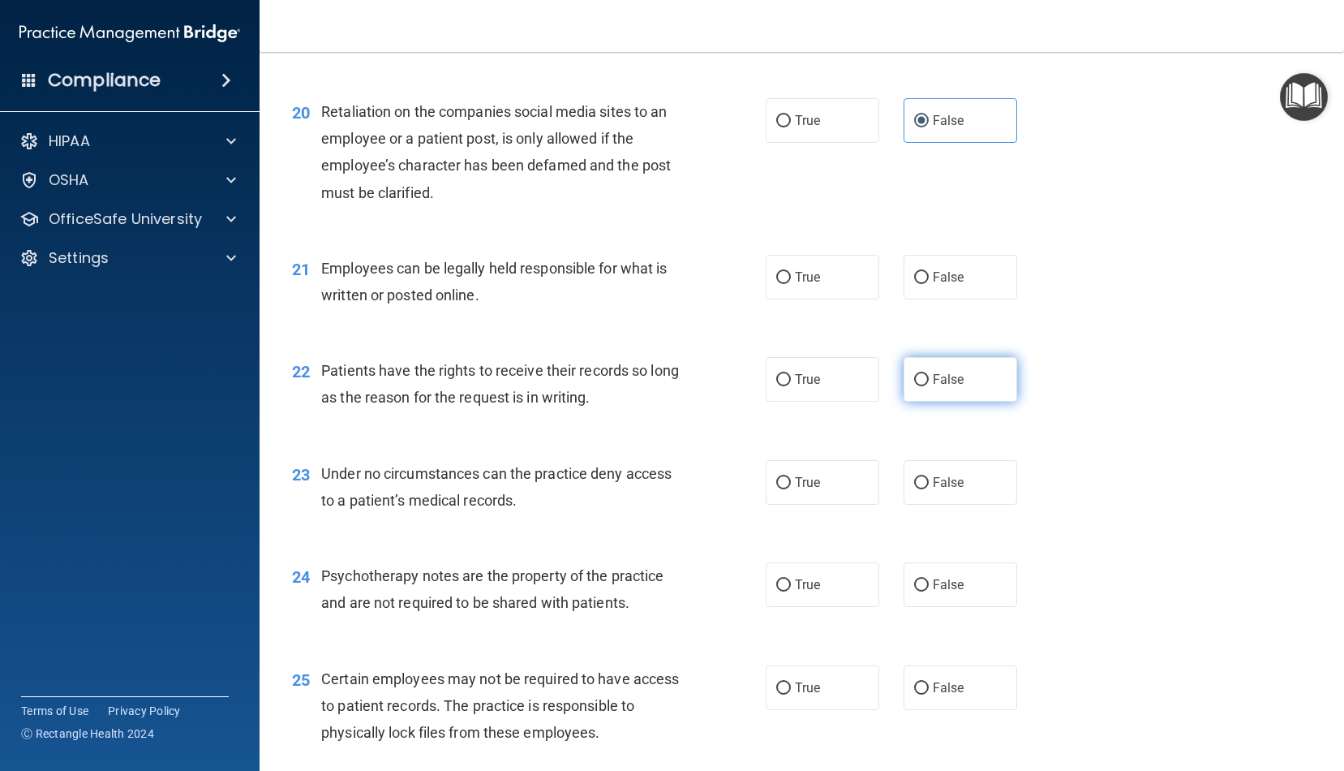
scroll to position [2871, 0]
drag, startPoint x: 944, startPoint y: 372, endPoint x: 934, endPoint y: 380, distance: 12.2
click at [944, 372] on label "False" at bounding box center [961, 377] width 114 height 45
click at [929, 372] on input "False" at bounding box center [921, 378] width 15 height 12
radio input "true"
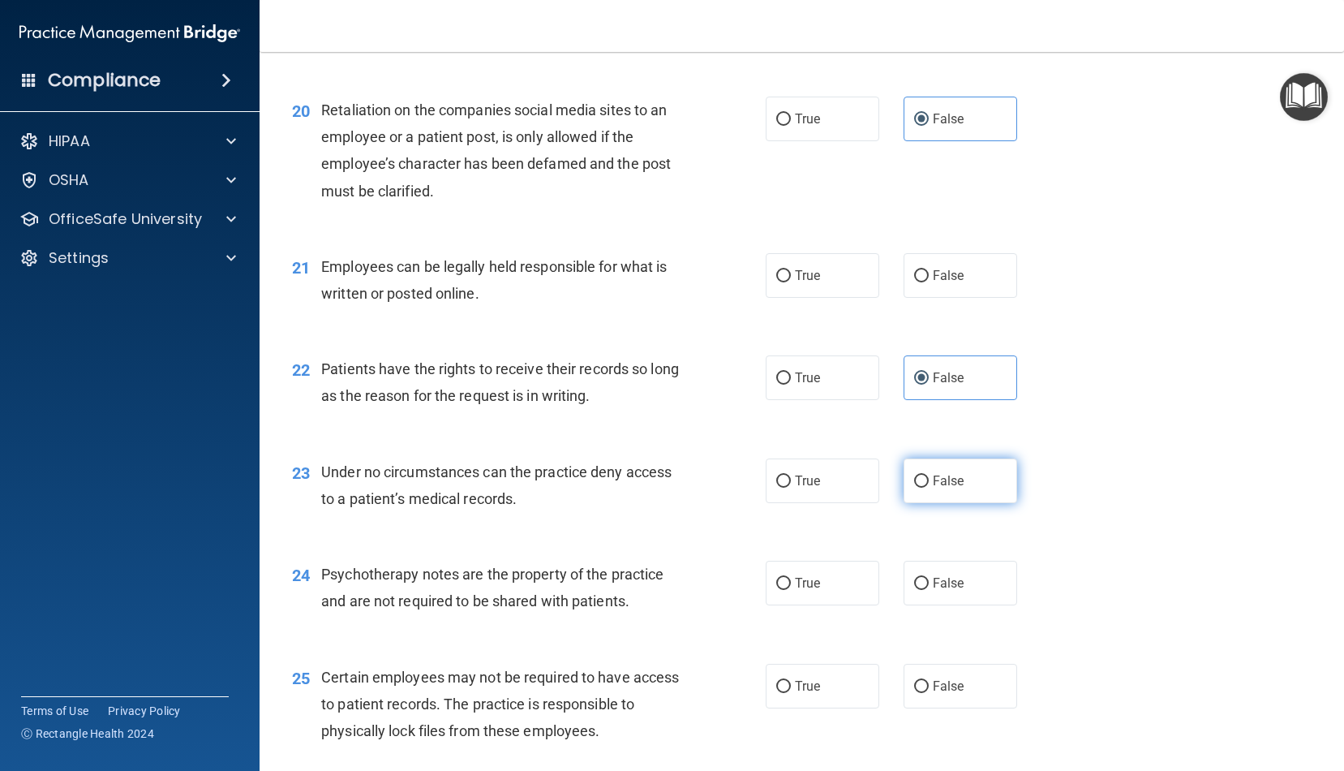
click at [945, 479] on label "False" at bounding box center [961, 480] width 114 height 45
click at [929, 479] on input "False" at bounding box center [921, 481] width 15 height 12
radio input "true"
click at [935, 597] on div "24 Psychotherapy notes are the property of the practice and are not required to…" at bounding box center [802, 591] width 1044 height 102
click at [935, 579] on label "False" at bounding box center [961, 583] width 114 height 45
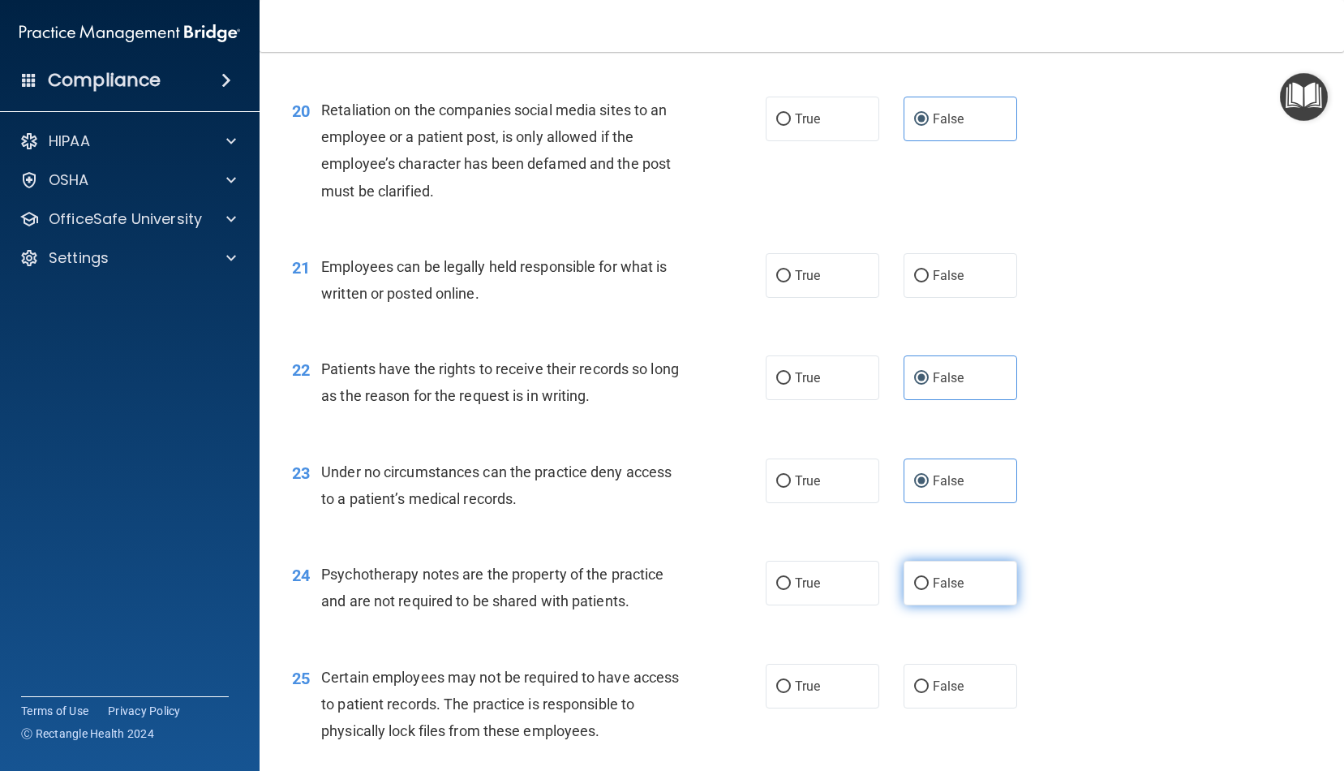
click at [929, 579] on input "False" at bounding box center [921, 584] width 15 height 12
radio input "true"
click at [785, 577] on label "True" at bounding box center [823, 583] width 114 height 45
click at [785, 578] on input "True" at bounding box center [784, 584] width 15 height 12
radio input "true"
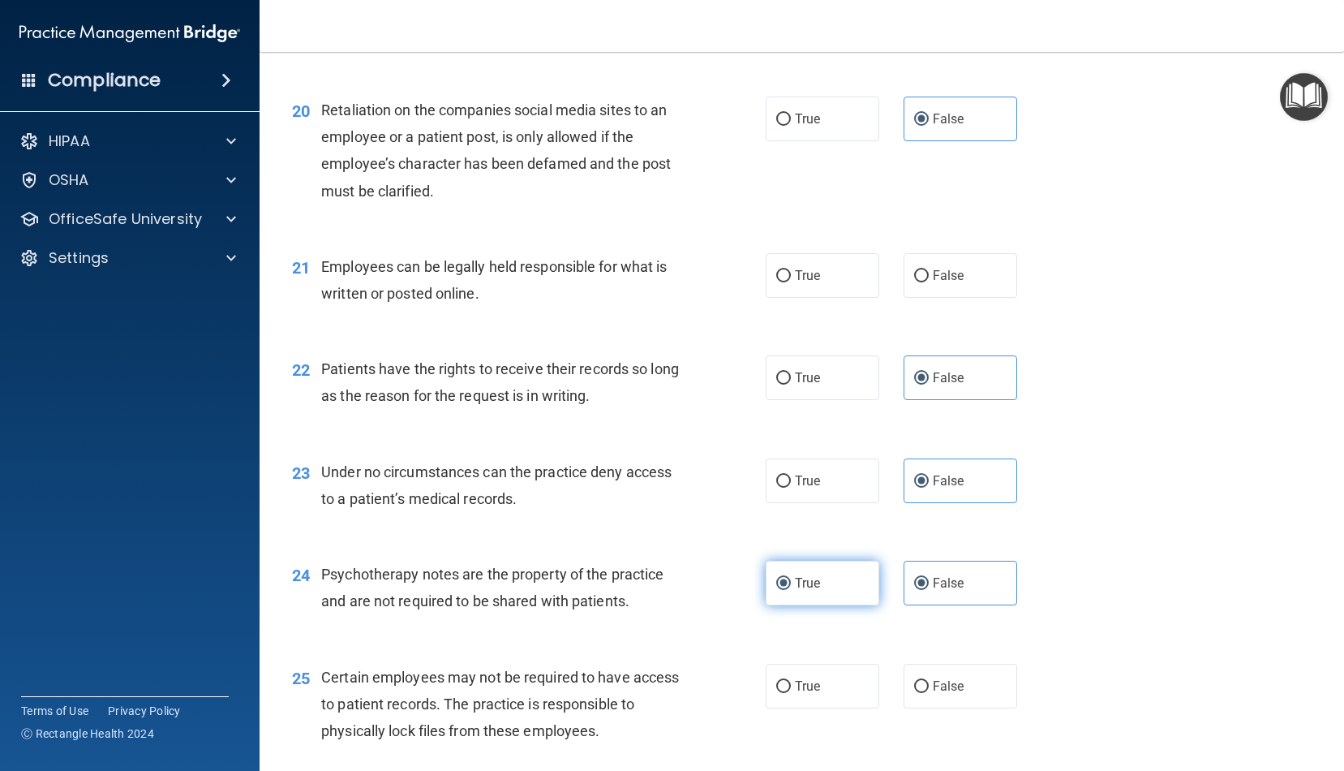
radio input "false"
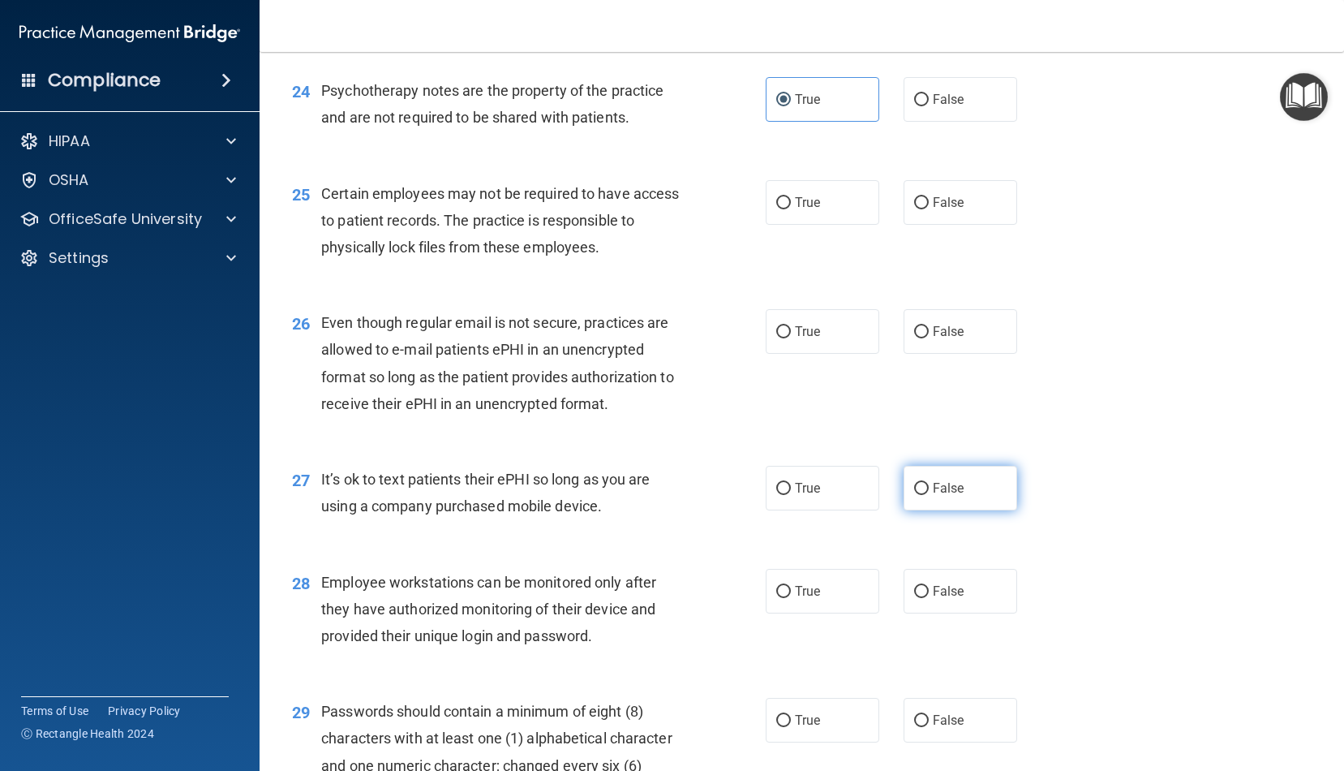
scroll to position [3364, 0]
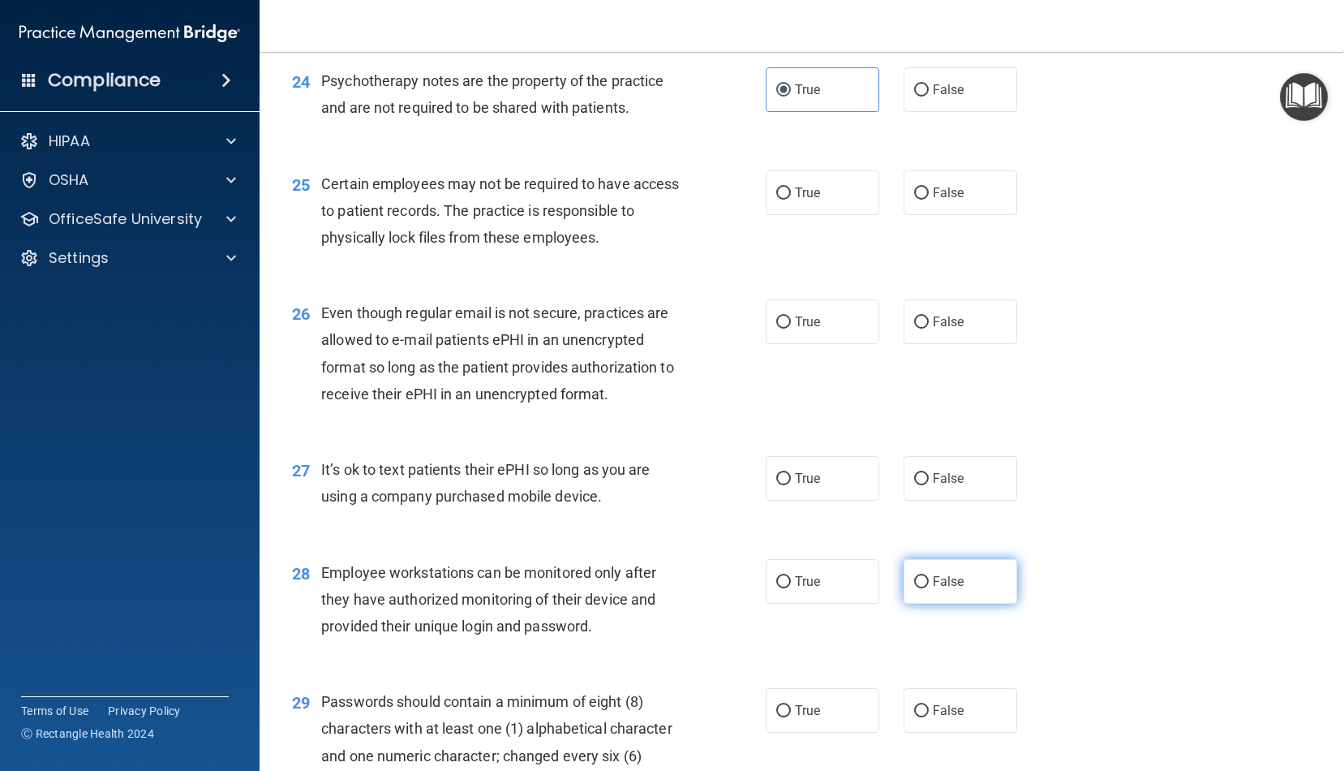
click at [927, 576] on input "False" at bounding box center [921, 582] width 15 height 12
radio input "true"
click at [944, 456] on label "False" at bounding box center [961, 478] width 114 height 45
click at [929, 473] on input "False" at bounding box center [921, 479] width 15 height 12
radio input "true"
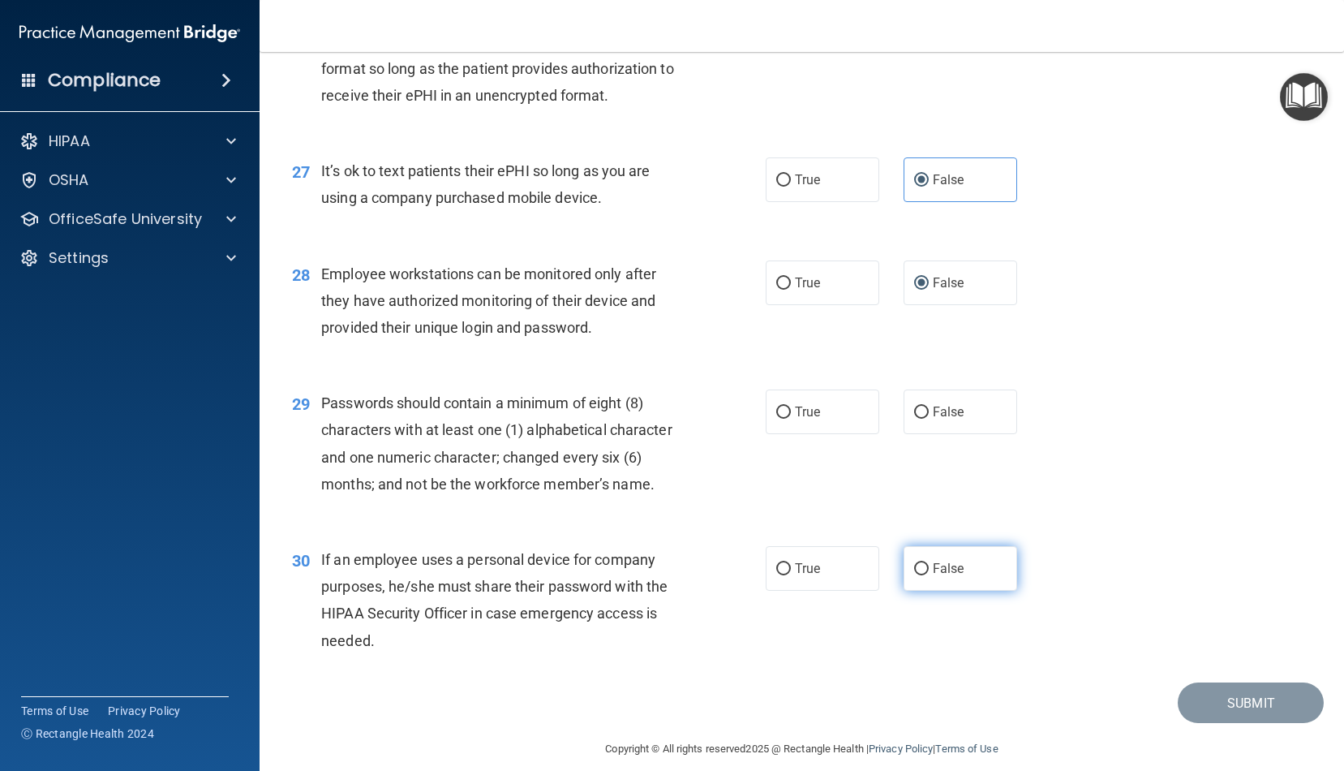
scroll to position [3661, 0]
click at [907, 568] on label "False" at bounding box center [961, 570] width 114 height 45
click at [914, 568] on input "False" at bounding box center [921, 571] width 15 height 12
radio input "true"
click at [918, 561] on label "False" at bounding box center [961, 570] width 114 height 45
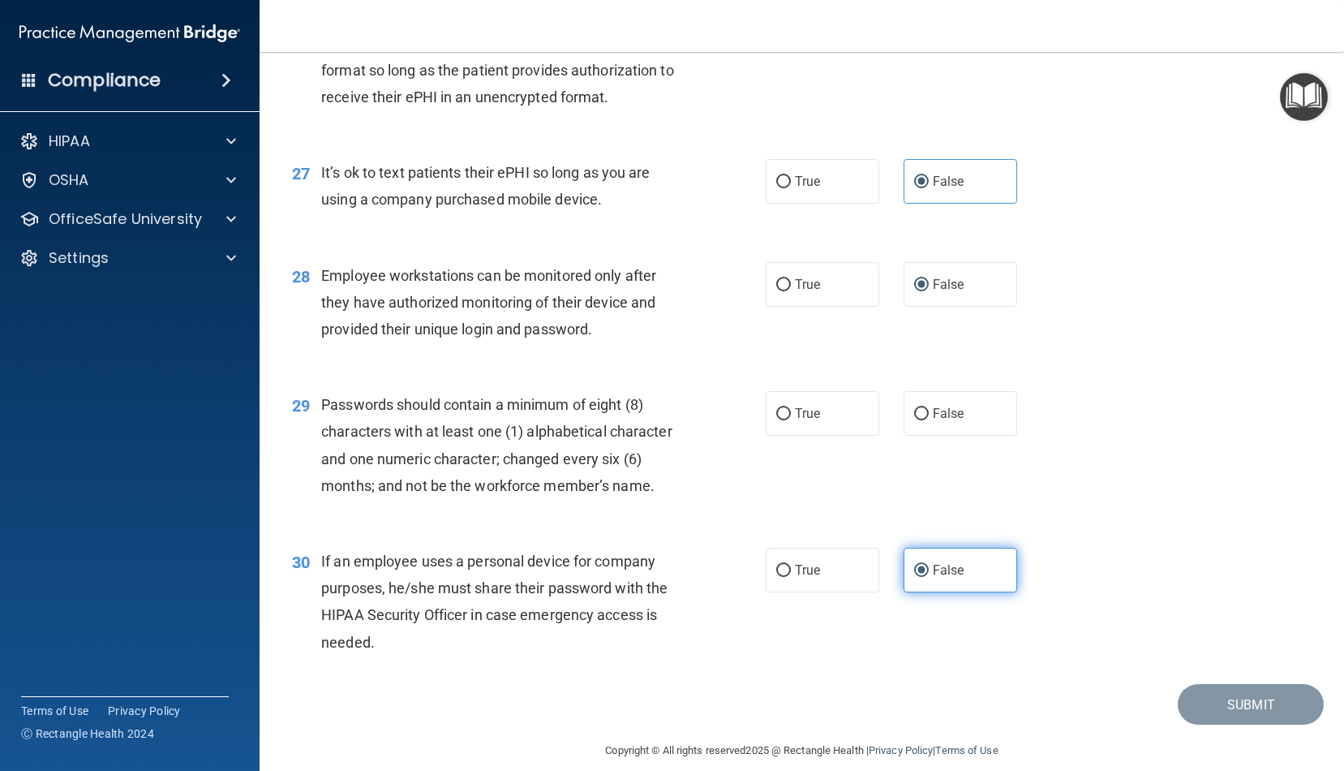
click at [918, 565] on input "False" at bounding box center [921, 571] width 15 height 12
click at [789, 405] on label "True" at bounding box center [823, 413] width 114 height 45
click at [789, 408] on input "True" at bounding box center [784, 414] width 15 height 12
radio input "true"
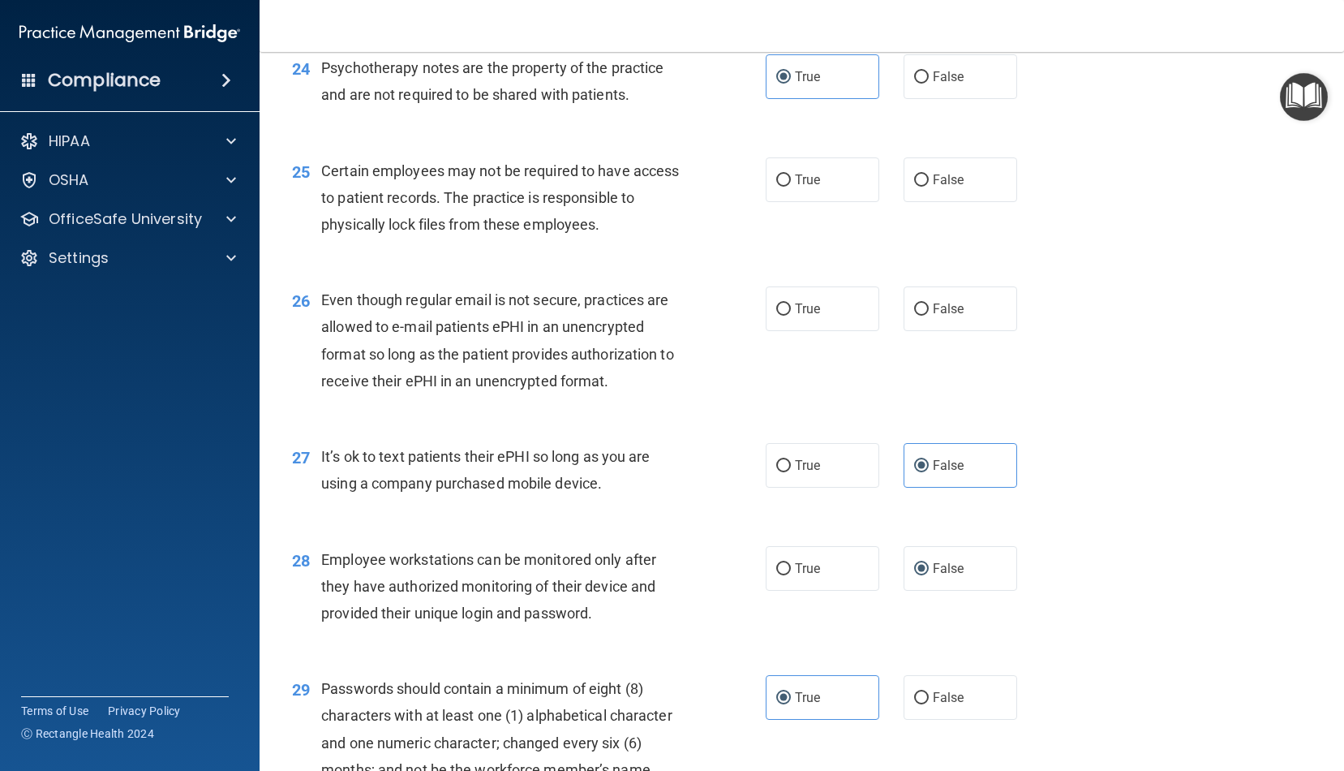
scroll to position [3375, 0]
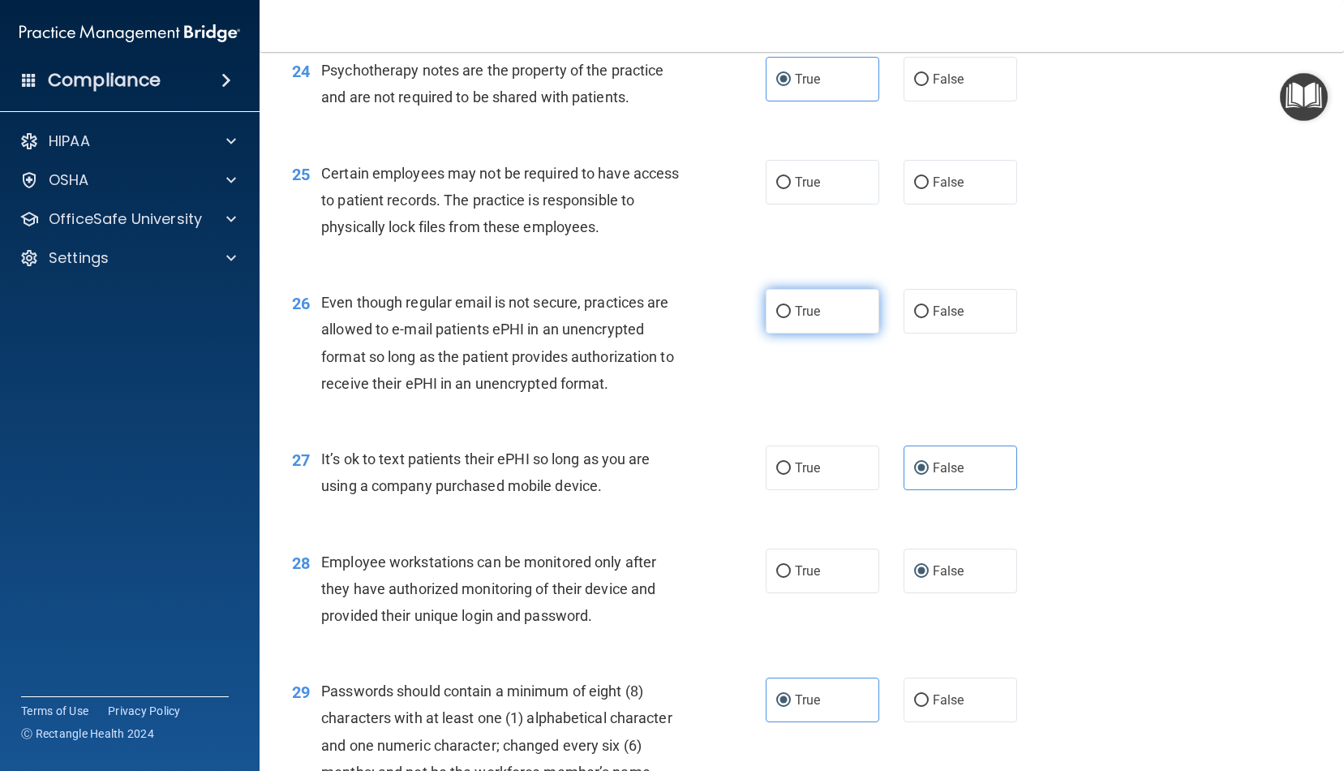
click at [807, 303] on span "True" at bounding box center [807, 310] width 25 height 15
click at [791, 306] on input "True" at bounding box center [784, 312] width 15 height 12
radio input "true"
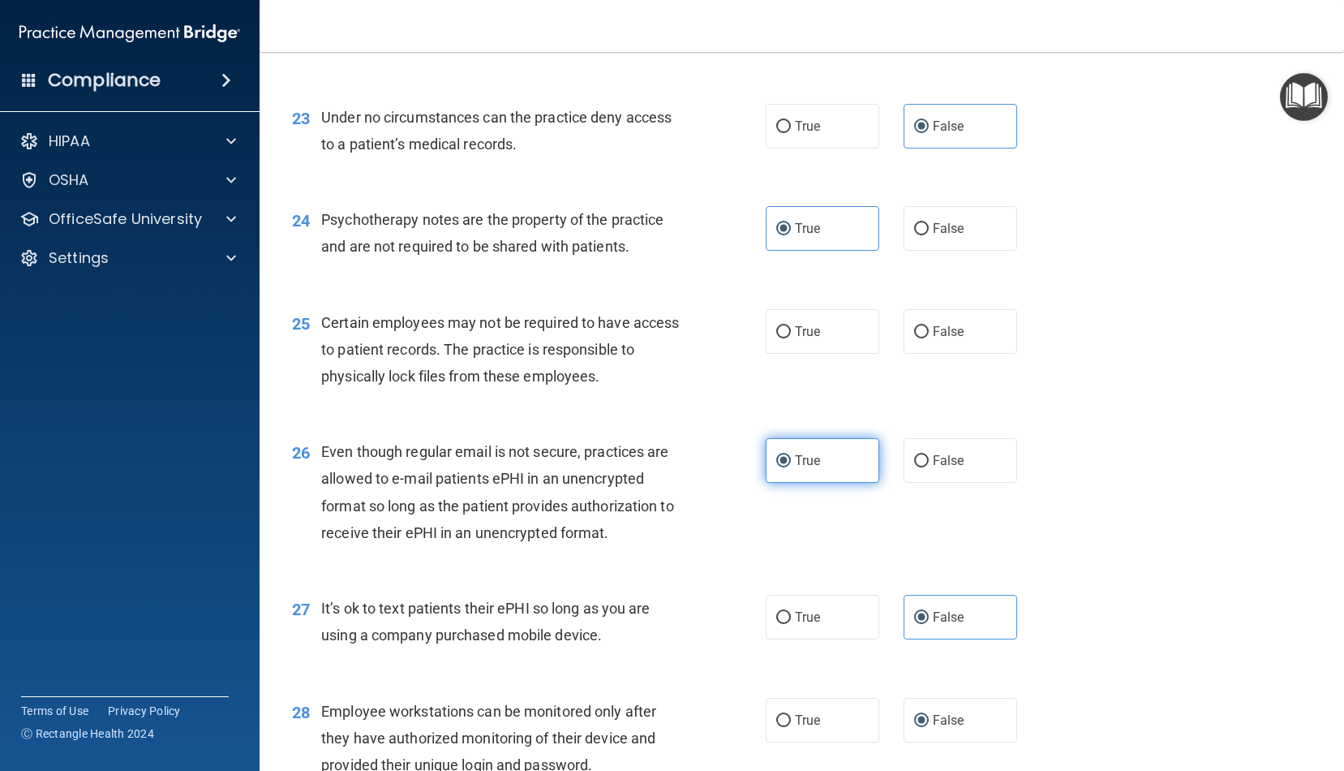
scroll to position [3220, 0]
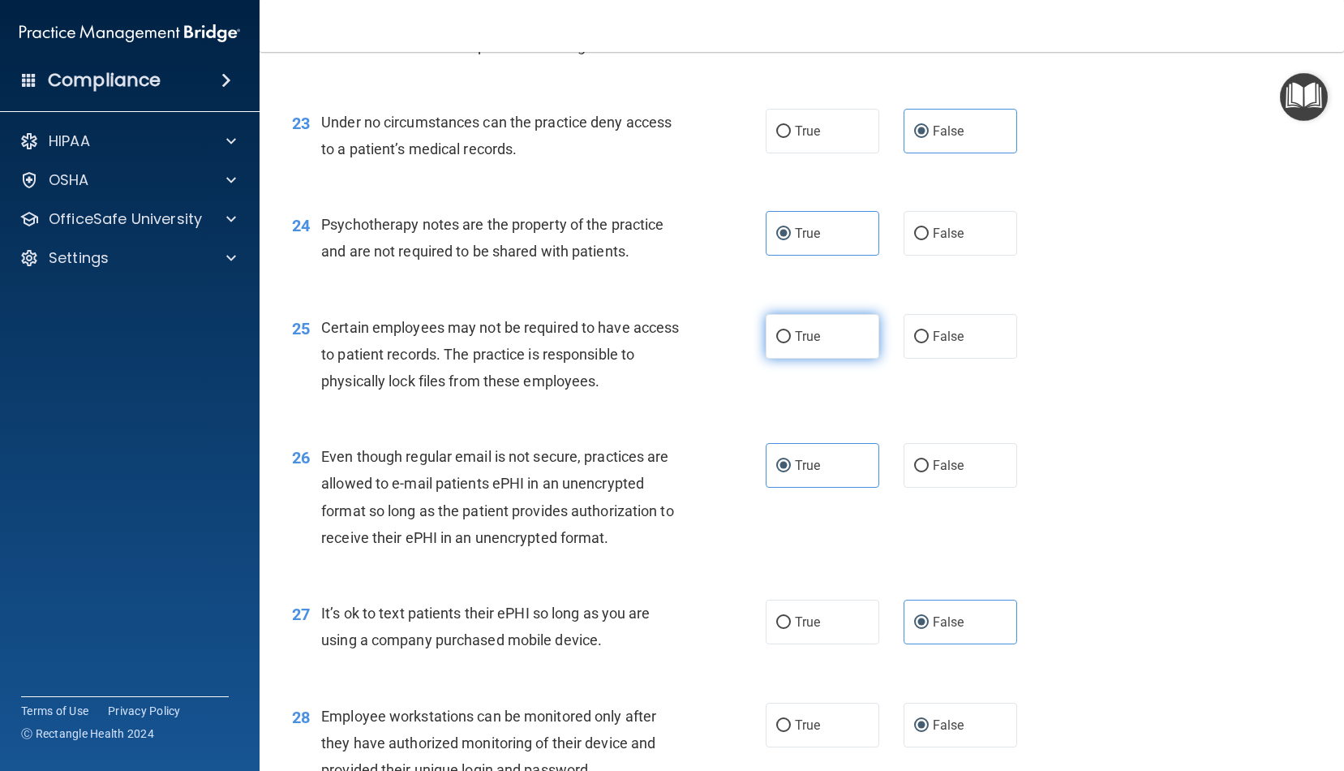
click at [810, 329] on span "True" at bounding box center [807, 336] width 25 height 15
click at [791, 331] on input "True" at bounding box center [784, 337] width 15 height 12
radio input "true"
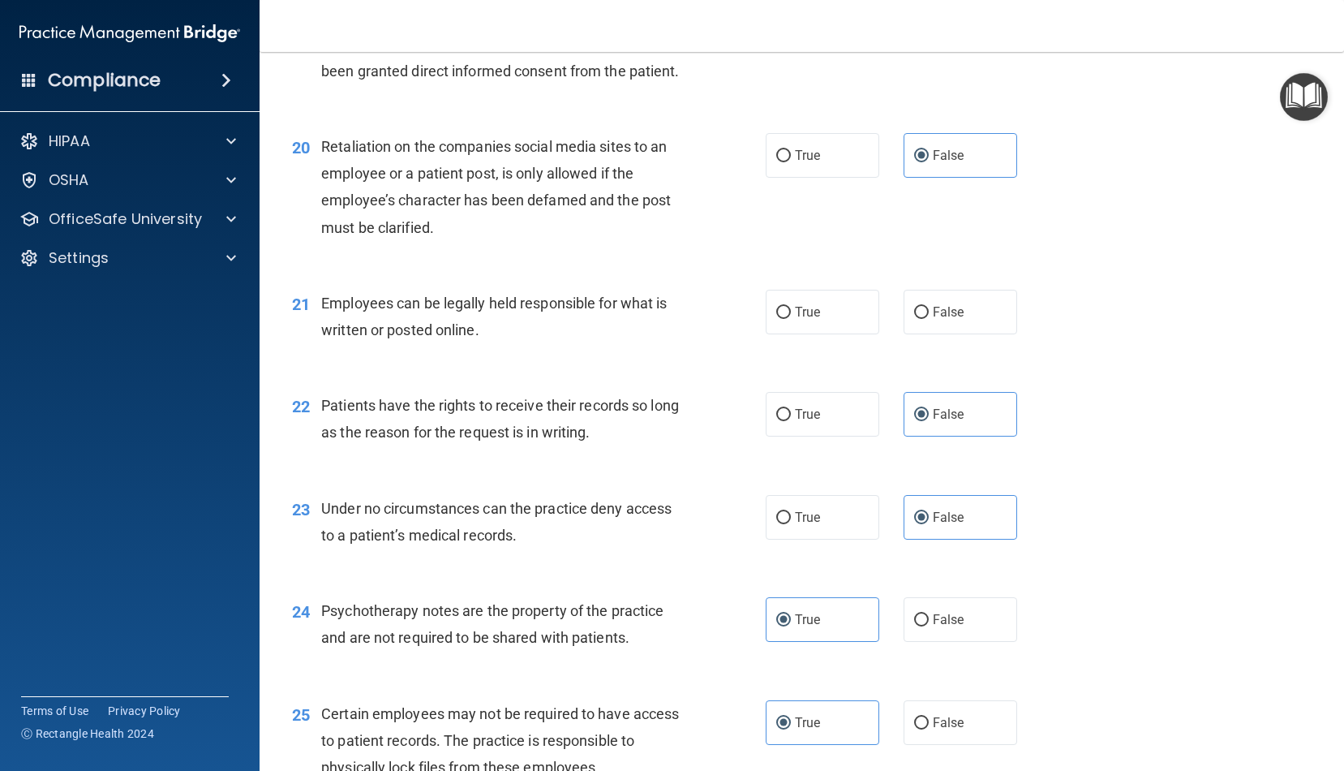
scroll to position [2814, 0]
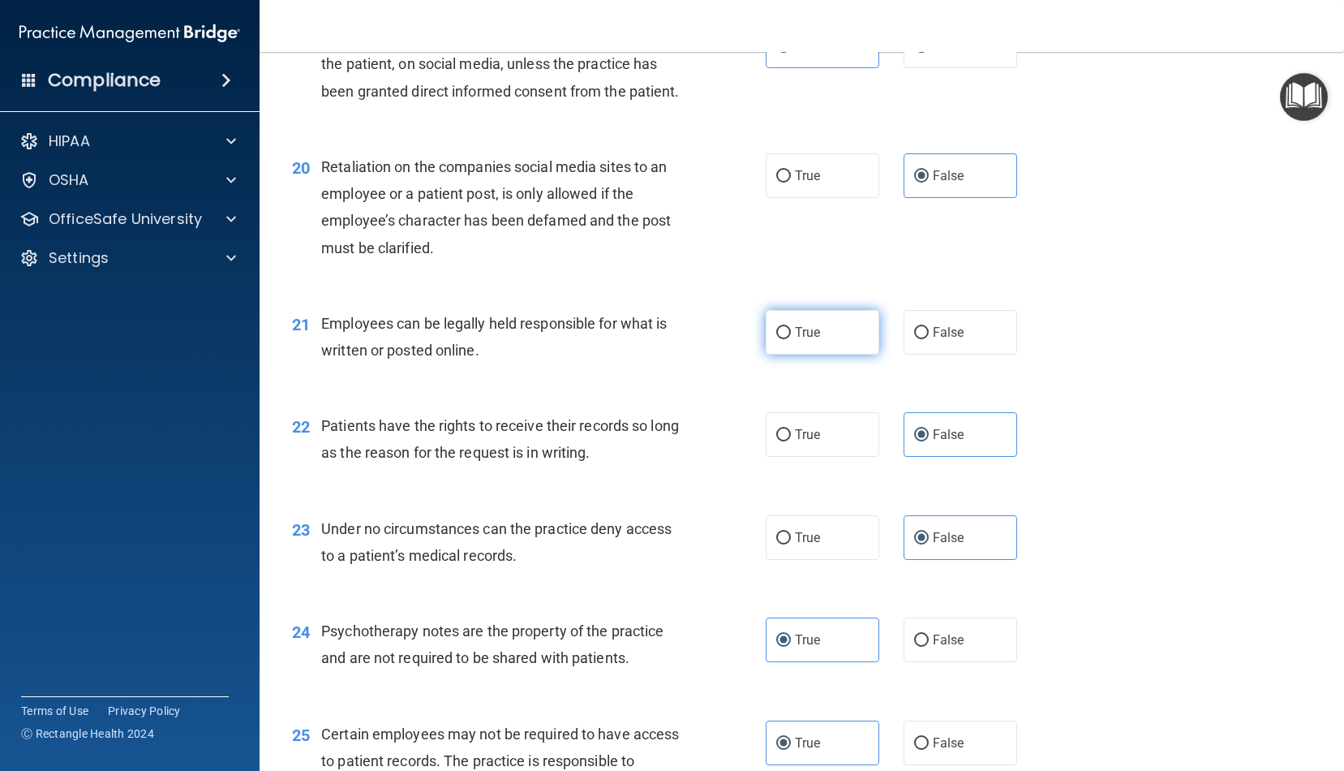
click at [806, 336] on label "True" at bounding box center [823, 332] width 114 height 45
click at [791, 336] on input "True" at bounding box center [784, 333] width 15 height 12
radio input "true"
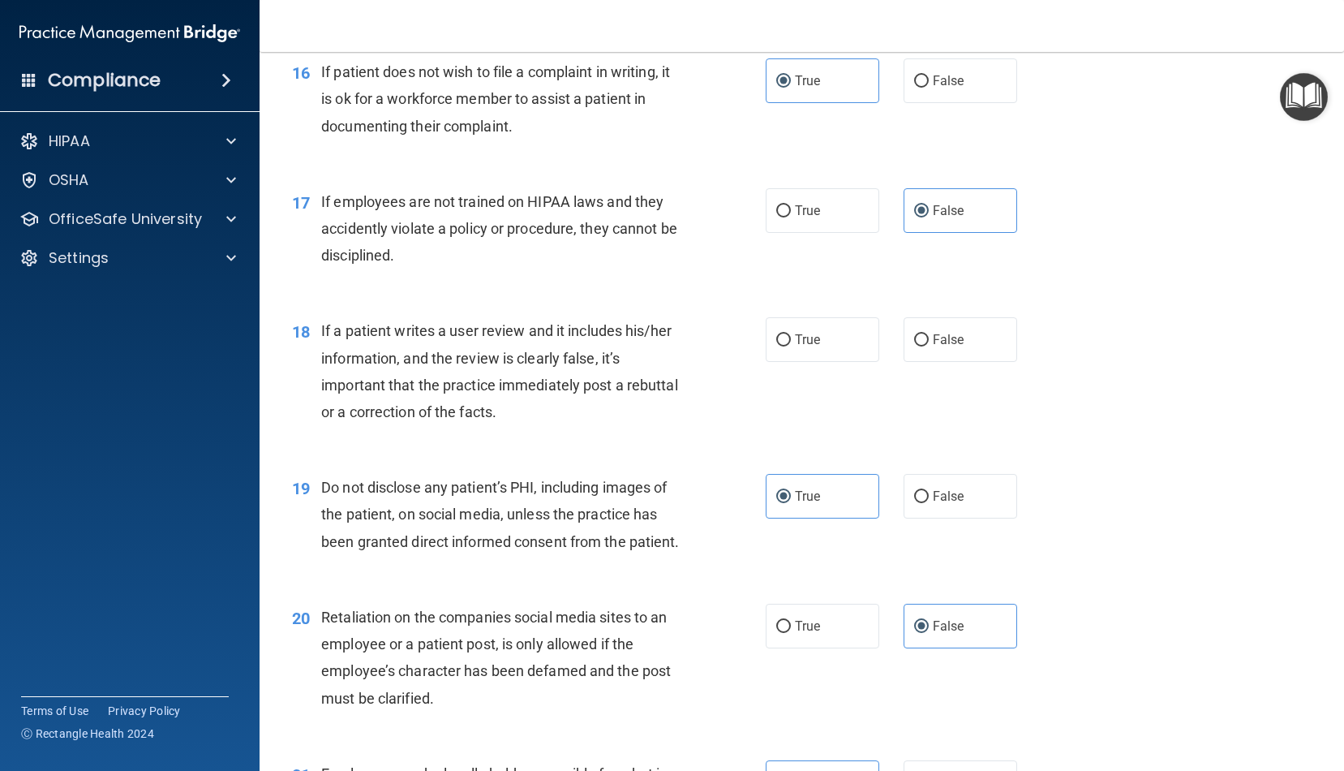
scroll to position [2360, 0]
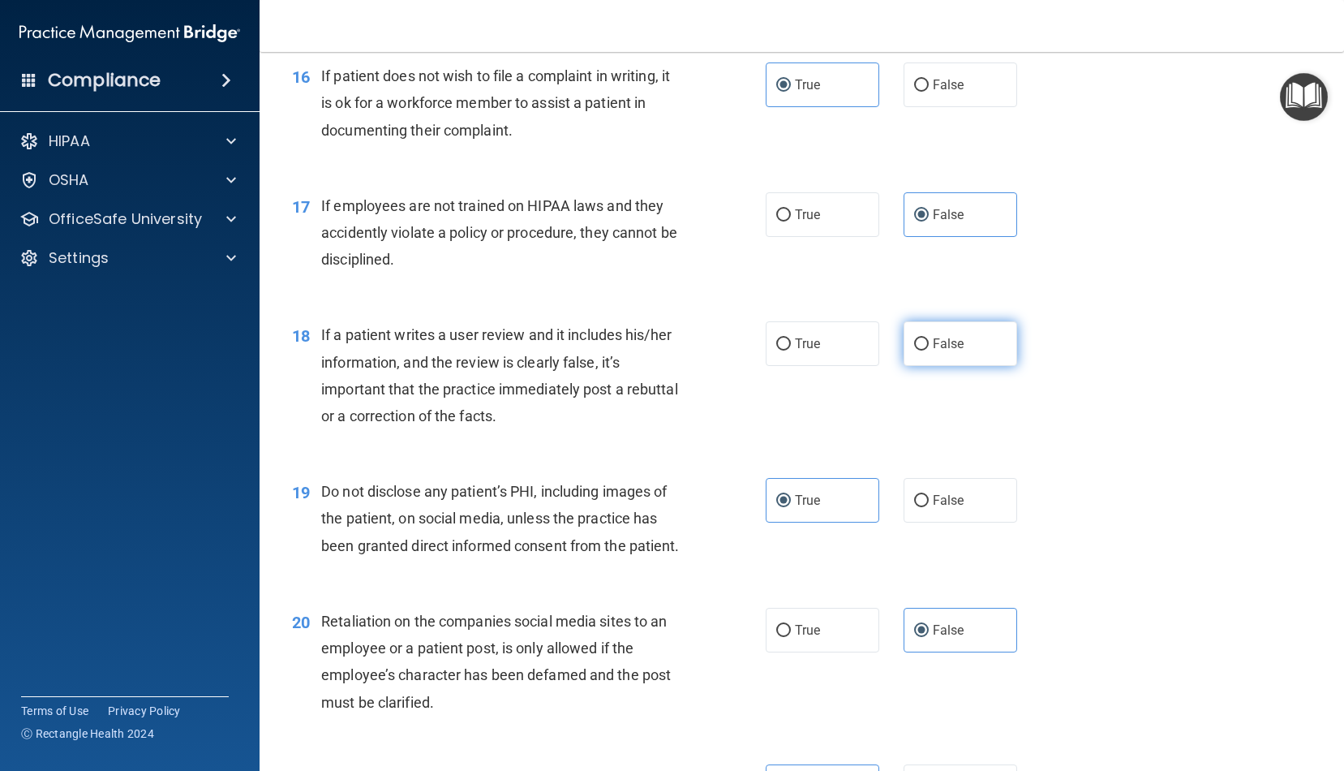
click at [914, 346] on label "False" at bounding box center [961, 343] width 114 height 45
click at [914, 346] on input "False" at bounding box center [921, 344] width 15 height 12
radio input "true"
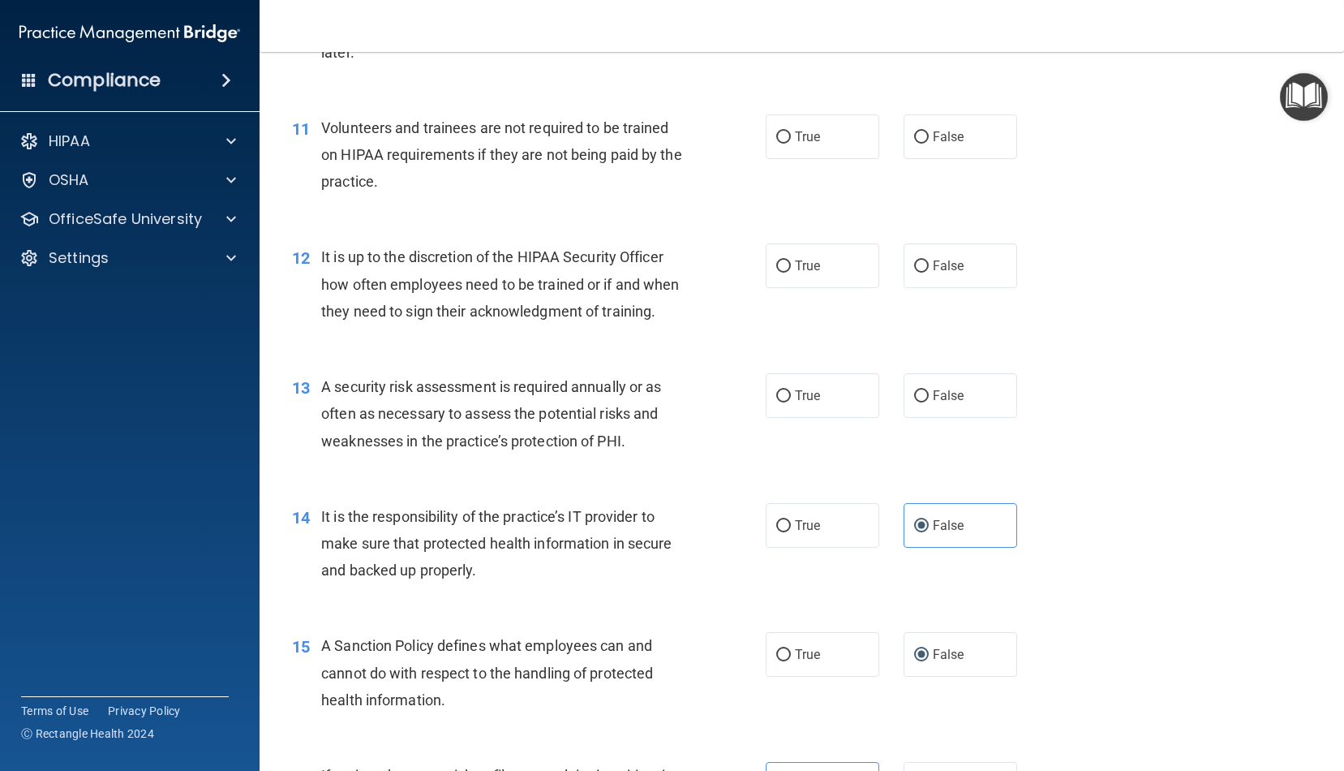
scroll to position [1658, 0]
click at [830, 390] on label "True" at bounding box center [823, 397] width 114 height 45
click at [791, 392] on input "True" at bounding box center [784, 398] width 15 height 12
radio input "true"
click at [918, 263] on input "False" at bounding box center [921, 268] width 15 height 12
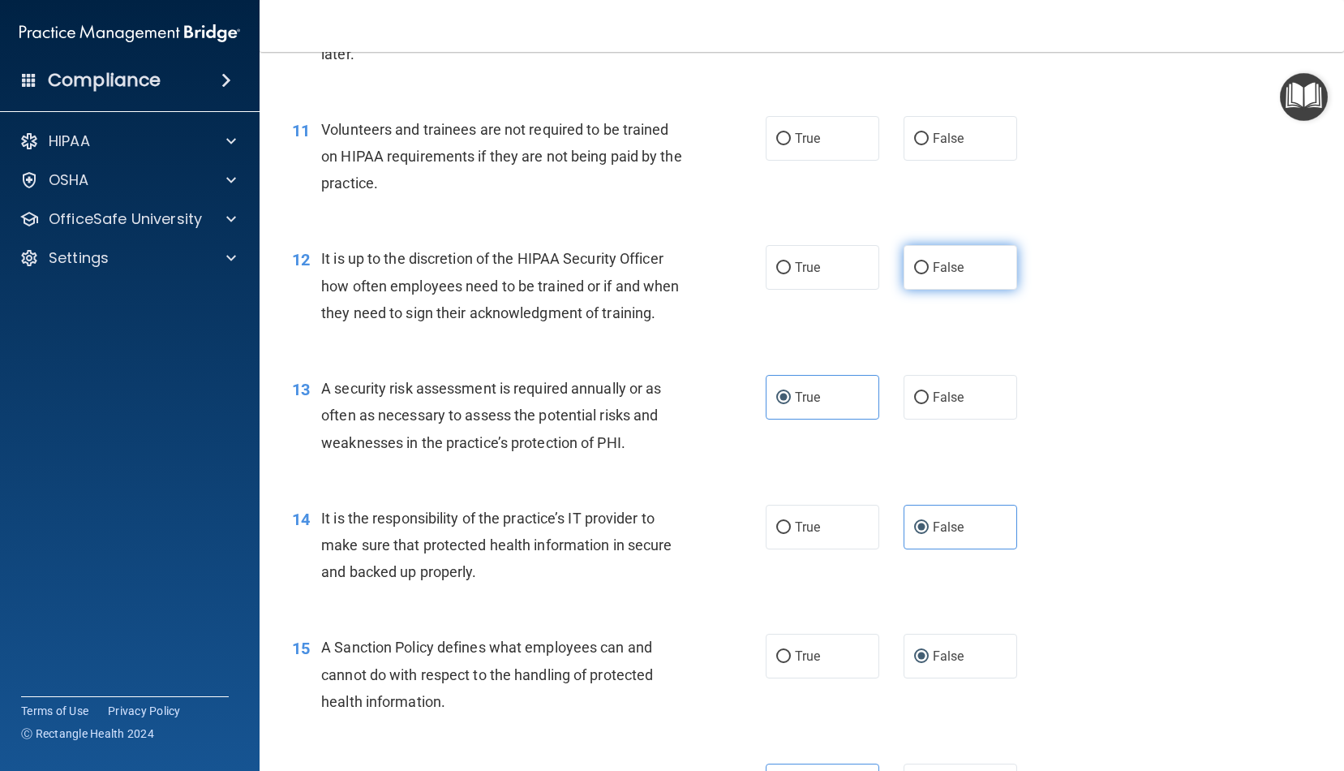
radio input "true"
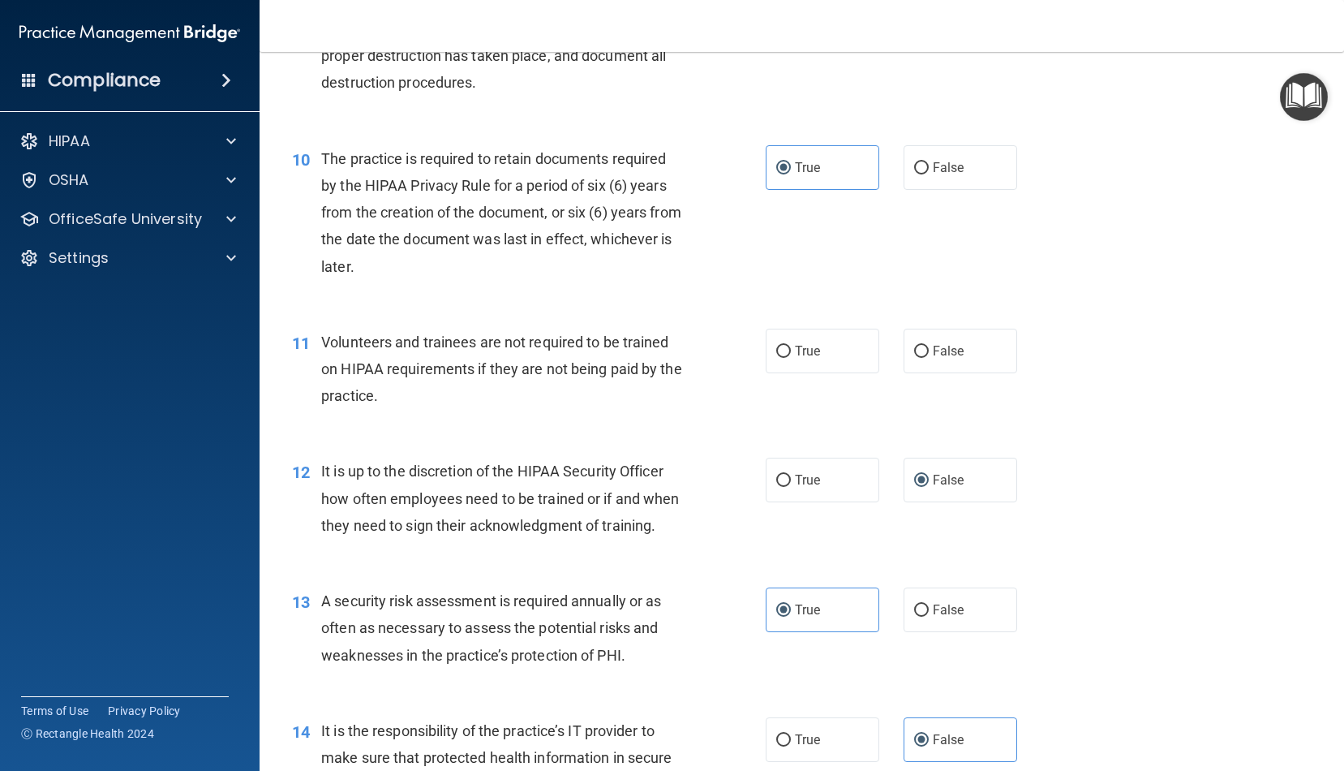
scroll to position [1445, 0]
click at [941, 354] on label "False" at bounding box center [961, 351] width 114 height 45
click at [929, 354] on input "False" at bounding box center [921, 352] width 15 height 12
radio input "true"
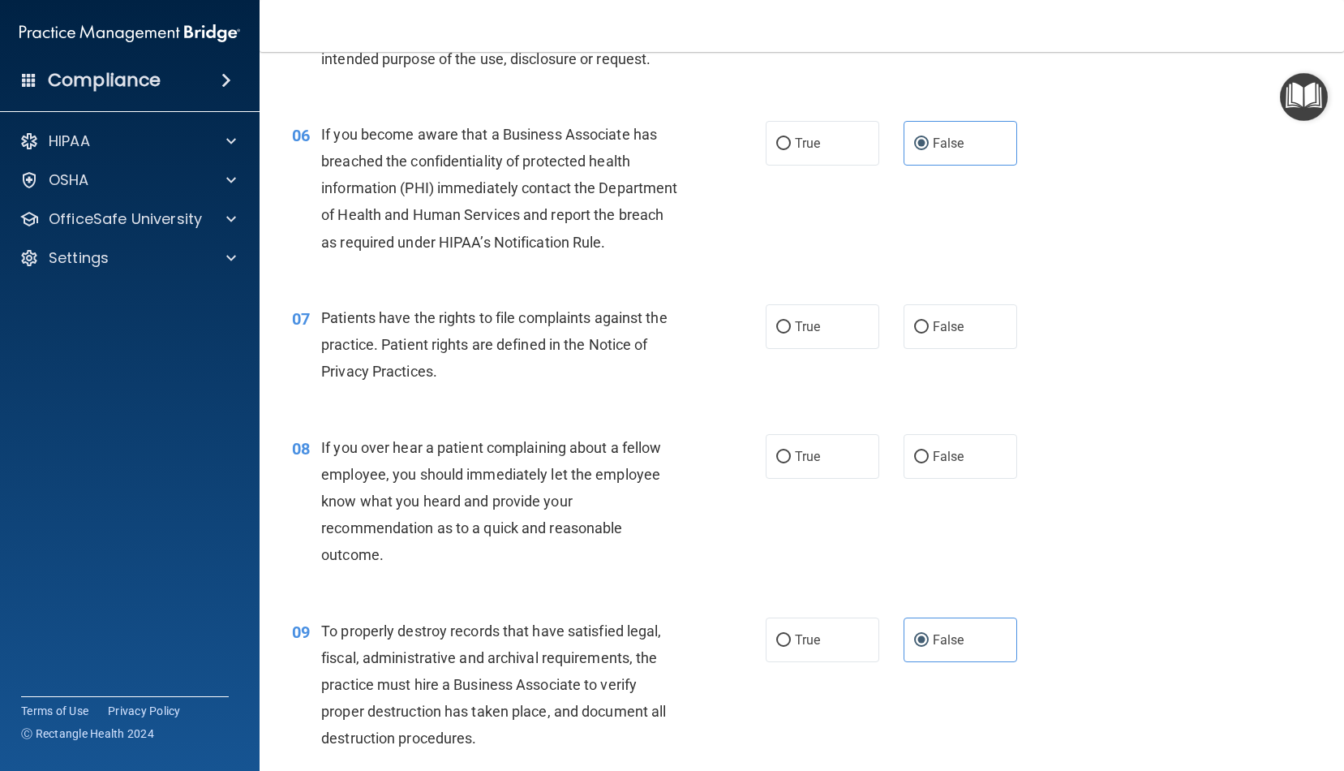
scroll to position [768, 0]
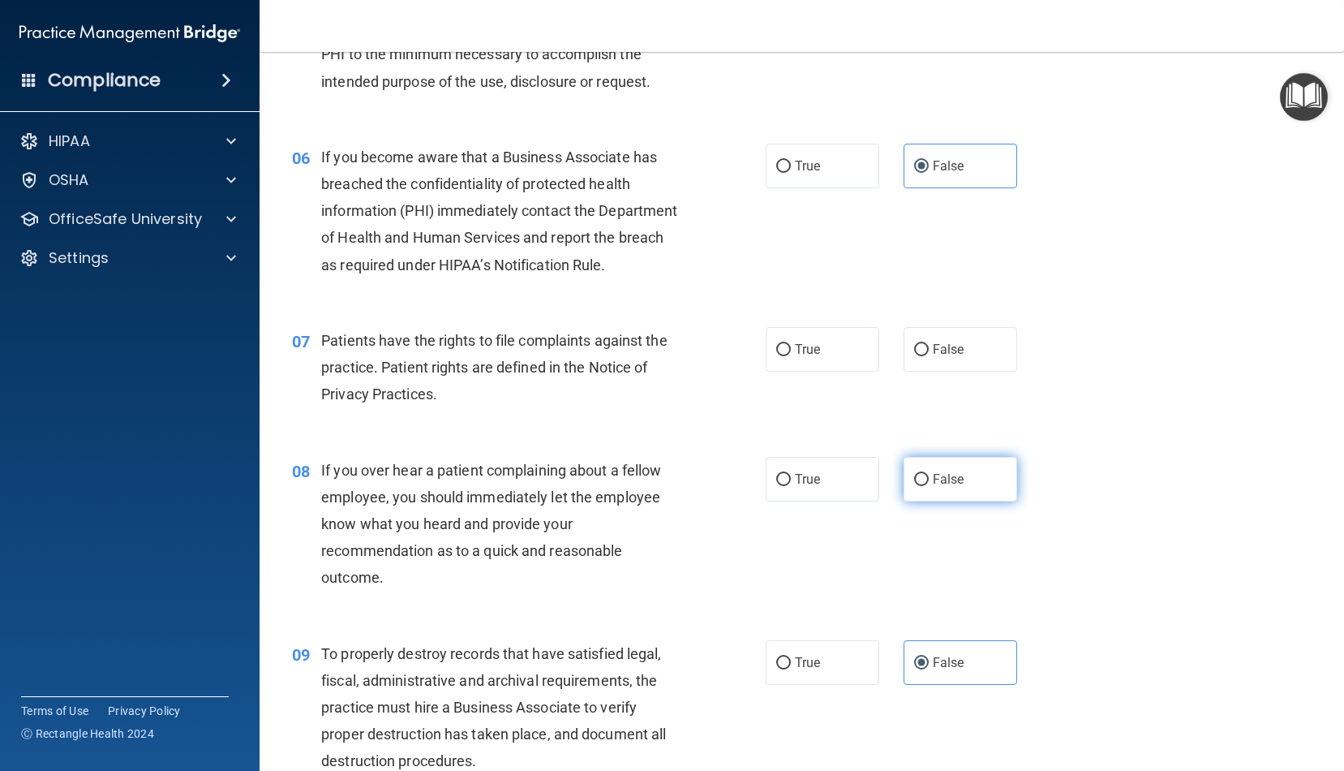
click at [924, 477] on input "False" at bounding box center [921, 480] width 15 height 12
radio input "true"
click at [820, 352] on label "True" at bounding box center [823, 349] width 114 height 45
click at [791, 352] on input "True" at bounding box center [784, 350] width 15 height 12
radio input "true"
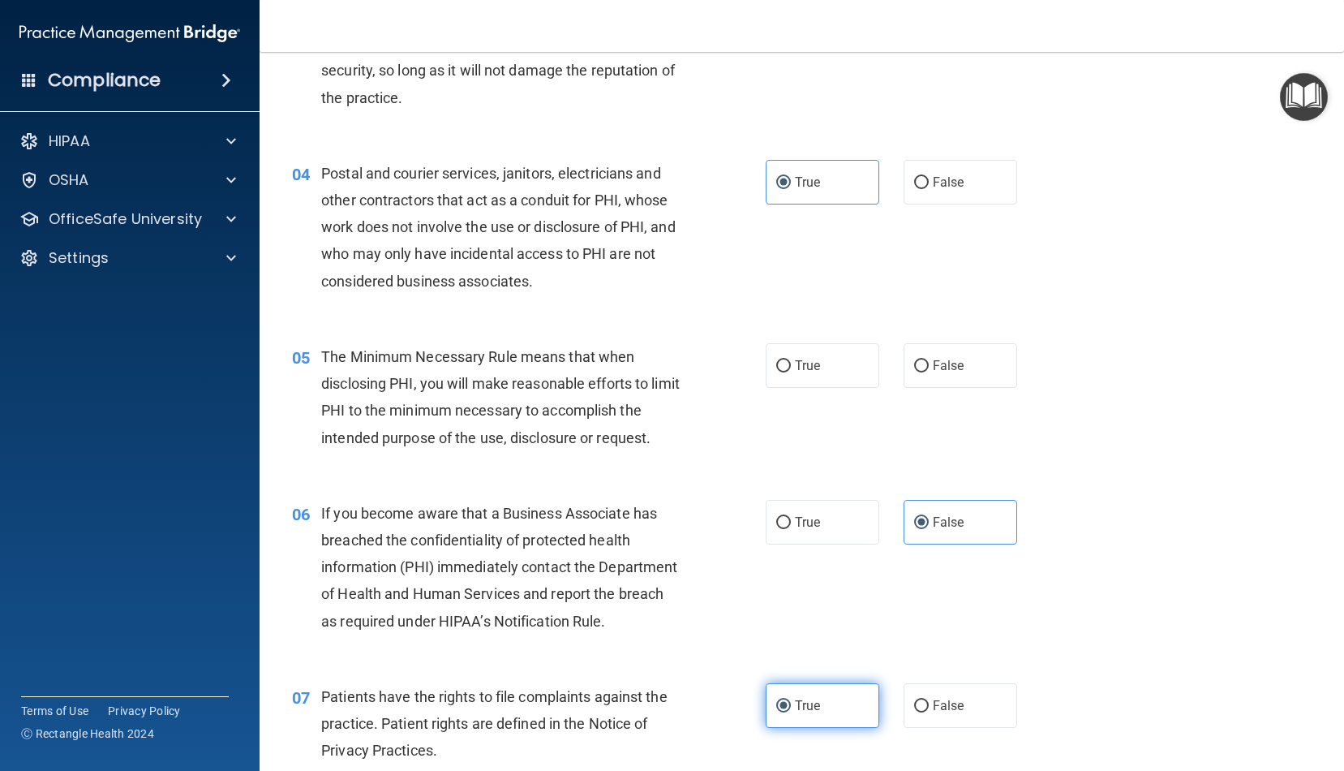
scroll to position [409, 0]
click at [820, 352] on label "True" at bounding box center [823, 368] width 114 height 45
click at [791, 363] on input "True" at bounding box center [784, 369] width 15 height 12
radio input "true"
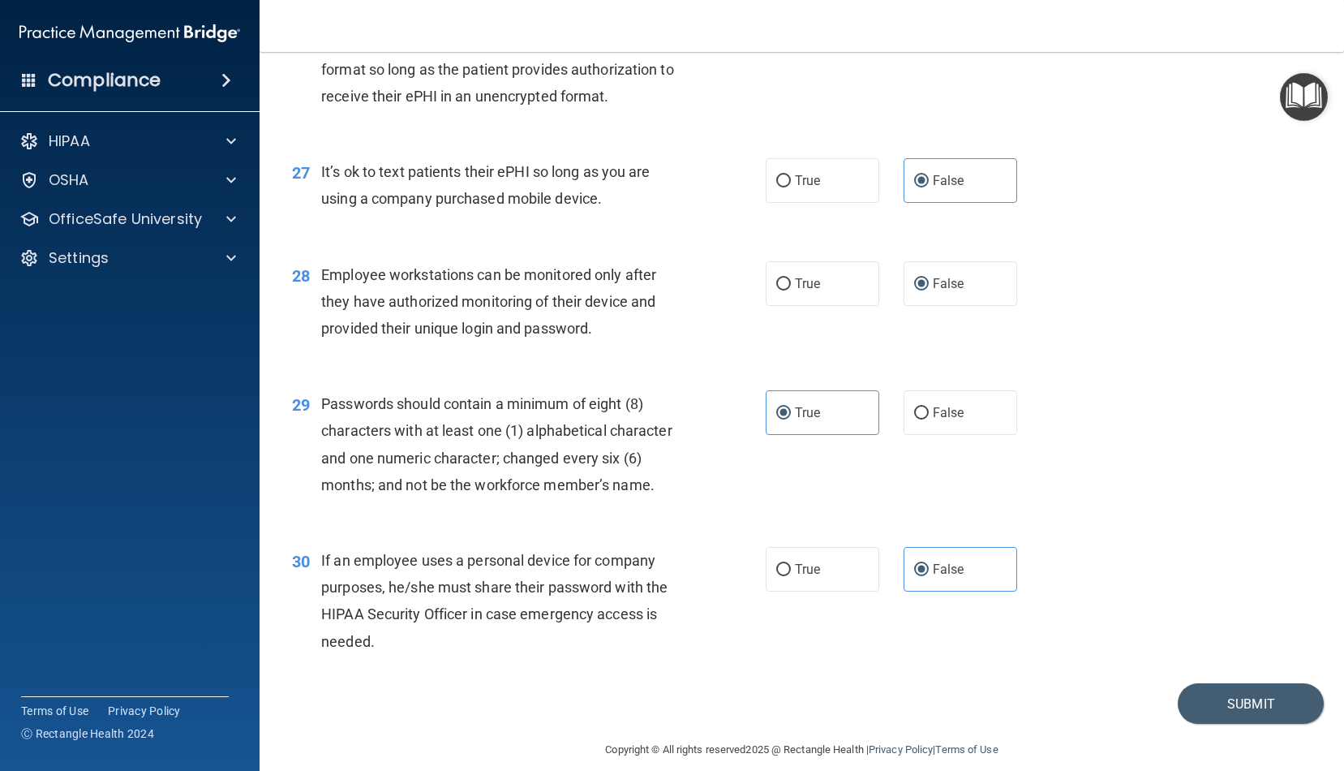
scroll to position [3661, 0]
drag, startPoint x: 1264, startPoint y: 688, endPoint x: 1255, endPoint y: 687, distance: 9.0
click at [1264, 688] on button "Submit" at bounding box center [1251, 704] width 146 height 41
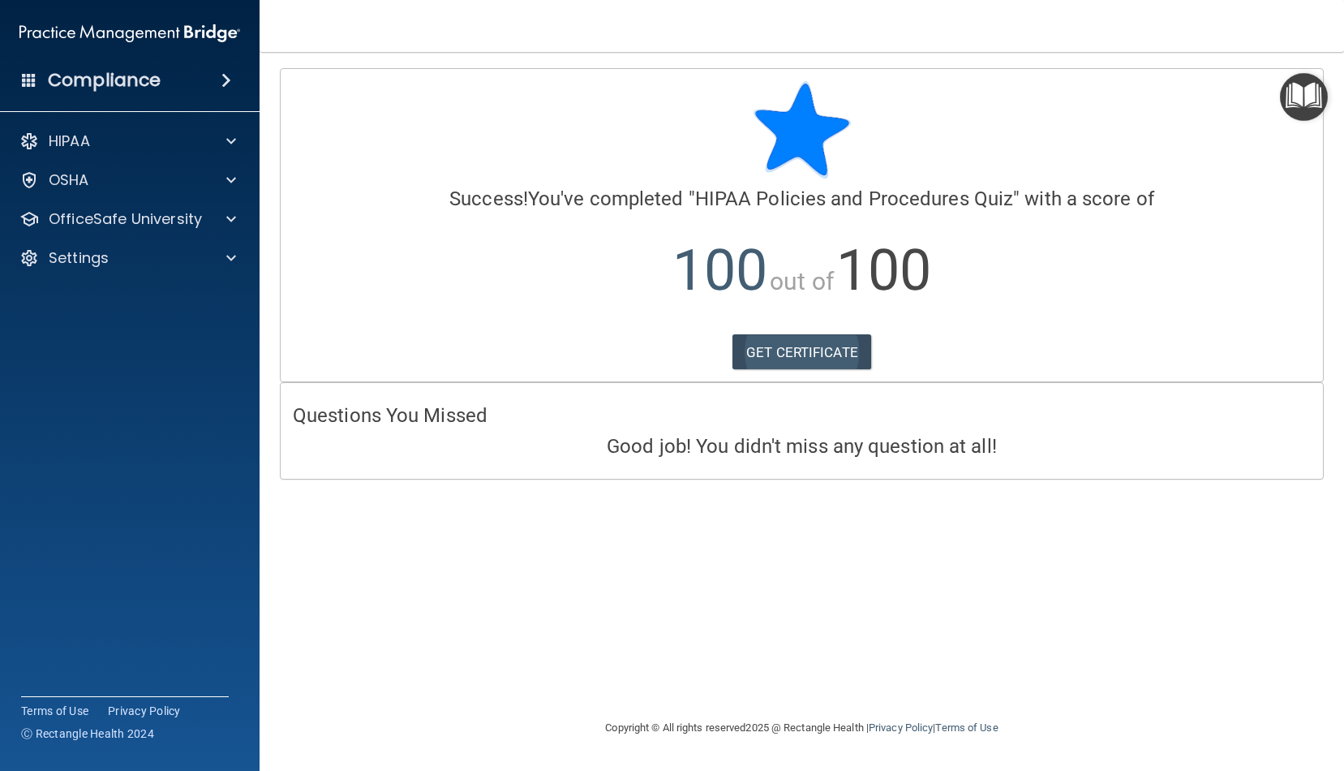
click at [780, 349] on link "GET CERTIFICATE" at bounding box center [802, 352] width 139 height 36
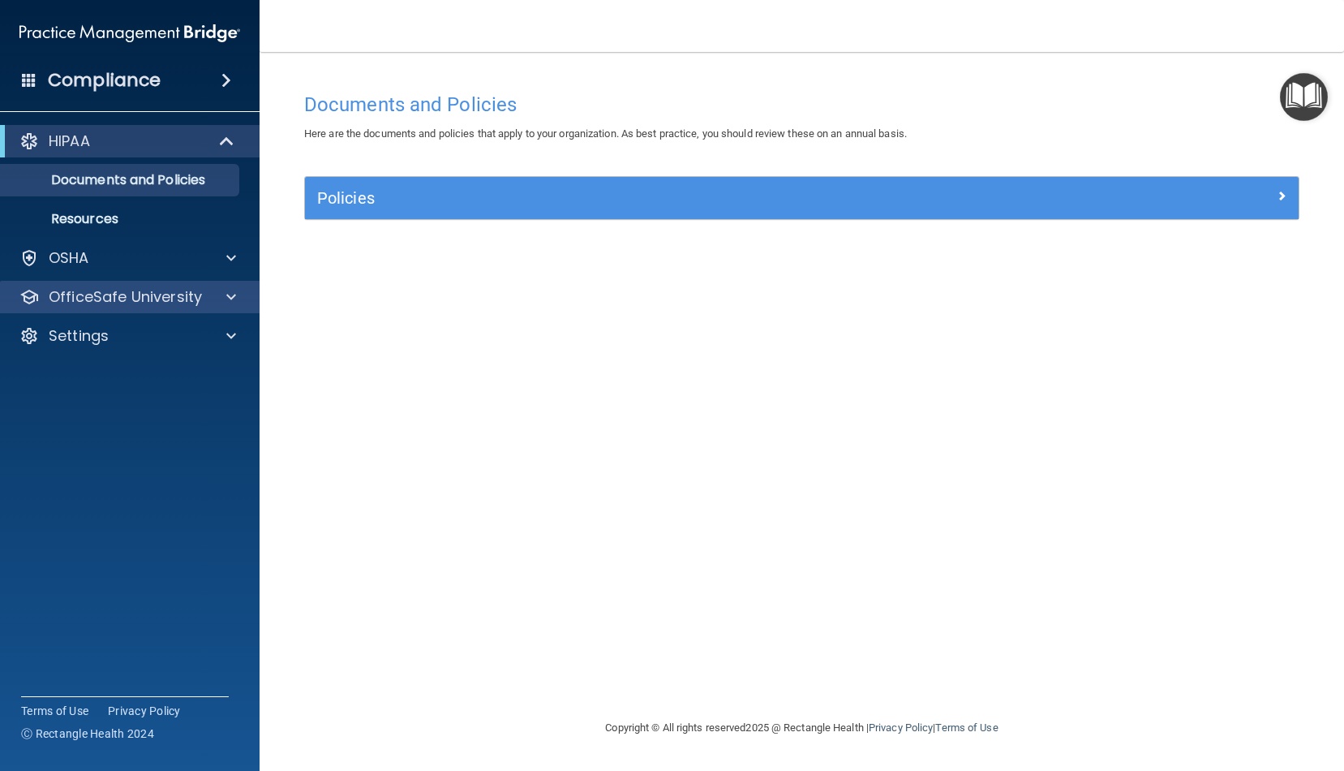
click at [144, 298] on p "OfficeSafe University" at bounding box center [125, 296] width 153 height 19
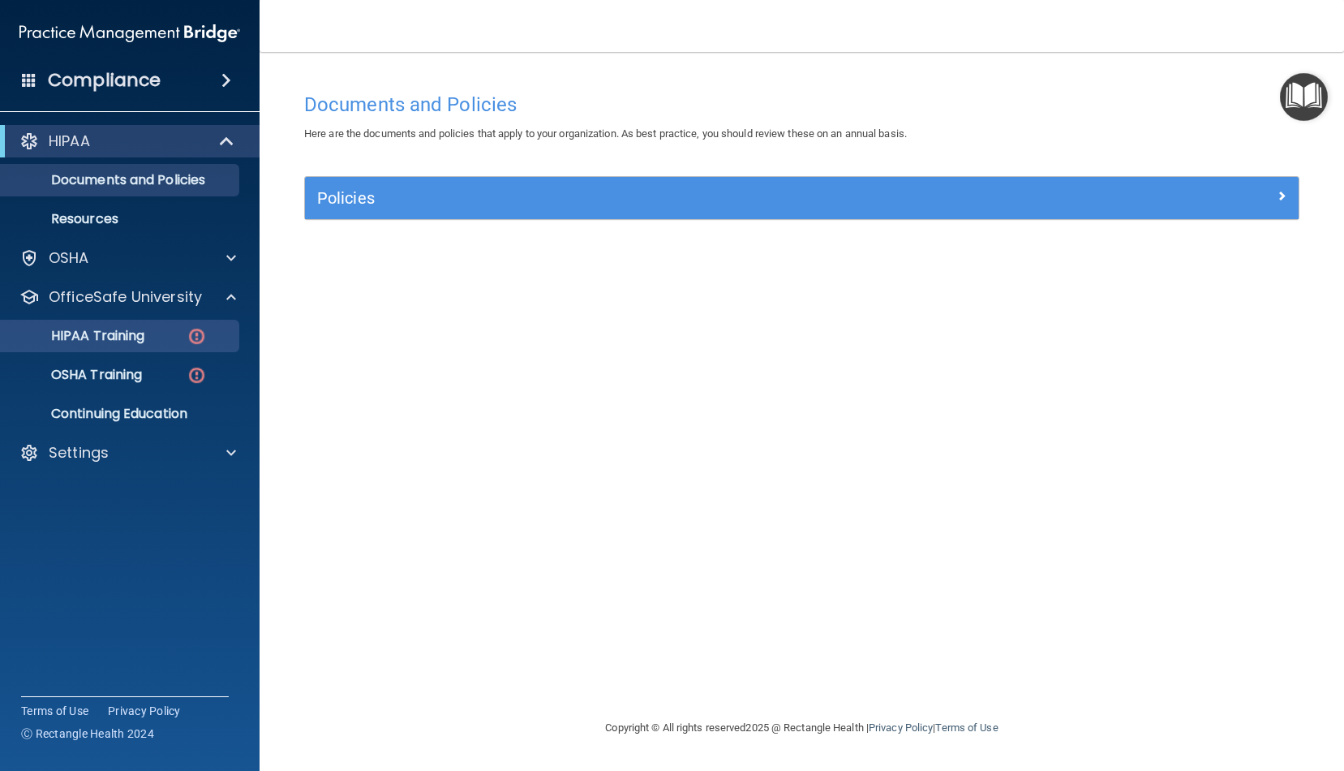
click at [144, 344] on p "HIPAA Training" at bounding box center [78, 336] width 134 height 16
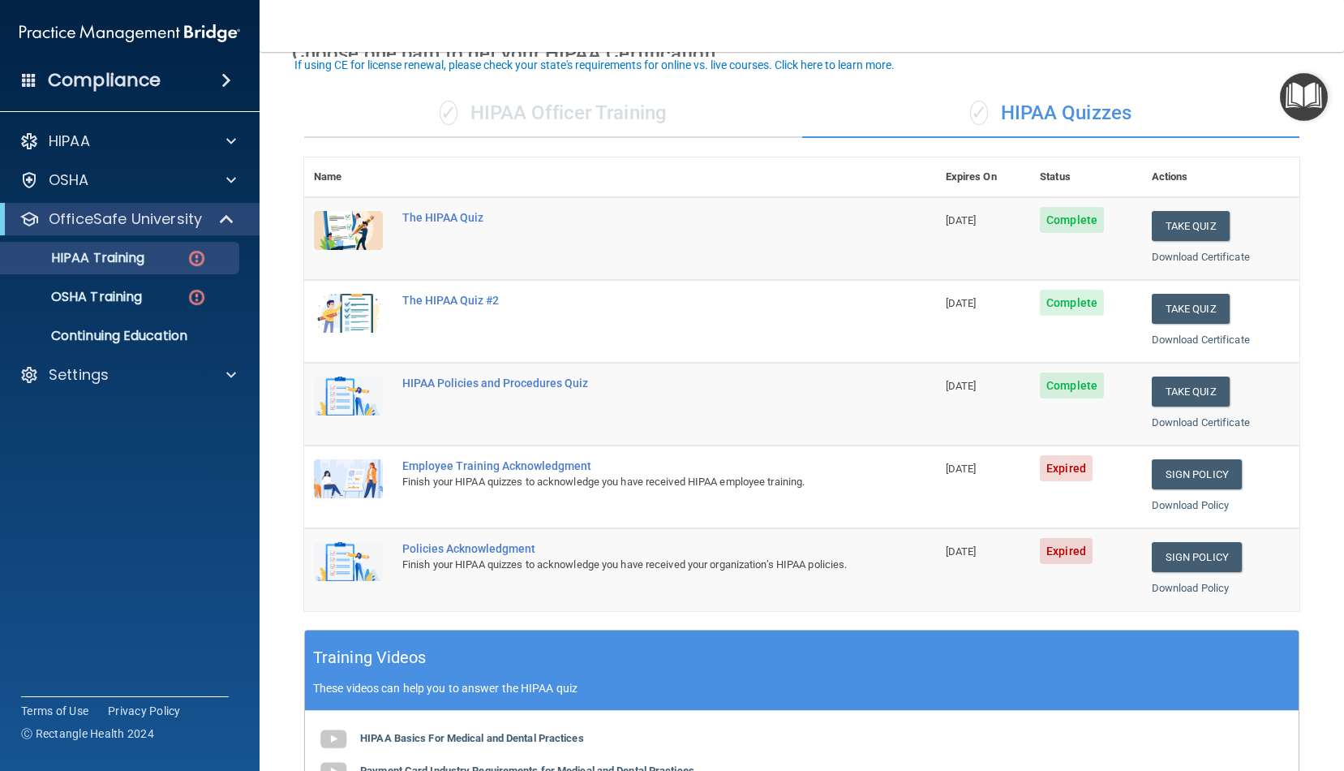
scroll to position [107, 0]
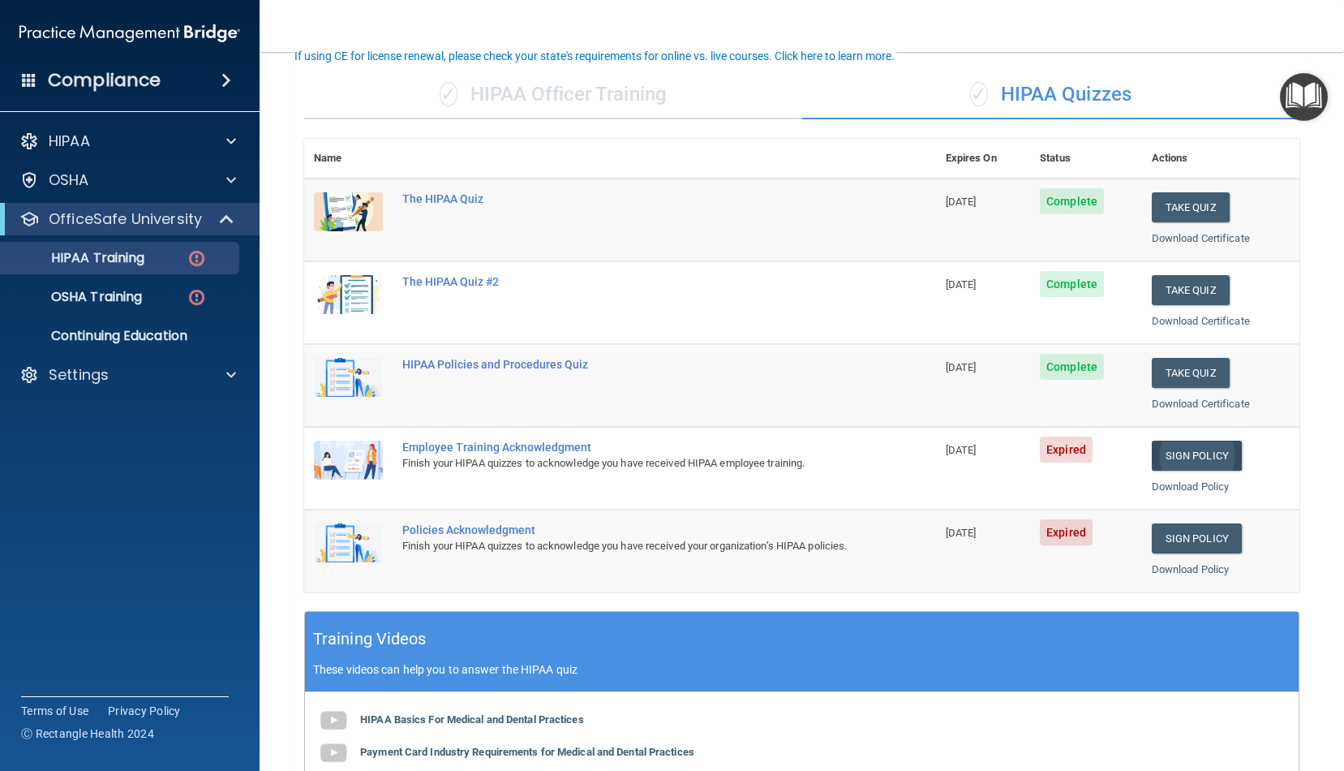
click at [1188, 450] on link "Sign Policy" at bounding box center [1197, 456] width 90 height 30
click at [1214, 454] on link "Sign Policy" at bounding box center [1197, 456] width 90 height 30
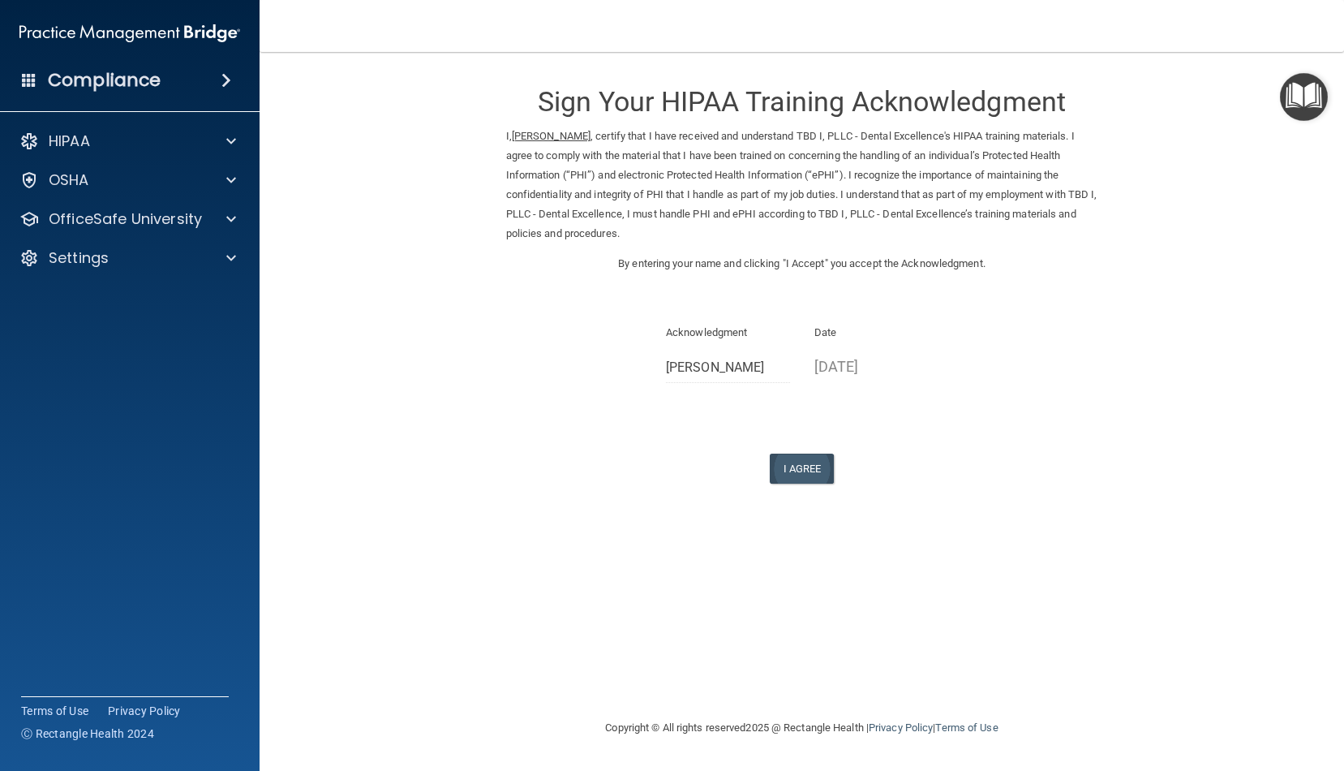
click at [810, 465] on button "I Agree" at bounding box center [802, 469] width 65 height 30
click at [820, 460] on button "I Agree" at bounding box center [802, 469] width 65 height 30
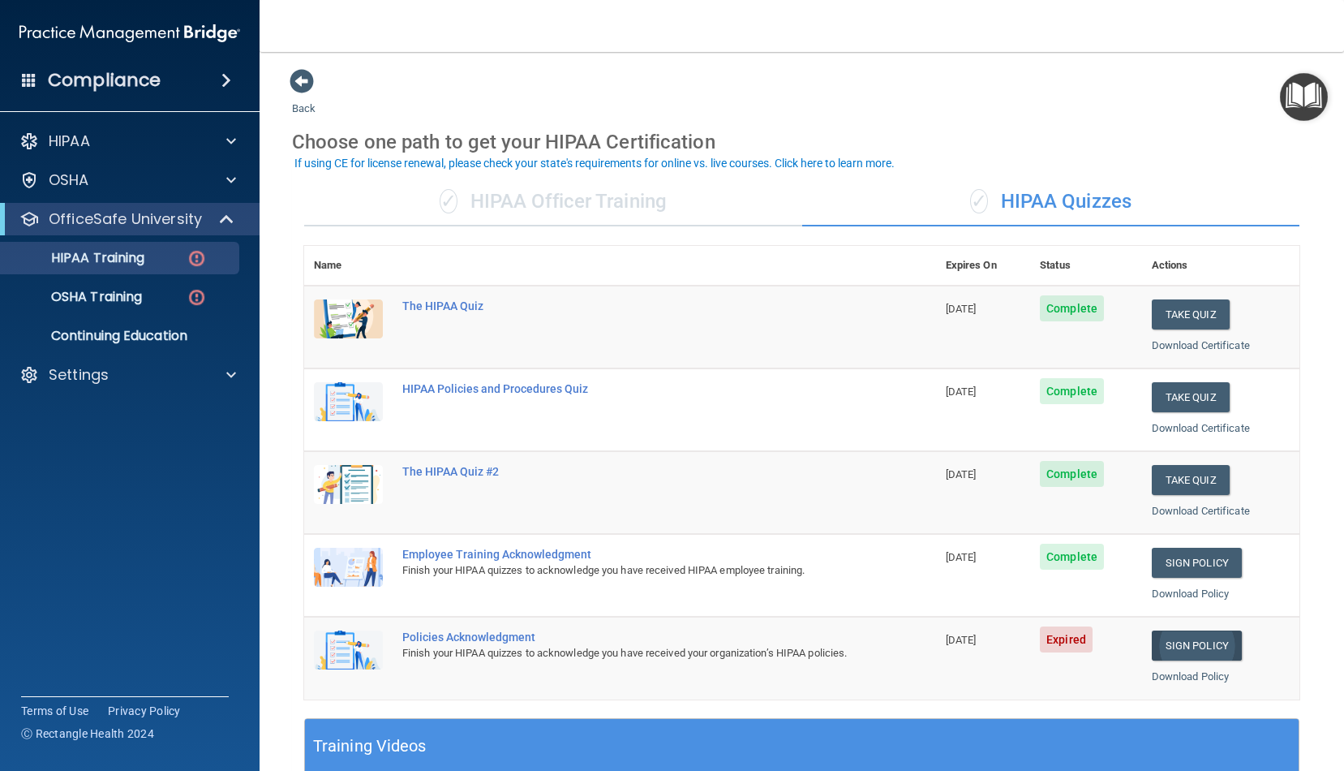
click at [1177, 640] on link "Sign Policy" at bounding box center [1197, 645] width 90 height 30
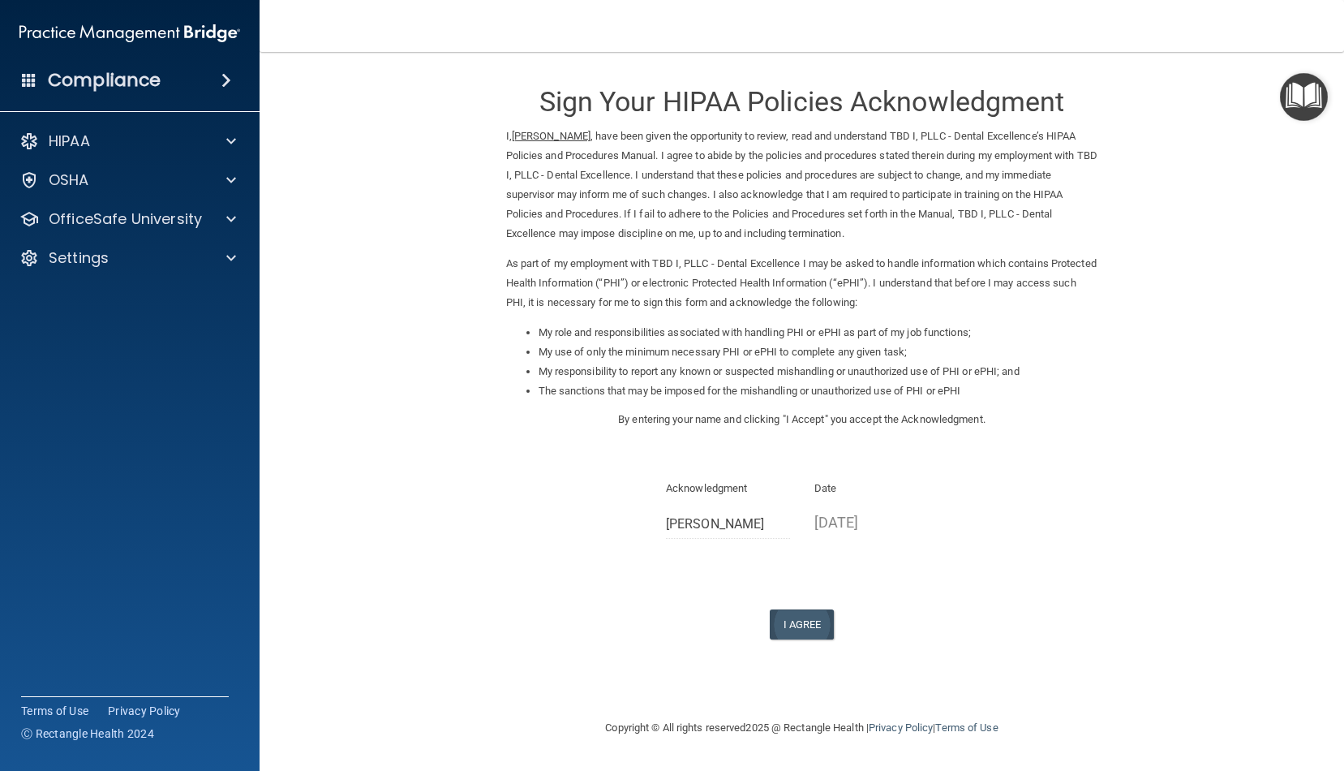
click at [798, 609] on button "I Agree" at bounding box center [802, 624] width 65 height 30
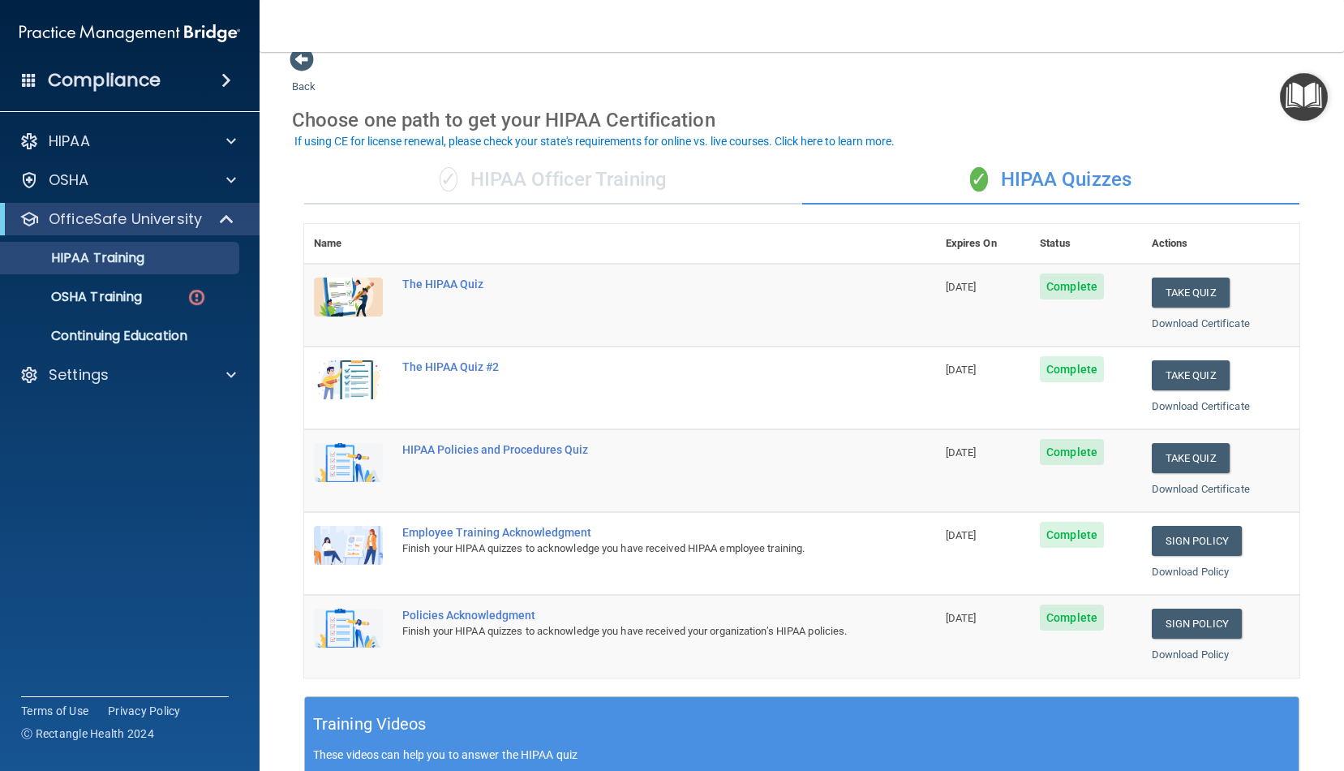
scroll to position [19, 0]
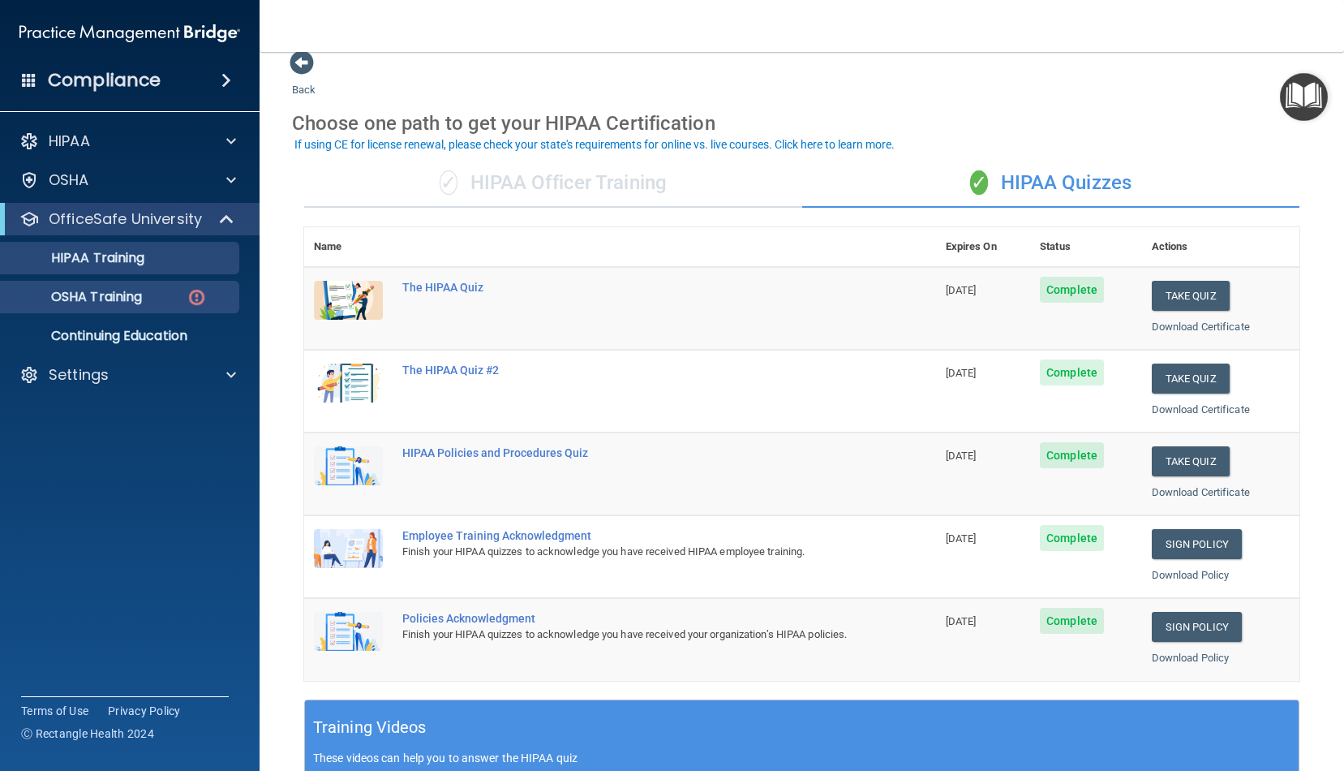
click at [70, 301] on p "OSHA Training" at bounding box center [76, 297] width 131 height 16
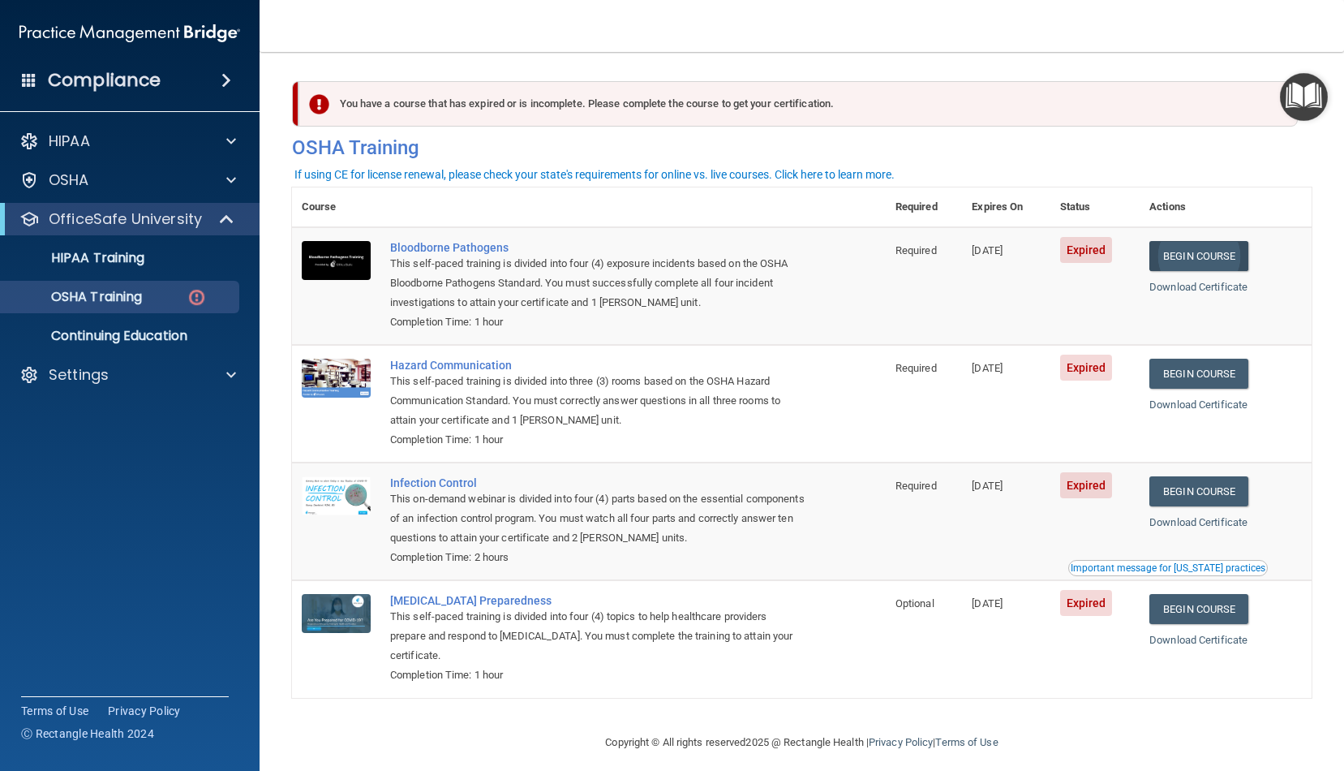
click at [1227, 261] on link "Begin Course" at bounding box center [1199, 256] width 99 height 30
click at [1224, 288] on link "Download Certificate" at bounding box center [1199, 287] width 98 height 12
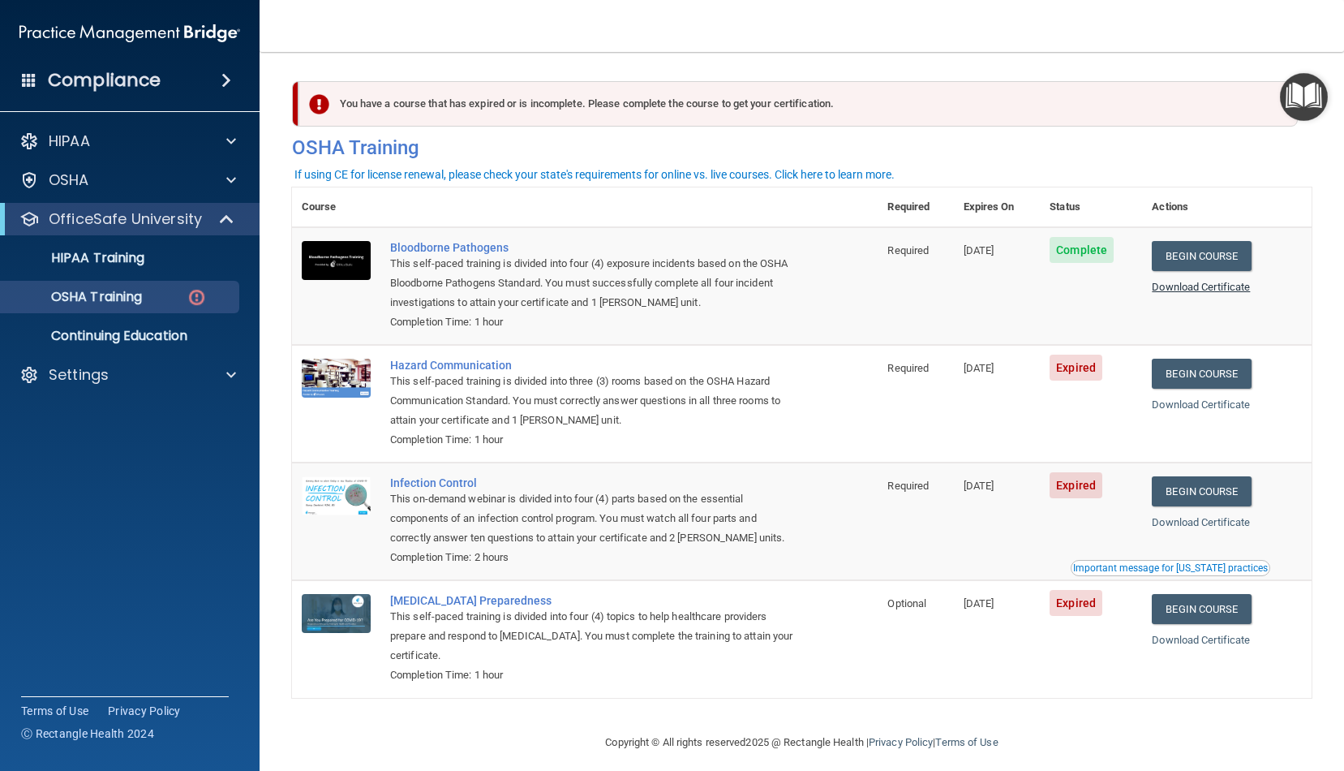
click at [1188, 288] on link "Download Certificate" at bounding box center [1201, 287] width 98 height 12
click at [1215, 376] on link "Begin Course" at bounding box center [1201, 374] width 99 height 30
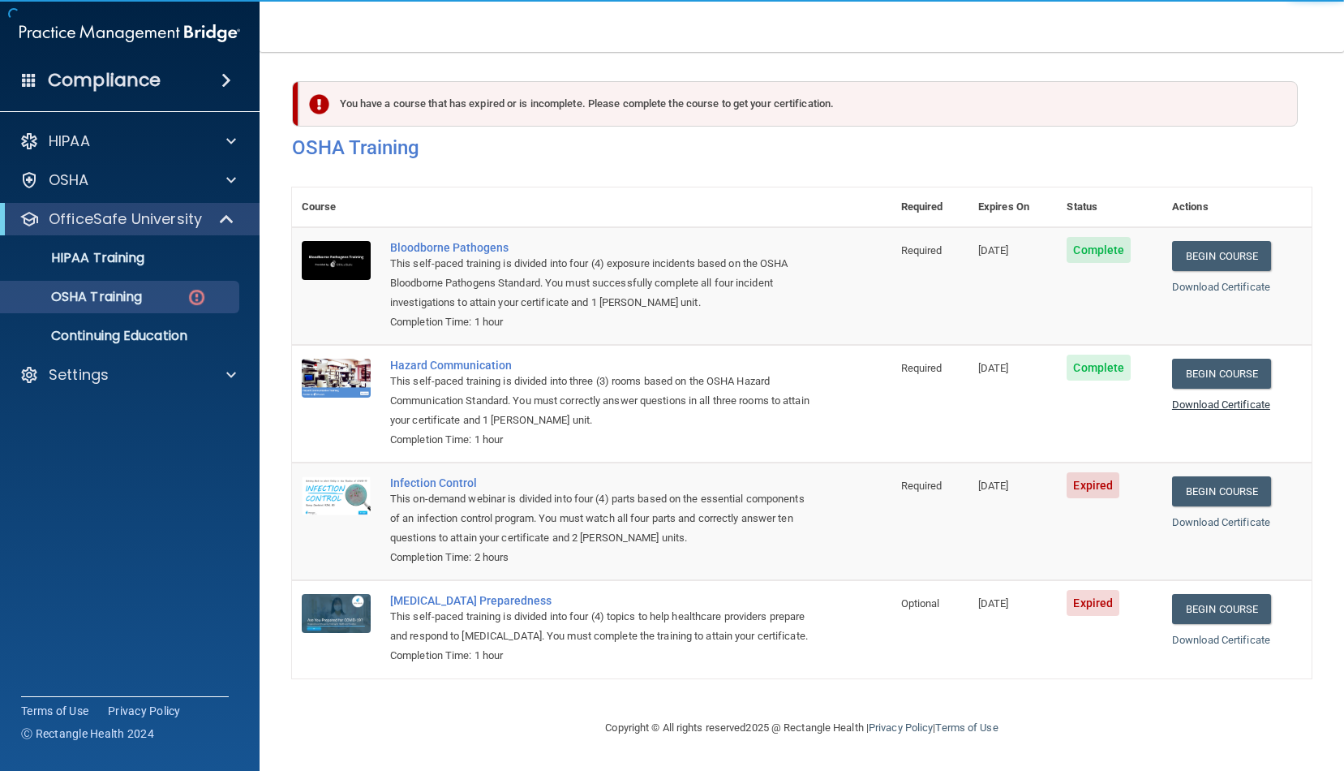
click at [1223, 401] on link "Download Certificate" at bounding box center [1221, 404] width 98 height 12
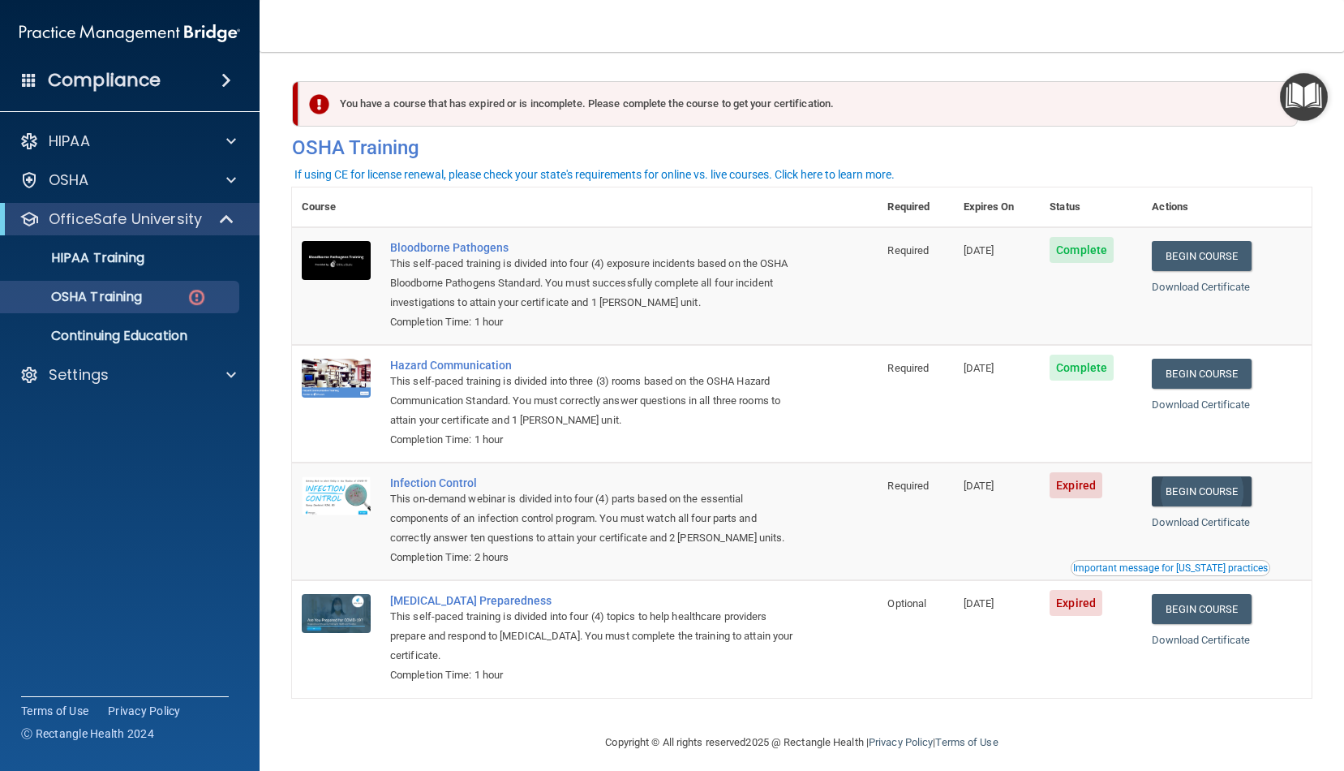
click at [1215, 481] on link "Begin Course" at bounding box center [1201, 491] width 99 height 30
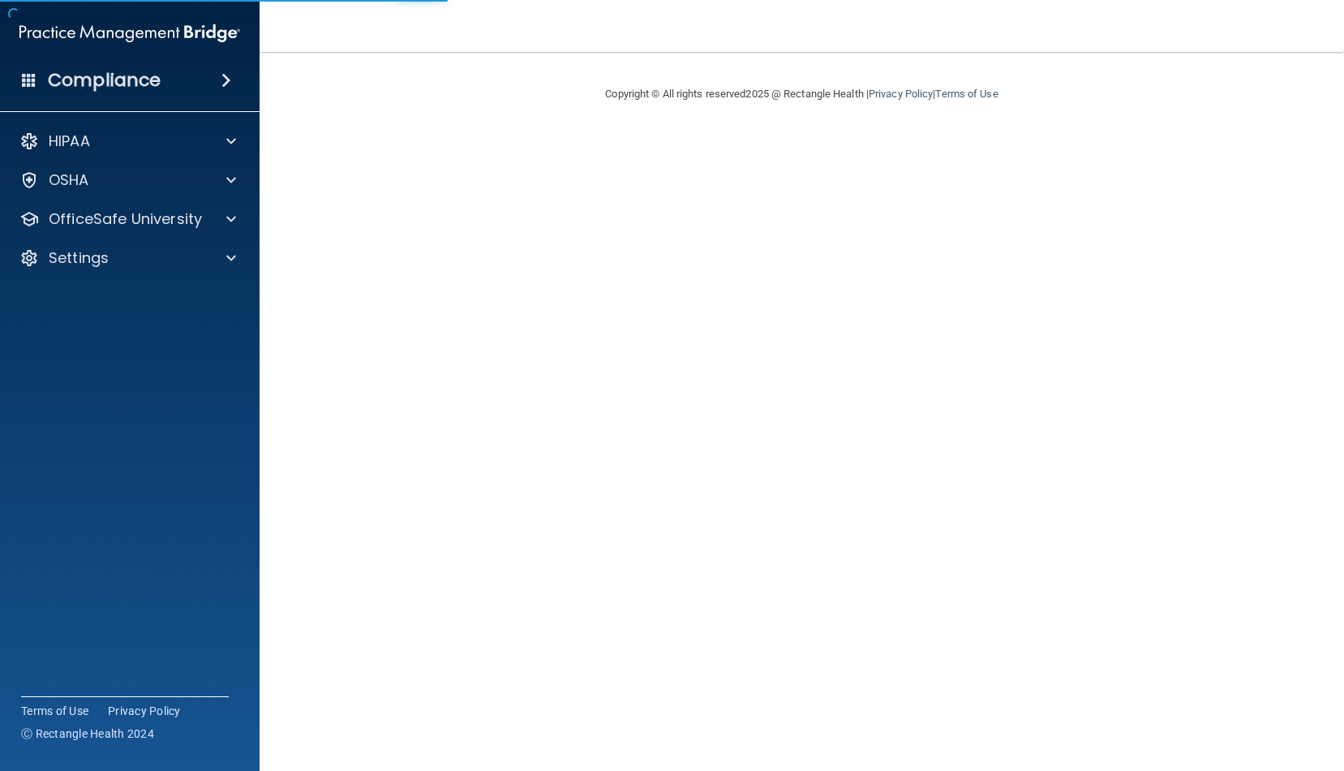
click at [790, 2] on nav "Toggle navigation Manage My Enterprise Manage My Location" at bounding box center [802, 26] width 1085 height 52
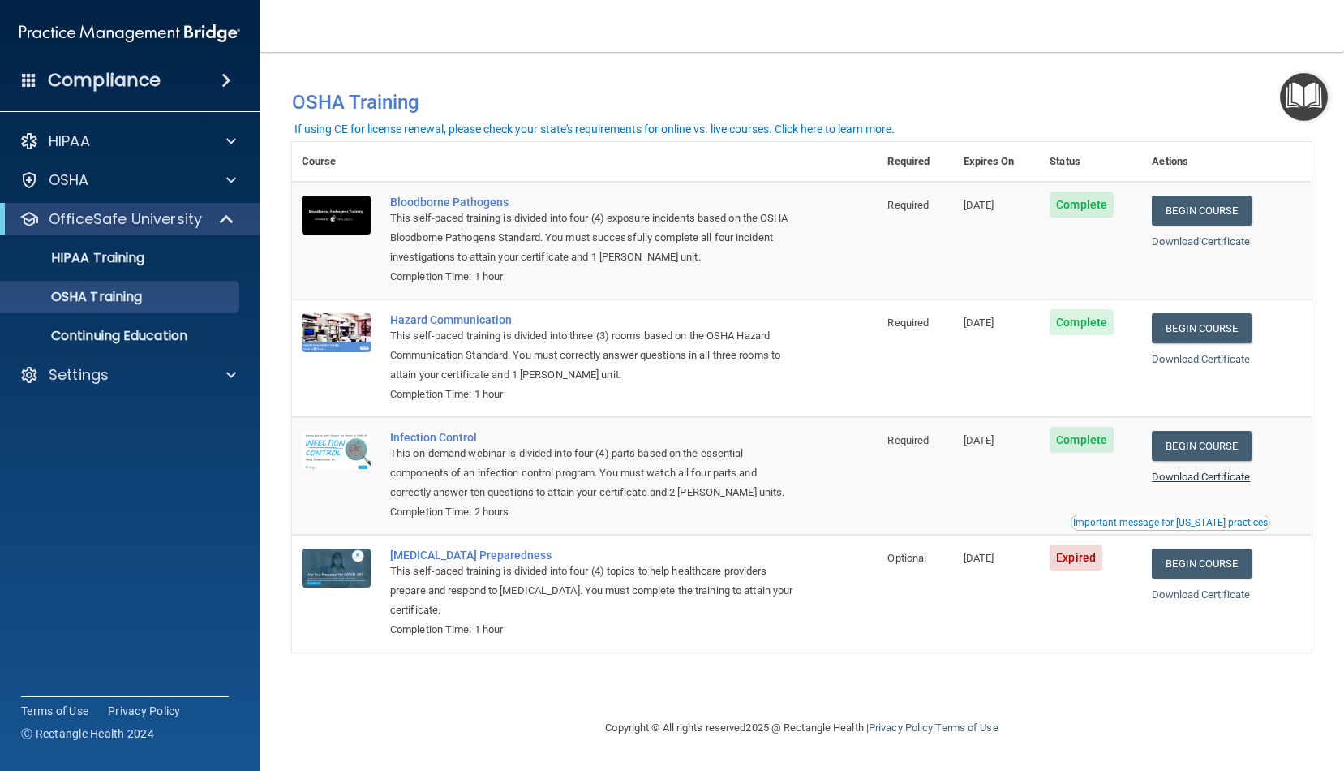
click at [1170, 473] on link "Download Certificate" at bounding box center [1201, 477] width 98 height 12
drag, startPoint x: 1110, startPoint y: 655, endPoint x: 1120, endPoint y: 652, distance: 10.3
click at [1112, 654] on div "You have a course that has expired or is incomplete. Please complete the course…" at bounding box center [802, 385] width 1020 height 634
click at [1224, 555] on link "Begin Course" at bounding box center [1201, 564] width 99 height 30
click at [1142, 623] on td "Expired" at bounding box center [1091, 593] width 102 height 117
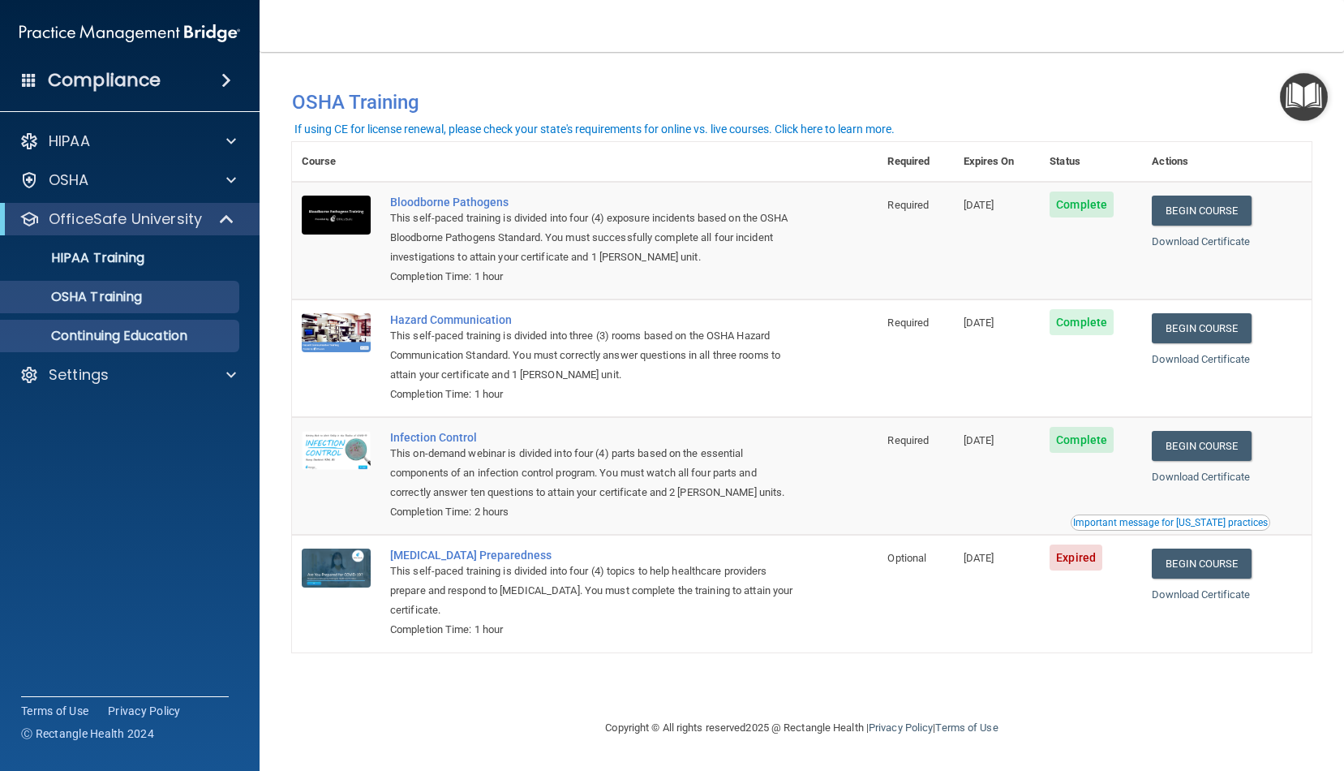
click at [145, 342] on p "Continuing Education" at bounding box center [122, 336] width 222 height 16
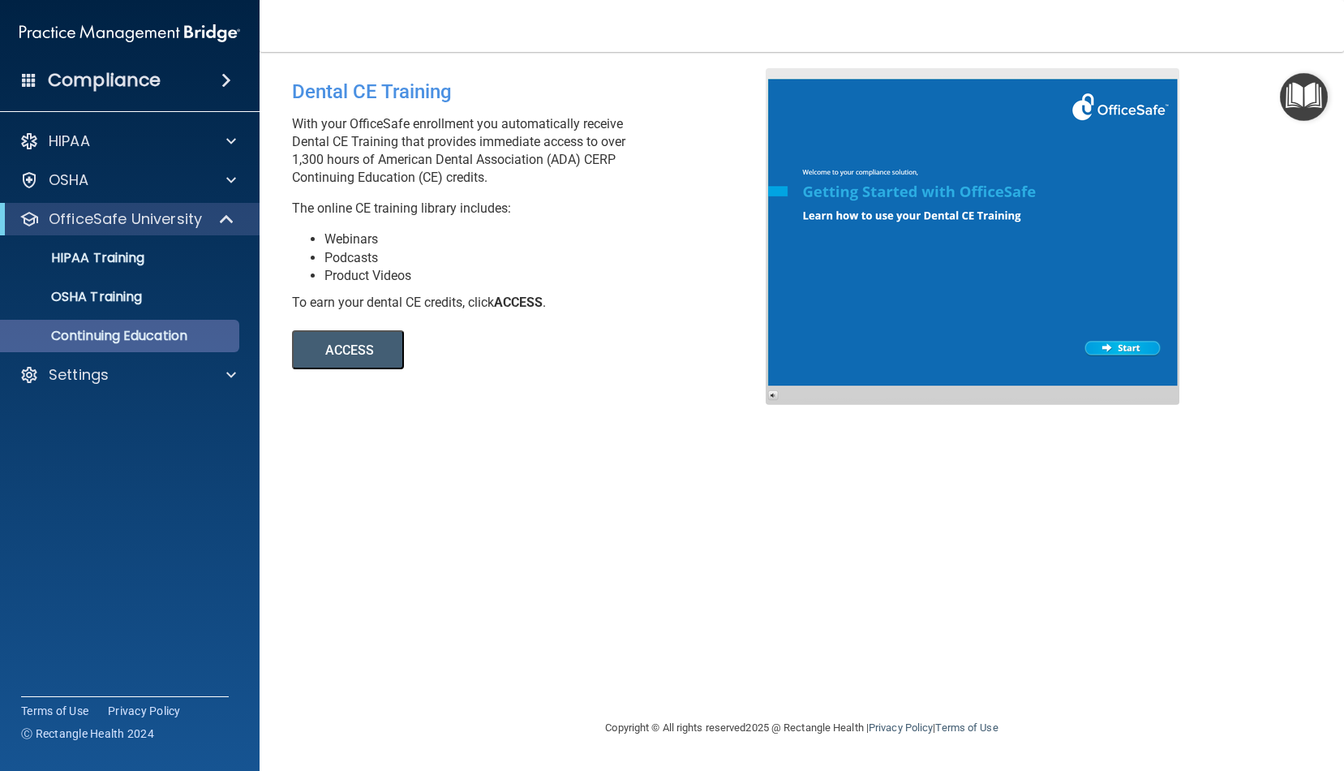
click at [133, 334] on p "Continuing Education" at bounding box center [122, 336] width 222 height 16
click at [328, 351] on button "ACCESS" at bounding box center [348, 349] width 112 height 39
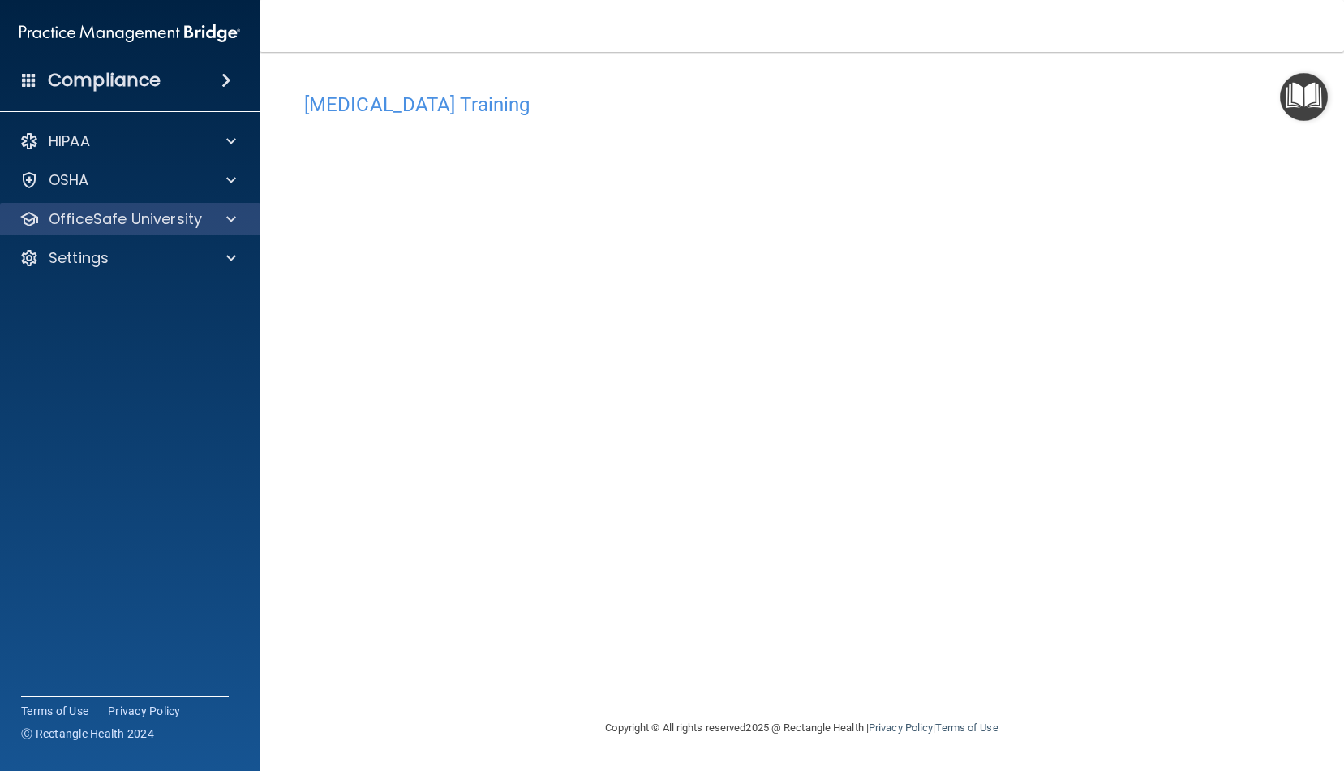
click at [74, 228] on p "OfficeSafe University" at bounding box center [125, 218] width 153 height 19
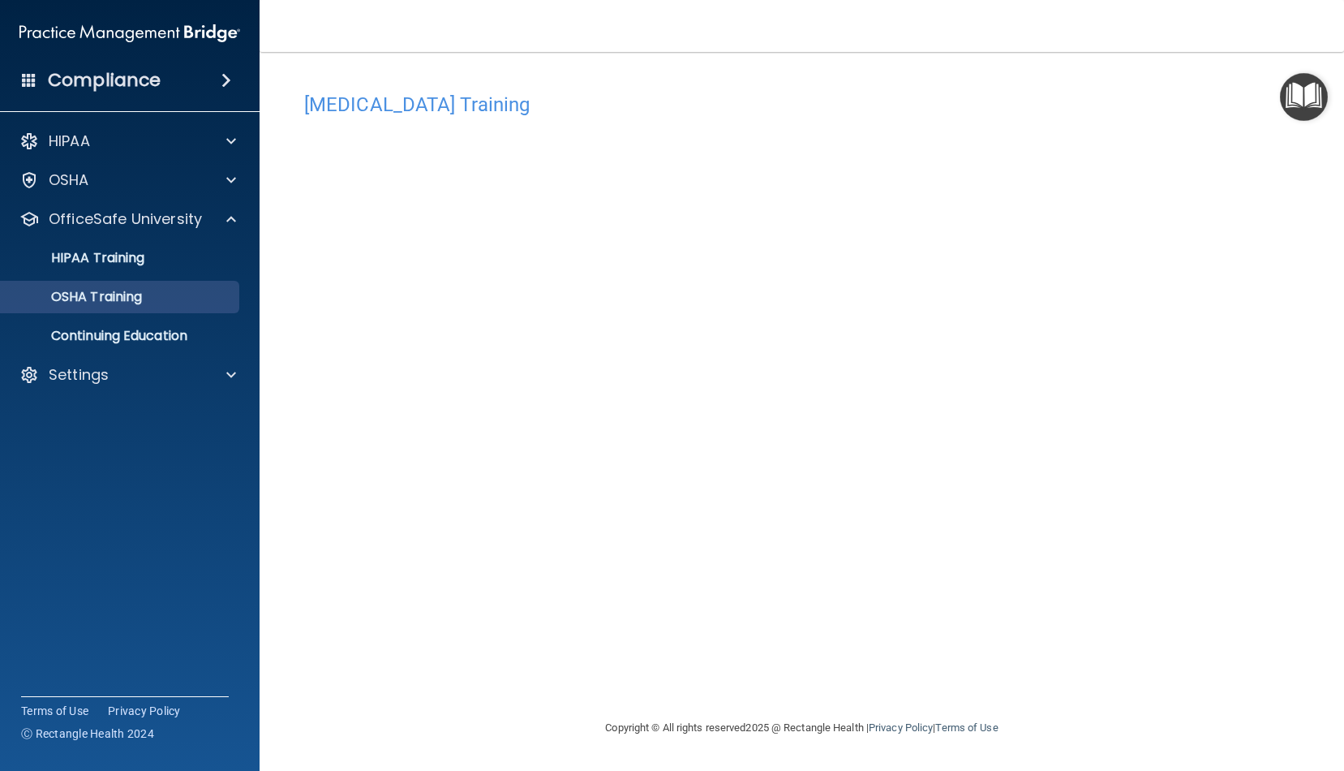
click at [69, 294] on p "OSHA Training" at bounding box center [76, 297] width 131 height 16
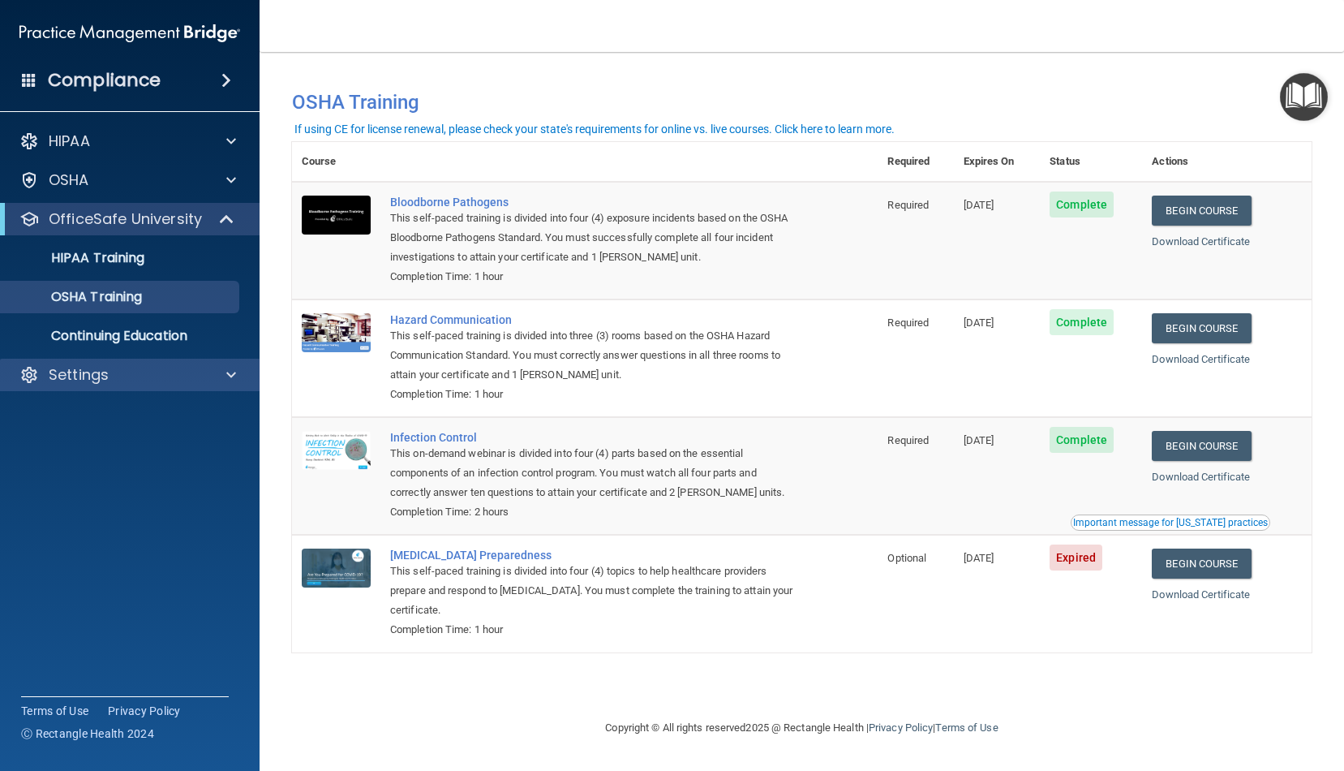
click at [191, 388] on div "Settings" at bounding box center [130, 375] width 260 height 32
click at [248, 376] on div "Settings" at bounding box center [130, 375] width 260 height 32
click at [235, 379] on span at bounding box center [231, 374] width 10 height 19
click at [664, 132] on div "If using CE for license renewal, please check your state's requirements for onl…" at bounding box center [595, 128] width 600 height 11
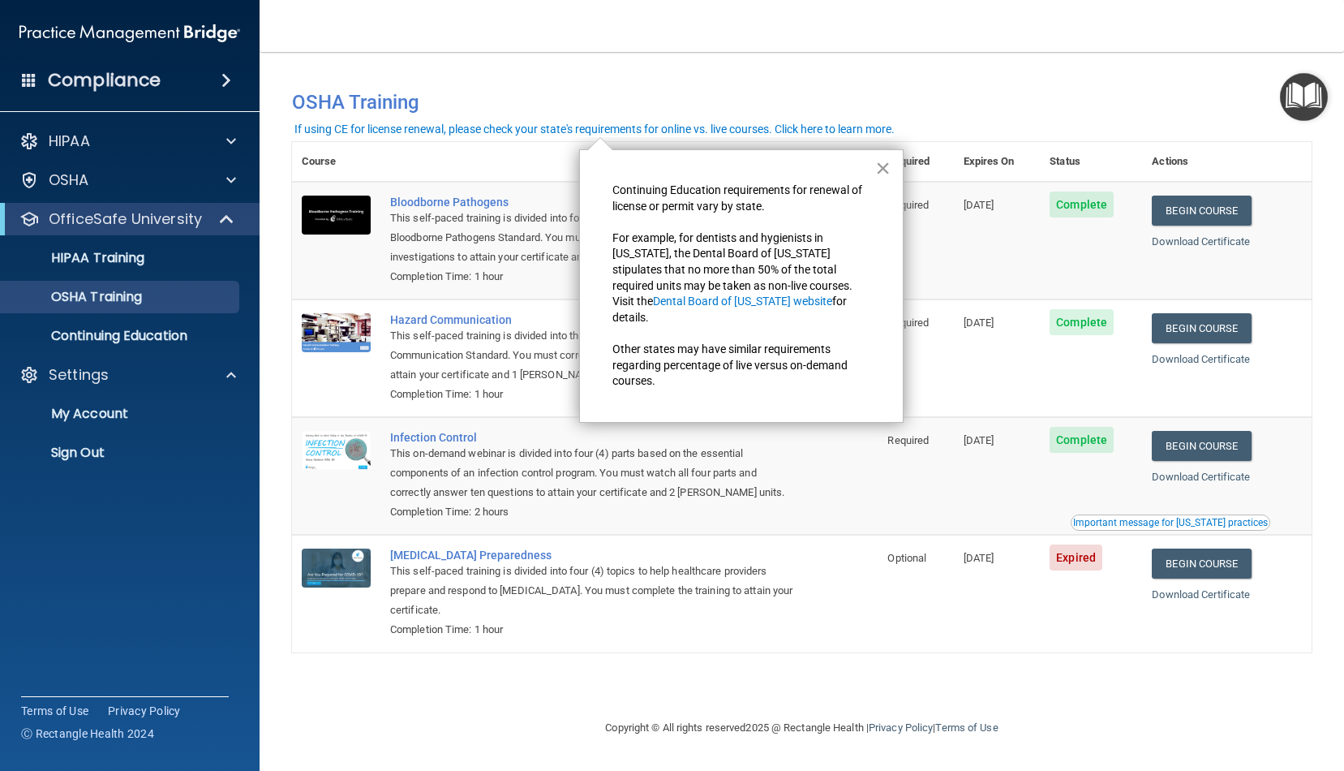
click at [882, 166] on button "×" at bounding box center [882, 168] width 15 height 26
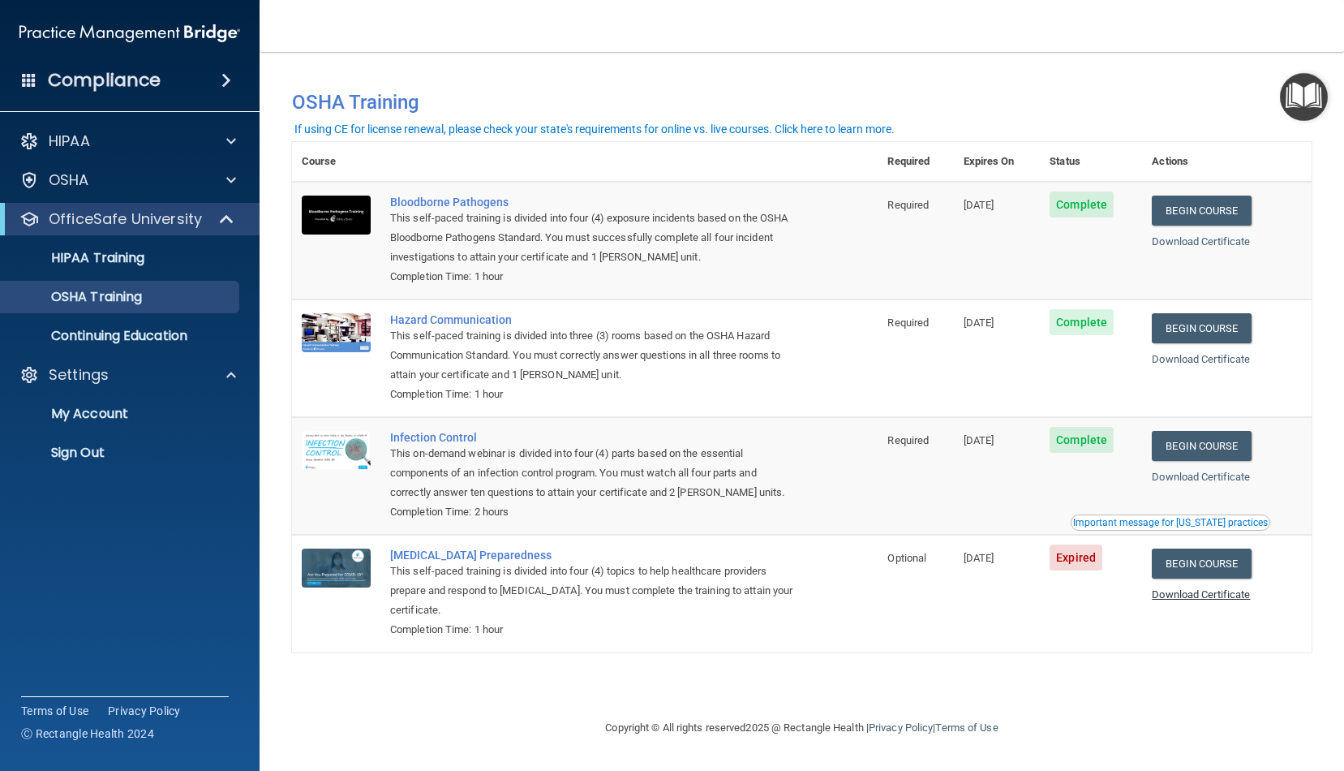
drag, startPoint x: 1050, startPoint y: 627, endPoint x: 1196, endPoint y: 587, distance: 151.6
click at [1052, 626] on tr "COVID-19 Preparedness This self-paced training is divided into four (4) topics …" at bounding box center [802, 593] width 1020 height 117
click at [1215, 555] on link "Begin Course" at bounding box center [1201, 564] width 99 height 30
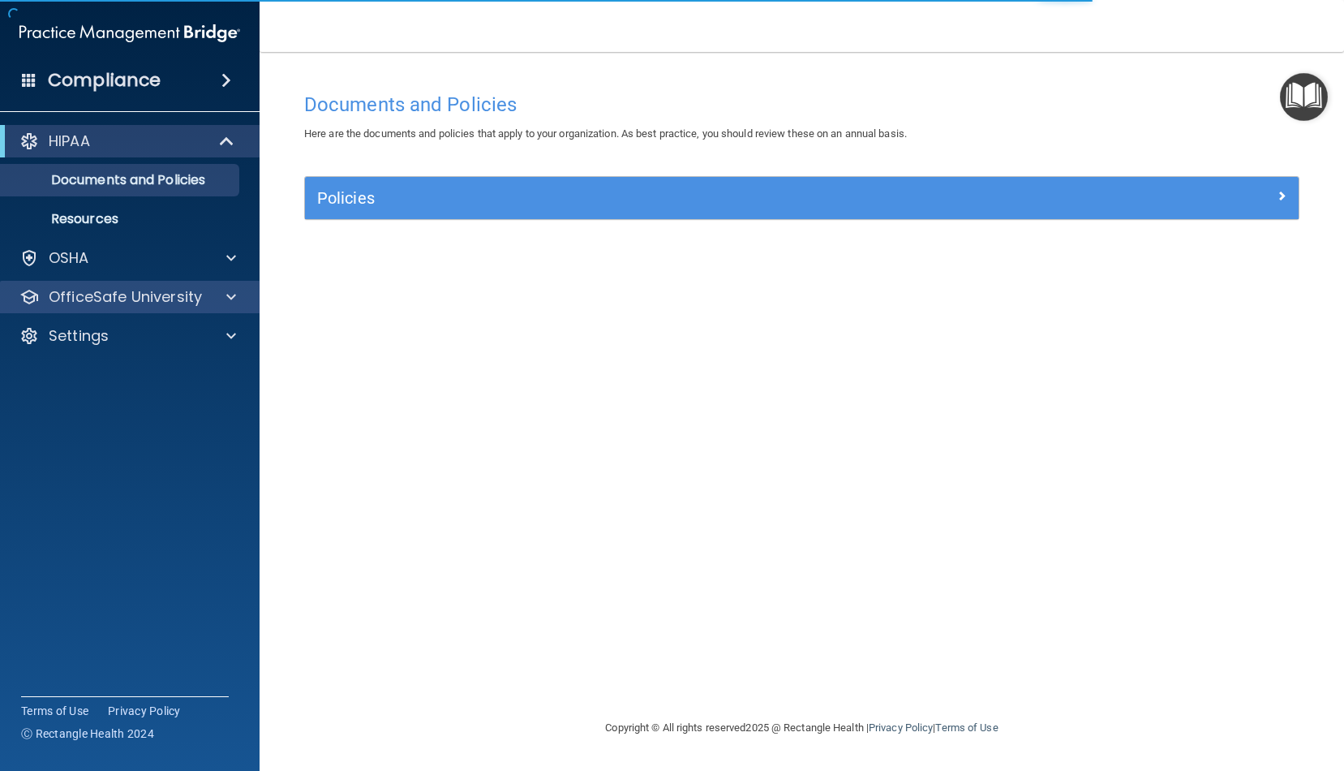
click at [162, 301] on p "OfficeSafe University" at bounding box center [125, 296] width 153 height 19
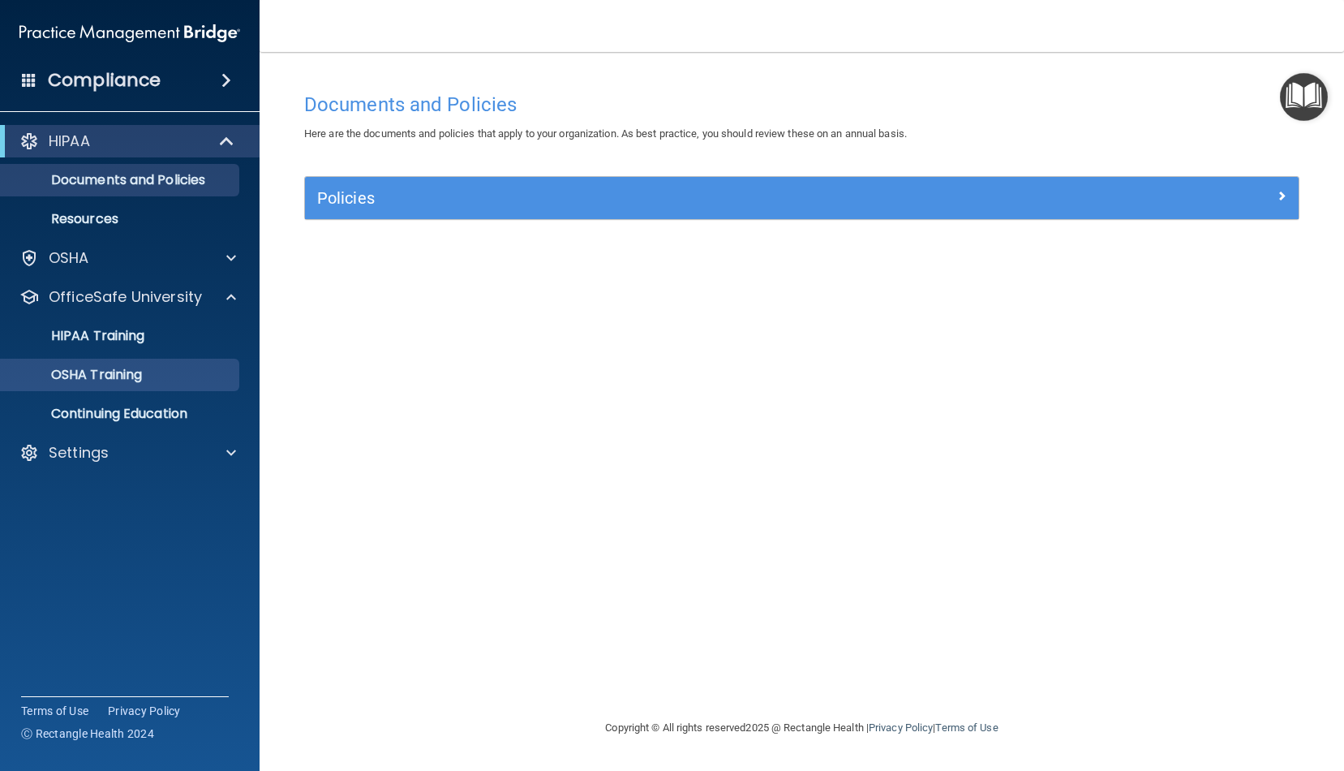
click at [103, 385] on link "OSHA Training" at bounding box center [112, 375] width 256 height 32
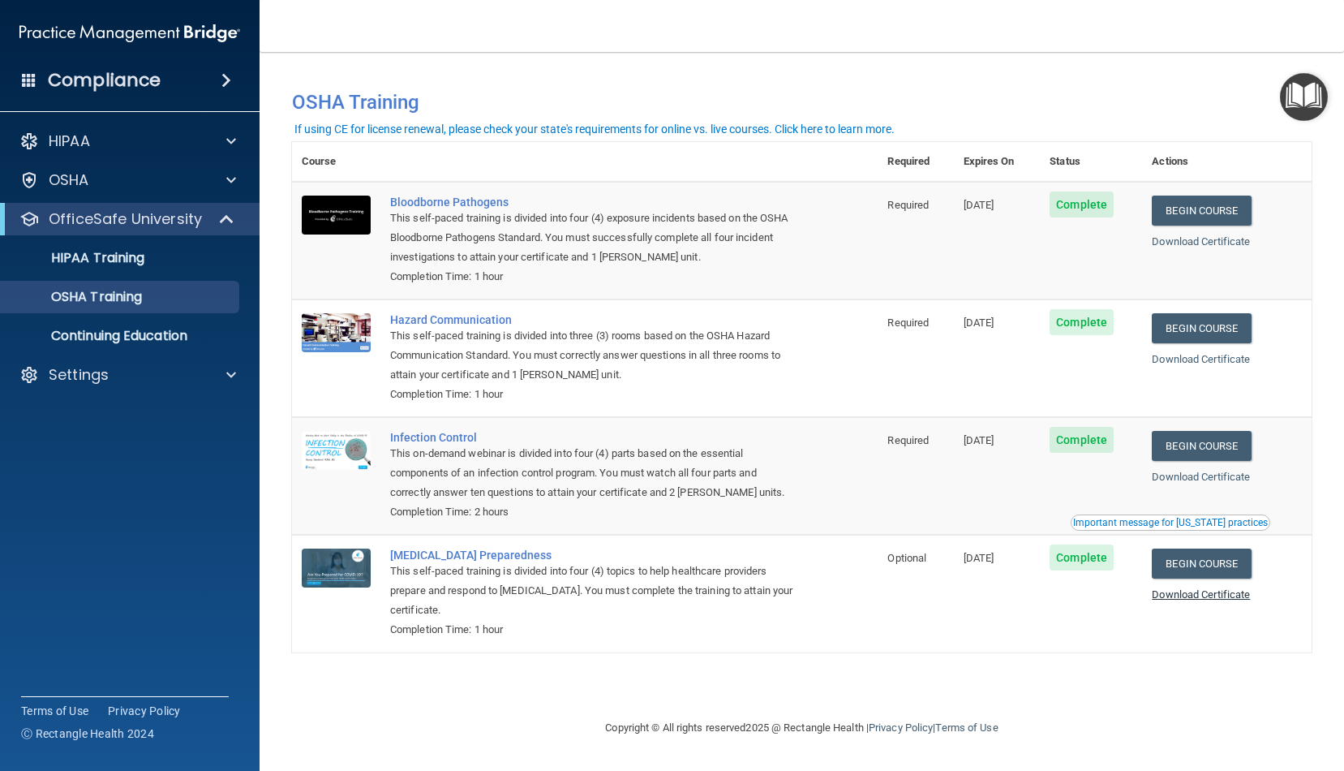
click at [1198, 588] on link "Download Certificate" at bounding box center [1201, 594] width 98 height 12
